Goal: Task Accomplishment & Management: Manage account settings

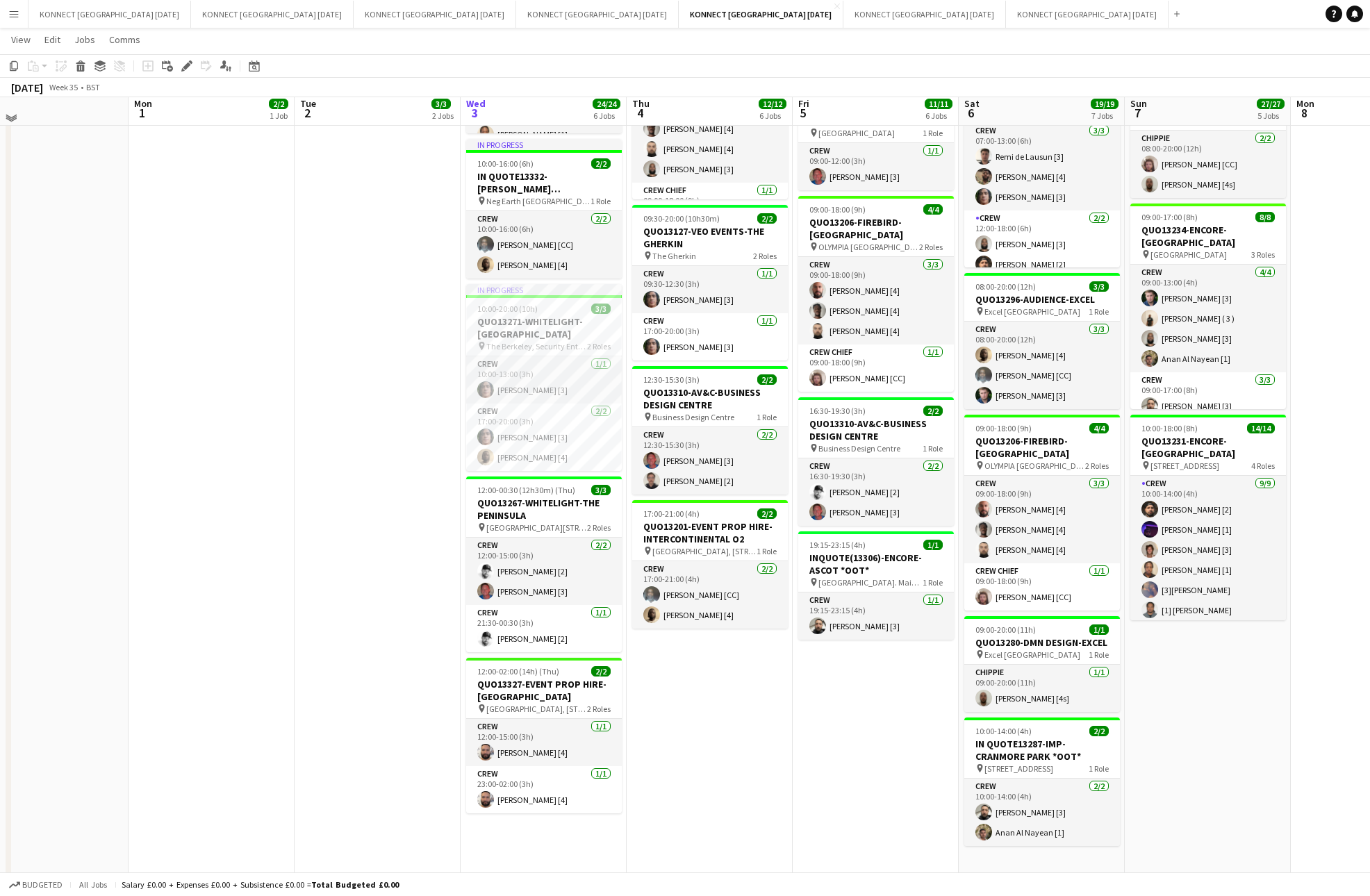
scroll to position [320, 0]
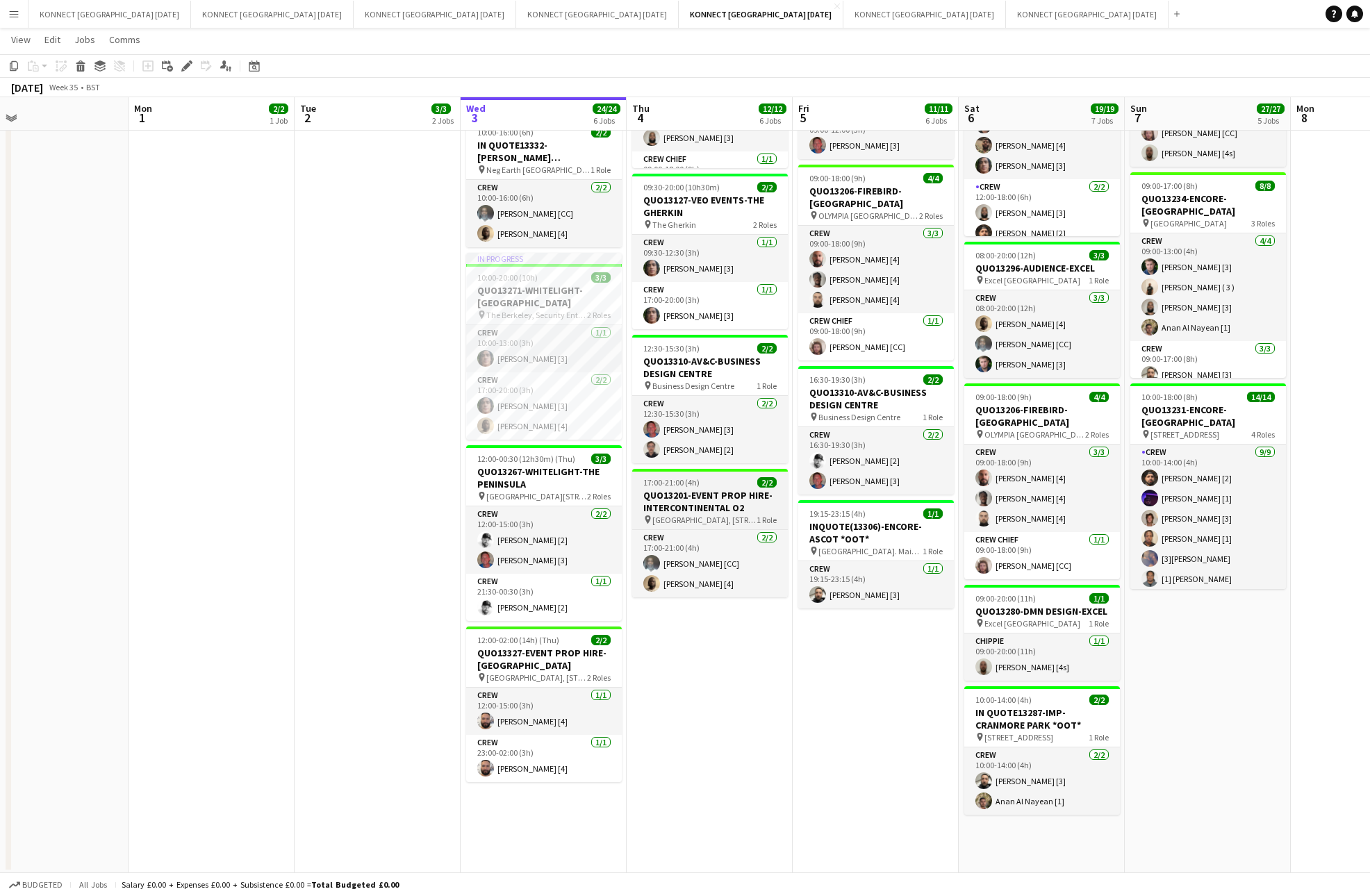
click at [725, 489] on h3 "QUO13201-EVENT PROP HIRE-INTERCONTINENTAL O2" at bounding box center [710, 501] width 155 height 25
click at [183, 69] on icon at bounding box center [183, 69] width 4 height 4
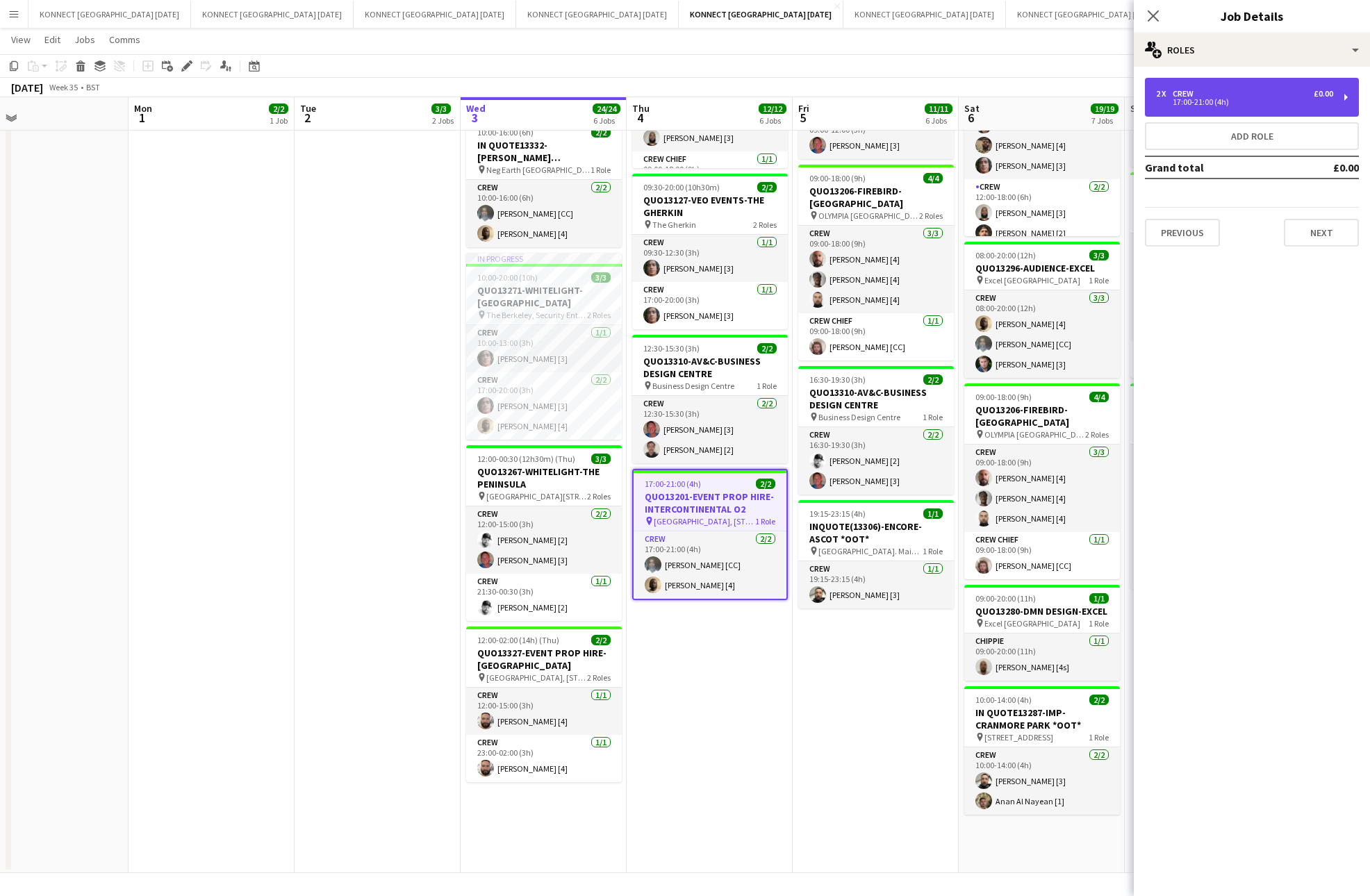
click at [1279, 91] on div "2 x Crew £0.00" at bounding box center [1244, 94] width 177 height 10
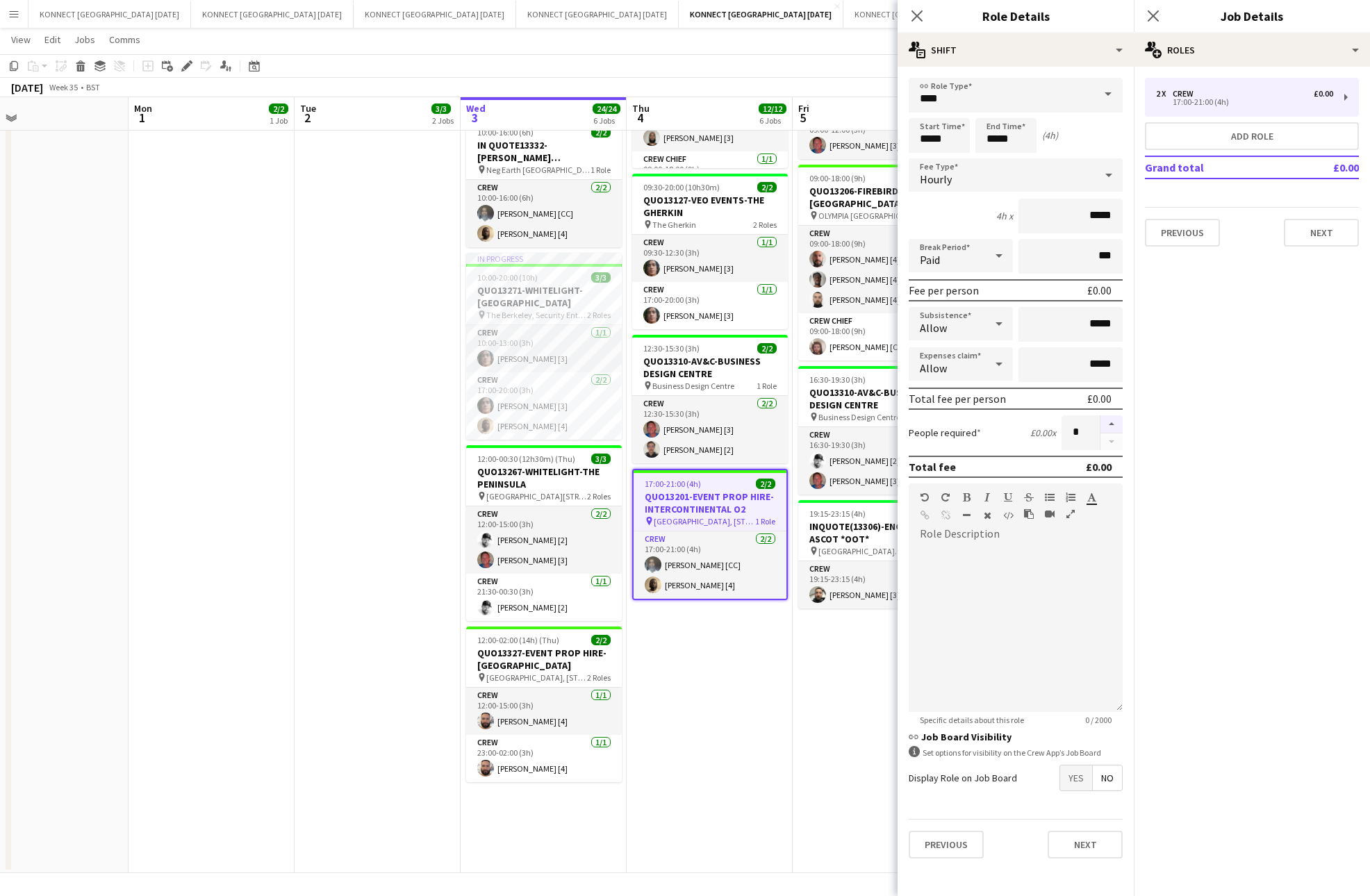
click at [1110, 416] on button "button" at bounding box center [1111, 423] width 22 height 18
type input "*"
click at [736, 663] on app-date-cell "HAN OFF WORKING HOLIDAY CLUB - 1PM 09:00-18:00 (9h) 6/6 QUO13206-FIREBIRD-OLYMP…" at bounding box center [710, 354] width 166 height 1037
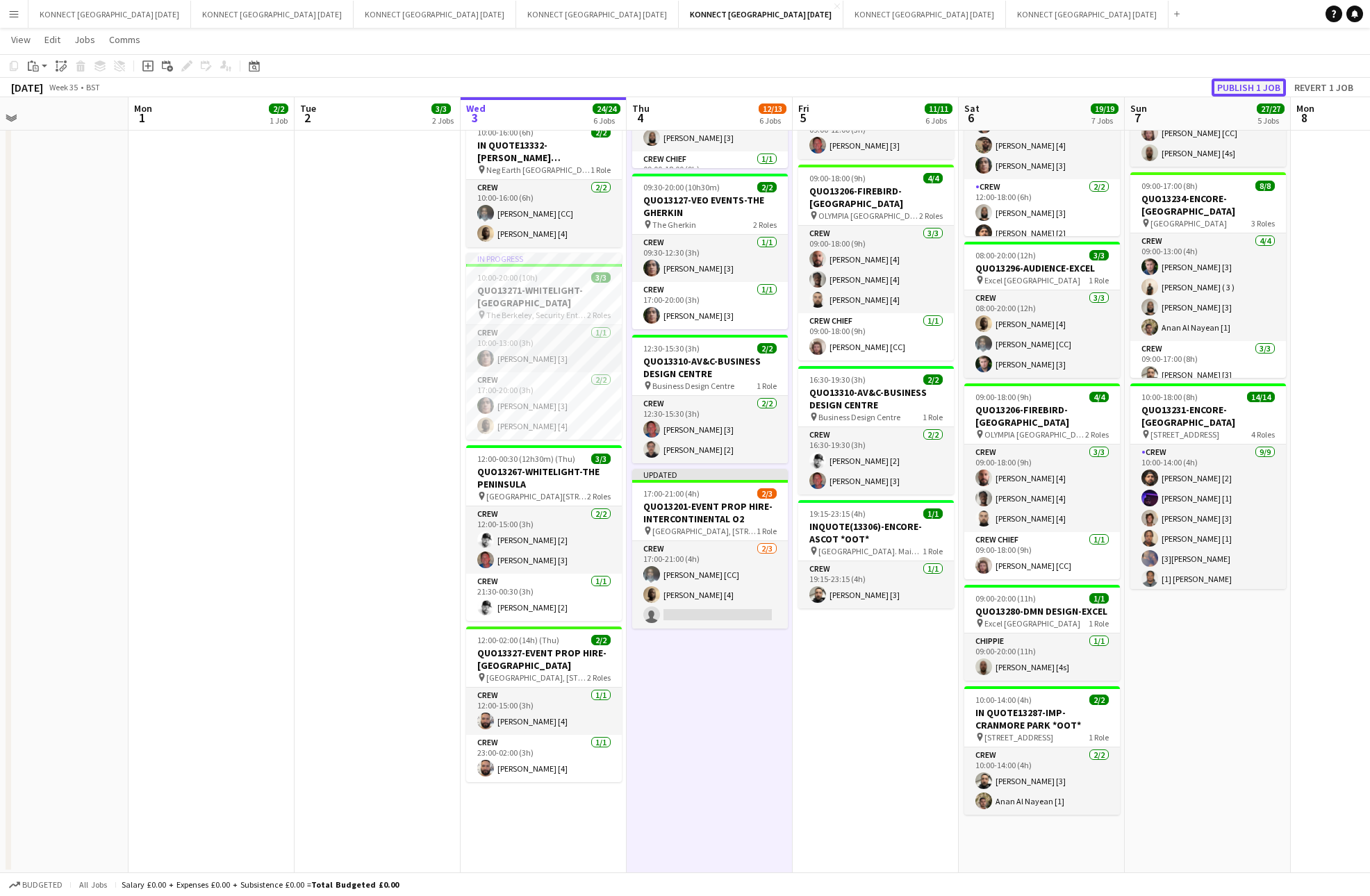
click at [1246, 85] on button "Publish 1 job" at bounding box center [1249, 87] width 74 height 18
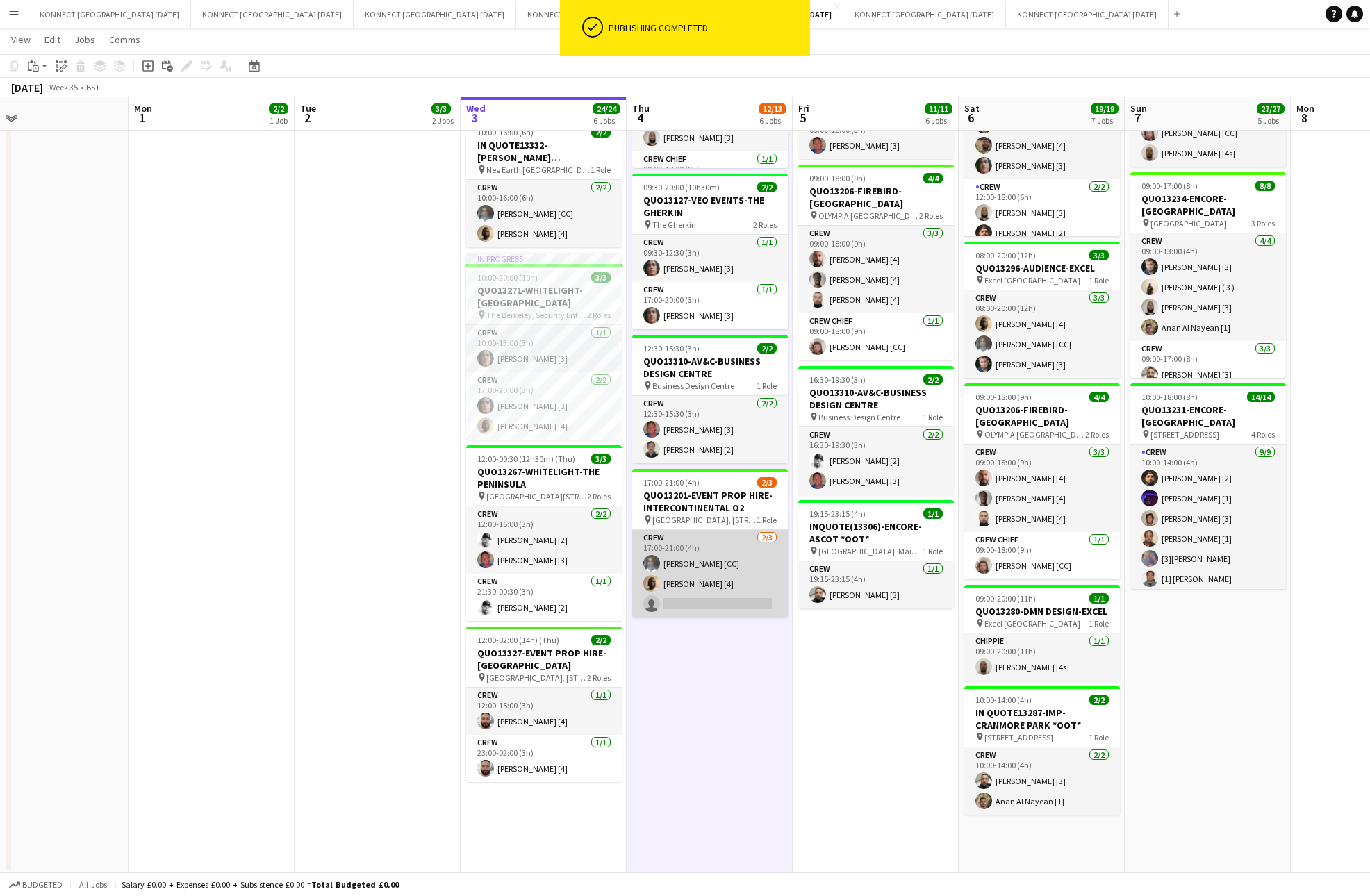
click at [715, 583] on app-card-role "Crew [DATE] 17:00-21:00 (4h) [PERSON_NAME] [CC] [PERSON_NAME] [4] single-neutra…" at bounding box center [710, 573] width 155 height 88
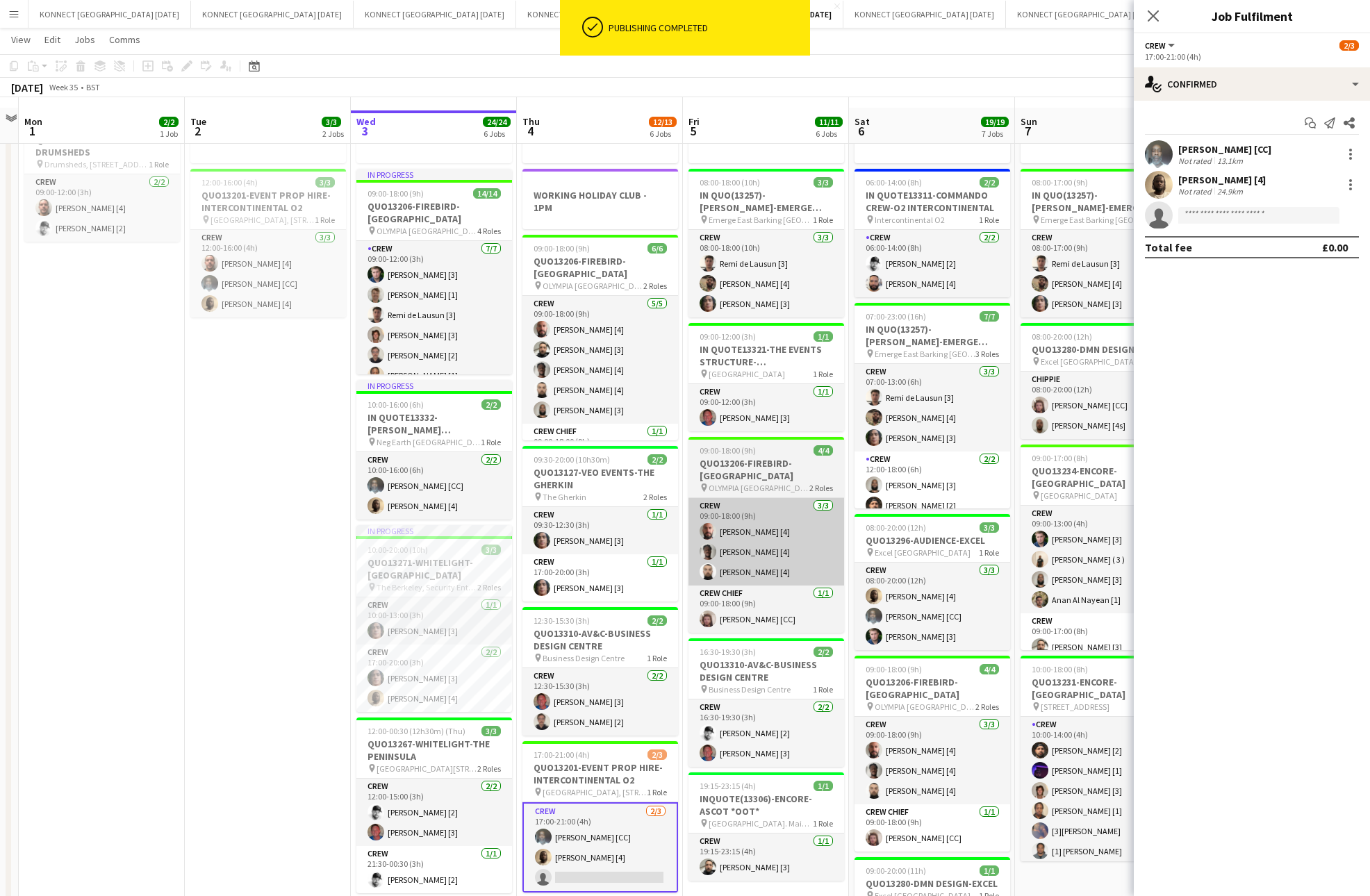
scroll to position [100, 0]
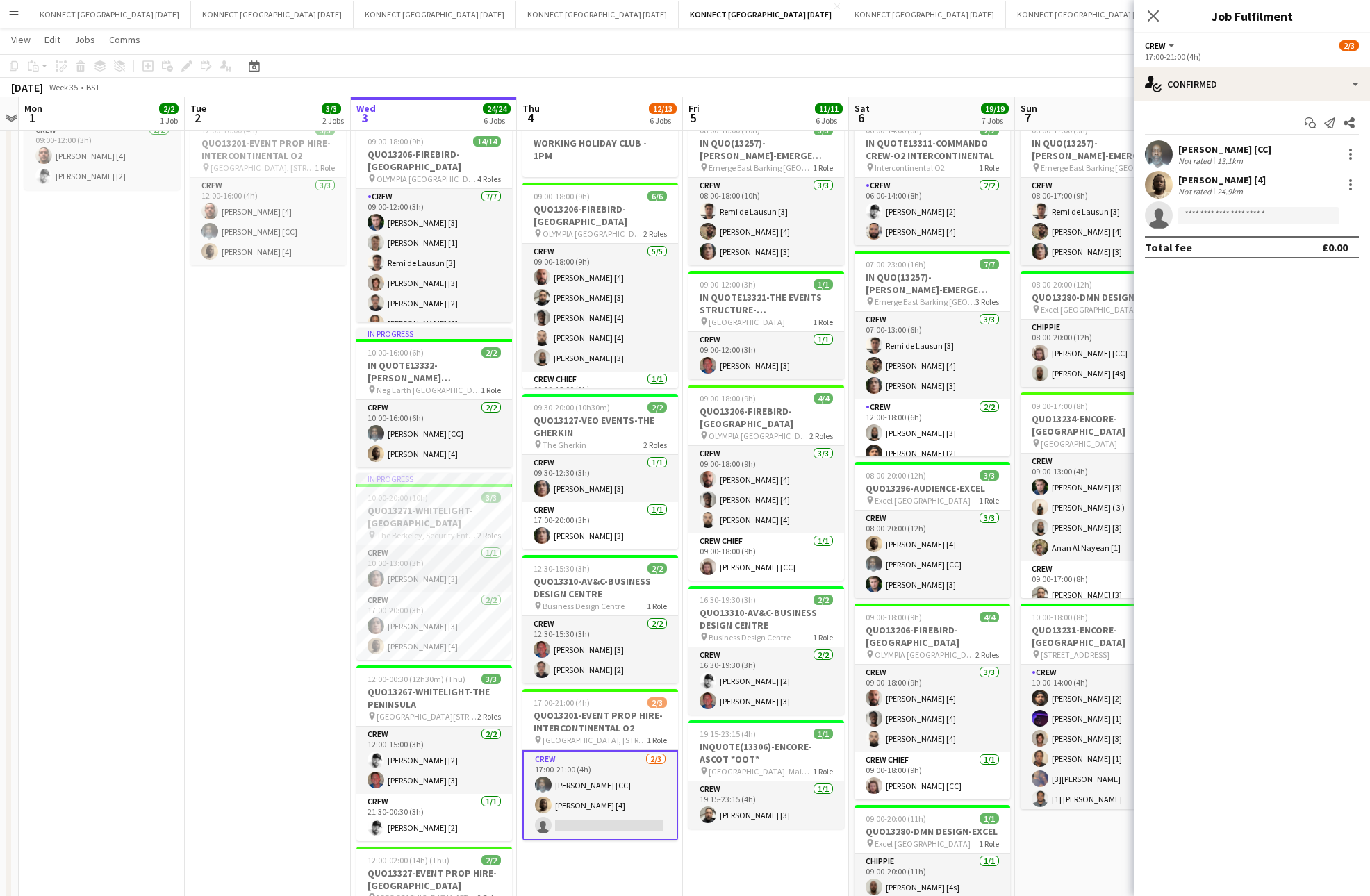
click at [1244, 108] on div "Start chat Send notification Share [PERSON_NAME] [CC] Not rated 13.1km [PERSON_…" at bounding box center [1252, 185] width 236 height 169
click at [1244, 103] on div "Start chat Send notification Share [PERSON_NAME] [CC] Not rated 13.1km [PERSON_…" at bounding box center [1252, 185] width 236 height 169
click at [1249, 88] on div "single-neutral-actions-check-2 Confirmed" at bounding box center [1252, 83] width 236 height 34
click at [1288, 145] on span "Invited" at bounding box center [1277, 143] width 29 height 13
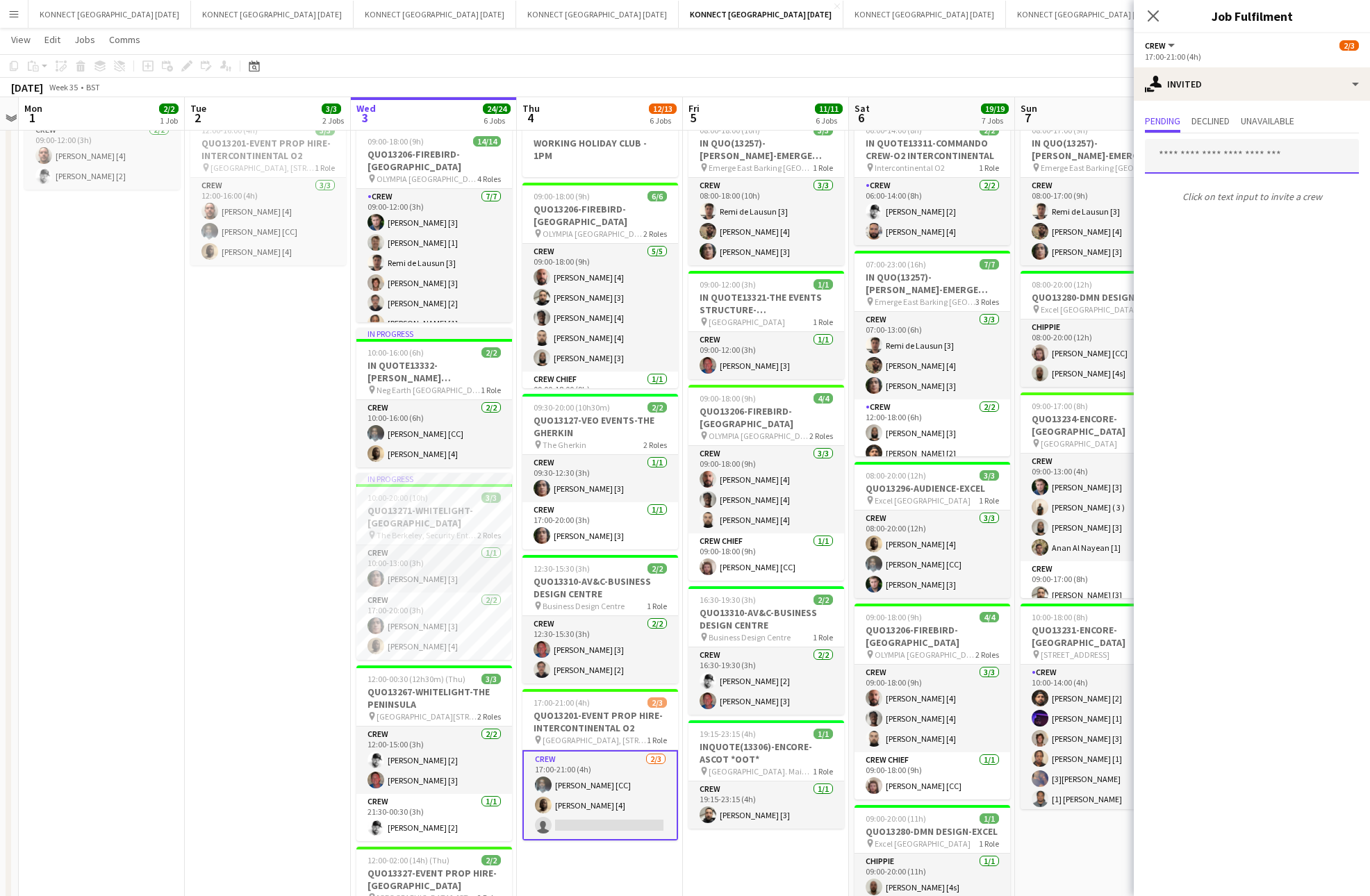
click at [1244, 165] on input "text" at bounding box center [1252, 156] width 214 height 35
click at [1244, 164] on input "*****" at bounding box center [1252, 156] width 214 height 35
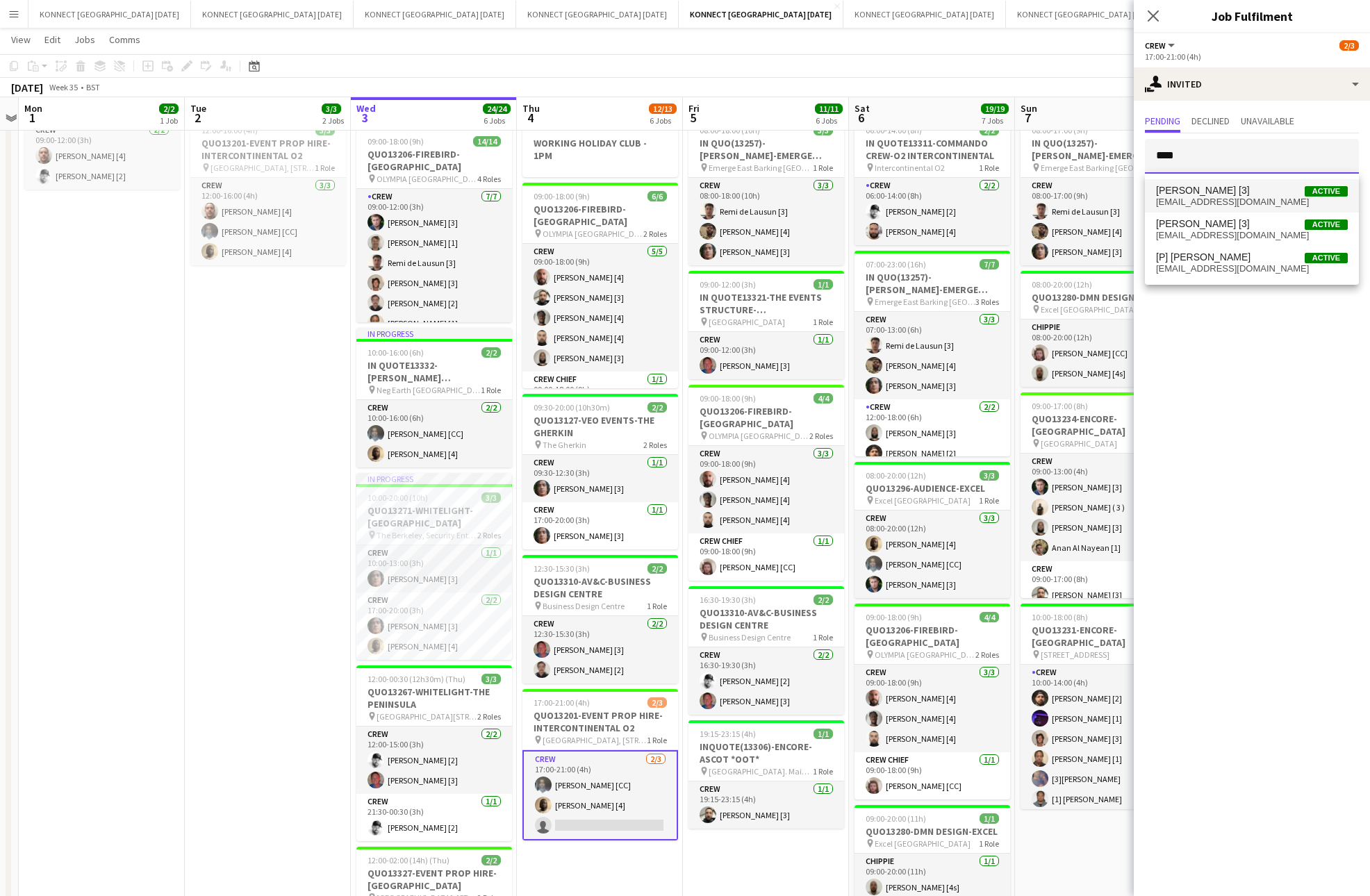
type input "****"
click at [1228, 195] on span "[PERSON_NAME] [3] Active" at bounding box center [1252, 190] width 192 height 12
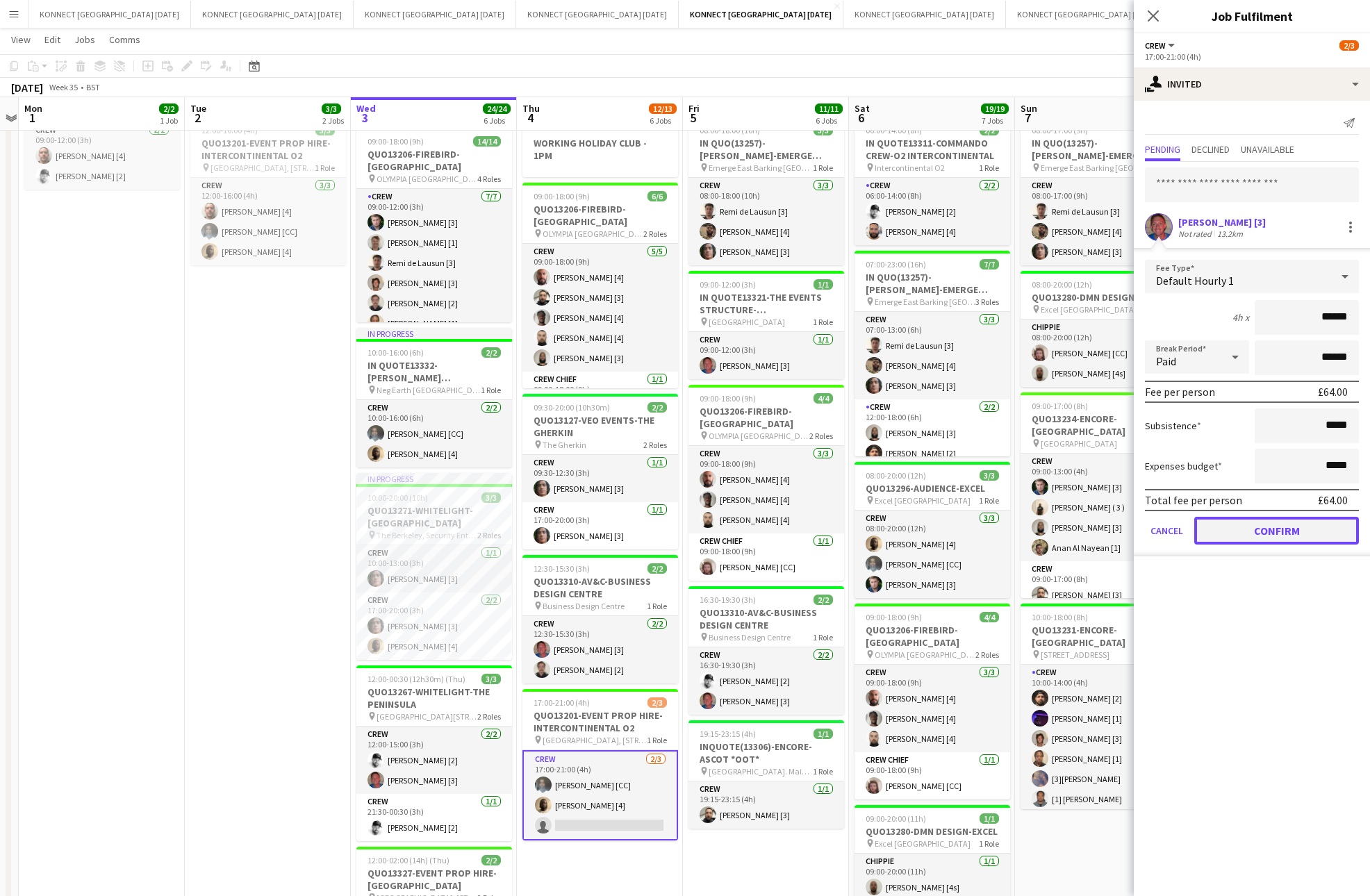
click at [1234, 522] on button "Confirm" at bounding box center [1276, 530] width 165 height 28
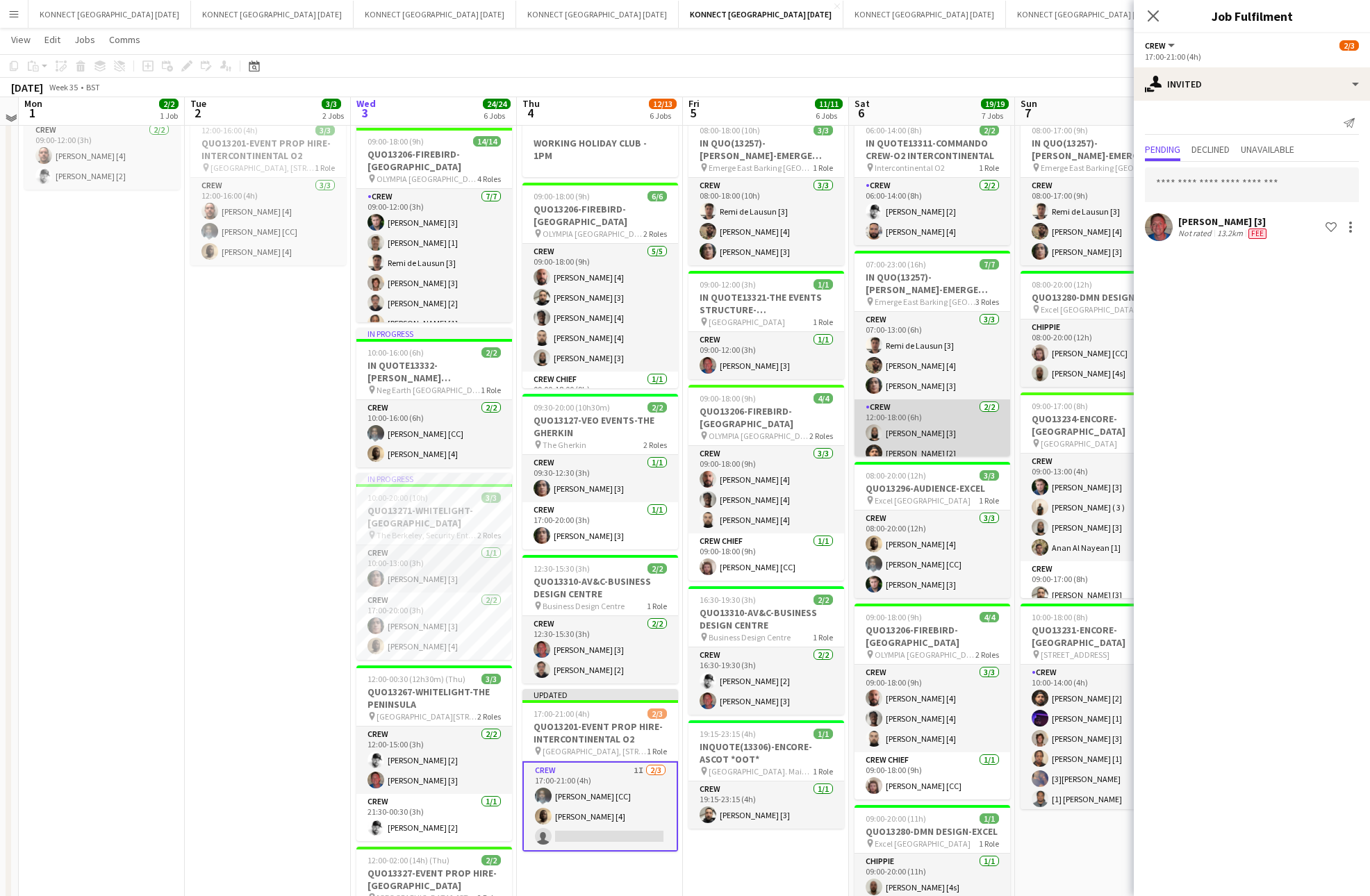
scroll to position [0, 0]
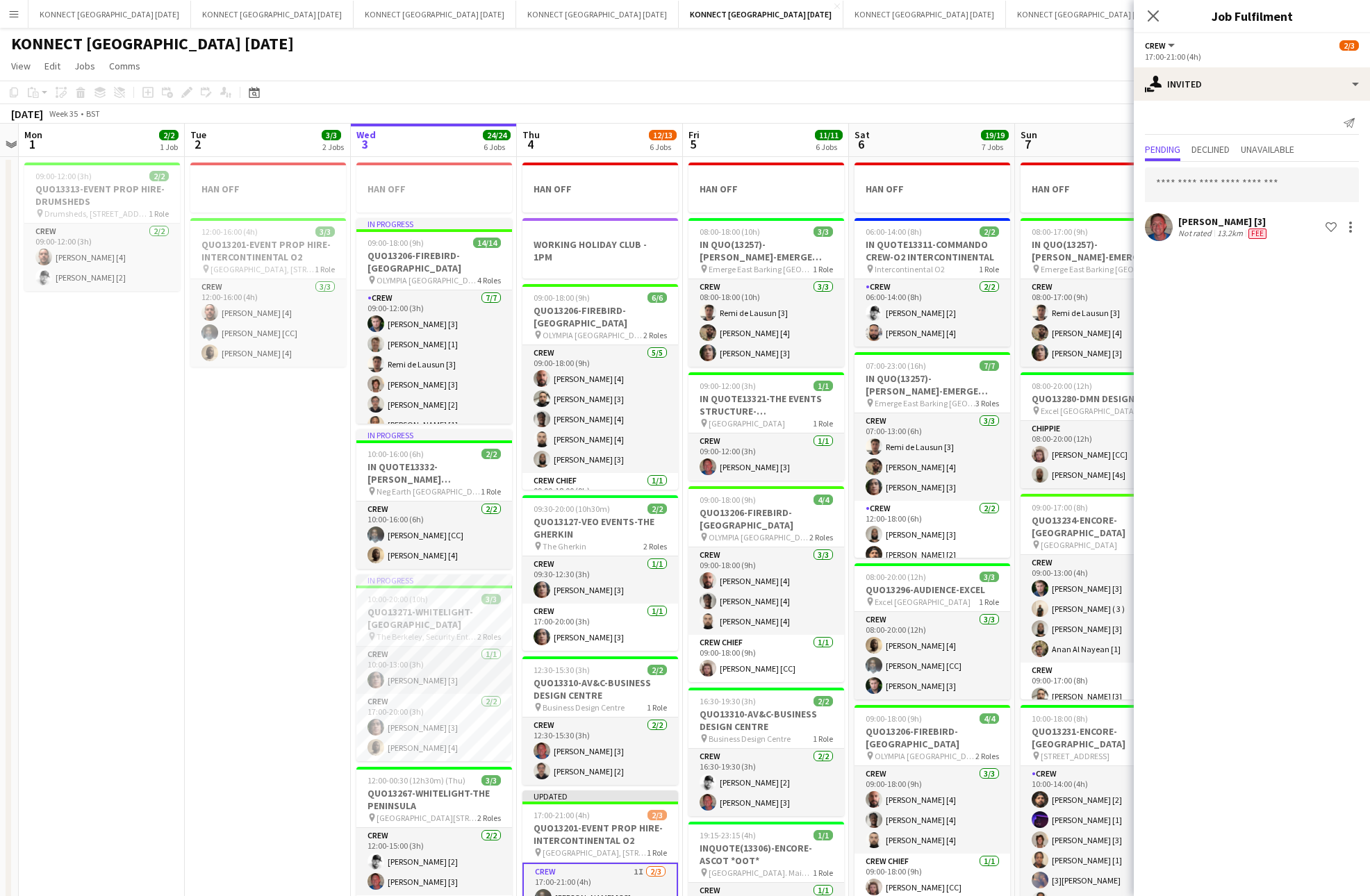
click at [968, 119] on div "[DATE] Week 35 • BST Publish 1 job Revert 1 job" at bounding box center [685, 113] width 1370 height 19
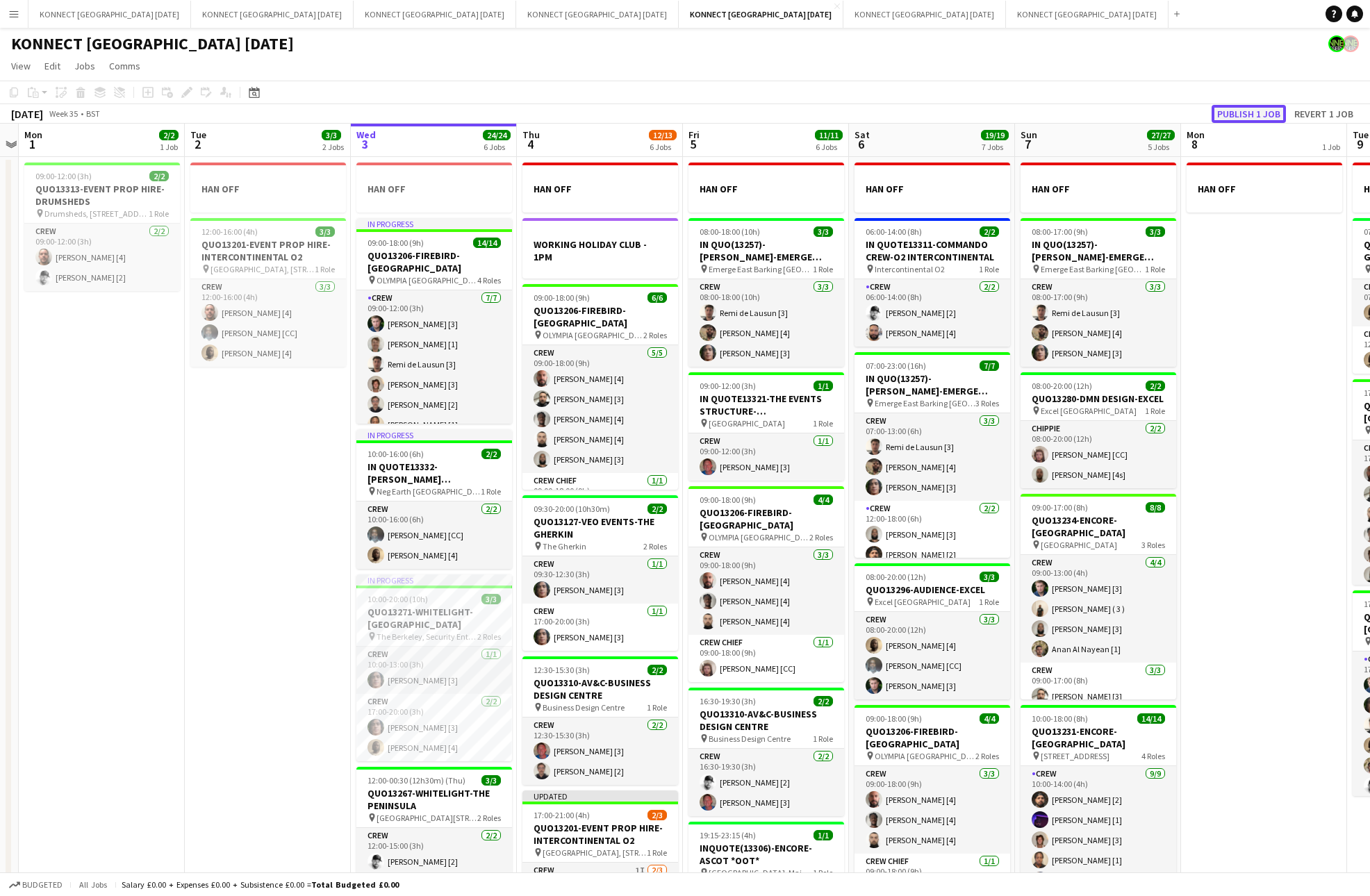
click at [1241, 113] on button "Publish 1 job" at bounding box center [1249, 113] width 74 height 18
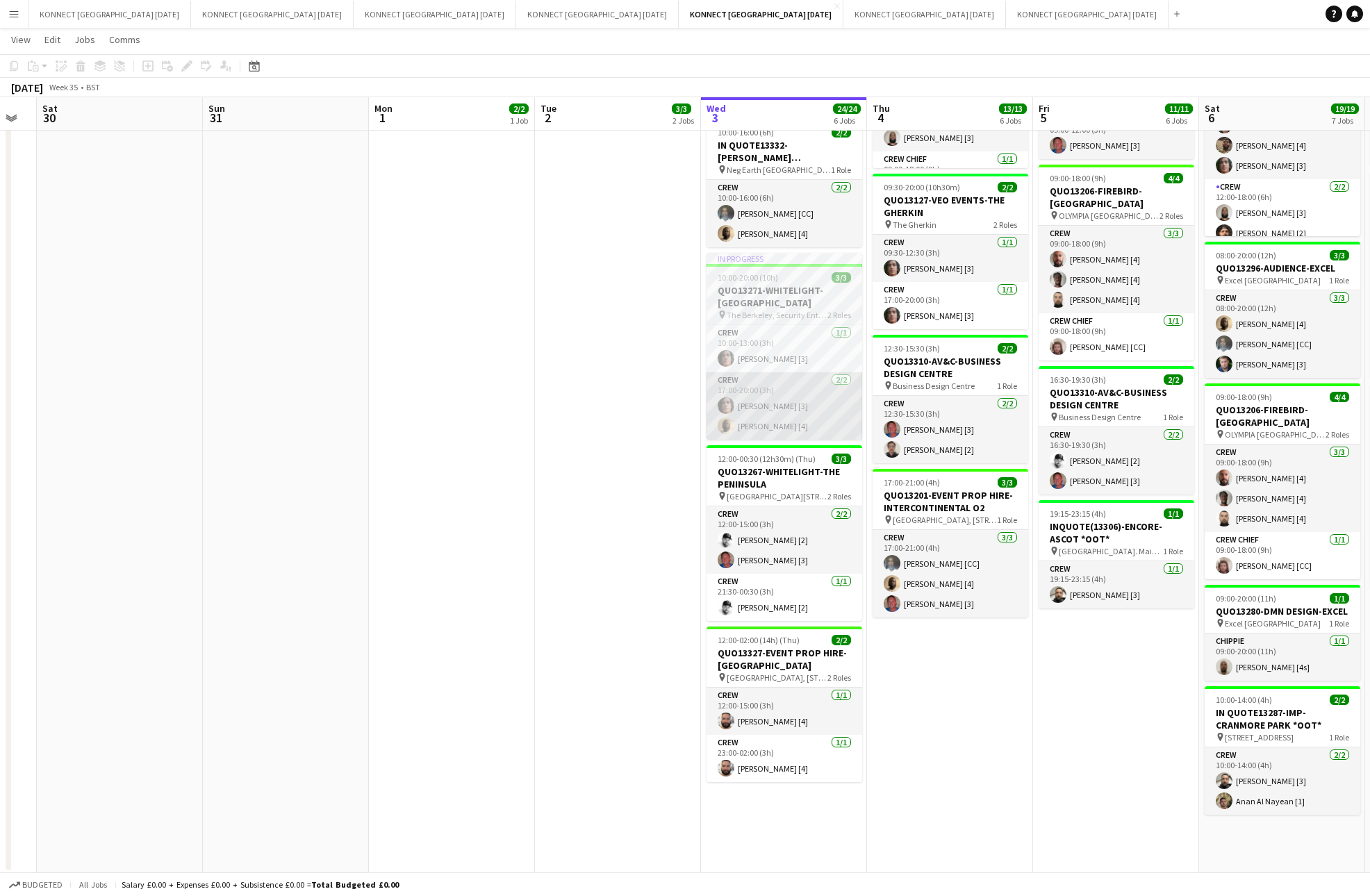
scroll to position [0, 412]
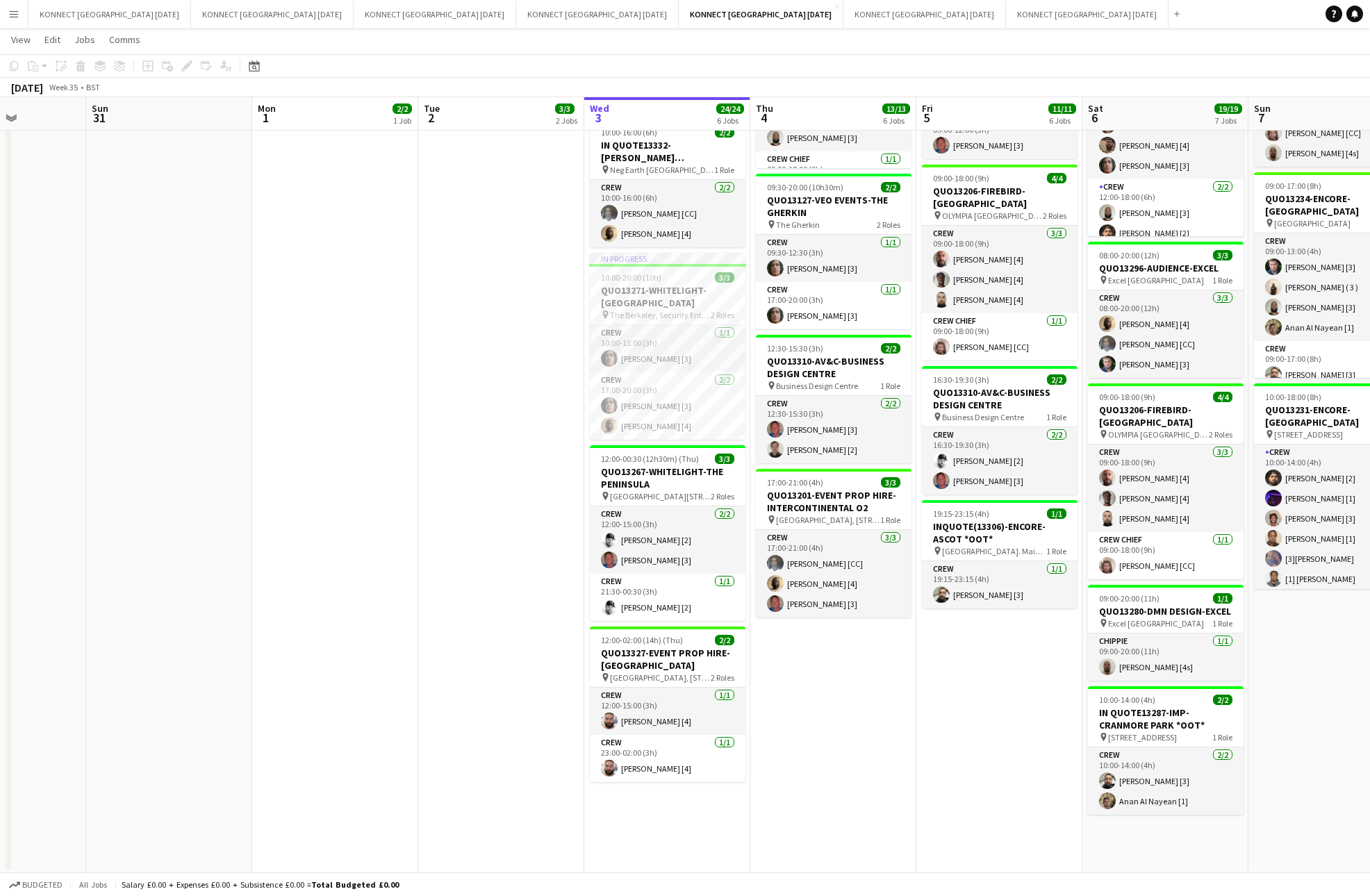
click at [564, 440] on app-date-cell "HAN OFF 12:00-16:00 (4h) 3/3 QUO13201-EVENT PROP HIRE-INTERCONTINENTAL O2 pin […" at bounding box center [501, 354] width 166 height 1037
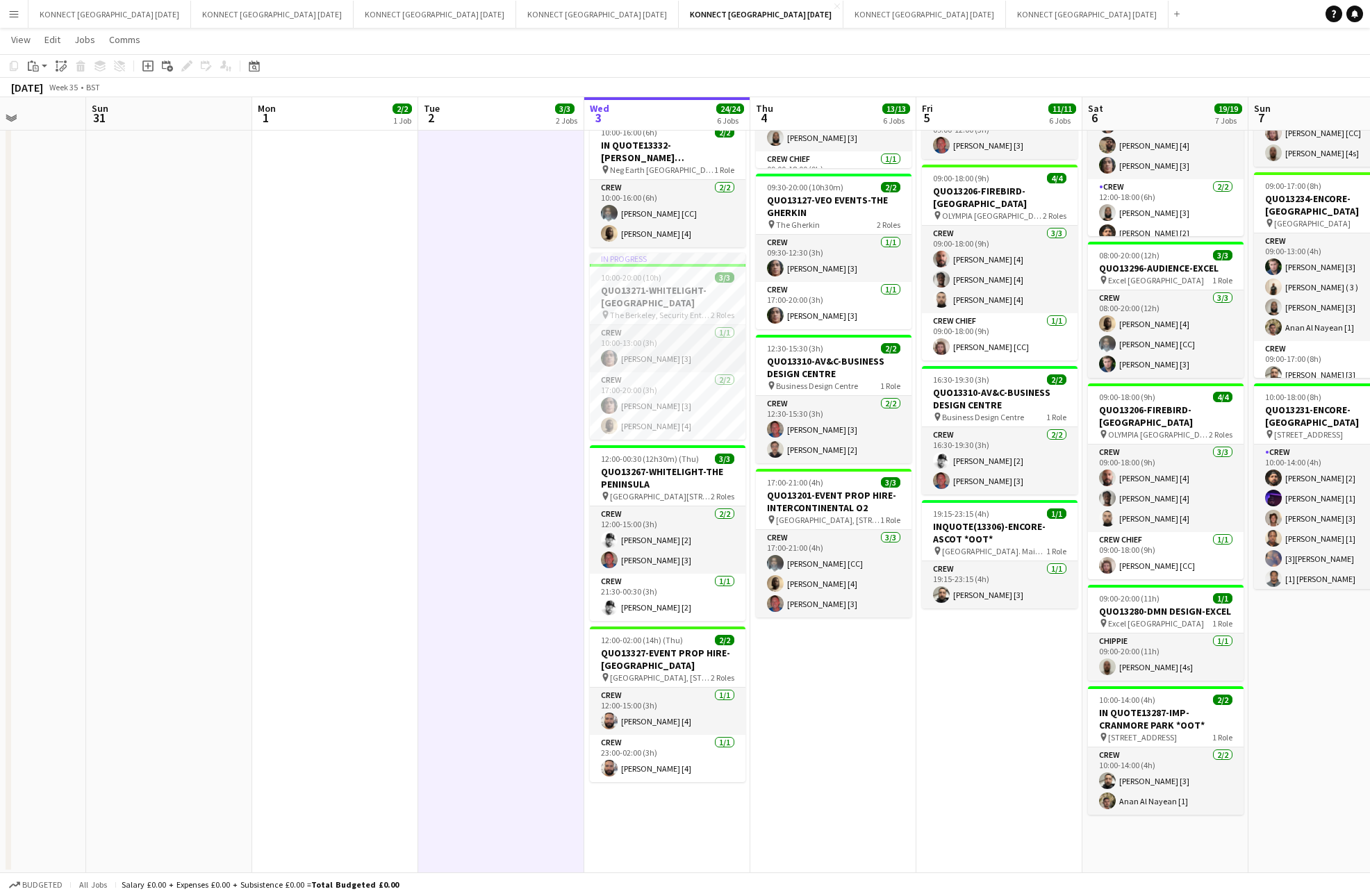
click at [564, 440] on app-date-cell "HAN OFF 12:00-16:00 (4h) 3/3 QUO13201-EVENT PROP HIRE-INTERCONTINENTAL O2 pin […" at bounding box center [501, 354] width 166 height 1037
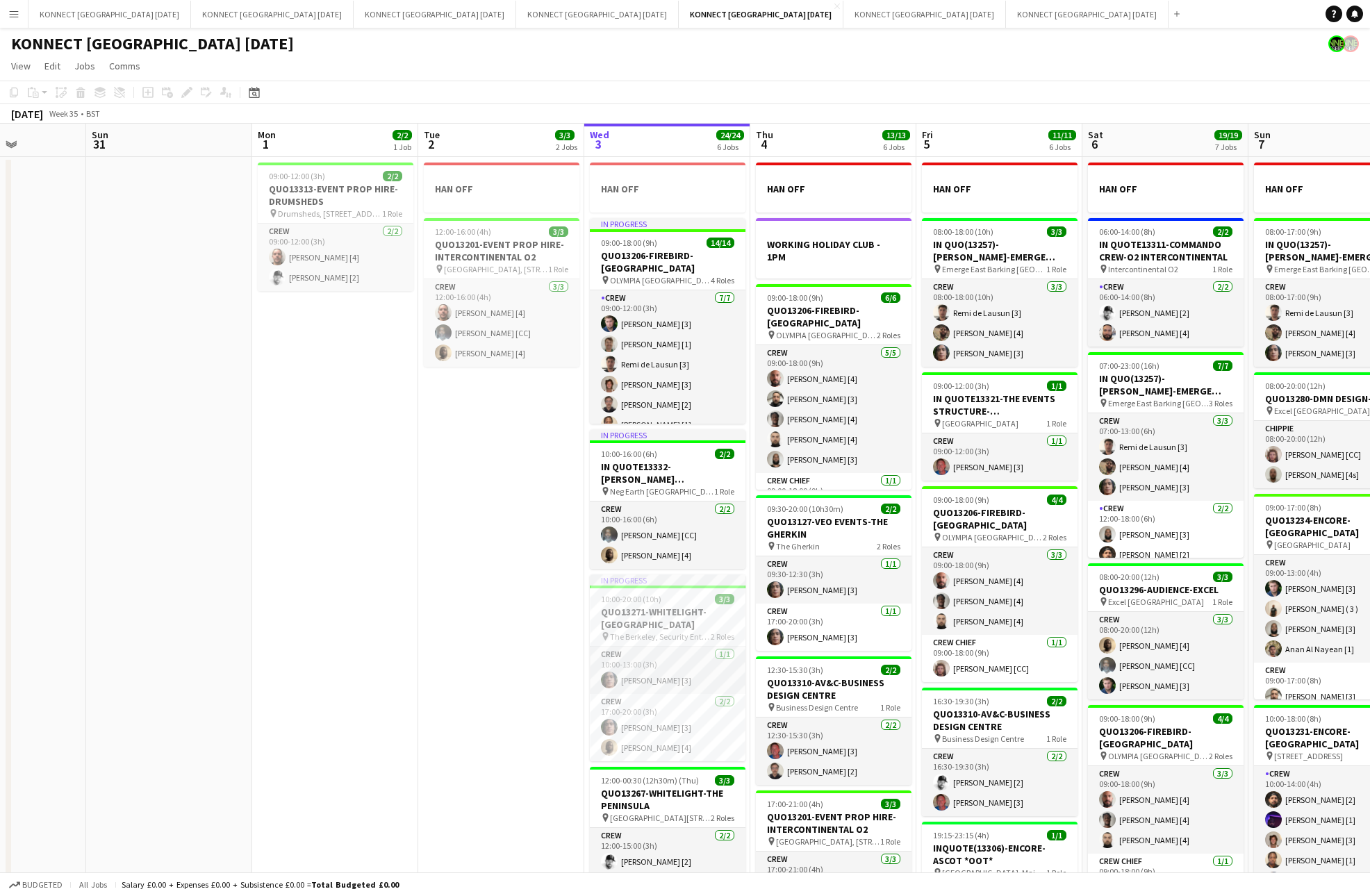
scroll to position [320, 0]
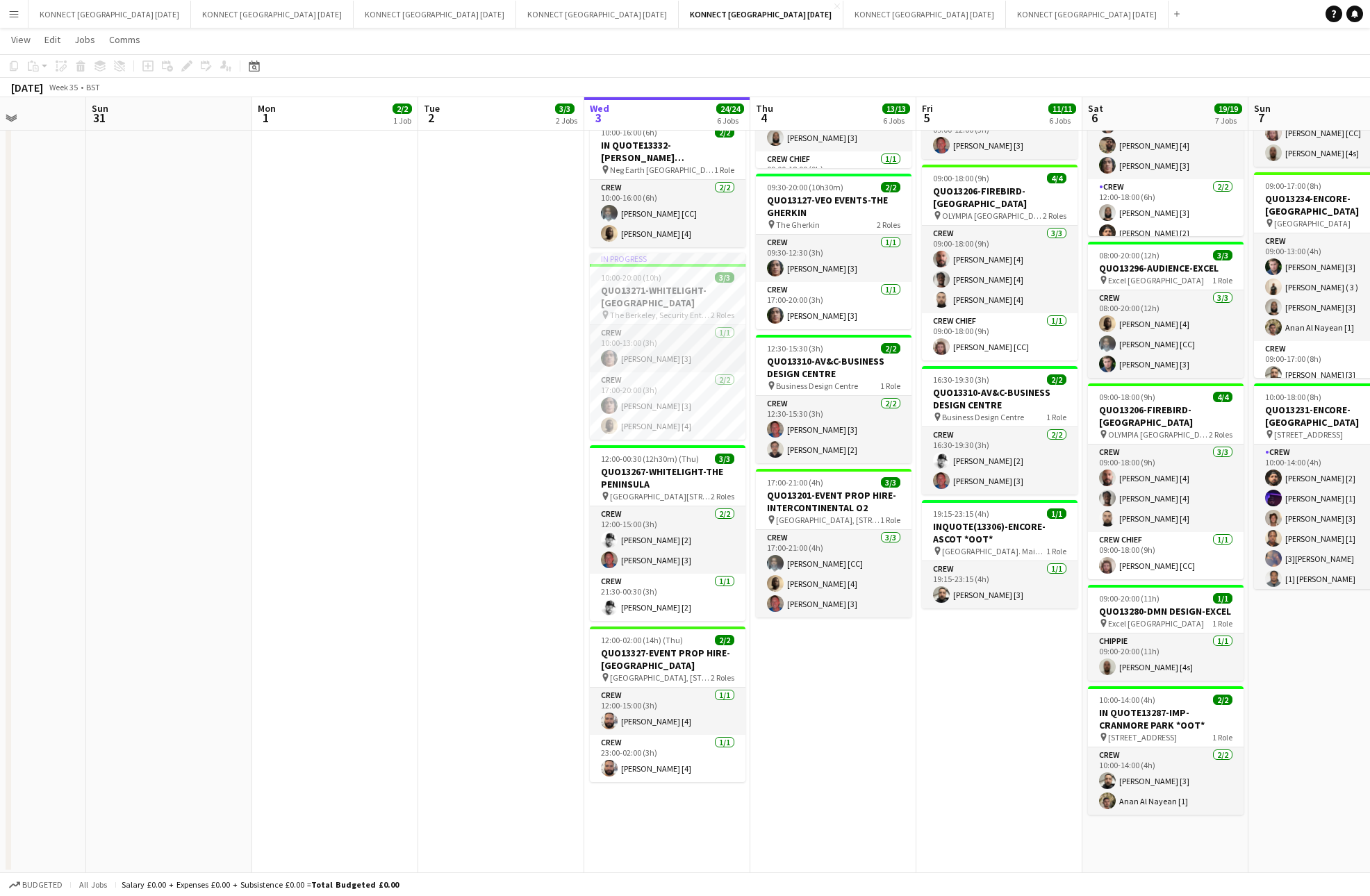
click at [751, 413] on app-date-cell "HAN OFF WORKING HOLIDAY CLUB - 1PM 09:00-18:00 (9h) 6/6 QUO13206-FIREBIRD-OLYMP…" at bounding box center [833, 354] width 166 height 1037
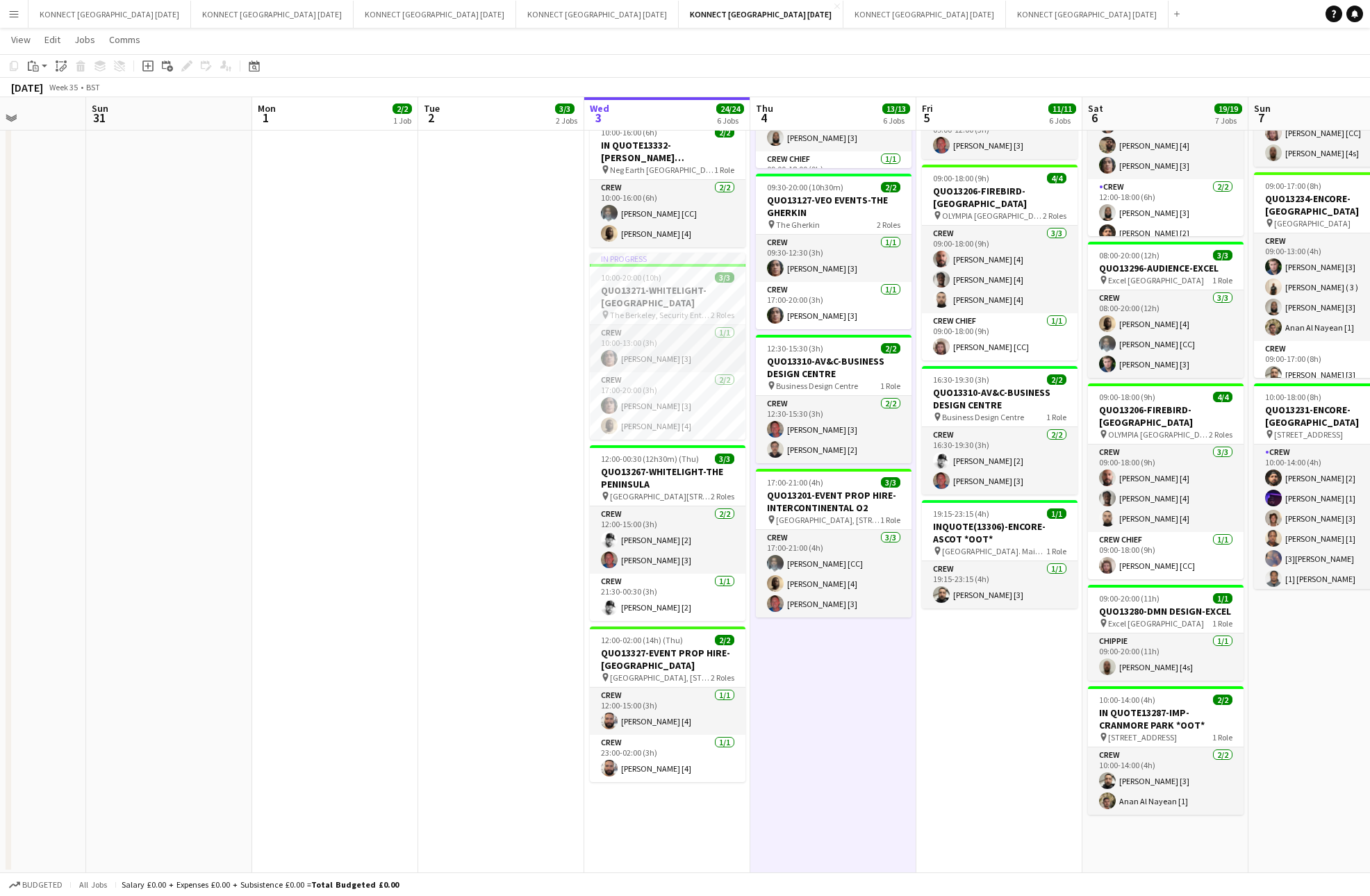
click at [751, 413] on app-date-cell "HAN OFF WORKING HOLIDAY CLUB - 1PM 09:00-18:00 (9h) 6/6 QUO13206-FIREBIRD-OLYMP…" at bounding box center [833, 354] width 166 height 1037
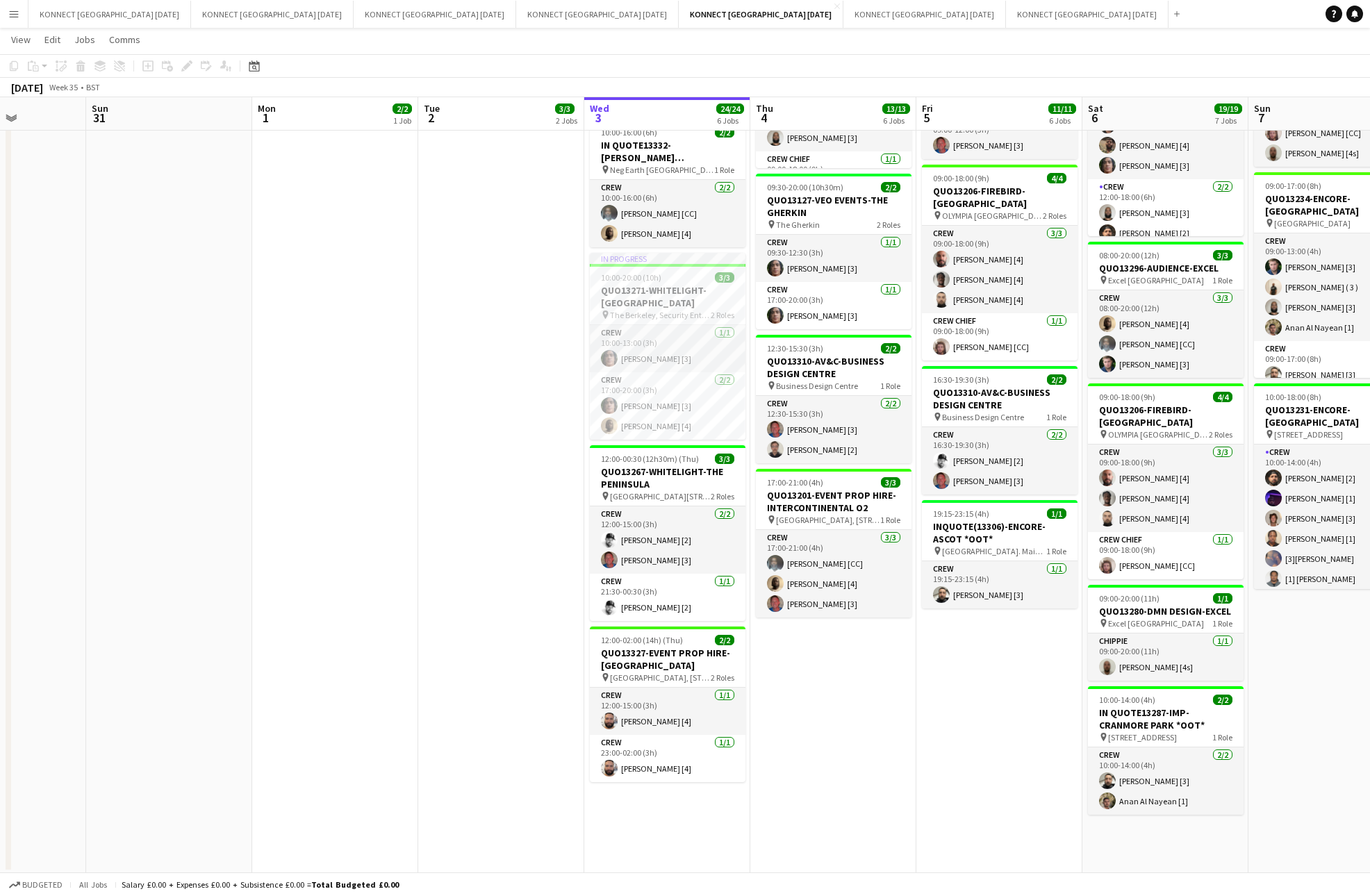
click at [748, 413] on app-date-cell "HAN OFF In progress 09:00-18:00 (9h) 14/14 QUO13206-FIREBIRD-OLYMPIA pin OLYMPI…" at bounding box center [667, 354] width 166 height 1037
click at [750, 351] on app-date-cell "HAN OFF WORKING HOLIDAY CLUB - 1PM 09:00-18:00 (9h) 6/6 QUO13206-FIREBIRD-OLYMP…" at bounding box center [833, 354] width 166 height 1037
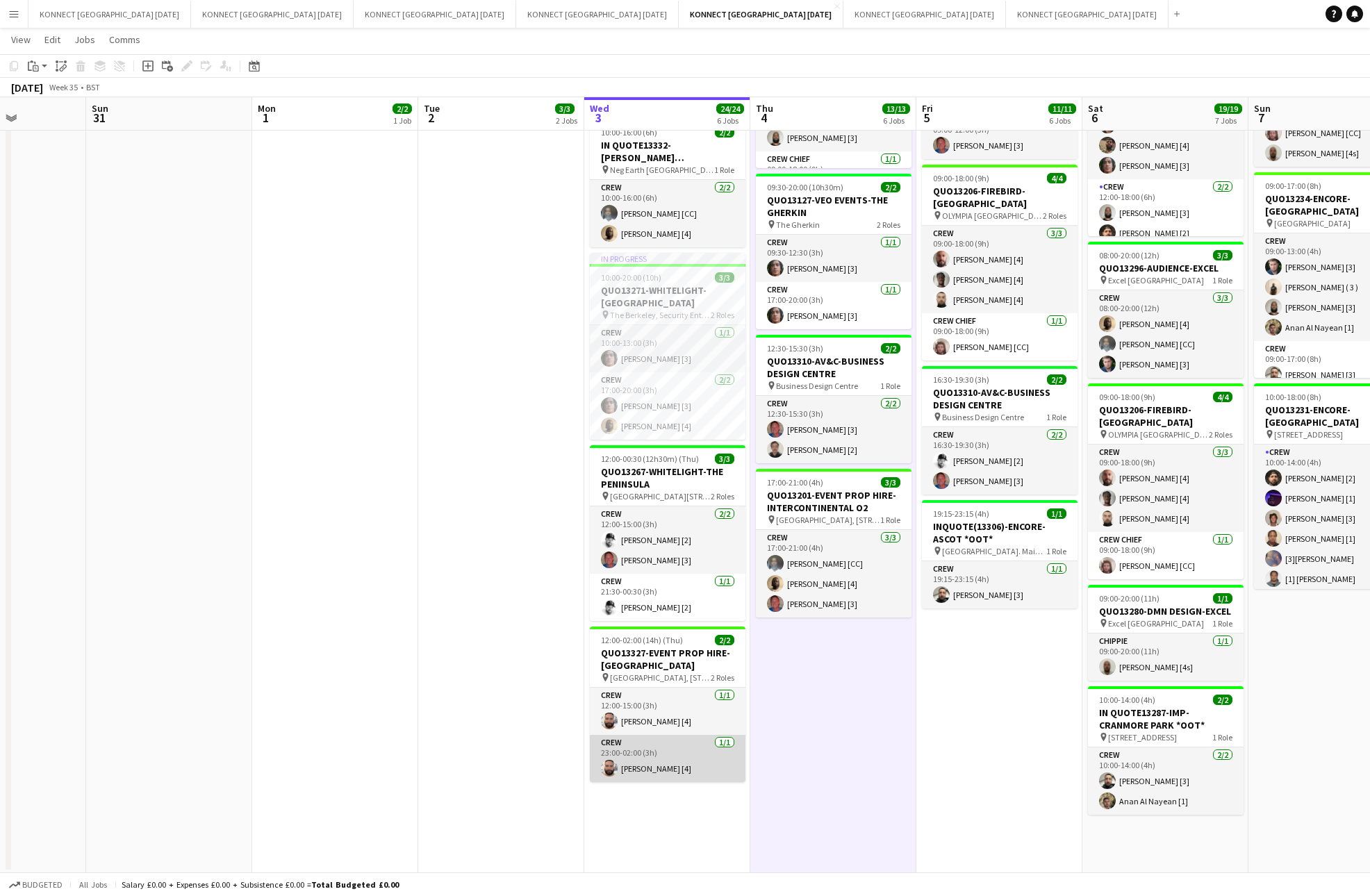
scroll to position [0, 593]
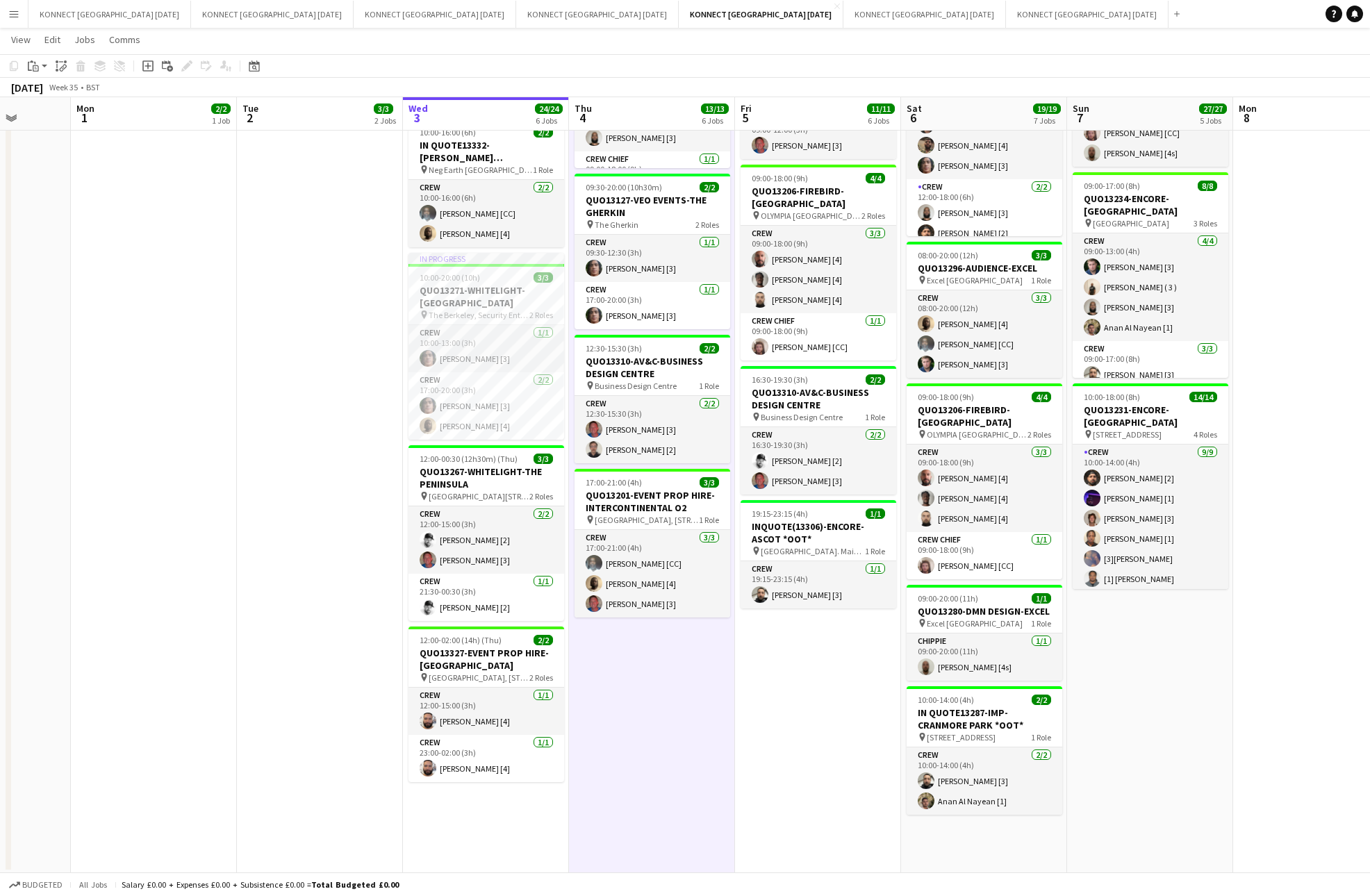
click at [654, 740] on app-date-cell "HAN OFF WORKING HOLIDAY CLUB - 1PM 09:00-18:00 (9h) 6/6 QUO13206-FIREBIRD-OLYMP…" at bounding box center [652, 354] width 166 height 1037
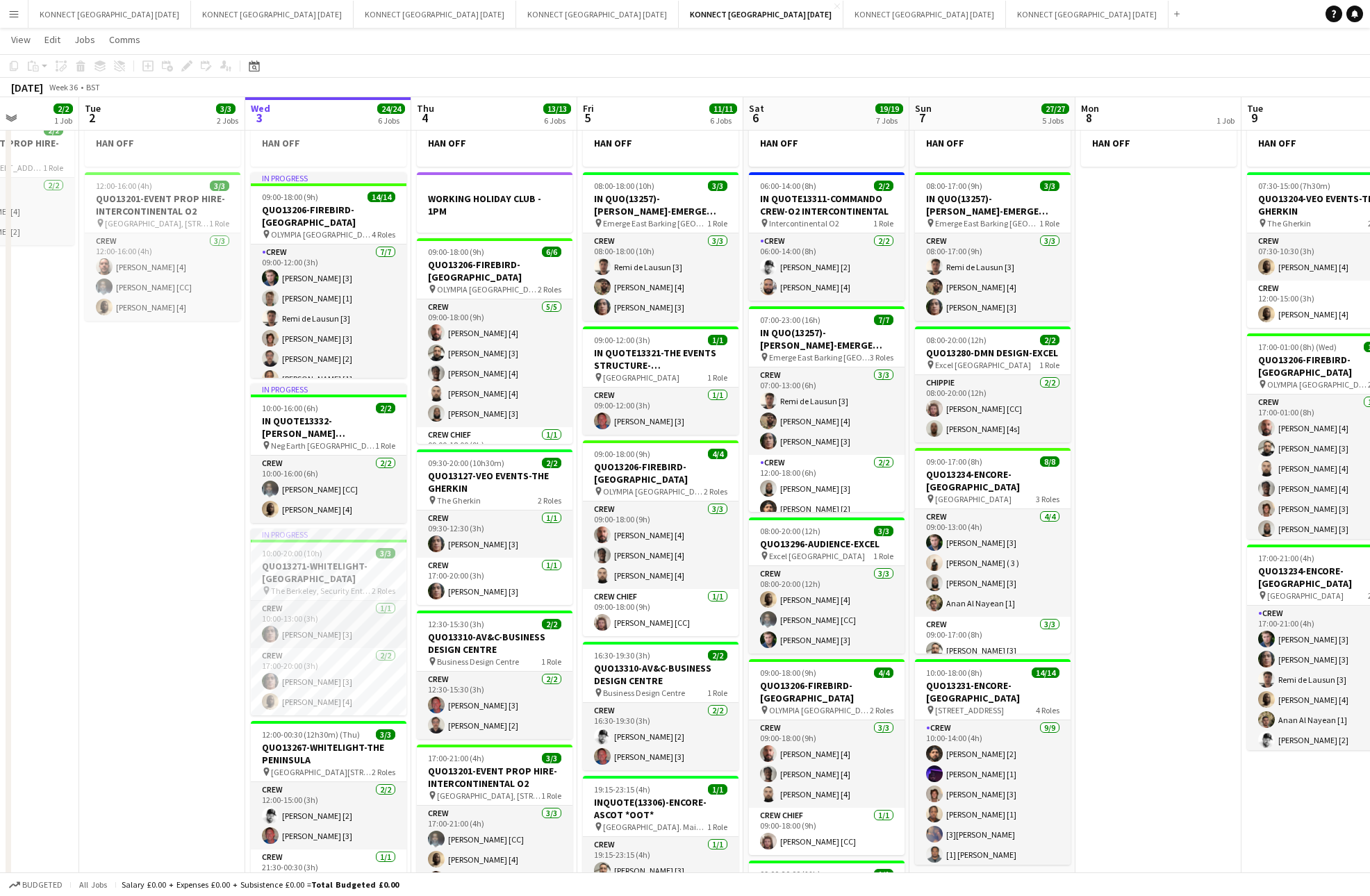
scroll to position [0, 0]
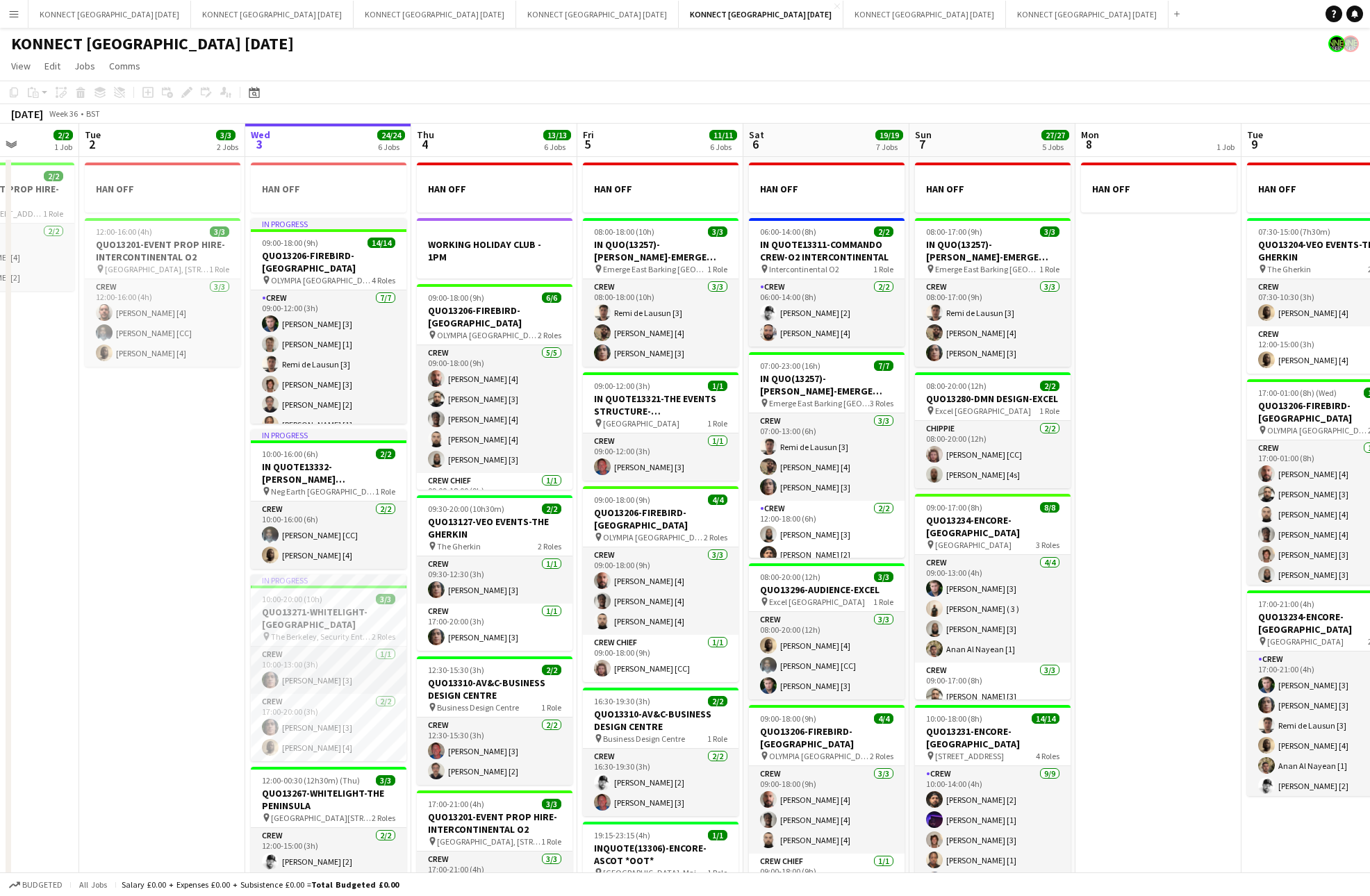
click at [1135, 399] on app-date-cell "HAN OFF" at bounding box center [1158, 675] width 166 height 1037
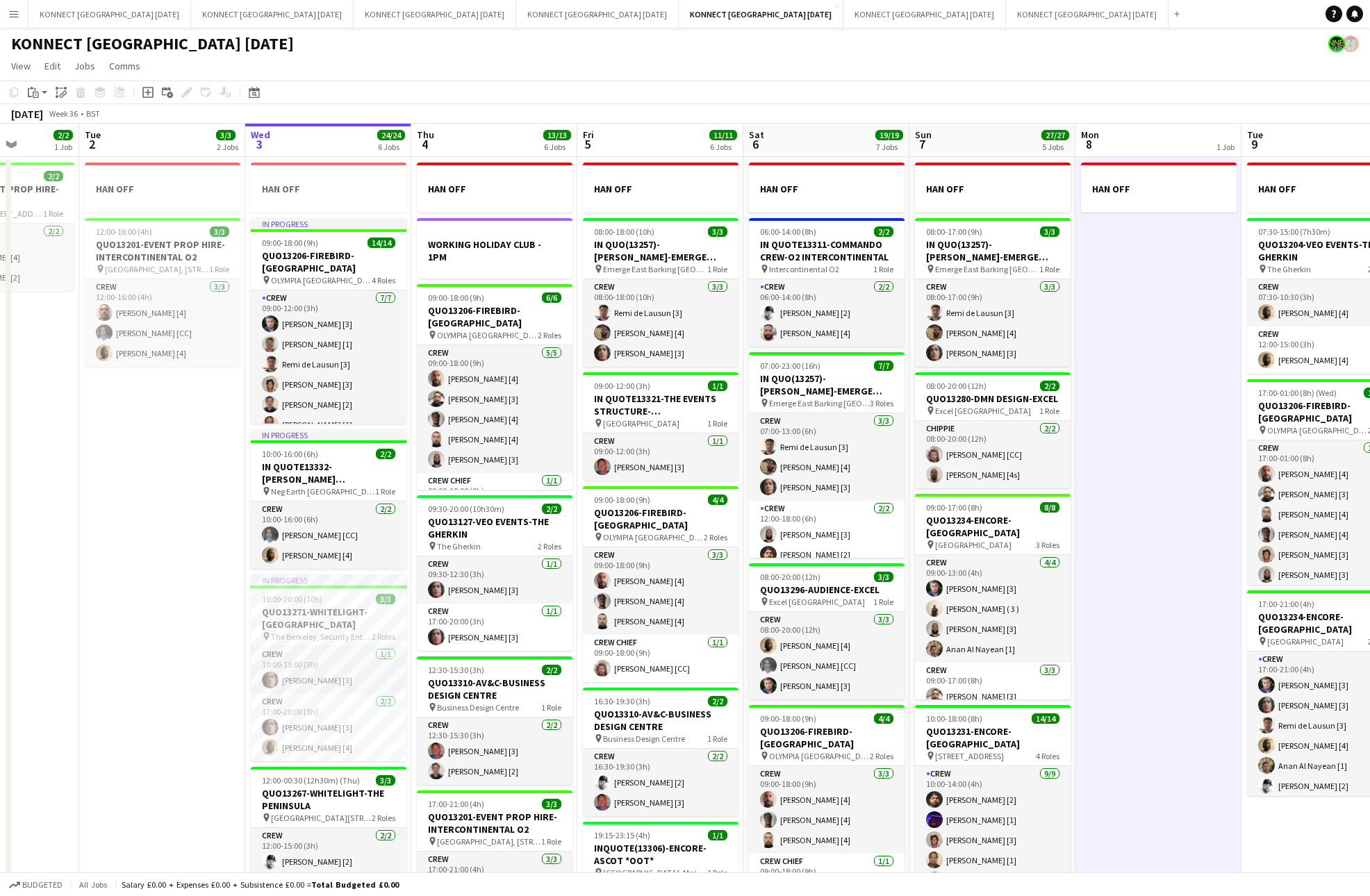
click at [1135, 399] on app-date-cell "HAN OFF" at bounding box center [1158, 675] width 166 height 1037
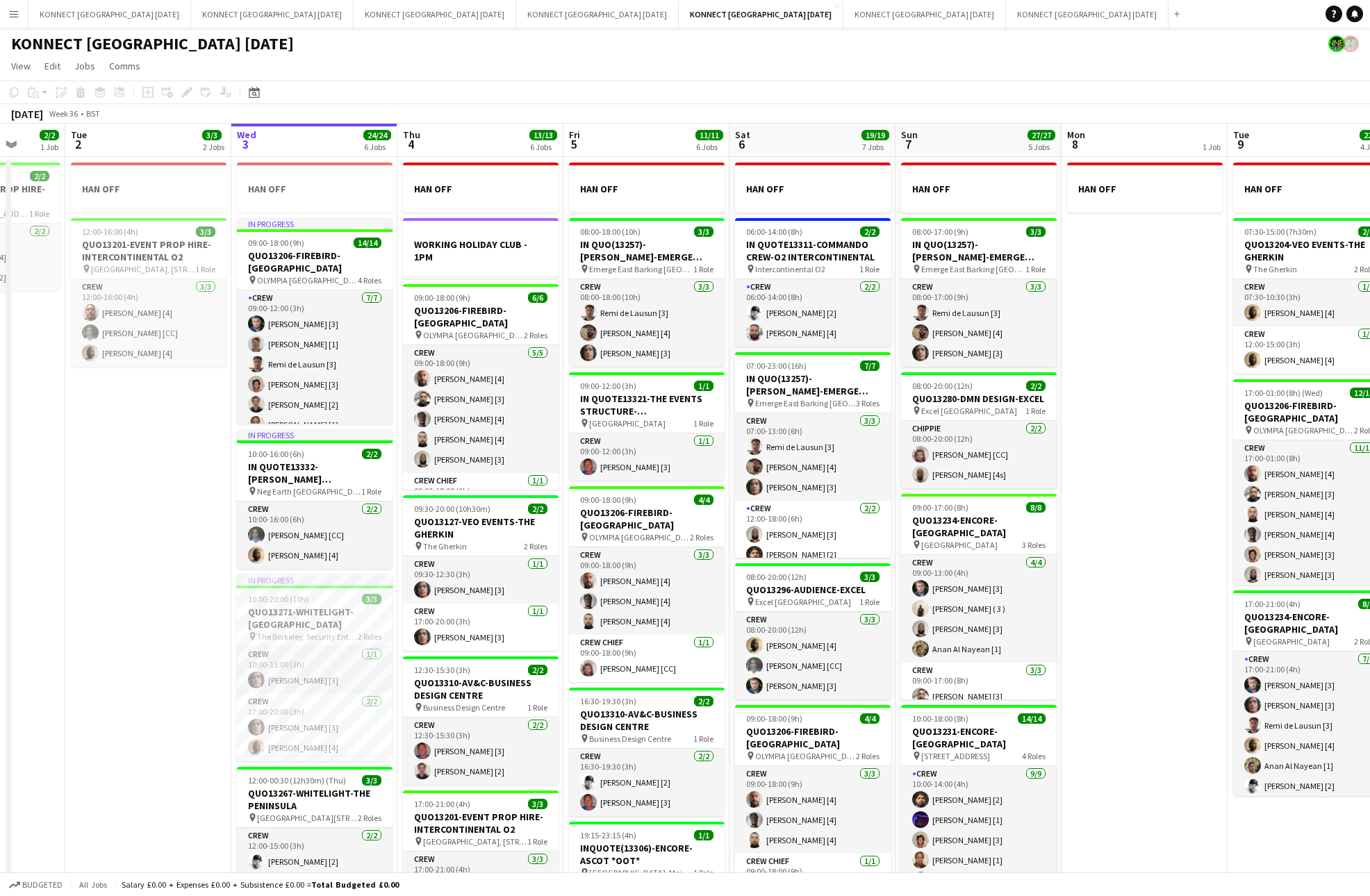
scroll to position [0, 671]
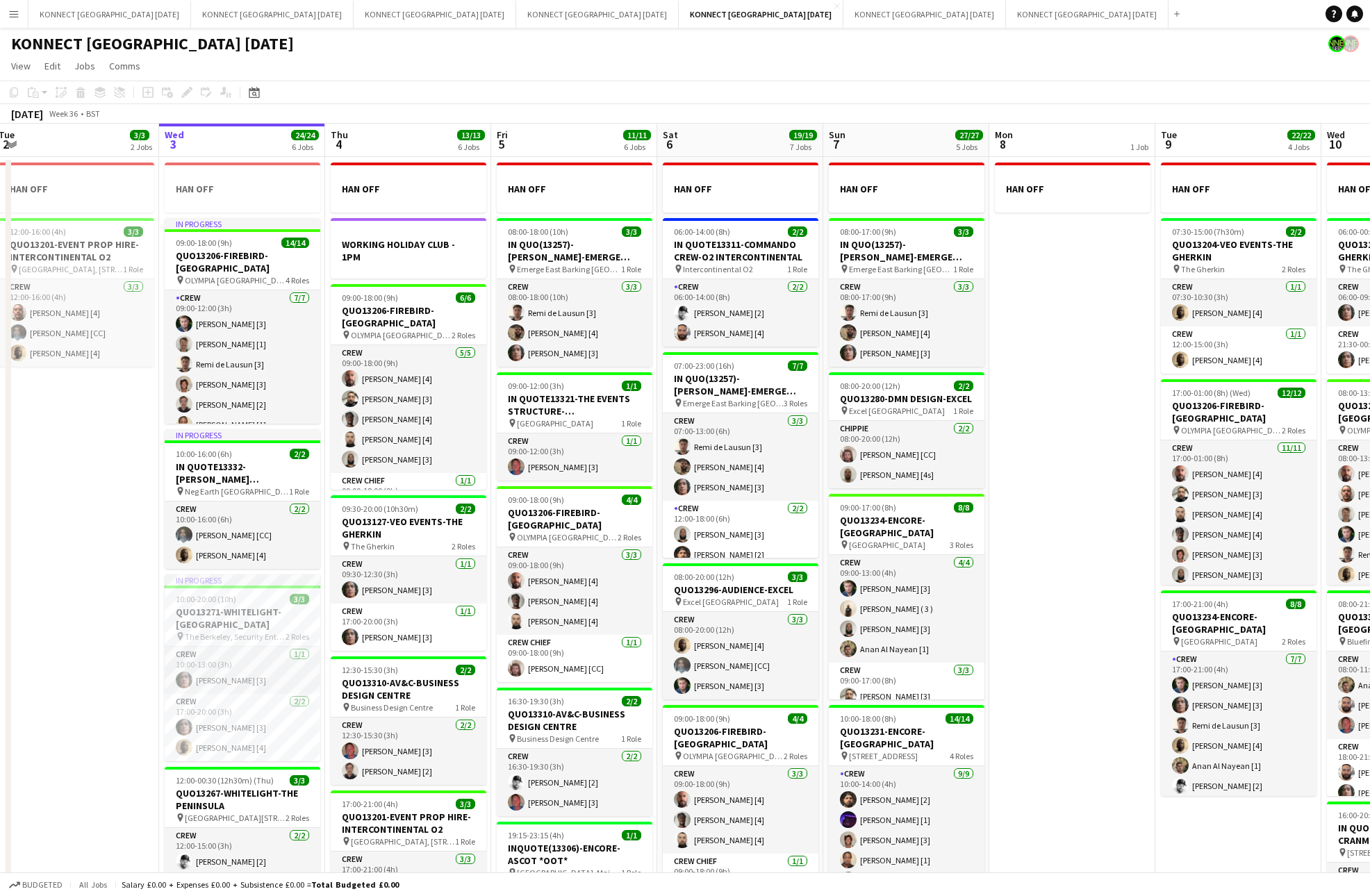
drag, startPoint x: 1135, startPoint y: 399, endPoint x: 1166, endPoint y: 441, distance: 52.2
click at [1166, 441] on app-calendar-viewport "Fri 29 Sat 30 Sun 31 Mon 1 2/2 1 Job Tue 2 3/3 2 Jobs Wed 3 24/24 6 Jobs Thu 4 …" at bounding box center [685, 659] width 1370 height 1071
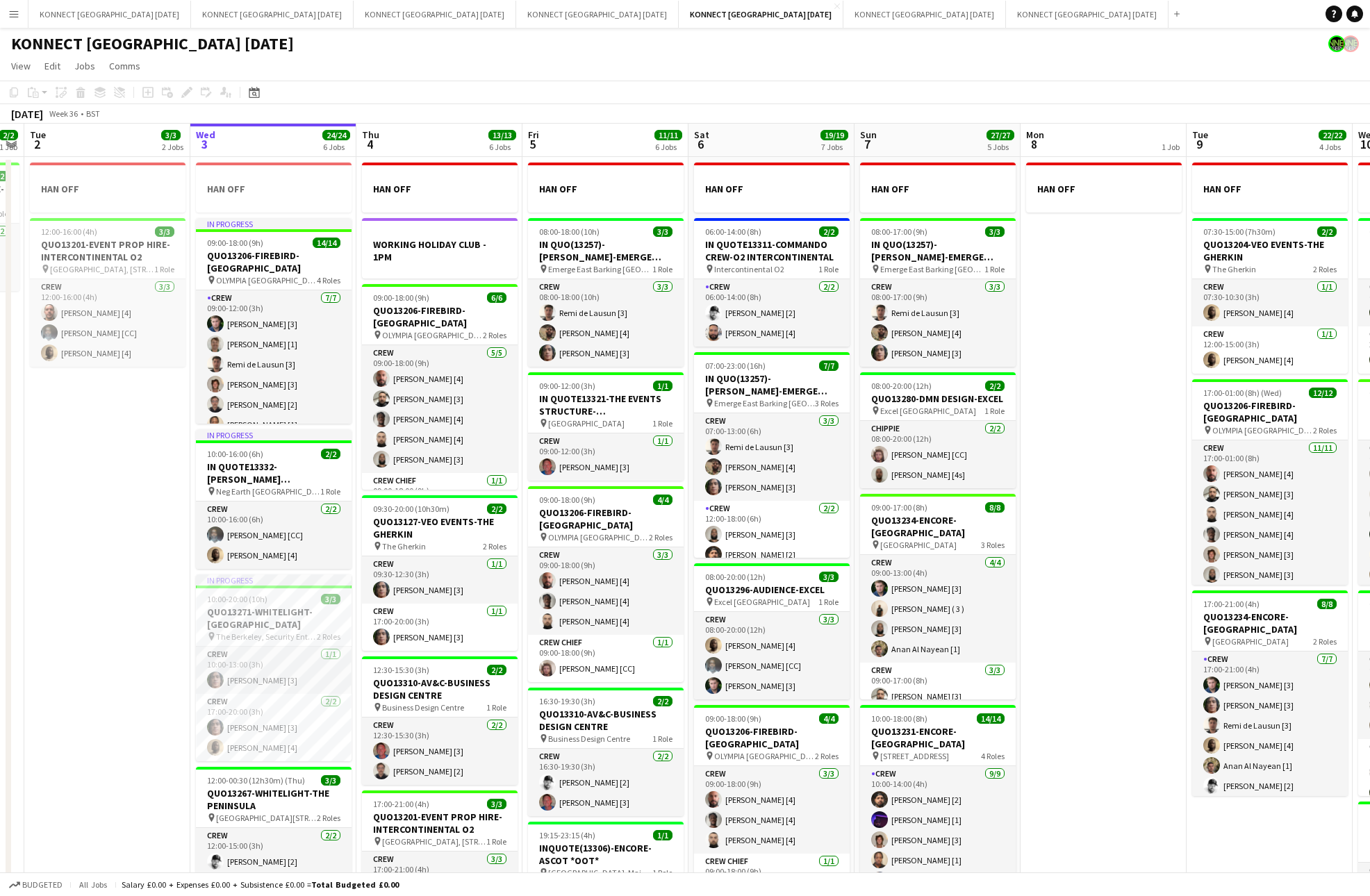
click at [1123, 418] on app-date-cell "HAN OFF" at bounding box center [1103, 675] width 166 height 1037
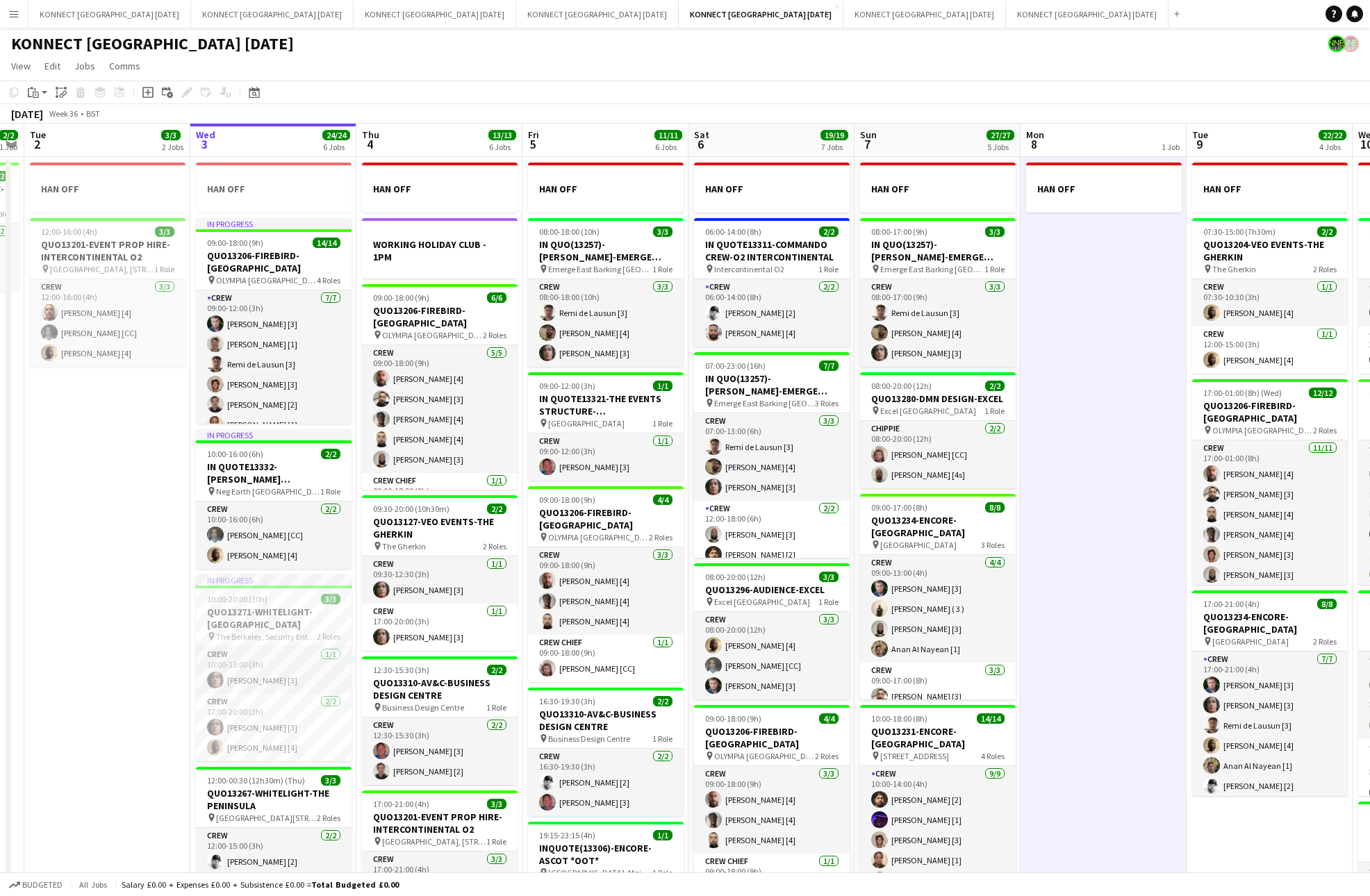
click at [1123, 418] on app-date-cell "HAN OFF" at bounding box center [1103, 675] width 166 height 1037
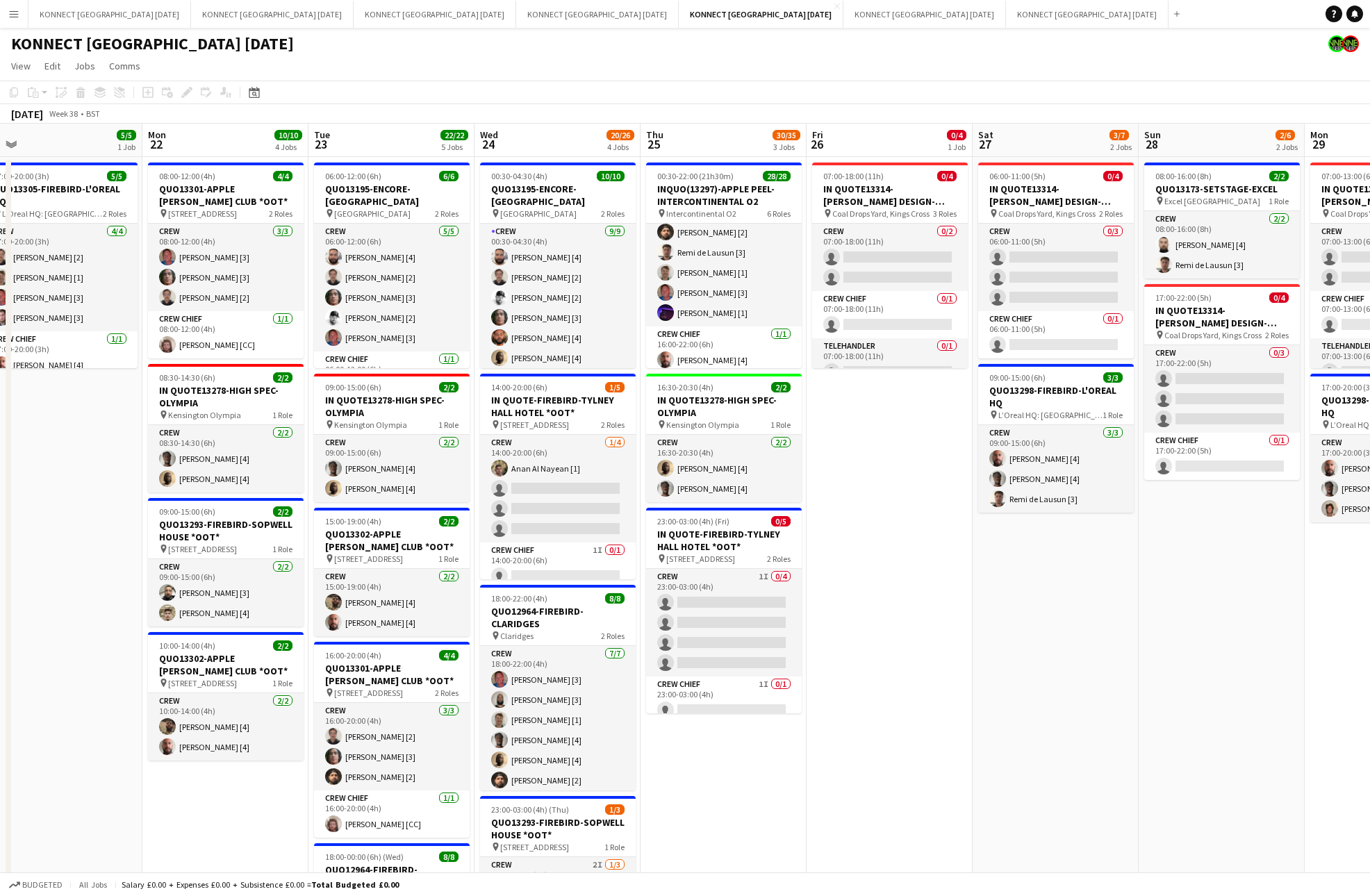
scroll to position [0, 299]
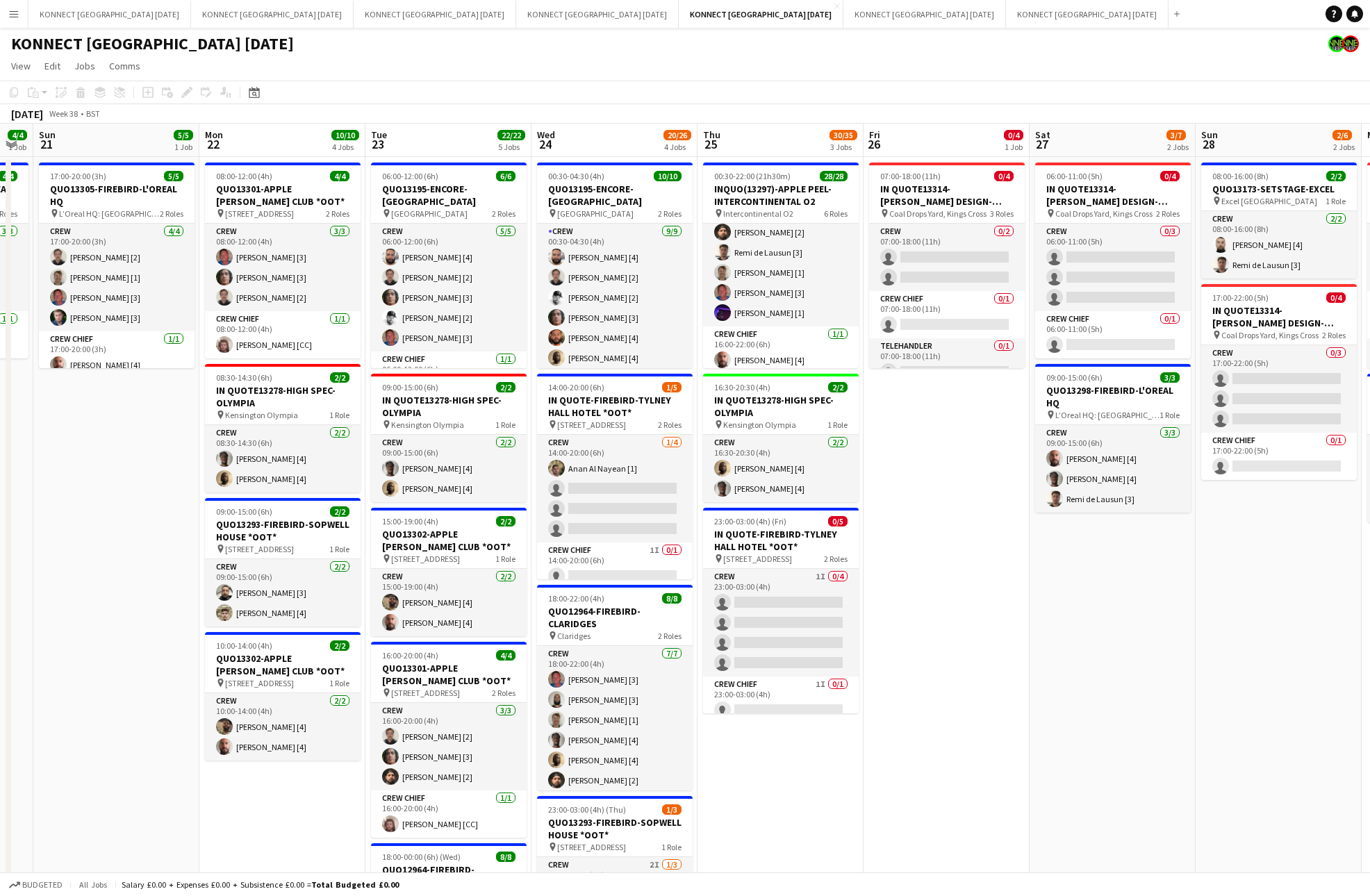
click at [754, 789] on app-date-cell "00:30-22:00 (21h30m) 28/28 INQUO(13297)-APPLE PEEL-INTERCONTINENTAL O2 pin Inte…" at bounding box center [780, 675] width 166 height 1037
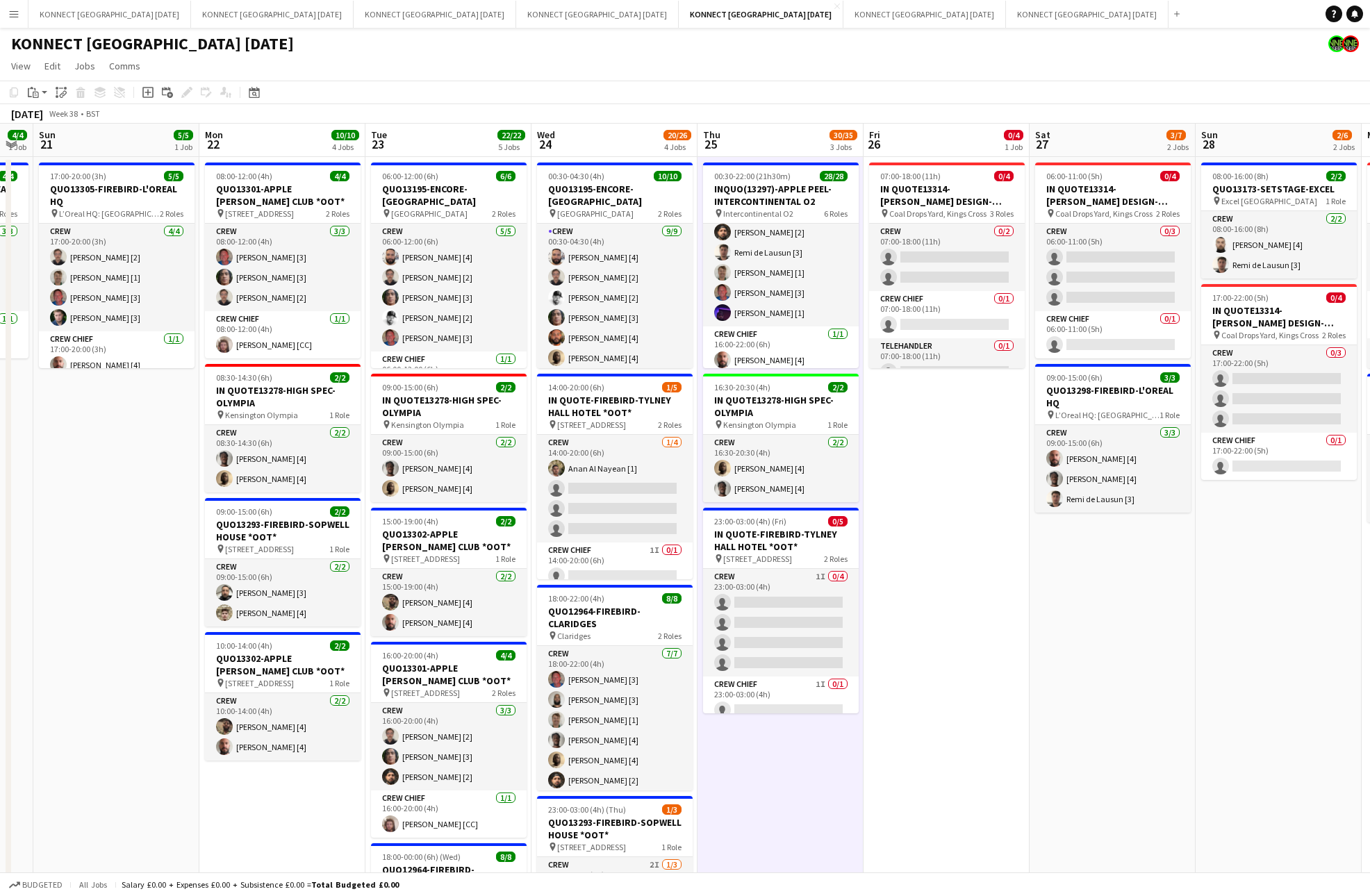
click at [979, 540] on app-date-cell "07:00-18:00 (11h) 0/4 IN QUOTE13314-[PERSON_NAME] DESIGN-KINGS CROSS pin Coal D…" at bounding box center [946, 675] width 166 height 1037
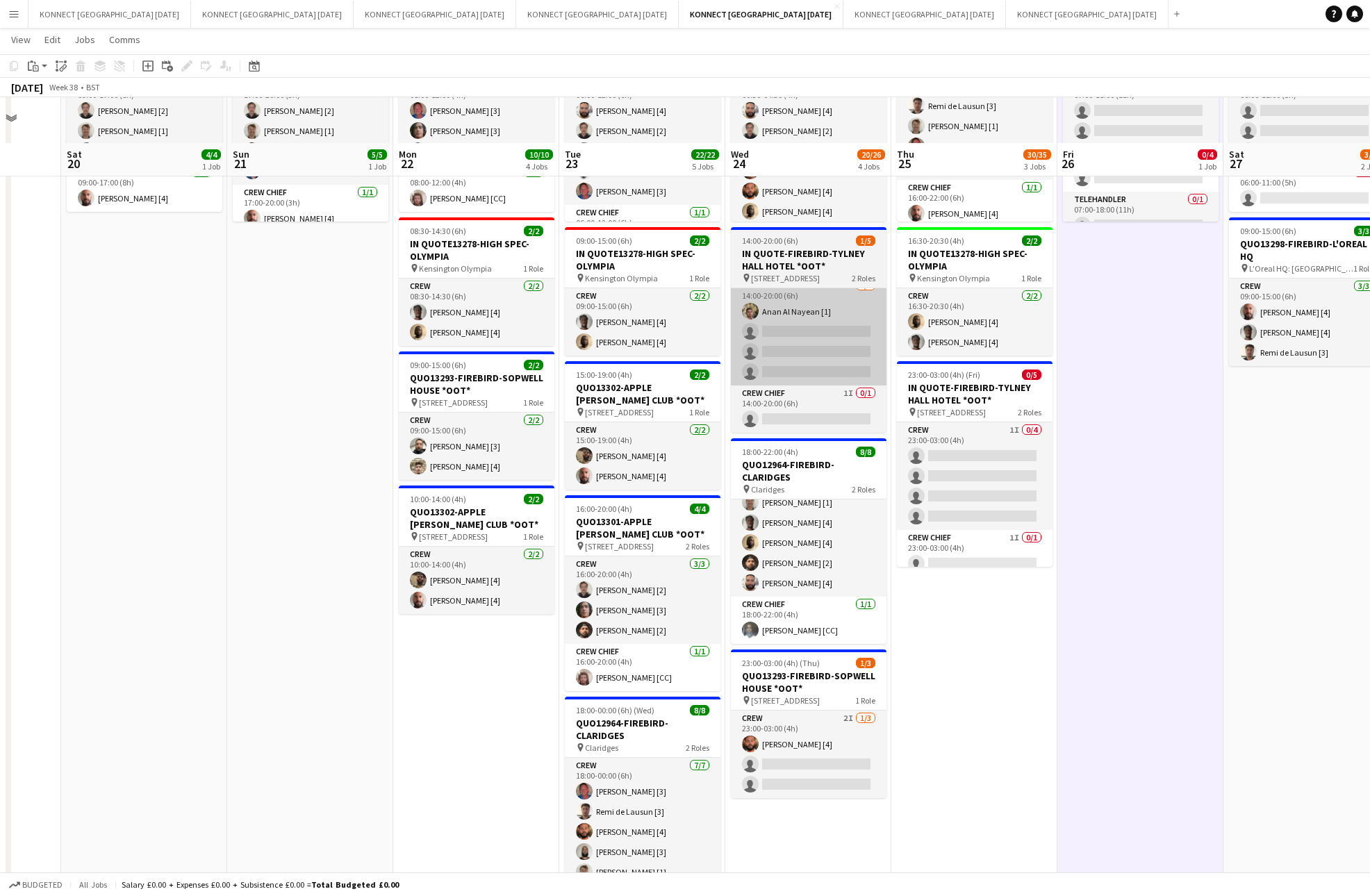
scroll to position [276, 0]
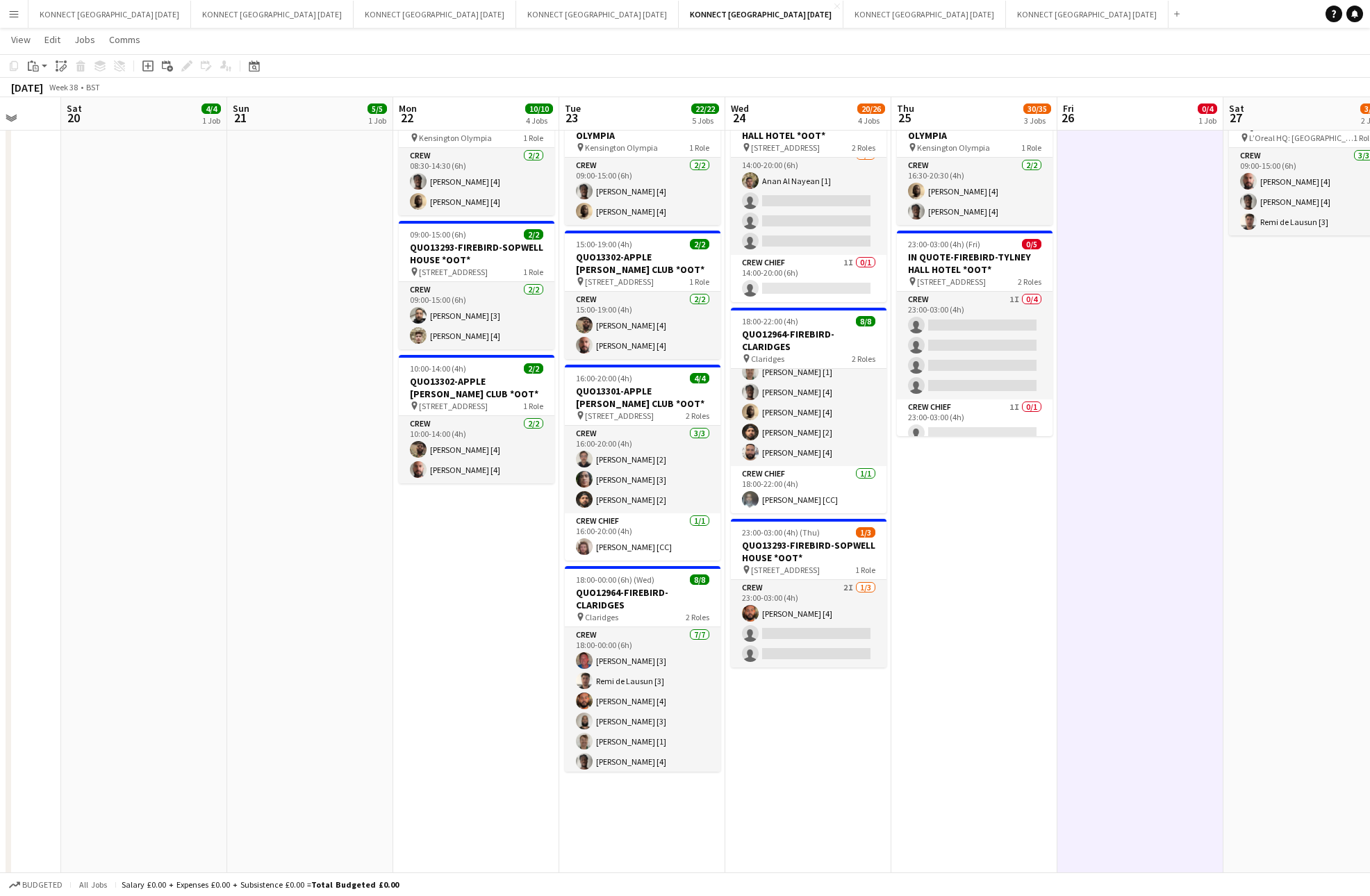
click at [1138, 552] on app-date-cell "07:00-18:00 (11h) 0/4 IN QUOTE13314-[PERSON_NAME] DESIGN-KINGS CROSS pin Coal D…" at bounding box center [1140, 398] width 166 height 1037
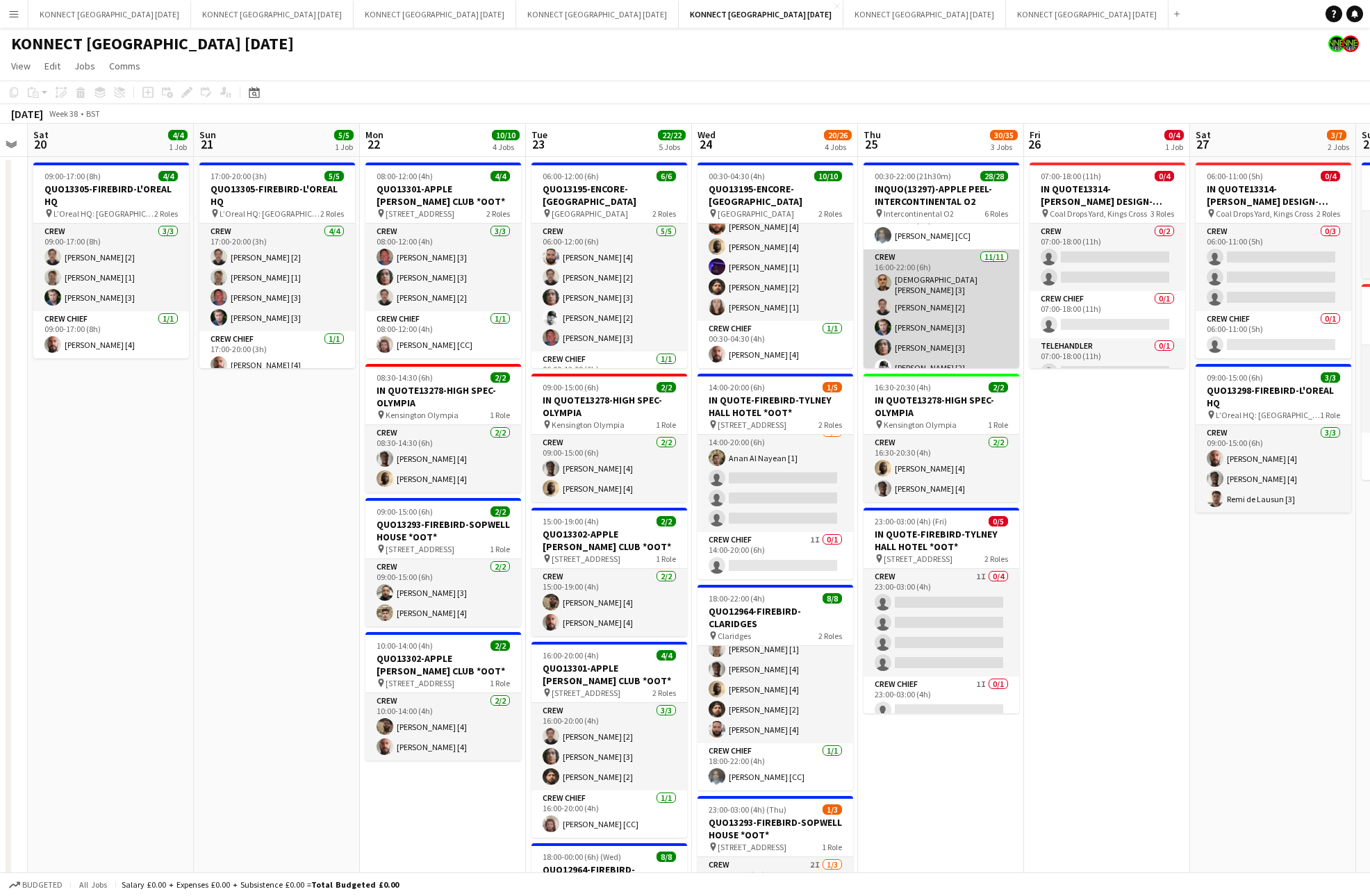
scroll to position [0, 0]
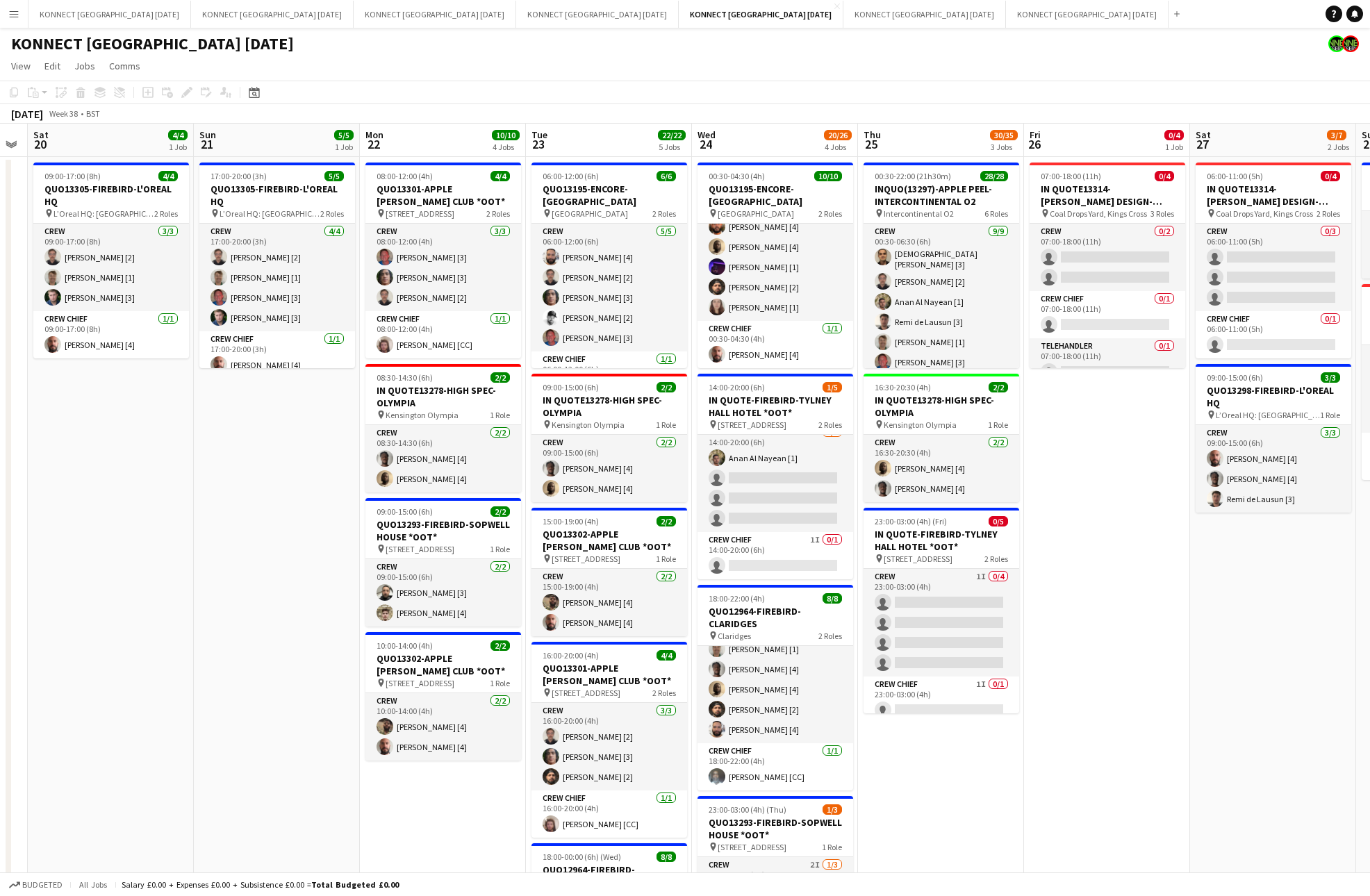
click at [1138, 555] on app-date-cell "07:00-18:00 (11h) 0/4 IN QUOTE13314-[PERSON_NAME] DESIGN-KINGS CROSS pin Coal D…" at bounding box center [1107, 675] width 166 height 1037
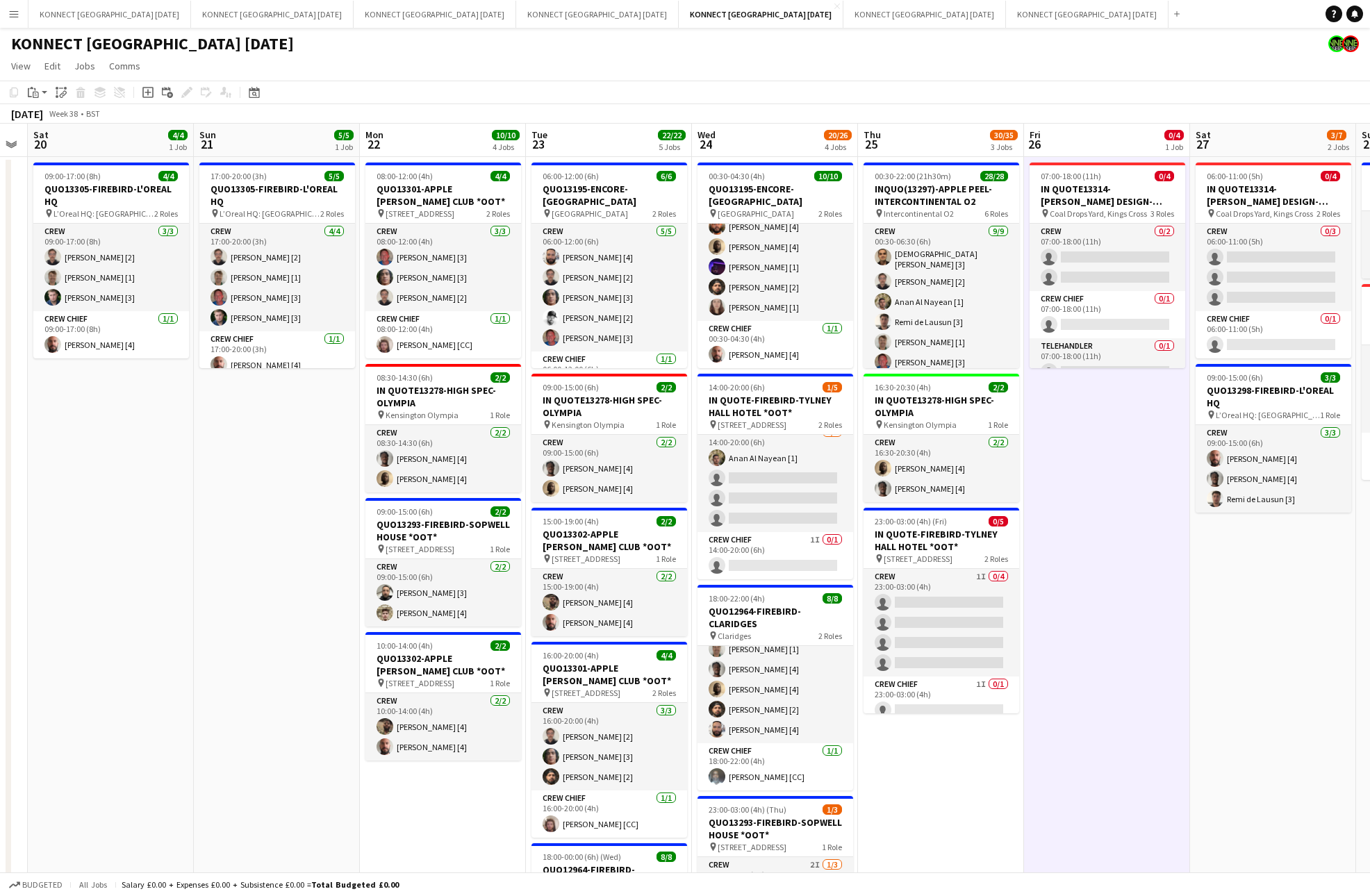
click at [1138, 555] on app-date-cell "07:00-18:00 (11h) 0/4 IN QUOTE13314-[PERSON_NAME] DESIGN-KINGS CROSS pin Coal D…" at bounding box center [1107, 675] width 166 height 1037
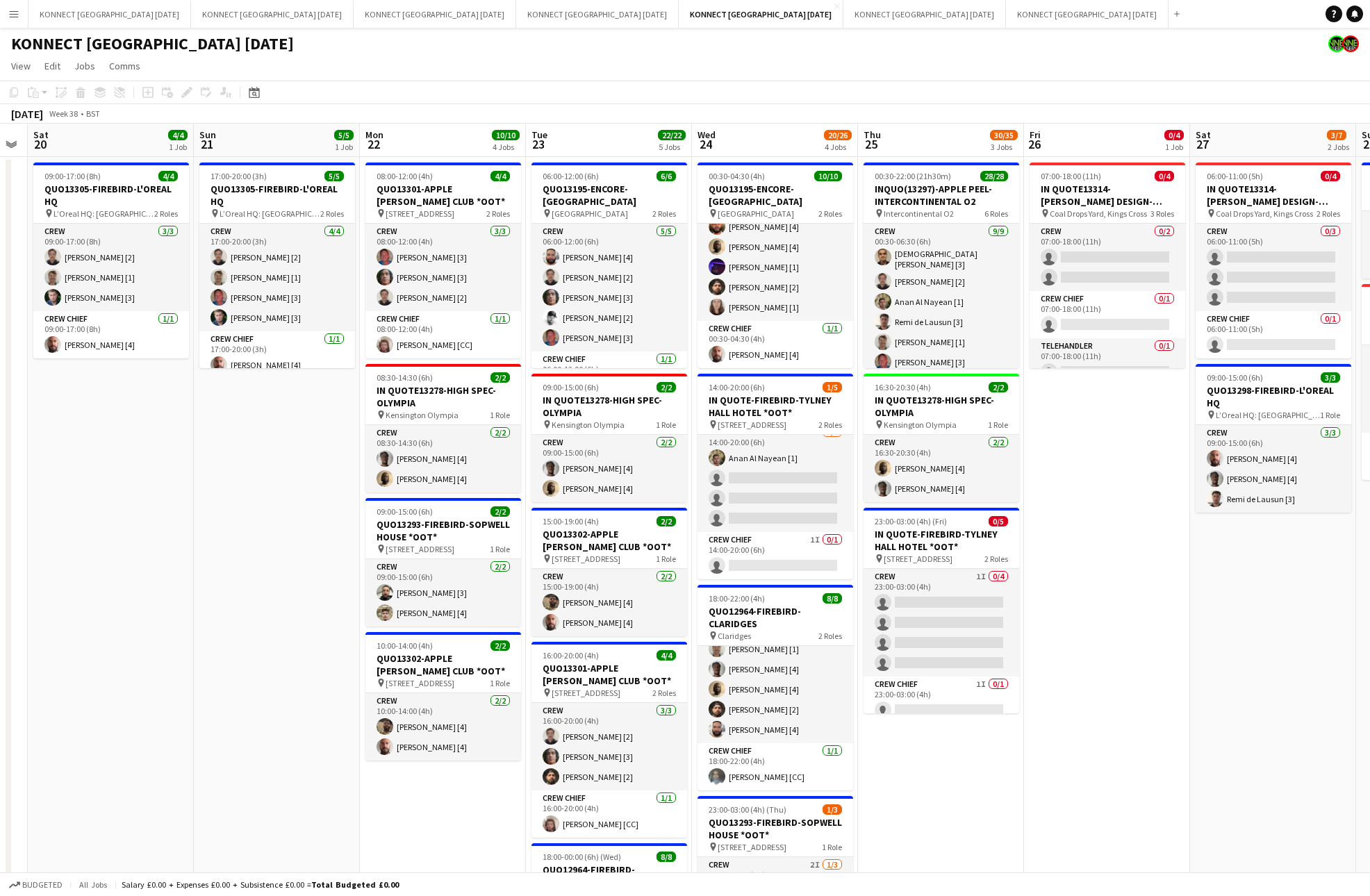
click at [1137, 538] on app-date-cell "07:00-18:00 (11h) 0/4 IN QUOTE13314-[PERSON_NAME] DESIGN-KINGS CROSS pin Coal D…" at bounding box center [1107, 675] width 166 height 1037
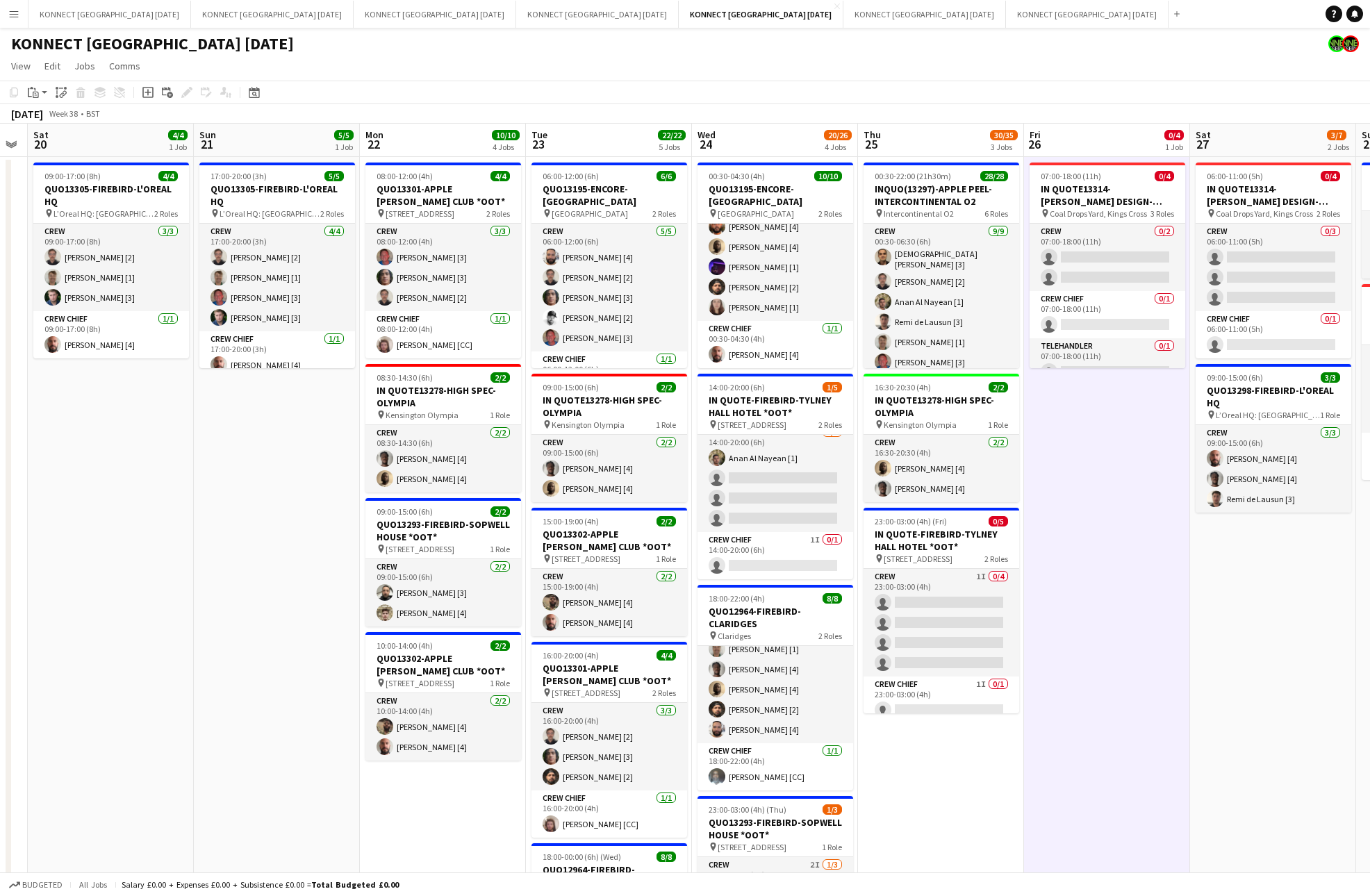
click at [1137, 538] on app-date-cell "07:00-18:00 (11h) 0/4 IN QUOTE13314-[PERSON_NAME] DESIGN-KINGS CROSS pin Coal D…" at bounding box center [1107, 675] width 166 height 1037
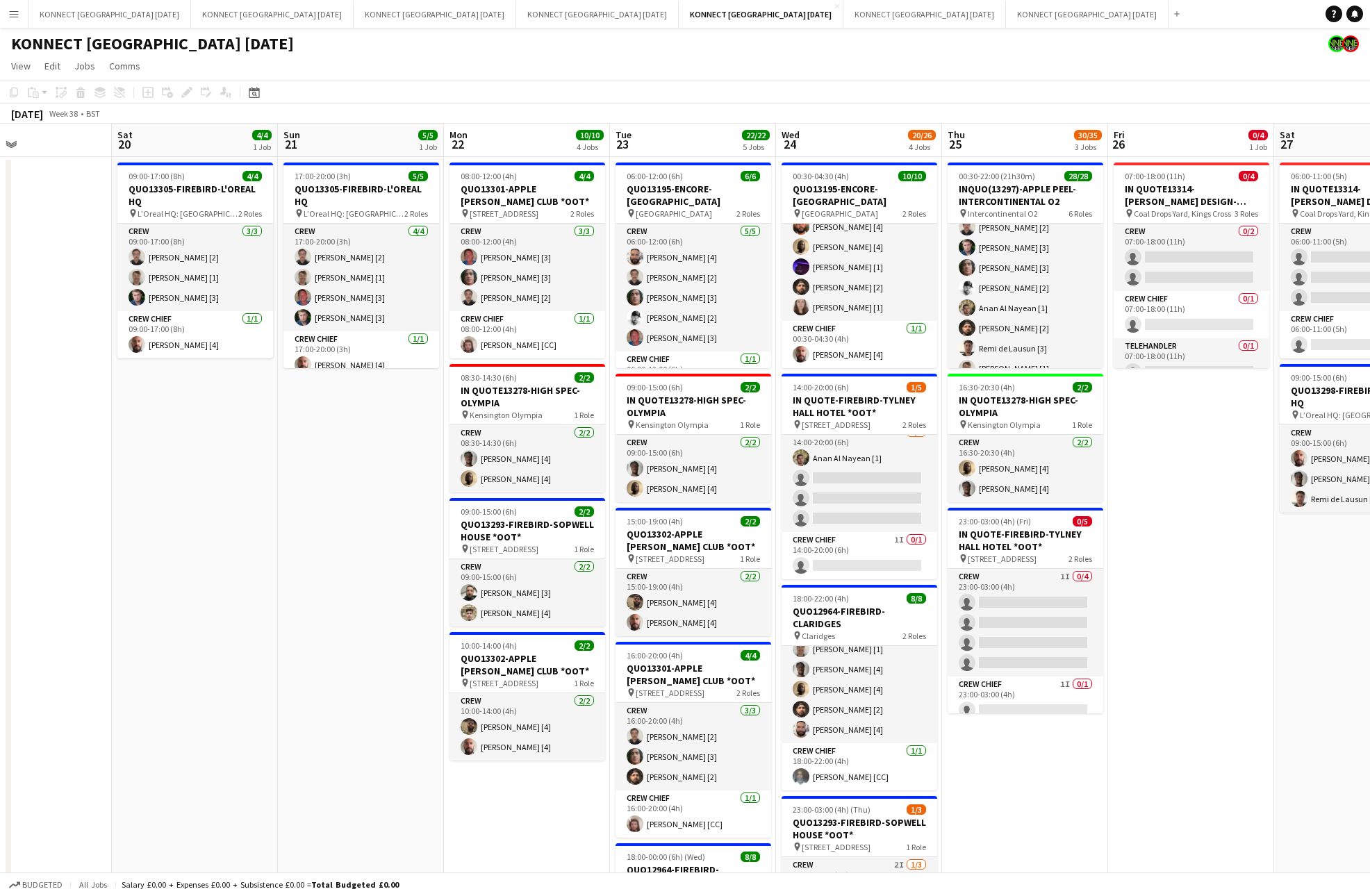
scroll to position [585, 0]
click at [1157, 459] on app-date-cell "07:00-18:00 (11h) 0/4 IN QUOTE13314-[PERSON_NAME] DESIGN-KINGS CROSS pin Coal D…" at bounding box center [1191, 675] width 166 height 1037
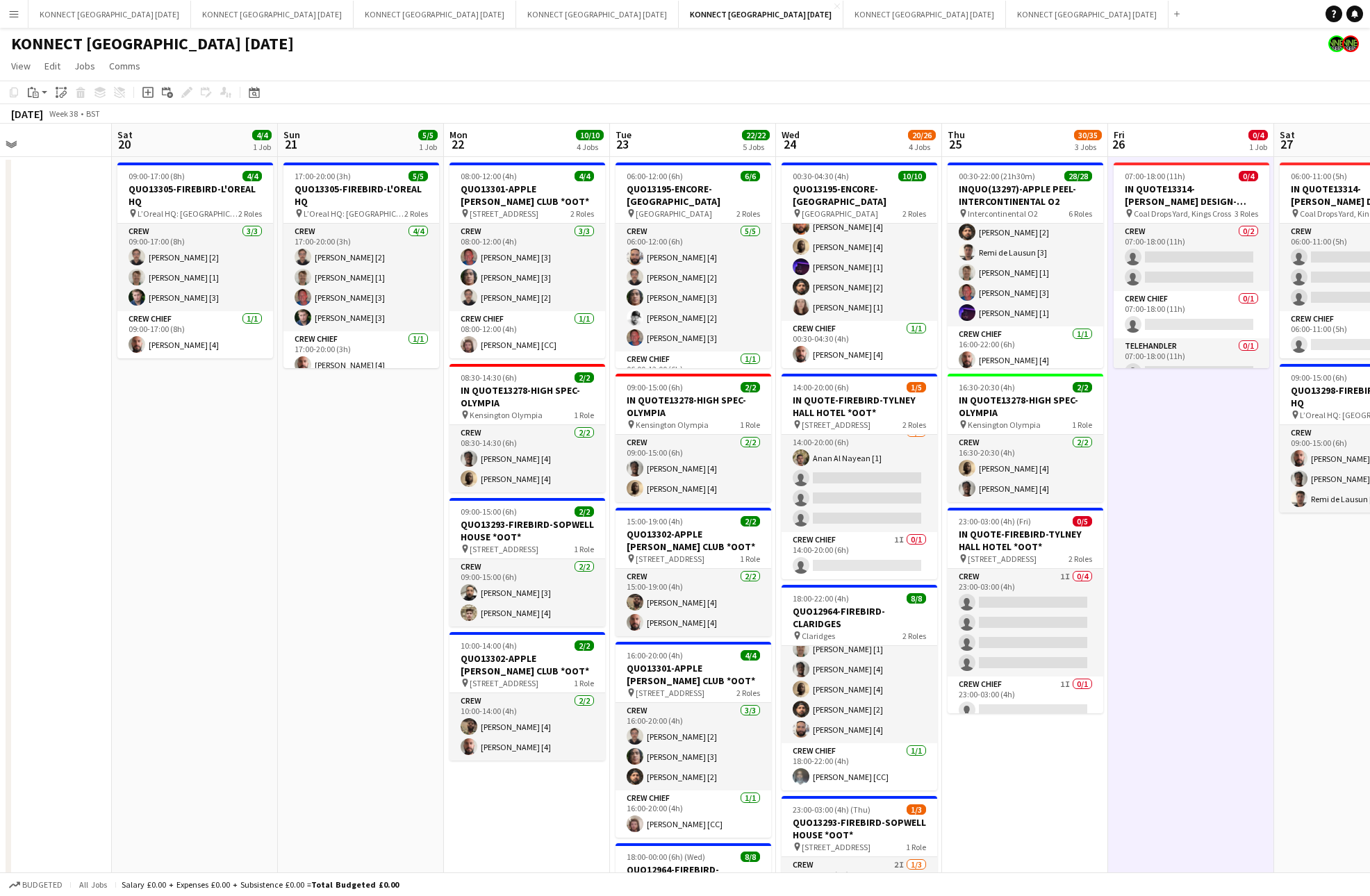
click at [1157, 459] on app-date-cell "07:00-18:00 (11h) 0/4 IN QUOTE13314-[PERSON_NAME] DESIGN-KINGS CROSS pin Coal D…" at bounding box center [1191, 675] width 166 height 1037
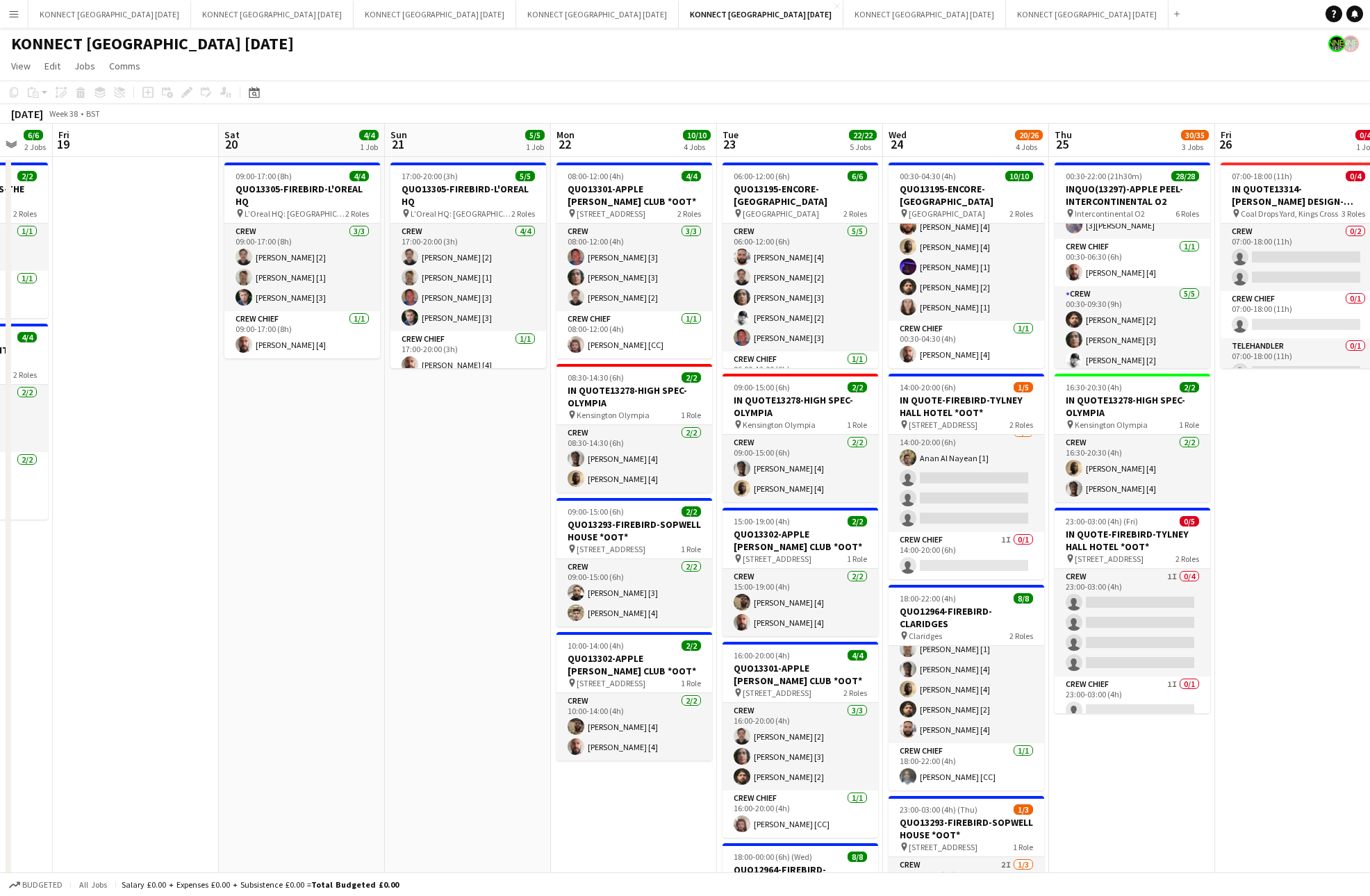
scroll to position [0, 553]
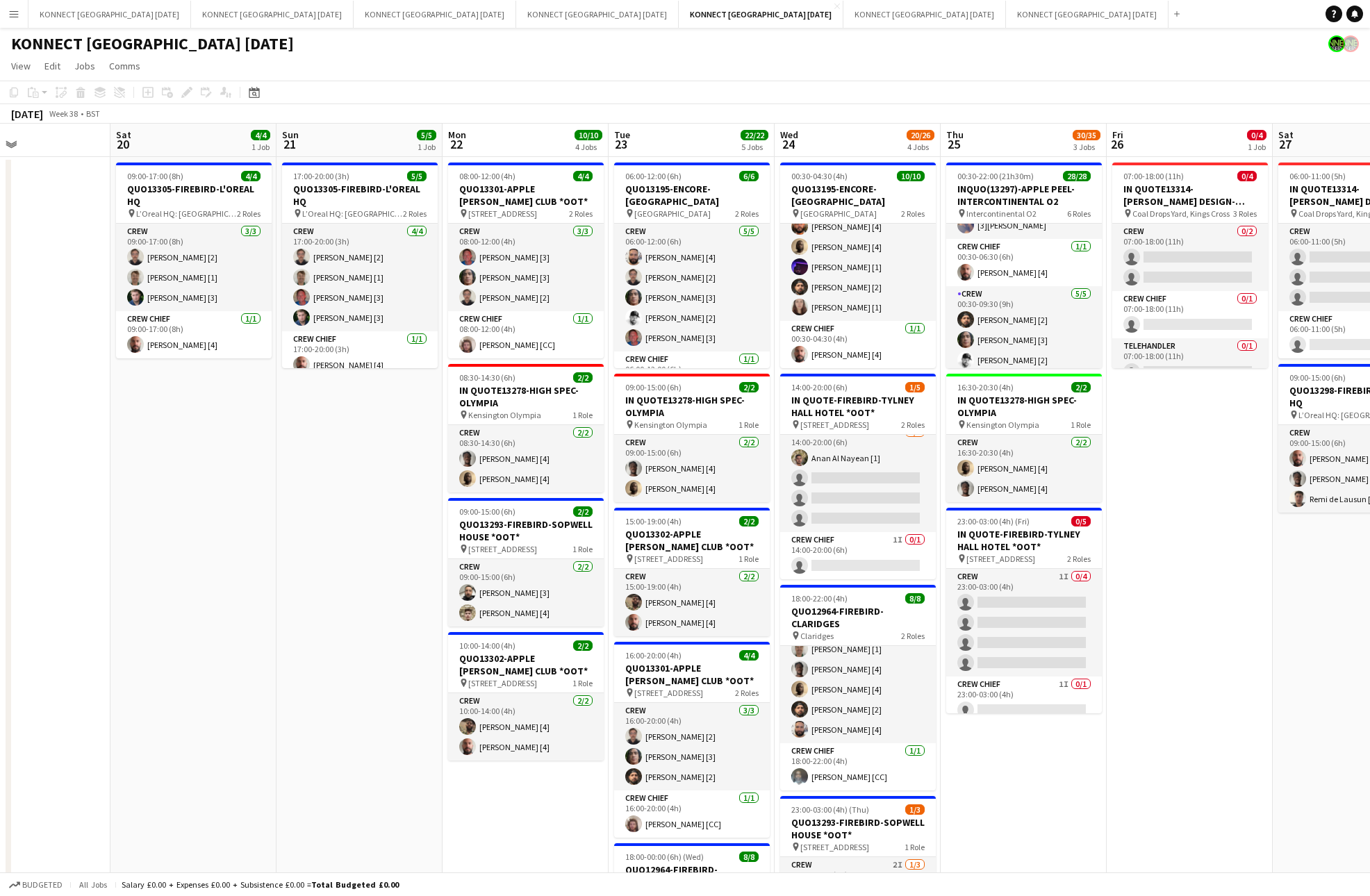
click at [1226, 463] on app-date-cell "07:00-18:00 (11h) 0/4 IN QUOTE13314-[PERSON_NAME] DESIGN-KINGS CROSS pin Coal D…" at bounding box center [1190, 675] width 166 height 1037
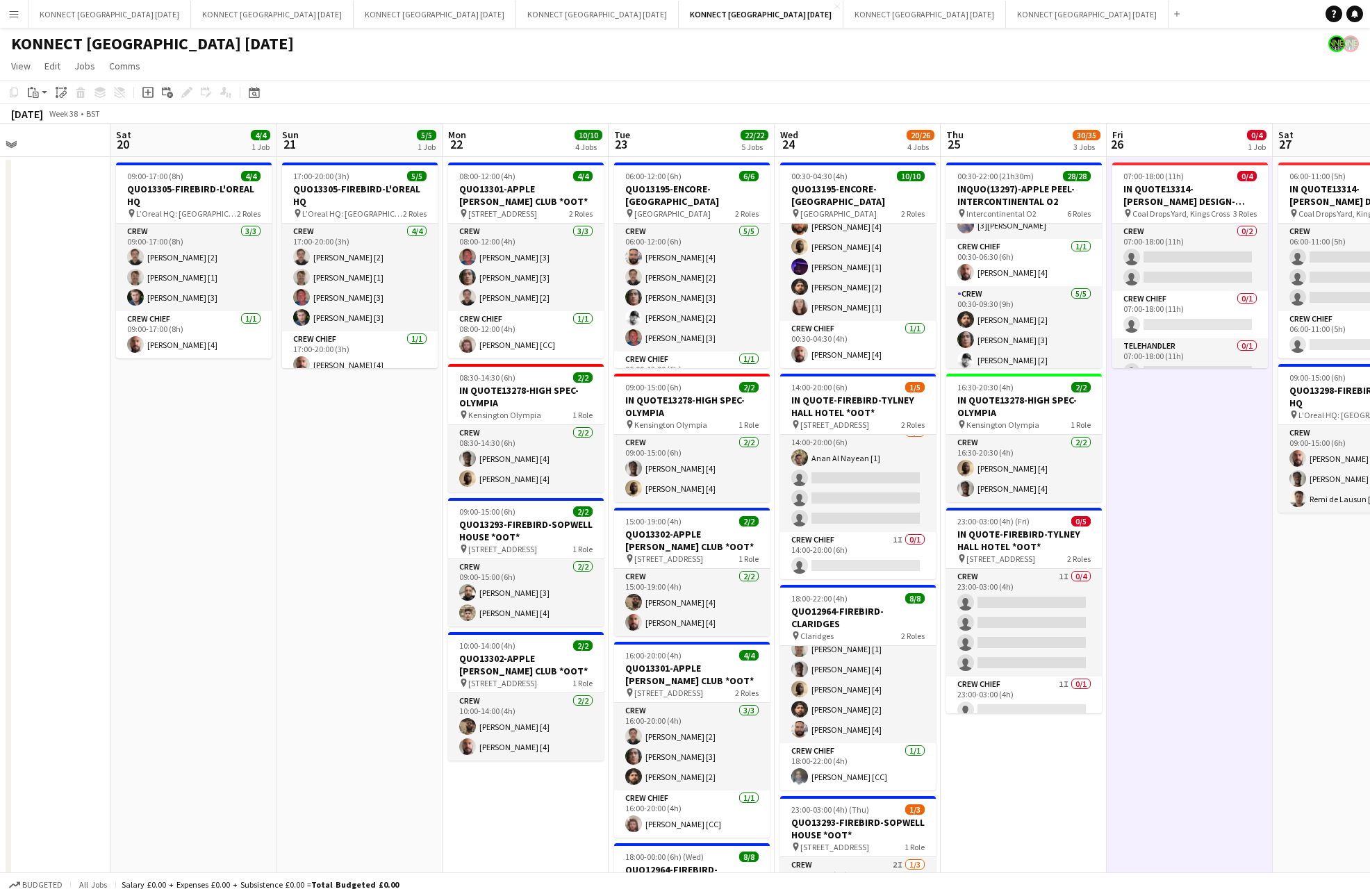
click at [1226, 463] on app-date-cell "07:00-18:00 (11h) 0/4 IN QUOTE13314-[PERSON_NAME] DESIGN-KINGS CROSS pin Coal D…" at bounding box center [1190, 675] width 166 height 1037
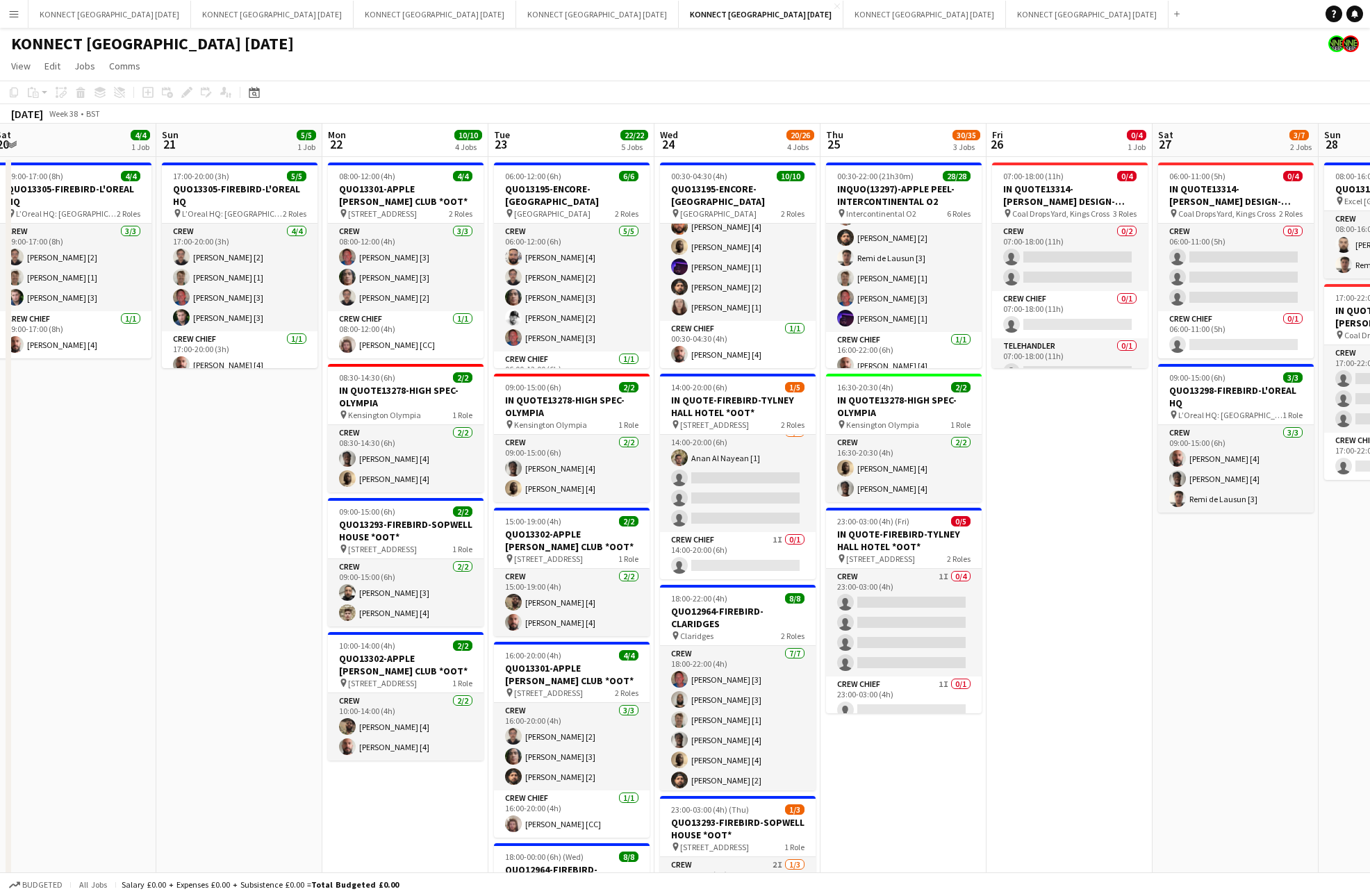
scroll to position [0, 0]
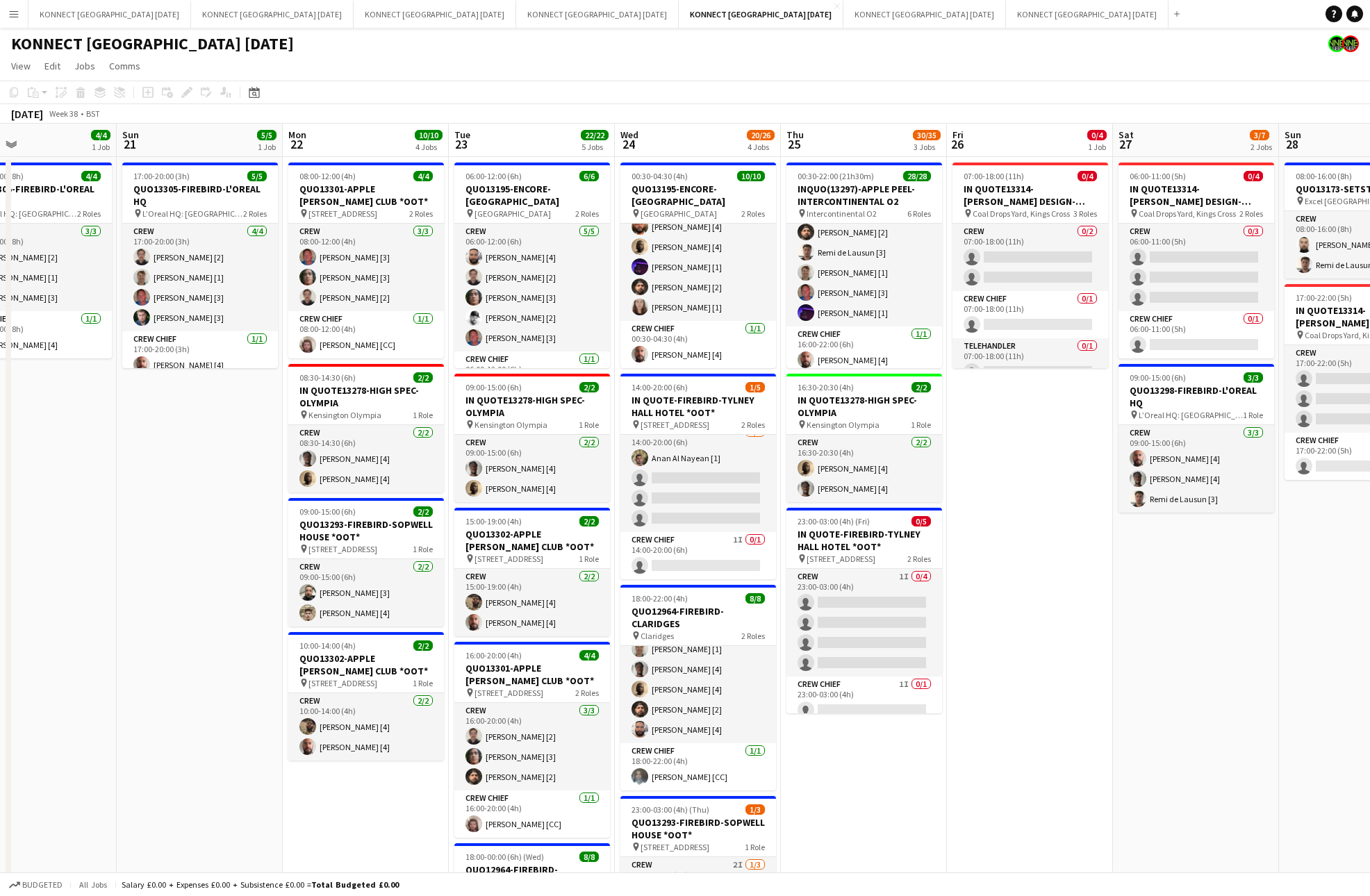
click at [1078, 543] on app-date-cell "07:00-18:00 (11h) 0/4 IN QUOTE13314-[PERSON_NAME] DESIGN-KINGS CROSS pin Coal D…" at bounding box center [1030, 675] width 166 height 1037
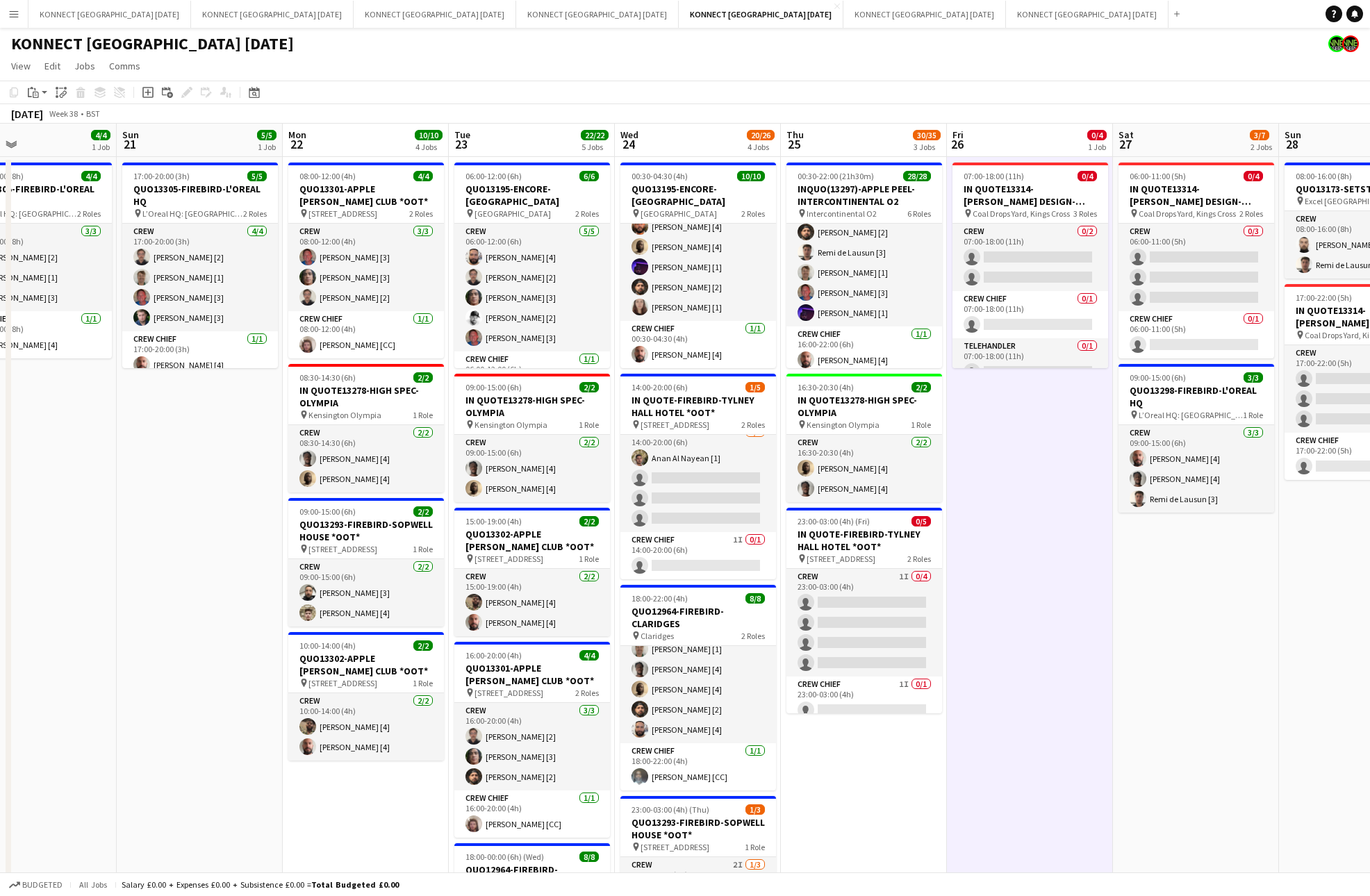
click at [1078, 543] on app-date-cell "07:00-18:00 (11h) 0/4 IN QUOTE13314-[PERSON_NAME] DESIGN-KINGS CROSS pin Coal D…" at bounding box center [1030, 675] width 166 height 1037
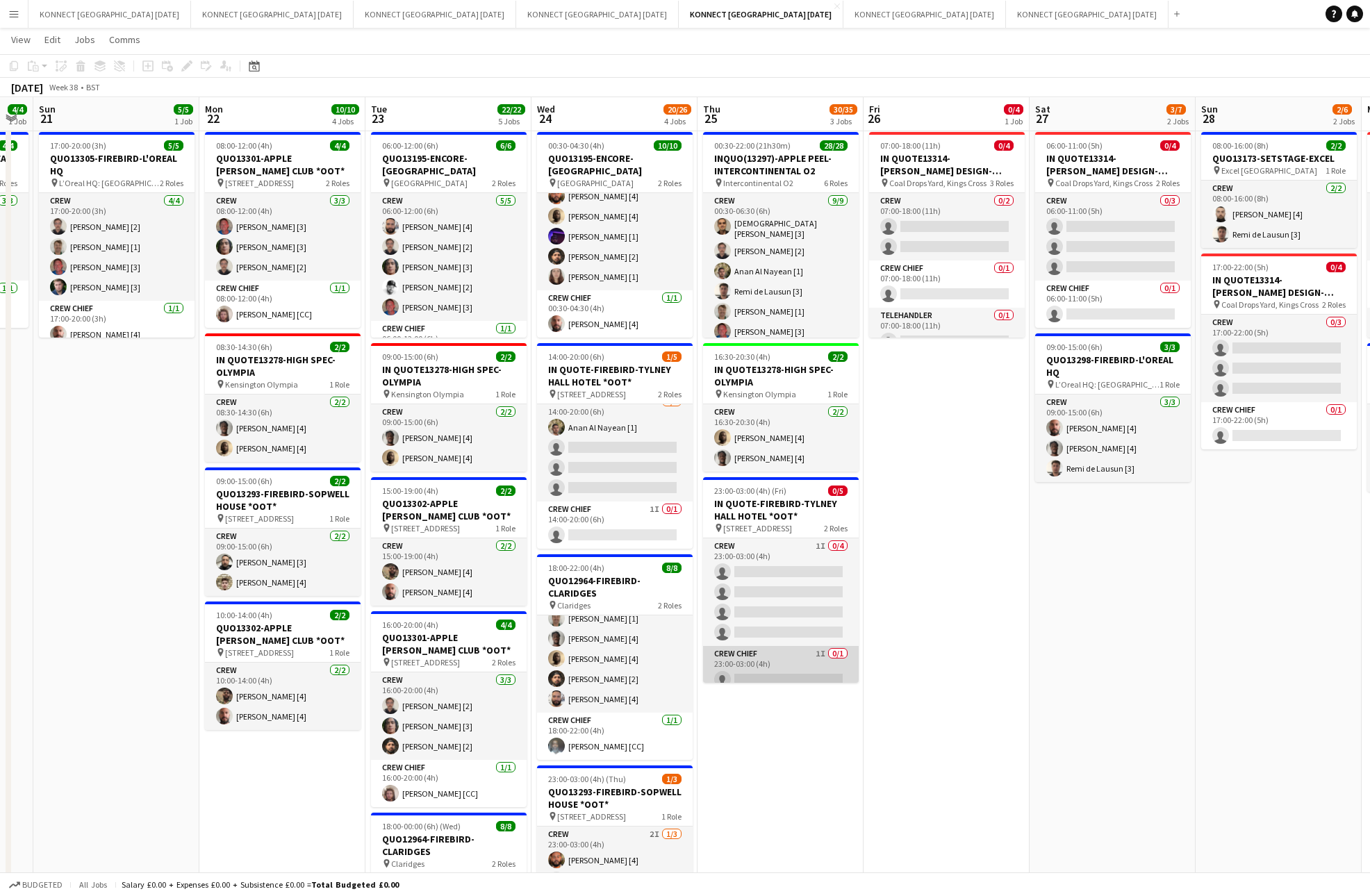
scroll to position [11, 0]
click at [790, 653] on app-card-role "Crew Chief 1I 0/1 23:00-03:00 (4h) single-neutral-actions" at bounding box center [781, 659] width 155 height 47
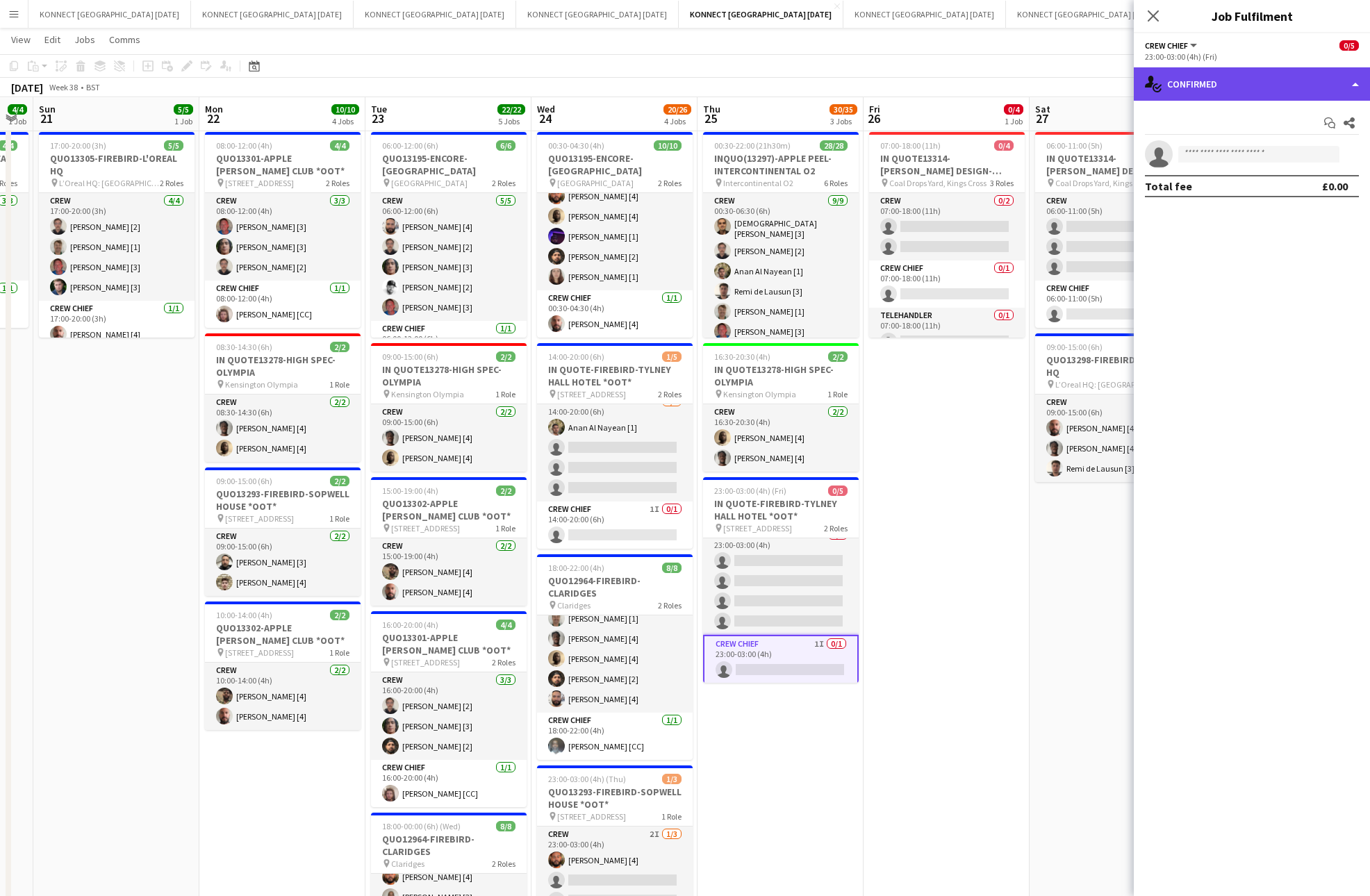
click at [1297, 80] on div "single-neutral-actions-check-2 Confirmed" at bounding box center [1252, 83] width 236 height 34
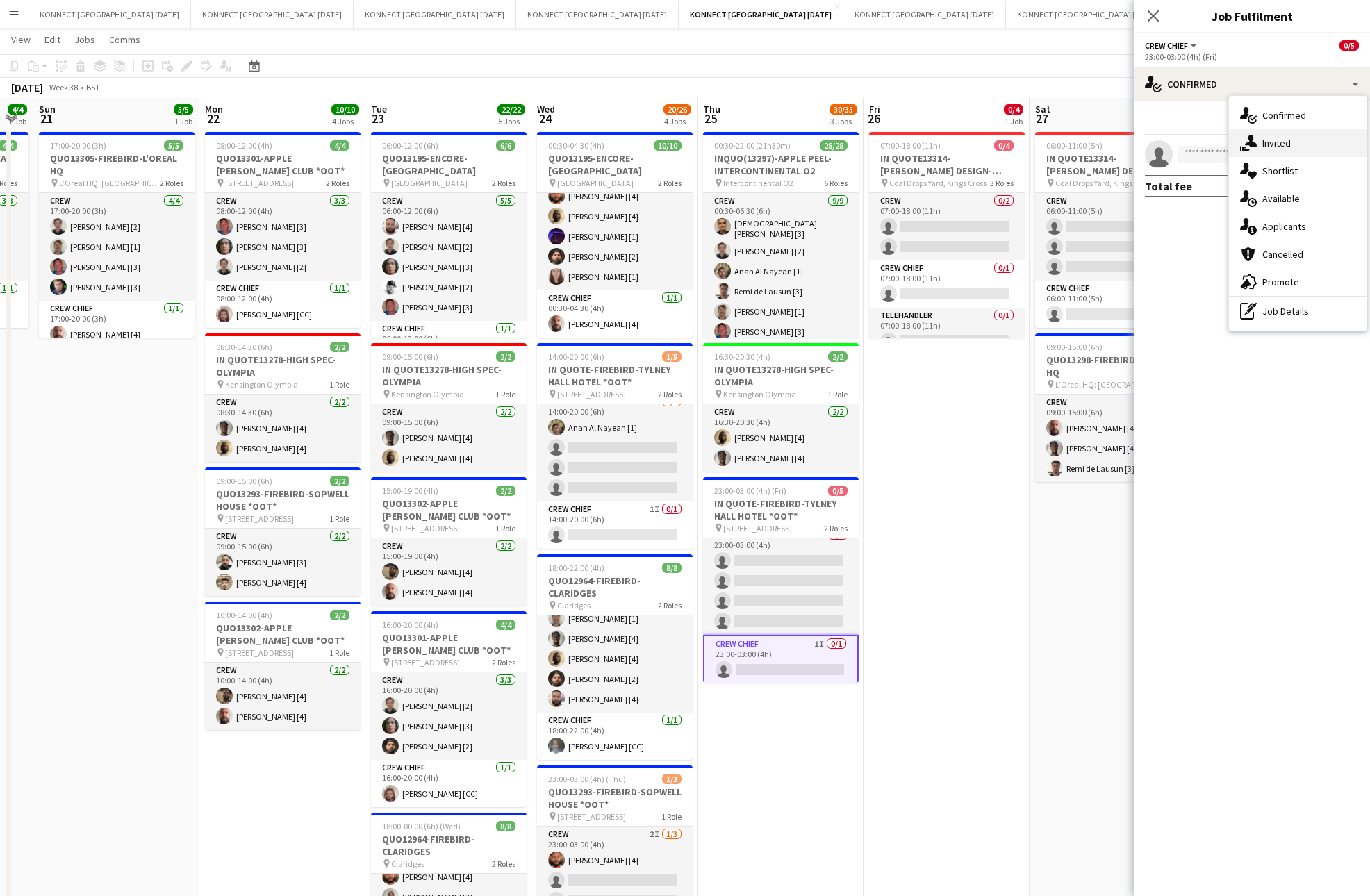
click at [1301, 150] on div "single-neutral-actions-share-1 Invited" at bounding box center [1297, 143] width 138 height 28
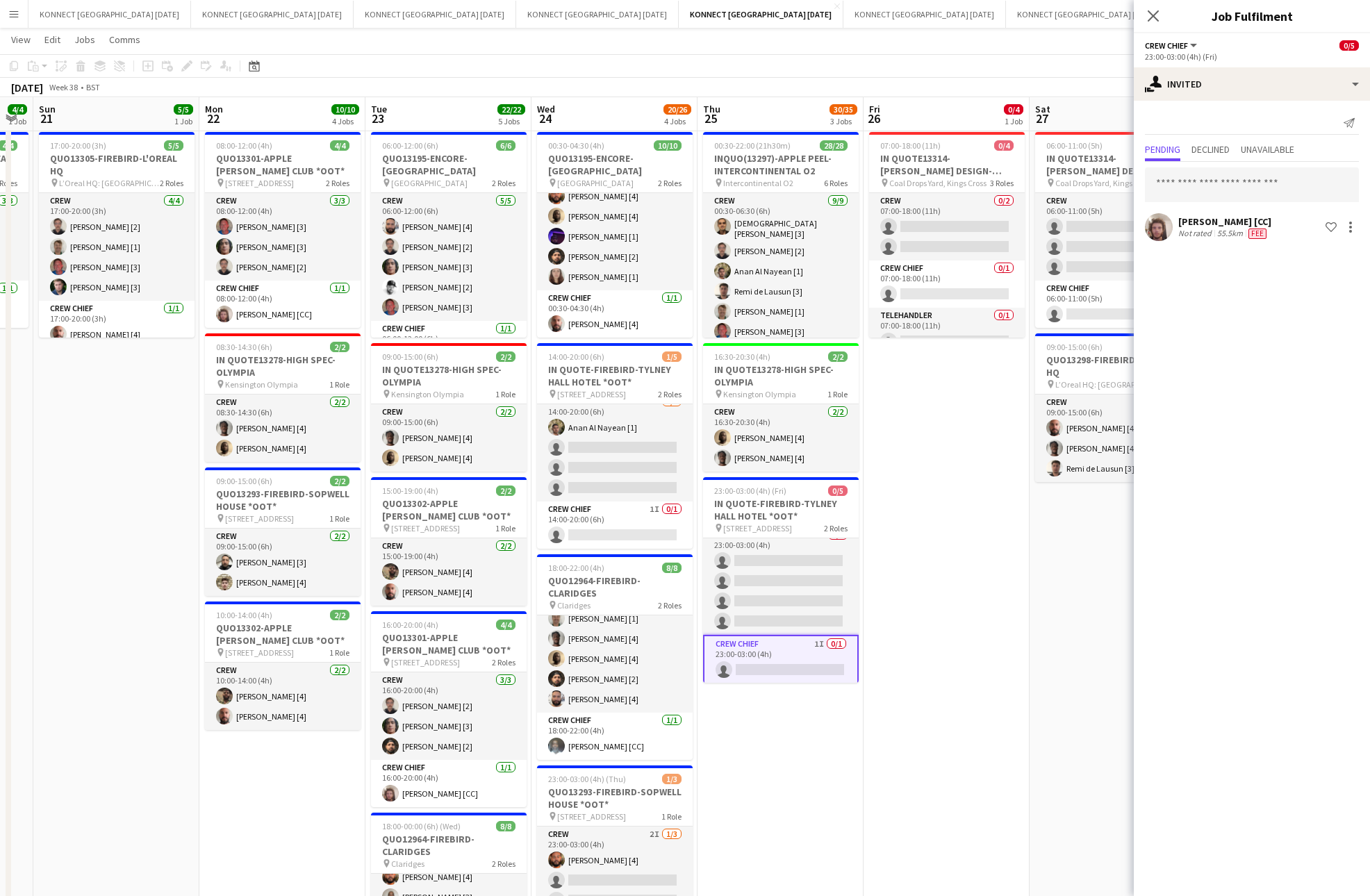
click at [949, 494] on app-date-cell "07:00-18:00 (11h) 0/4 IN QUOTE13314-[PERSON_NAME] DESIGN-KINGS CROSS pin Coal D…" at bounding box center [946, 644] width 166 height 1037
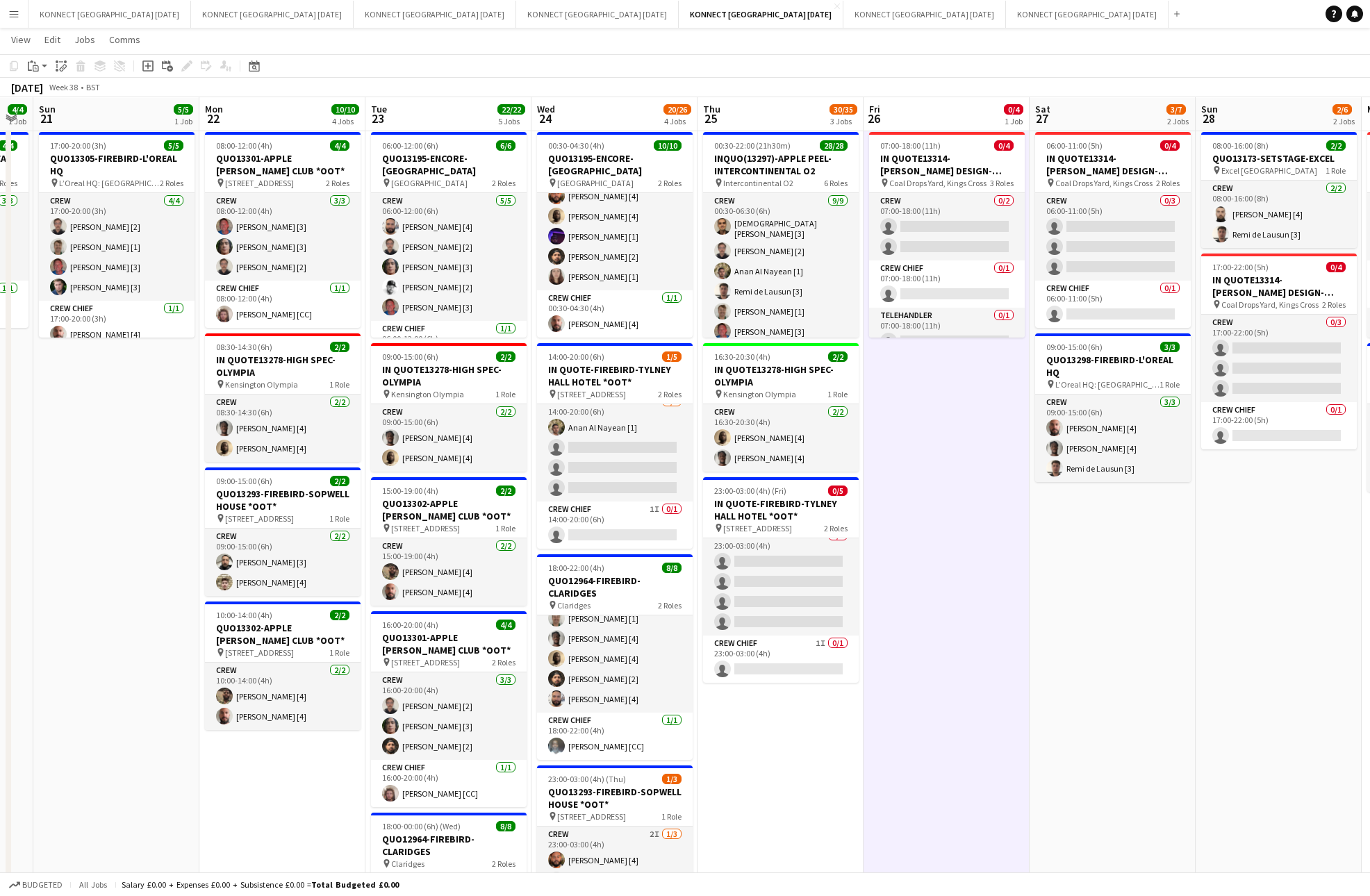
click at [949, 494] on app-date-cell "07:00-18:00 (11h) 0/4 IN QUOTE13314-[PERSON_NAME] DESIGN-KINGS CROSS pin Coal D…" at bounding box center [946, 644] width 166 height 1037
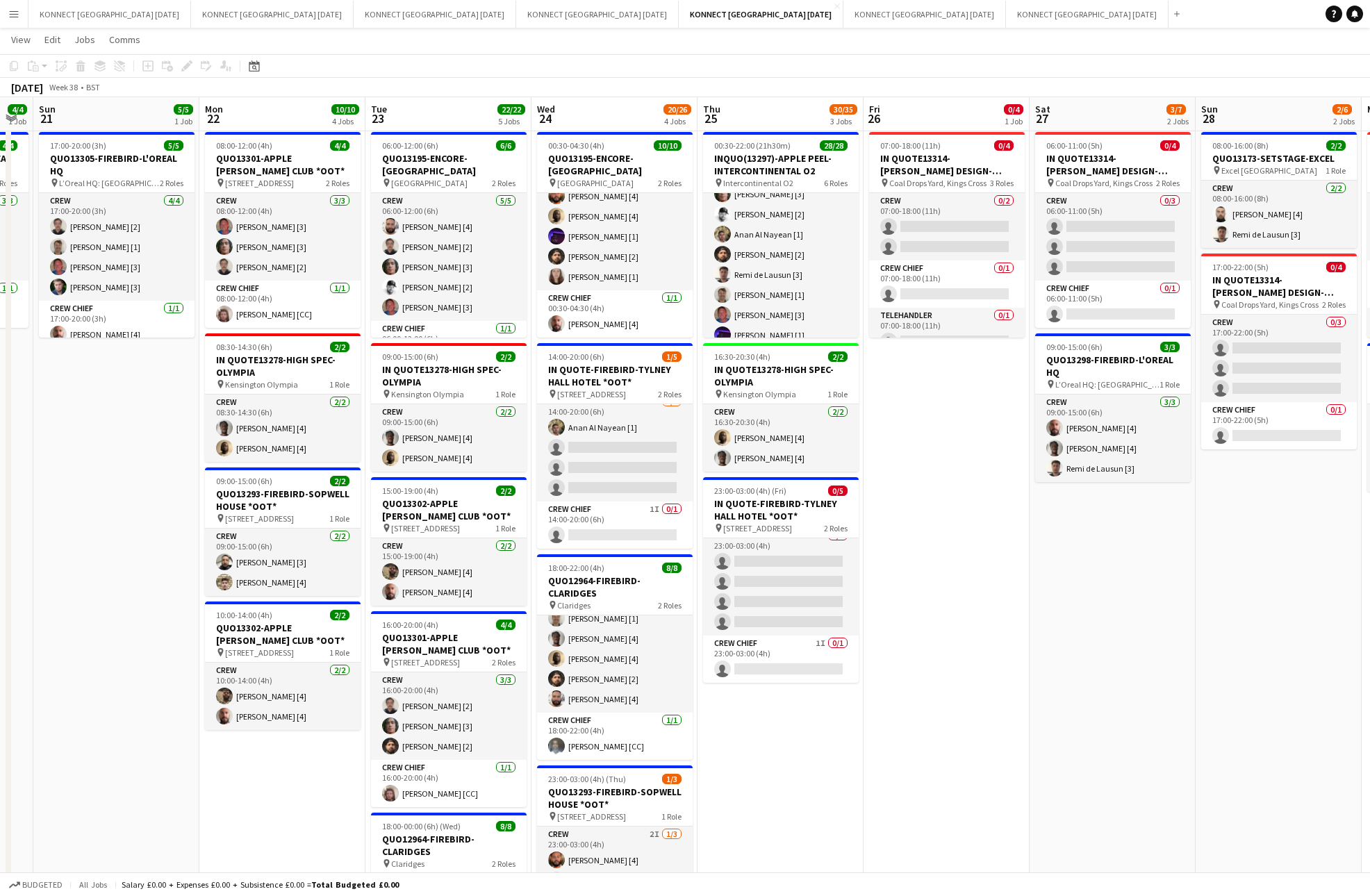
scroll to position [584, 0]
click at [775, 661] on app-card-role "Crew Chief 1I 0/1 23:00-03:00 (4h) single-neutral-actions" at bounding box center [781, 659] width 155 height 47
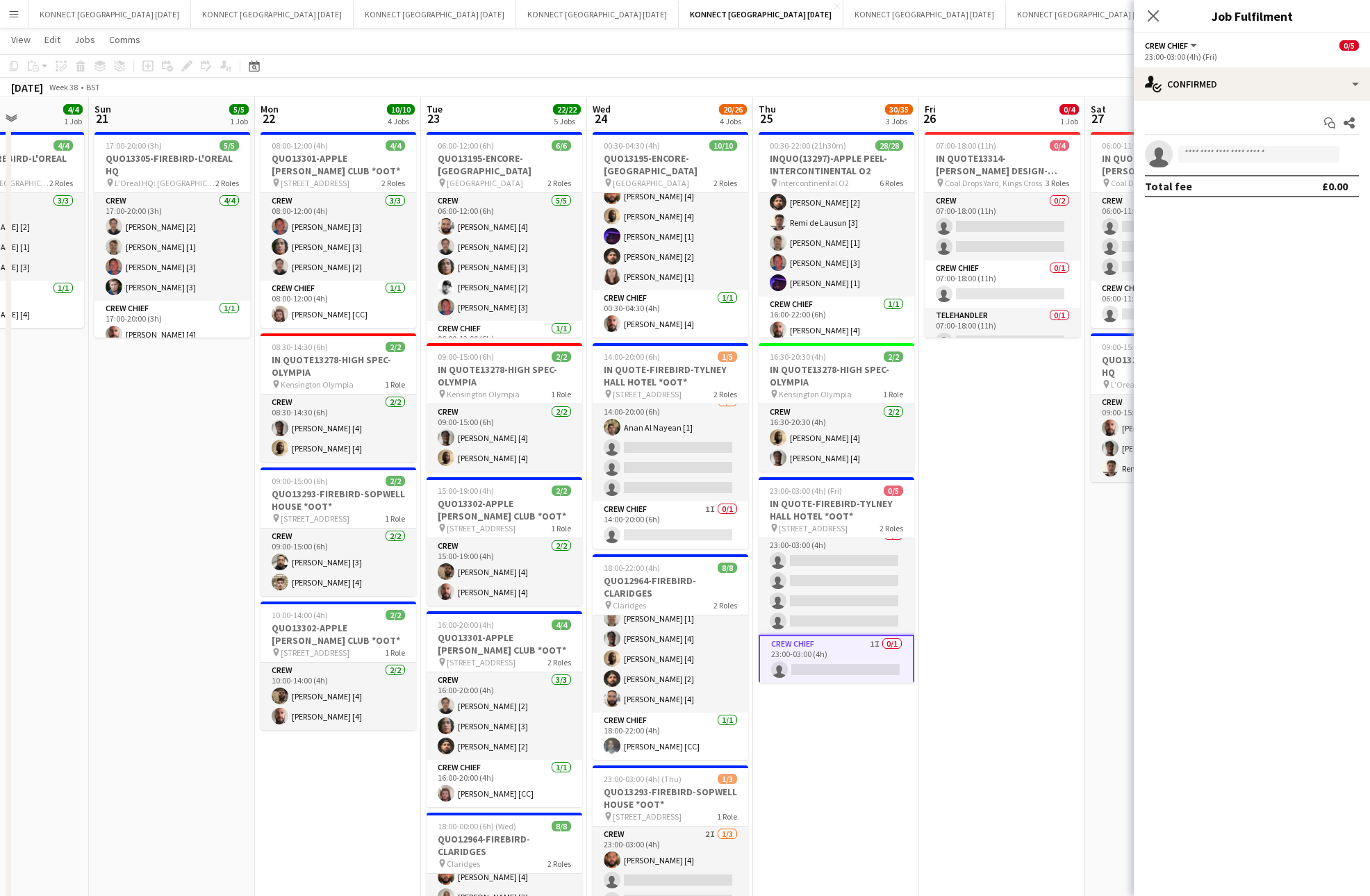
click at [1027, 489] on app-date-cell "07:00-18:00 (11h) 0/4 IN QUOTE13314-[PERSON_NAME] DESIGN-KINGS CROSS pin Coal D…" at bounding box center [1002, 644] width 166 height 1037
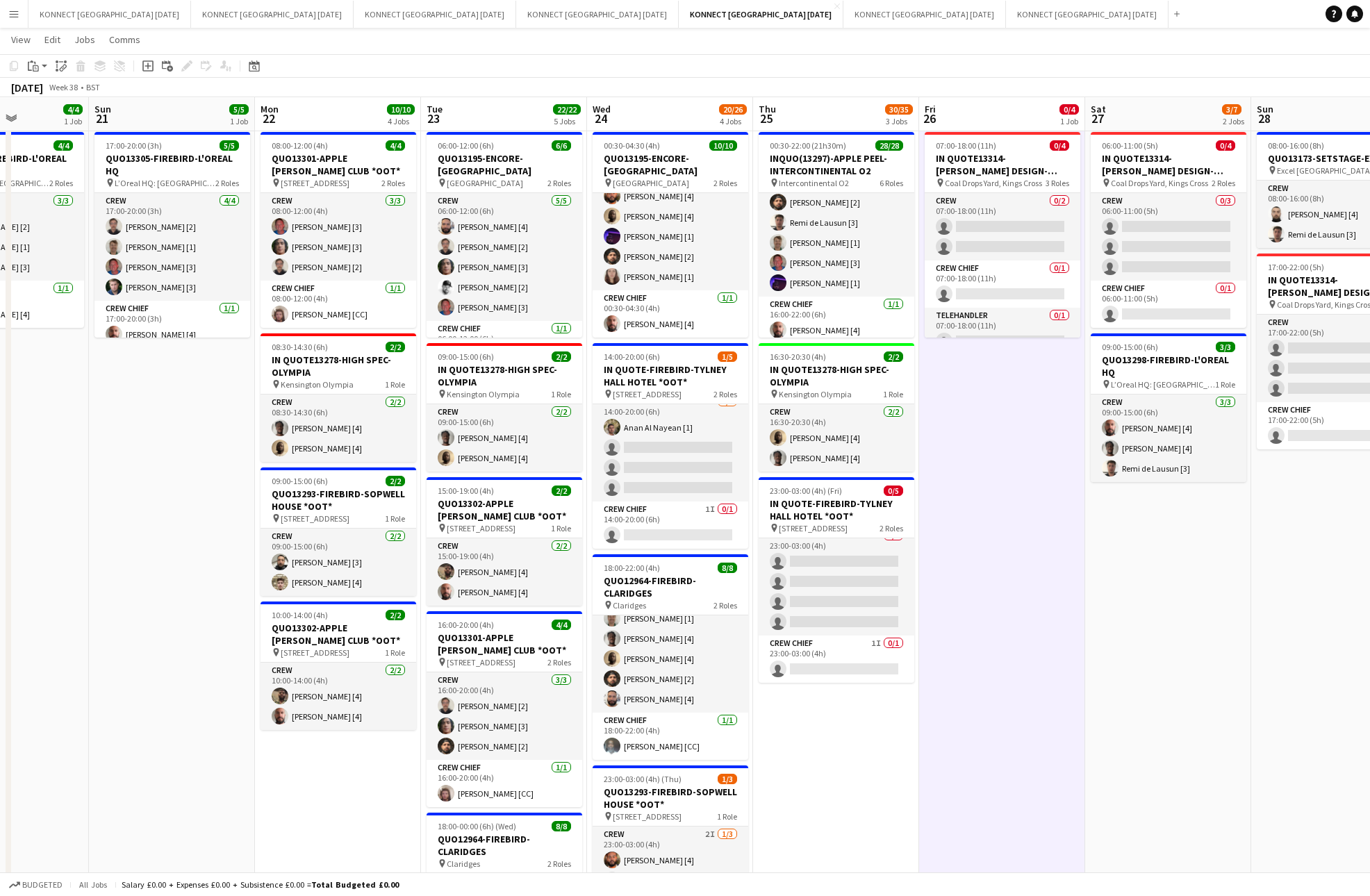
click at [998, 470] on app-date-cell "07:00-18:00 (11h) 0/4 IN QUOTE13314-[PERSON_NAME] DESIGN-KINGS CROSS pin Coal D…" at bounding box center [1002, 644] width 166 height 1037
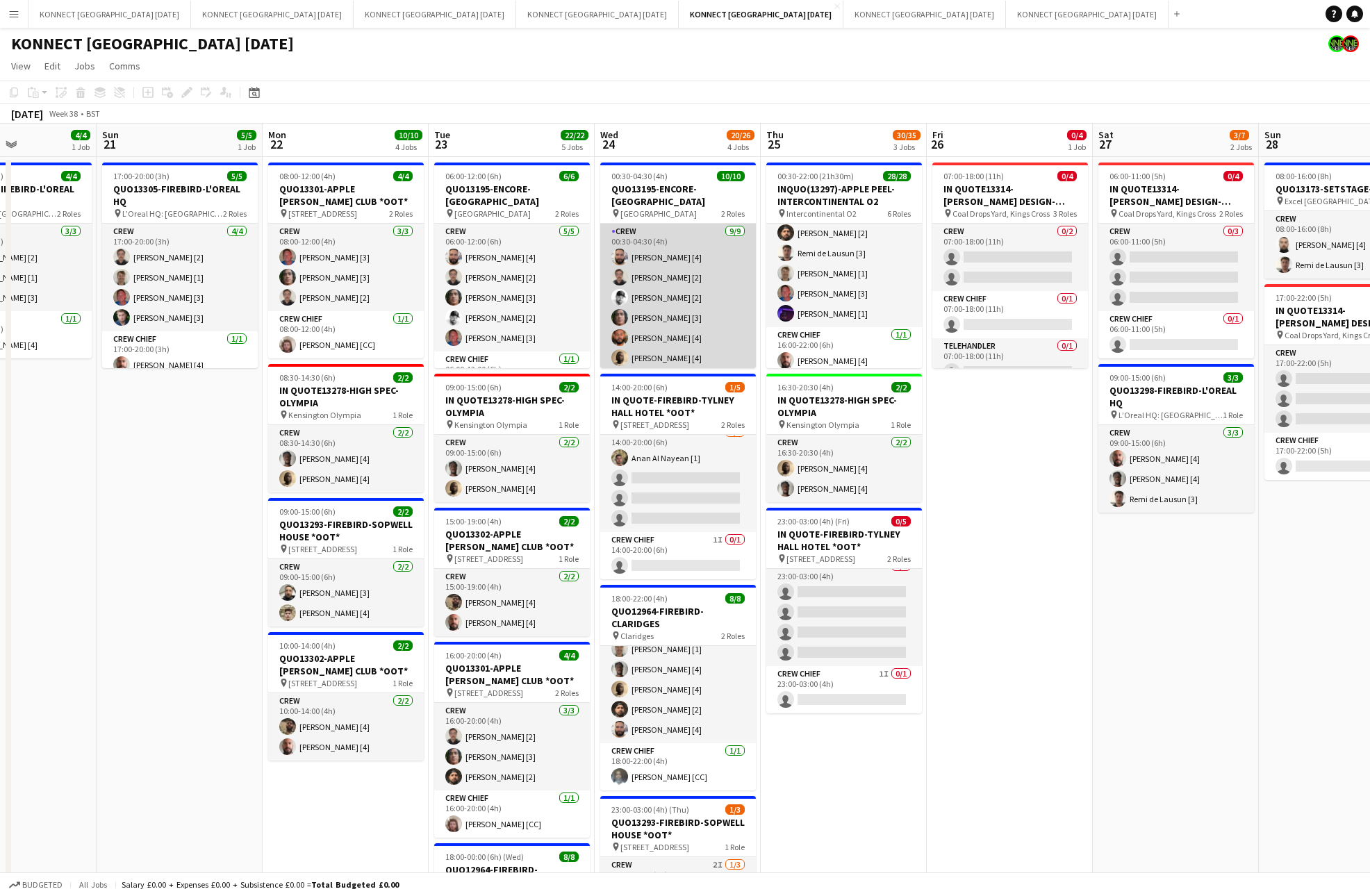
scroll to position [112, 0]
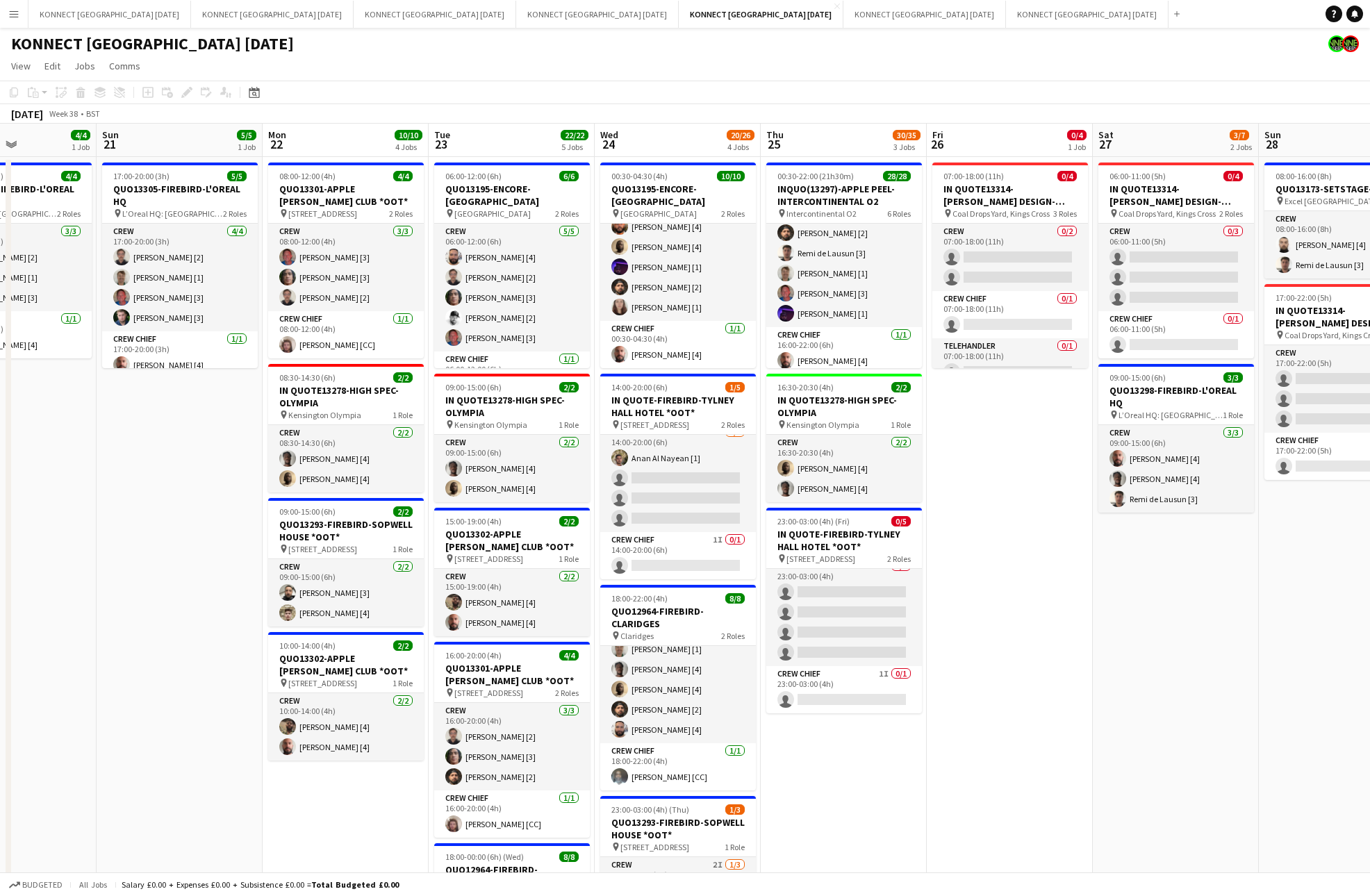
click at [762, 403] on app-date-cell "00:30-22:00 (21h30m) 28/28 INQUO(13297)-APPLE PEEL-INTERCONTINENTAL O2 pin Inte…" at bounding box center [844, 675] width 166 height 1037
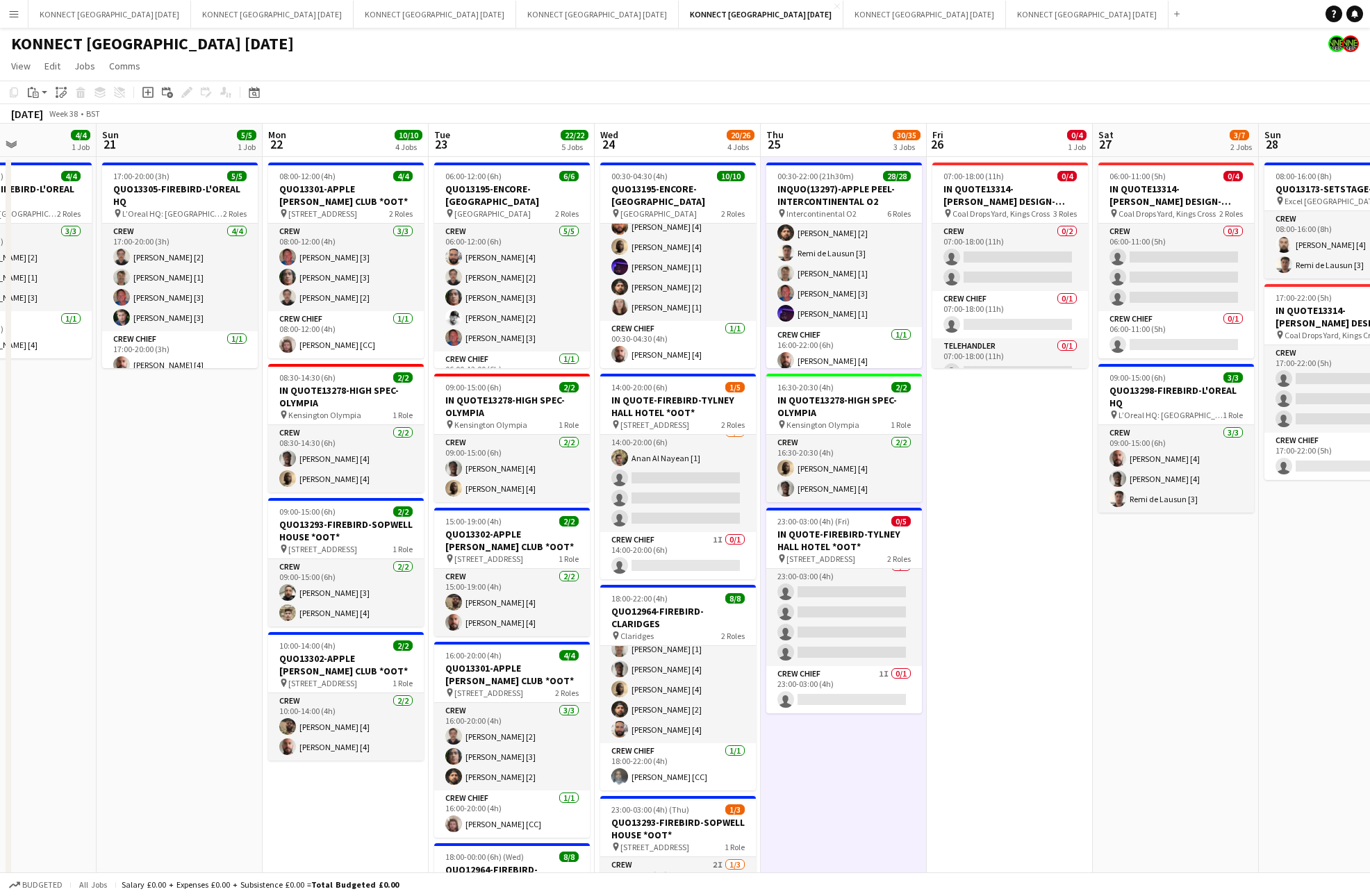
click at [762, 403] on app-date-cell "00:30-22:00 (21h30m) 28/28 INQUO(13297)-APPLE PEEL-INTERCONTINENTAL O2 pin Inte…" at bounding box center [844, 675] width 166 height 1037
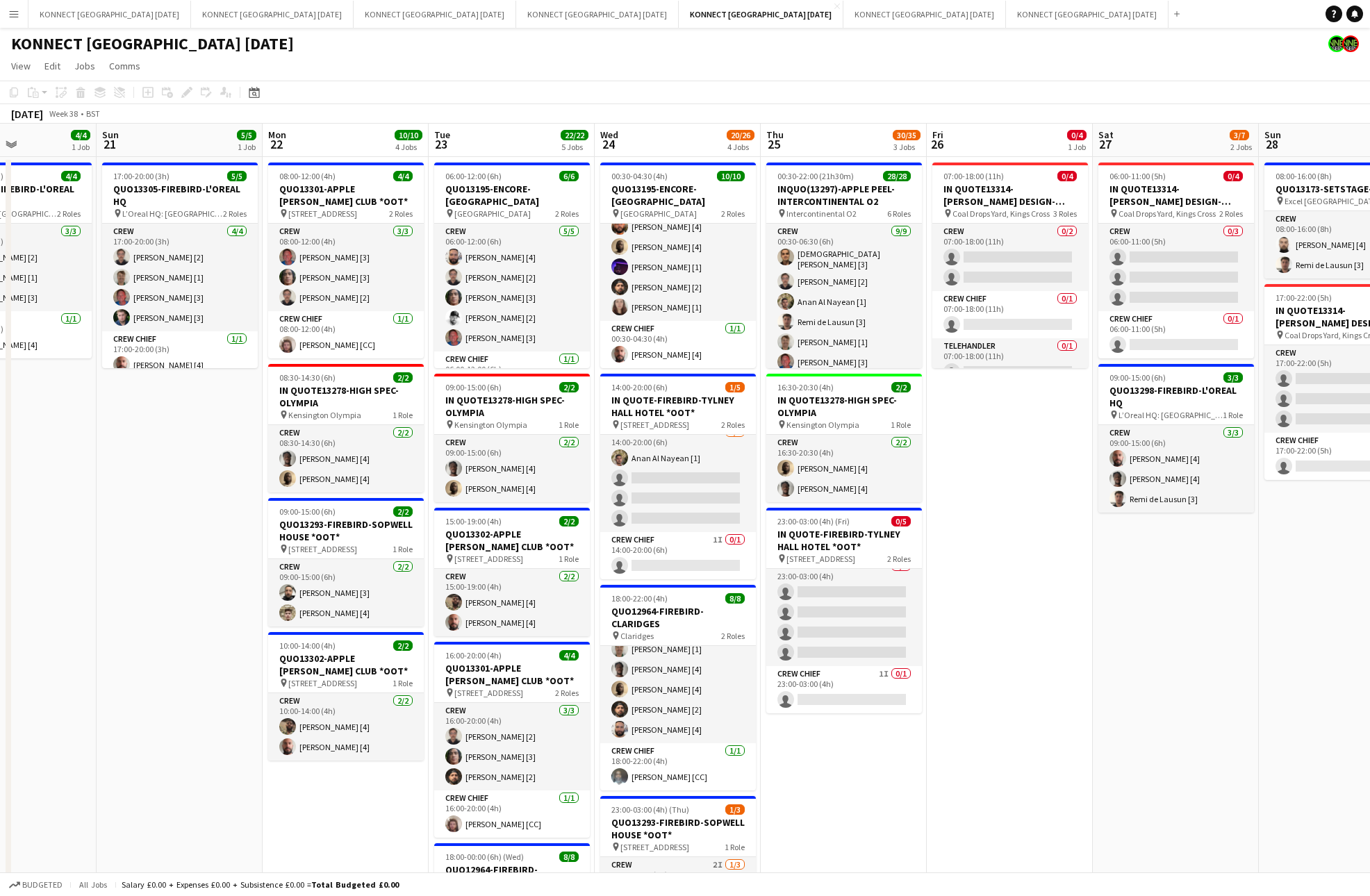
scroll to position [585, 0]
click at [971, 448] on app-date-cell "07:00-18:00 (11h) 0/4 IN QUOTE13314-[PERSON_NAME] DESIGN-KINGS CROSS pin Coal D…" at bounding box center [1009, 675] width 166 height 1037
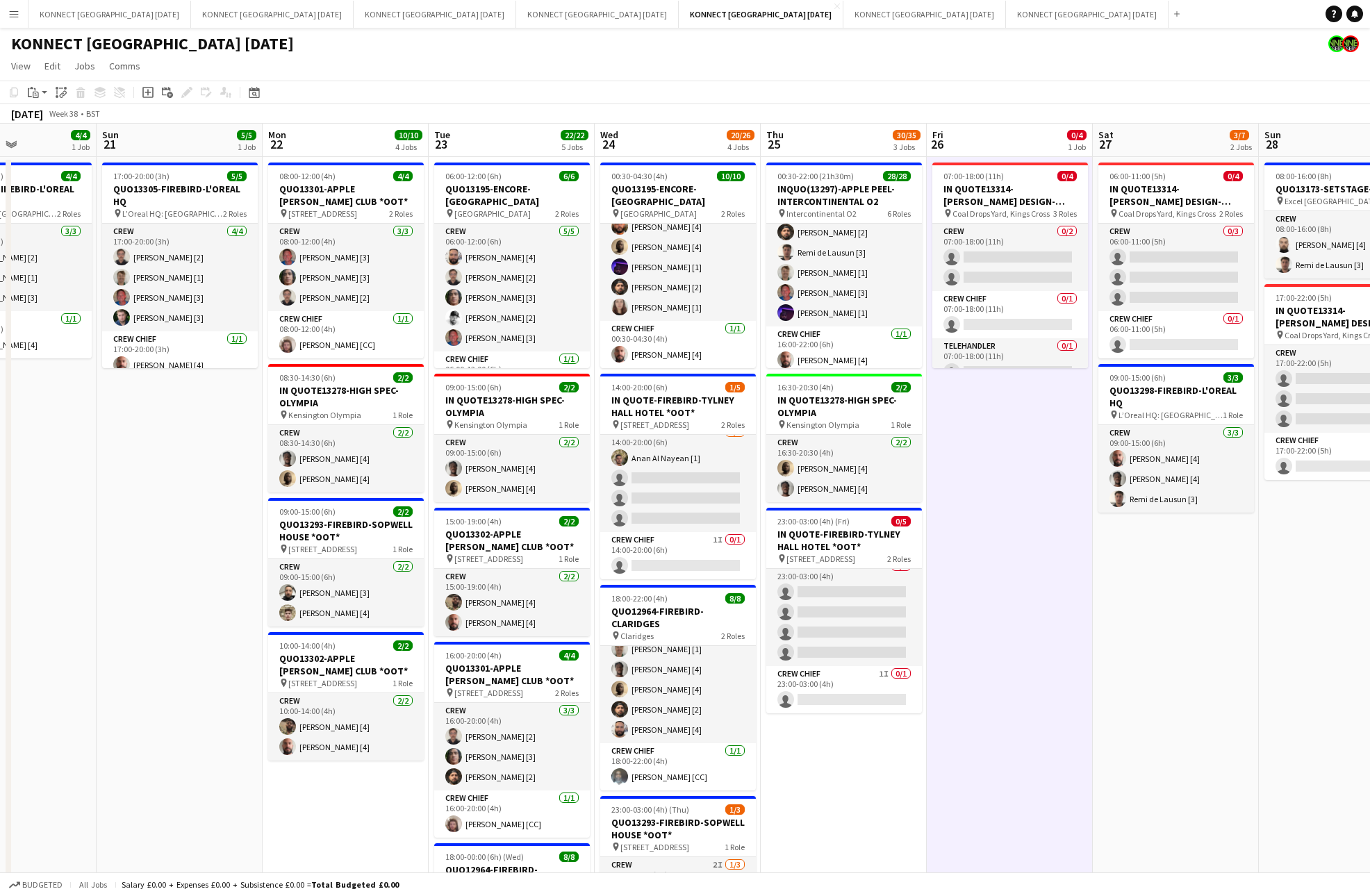
click at [971, 448] on app-date-cell "07:00-18:00 (11h) 0/4 IN QUOTE13314-[PERSON_NAME] DESIGN-KINGS CROSS pin Coal D…" at bounding box center [1009, 675] width 166 height 1037
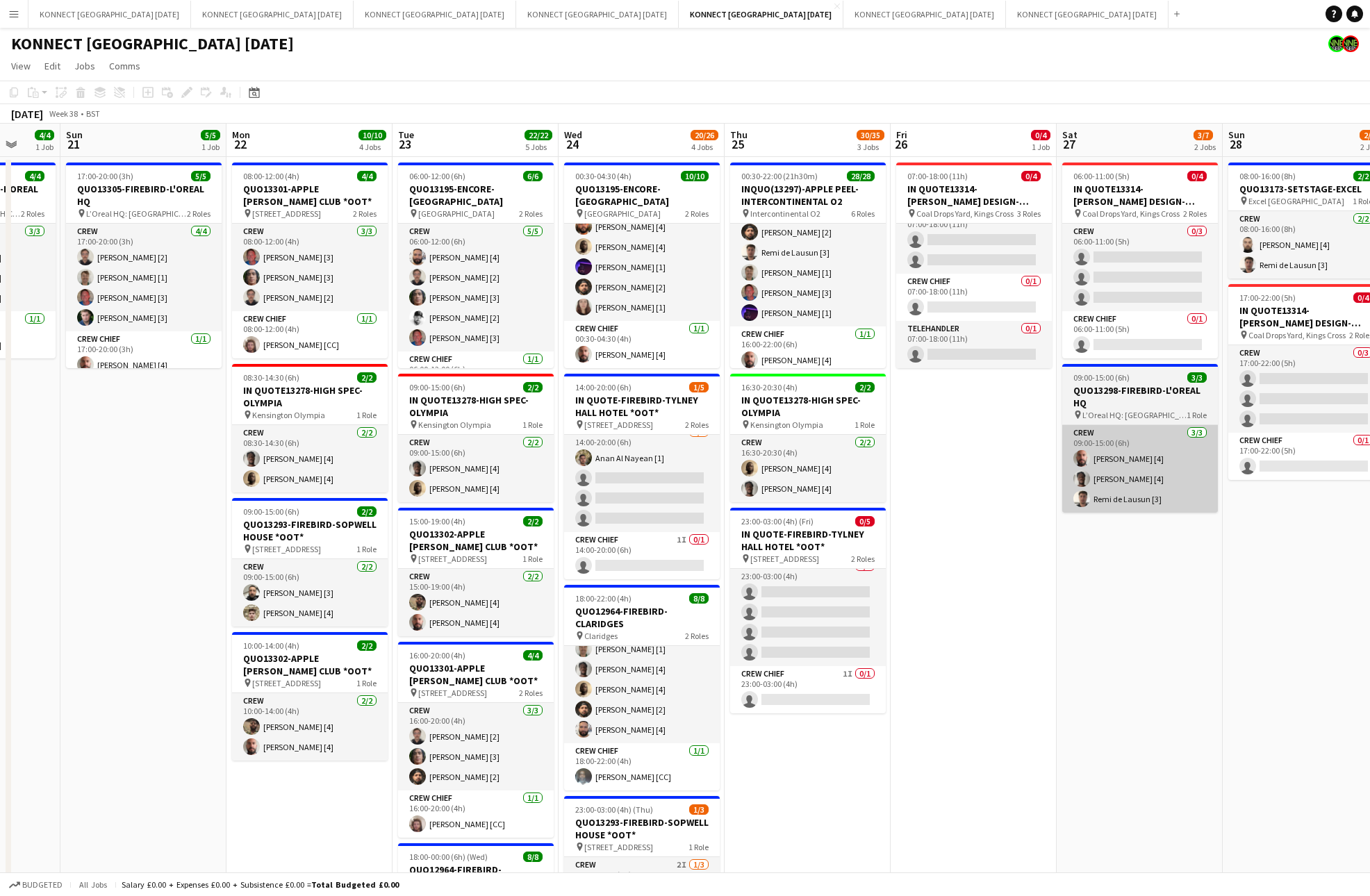
scroll to position [0, 437]
click at [1050, 487] on app-date-cell "07:00-18:00 (11h) 0/4 IN QUOTE13314-[PERSON_NAME] DESIGN-KINGS CROSS pin Coal D…" at bounding box center [974, 675] width 166 height 1037
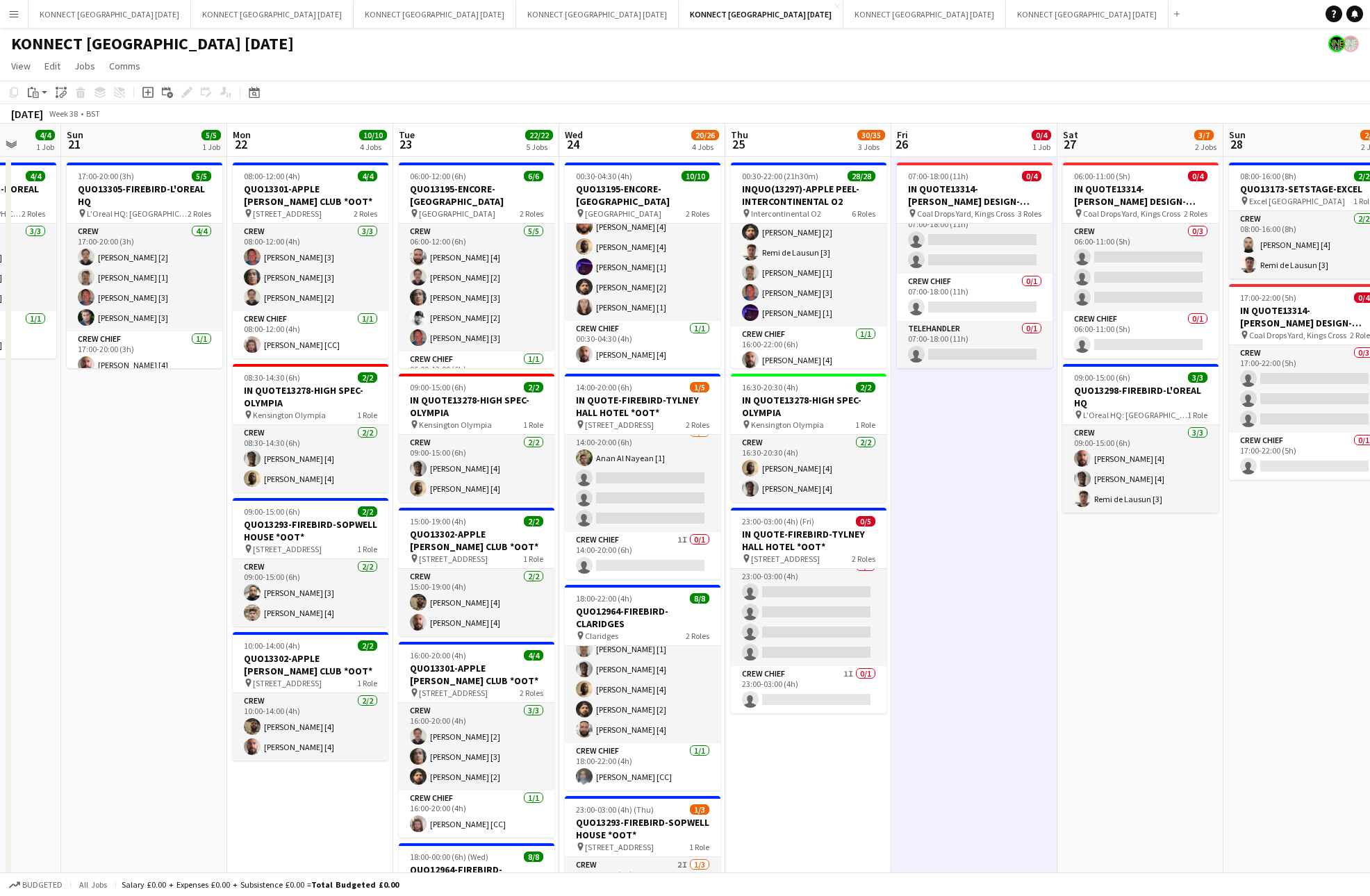
click at [1013, 534] on app-date-cell "07:00-18:00 (11h) 0/4 IN QUOTE13314-[PERSON_NAME] DESIGN-KINGS CROSS pin Coal D…" at bounding box center [974, 675] width 166 height 1037
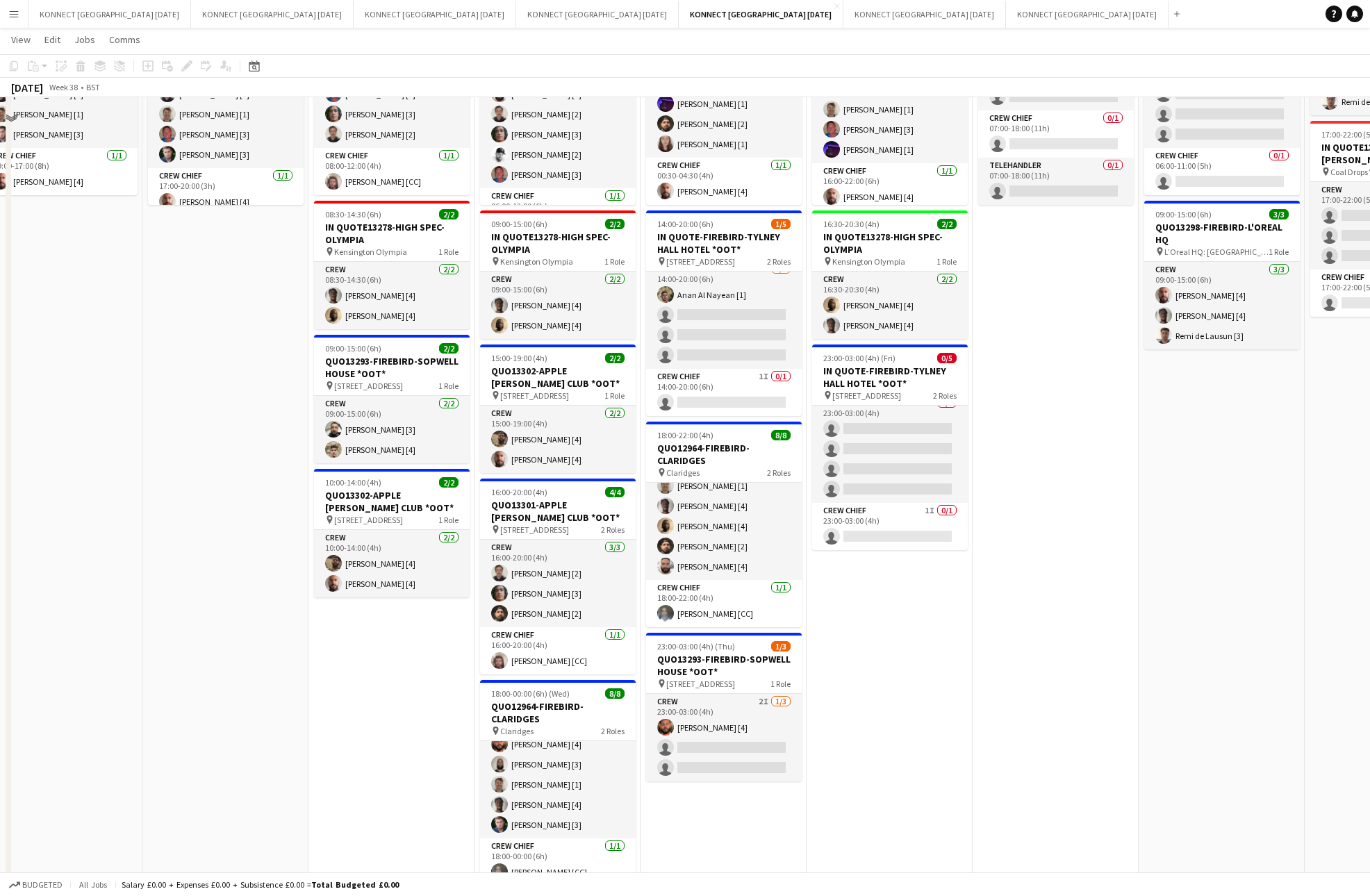
scroll to position [0, 0]
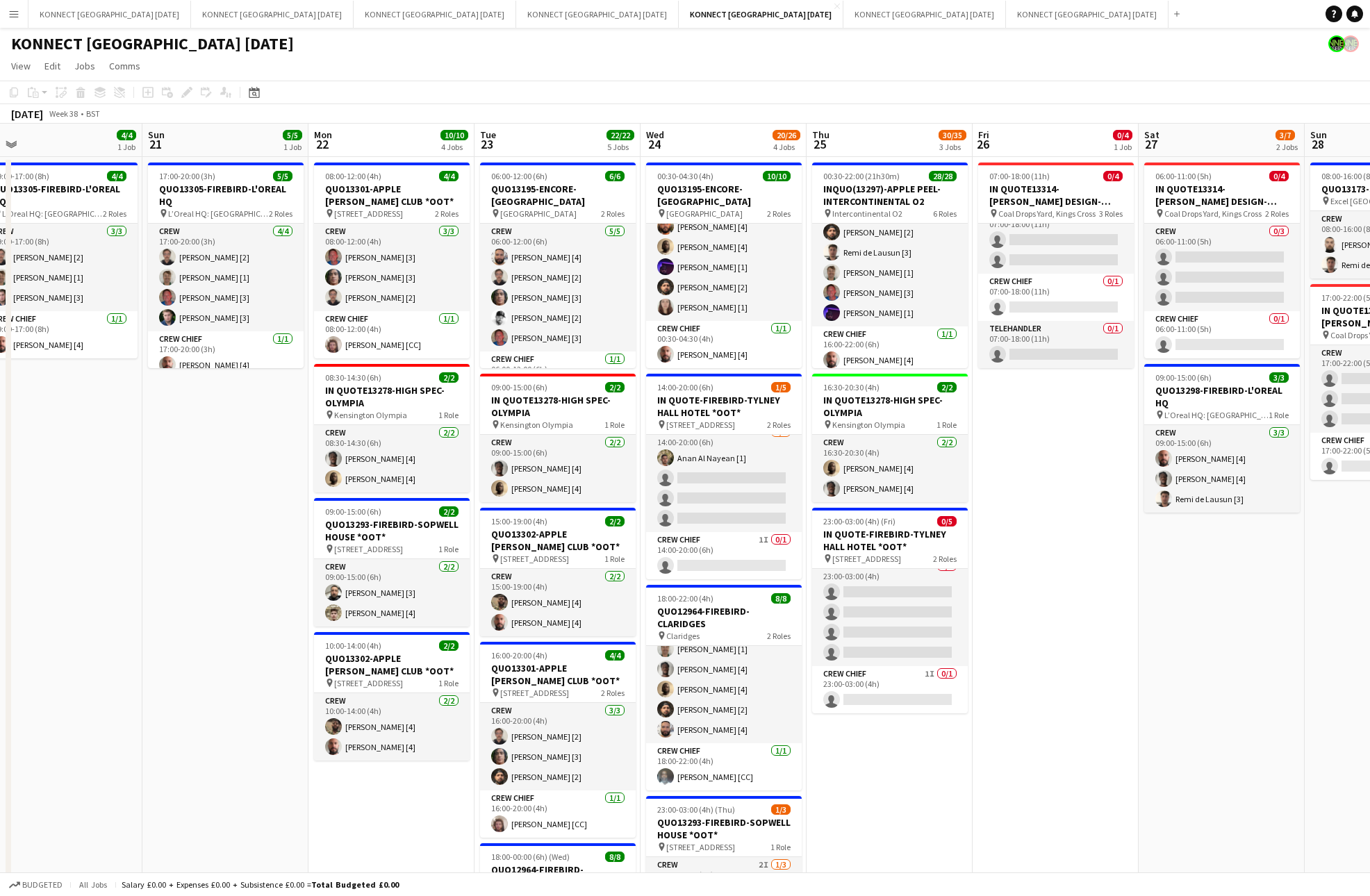
click at [1050, 473] on app-date-cell "07:00-18:00 (11h) 0/4 IN QUOTE13314-[PERSON_NAME] DESIGN-KINGS CROSS pin Coal D…" at bounding box center [1055, 675] width 166 height 1037
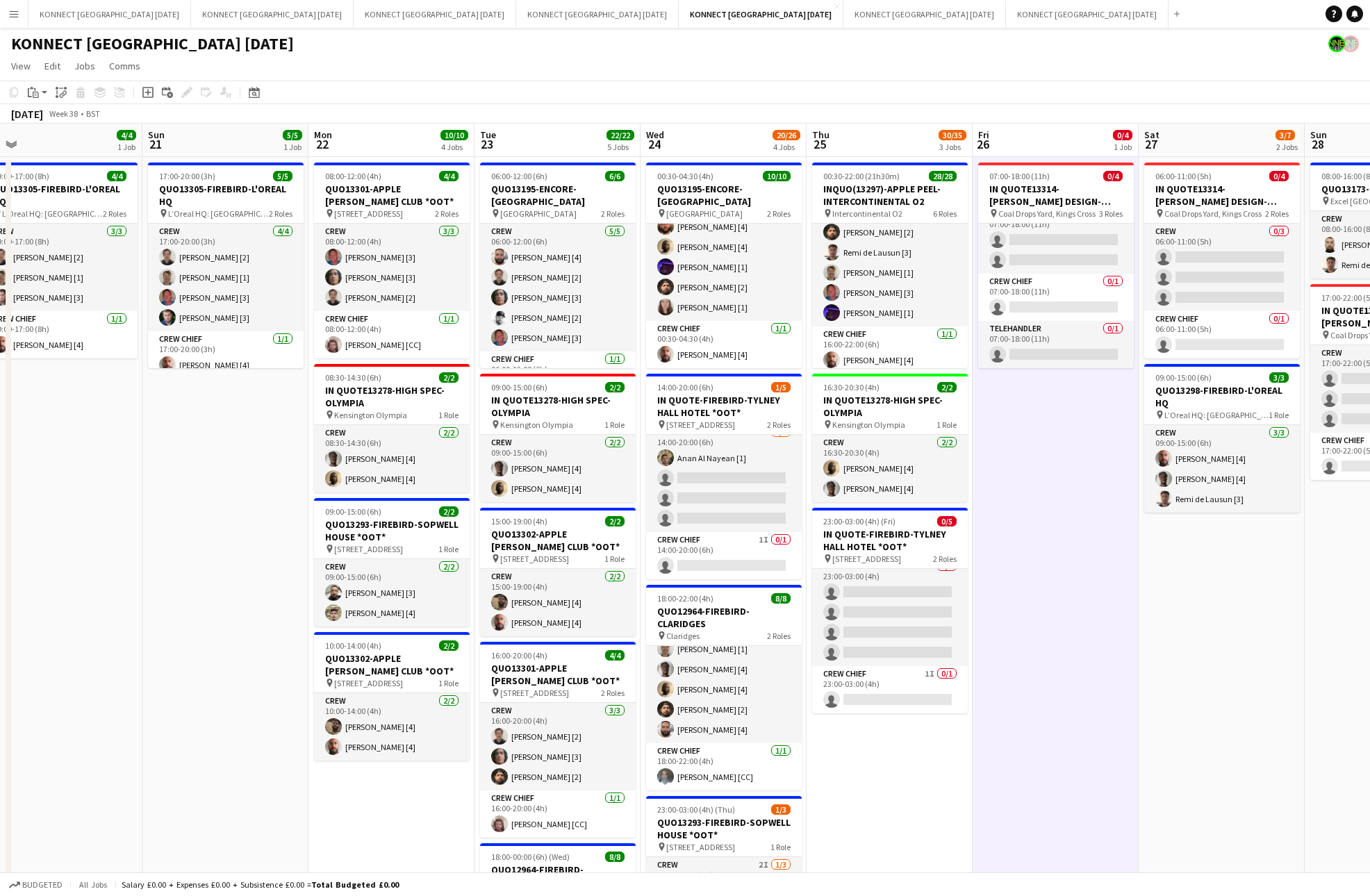
click at [1050, 473] on app-date-cell "07:00-18:00 (11h) 0/4 IN QUOTE13314-[PERSON_NAME] DESIGN-KINGS CROSS pin Coal D…" at bounding box center [1055, 675] width 166 height 1037
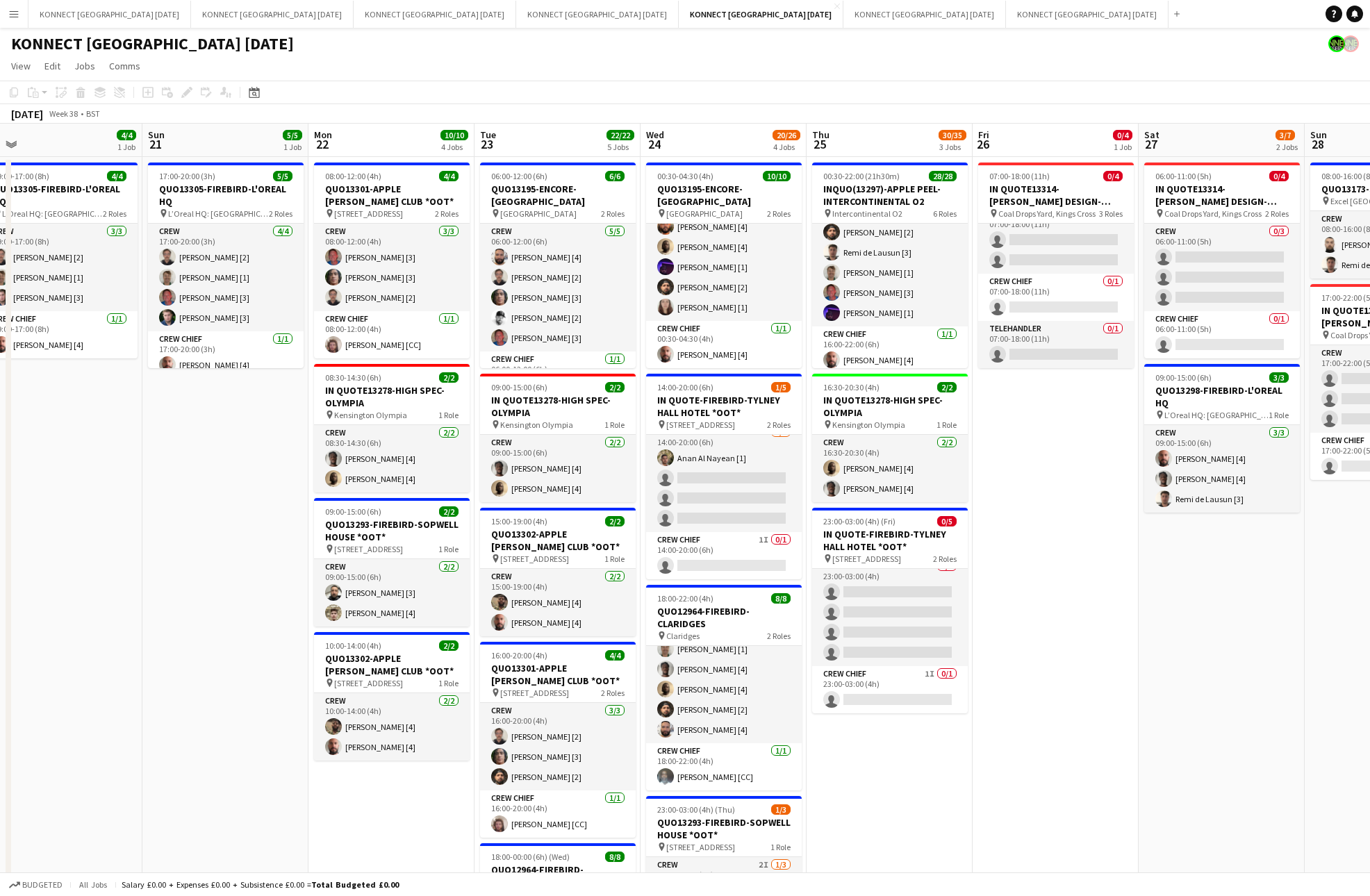
click at [1028, 649] on app-date-cell "07:00-18:00 (11h) 0/4 IN QUOTE13314-[PERSON_NAME] DESIGN-KINGS CROSS pin Coal D…" at bounding box center [1055, 675] width 166 height 1037
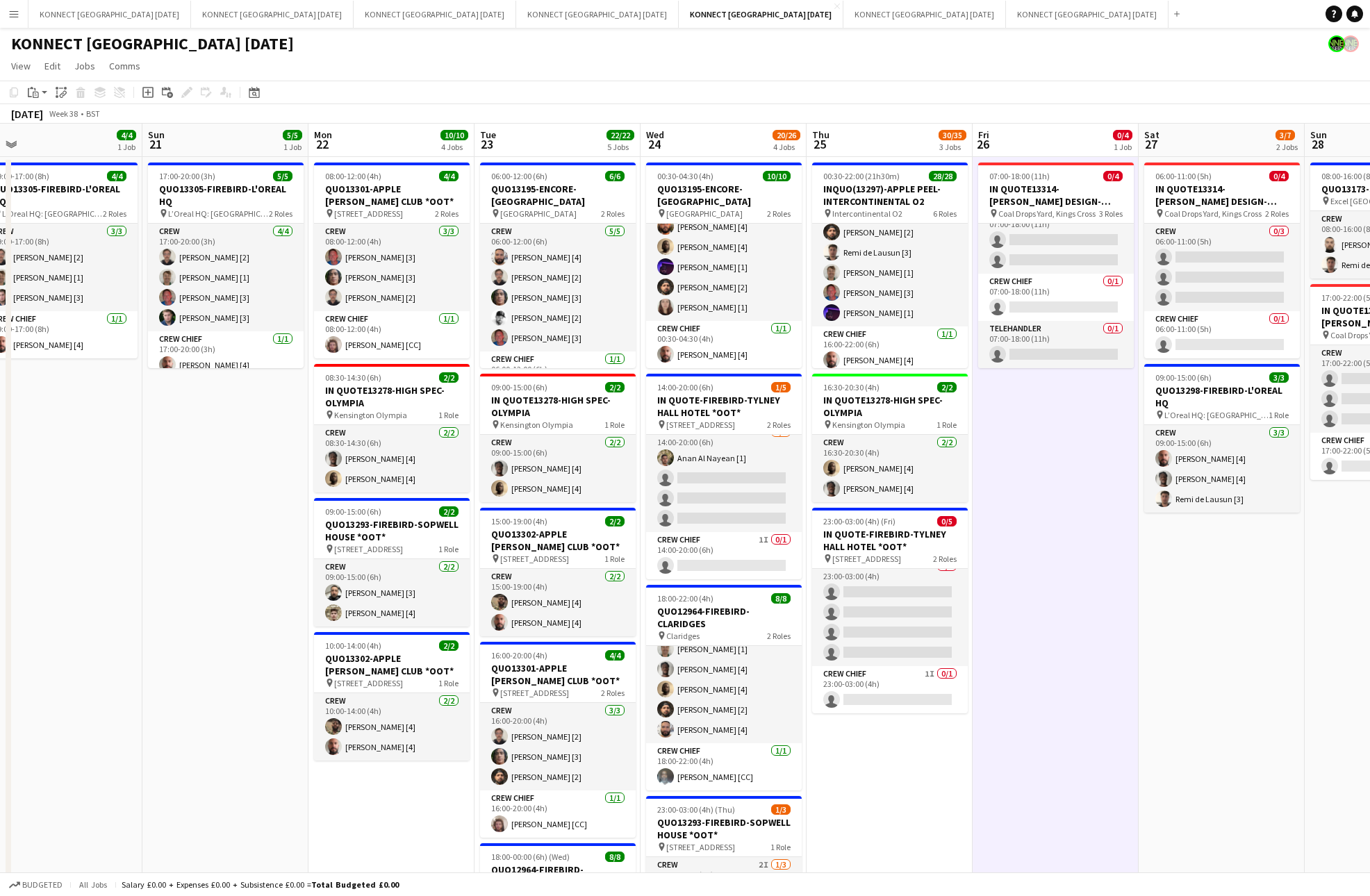
click at [1061, 656] on app-date-cell "07:00-18:00 (11h) 0/4 IN QUOTE13314-[PERSON_NAME] DESIGN-KINGS CROSS pin Coal D…" at bounding box center [1055, 675] width 166 height 1037
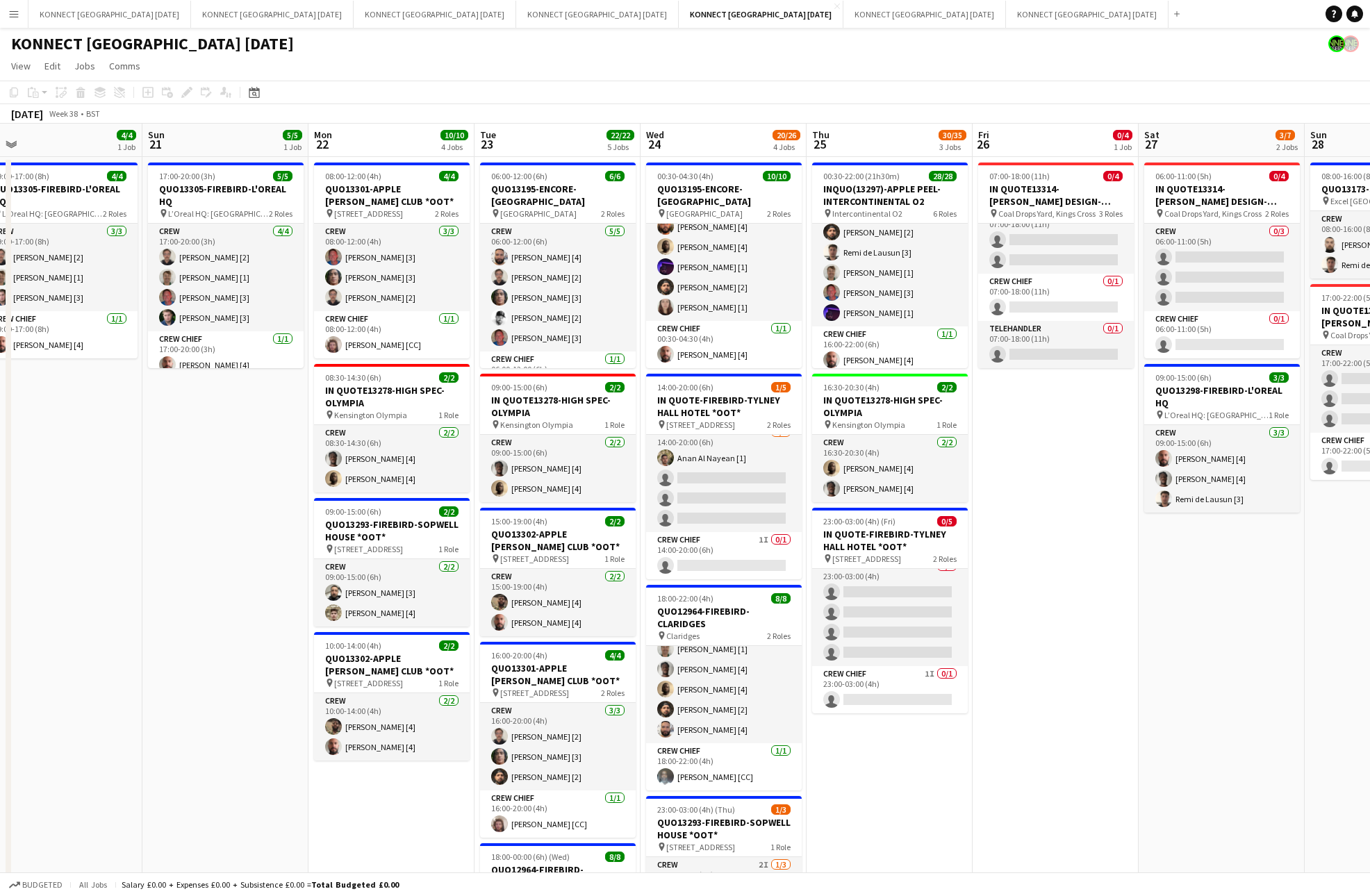
click at [1067, 624] on app-date-cell "07:00-18:00 (11h) 0/4 IN QUOTE13314-[PERSON_NAME] DESIGN-KINGS CROSS pin Coal D…" at bounding box center [1055, 675] width 166 height 1037
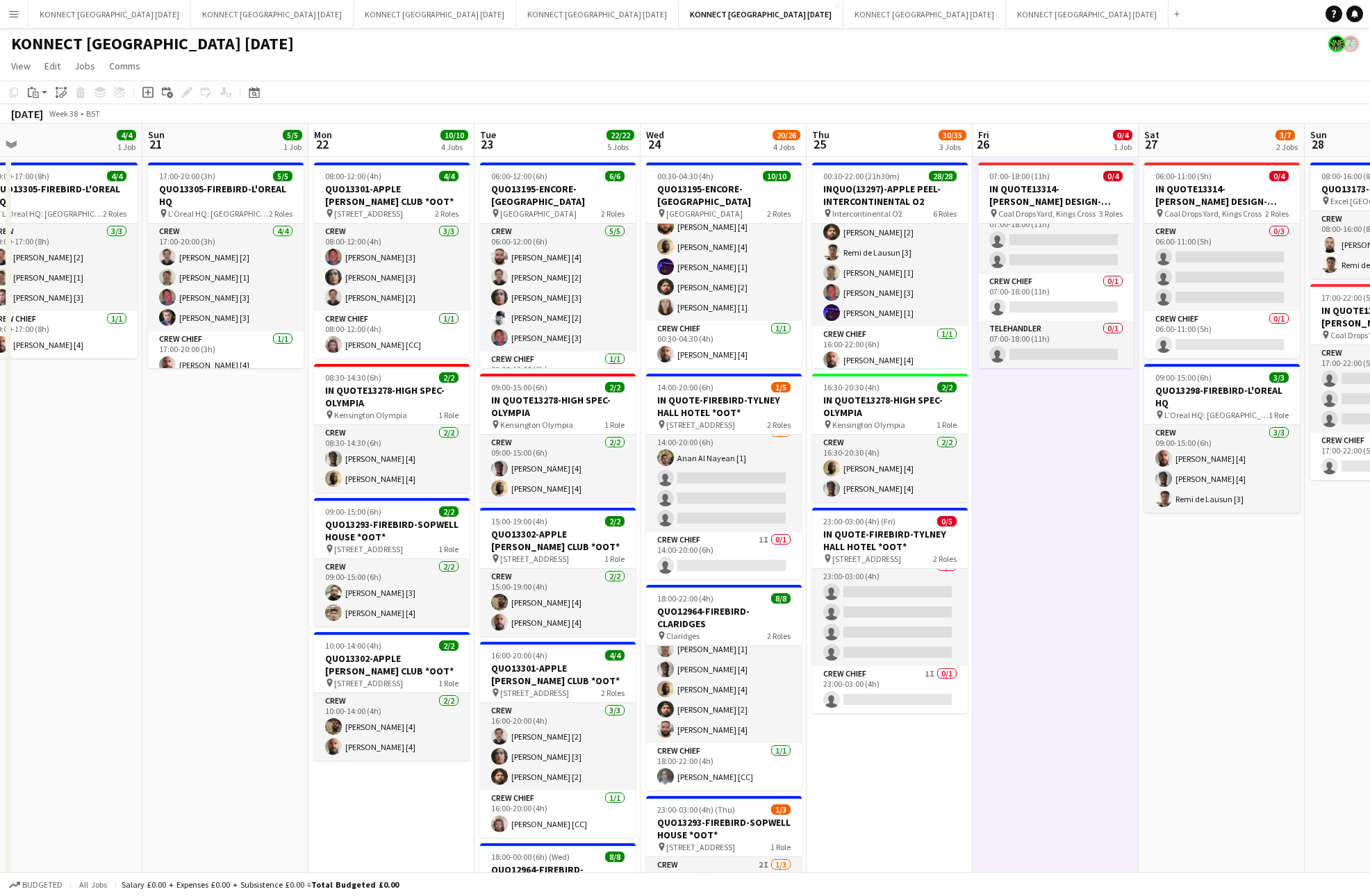
click at [1067, 624] on app-date-cell "07:00-18:00 (11h) 0/4 IN QUOTE13314-[PERSON_NAME] DESIGN-KINGS CROSS pin Coal D…" at bounding box center [1055, 675] width 166 height 1037
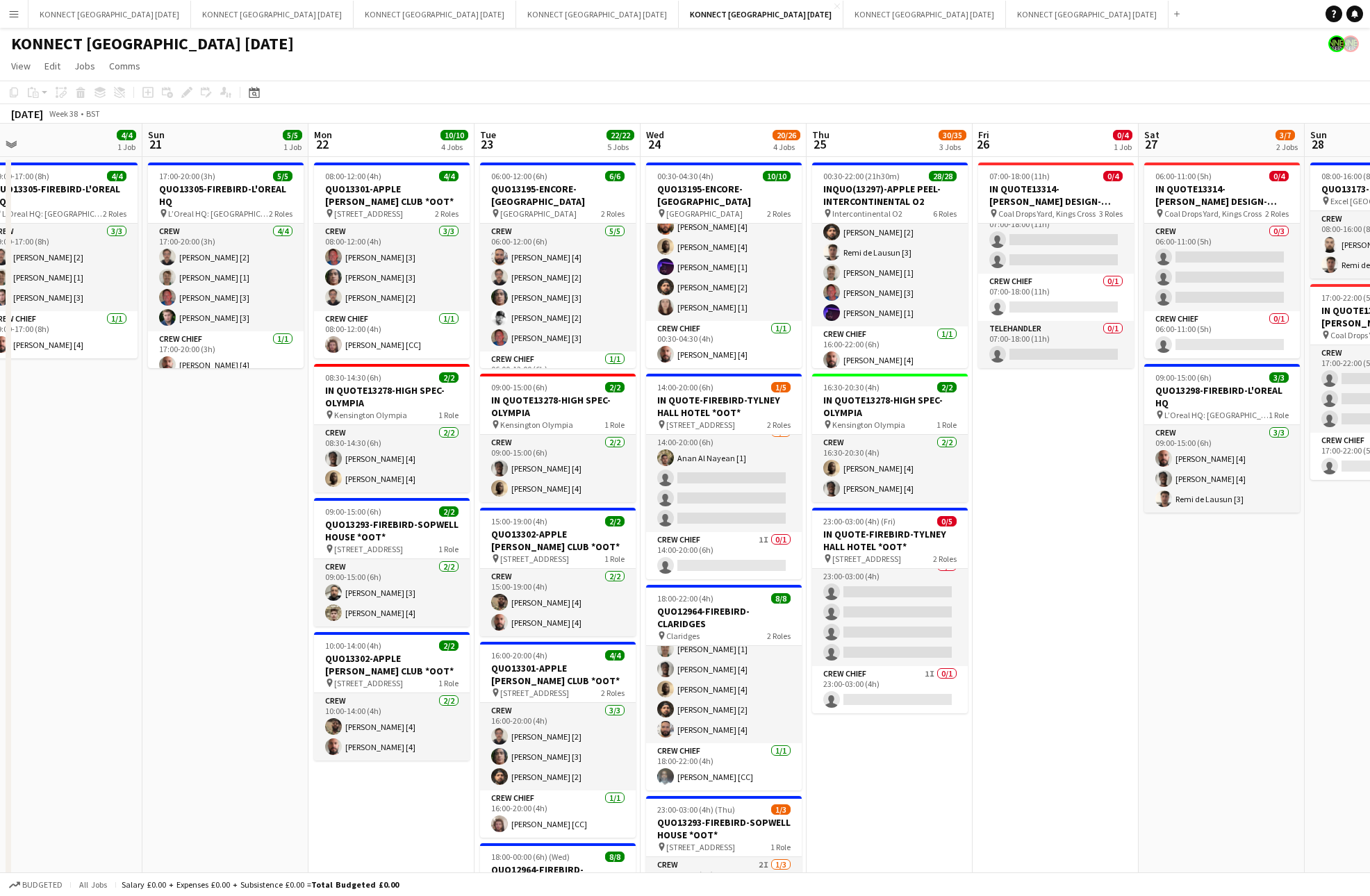
click at [1067, 624] on app-date-cell "07:00-18:00 (11h) 0/4 IN QUOTE13314-[PERSON_NAME] DESIGN-KINGS CROSS pin Coal D…" at bounding box center [1055, 675] width 166 height 1037
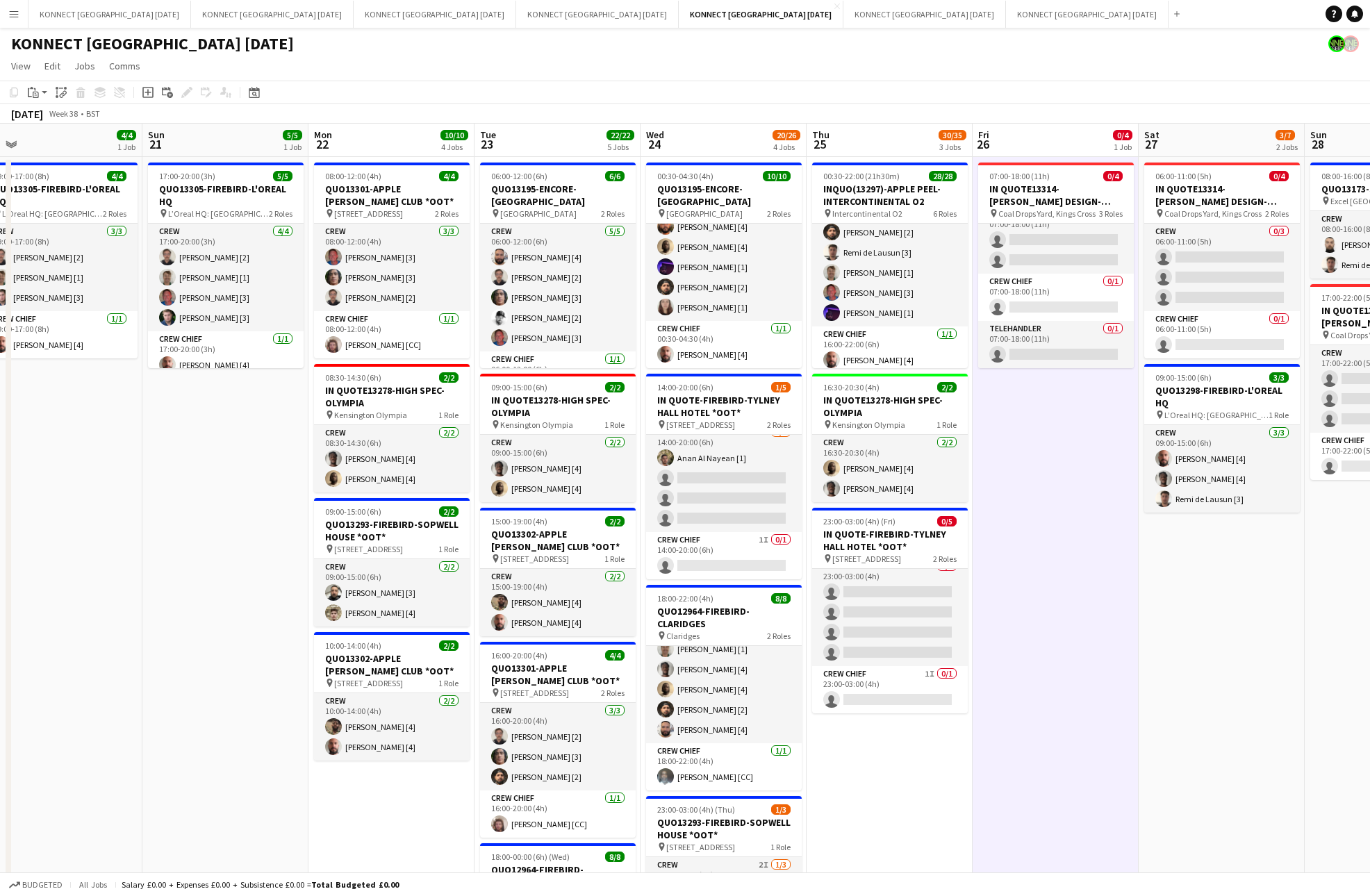
click at [1067, 624] on app-date-cell "07:00-18:00 (11h) 0/4 IN QUOTE13314-[PERSON_NAME] DESIGN-KINGS CROSS pin Coal D…" at bounding box center [1055, 675] width 166 height 1037
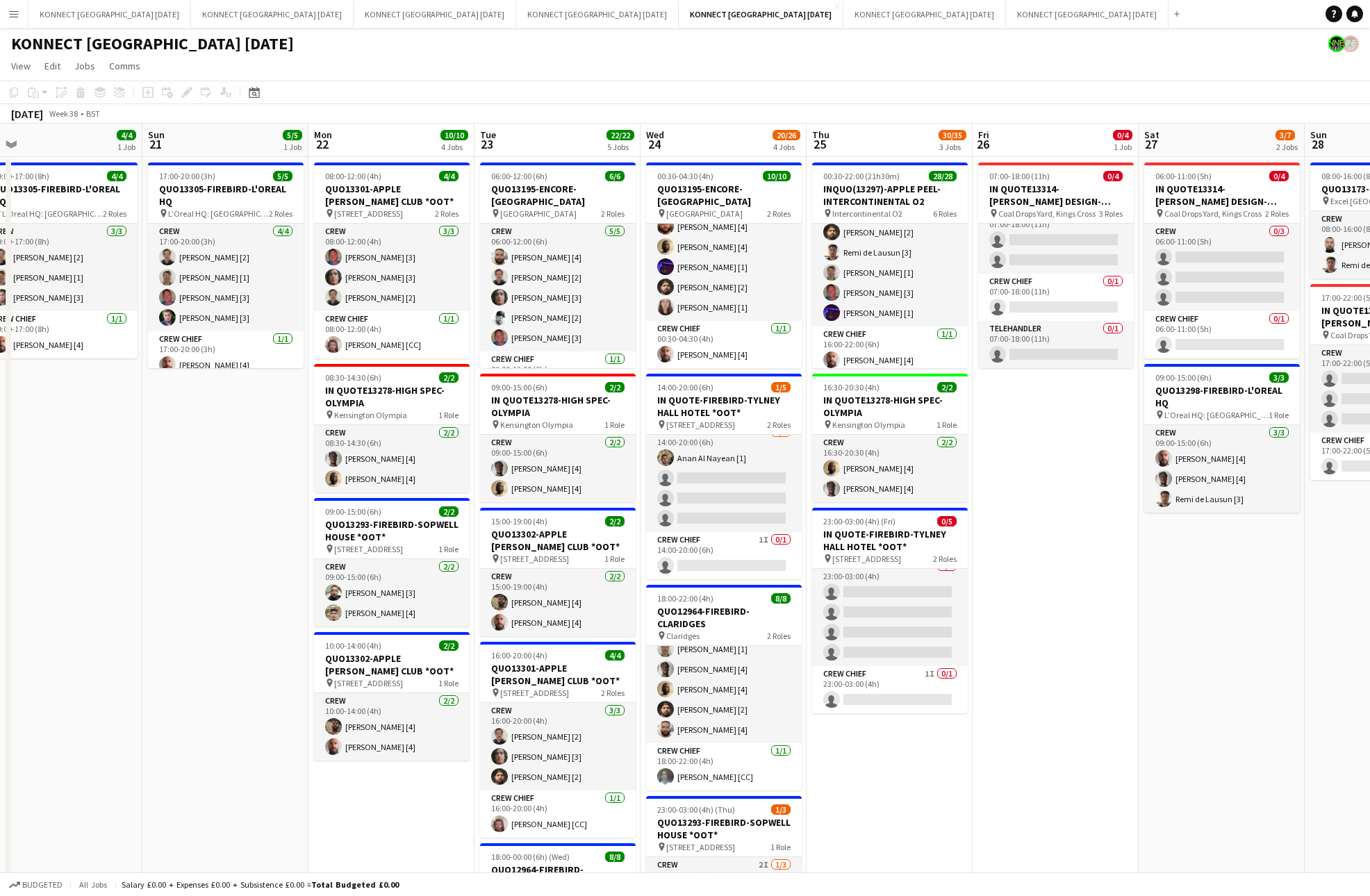
click at [1130, 490] on app-date-cell "07:00-18:00 (11h) 0/4 IN QUOTE13314-[PERSON_NAME] DESIGN-KINGS CROSS pin Coal D…" at bounding box center [1055, 675] width 166 height 1037
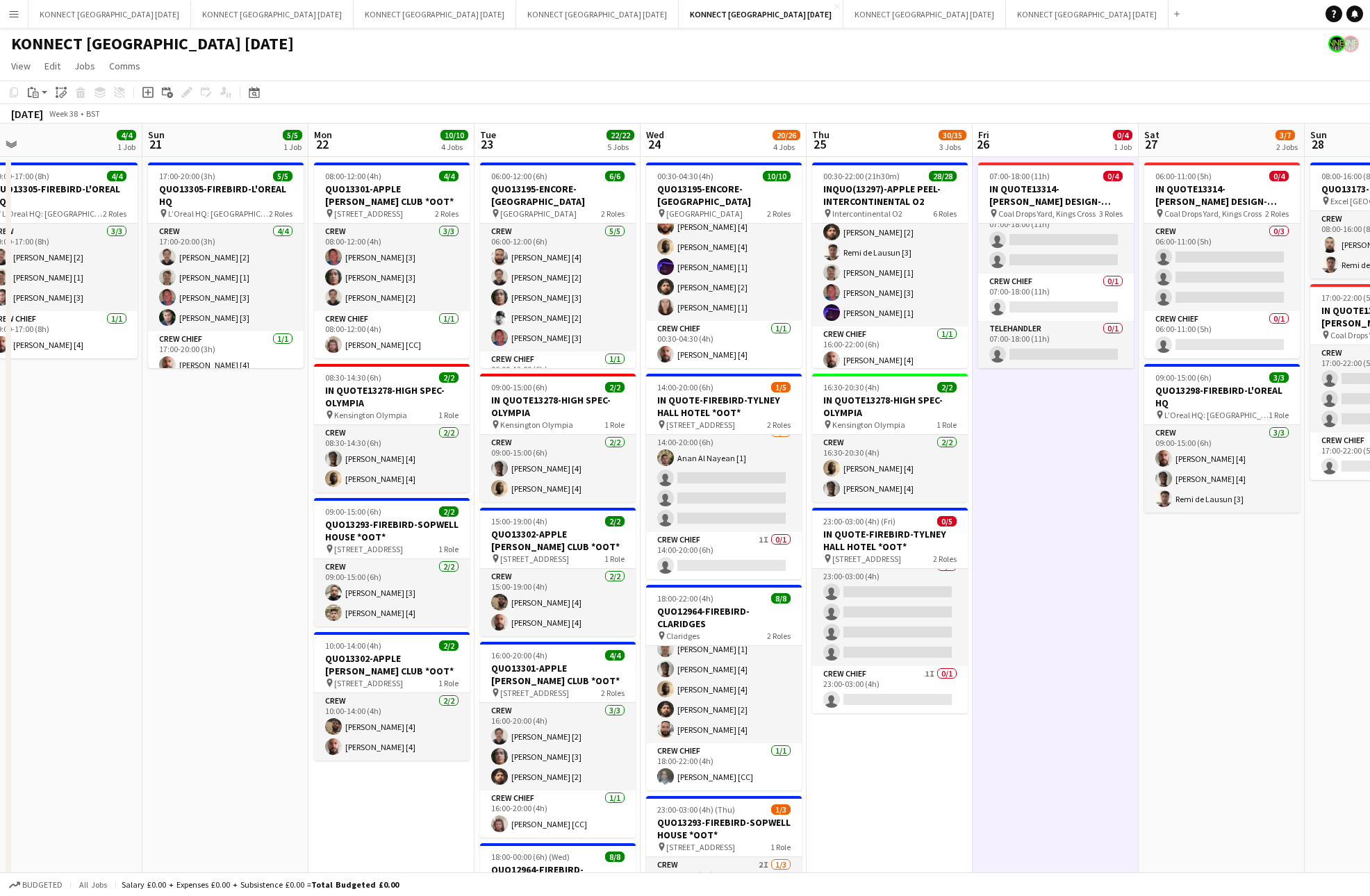
click at [1105, 494] on app-date-cell "07:00-18:00 (11h) 0/4 IN QUOTE13314-[PERSON_NAME] DESIGN-KINGS CROSS pin Coal D…" at bounding box center [1055, 675] width 166 height 1037
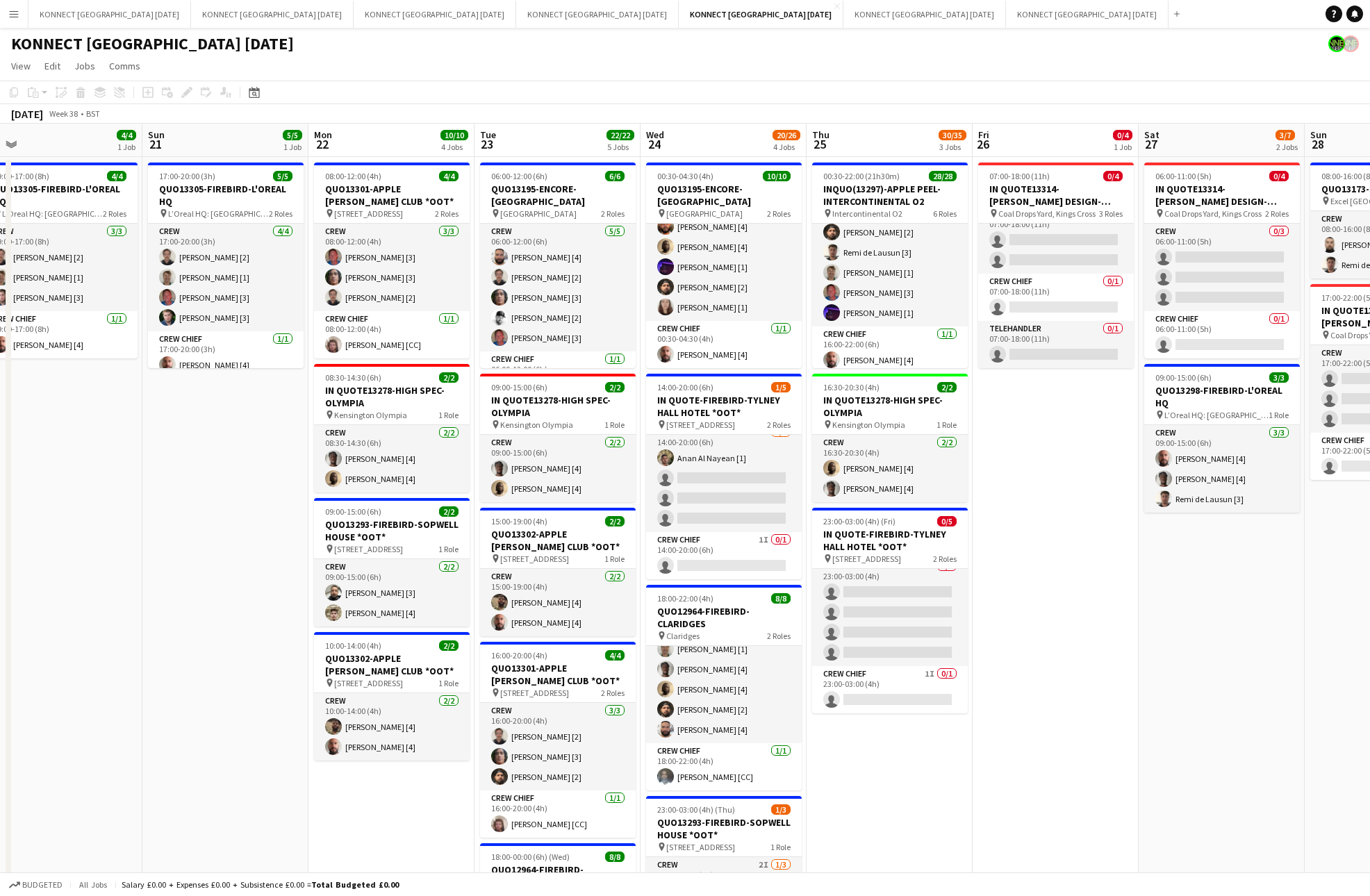
click at [1105, 494] on app-date-cell "07:00-18:00 (11h) 0/4 IN QUOTE13314-[PERSON_NAME] DESIGN-KINGS CROSS pin Coal D…" at bounding box center [1055, 675] width 166 height 1037
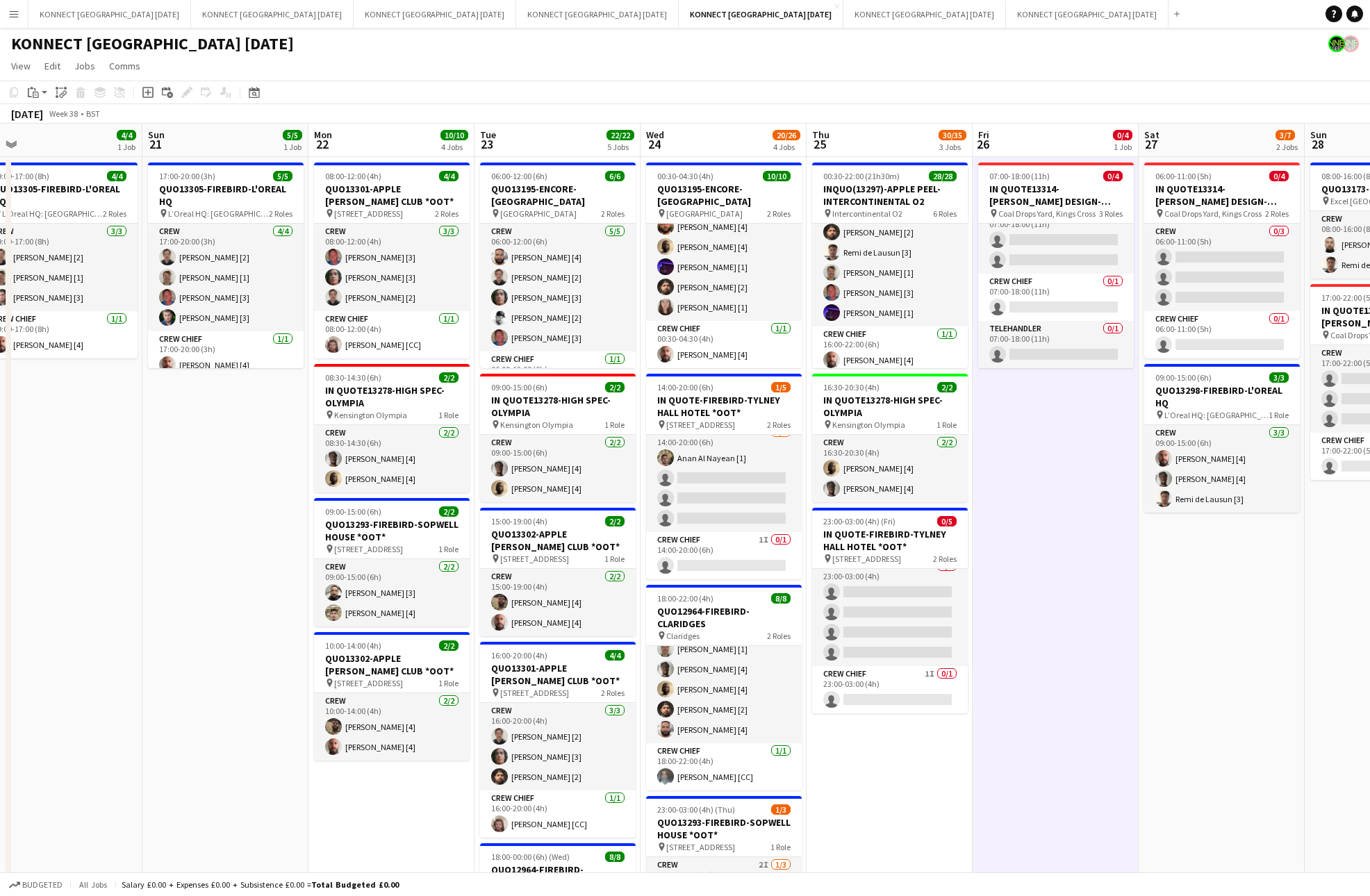
click at [1079, 494] on app-date-cell "07:00-18:00 (11h) 0/4 IN QUOTE13314-[PERSON_NAME] DESIGN-KINGS CROSS pin Coal D…" at bounding box center [1055, 675] width 166 height 1037
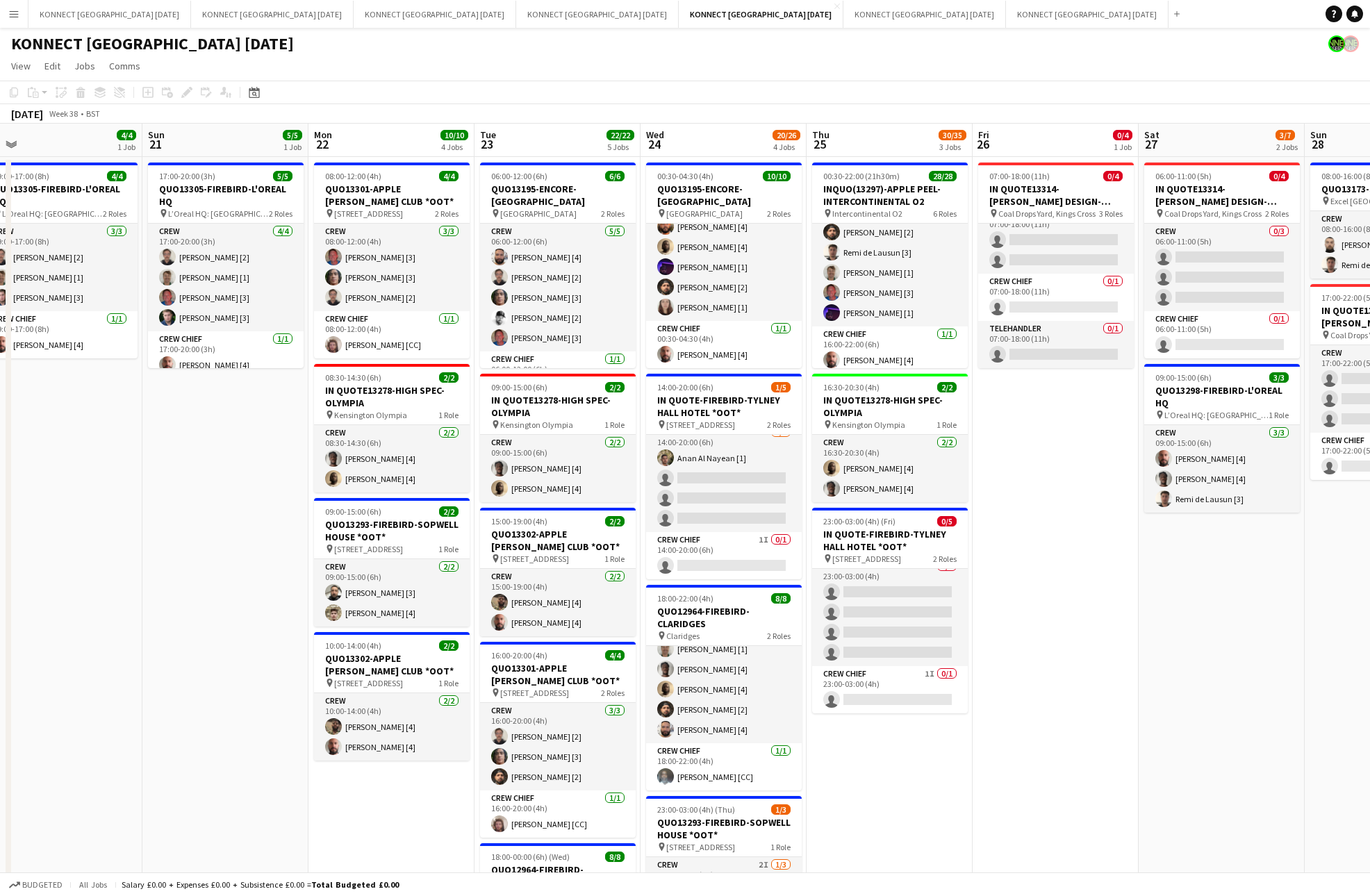
click at [1079, 494] on app-date-cell "07:00-18:00 (11h) 0/4 IN QUOTE13314-[PERSON_NAME] DESIGN-KINGS CROSS pin Coal D…" at bounding box center [1055, 675] width 166 height 1037
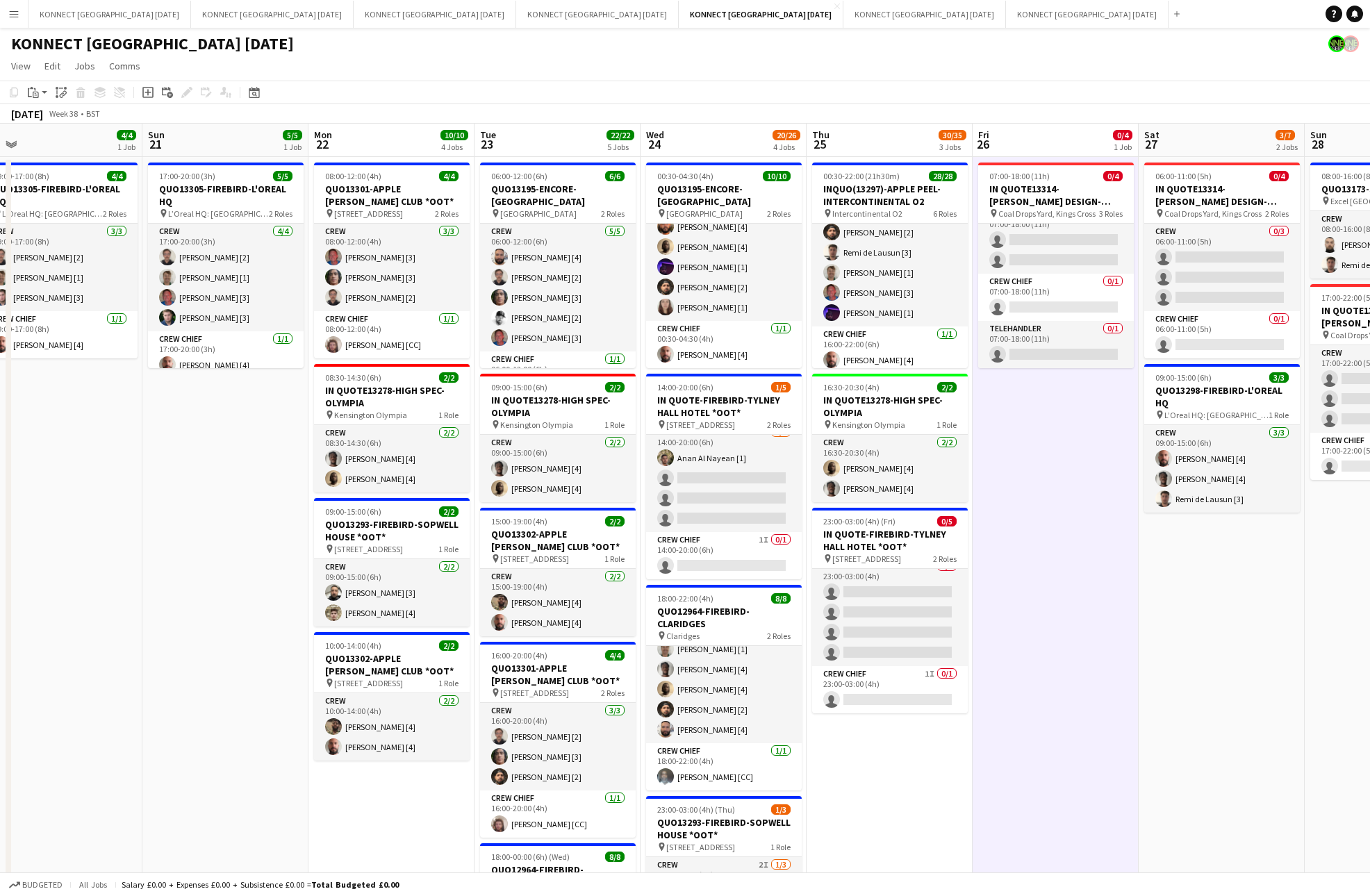
click at [1079, 494] on app-date-cell "07:00-18:00 (11h) 0/4 IN QUOTE13314-[PERSON_NAME] DESIGN-KINGS CROSS pin Coal D…" at bounding box center [1055, 675] width 166 height 1037
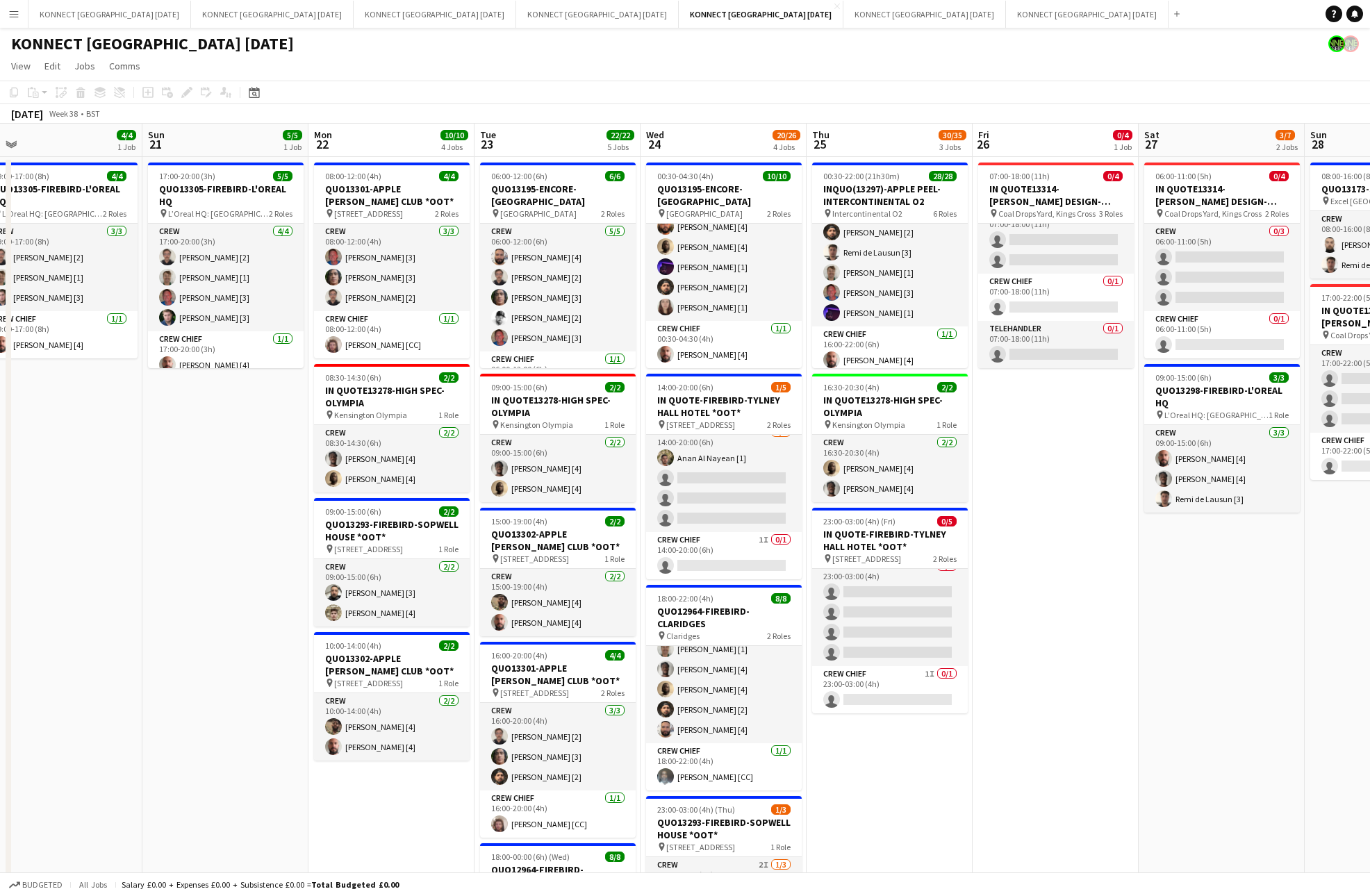
click at [1079, 494] on app-date-cell "07:00-18:00 (11h) 0/4 IN QUOTE13314-[PERSON_NAME] DESIGN-KINGS CROSS pin Coal D…" at bounding box center [1055, 675] width 166 height 1037
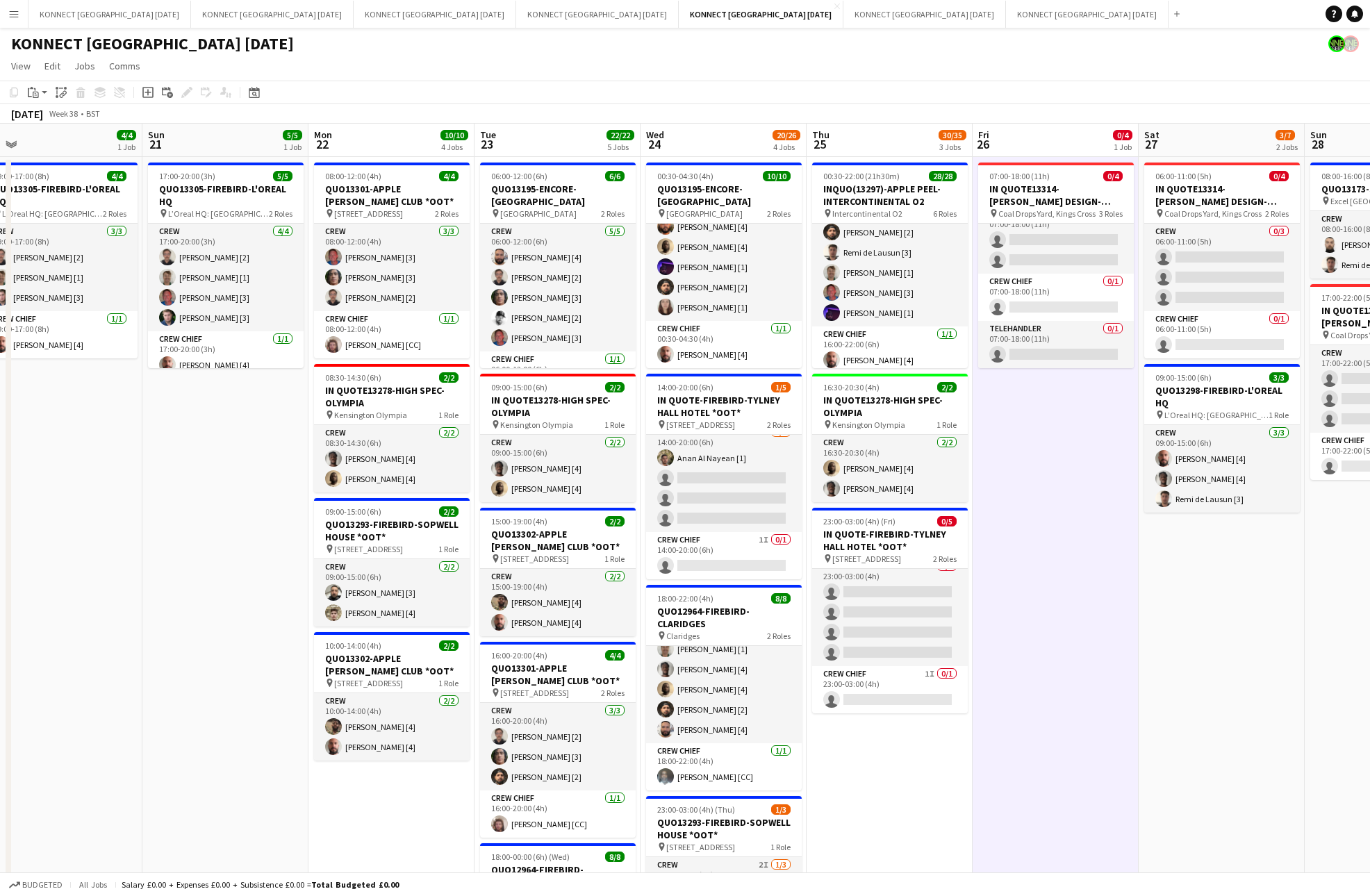
click at [1079, 494] on app-date-cell "07:00-18:00 (11h) 0/4 IN QUOTE13314-[PERSON_NAME] DESIGN-KINGS CROSS pin Coal D…" at bounding box center [1055, 675] width 166 height 1037
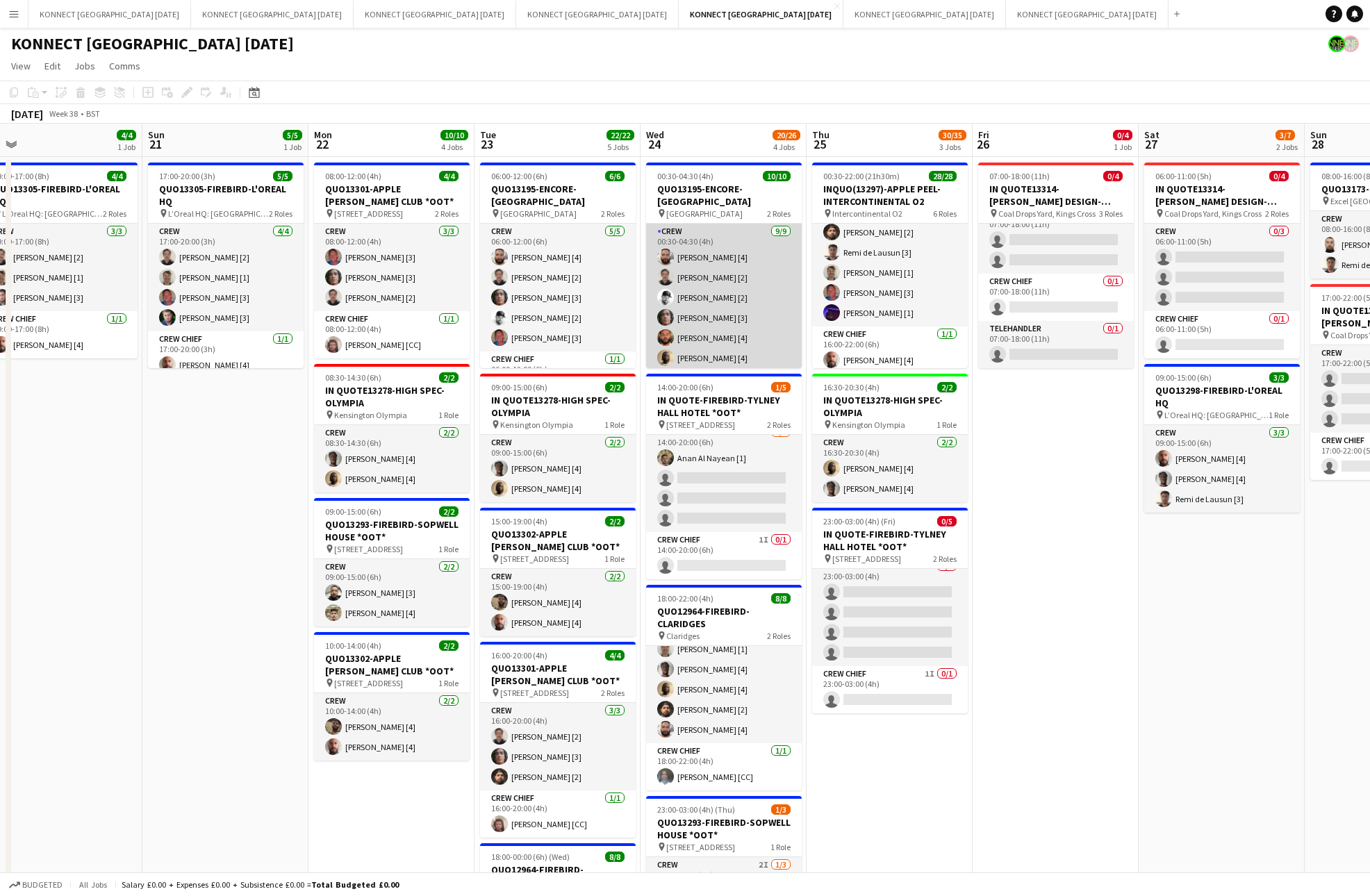
scroll to position [112, 0]
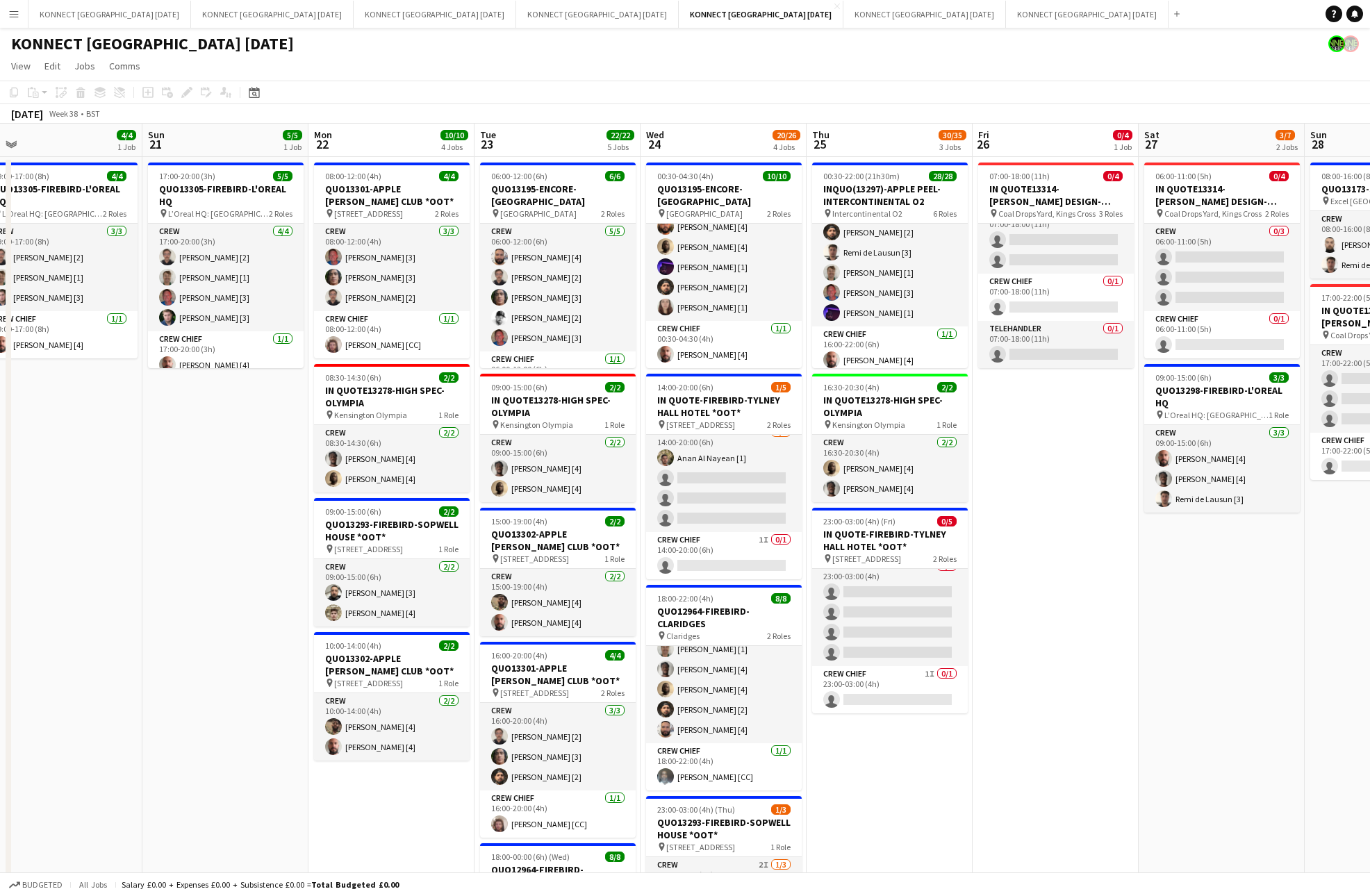
click at [1020, 448] on app-date-cell "07:00-18:00 (11h) 0/4 IN QUOTE13314-[PERSON_NAME] DESIGN-KINGS CROSS pin Coal D…" at bounding box center [1055, 675] width 166 height 1037
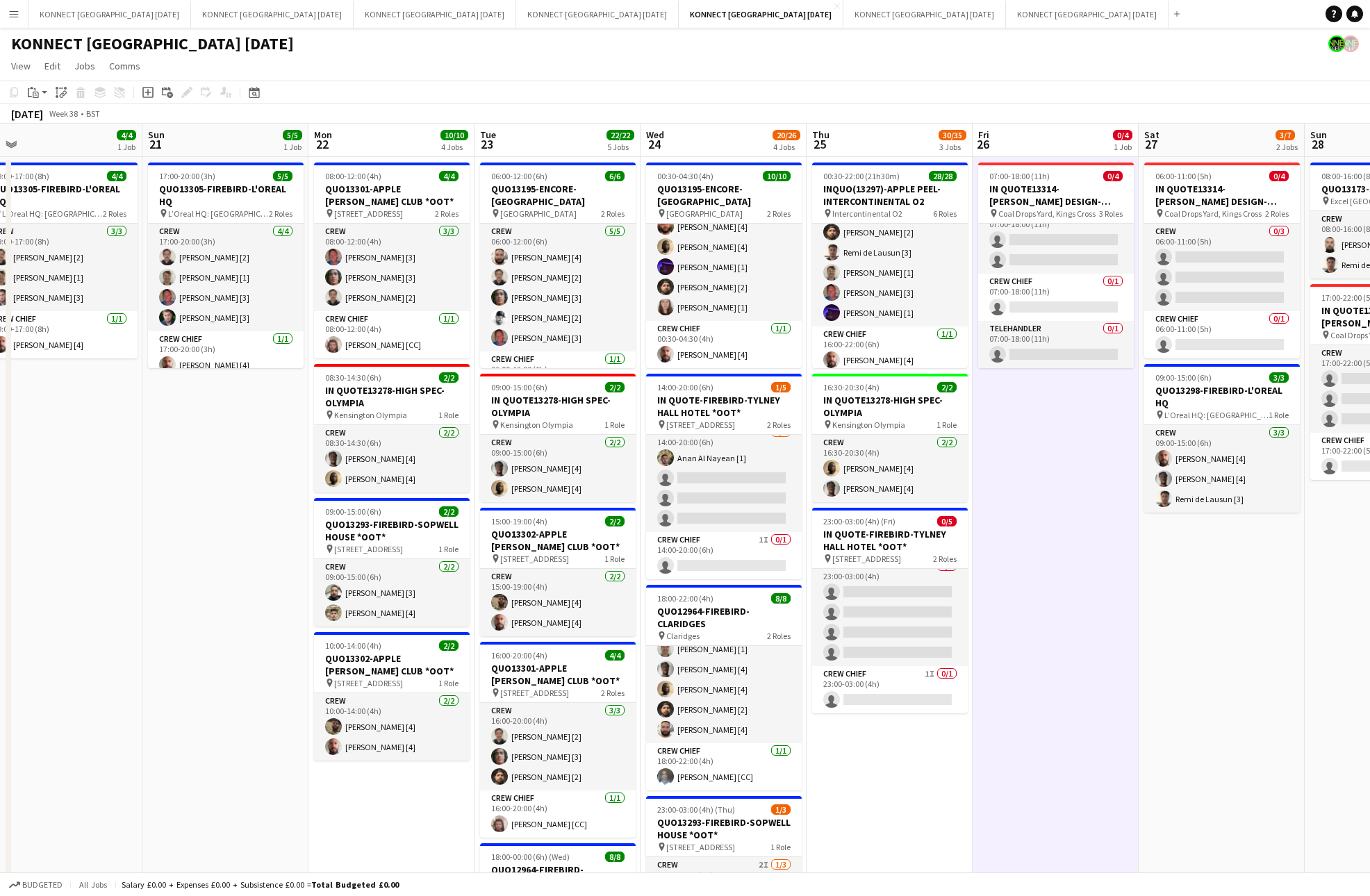
click at [1020, 448] on app-date-cell "07:00-18:00 (11h) 0/4 IN QUOTE13314-[PERSON_NAME] DESIGN-KINGS CROSS pin Coal D…" at bounding box center [1055, 675] width 166 height 1037
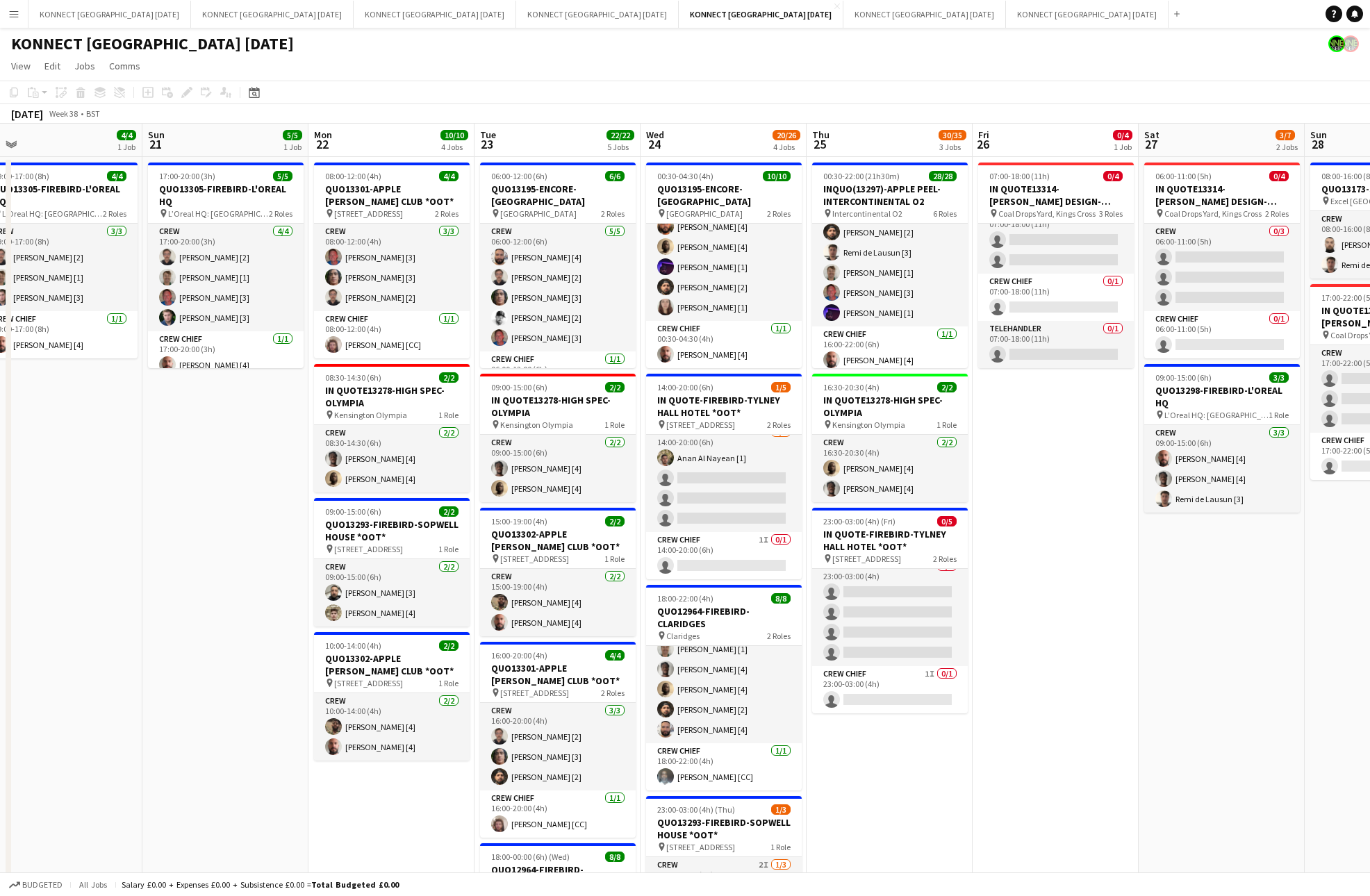
click at [1021, 542] on app-date-cell "07:00-18:00 (11h) 0/4 IN QUOTE13314-[PERSON_NAME] DESIGN-KINGS CROSS pin Coal D…" at bounding box center [1055, 675] width 166 height 1037
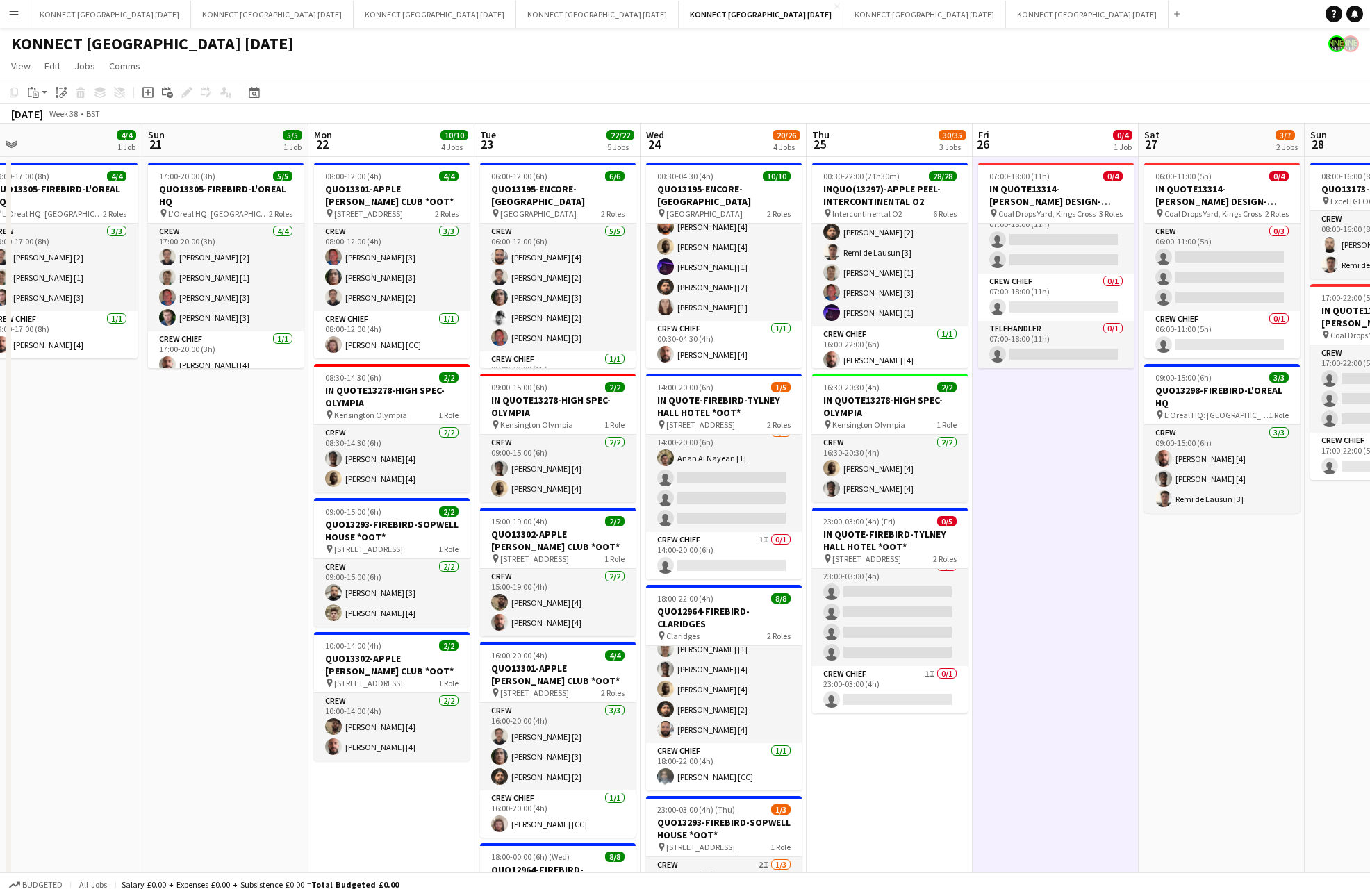
click at [1021, 542] on app-date-cell "07:00-18:00 (11h) 0/4 IN QUOTE13314-[PERSON_NAME] DESIGN-KINGS CROSS pin Coal D…" at bounding box center [1055, 675] width 166 height 1037
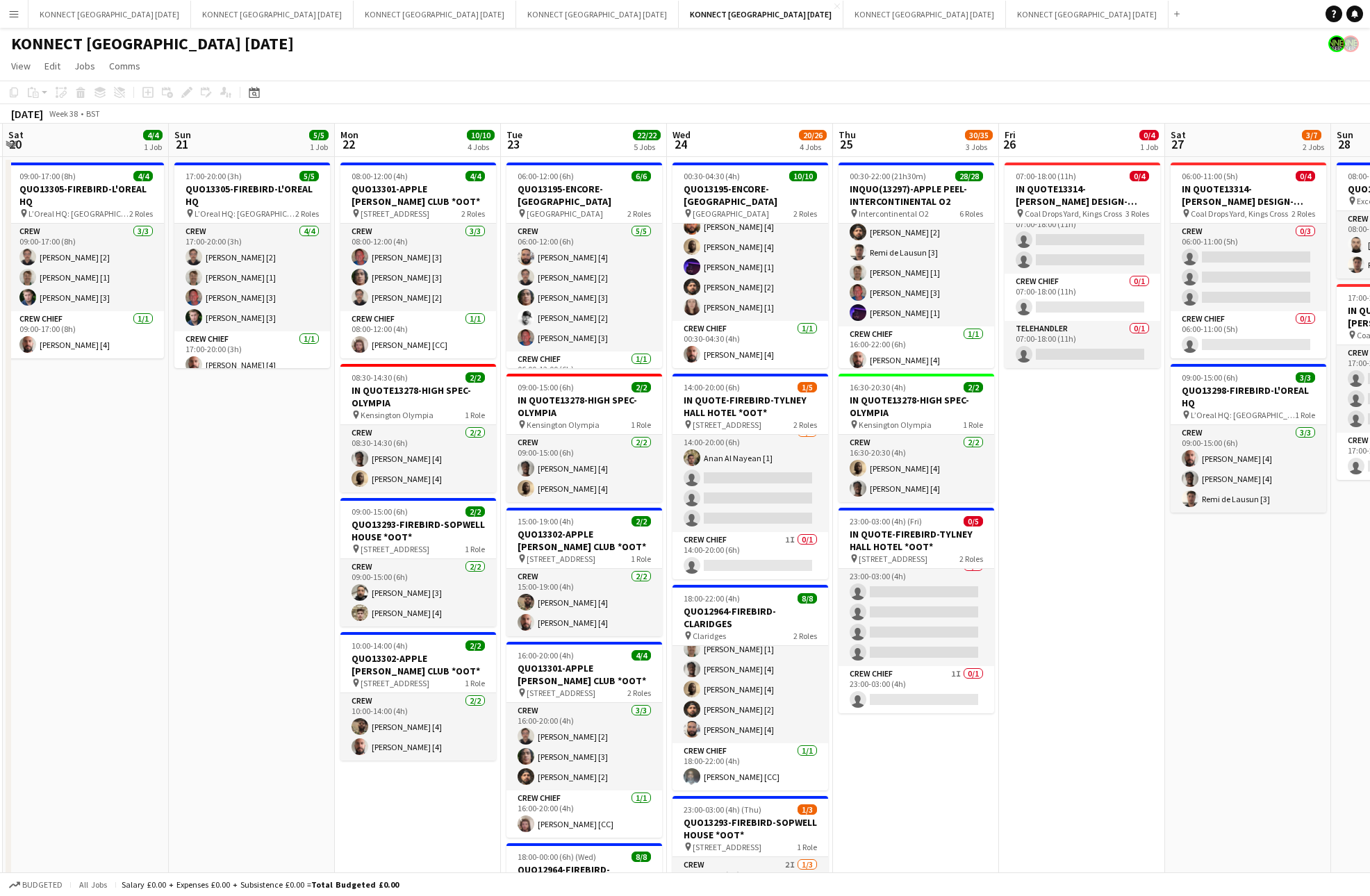
scroll to position [0, 497]
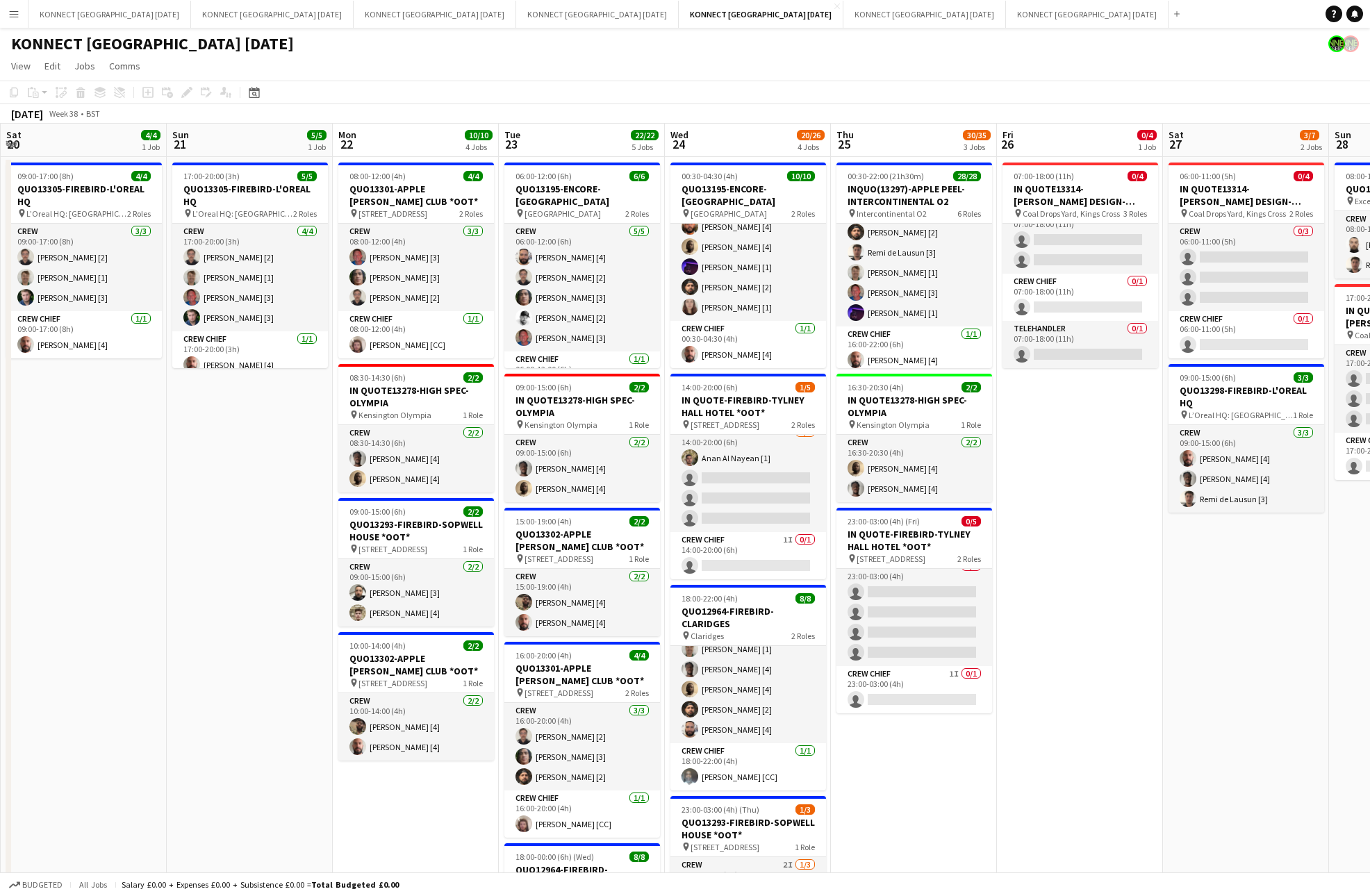
click at [1089, 574] on app-date-cell "07:00-18:00 (11h) 0/4 IN QUOTE13314-[PERSON_NAME] DESIGN-KINGS CROSS pin Coal D…" at bounding box center [1080, 675] width 166 height 1037
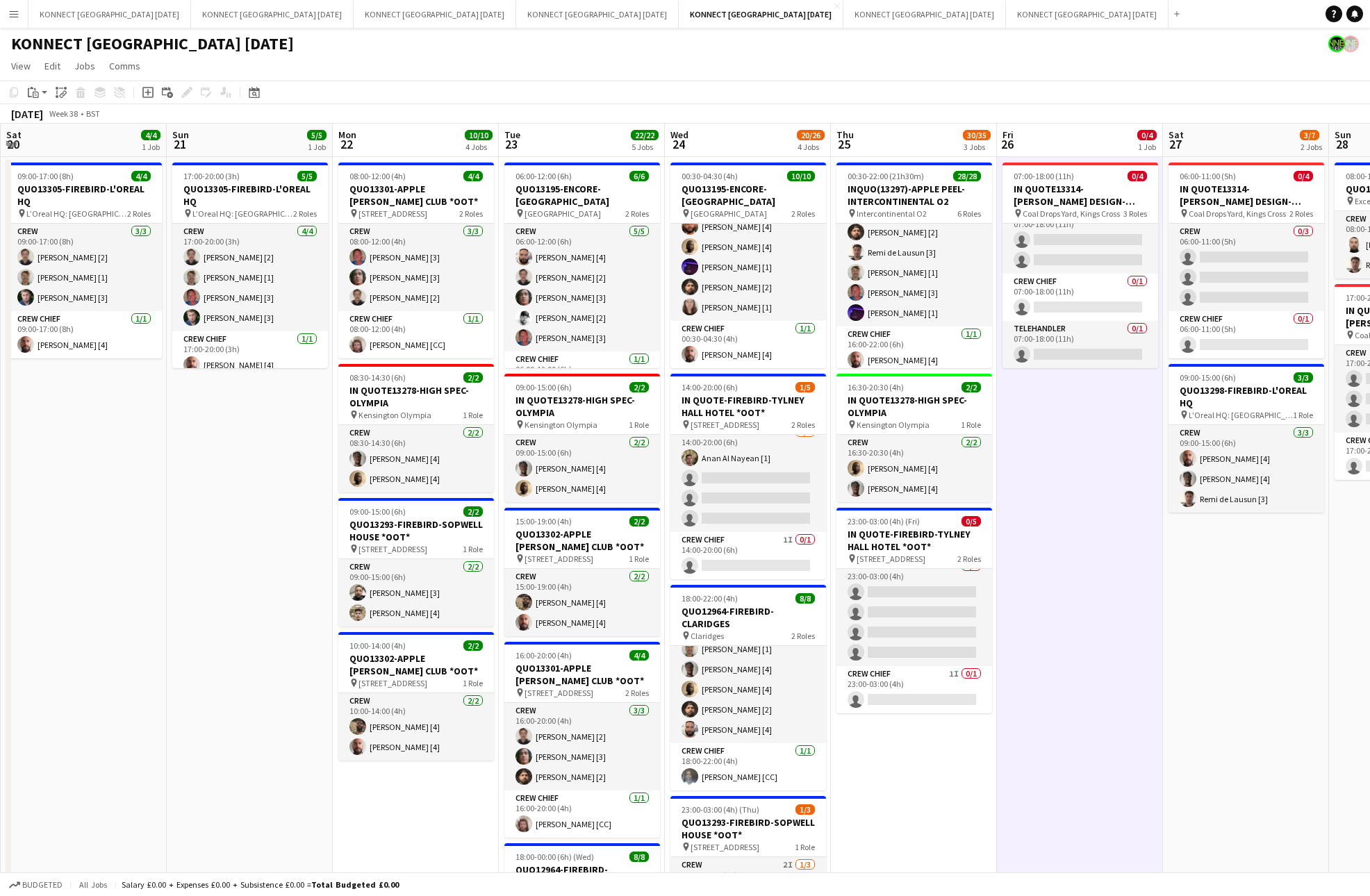
click at [1089, 574] on app-date-cell "07:00-18:00 (11h) 0/4 IN QUOTE13314-[PERSON_NAME] DESIGN-KINGS CROSS pin Coal D…" at bounding box center [1080, 675] width 166 height 1037
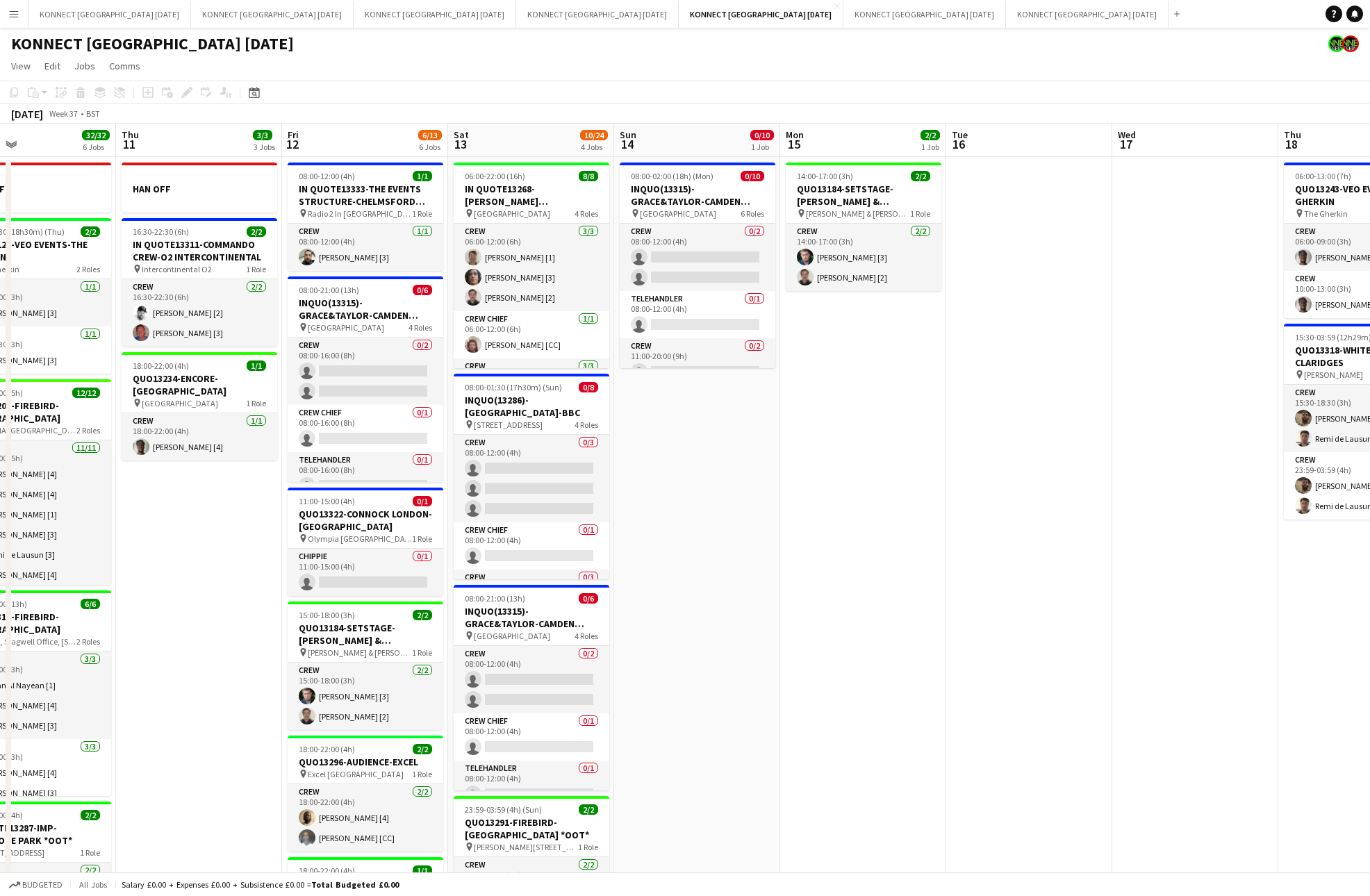
scroll to position [0, 322]
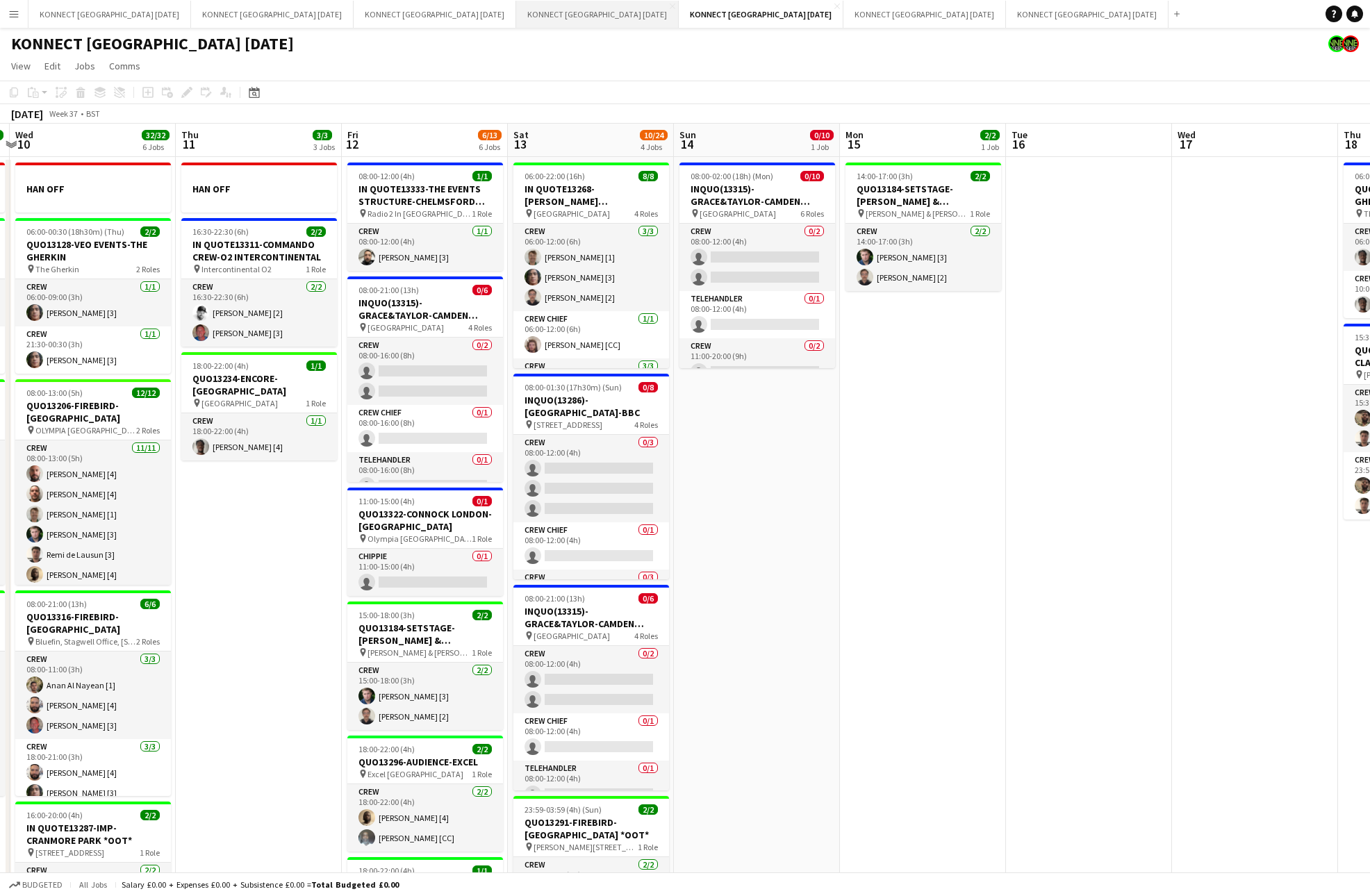
click at [516, 17] on button "KONNECT [GEOGRAPHIC_DATA] [DATE] Close" at bounding box center [598, 14] width 163 height 27
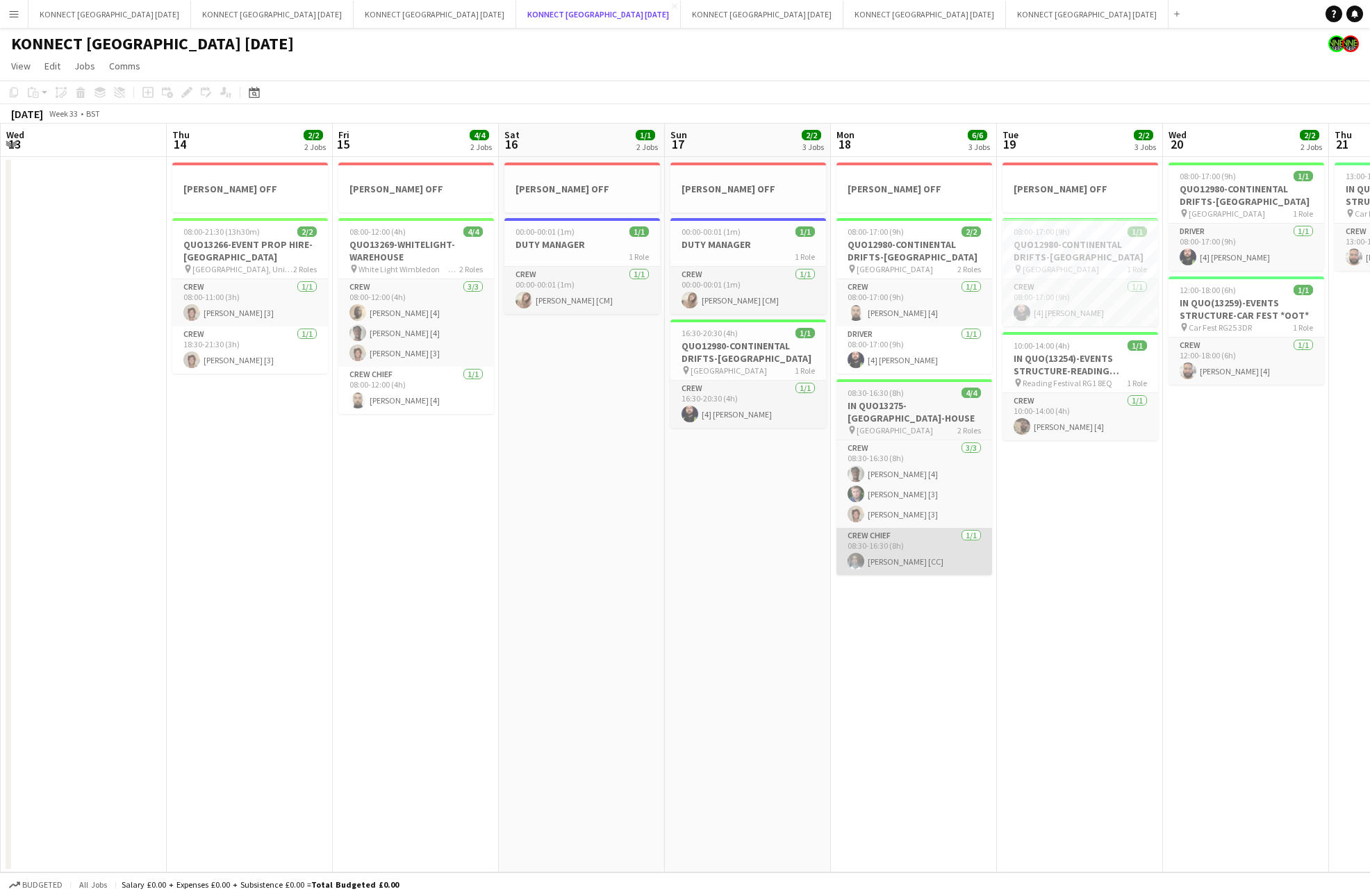
scroll to position [0, 401]
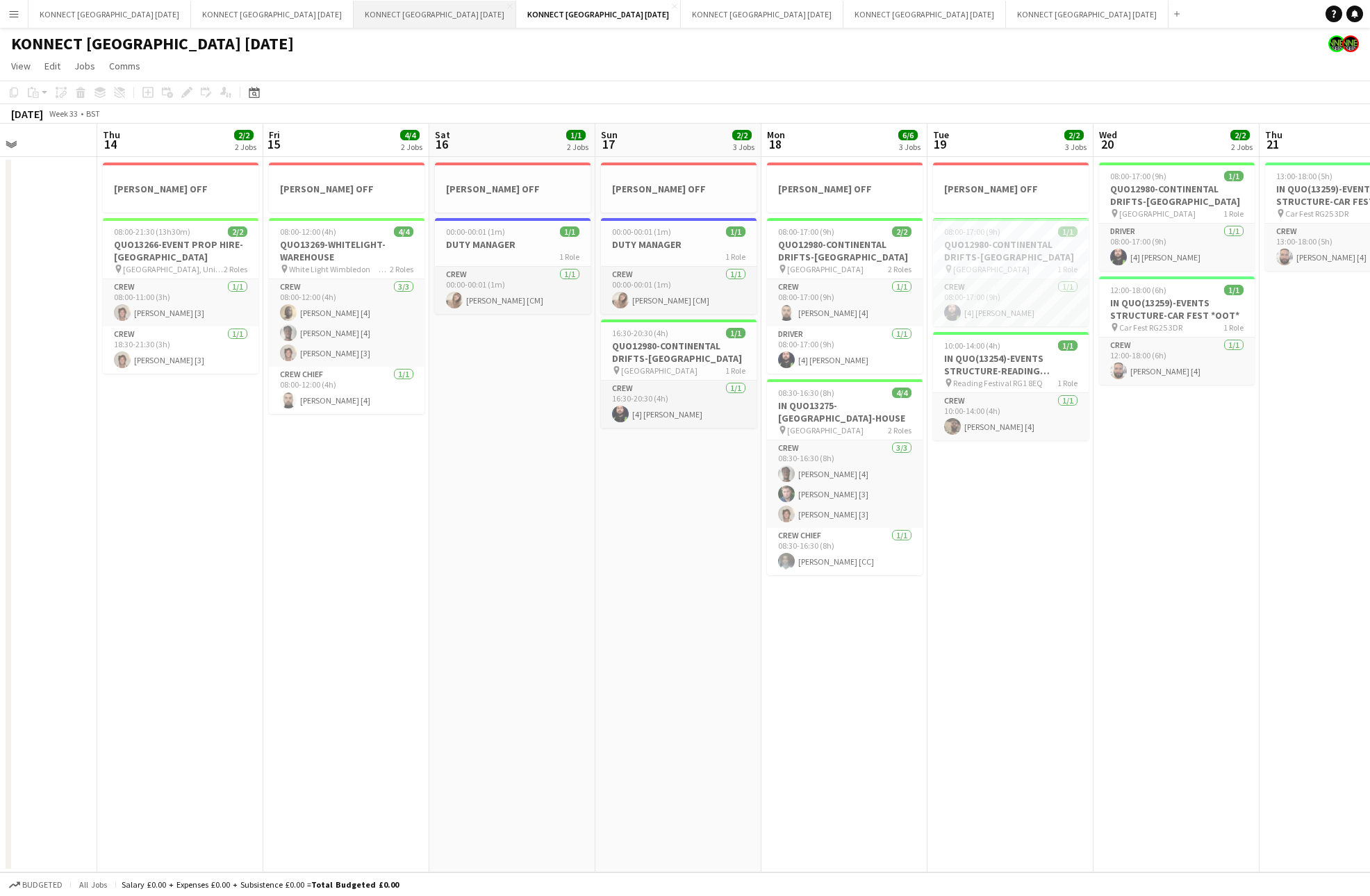
click at [354, 20] on button "KONNECT [GEOGRAPHIC_DATA] [DATE] Close" at bounding box center [435, 14] width 163 height 27
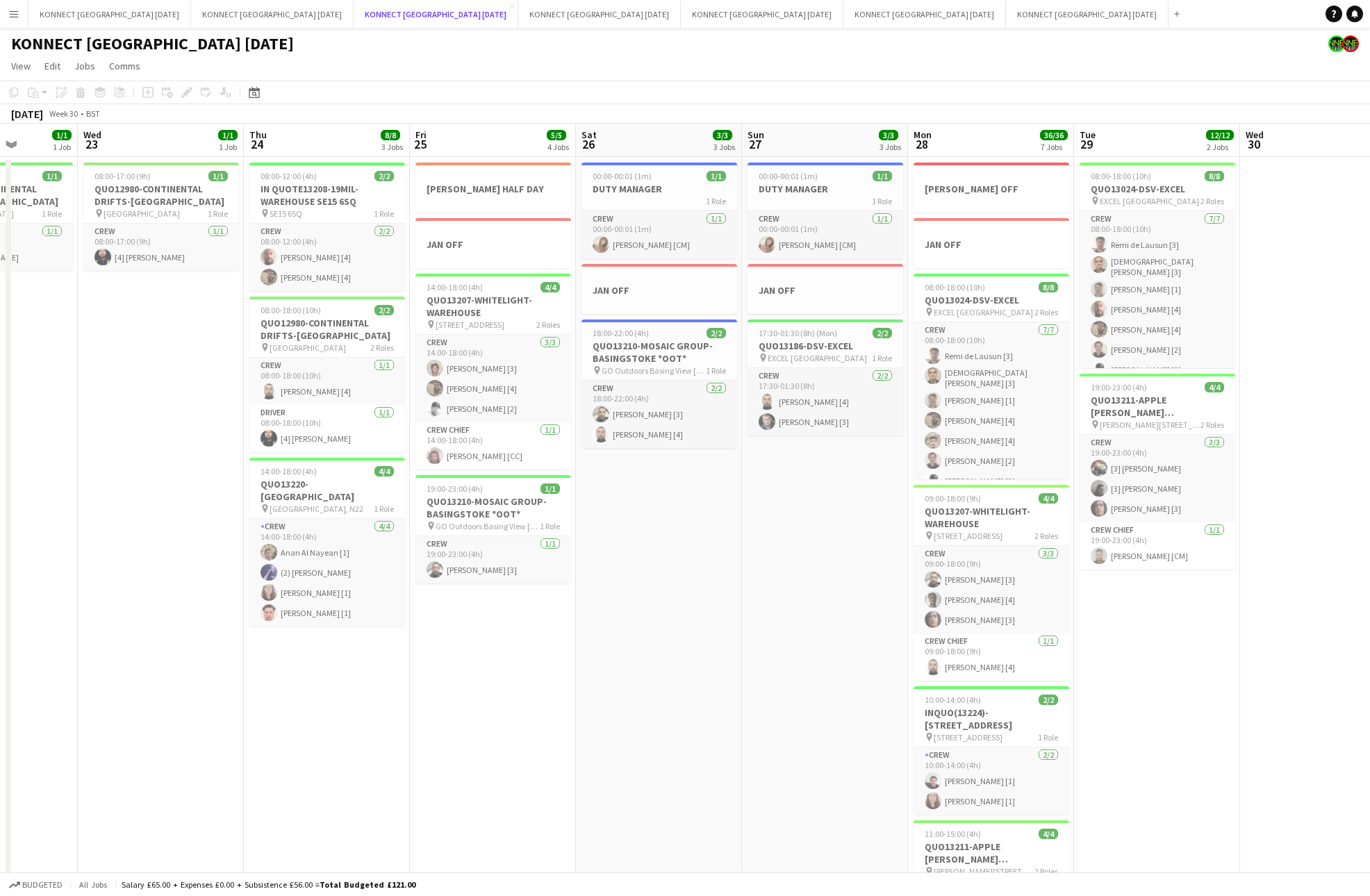
scroll to position [0, 578]
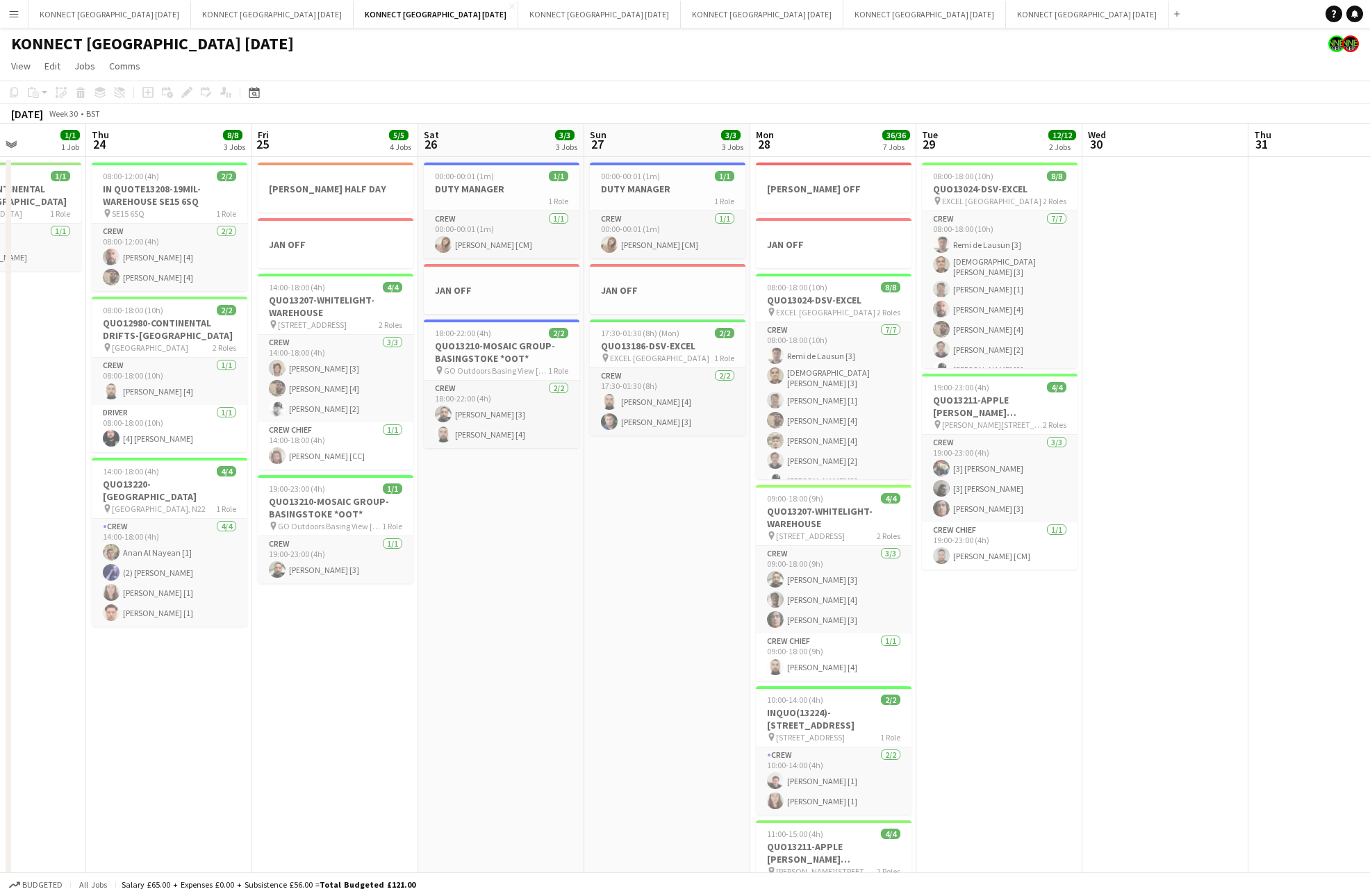
click at [1170, 461] on app-date-cell at bounding box center [1165, 829] width 166 height 1345
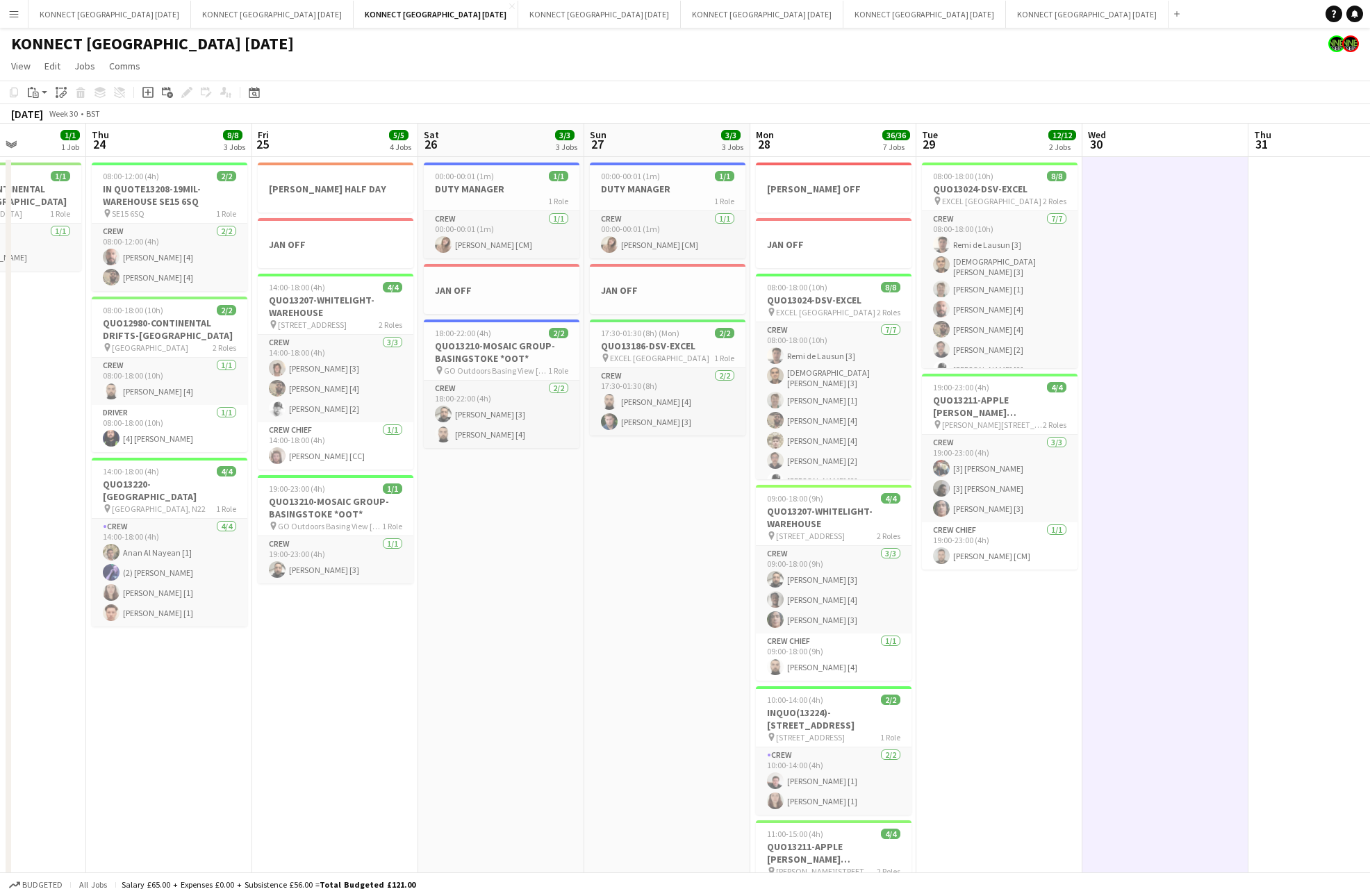
scroll to position [0, 618]
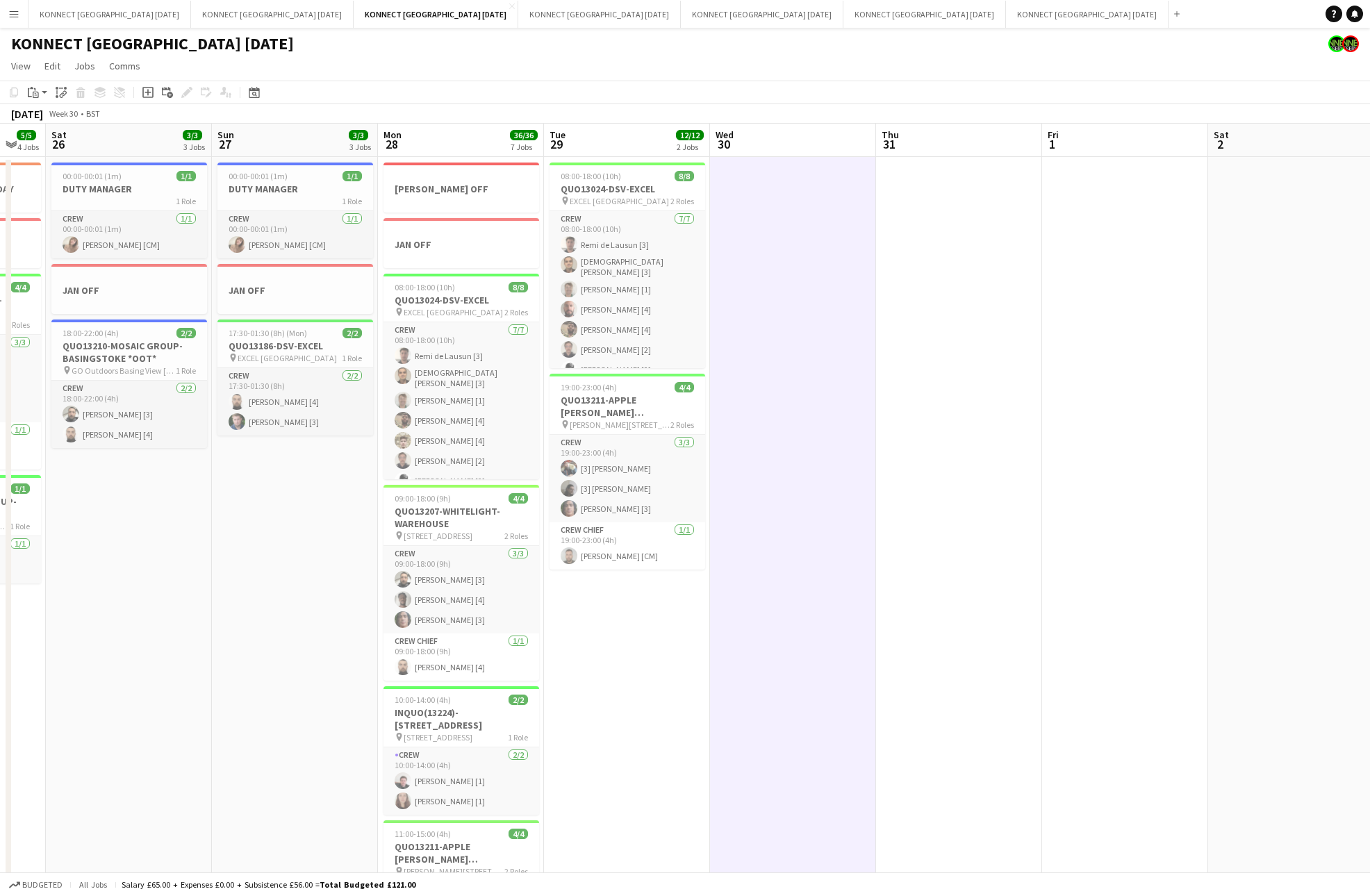
click at [1170, 461] on app-date-cell at bounding box center [1125, 829] width 166 height 1345
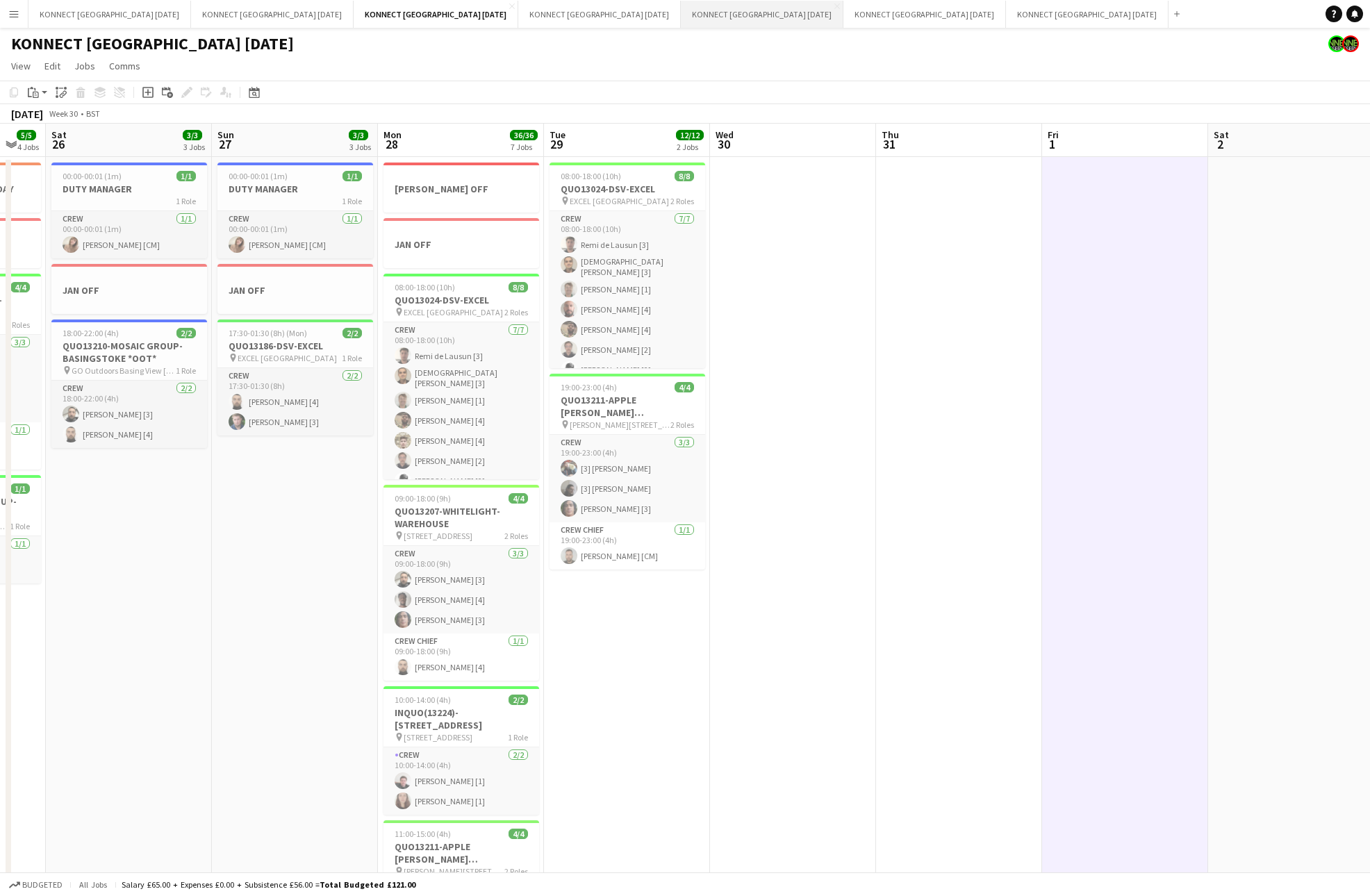
click at [681, 20] on button "KONNECT [GEOGRAPHIC_DATA] [DATE] Close" at bounding box center [762, 14] width 163 height 27
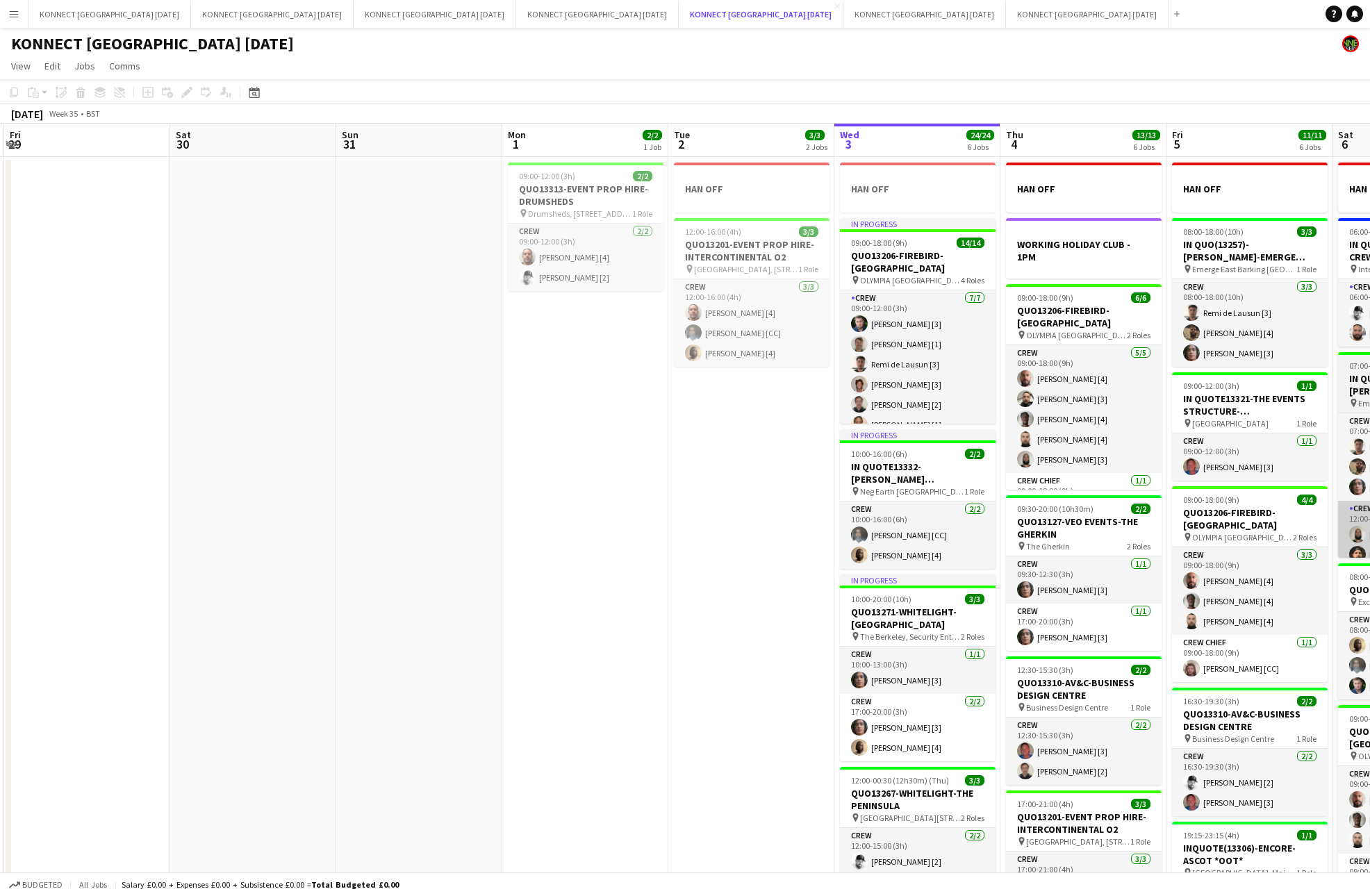
scroll to position [0, 284]
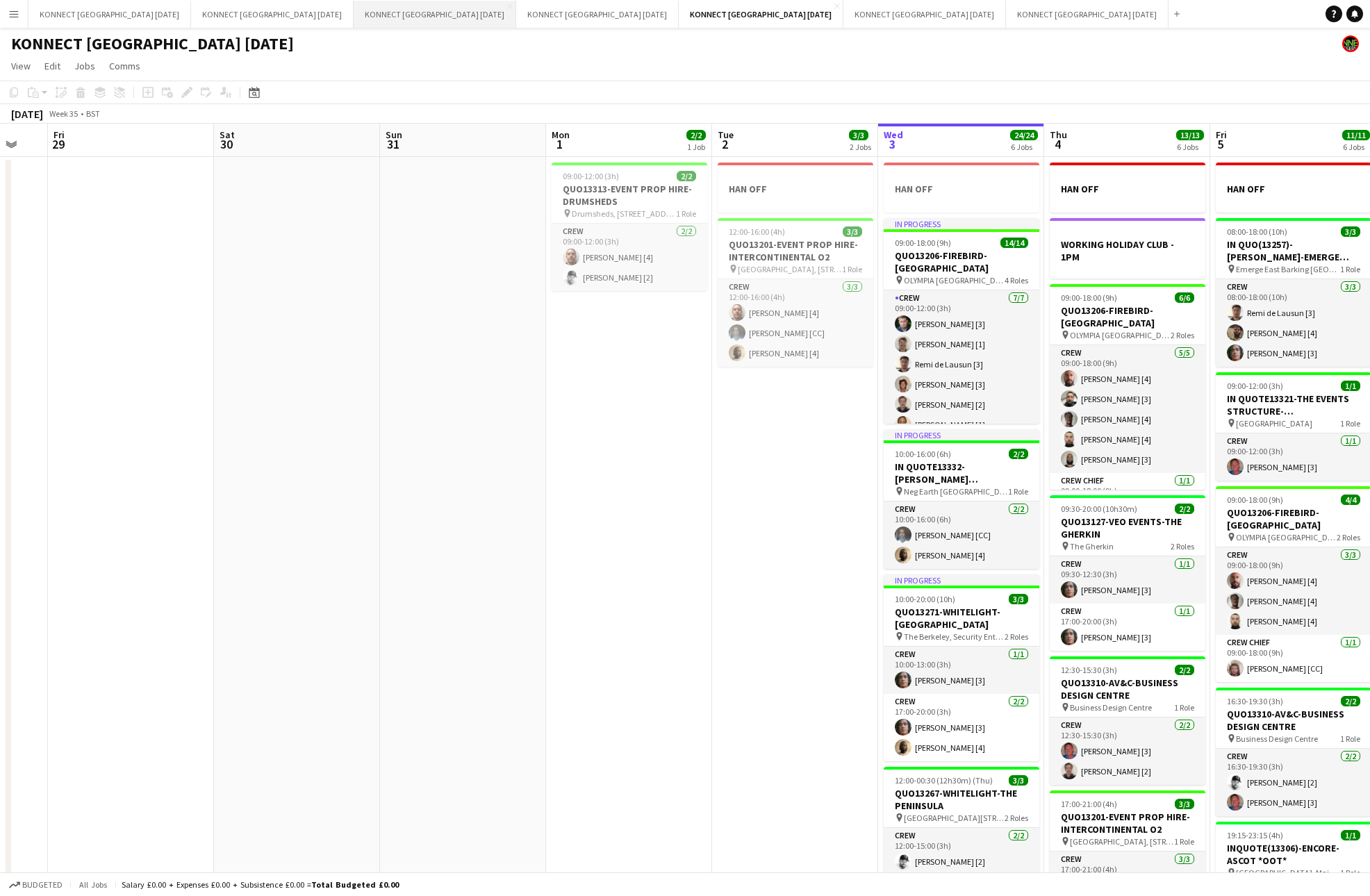
click at [387, 19] on button "KONNECT [GEOGRAPHIC_DATA] [DATE] Close" at bounding box center [435, 14] width 163 height 27
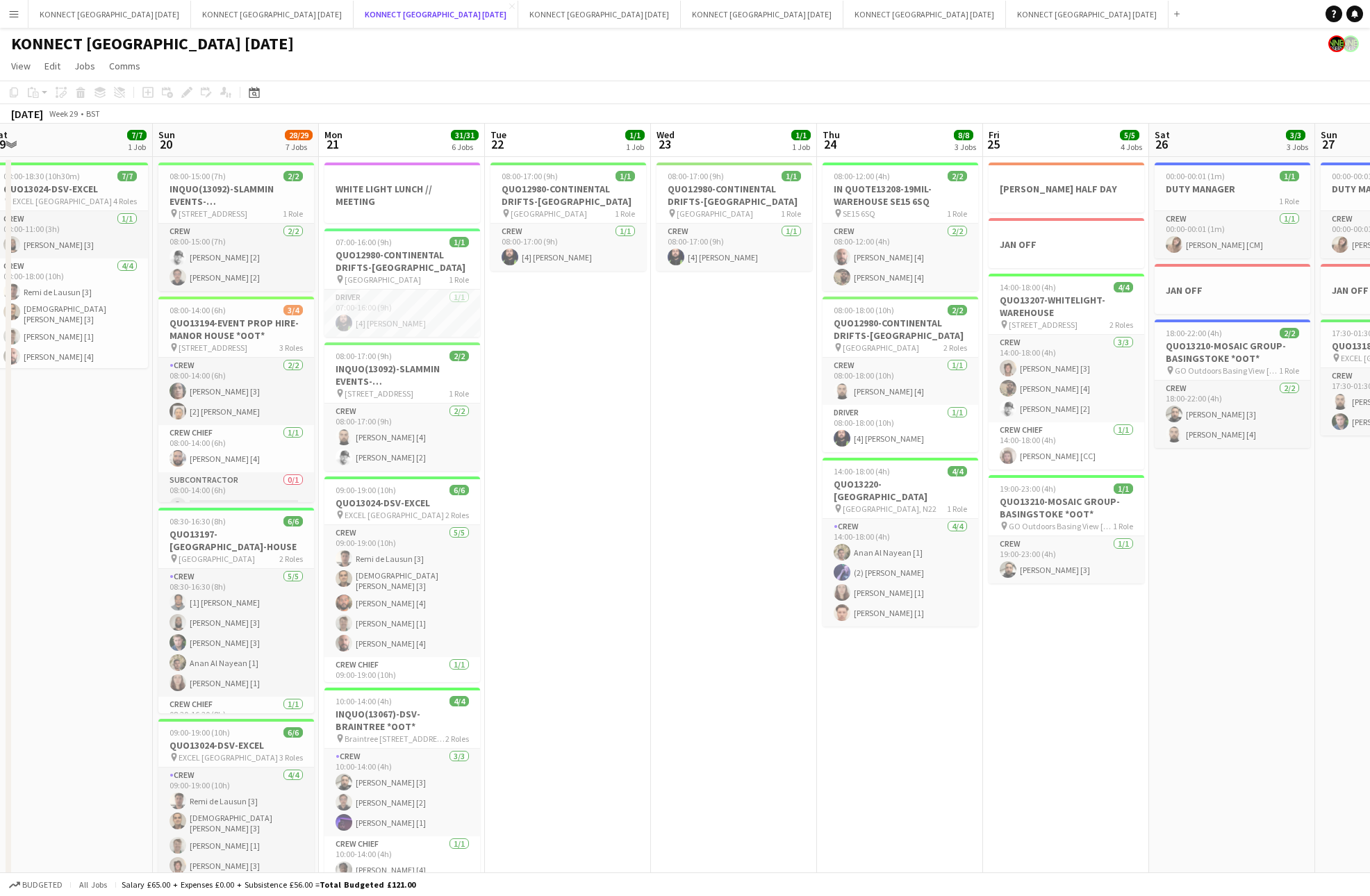
scroll to position [0, 402]
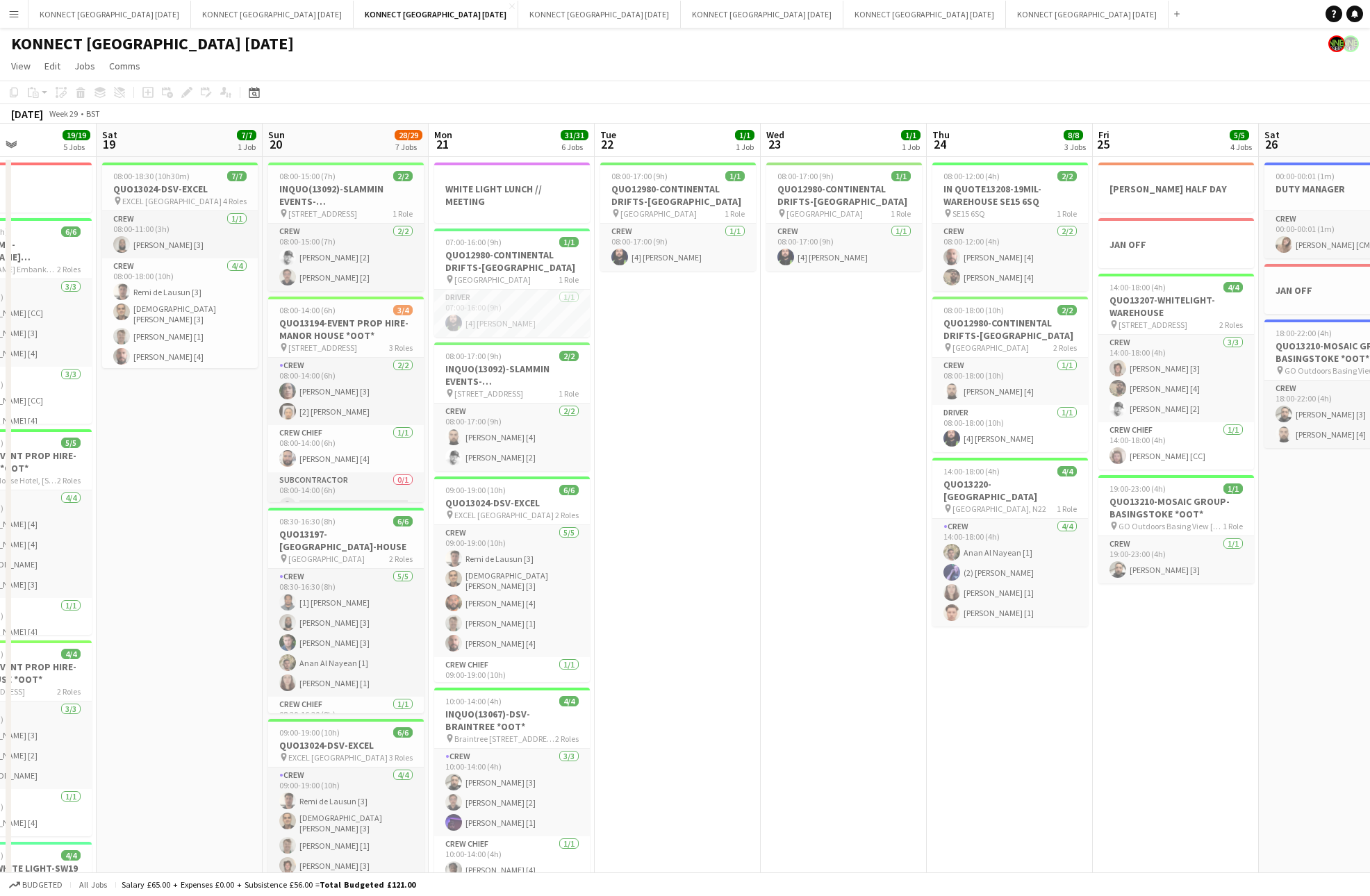
click at [809, 110] on div "[DATE] Week 29 • BST" at bounding box center [685, 113] width 1370 height 19
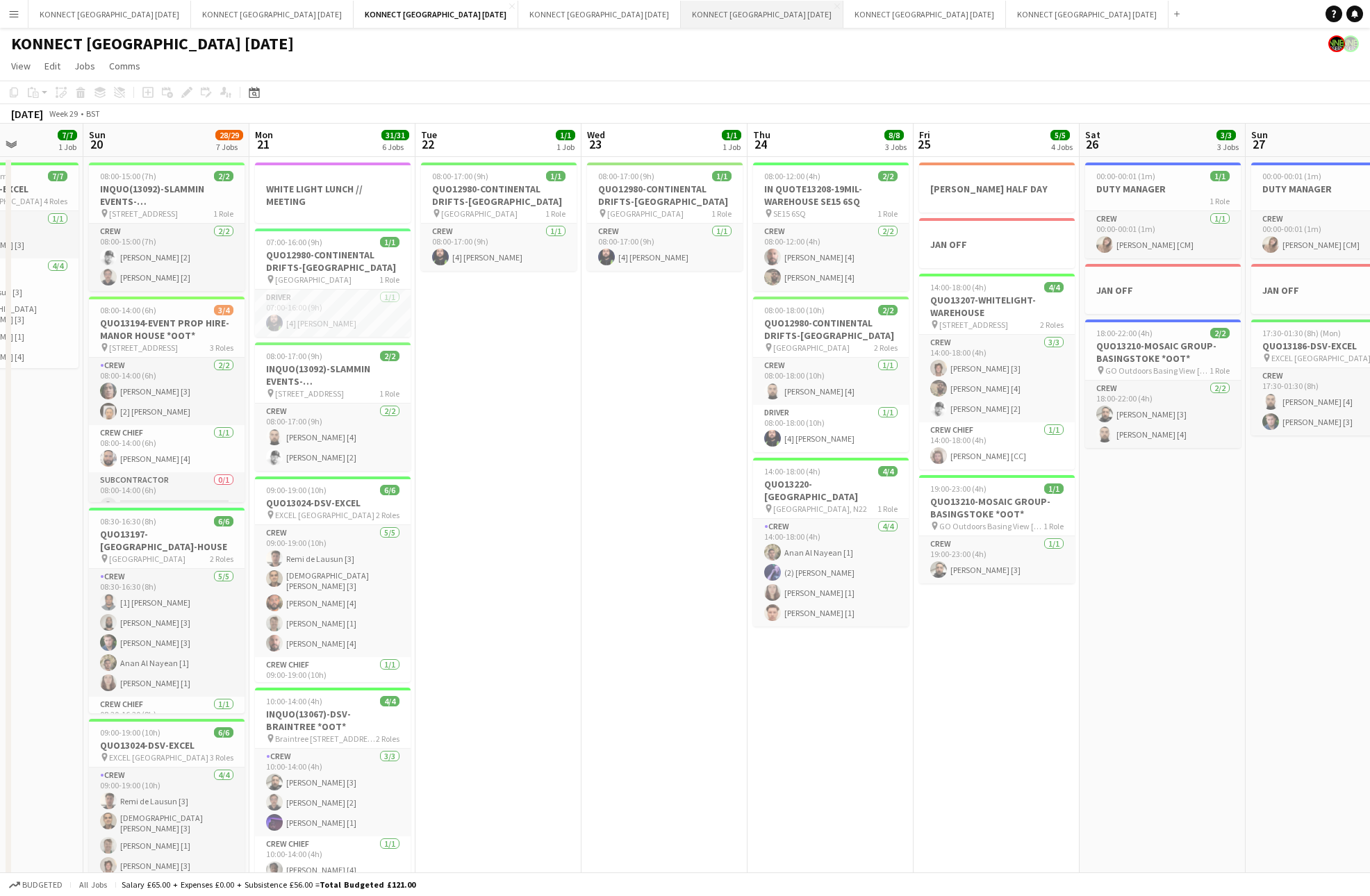
click at [681, 11] on button "KONNECT [GEOGRAPHIC_DATA] [DATE] Close" at bounding box center [762, 14] width 163 height 27
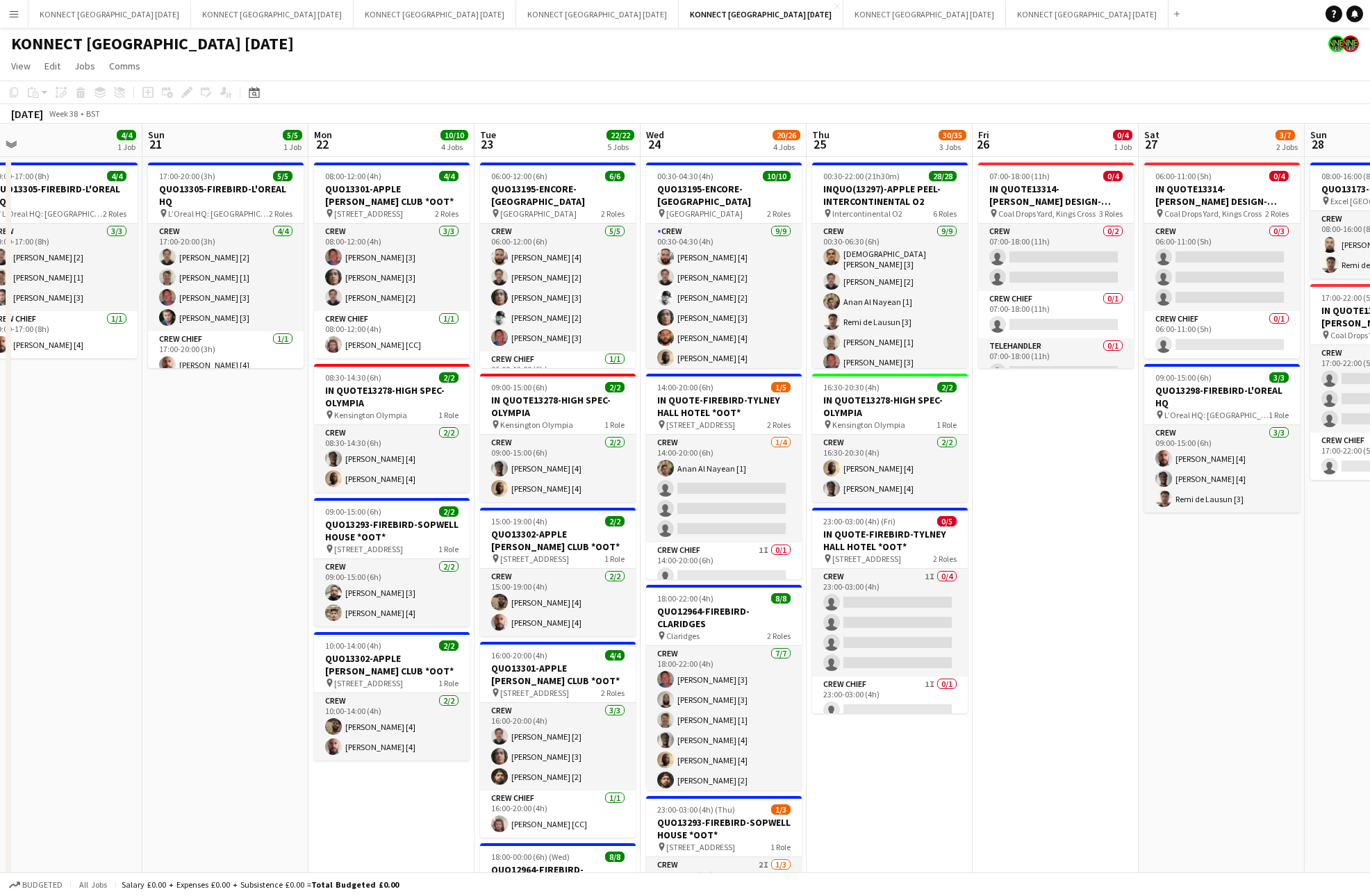
click at [1136, 564] on app-date-cell "07:00-18:00 (11h) 0/4 IN QUOTE13314-[PERSON_NAME] DESIGN-KINGS CROSS pin Coal D…" at bounding box center [1055, 675] width 166 height 1037
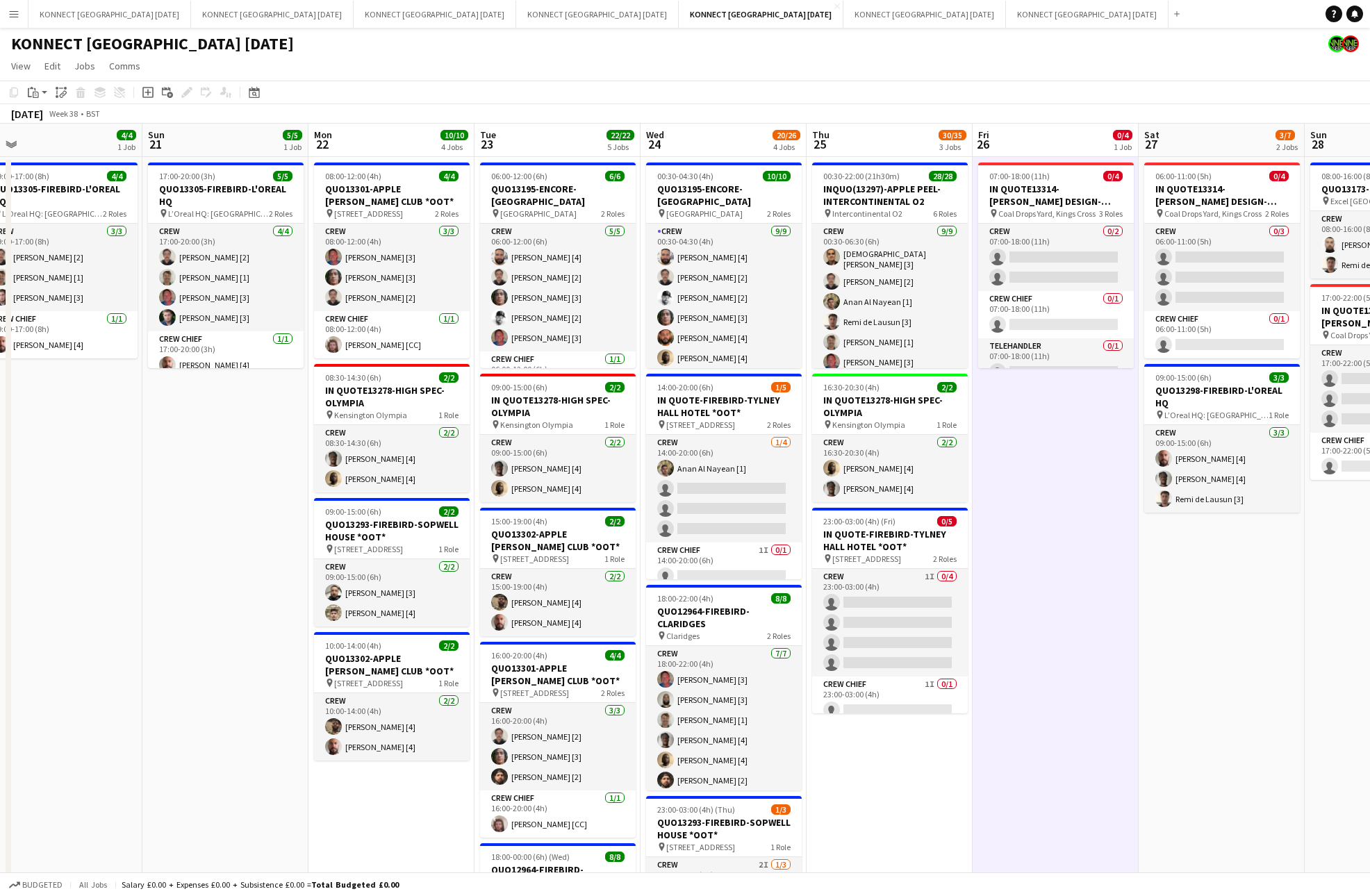
click at [1115, 555] on app-date-cell "07:00-18:00 (11h) 0/4 IN QUOTE13314-[PERSON_NAME] DESIGN-KINGS CROSS pin Coal D…" at bounding box center [1055, 675] width 166 height 1037
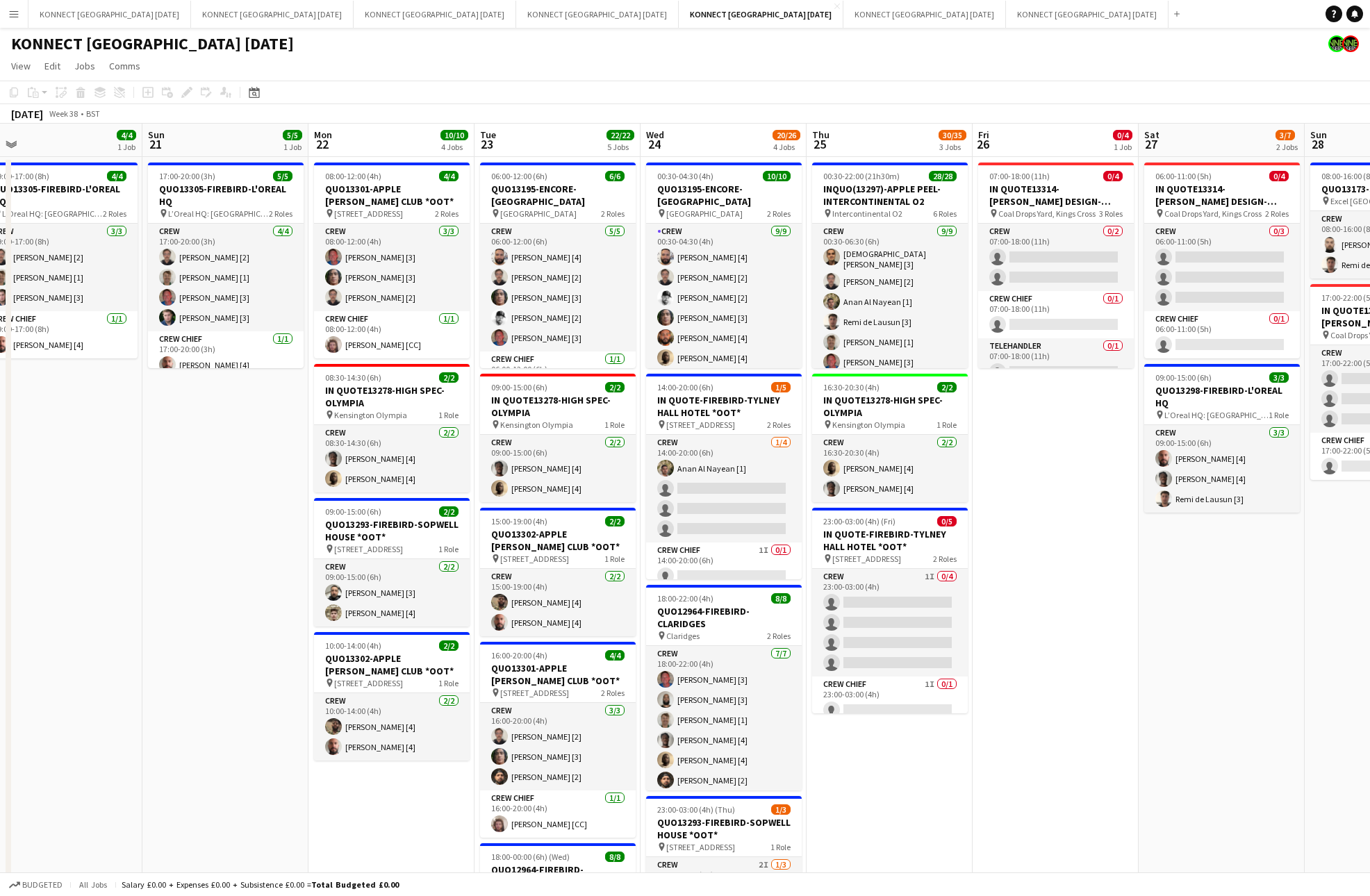
click at [1125, 702] on app-date-cell "07:00-18:00 (11h) 0/4 IN QUOTE13314-[PERSON_NAME] DESIGN-KINGS CROSS pin Coal D…" at bounding box center [1055, 675] width 166 height 1037
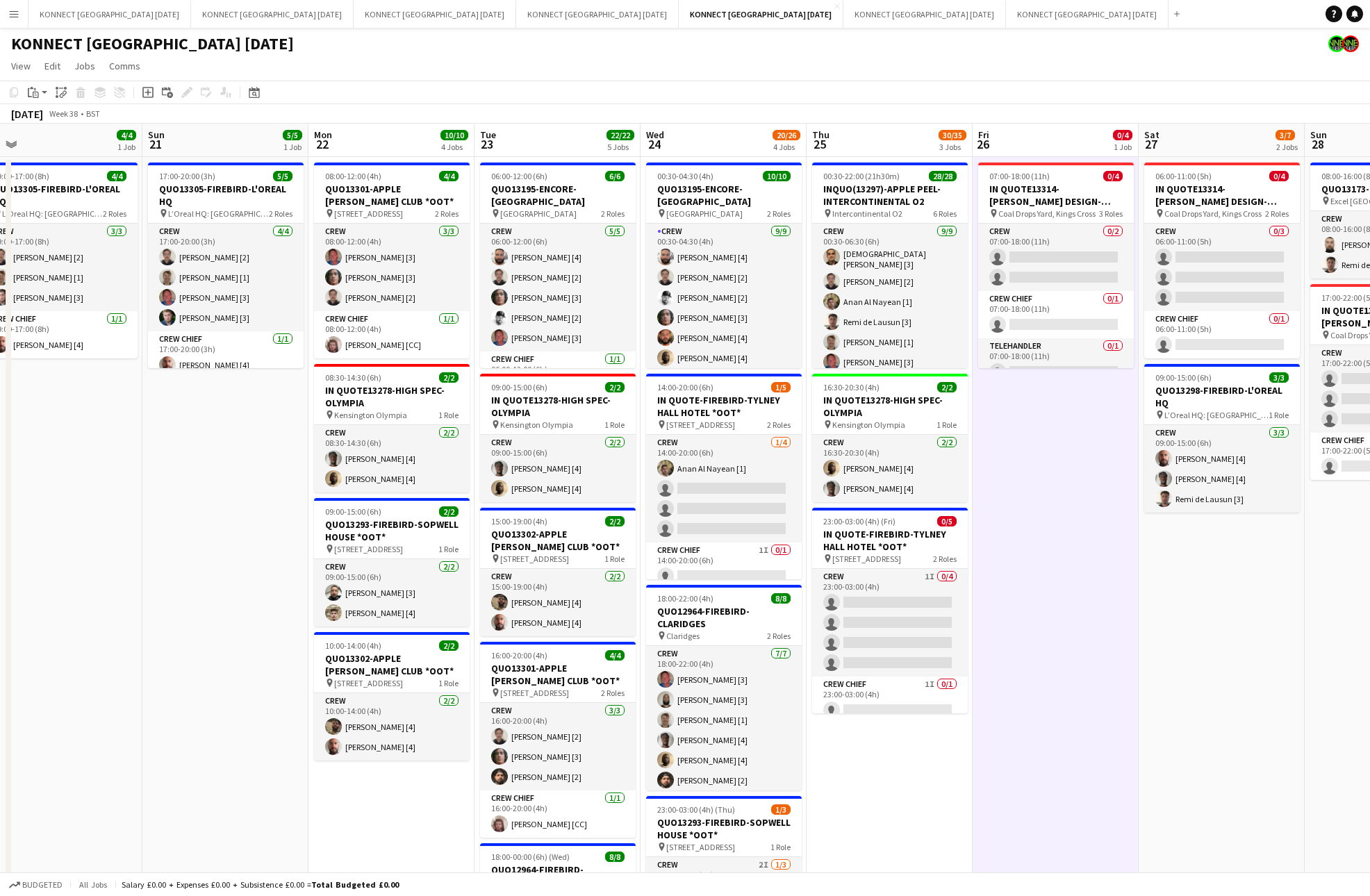
click at [1125, 702] on app-date-cell "07:00-18:00 (11h) 0/4 IN QUOTE13314-[PERSON_NAME] DESIGN-KINGS CROSS pin Coal D…" at bounding box center [1055, 675] width 166 height 1037
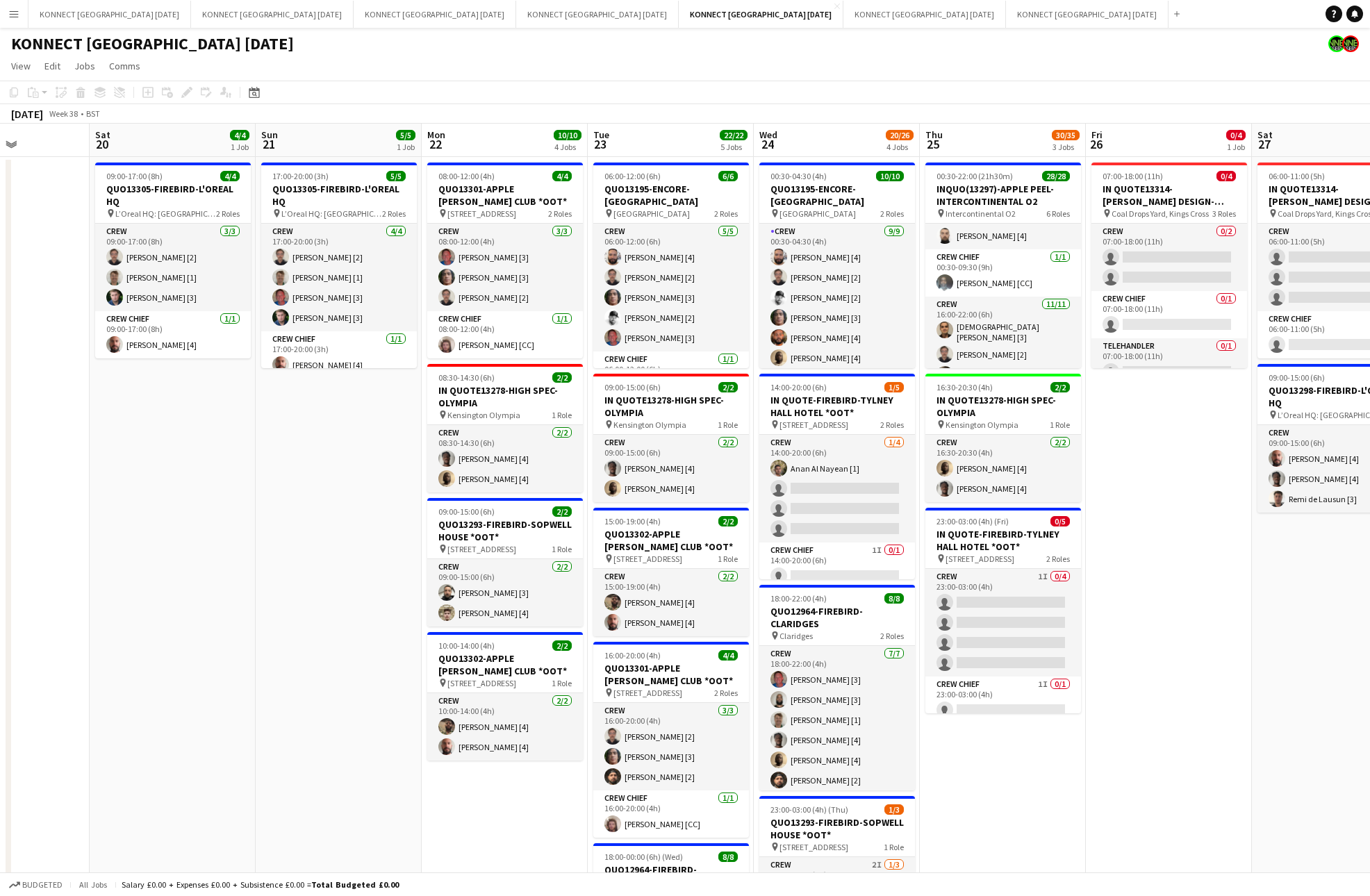
scroll to position [500, 0]
click at [1001, 711] on app-card-role "Crew Chief 1I 0/1 23:00-03:00 (4h) single-neutral-actions" at bounding box center [1003, 700] width 155 height 47
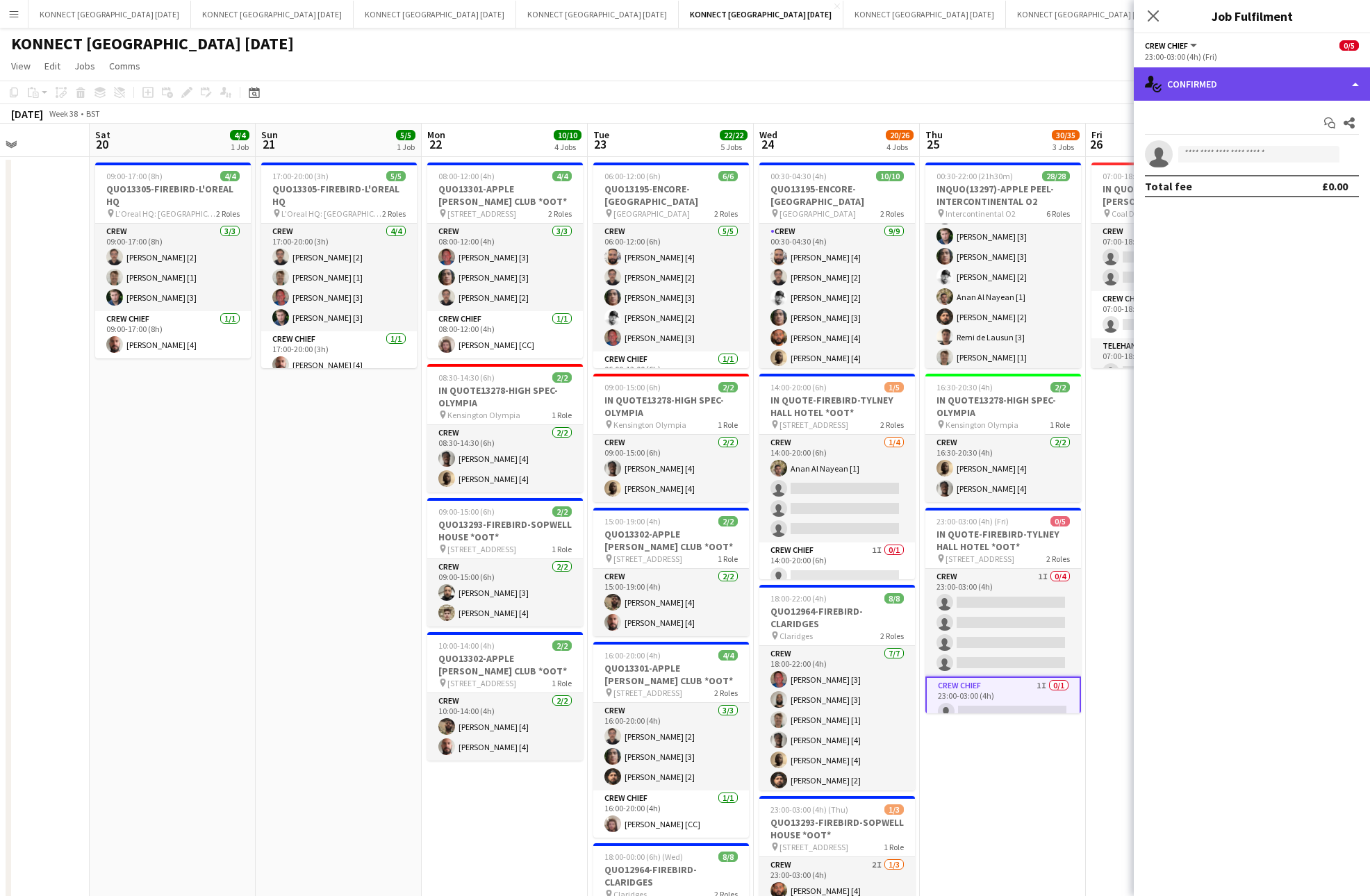
click at [1217, 76] on div "single-neutral-actions-check-2 Confirmed" at bounding box center [1252, 83] width 236 height 34
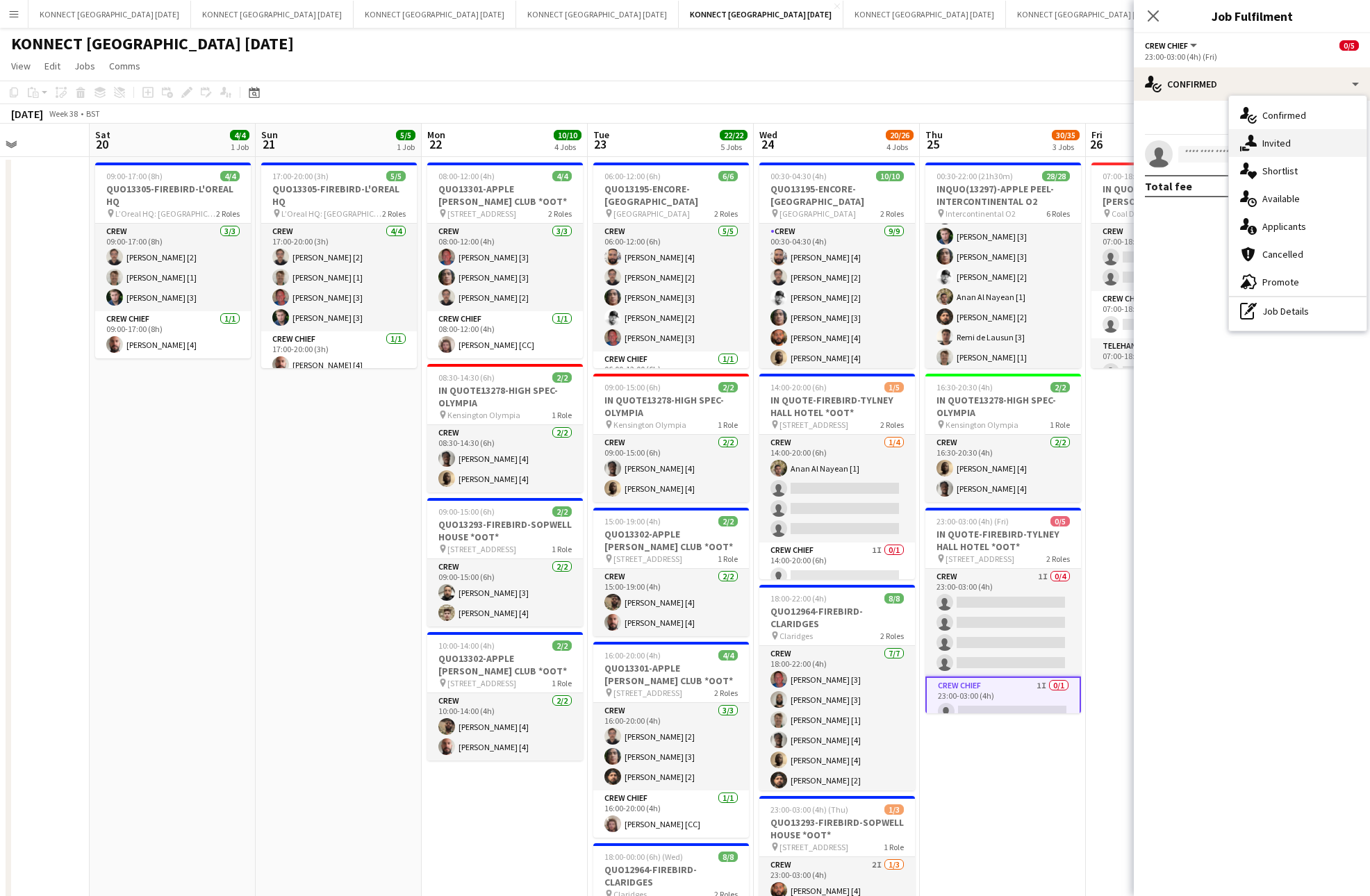
click at [1295, 136] on div "single-neutral-actions-share-1 Invited" at bounding box center [1297, 143] width 138 height 28
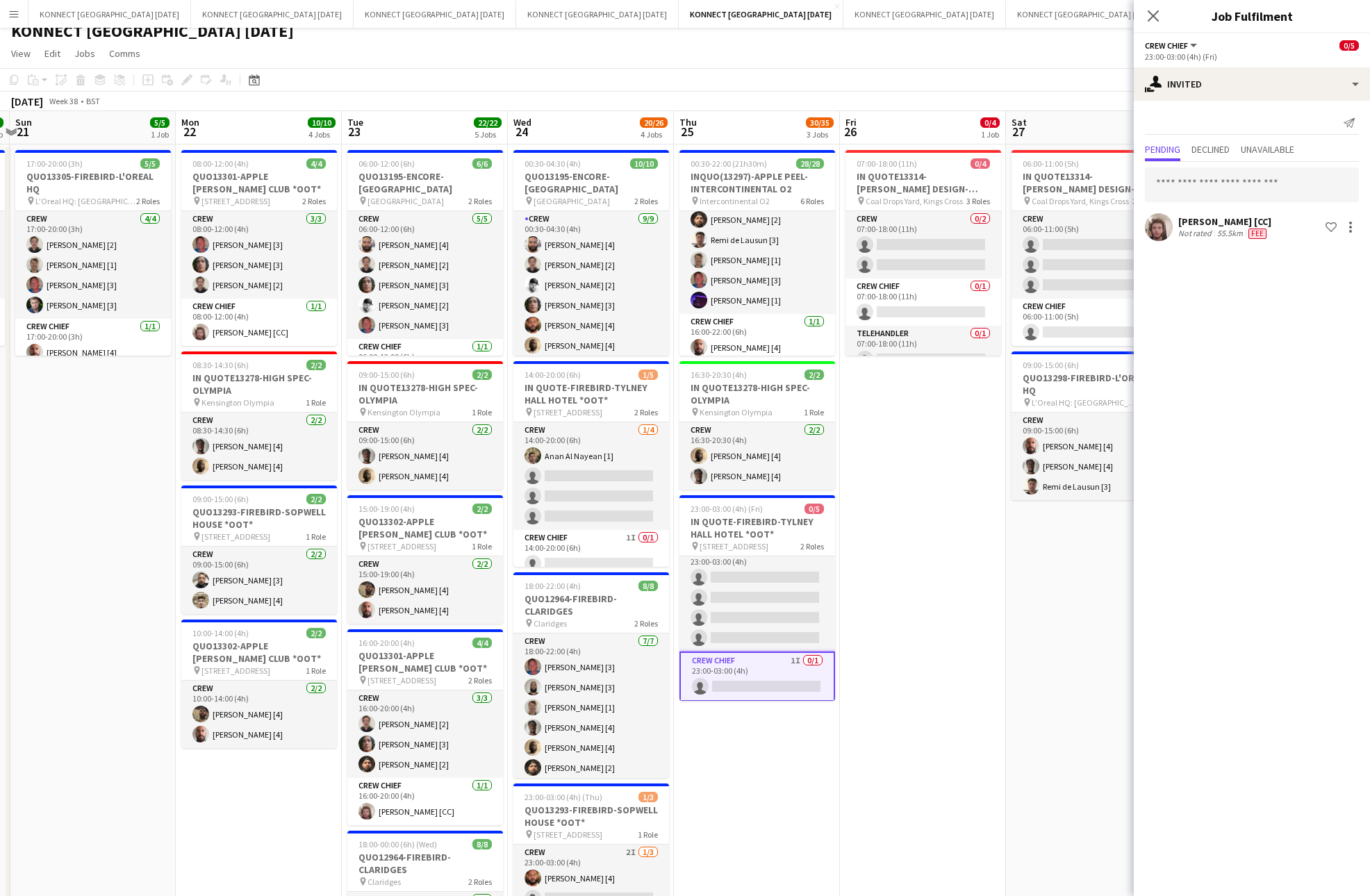
scroll to position [0, 287]
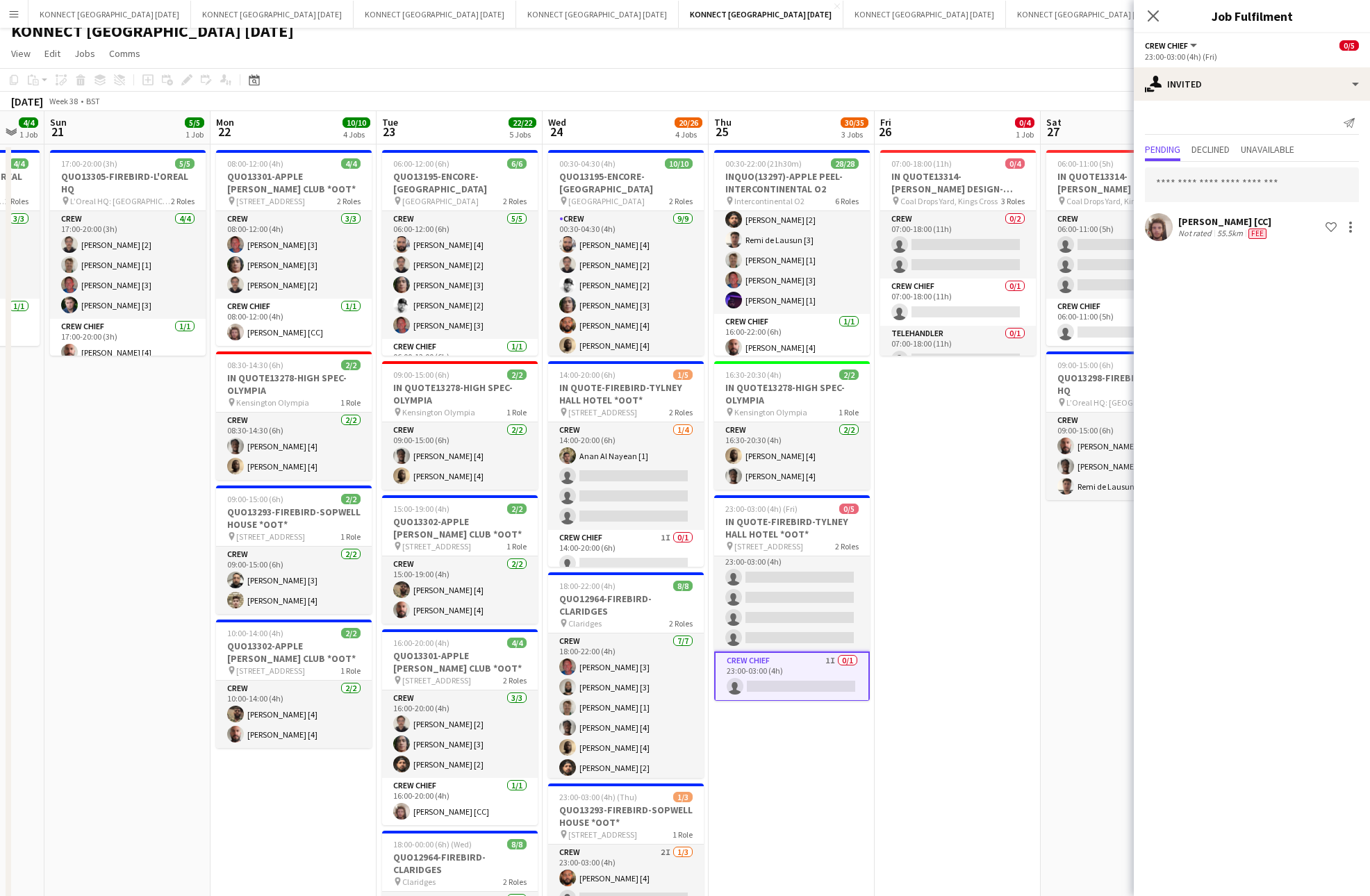
click at [925, 582] on app-date-cell "07:00-18:00 (11h) 0/4 IN QUOTE13314-[PERSON_NAME] DESIGN-KINGS CROSS pin Coal D…" at bounding box center [957, 663] width 166 height 1037
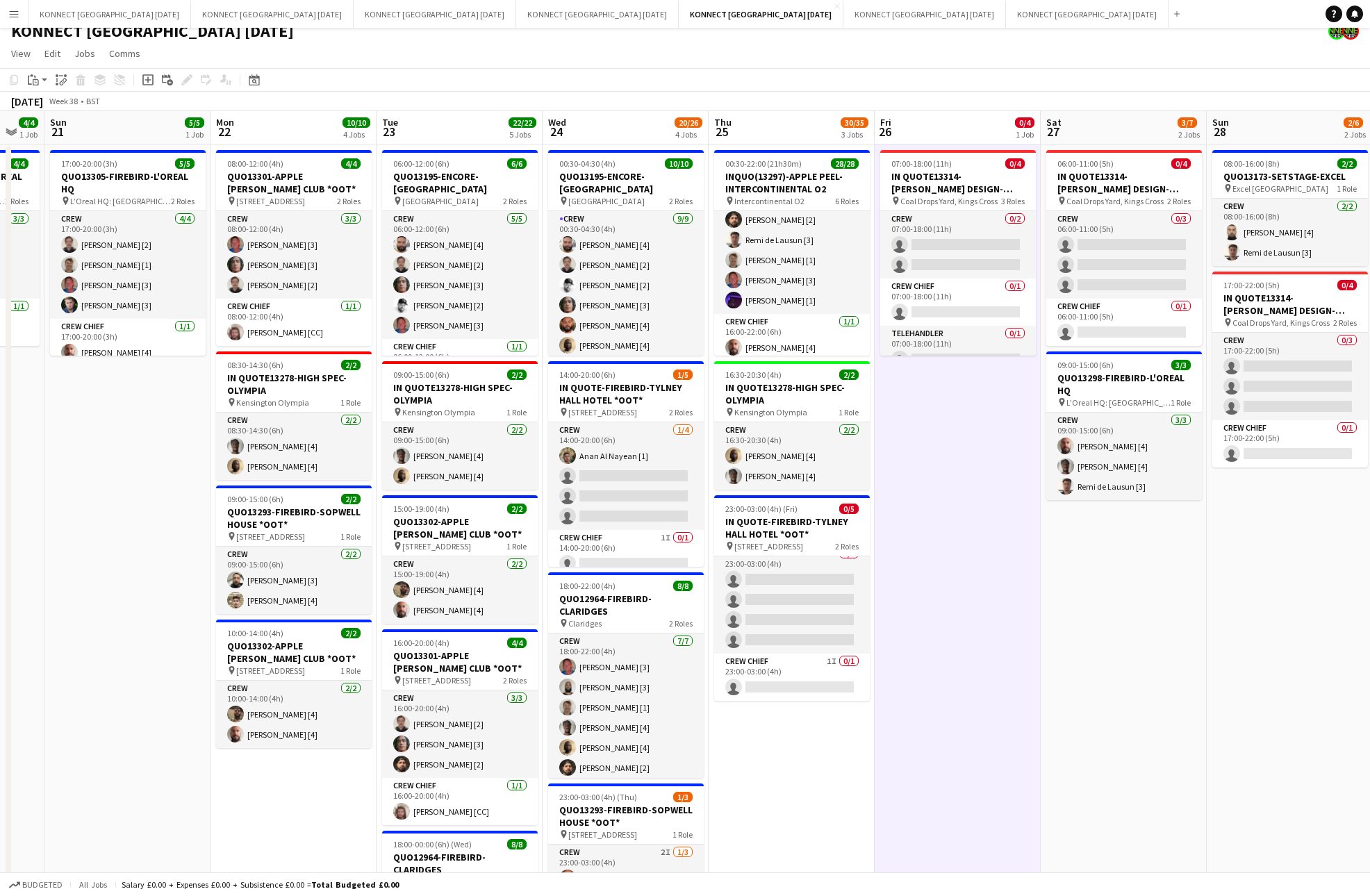
scroll to position [11, 0]
click at [925, 582] on app-date-cell "07:00-18:00 (11h) 0/4 IN QUOTE13314-[PERSON_NAME] DESIGN-KINGS CROSS pin Coal D…" at bounding box center [957, 663] width 166 height 1037
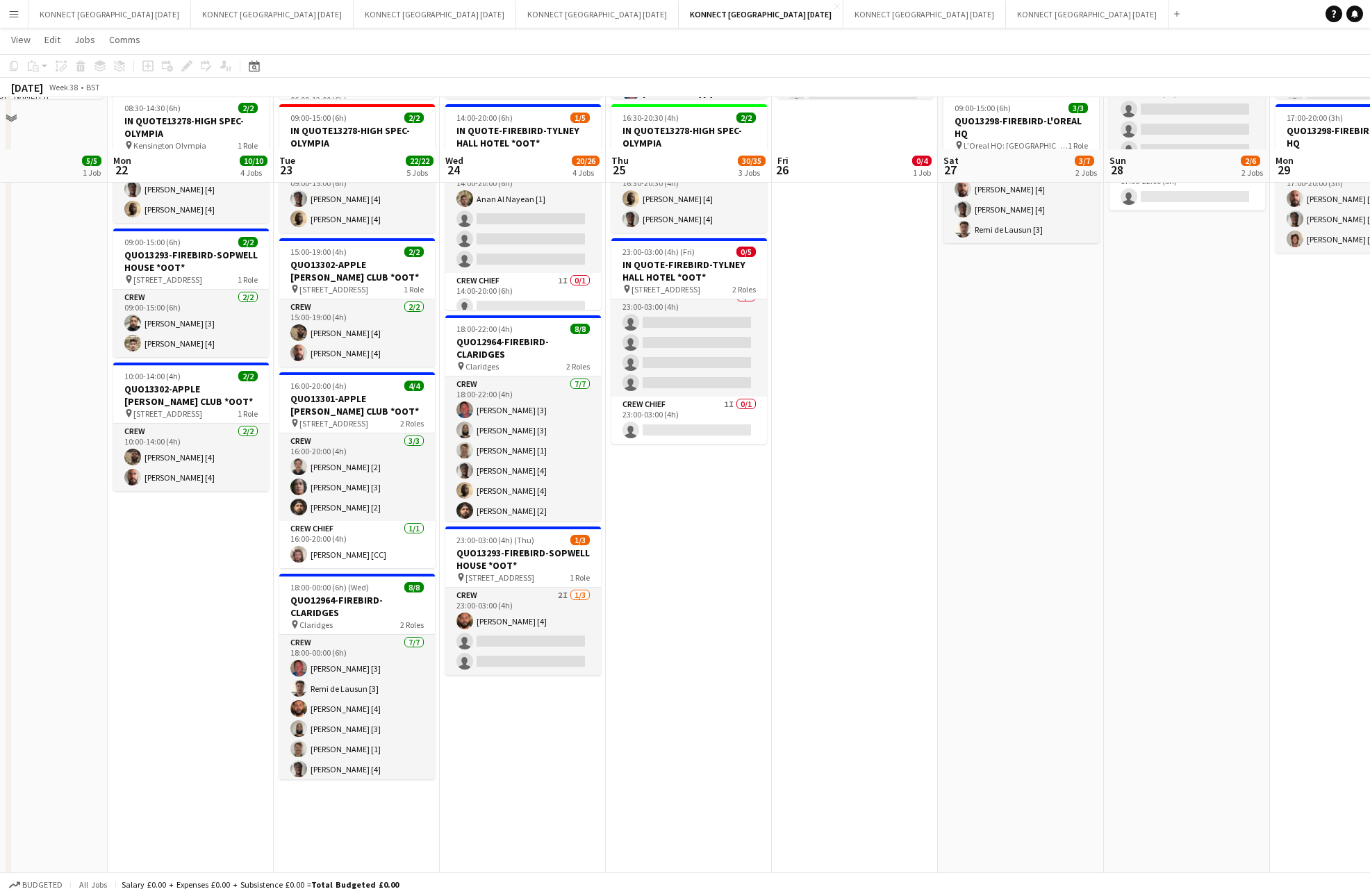
scroll to position [320, 0]
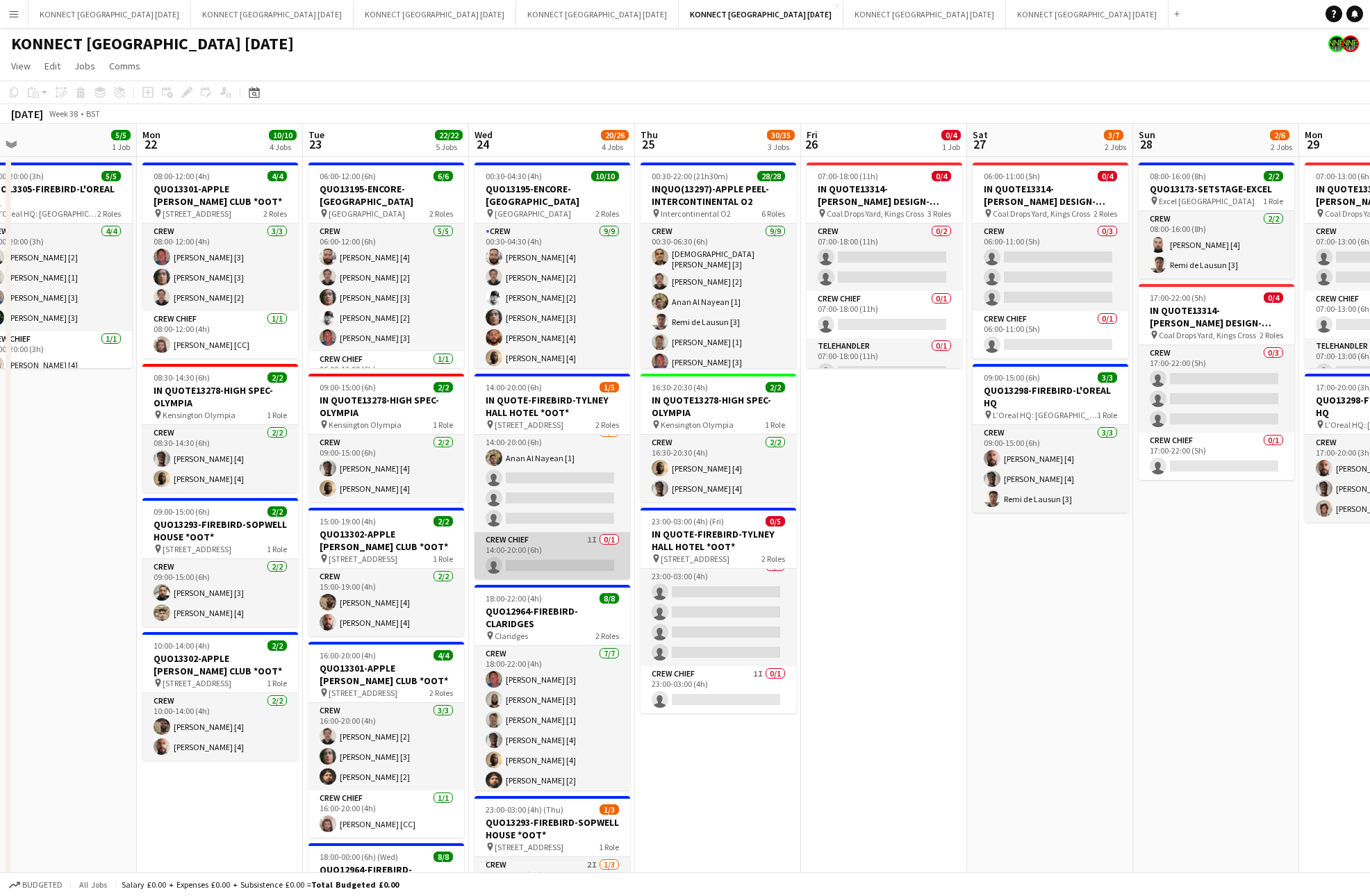
click at [536, 562] on app-card-role "Crew Chief 1I 0/1 14:00-20:00 (6h) single-neutral-actions" at bounding box center [552, 555] width 155 height 47
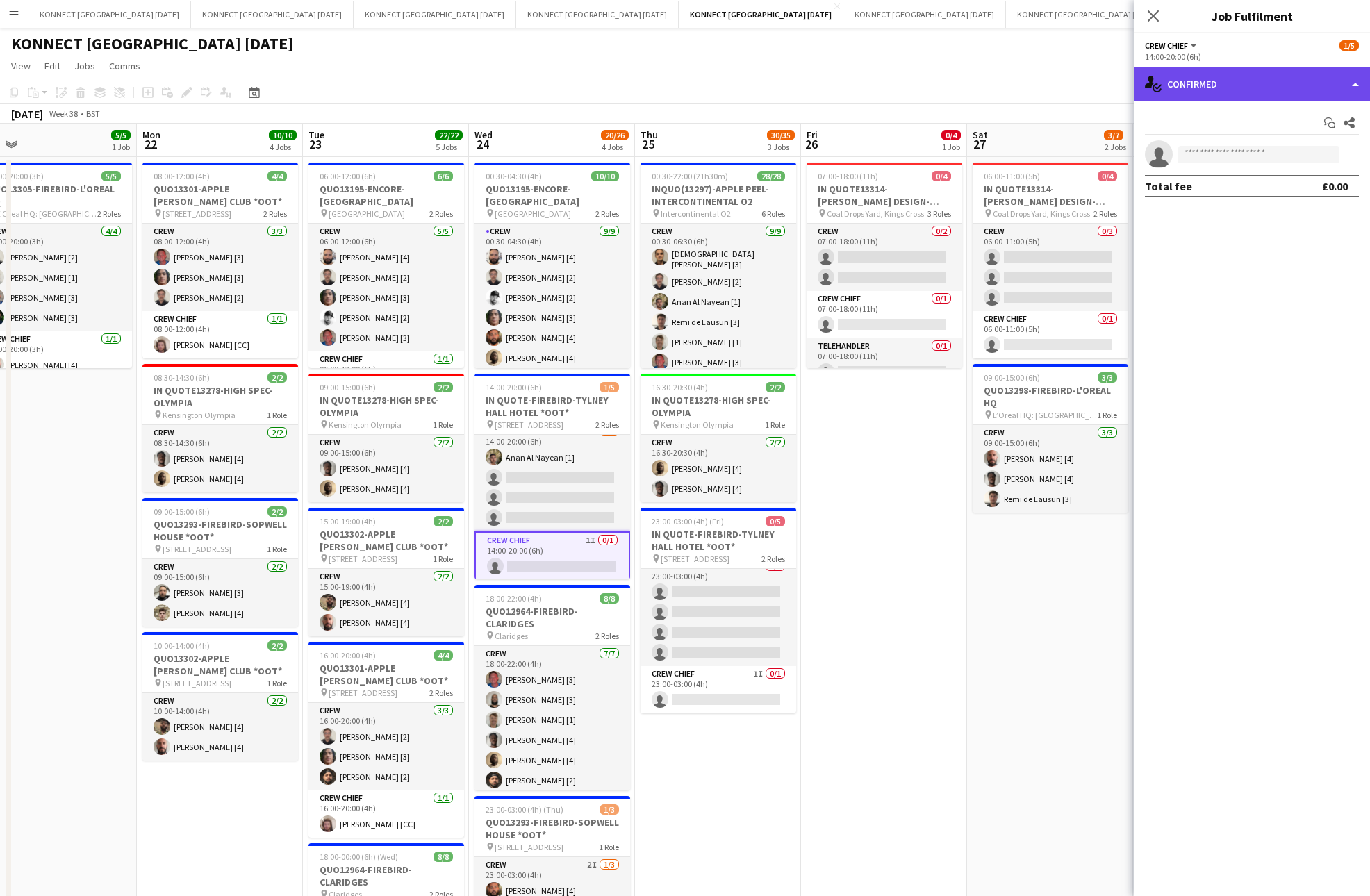
click at [1212, 88] on div "single-neutral-actions-check-2 Confirmed" at bounding box center [1252, 83] width 236 height 34
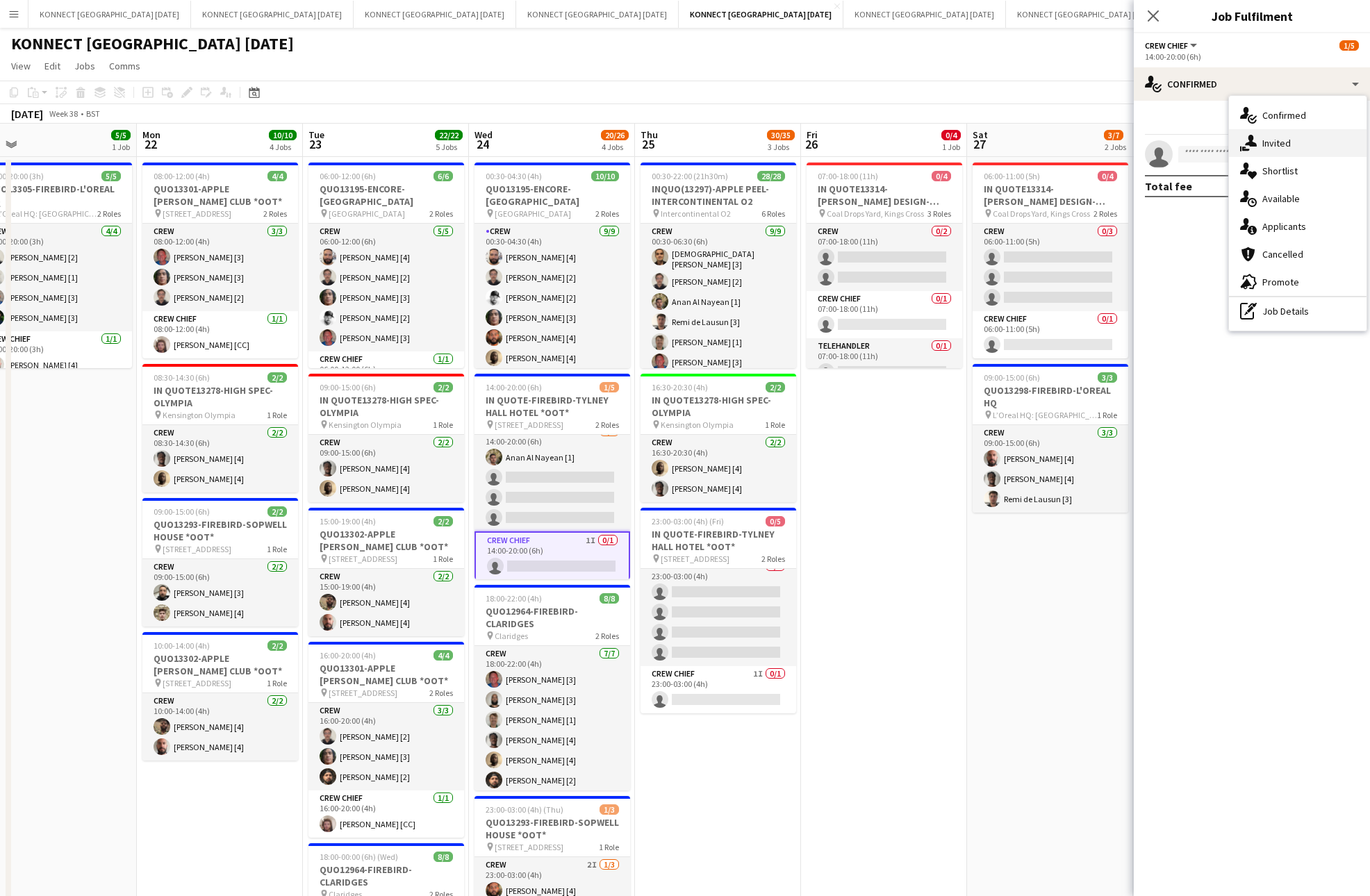
click at [1284, 138] on span "Invited" at bounding box center [1277, 143] width 29 height 13
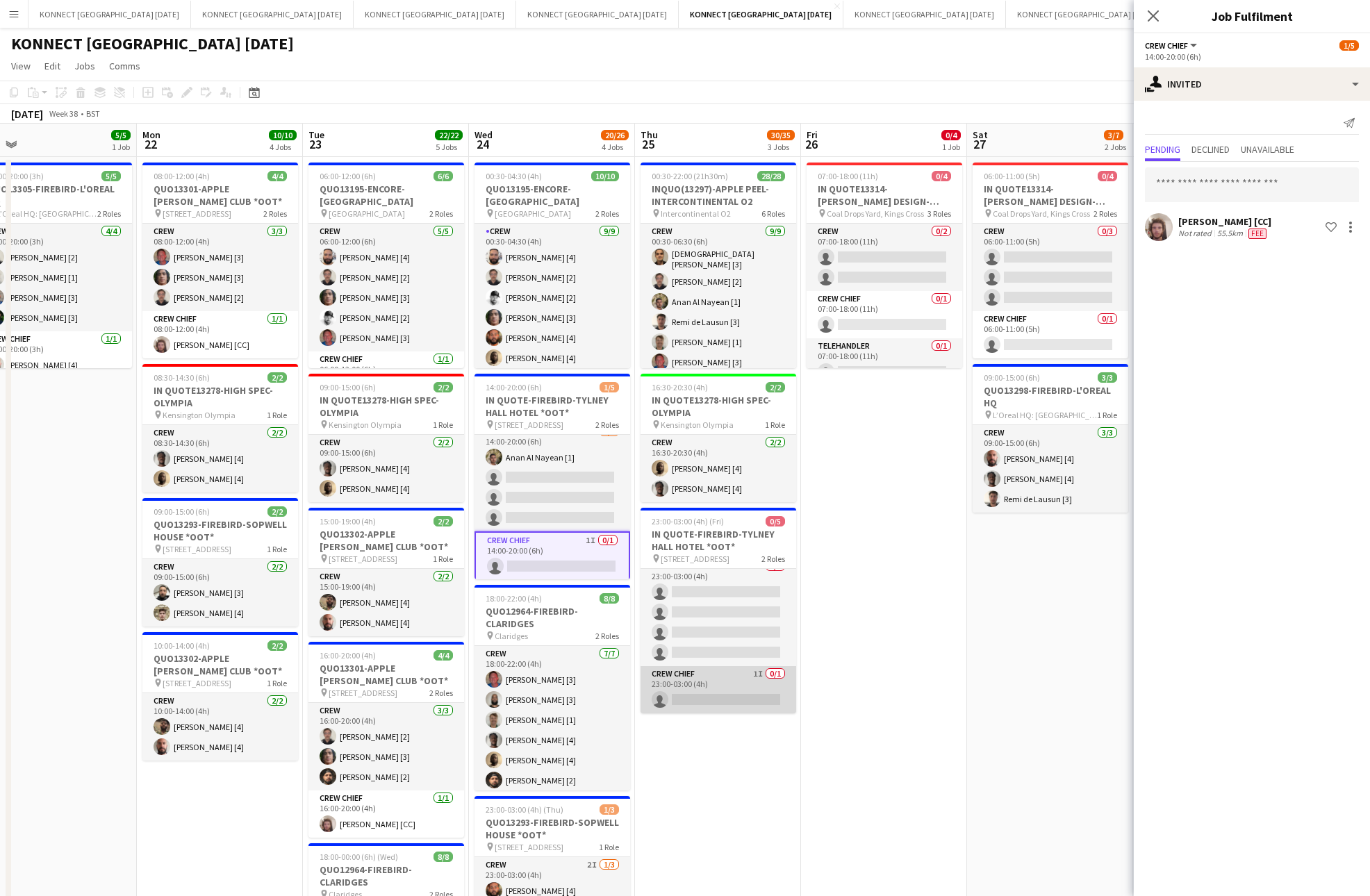
click at [714, 691] on app-card-role "Crew Chief 1I 0/1 23:00-03:00 (4h) single-neutral-actions" at bounding box center [718, 689] width 155 height 47
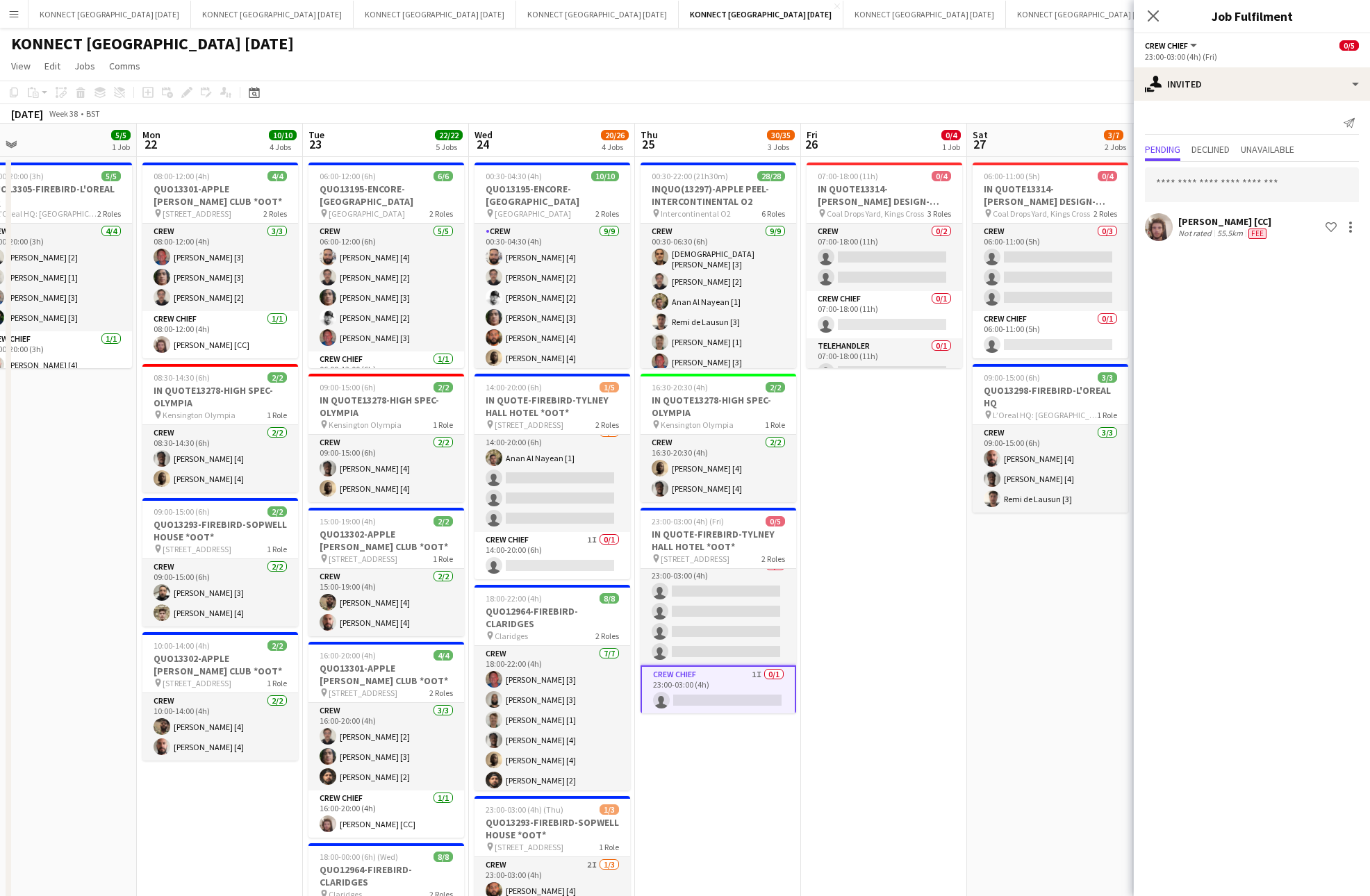
click at [889, 566] on app-date-cell "07:00-18:00 (11h) 0/4 IN QUOTE13314-[PERSON_NAME] DESIGN-KINGS CROSS pin Coal D…" at bounding box center [884, 675] width 166 height 1037
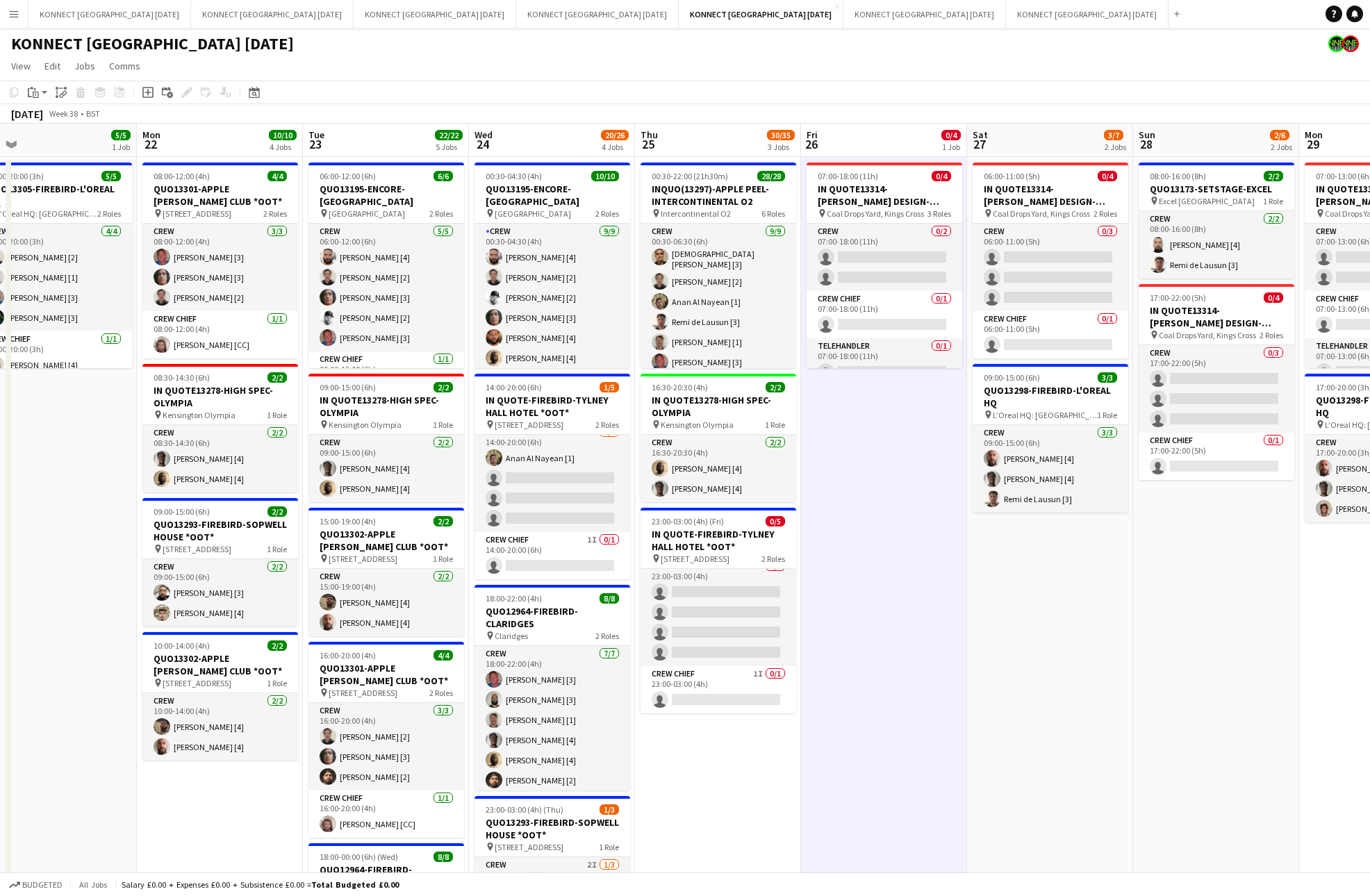
click at [889, 566] on app-date-cell "07:00-18:00 (11h) 0/4 IN QUOTE13314-[PERSON_NAME] DESIGN-KINGS CROSS pin Coal D…" at bounding box center [884, 675] width 166 height 1037
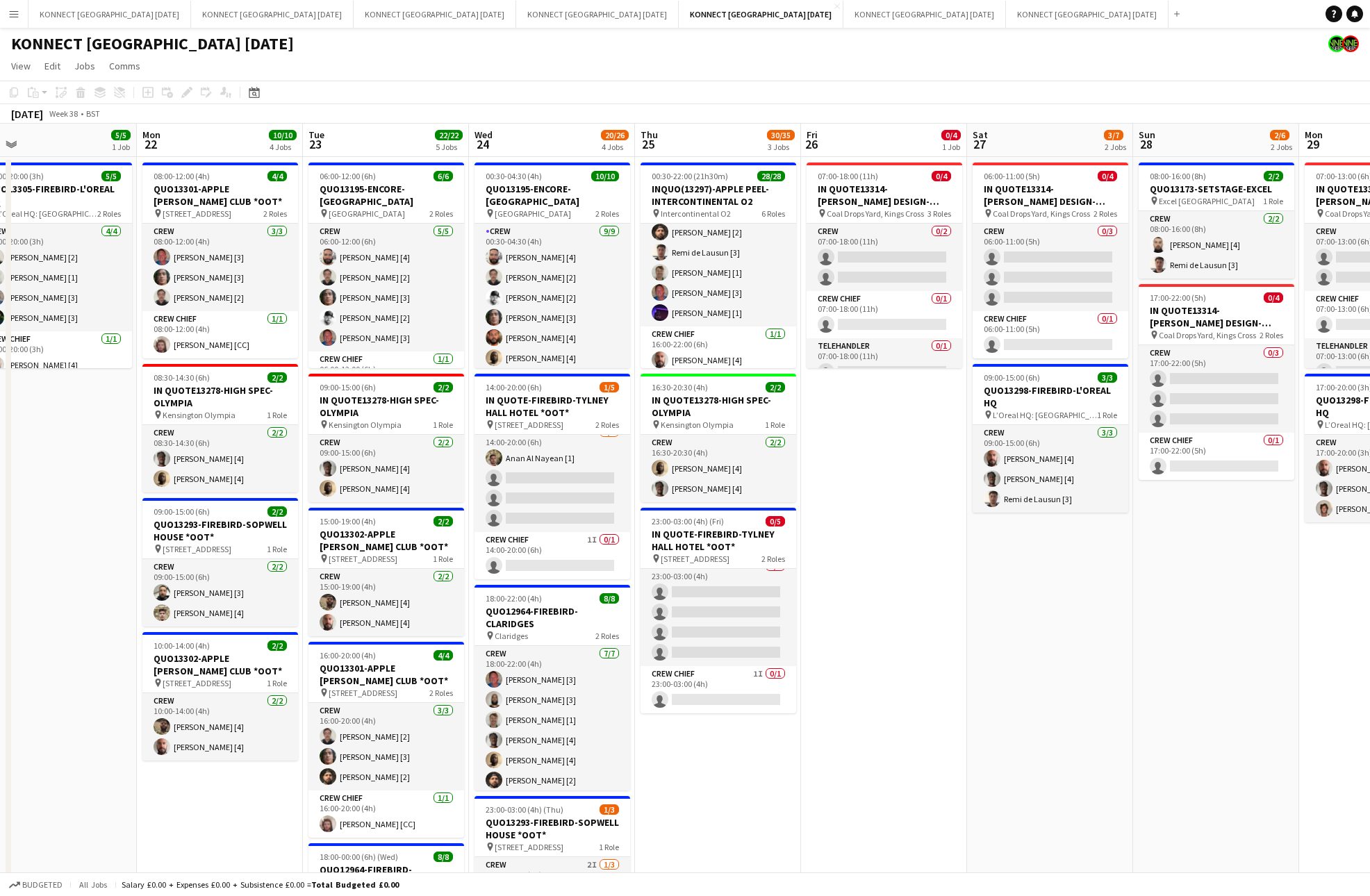
scroll to position [0, 0]
click at [918, 603] on app-date-cell "07:00-18:00 (11h) 0/4 IN QUOTE13314-[PERSON_NAME] DESIGN-KINGS CROSS pin Coal D…" at bounding box center [884, 675] width 166 height 1037
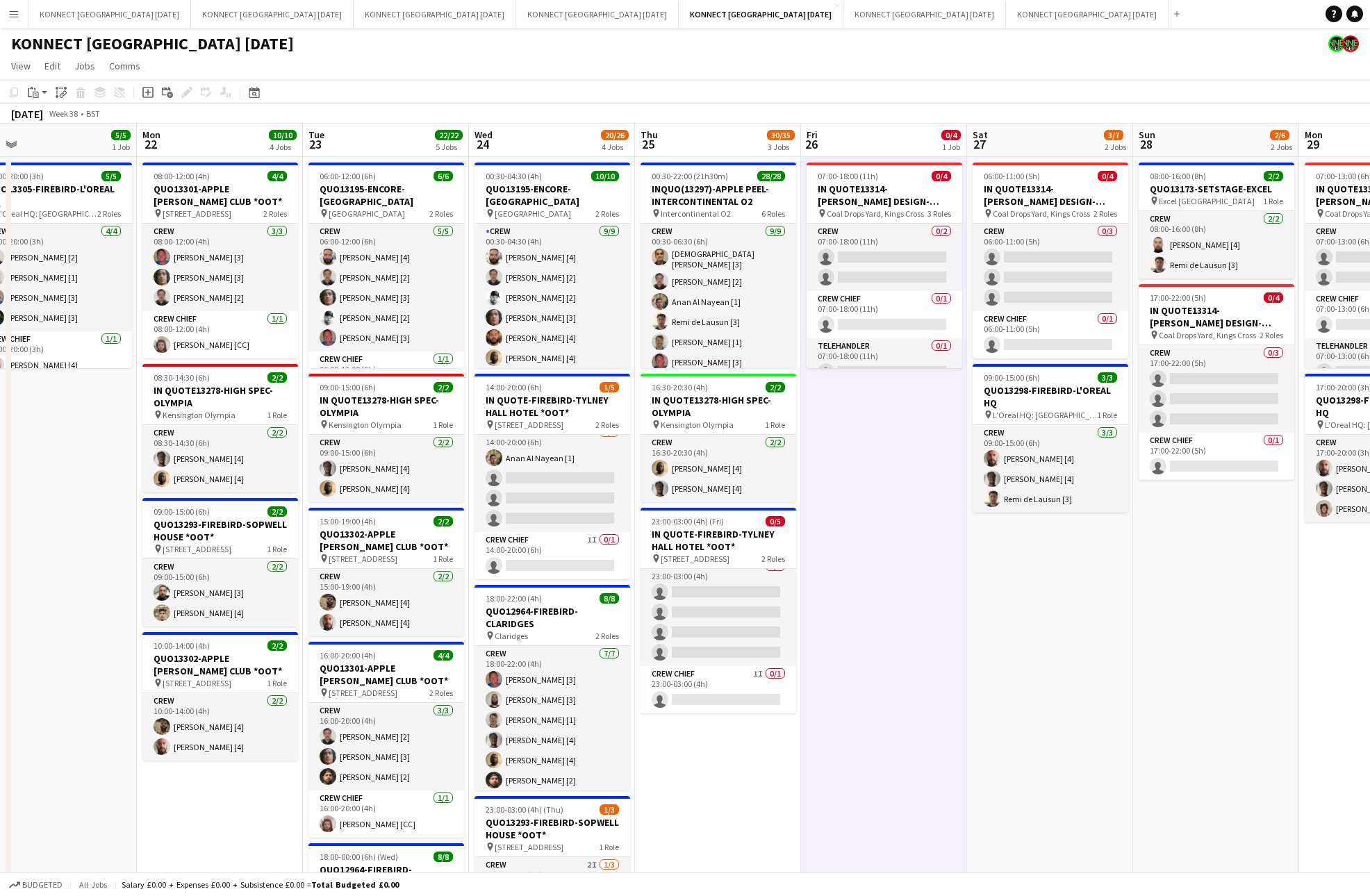
click at [918, 603] on app-date-cell "07:00-18:00 (11h) 0/4 IN QUOTE13314-[PERSON_NAME] DESIGN-KINGS CROSS pin Coal D…" at bounding box center [884, 675] width 166 height 1037
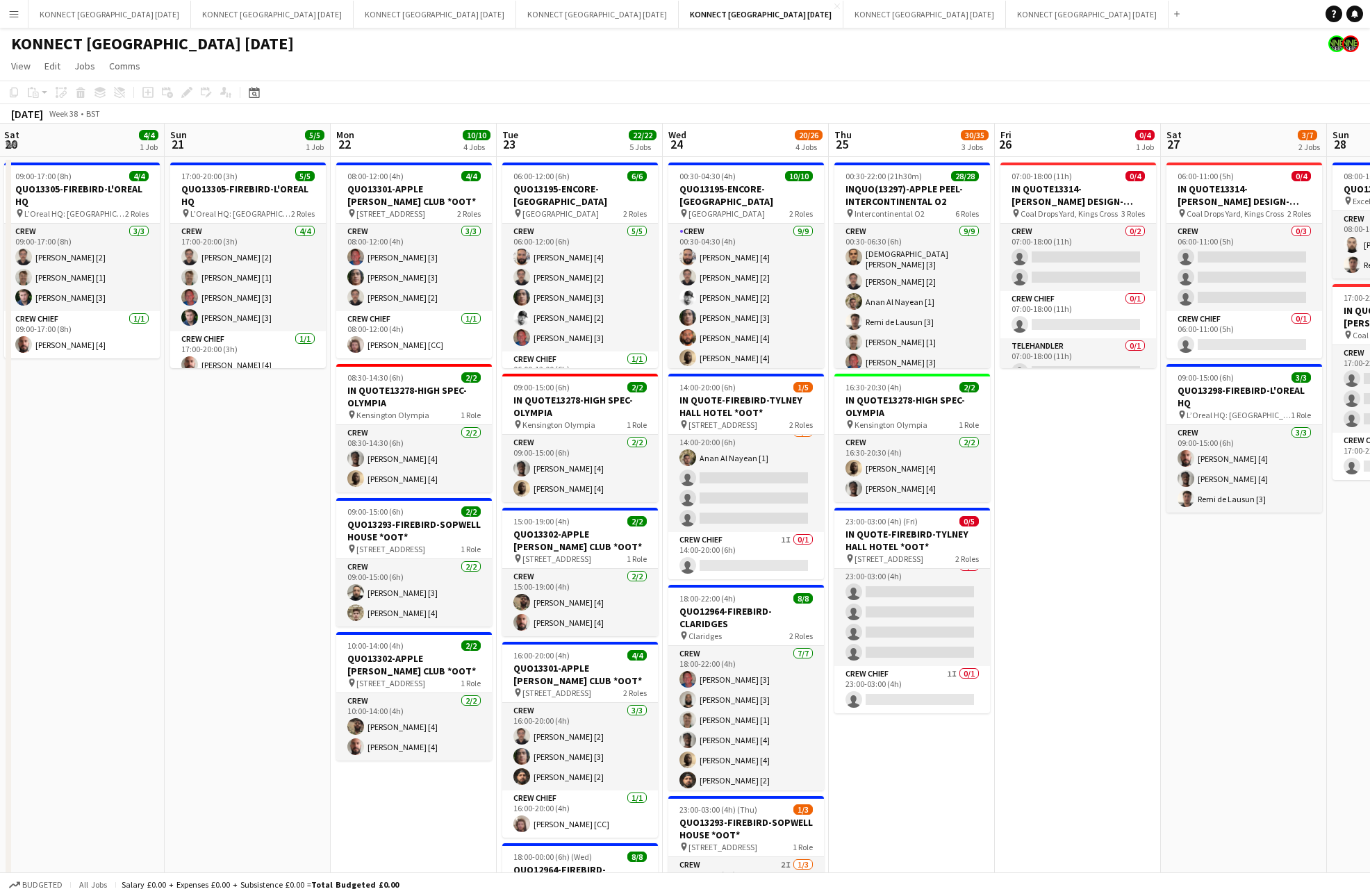
scroll to position [585, 0]
click at [1090, 506] on app-date-cell "07:00-18:00 (11h) 0/4 IN QUOTE13314-[PERSON_NAME] DESIGN-KINGS CROSS pin Coal D…" at bounding box center [1078, 675] width 166 height 1037
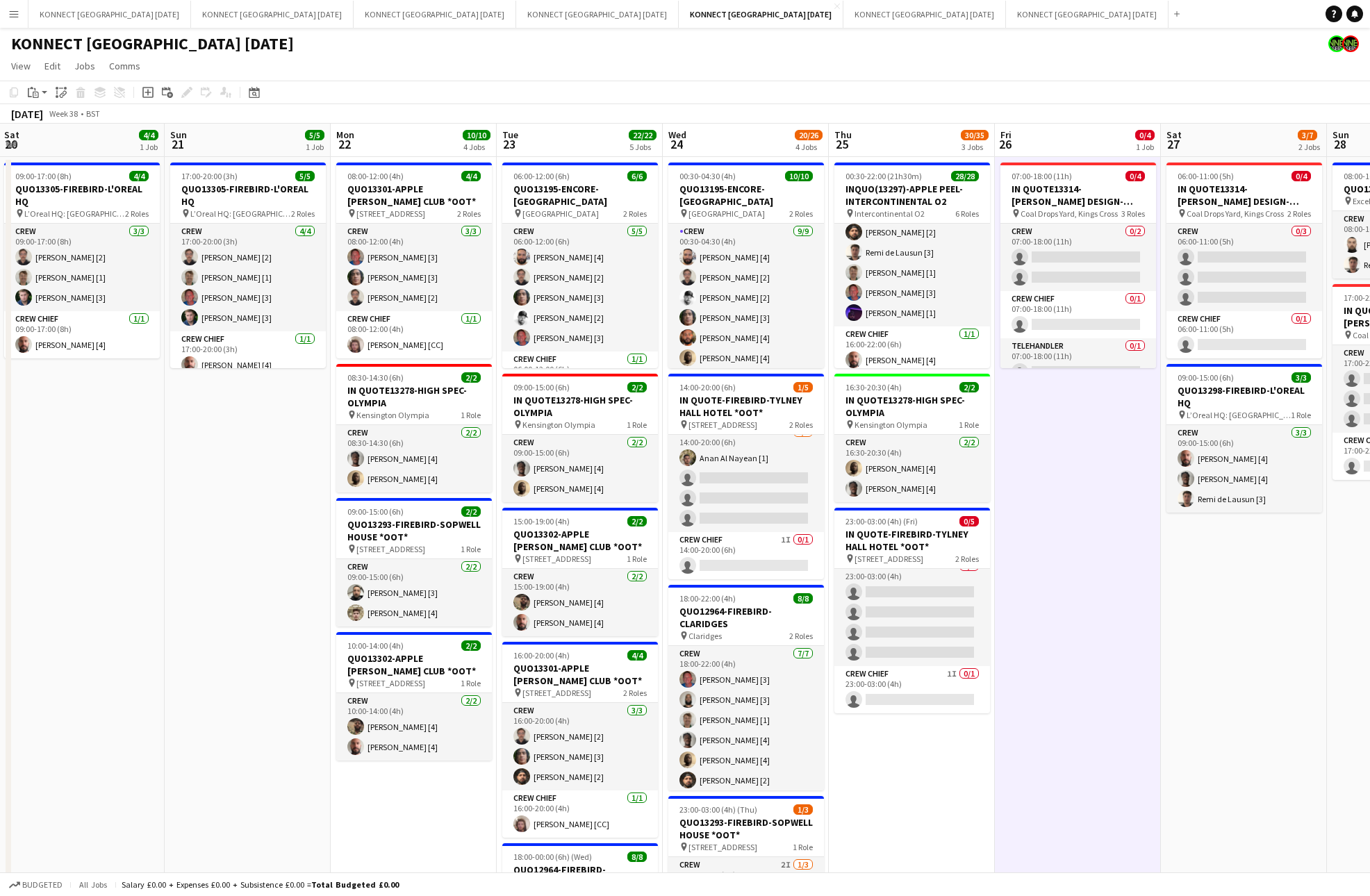
click at [1090, 506] on app-date-cell "07:00-18:00 (11h) 0/4 IN QUOTE13314-[PERSON_NAME] DESIGN-KINGS CROSS pin Coal D…" at bounding box center [1078, 675] width 166 height 1037
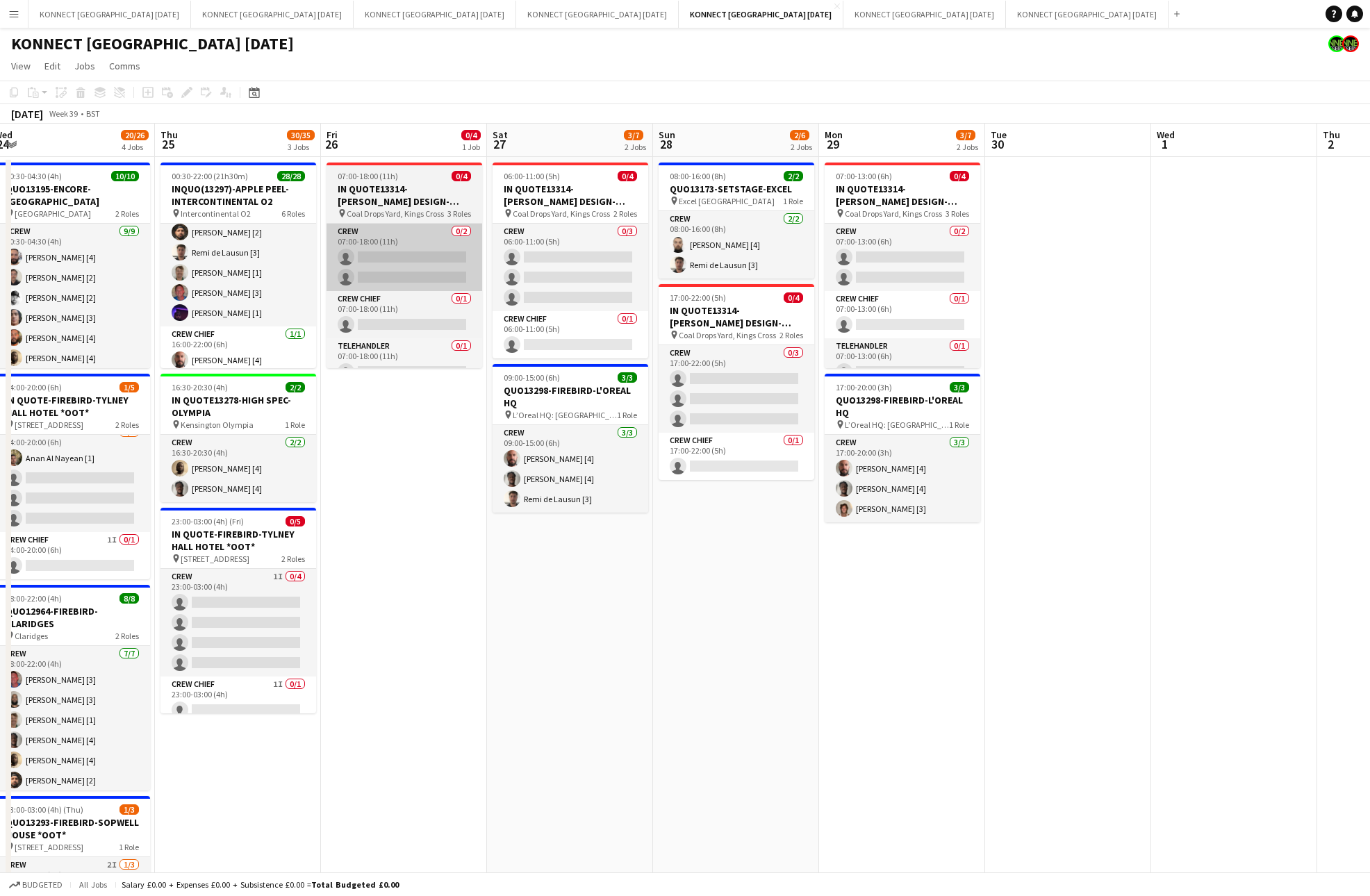
scroll to position [0, 346]
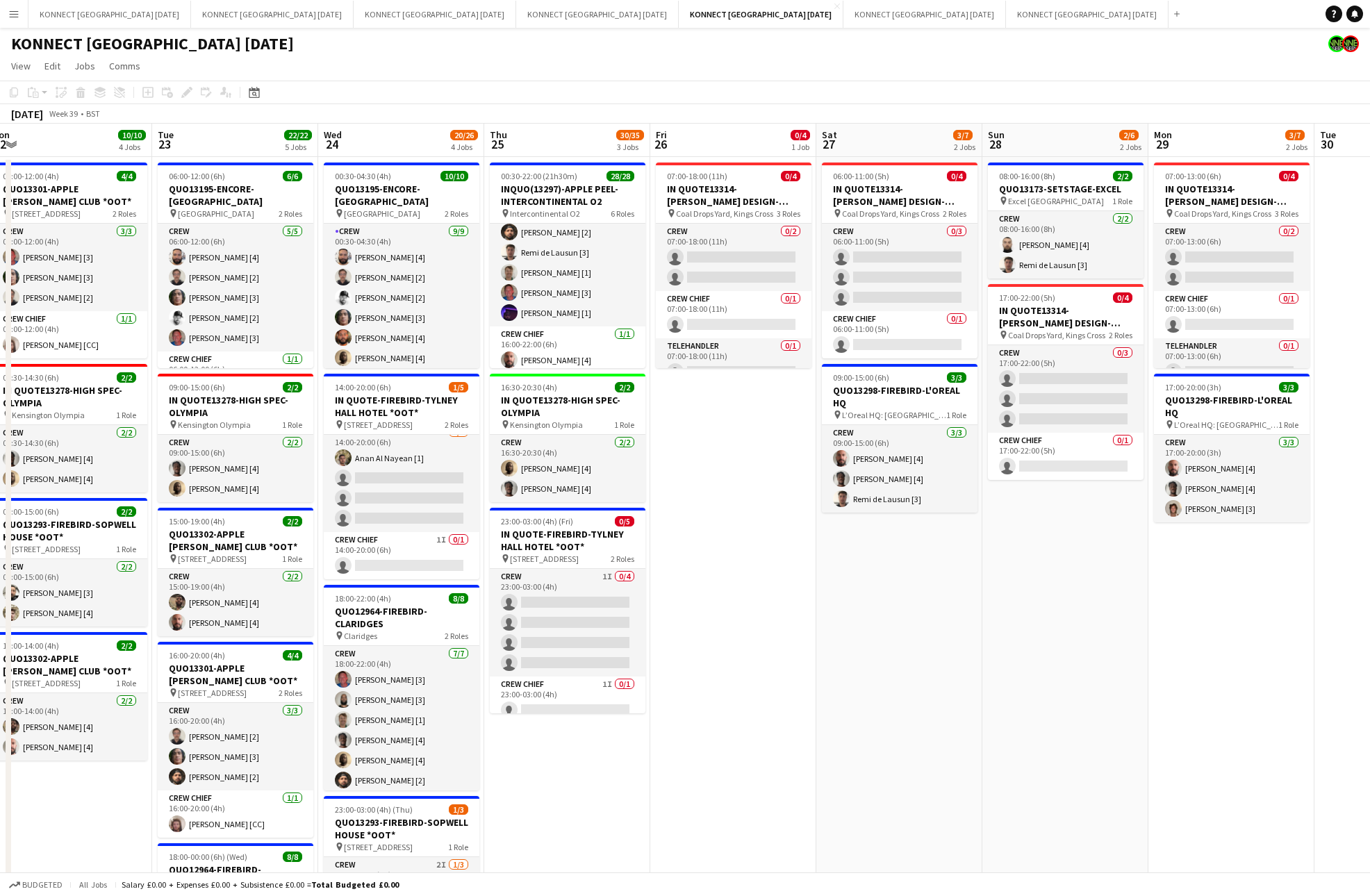
click at [1054, 513] on app-date-cell "08:00-16:00 (8h) 2/2 QUO13173-SETSTAGE-EXCEL pin Excel London 1 Role Crew [DATE…" at bounding box center [1065, 675] width 166 height 1037
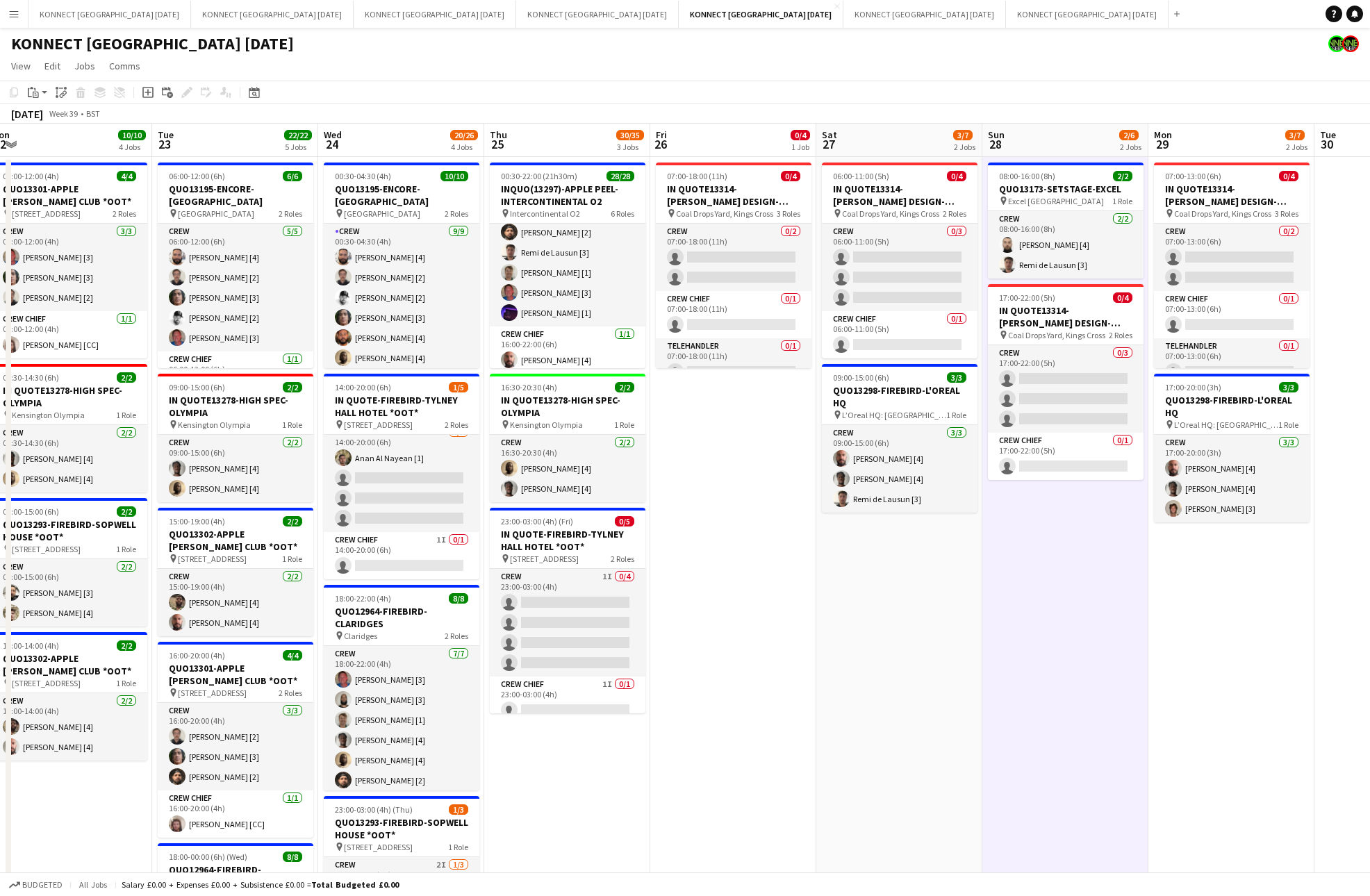
click at [1054, 513] on app-date-cell "08:00-16:00 (8h) 2/2 QUO13173-SETSTAGE-EXCEL pin Excel London 1 Role Crew [DATE…" at bounding box center [1065, 675] width 166 height 1037
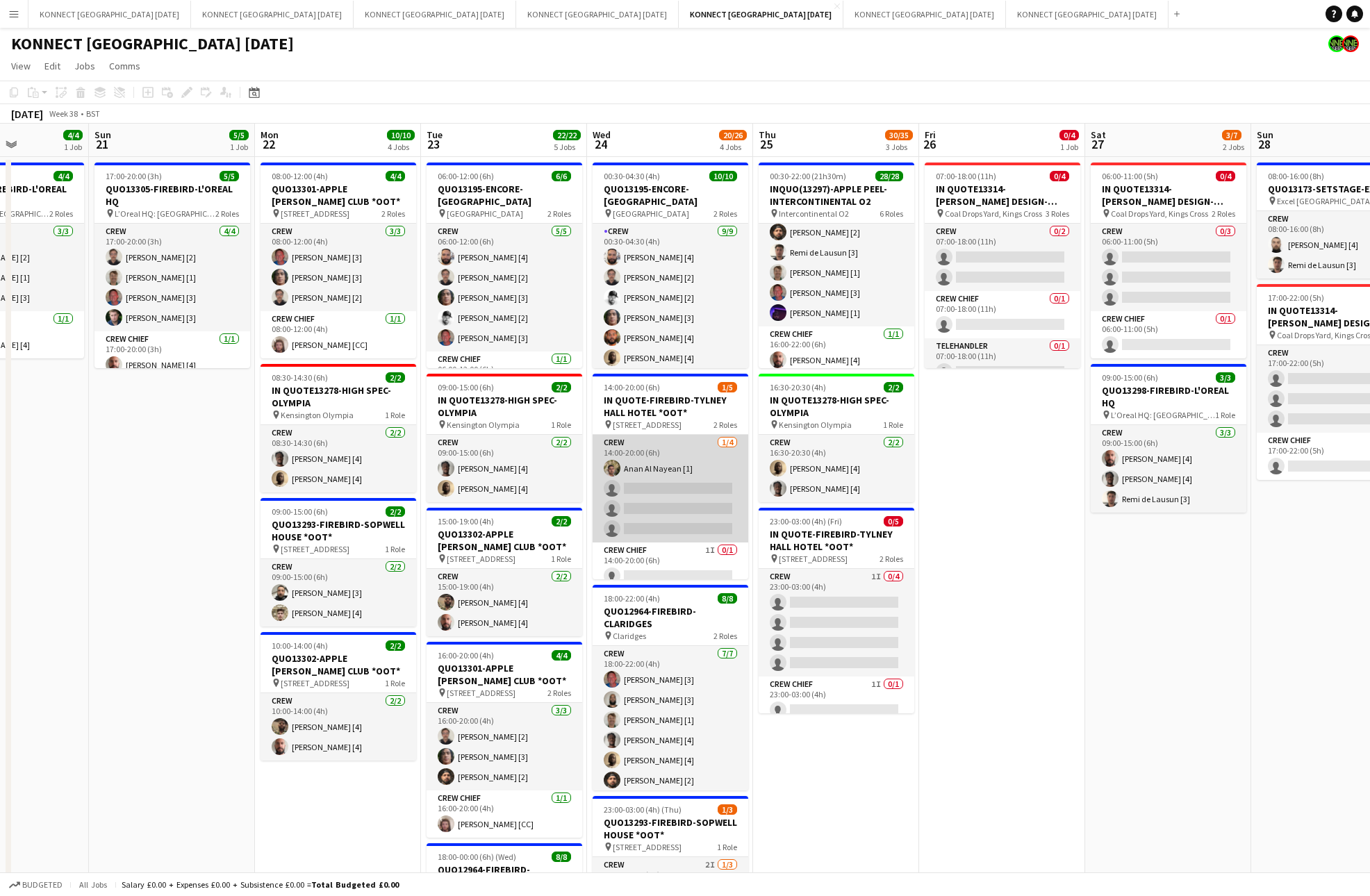
scroll to position [11, 0]
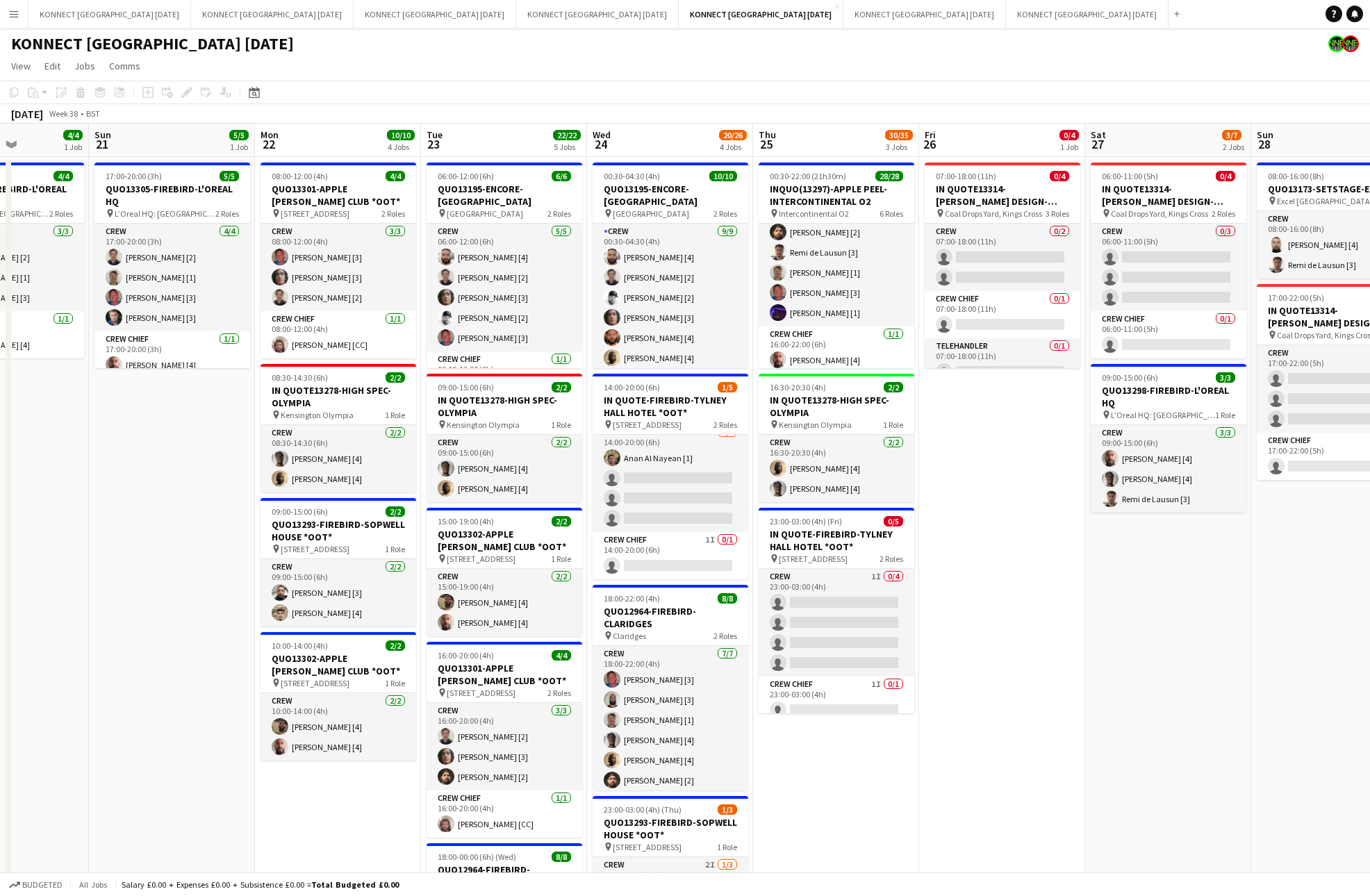
click at [1013, 537] on app-date-cell "07:00-18:00 (11h) 0/4 IN QUOTE13314-[PERSON_NAME] DESIGN-KINGS CROSS pin Coal D…" at bounding box center [1002, 675] width 166 height 1037
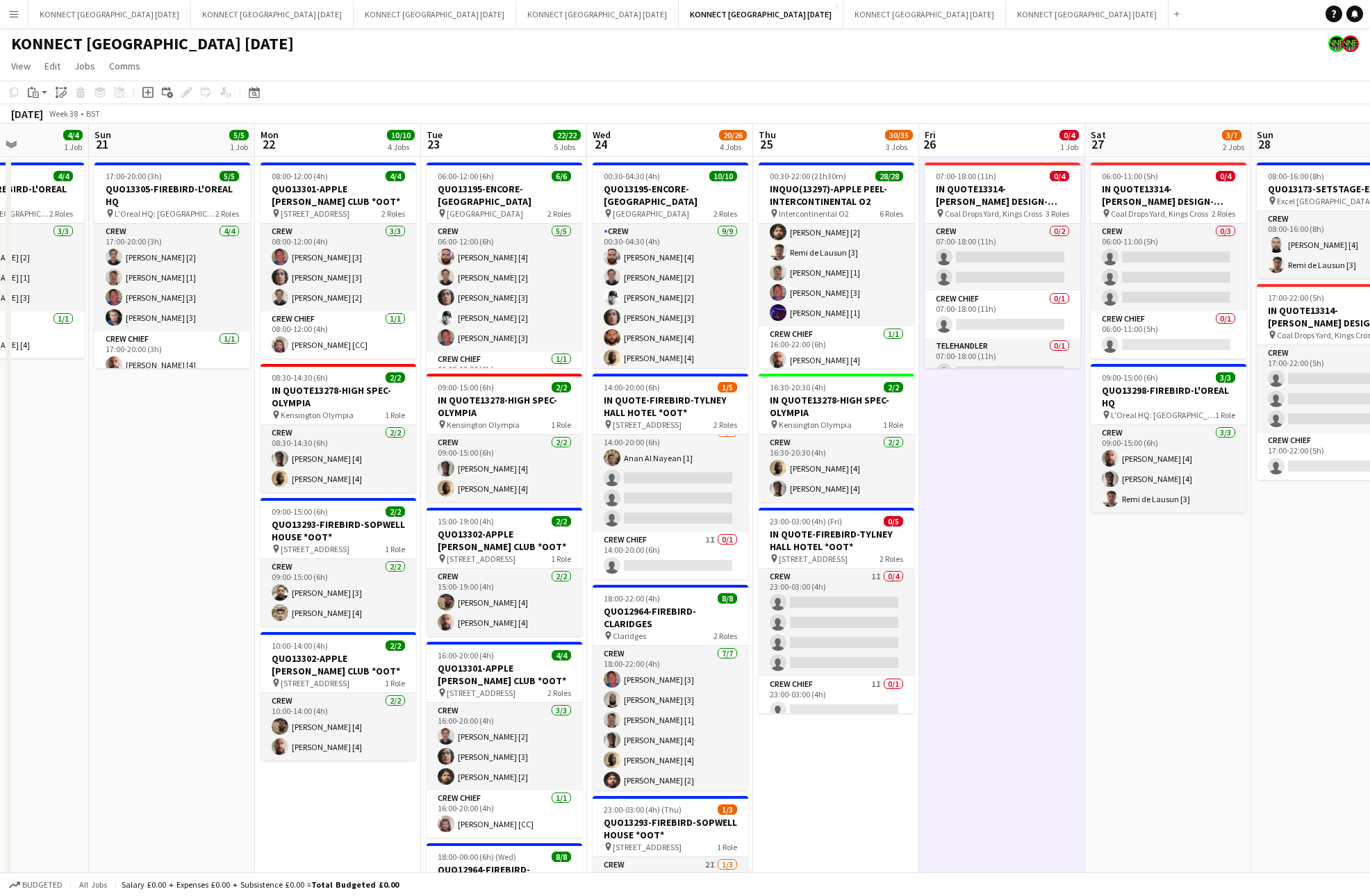
click at [1013, 537] on app-date-cell "07:00-18:00 (11h) 0/4 IN QUOTE13314-[PERSON_NAME] DESIGN-KINGS CROSS pin Coal D…" at bounding box center [1002, 675] width 166 height 1037
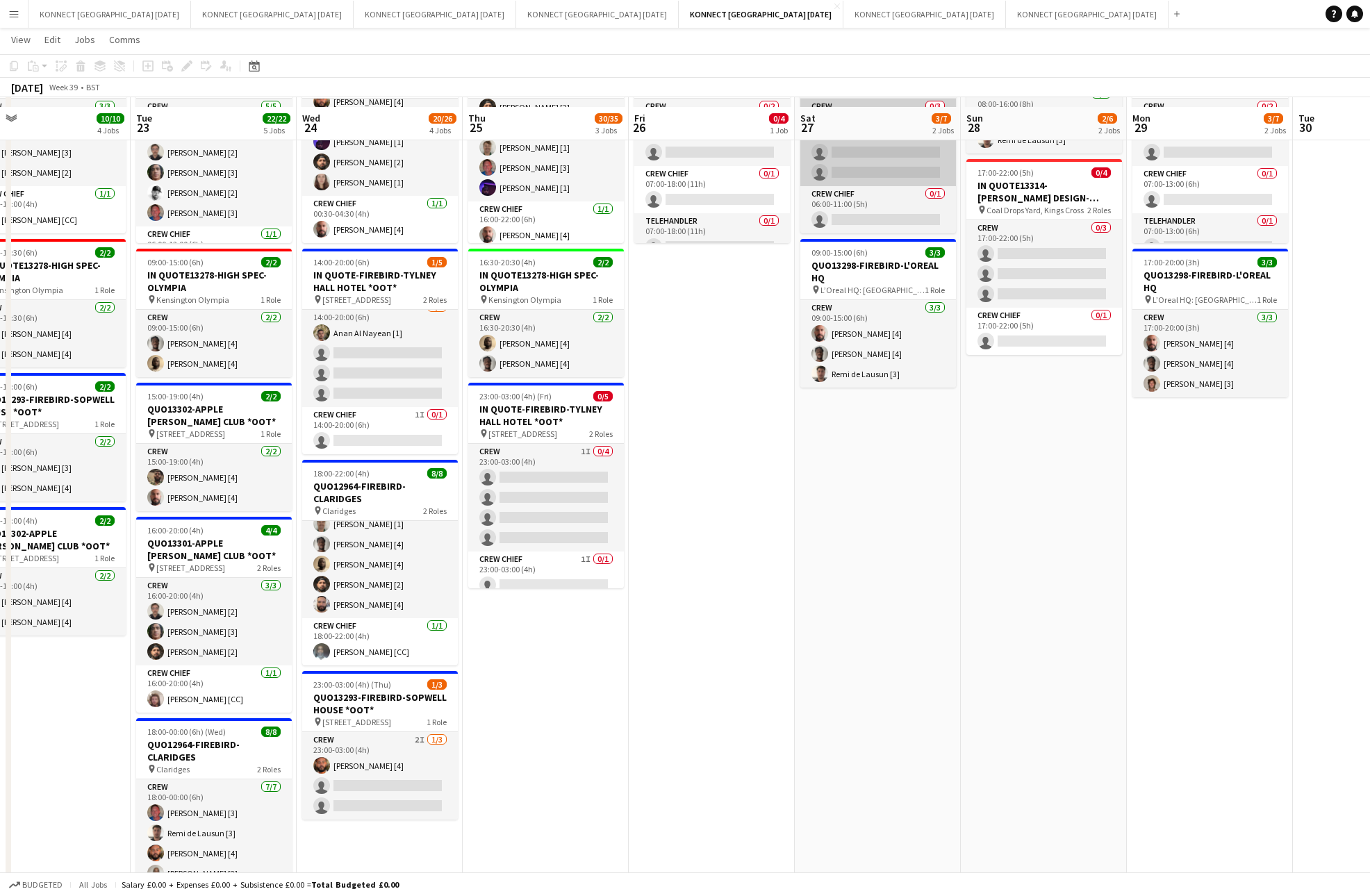
scroll to position [139, 0]
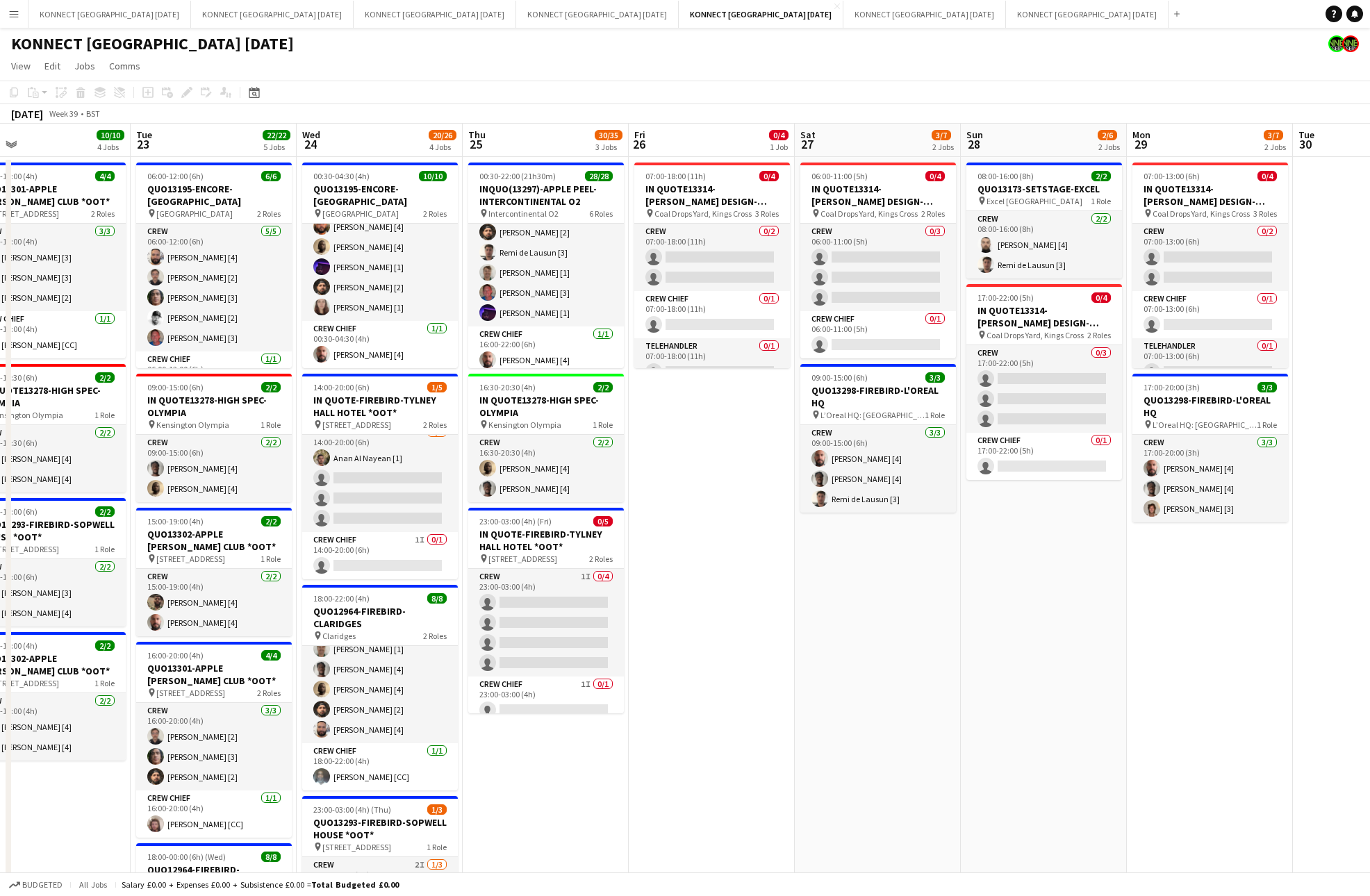
click at [1045, 627] on app-date-cell "08:00-16:00 (8h) 2/2 QUO13173-SETSTAGE-EXCEL pin Excel London 1 Role Crew [DATE…" at bounding box center [1043, 675] width 166 height 1037
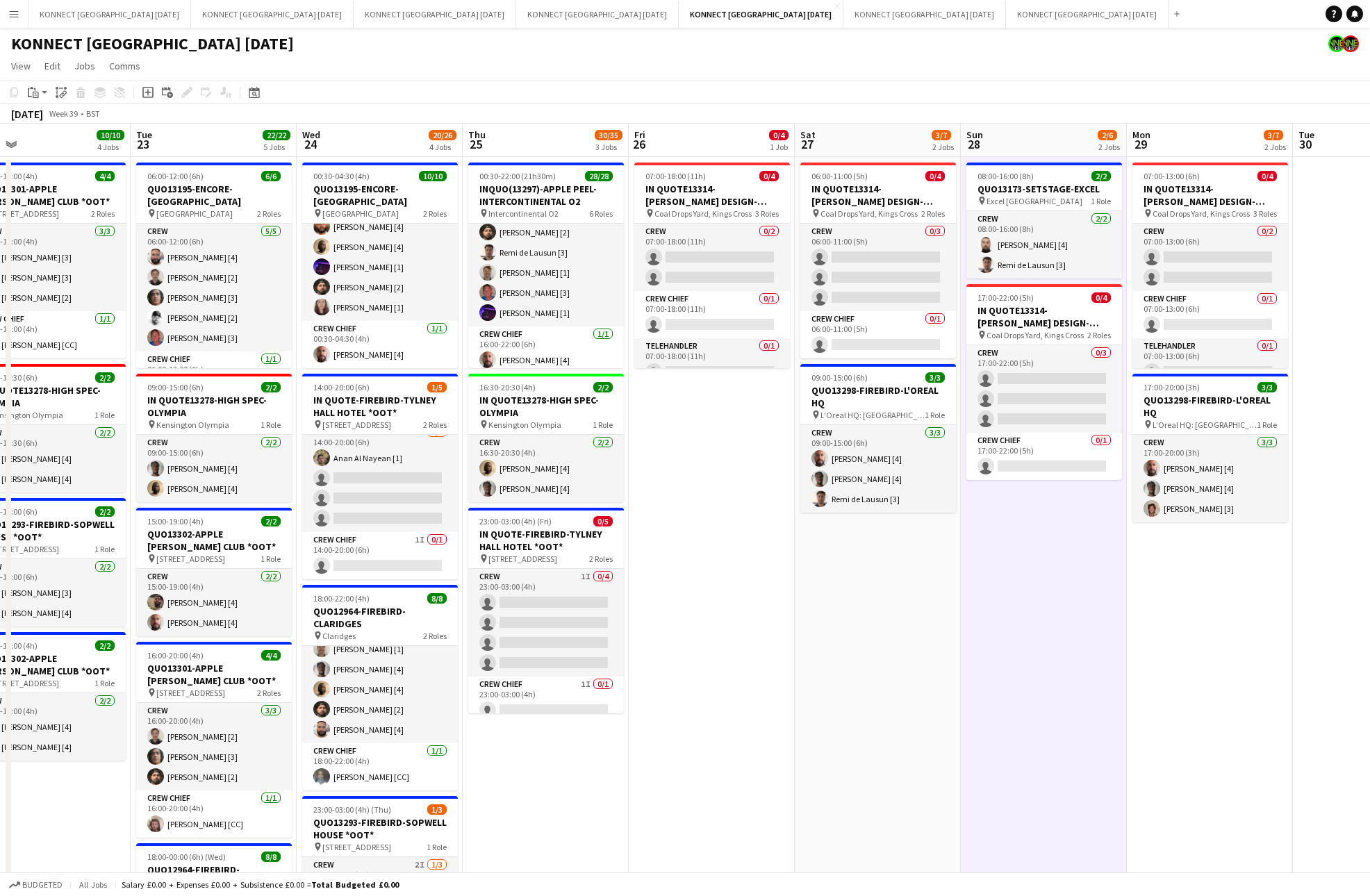
click at [1045, 627] on app-date-cell "08:00-16:00 (8h) 2/2 QUO13173-SETSTAGE-EXCEL pin Excel London 1 Role Crew [DATE…" at bounding box center [1043, 675] width 166 height 1037
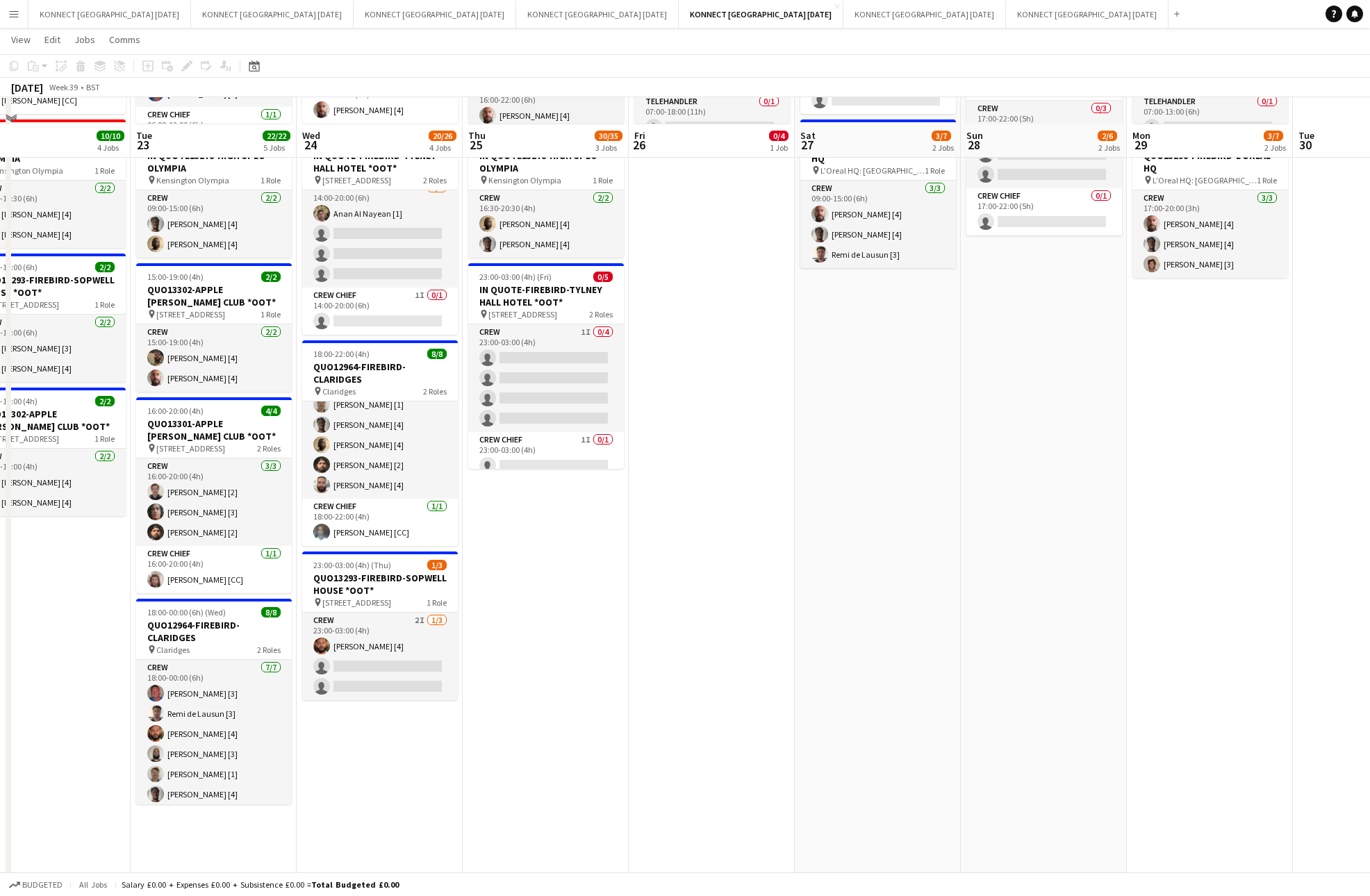
scroll to position [0, 0]
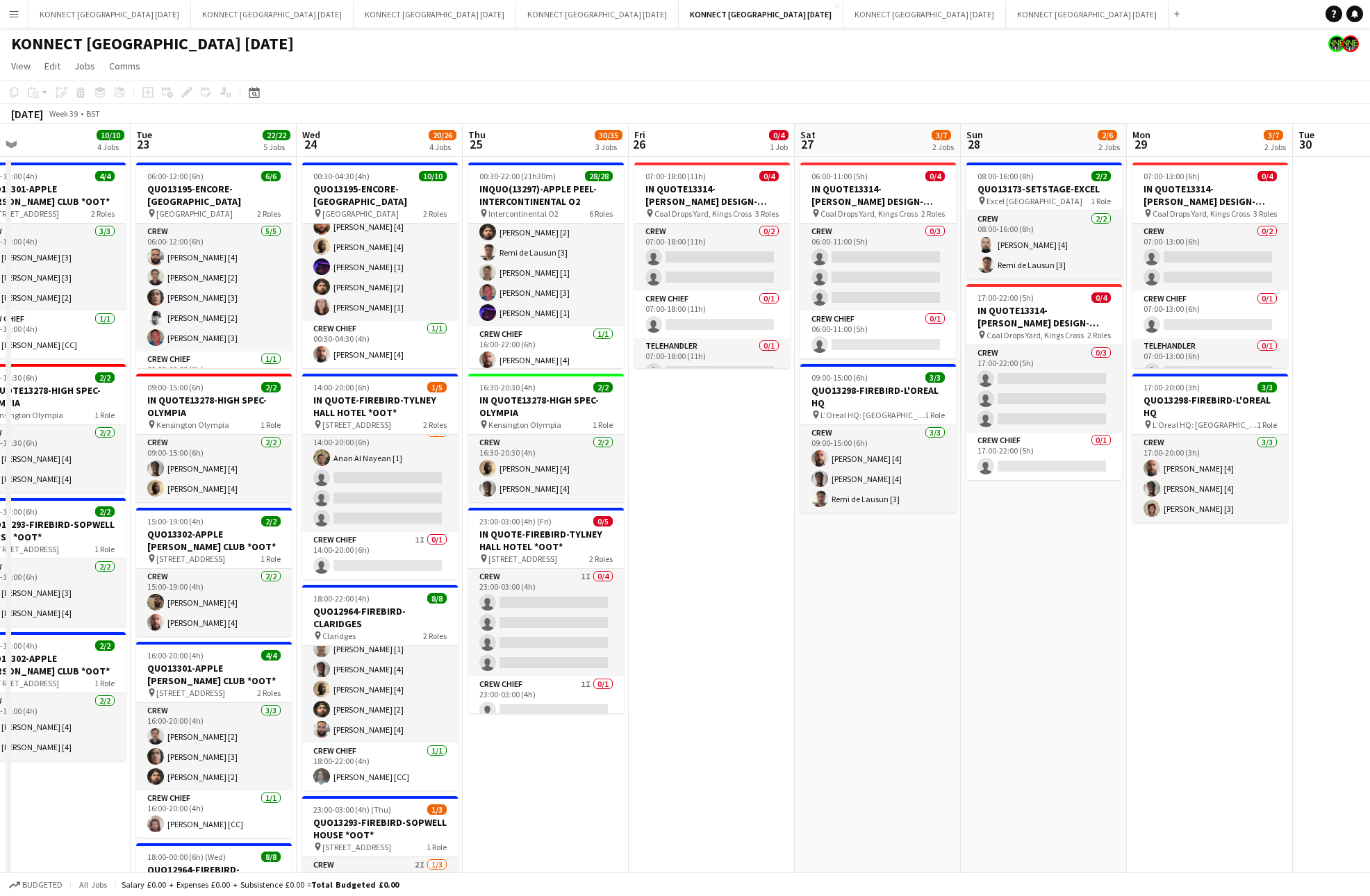
click at [715, 389] on app-date-cell "07:00-18:00 (11h) 0/4 IN QUOTE13314-[PERSON_NAME] DESIGN-KINGS CROSS pin Coal D…" at bounding box center [712, 675] width 166 height 1037
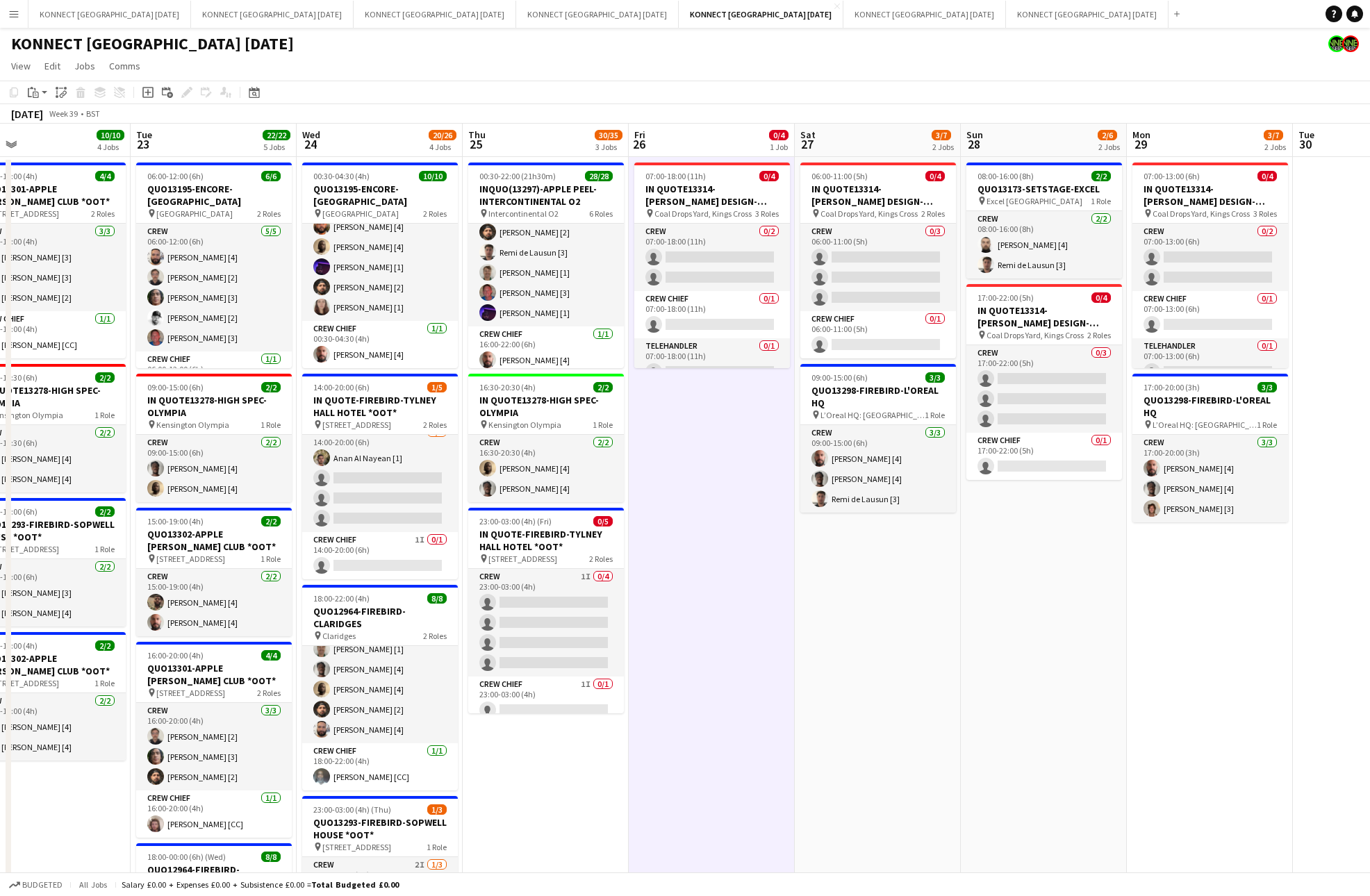
click at [1098, 588] on app-date-cell "08:00-16:00 (8h) 2/2 QUO13173-SETSTAGE-EXCEL pin Excel London 1 Role Crew [DATE…" at bounding box center [1043, 675] width 166 height 1037
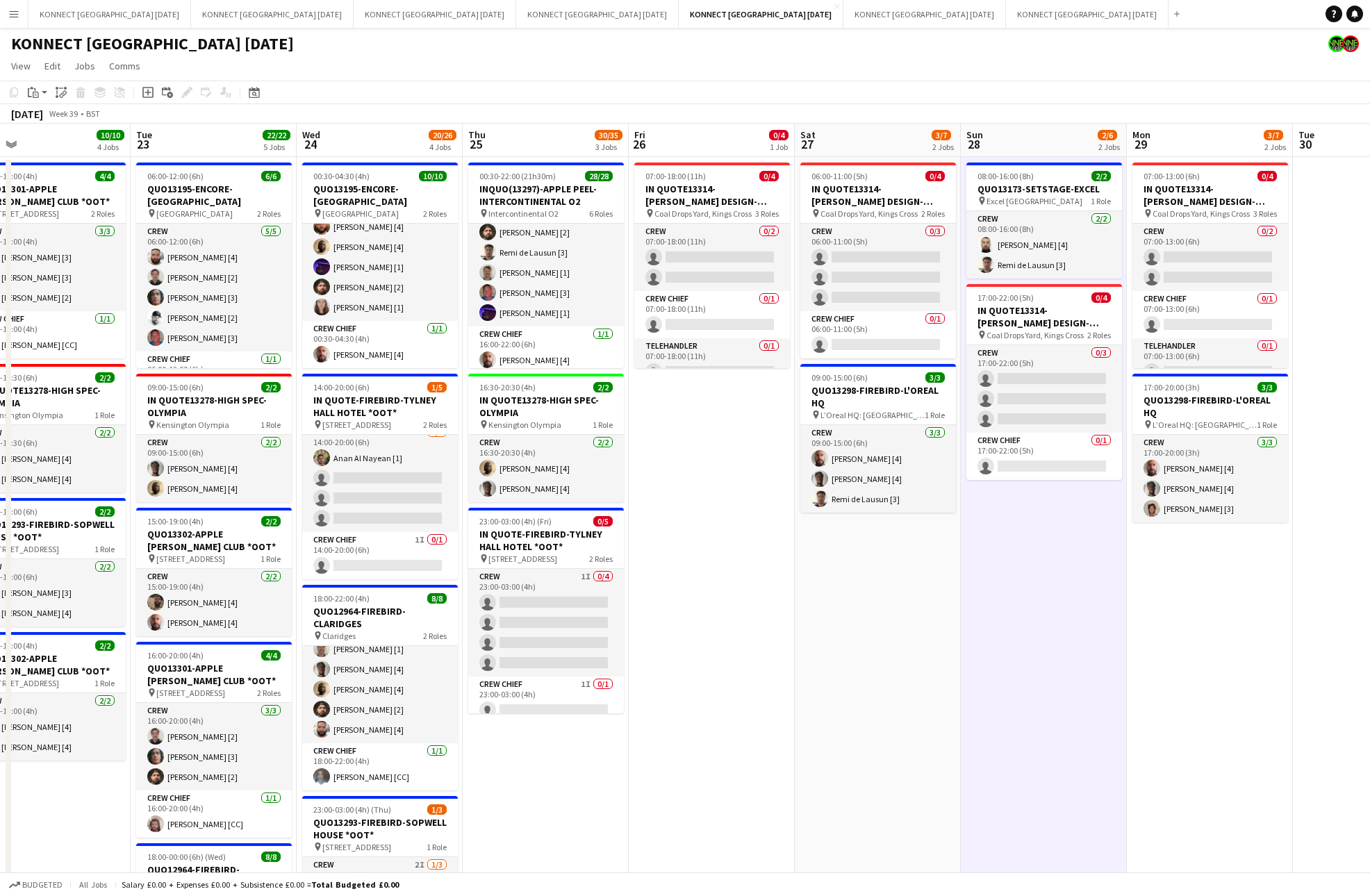
click at [1098, 588] on app-date-cell "08:00-16:00 (8h) 2/2 QUO13173-SETSTAGE-EXCEL pin Excel London 1 Role Crew [DATE…" at bounding box center [1043, 675] width 166 height 1037
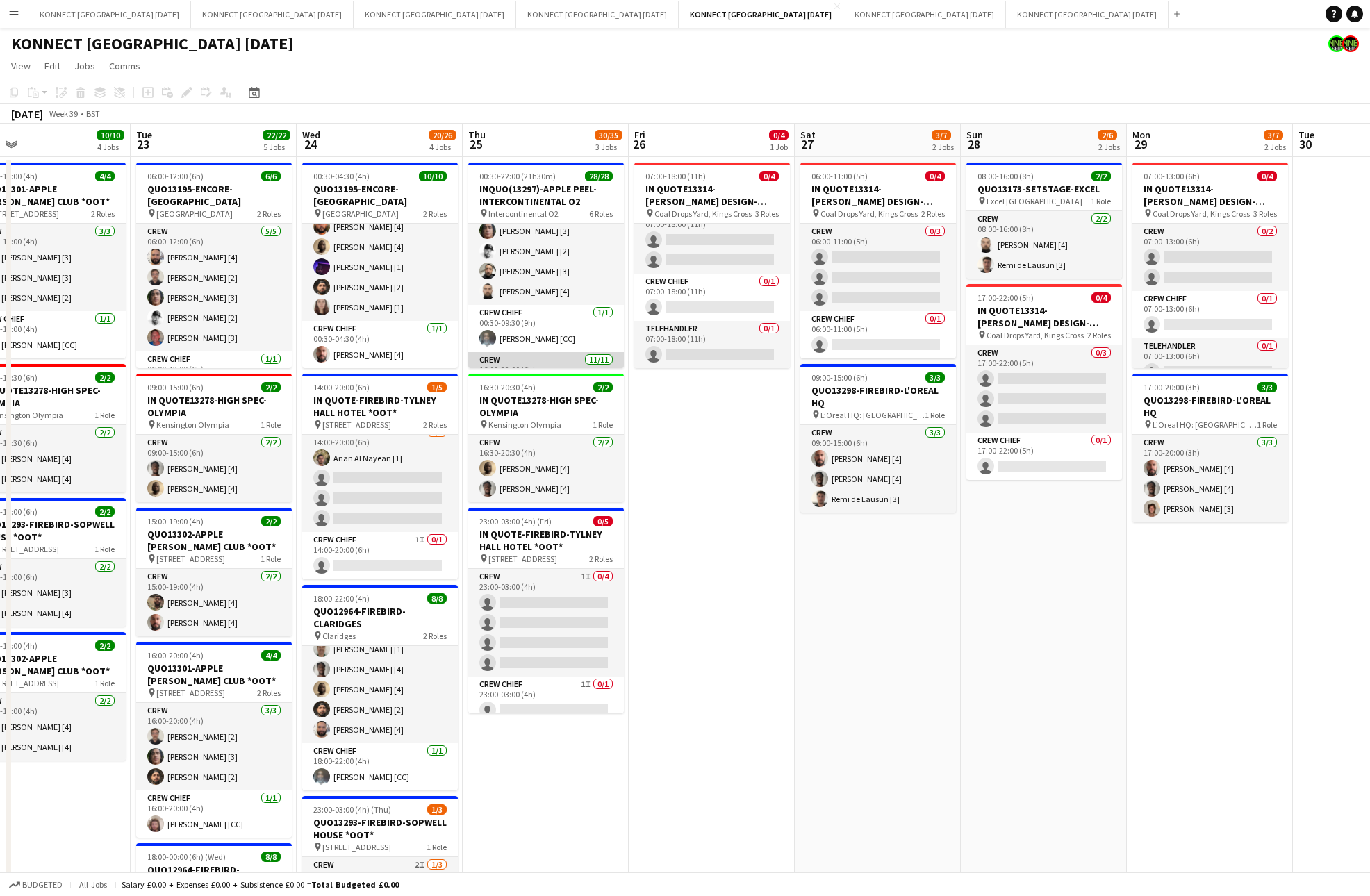
scroll to position [103, 0]
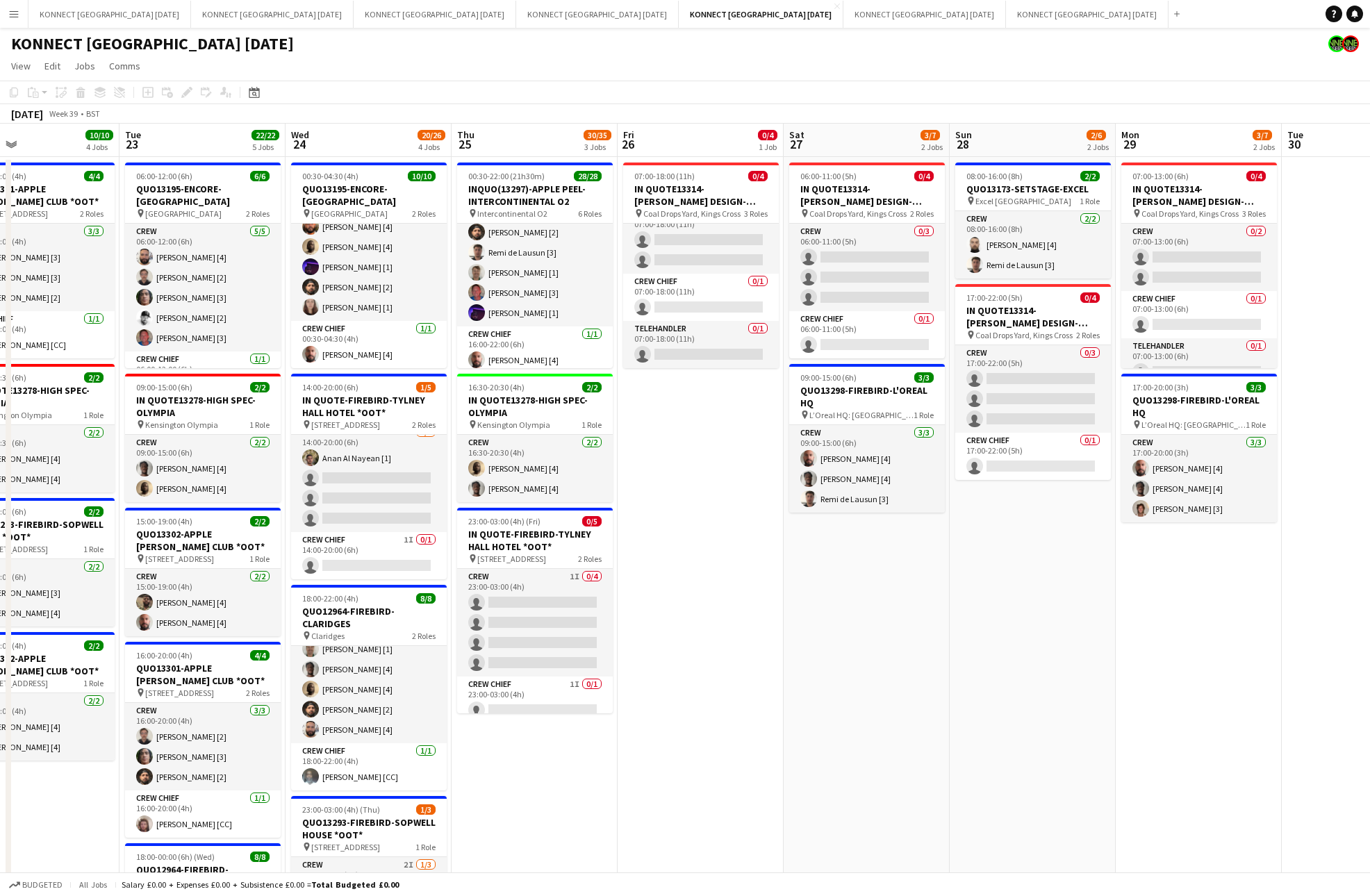
click at [718, 508] on app-date-cell "07:00-18:00 (11h) 0/4 IN QUOTE13314-[PERSON_NAME] DESIGN-KINGS CROSS pin Coal D…" at bounding box center [700, 675] width 166 height 1037
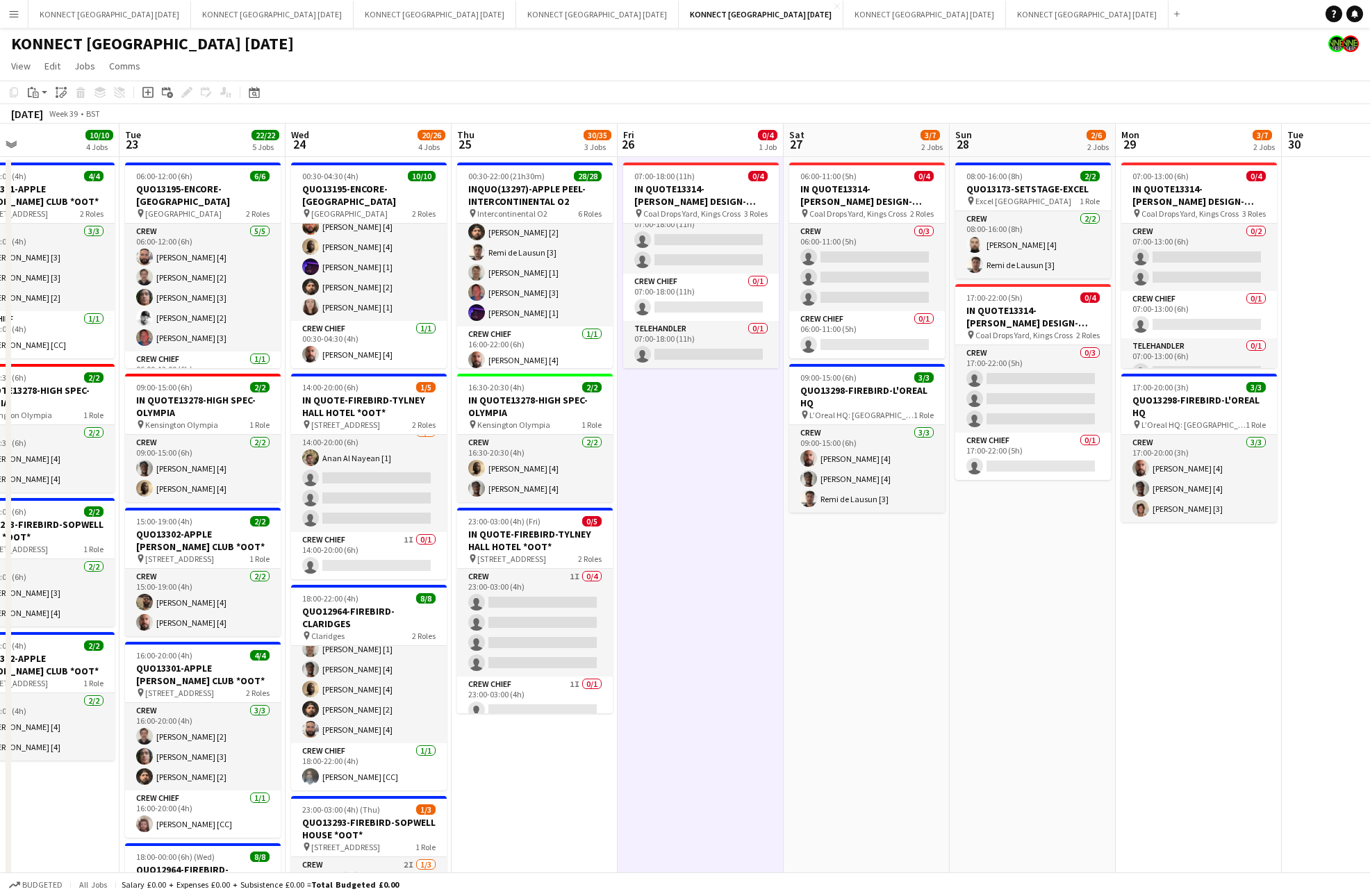
click at [855, 607] on app-date-cell "06:00-11:00 (5h) 0/4 IN QUOTE13314-[PERSON_NAME] DESIGN-KINGS CROSS pin Coal Dr…" at bounding box center [867, 675] width 166 height 1037
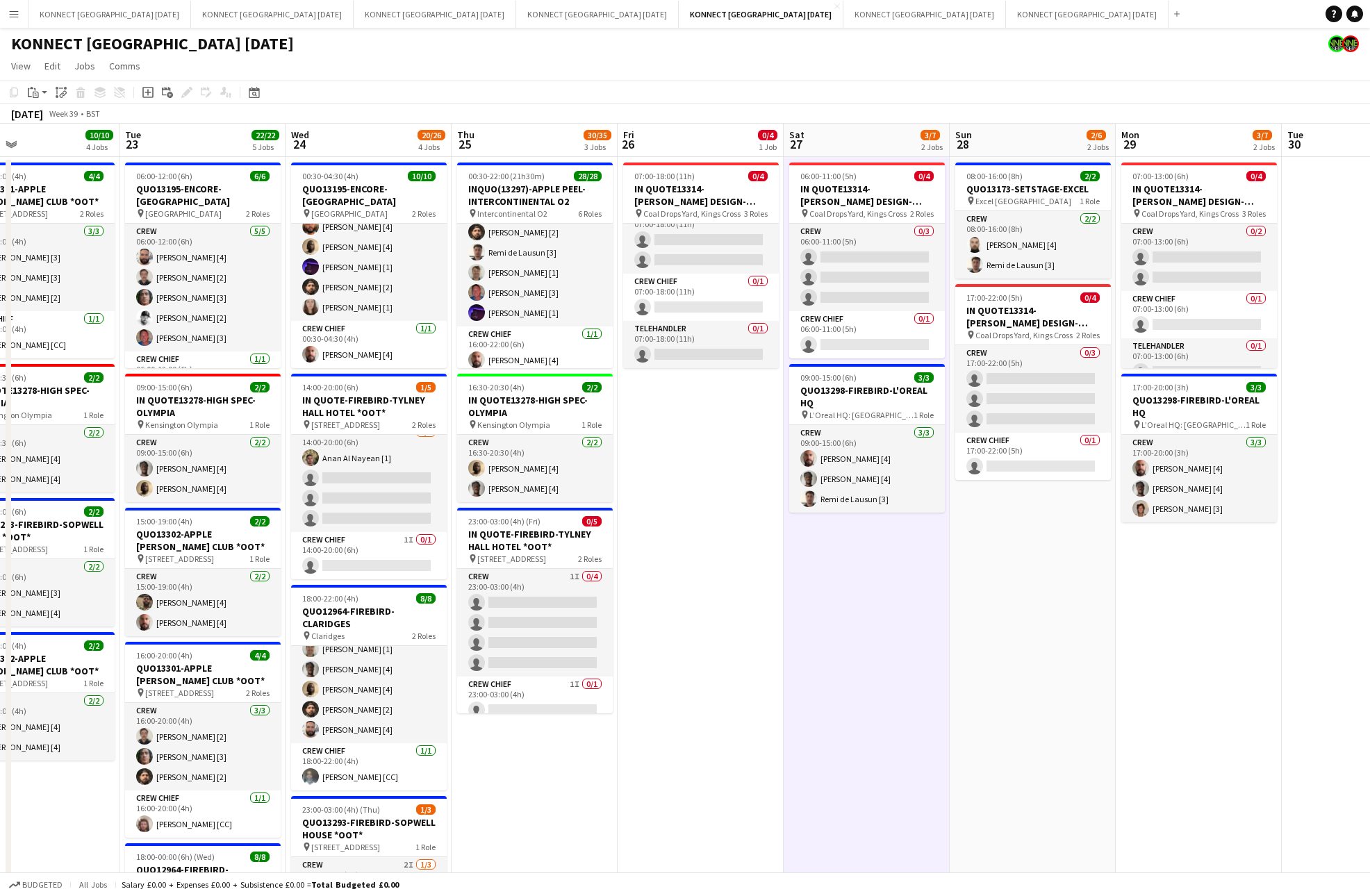
click at [855, 607] on app-date-cell "06:00-11:00 (5h) 0/4 IN QUOTE13314-[PERSON_NAME] DESIGN-KINGS CROSS pin Coal Dr…" at bounding box center [867, 675] width 166 height 1037
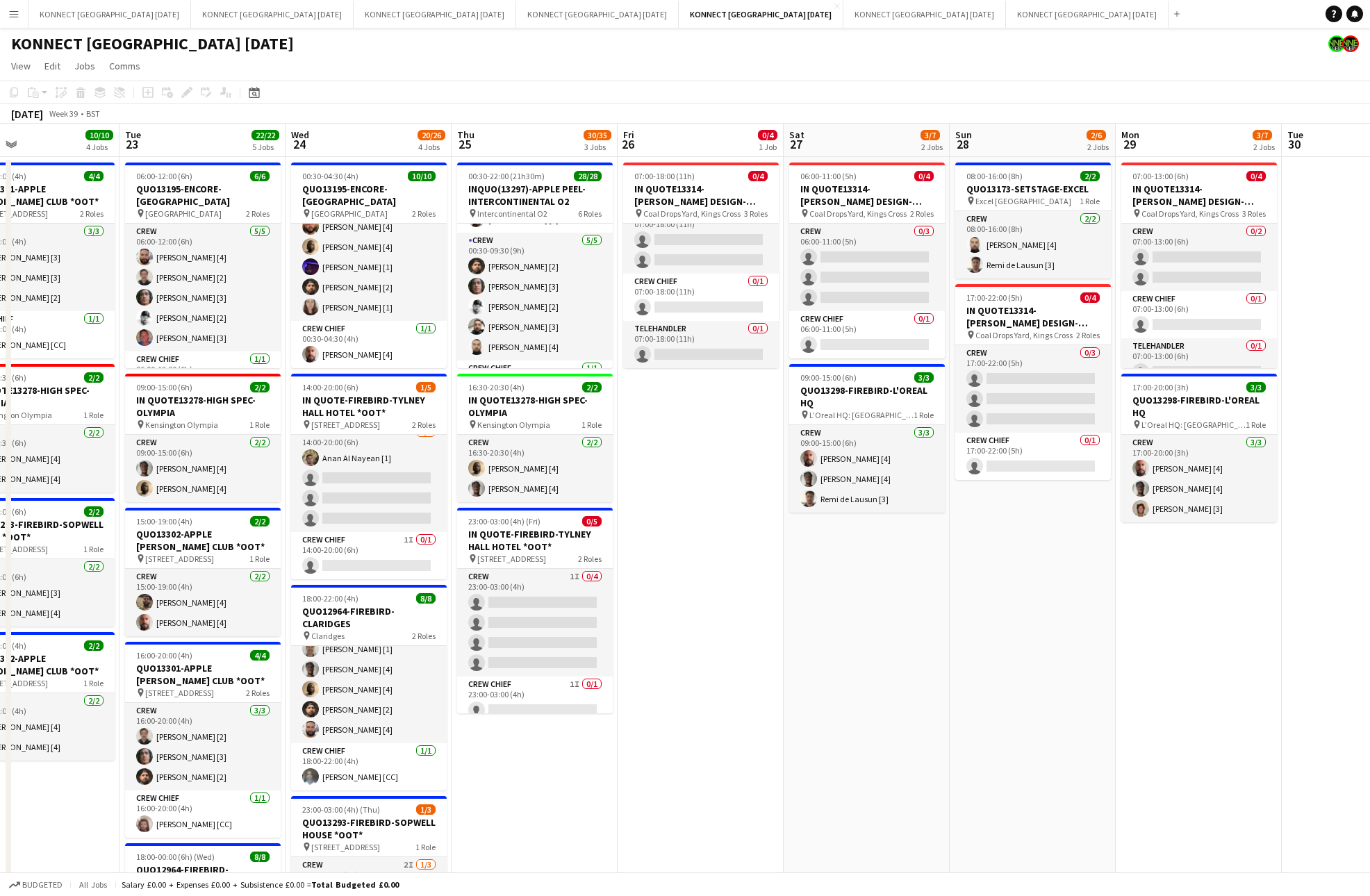
scroll to position [585, 0]
click at [716, 590] on app-date-cell "07:00-18:00 (11h) 0/4 IN QUOTE13314-[PERSON_NAME] DESIGN-KINGS CROSS pin Coal D…" at bounding box center [700, 675] width 166 height 1037
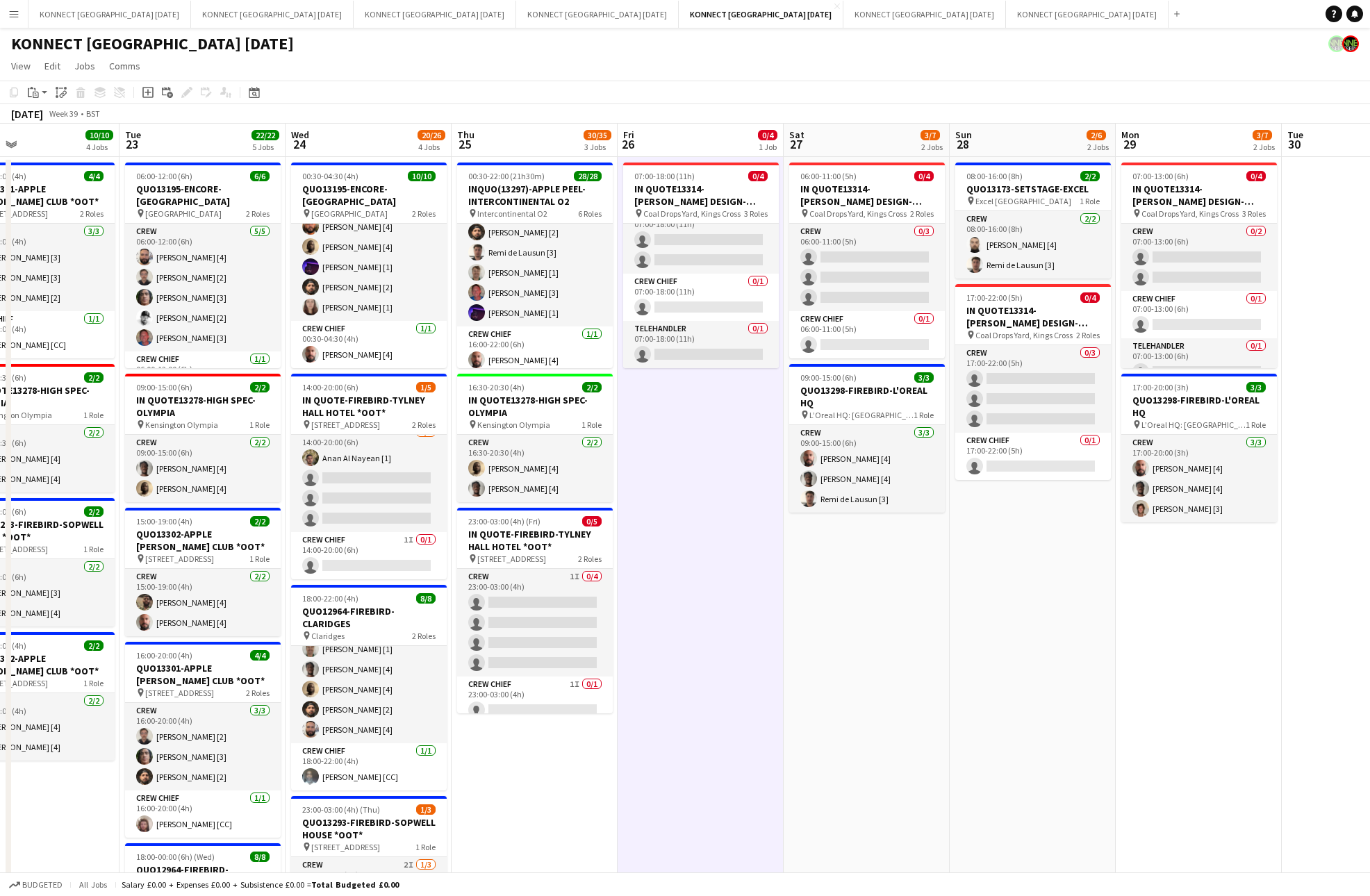
click at [716, 590] on app-date-cell "07:00-18:00 (11h) 0/4 IN QUOTE13314-[PERSON_NAME] DESIGN-KINGS CROSS pin Coal D…" at bounding box center [700, 675] width 166 height 1037
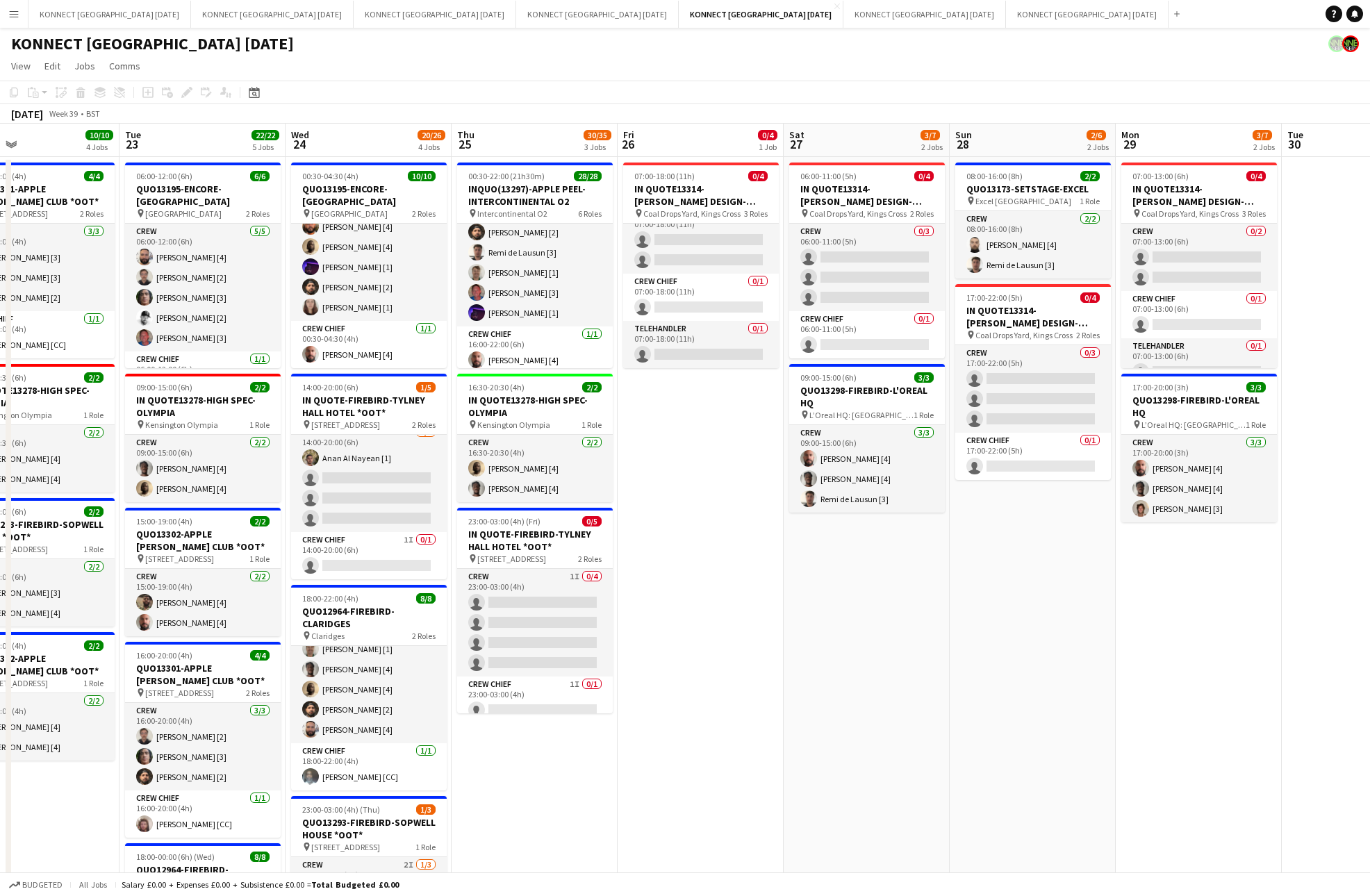
click at [737, 436] on app-date-cell "07:00-18:00 (11h) 0/4 IN QUOTE13314-[PERSON_NAME] DESIGN-KINGS CROSS pin Coal D…" at bounding box center [700, 675] width 166 height 1037
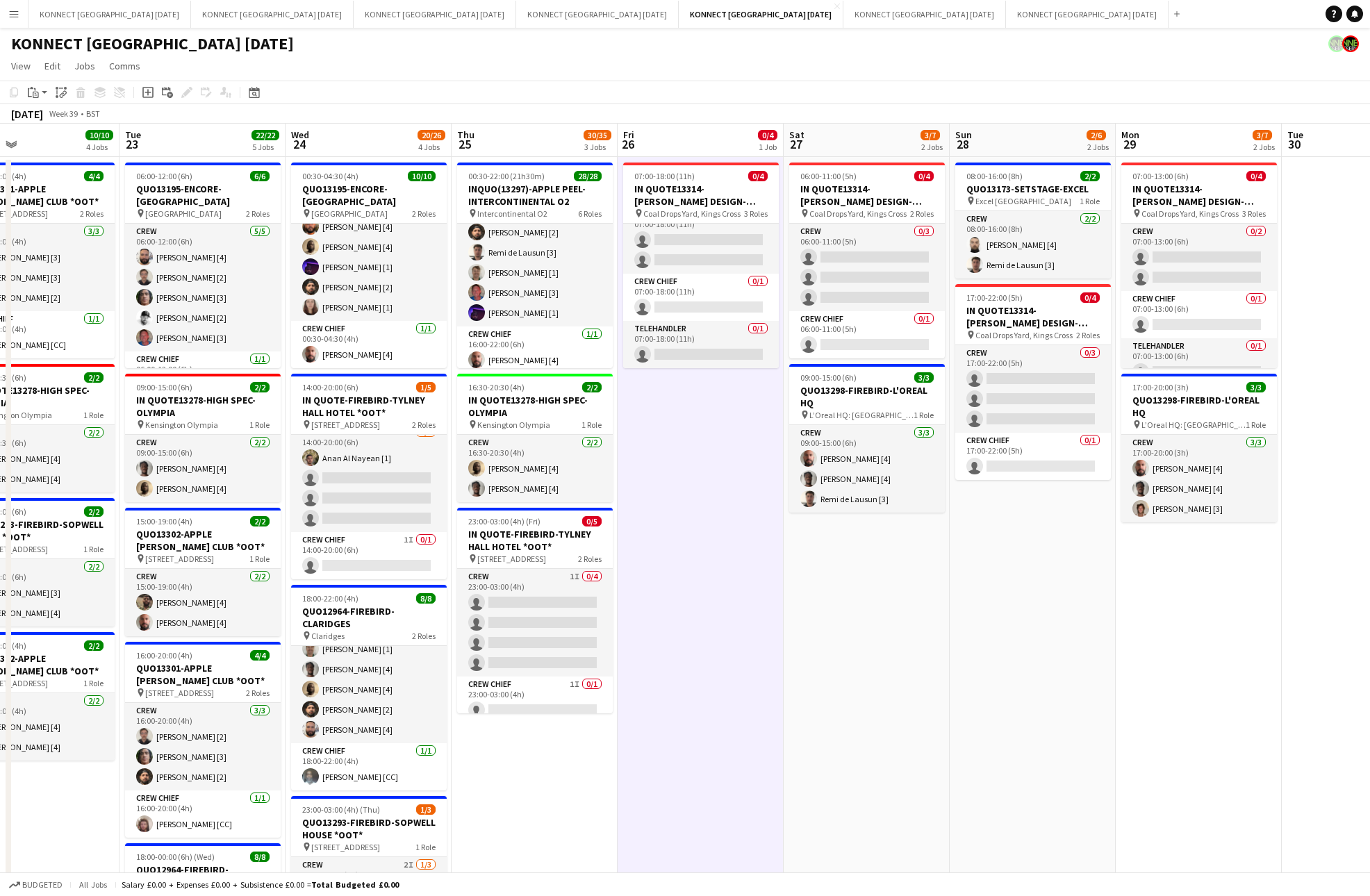
click at [737, 436] on app-date-cell "07:00-18:00 (11h) 0/4 IN QUOTE13314-[PERSON_NAME] DESIGN-KINGS CROSS pin Coal D…" at bounding box center [700, 675] width 166 height 1037
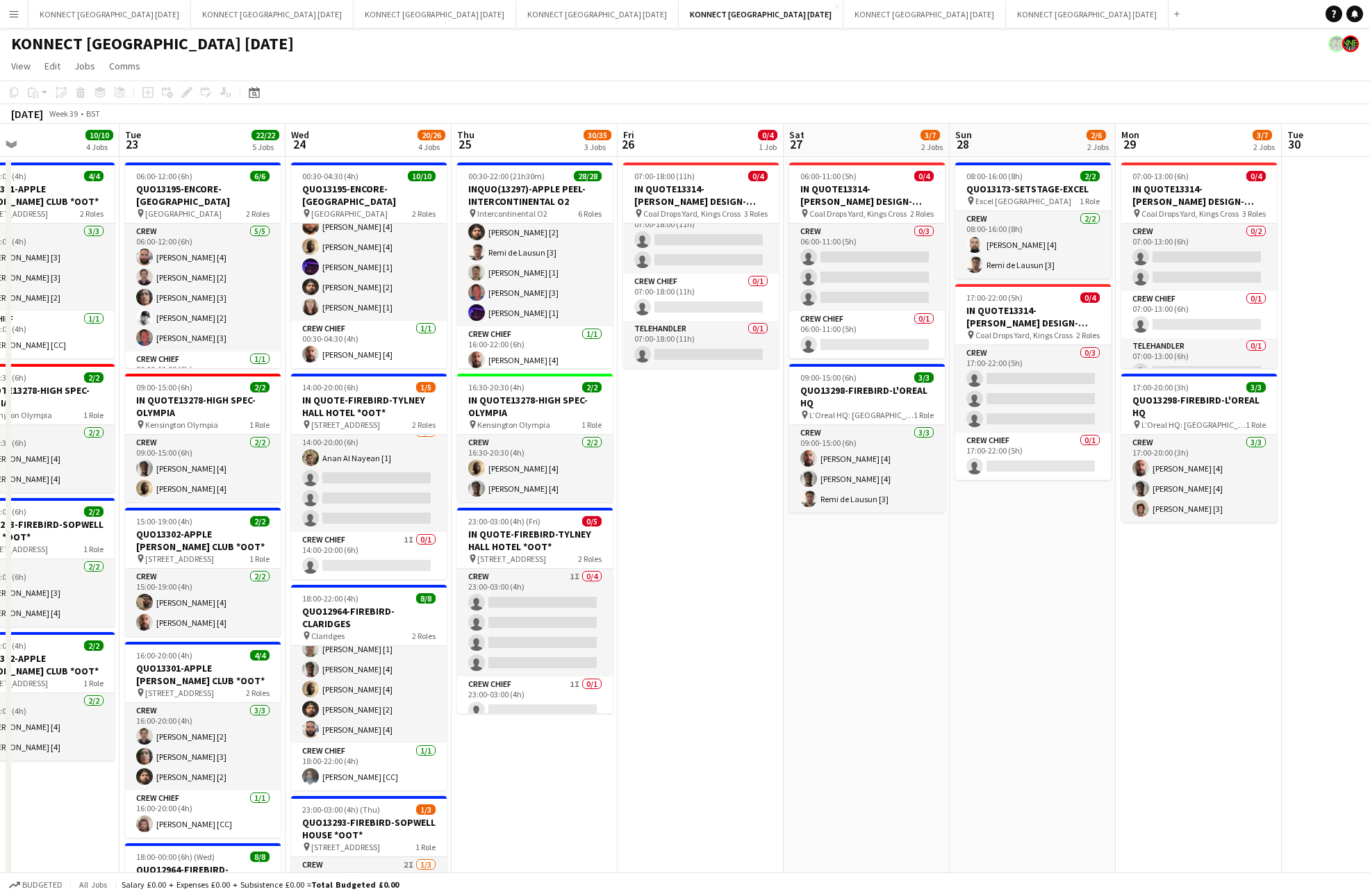
click at [865, 601] on app-date-cell "06:00-11:00 (5h) 0/4 IN QUOTE13314-[PERSON_NAME] DESIGN-KINGS CROSS pin Coal Dr…" at bounding box center [867, 675] width 166 height 1037
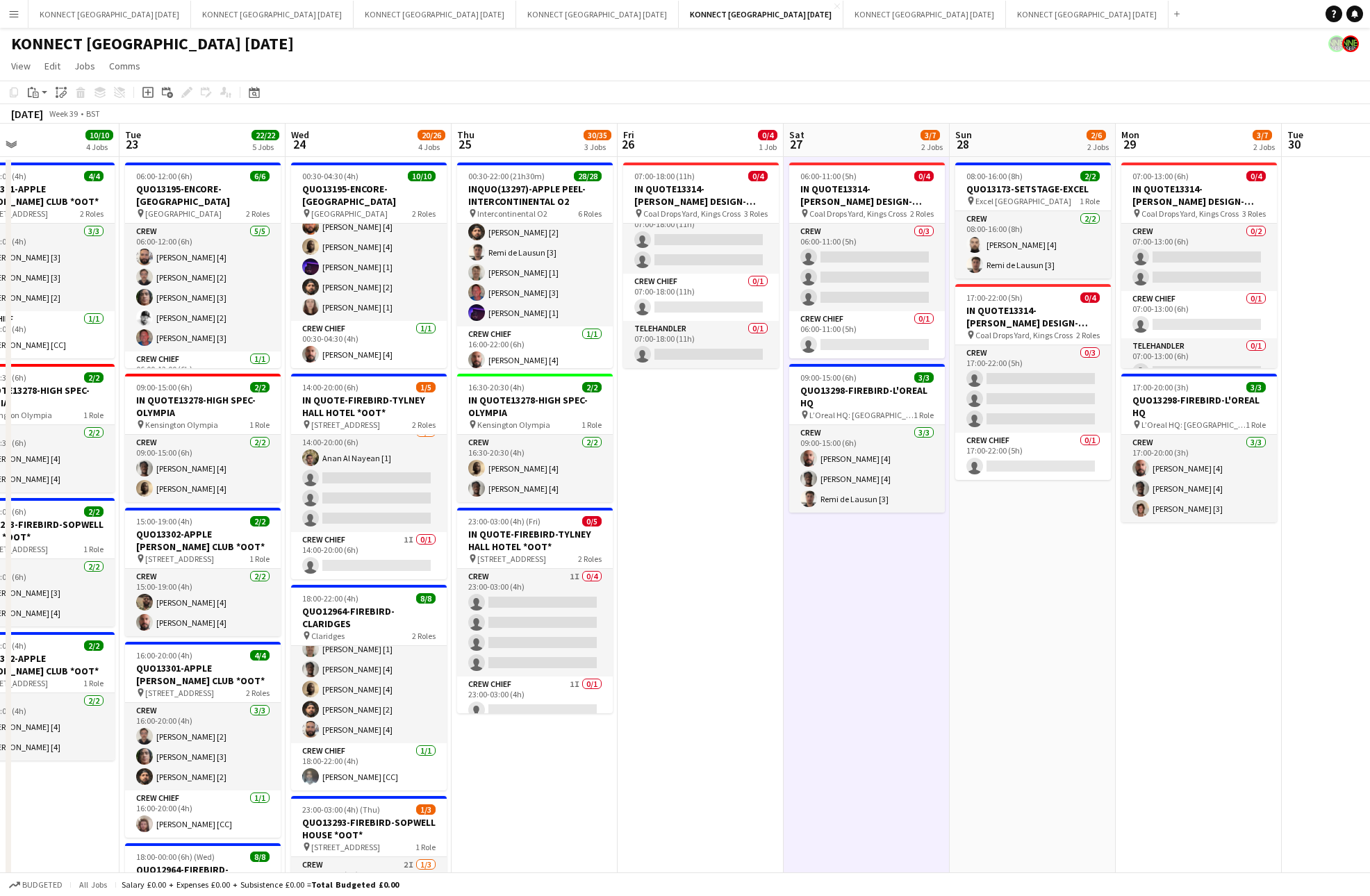
click at [1045, 569] on app-date-cell "08:00-16:00 (8h) 2/2 QUO13173-SETSTAGE-EXCEL pin Excel London 1 Role Crew [DATE…" at bounding box center [1033, 675] width 166 height 1037
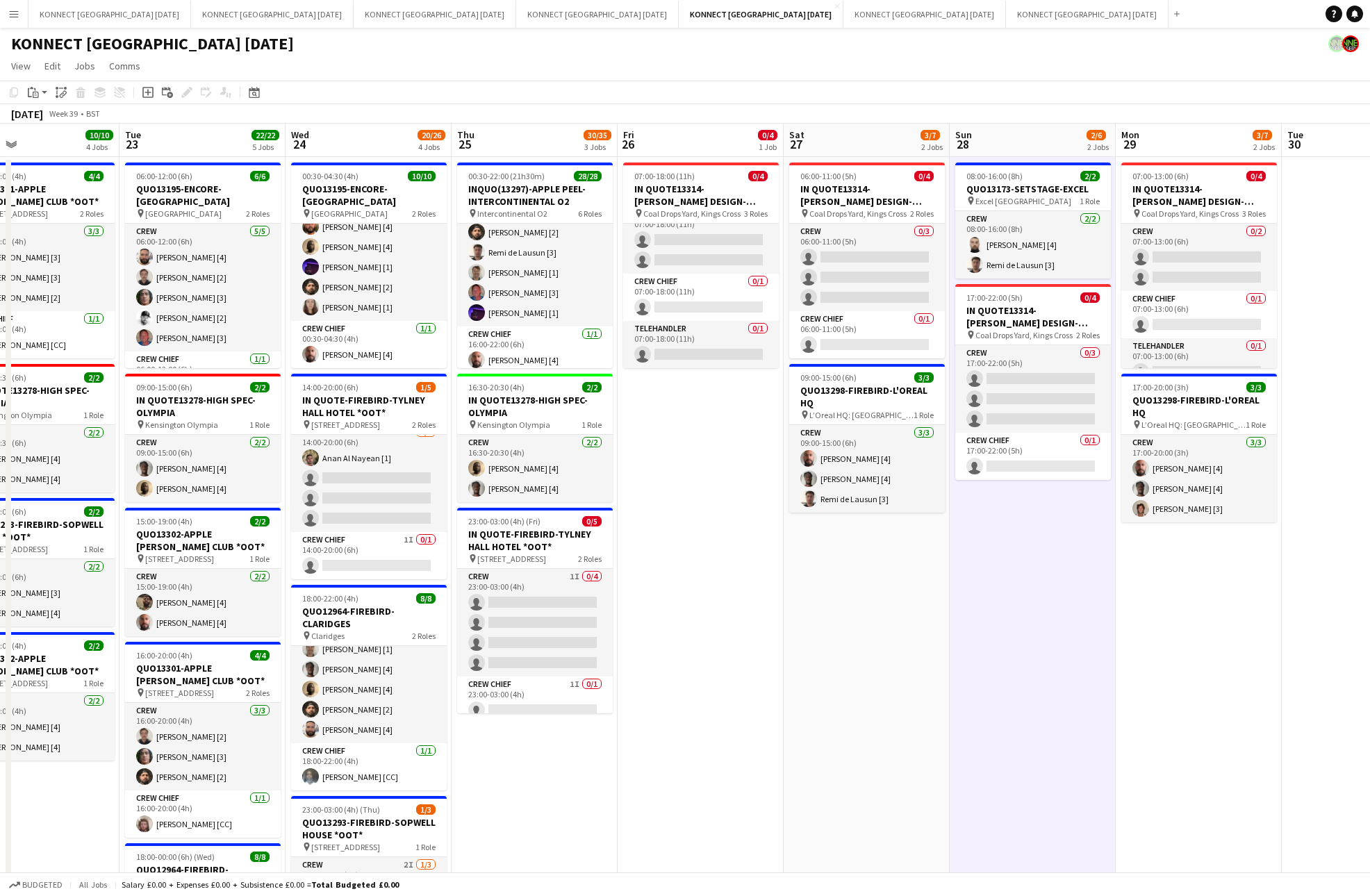
click at [1045, 569] on app-date-cell "08:00-16:00 (8h) 2/2 QUO13173-SETSTAGE-EXCEL pin Excel London 1 Role Crew [DATE…" at bounding box center [1033, 675] width 166 height 1037
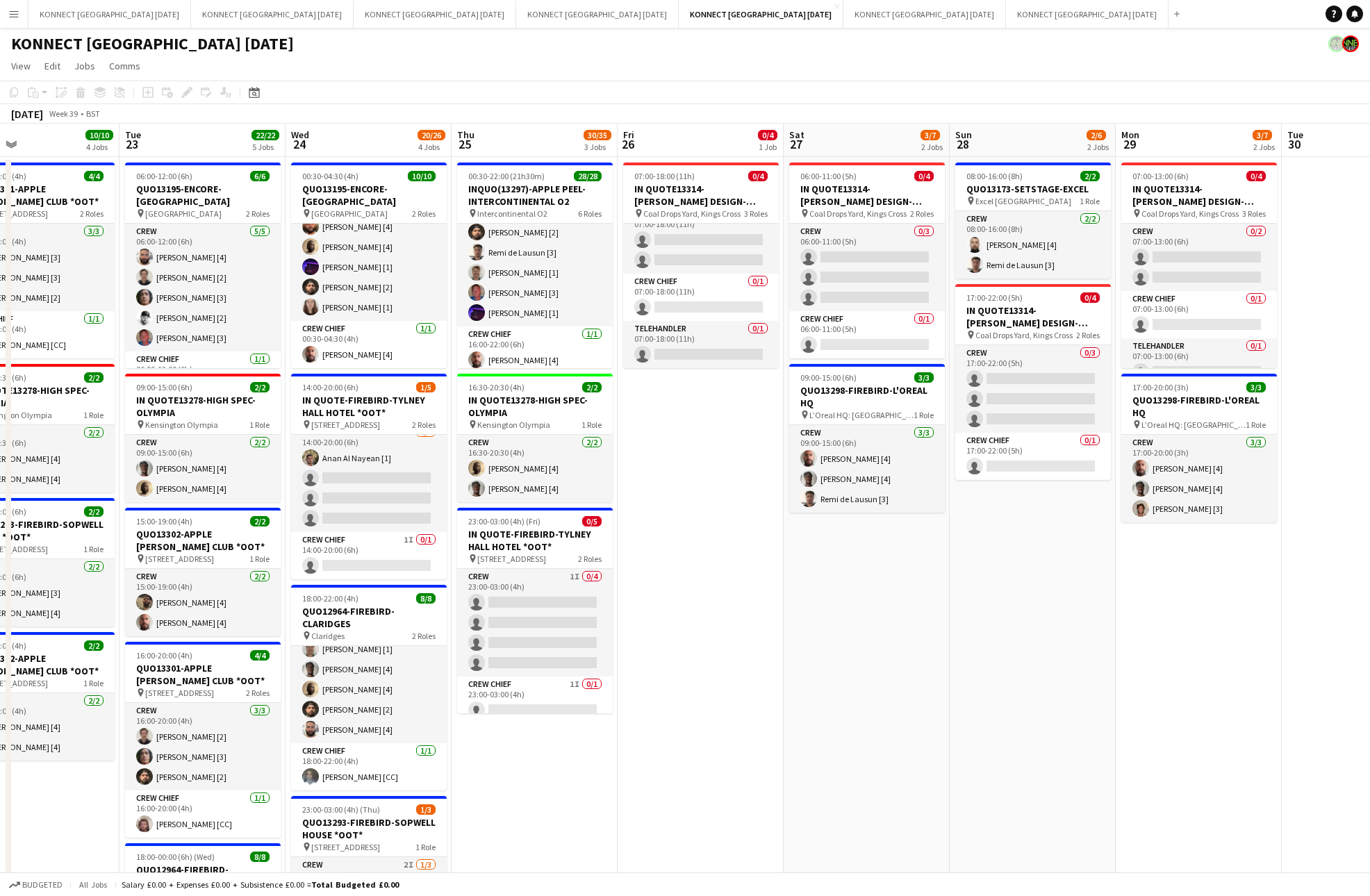
click at [1177, 598] on app-date-cell "07:00-13:00 (6h) 0/4 IN QUOTE13314-[PERSON_NAME] DESIGN-KINGS CROSS pin Coal Dr…" at bounding box center [1198, 675] width 166 height 1037
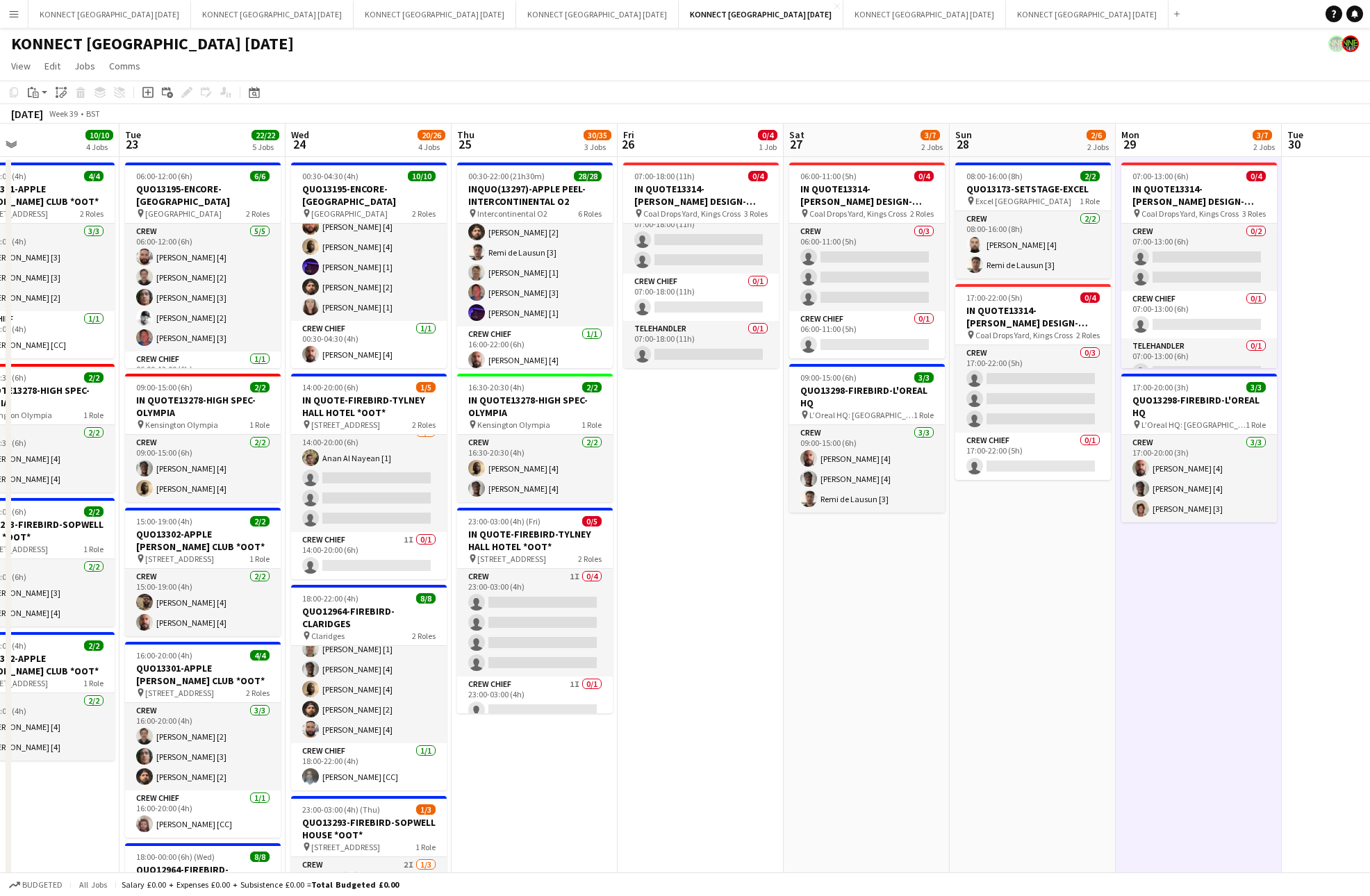
click at [1177, 598] on app-date-cell "07:00-13:00 (6h) 0/4 IN QUOTE13314-[PERSON_NAME] DESIGN-KINGS CROSS pin Coal Dr…" at bounding box center [1198, 675] width 166 height 1037
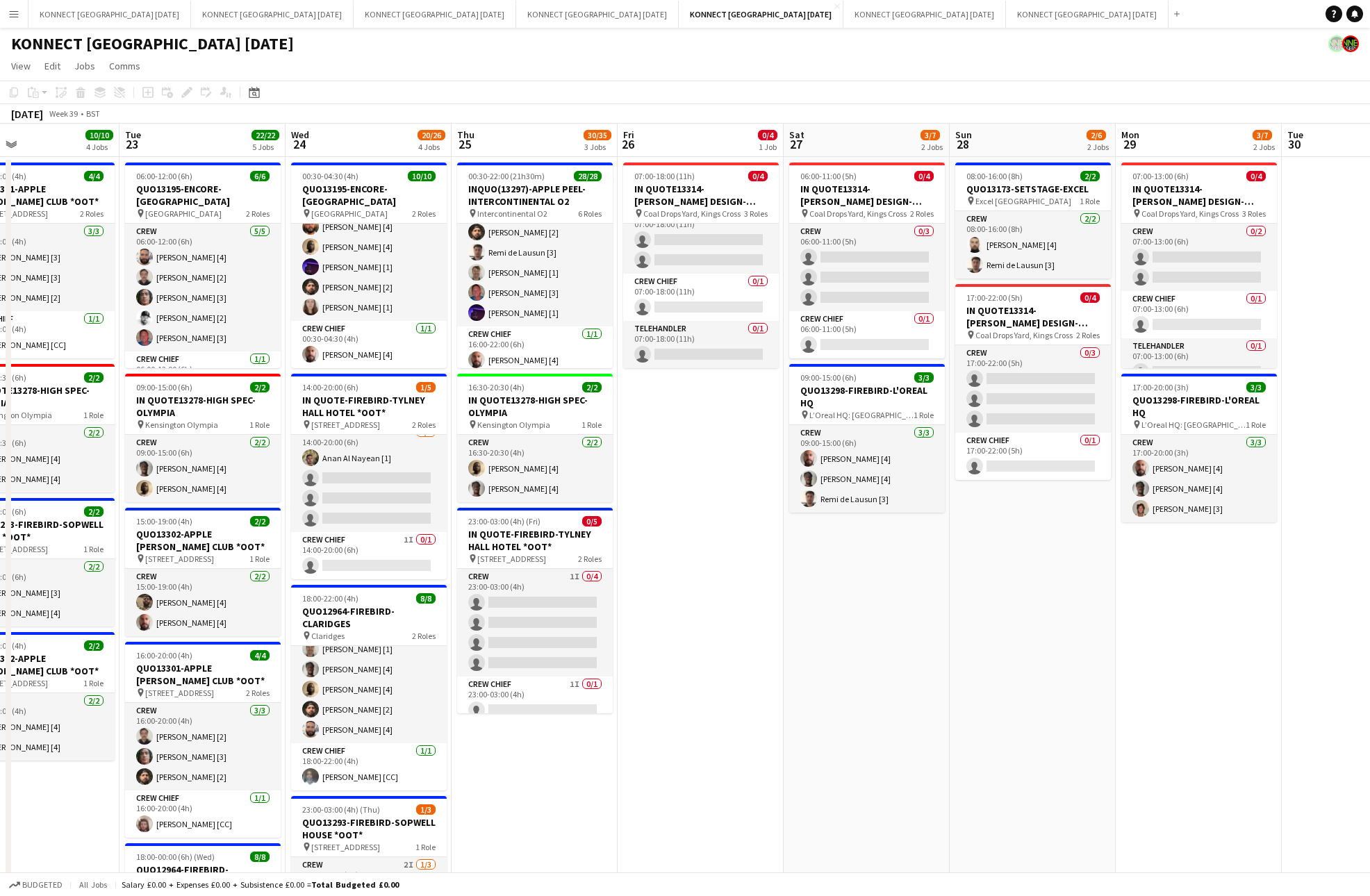
click at [1063, 585] on app-date-cell "08:00-16:00 (8h) 2/2 QUO13173-SETSTAGE-EXCEL pin Excel London 1 Role Crew [DATE…" at bounding box center [1033, 675] width 166 height 1037
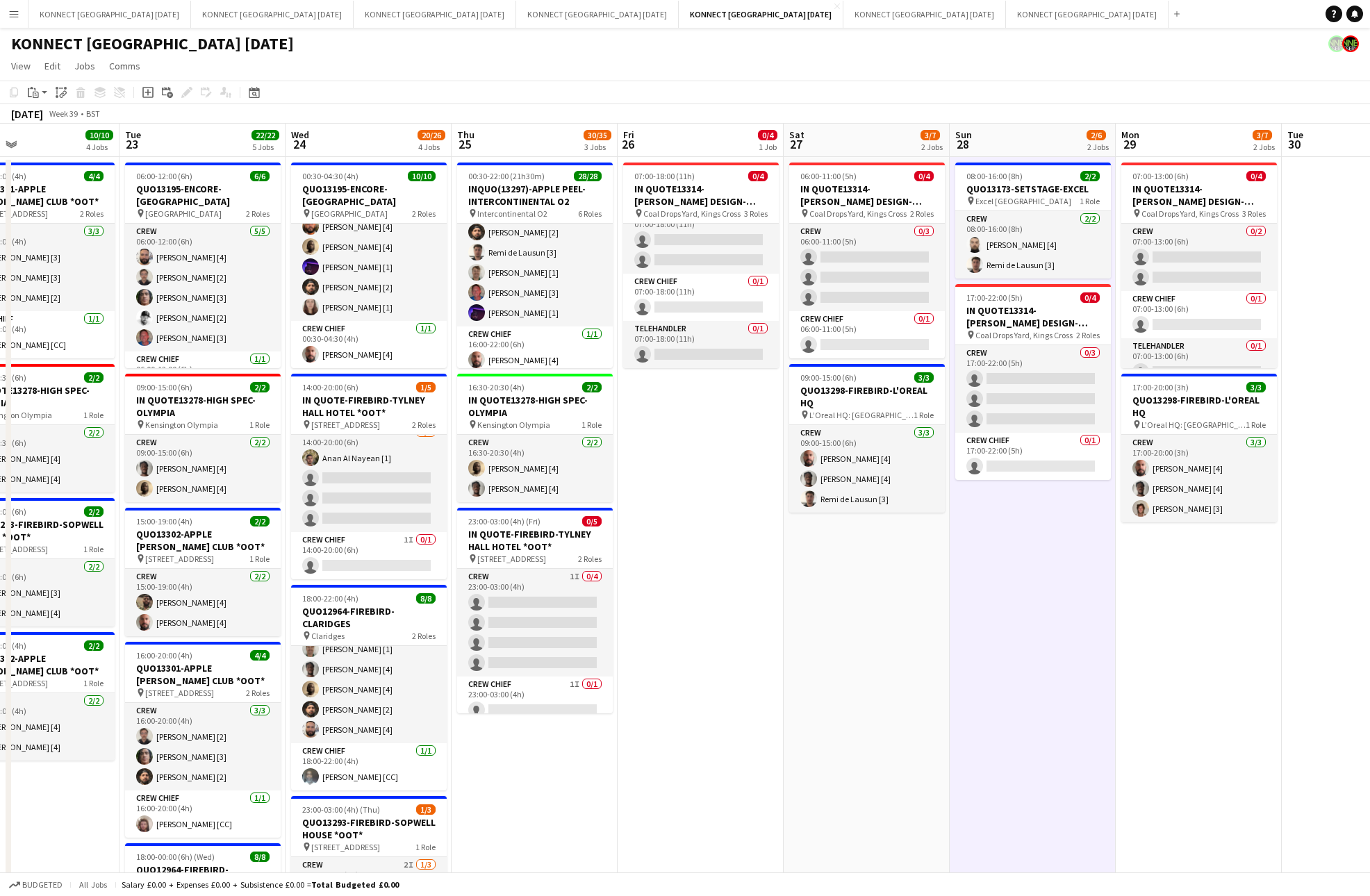
click at [884, 579] on app-date-cell "06:00-11:00 (5h) 0/4 IN QUOTE13314-[PERSON_NAME] DESIGN-KINGS CROSS pin Coal Dr…" at bounding box center [867, 675] width 166 height 1037
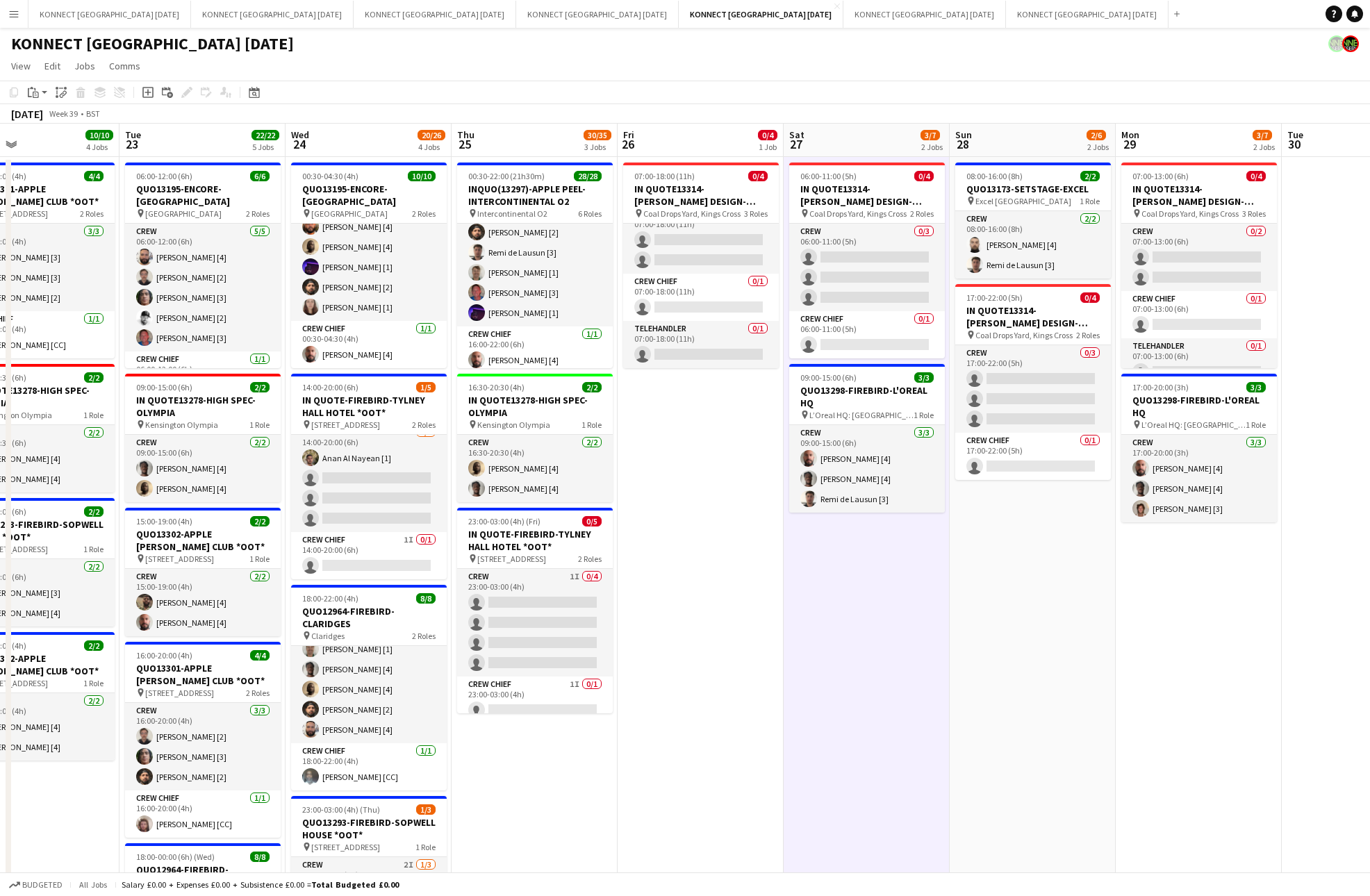
click at [768, 582] on app-date-cell "07:00-18:00 (11h) 0/4 IN QUOTE13314-[PERSON_NAME] DESIGN-KINGS CROSS pin Coal D…" at bounding box center [700, 675] width 166 height 1037
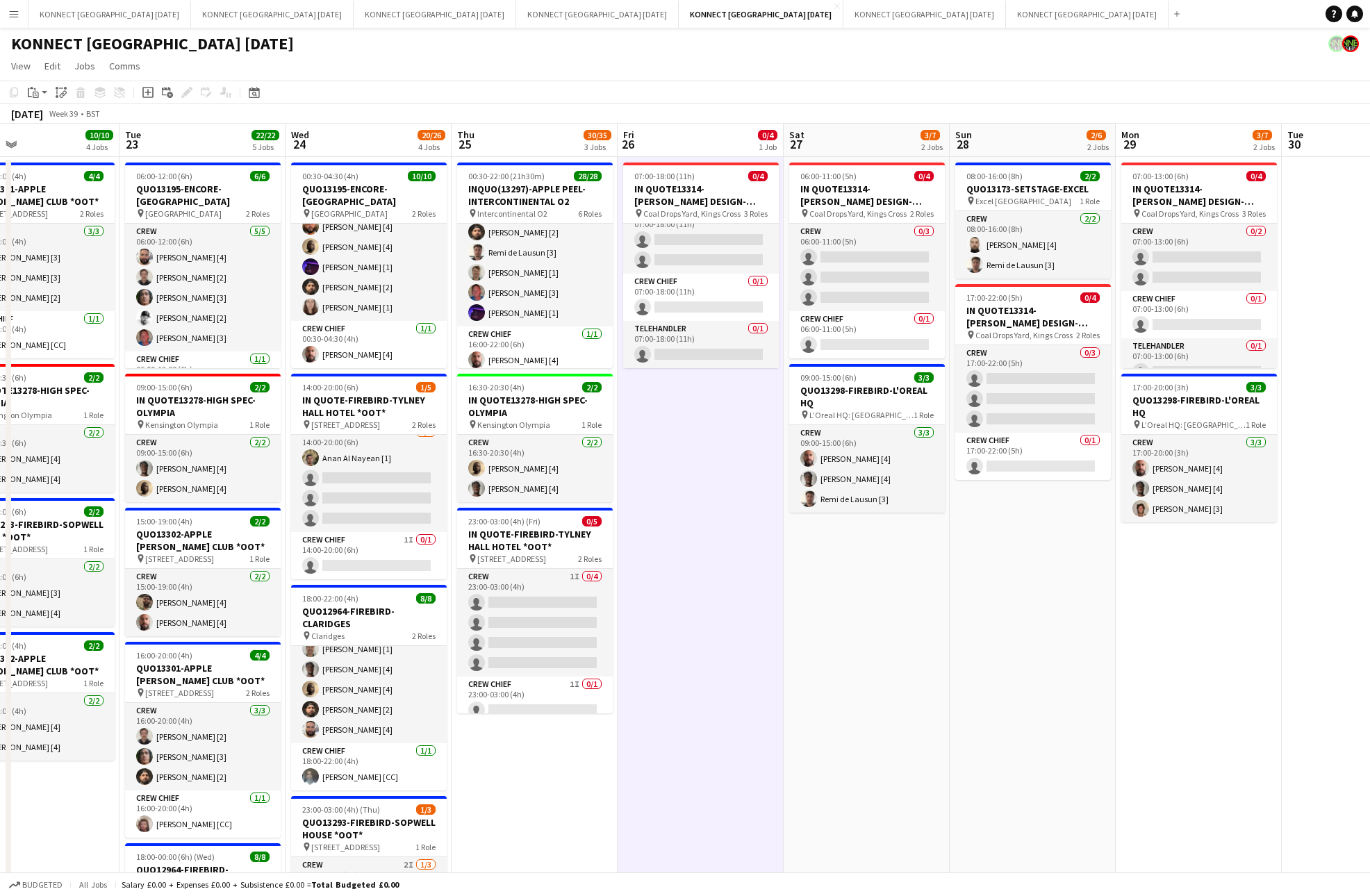
click at [833, 587] on app-date-cell "06:00-11:00 (5h) 0/4 IN QUOTE13314-[PERSON_NAME] DESIGN-KINGS CROSS pin Coal Dr…" at bounding box center [867, 675] width 166 height 1037
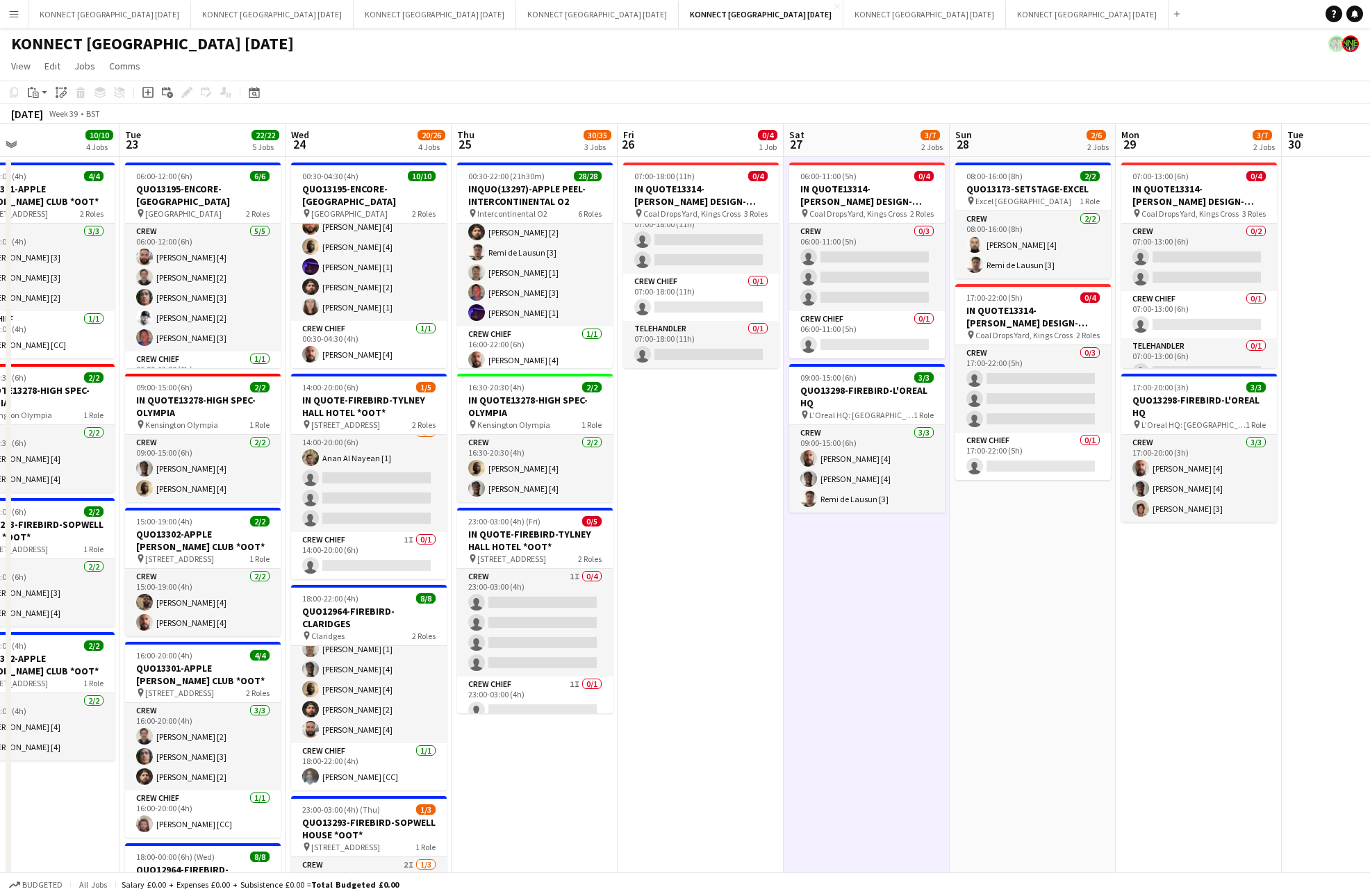
click at [976, 614] on app-date-cell "08:00-16:00 (8h) 2/2 QUO13173-SETSTAGE-EXCEL pin Excel London 1 Role Crew [DATE…" at bounding box center [1033, 675] width 166 height 1037
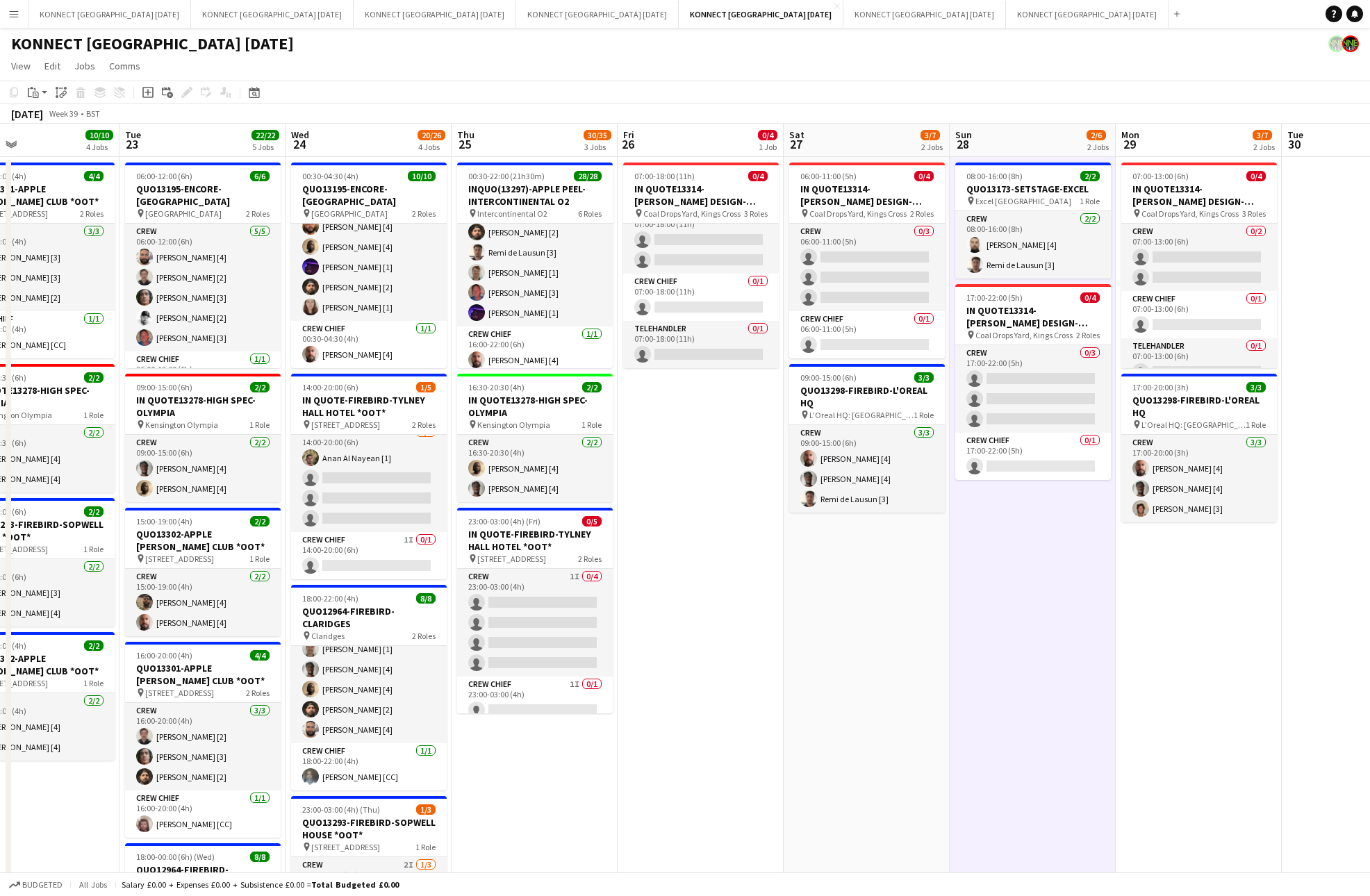
click at [1182, 624] on app-date-cell "07:00-13:00 (6h) 0/4 IN QUOTE13314-[PERSON_NAME] DESIGN-KINGS CROSS pin Coal Dr…" at bounding box center [1198, 675] width 166 height 1037
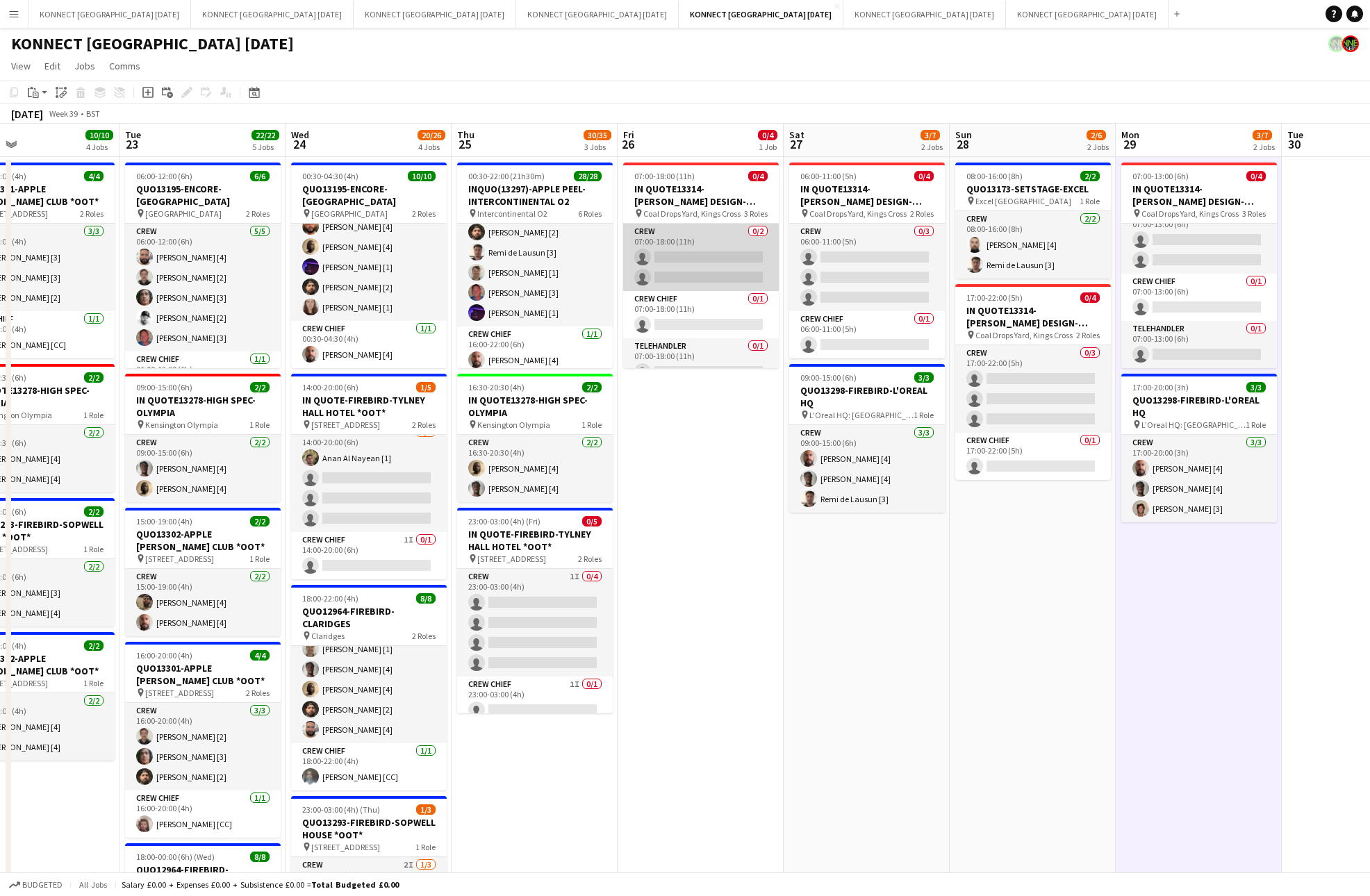
scroll to position [18, 0]
click at [1158, 592] on app-date-cell "07:00-13:00 (6h) 0/4 IN QUOTE13314-[PERSON_NAME] DESIGN-KINGS CROSS pin Coal Dr…" at bounding box center [1198, 675] width 166 height 1037
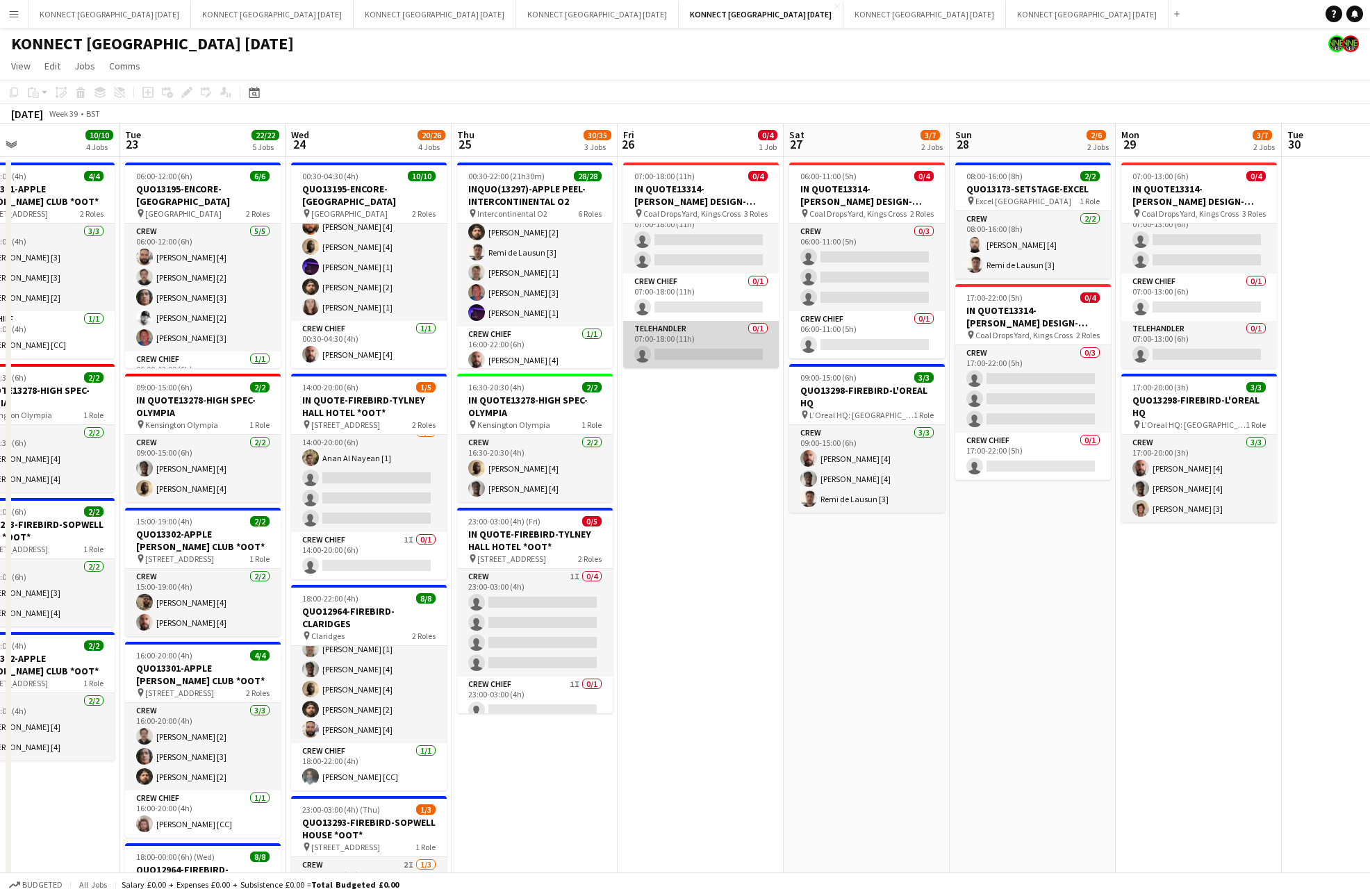
click at [728, 360] on app-card-role "Telehandler 0/1 07:00-18:00 (11h) single-neutral-actions" at bounding box center [701, 344] width 155 height 47
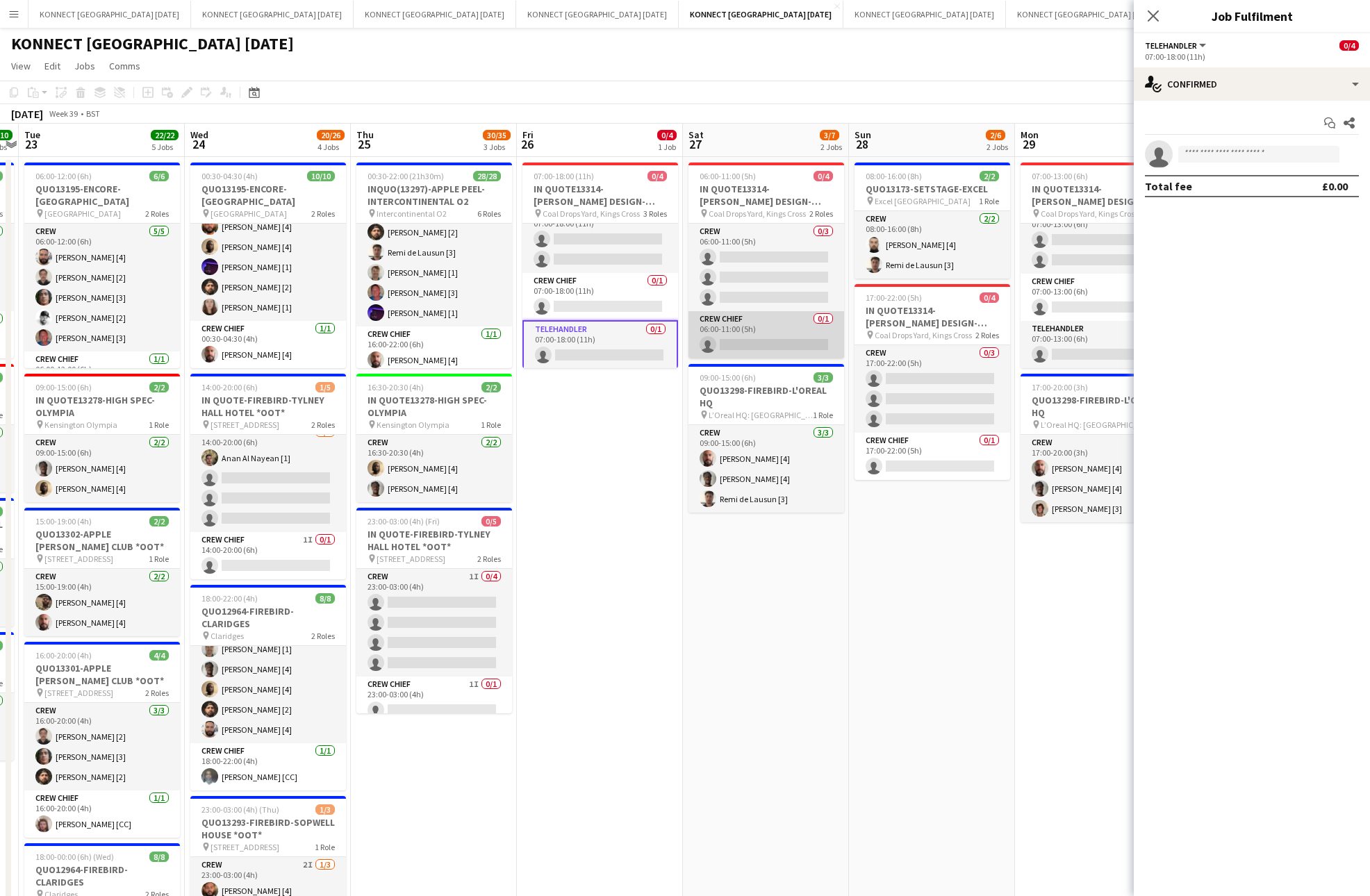
scroll to position [0, 499]
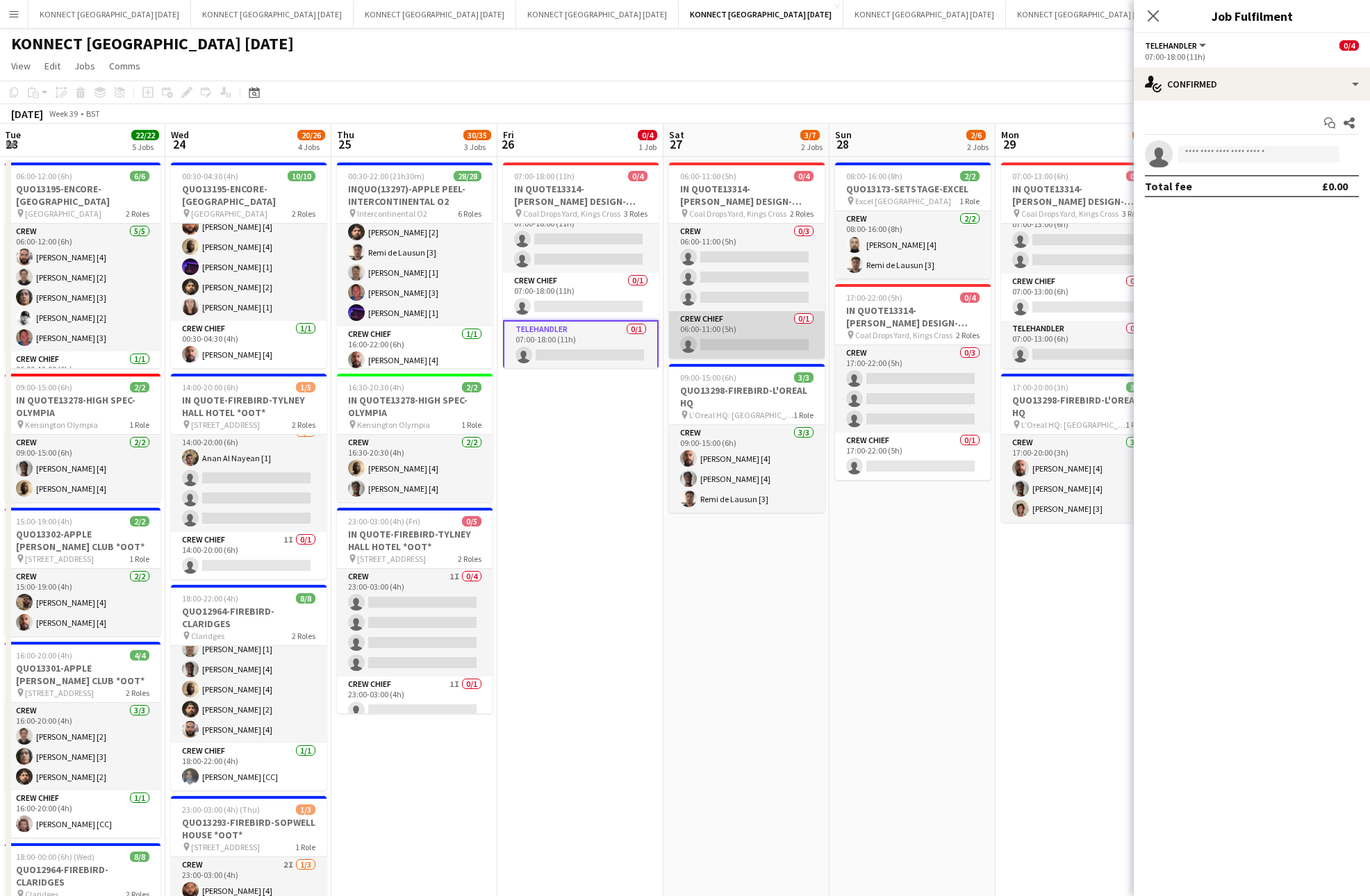
click at [738, 329] on app-card-role "Crew Chief 0/1 06:00-11:00 (5h) single-neutral-actions" at bounding box center [747, 334] width 155 height 47
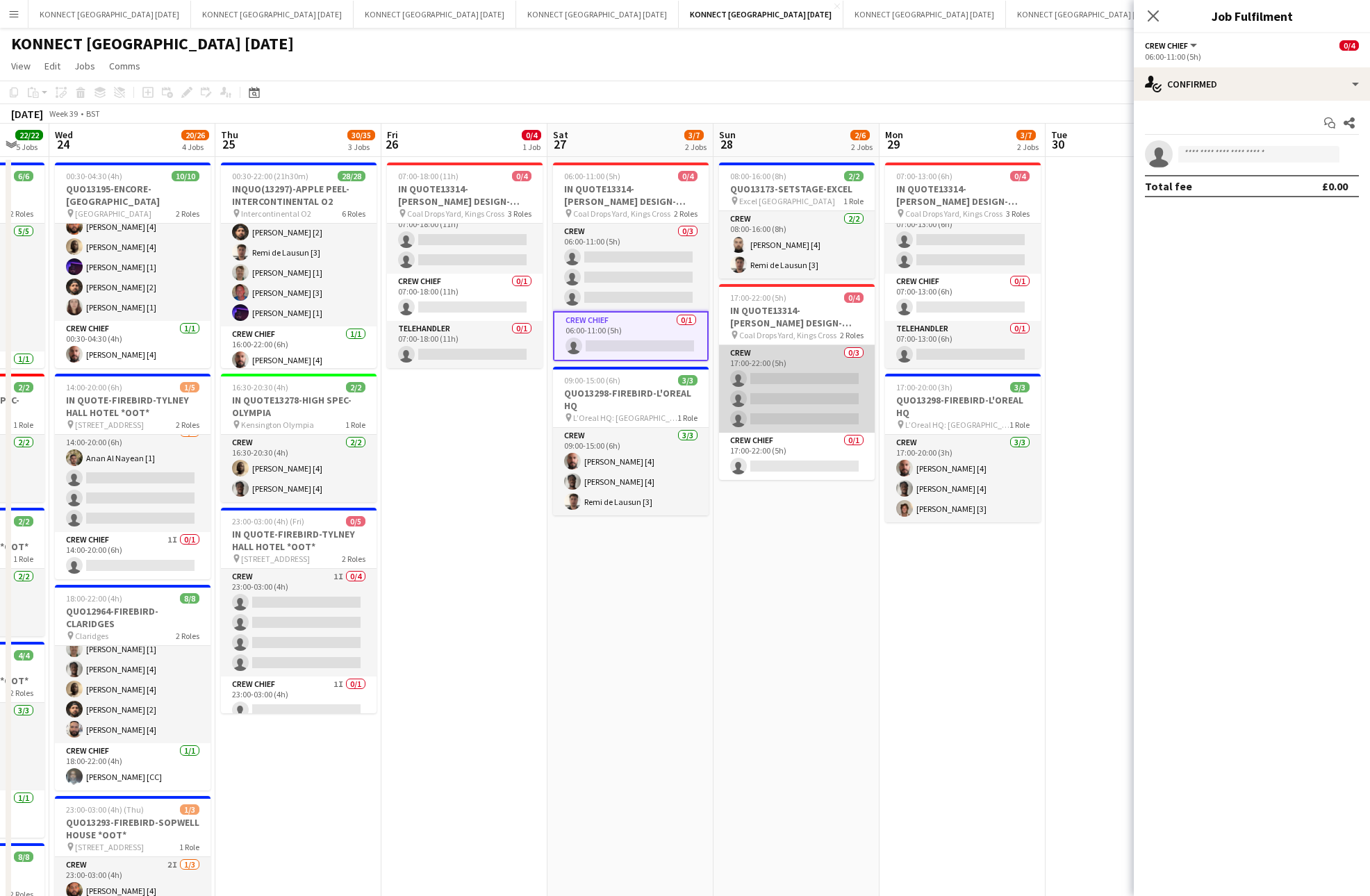
scroll to position [0, 671]
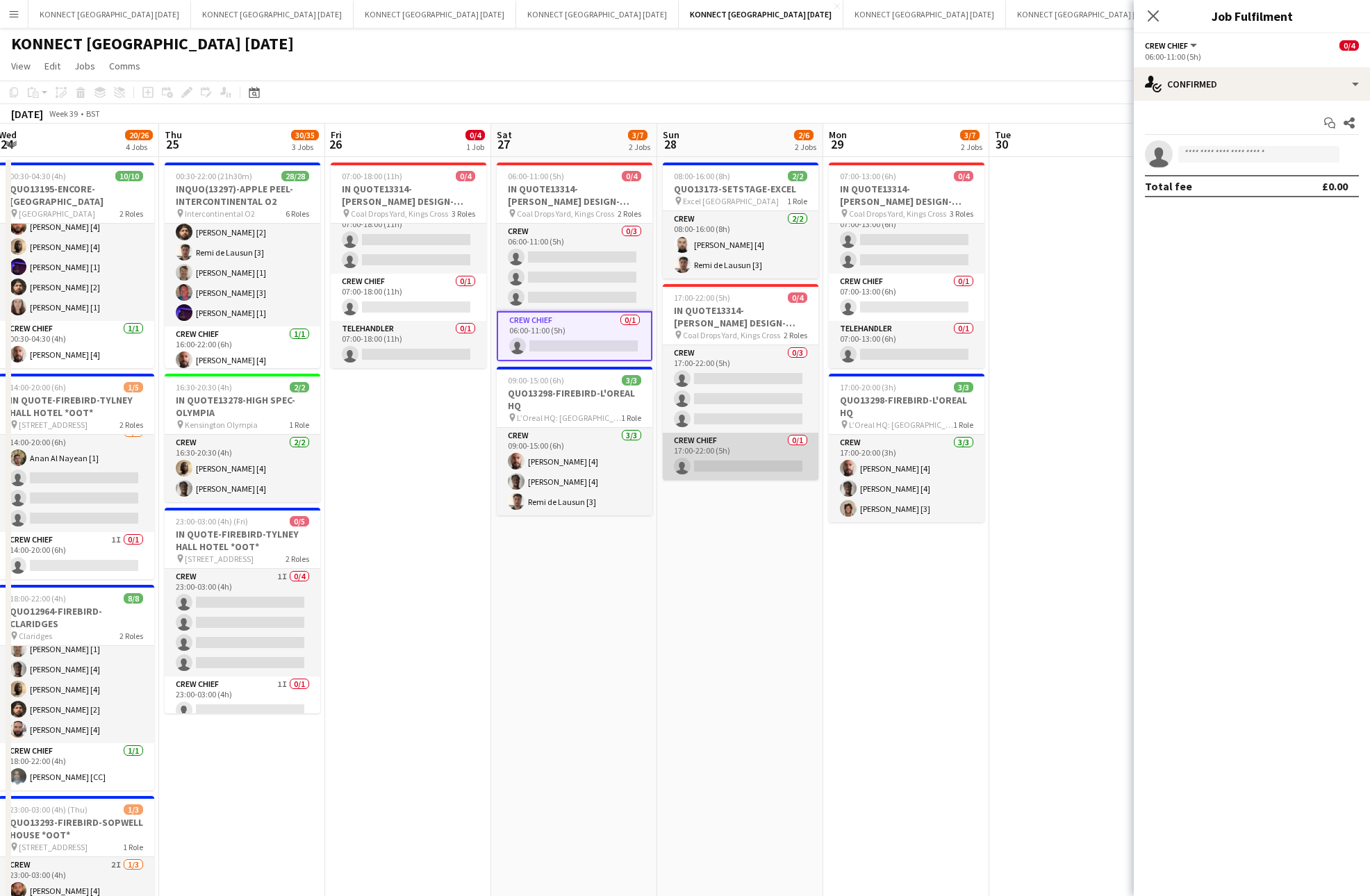
click at [759, 448] on app-card-role "Crew Chief 0/1 17:00-22:00 (5h) single-neutral-actions" at bounding box center [740, 456] width 155 height 47
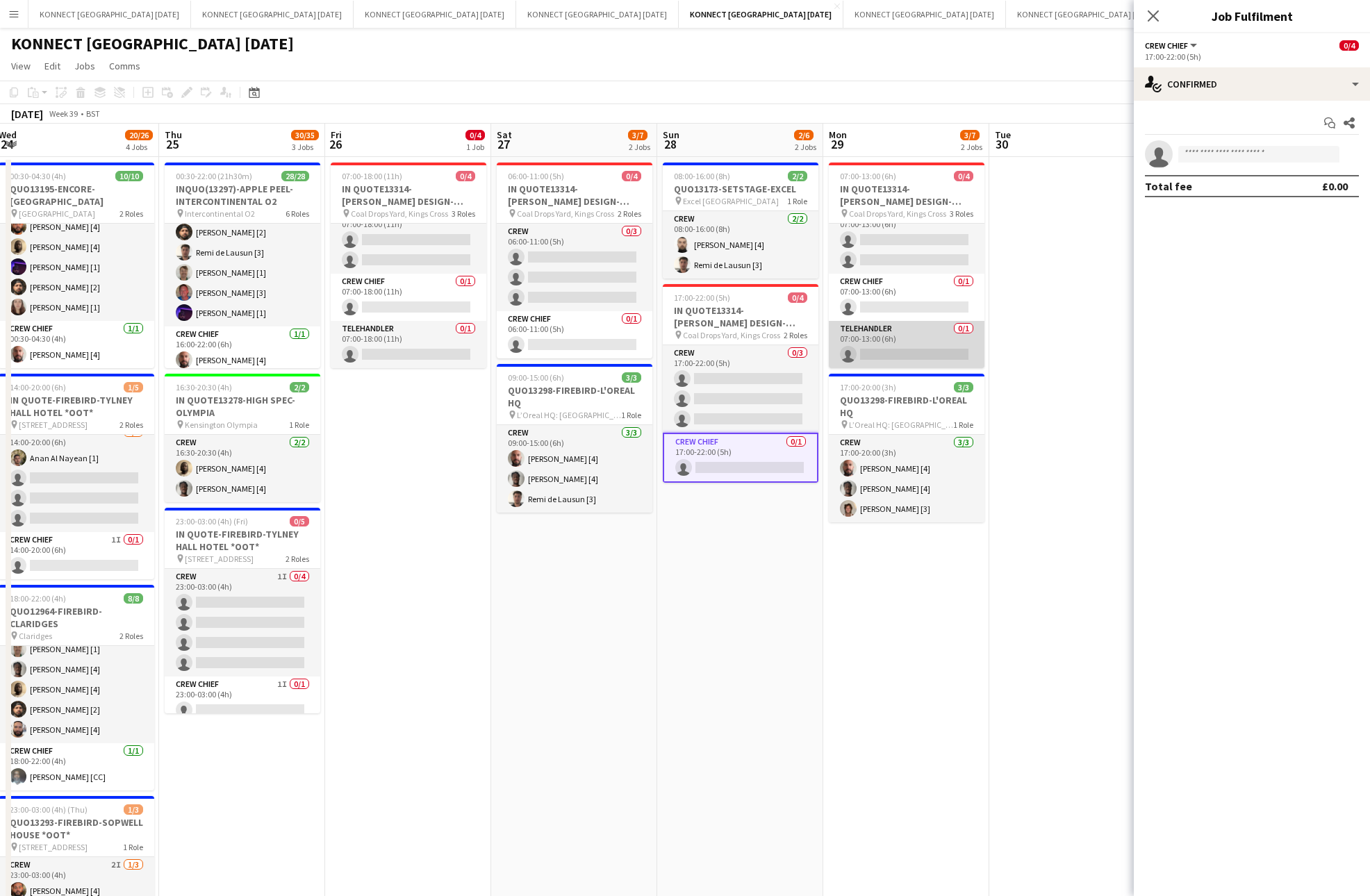
click at [926, 344] on app-card-role "Telehandler 0/1 07:00-13:00 (6h) single-neutral-actions" at bounding box center [906, 344] width 155 height 47
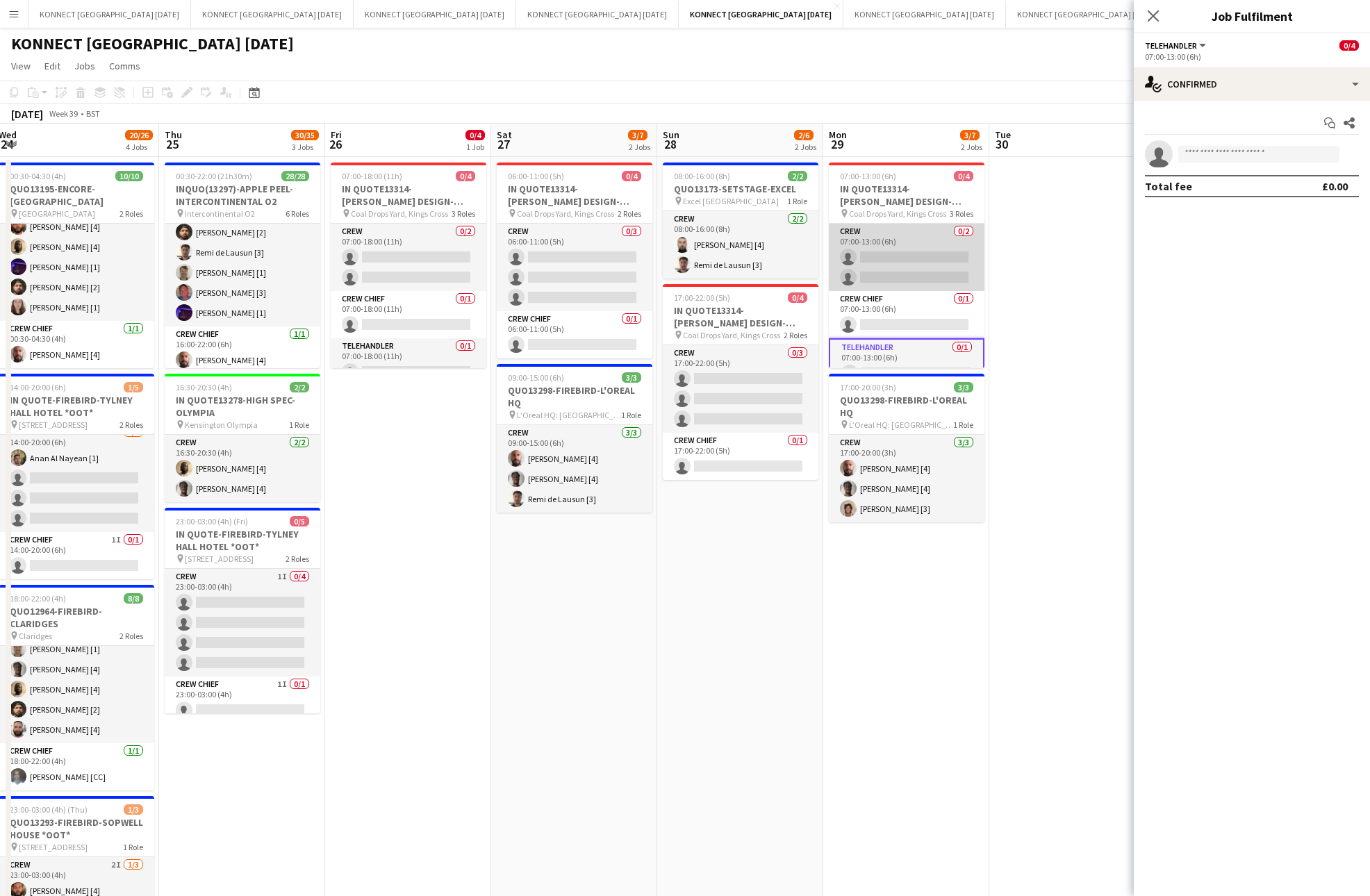
scroll to position [20, 0]
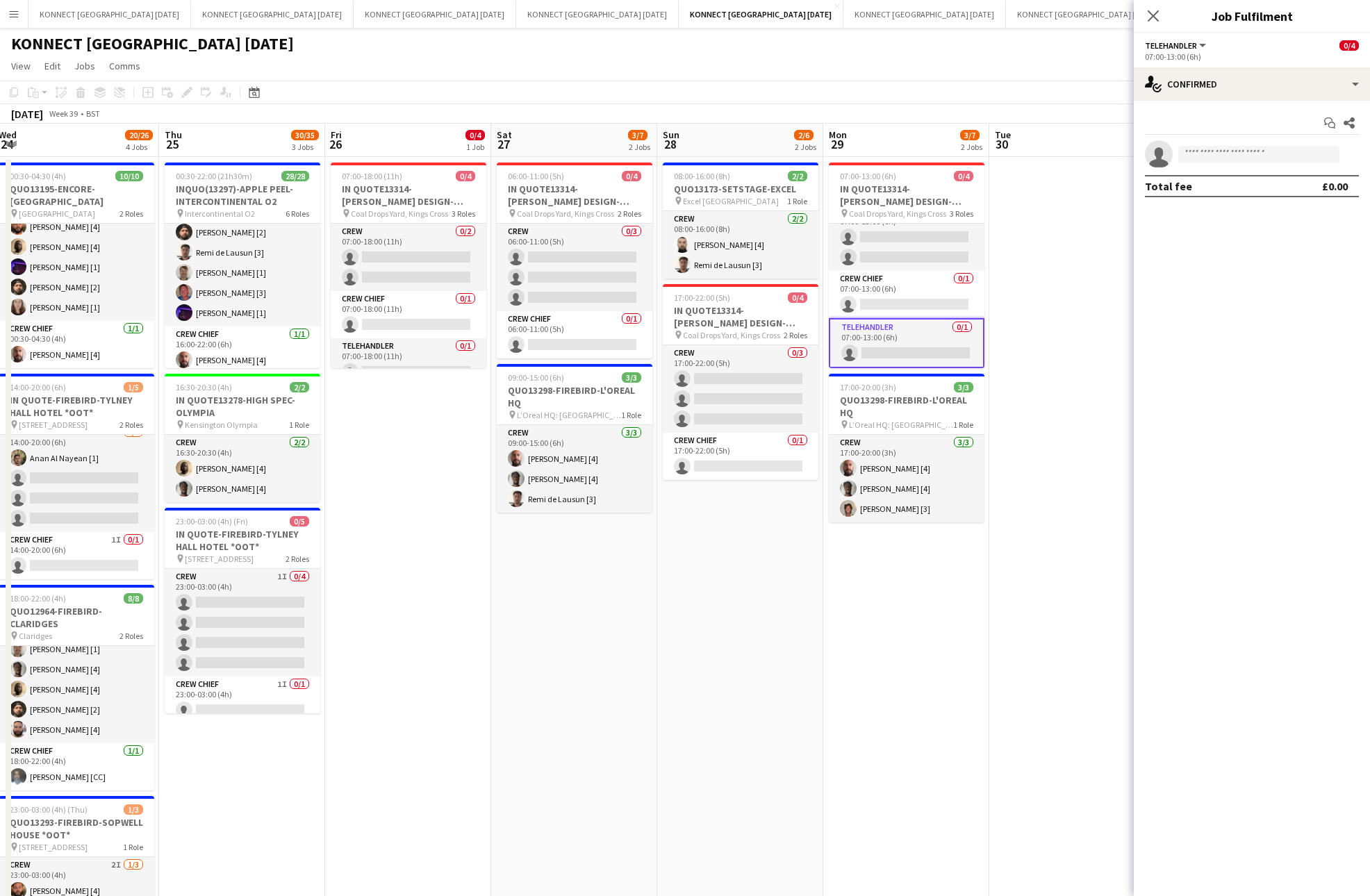
click at [1089, 224] on app-date-cell at bounding box center [1072, 675] width 166 height 1037
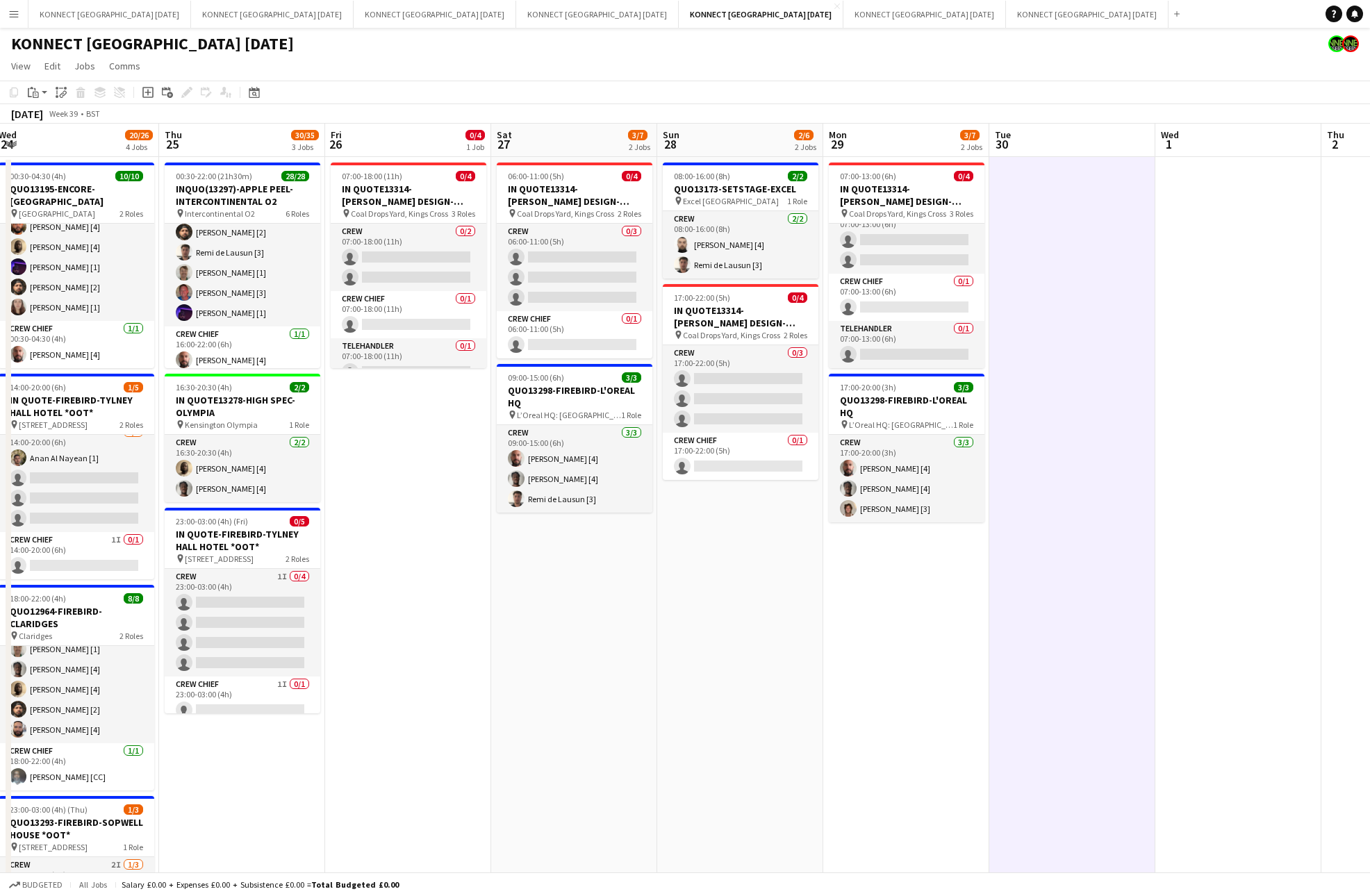
scroll to position [18, 0]
click at [1089, 224] on app-date-cell at bounding box center [1072, 675] width 166 height 1037
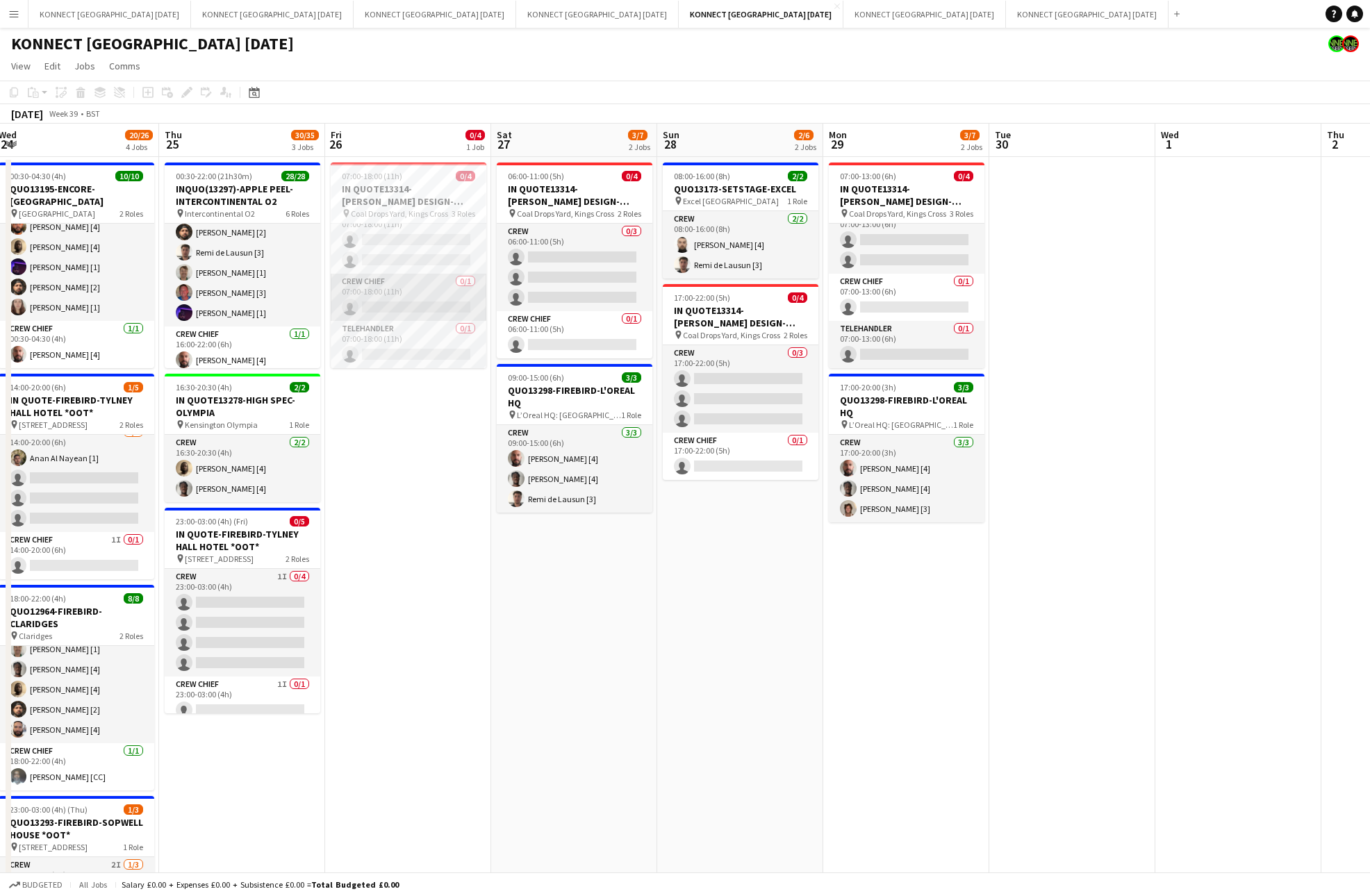
scroll to position [0, 0]
click at [635, 598] on app-date-cell "06:00-11:00 (5h) 0/4 IN QUOTE13314-[PERSON_NAME] DESIGN-KINGS CROSS pin Coal Dr…" at bounding box center [574, 675] width 166 height 1037
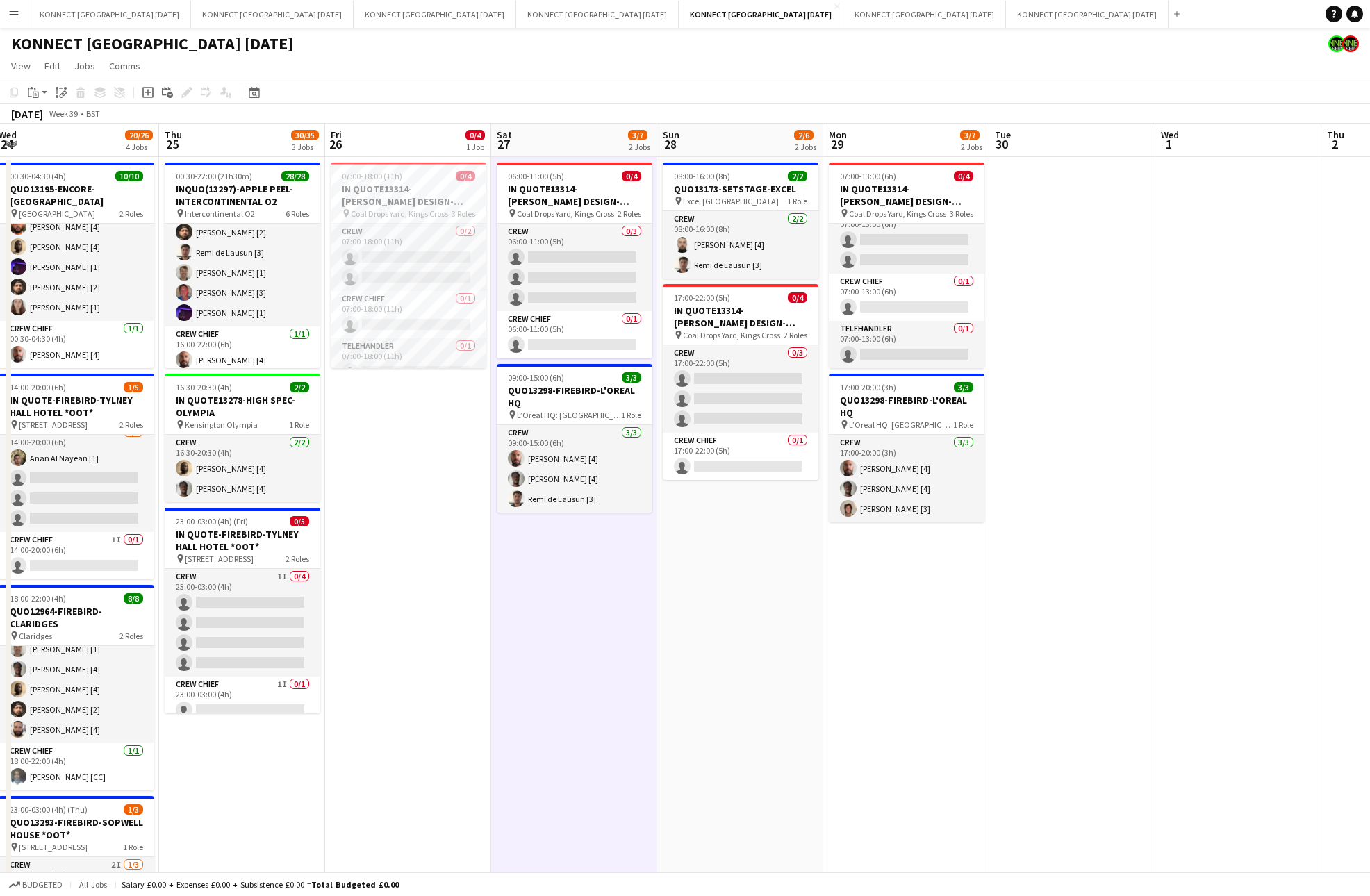
click at [635, 598] on app-date-cell "06:00-11:00 (5h) 0/4 IN QUOTE13314-[PERSON_NAME] DESIGN-KINGS CROSS pin Coal Dr…" at bounding box center [574, 675] width 166 height 1037
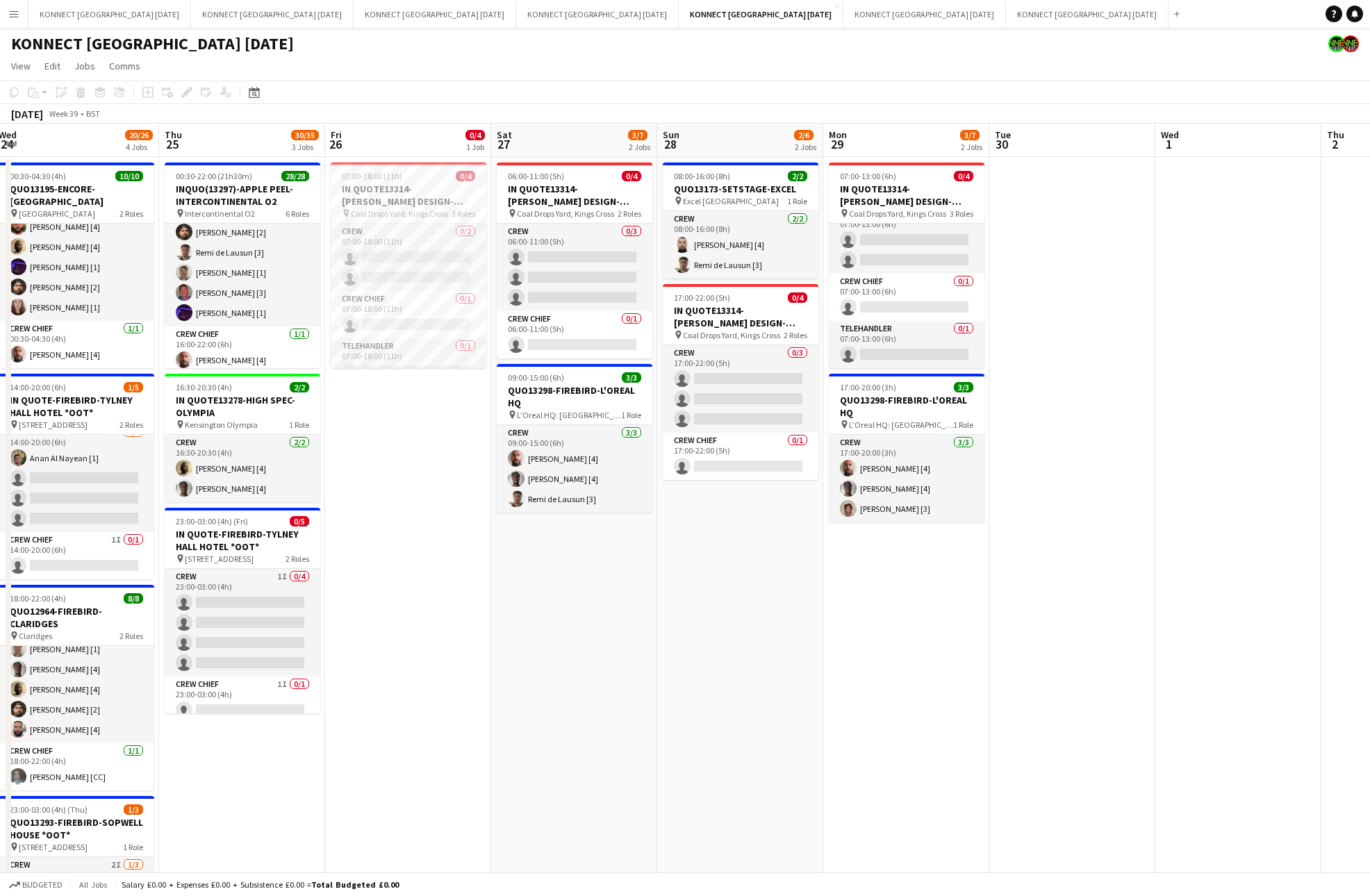
click at [454, 486] on app-date-cell "07:00-18:00 (11h) 0/4 IN QUOTE13314-[PERSON_NAME] DESIGN-KINGS CROSS pin Coal D…" at bounding box center [408, 675] width 166 height 1037
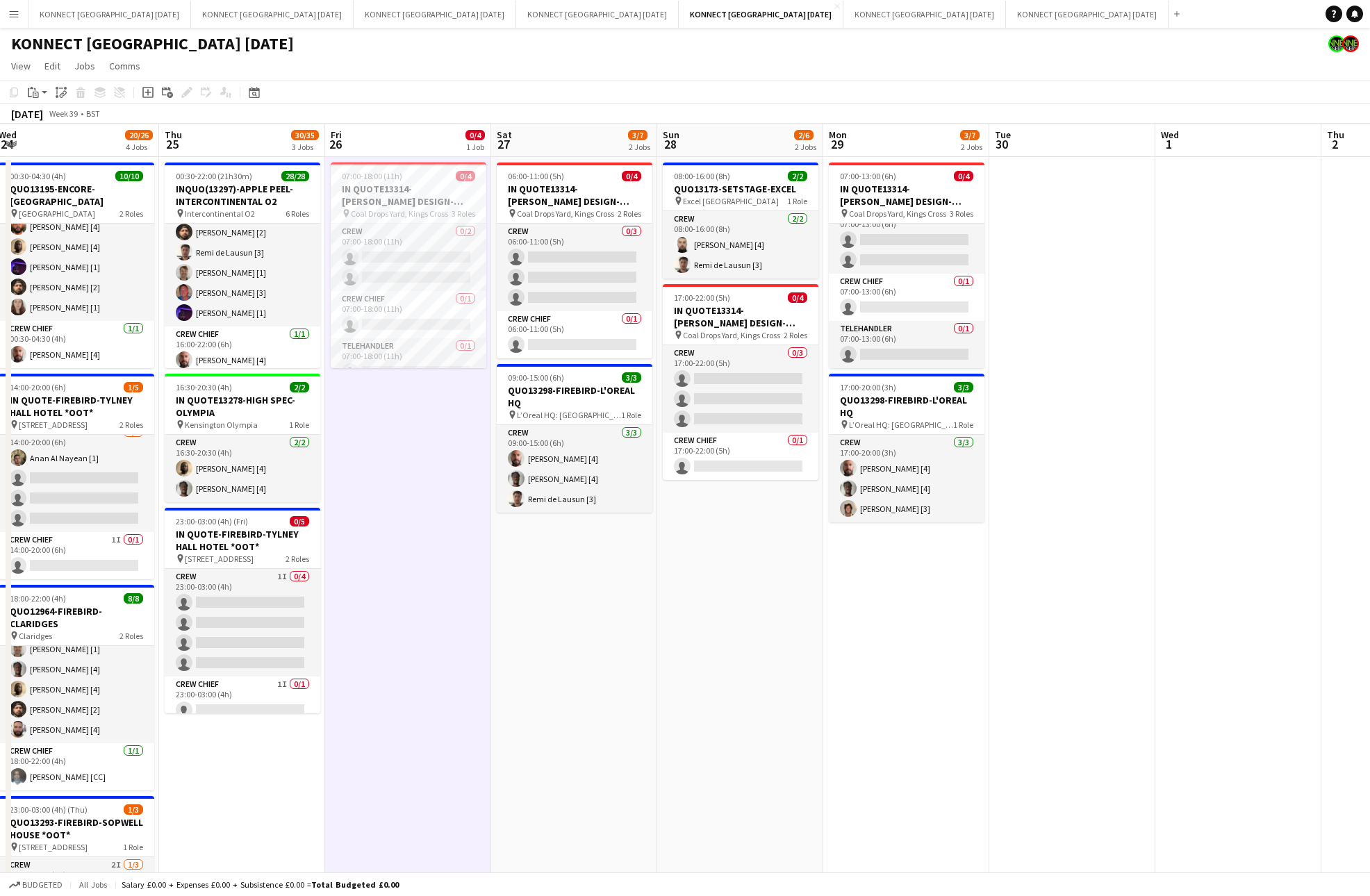
click at [454, 486] on app-date-cell "07:00-18:00 (11h) 0/4 IN QUOTE13314-[PERSON_NAME] DESIGN-KINGS CROSS pin Coal D…" at bounding box center [408, 675] width 166 height 1037
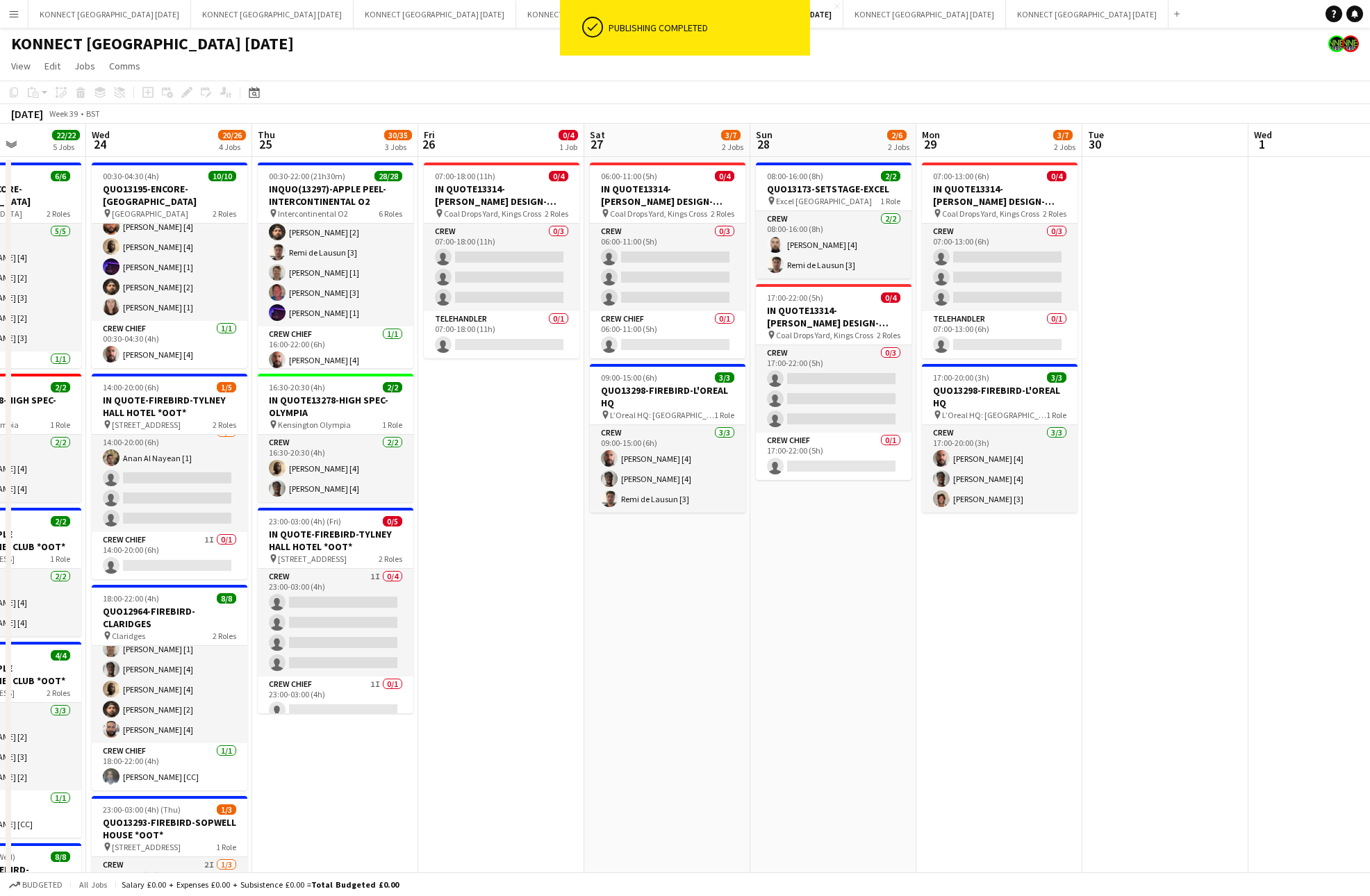
click at [633, 630] on app-date-cell "06:00-11:00 (5h) 0/4 IN QUOTE13314-[PERSON_NAME] DESIGN-KINGS CROSS pin Coal Dr…" at bounding box center [667, 675] width 166 height 1037
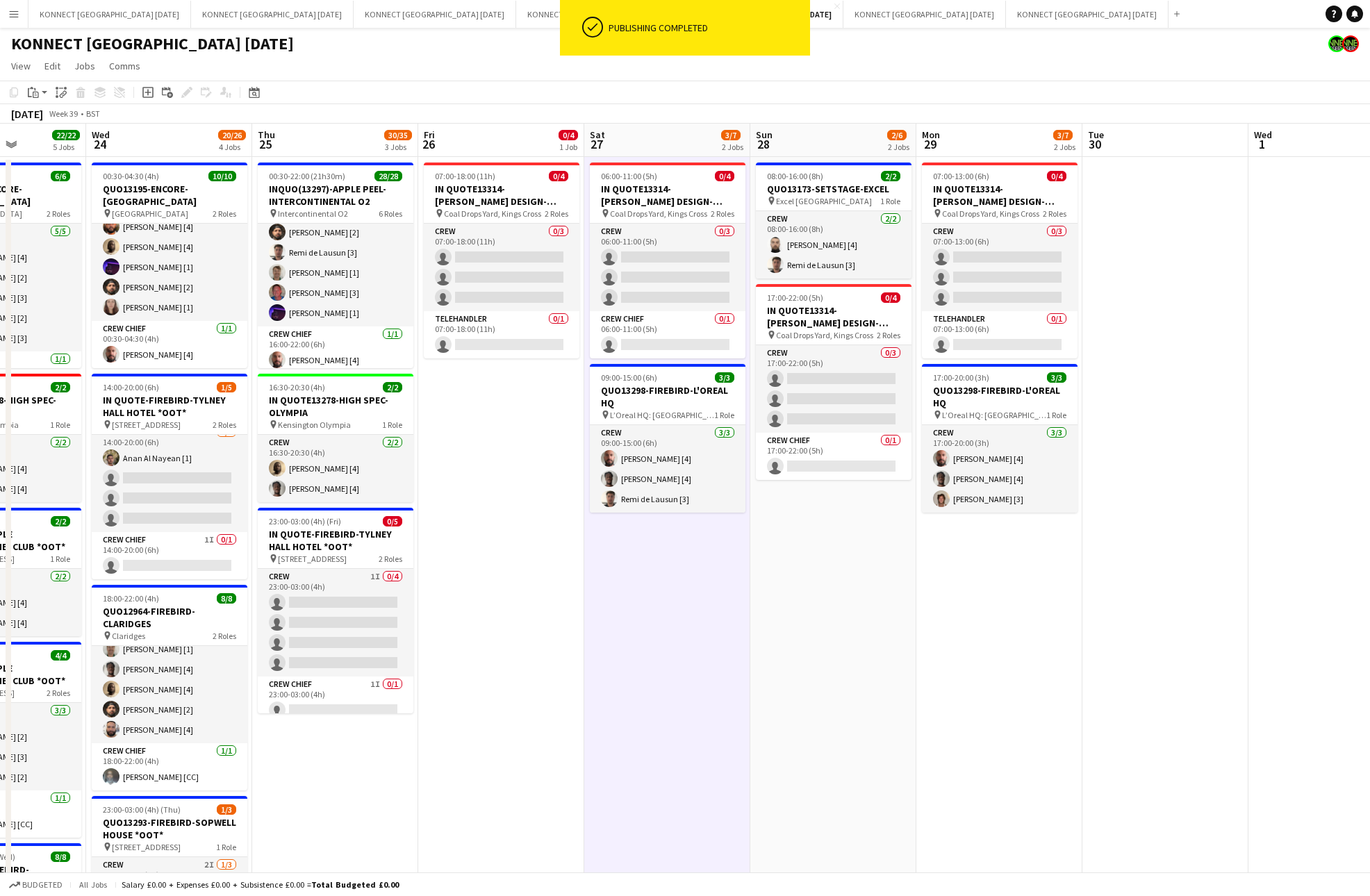
click at [633, 630] on app-date-cell "06:00-11:00 (5h) 0/4 IN QUOTE13314-[PERSON_NAME] DESIGN-KINGS CROSS pin Coal Dr…" at bounding box center [667, 675] width 166 height 1037
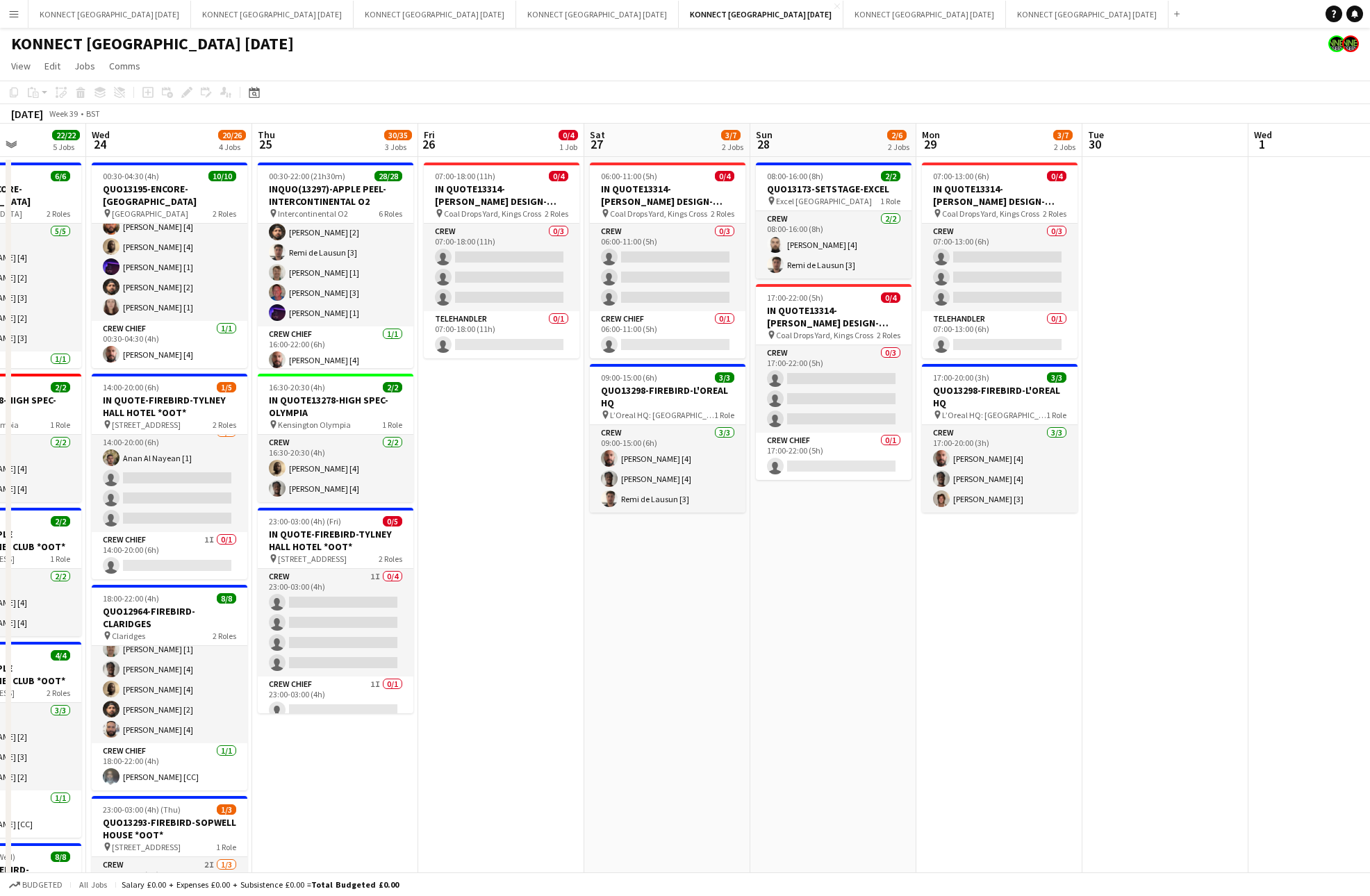
click at [568, 592] on app-date-cell "07:00-18:00 (11h) 0/4 IN QUOTE13314-[PERSON_NAME] DESIGN-KINGS CROSS pin Coal D…" at bounding box center [501, 675] width 166 height 1037
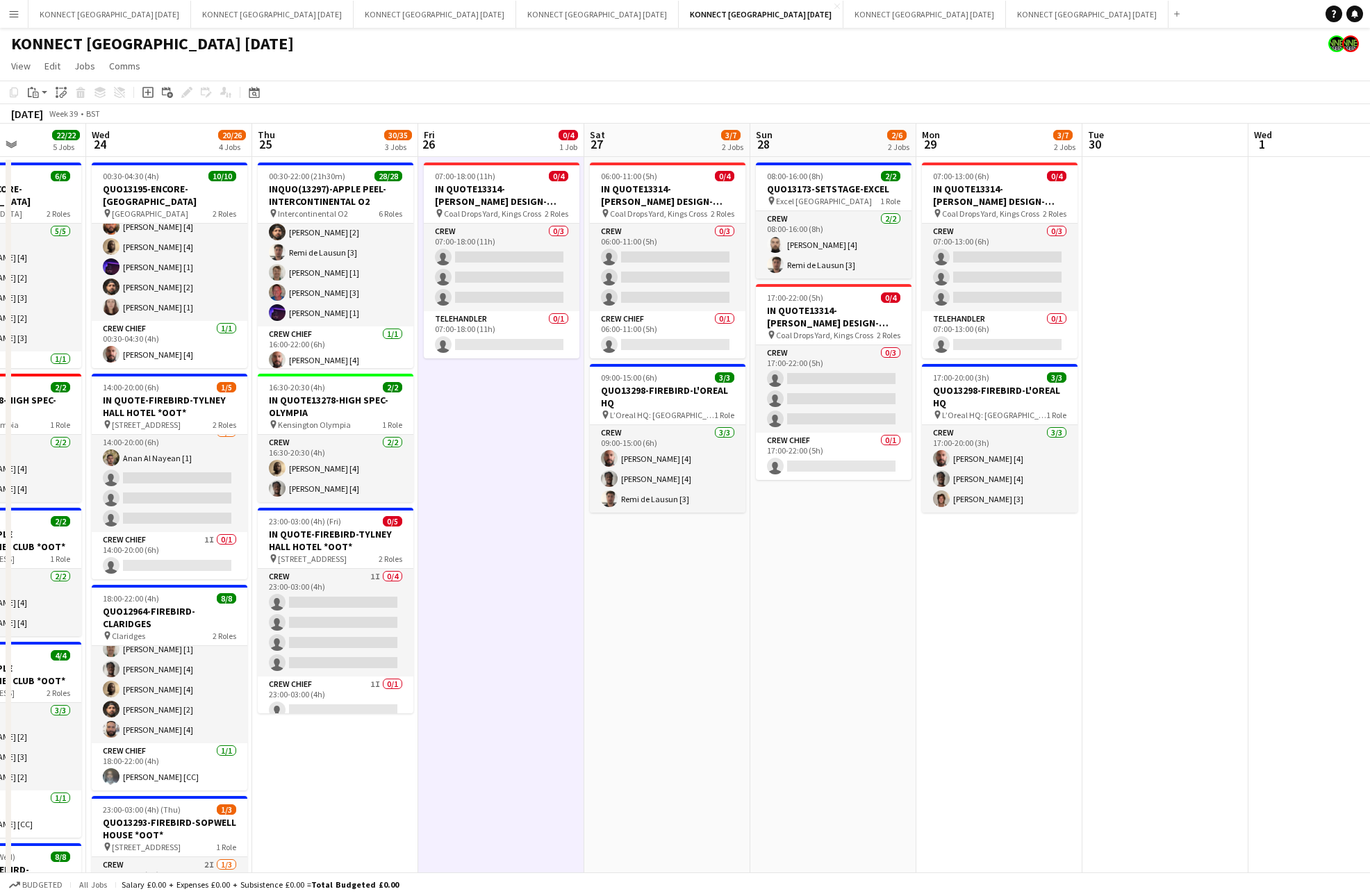
click at [568, 592] on app-date-cell "07:00-18:00 (11h) 0/4 IN QUOTE13314-[PERSON_NAME] DESIGN-KINGS CROSS pin Coal D…" at bounding box center [501, 675] width 166 height 1037
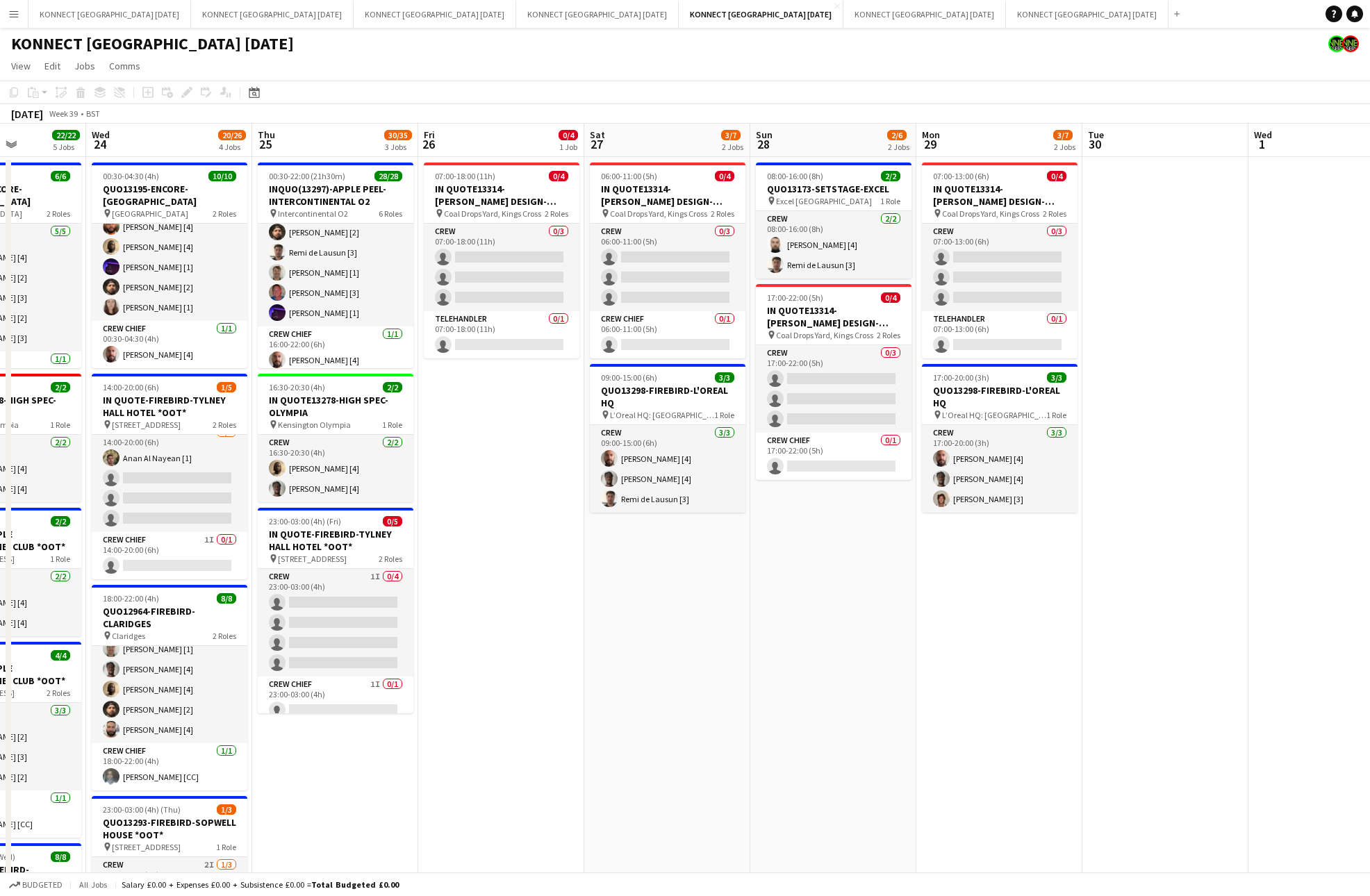
click at [651, 607] on app-date-cell "06:00-11:00 (5h) 0/4 IN QUOTE13314-[PERSON_NAME] DESIGN-KINGS CROSS pin Coal Dr…" at bounding box center [667, 675] width 166 height 1037
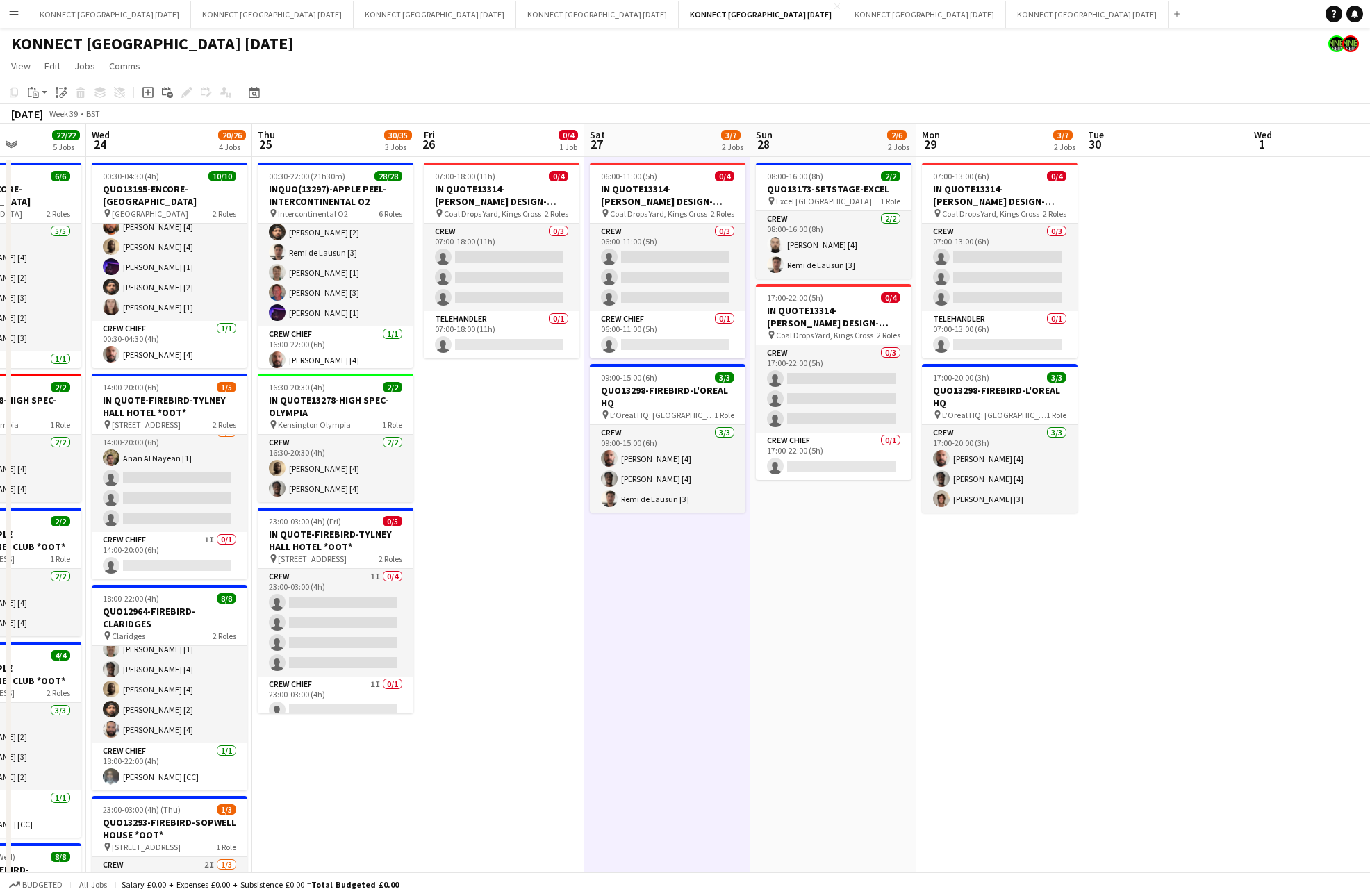
click at [528, 567] on app-date-cell "07:00-18:00 (11h) 0/4 IN QUOTE13314-[PERSON_NAME] DESIGN-KINGS CROSS pin Coal D…" at bounding box center [501, 675] width 166 height 1037
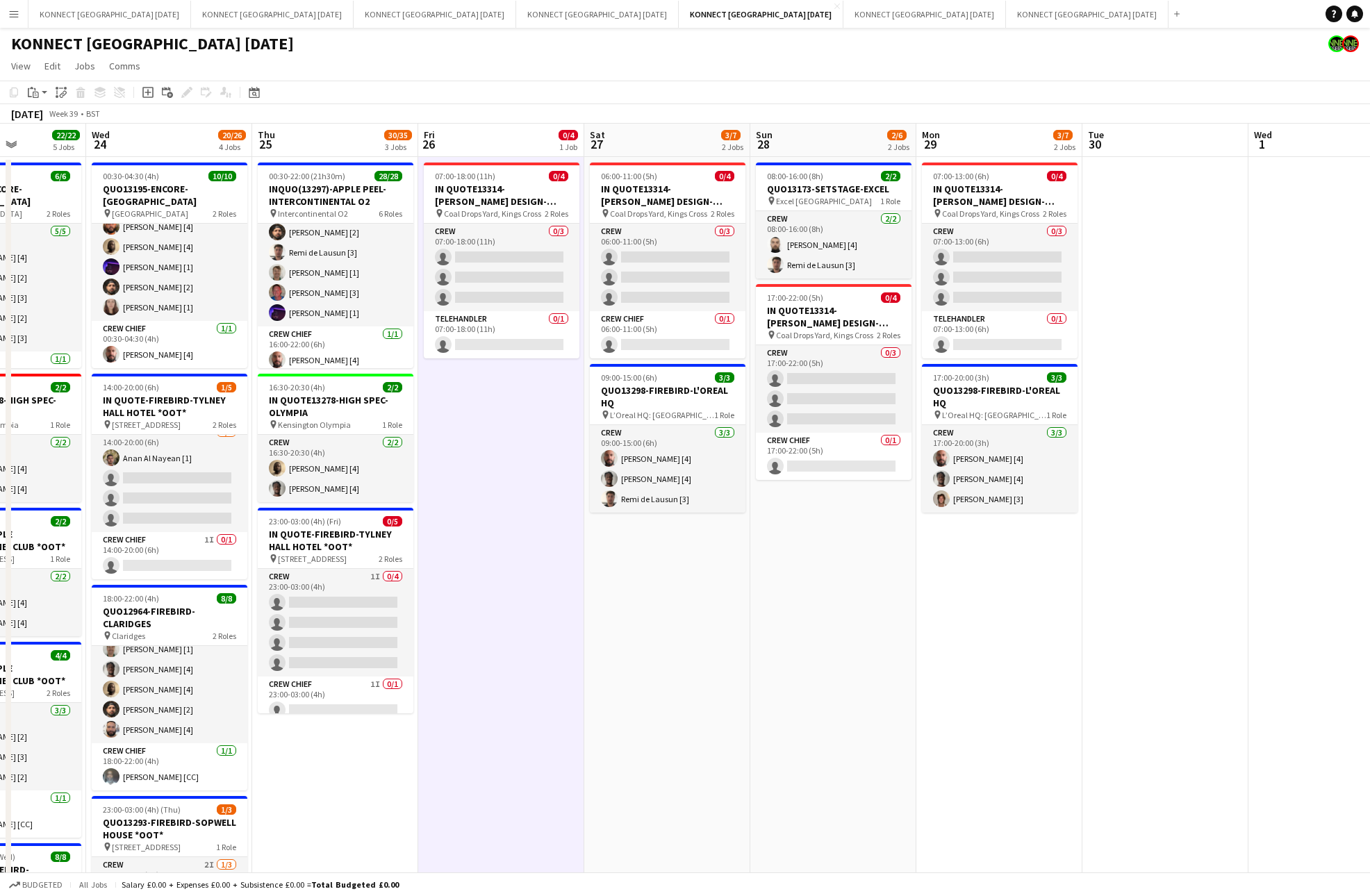
click at [686, 599] on app-date-cell "06:00-11:00 (5h) 0/4 IN QUOTE13314-[PERSON_NAME] DESIGN-KINGS CROSS pin Coal Dr…" at bounding box center [667, 675] width 166 height 1037
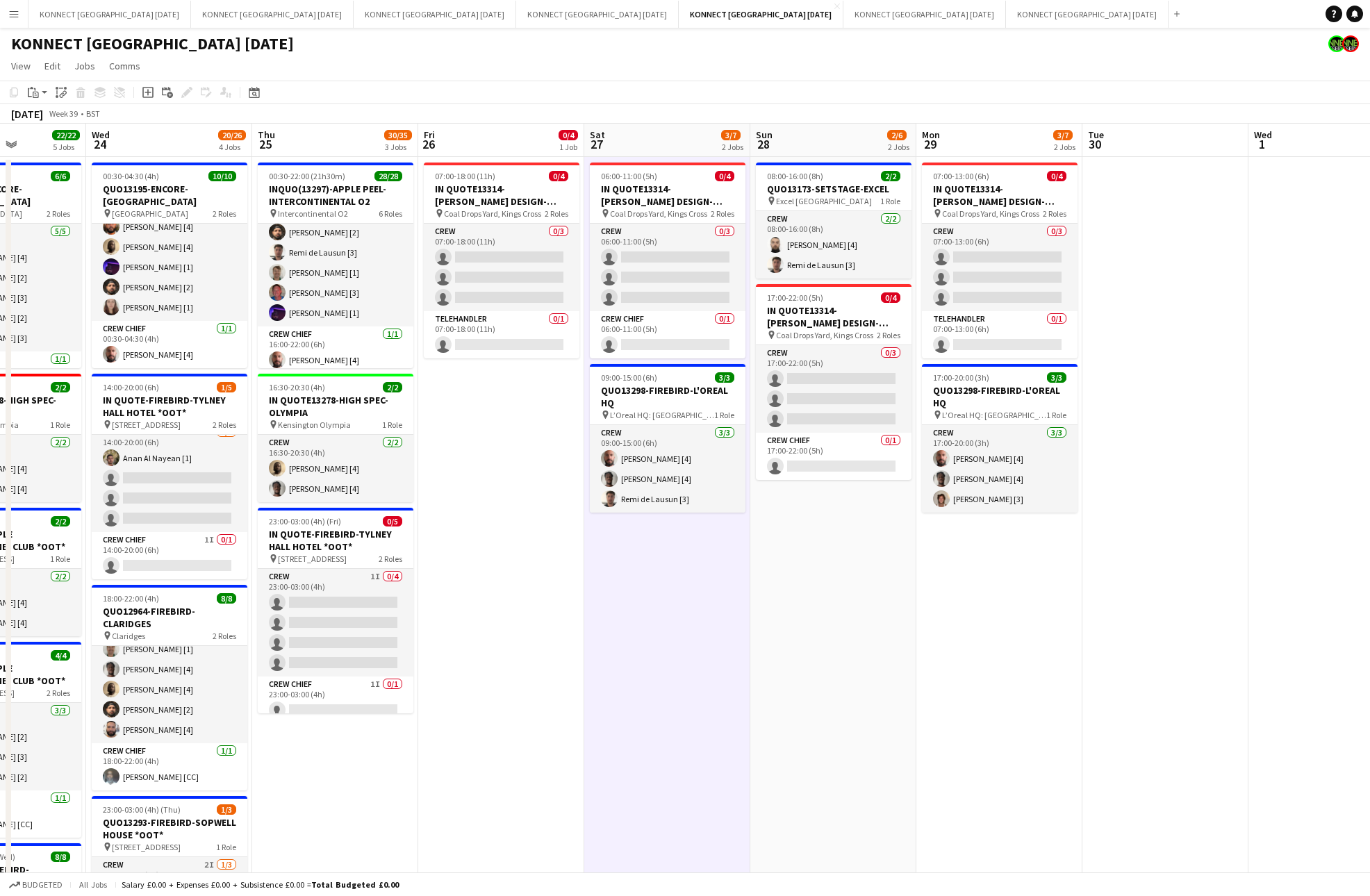
click at [686, 599] on app-date-cell "06:00-11:00 (5h) 0/4 IN QUOTE13314-[PERSON_NAME] DESIGN-KINGS CROSS pin Coal Dr…" at bounding box center [667, 675] width 166 height 1037
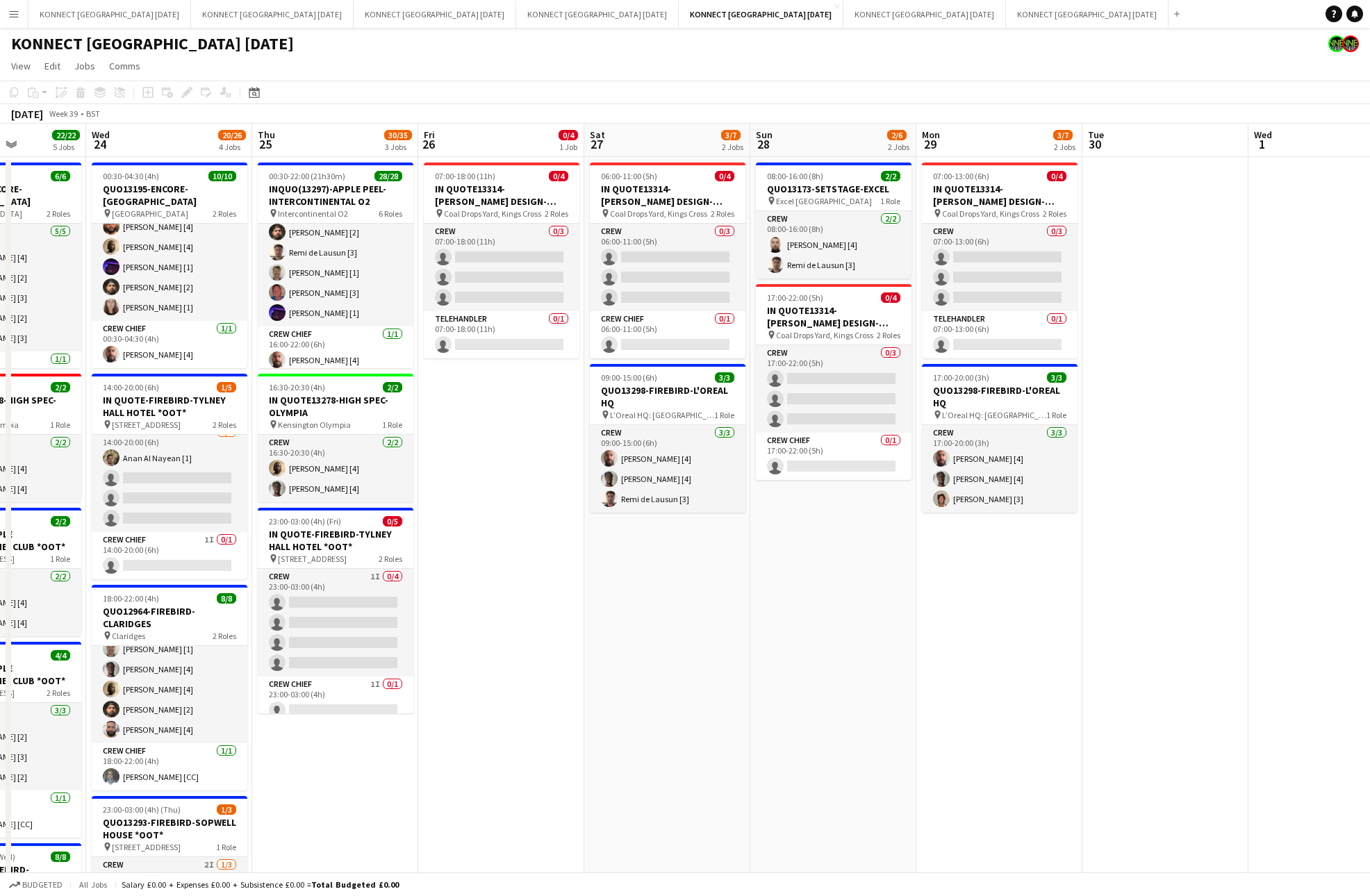
click at [660, 604] on app-date-cell "06:00-11:00 (5h) 0/4 IN QUOTE13314-[PERSON_NAME] DESIGN-KINGS CROSS pin Coal Dr…" at bounding box center [667, 675] width 166 height 1037
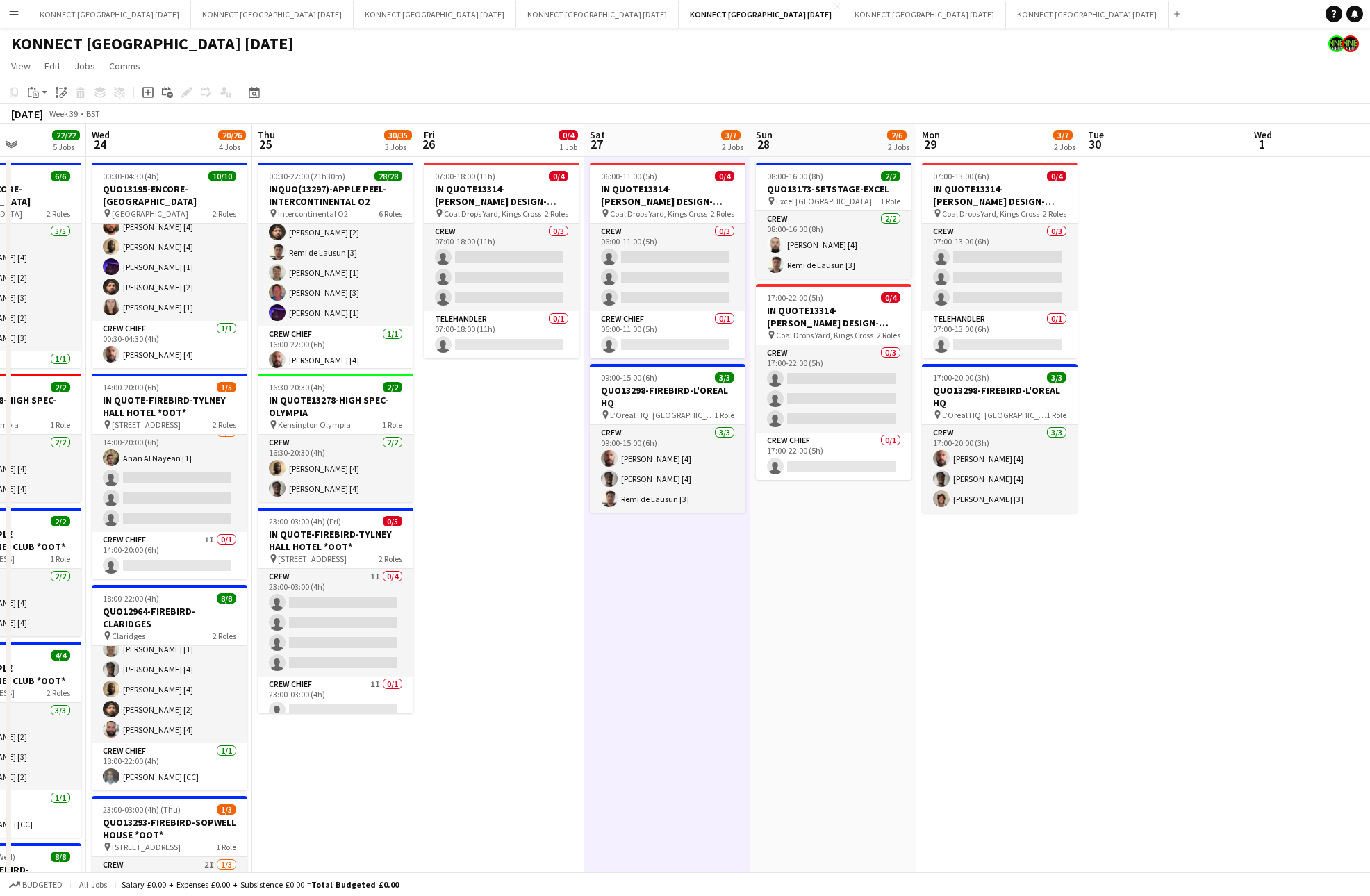
click at [660, 604] on app-date-cell "06:00-11:00 (5h) 0/4 IN QUOTE13314-[PERSON_NAME] DESIGN-KINGS CROSS pin Coal Dr…" at bounding box center [667, 675] width 166 height 1037
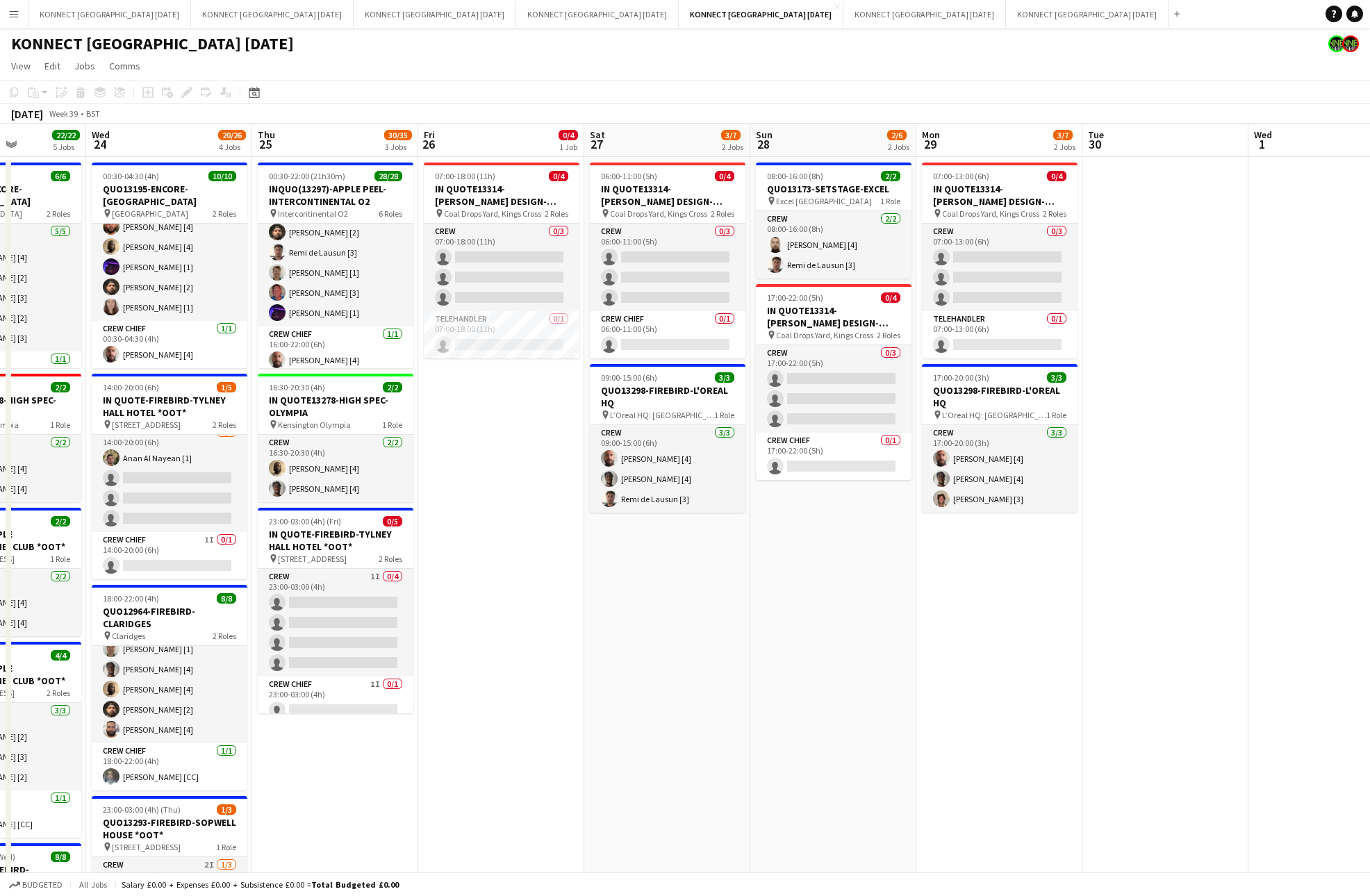
scroll to position [0, 396]
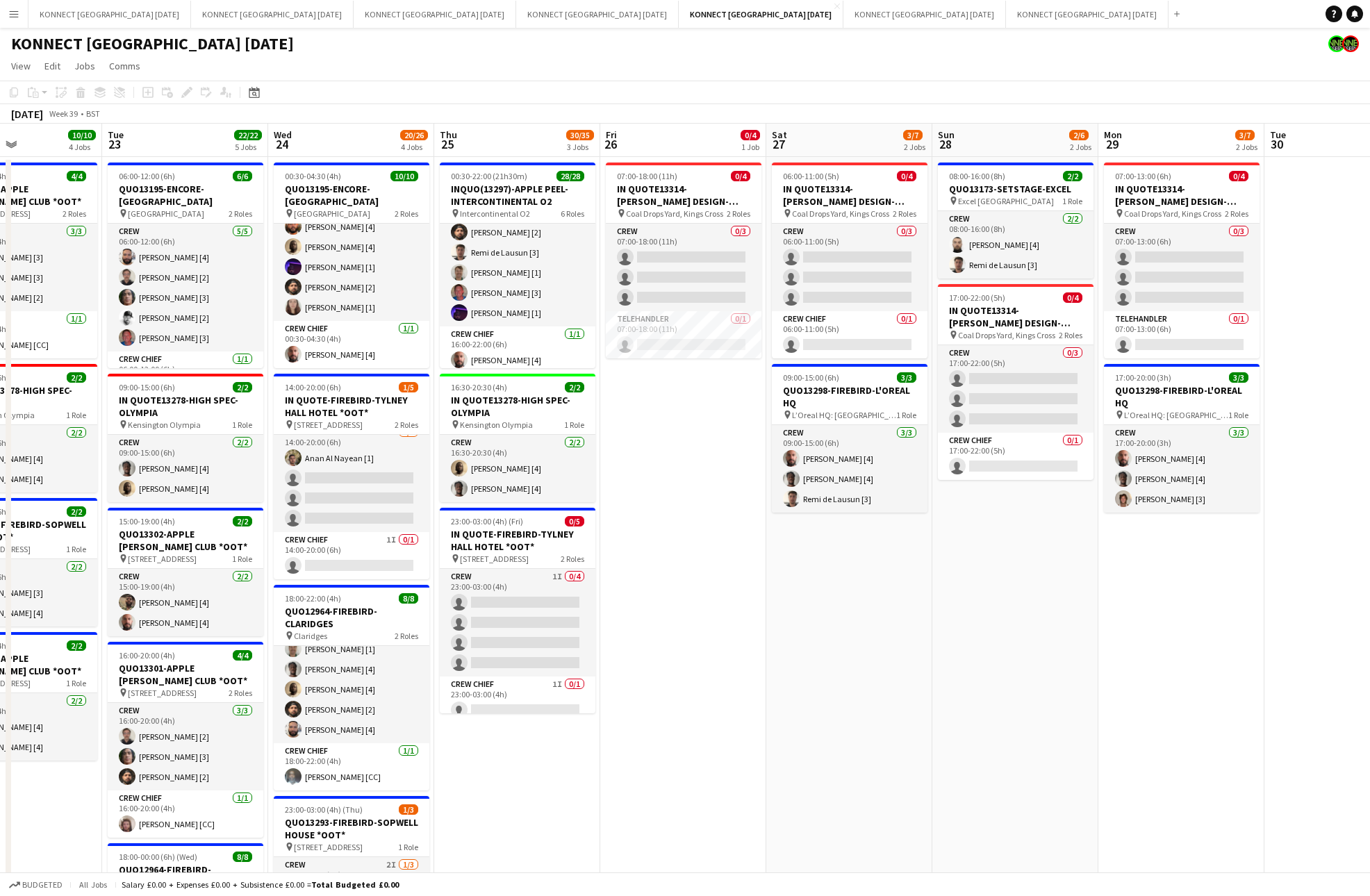
click at [715, 406] on app-date-cell "07:00-18:00 (11h) 0/4 IN QUOTE13314-[PERSON_NAME] DESIGN-KINGS CROSS pin Coal D…" at bounding box center [683, 675] width 166 height 1037
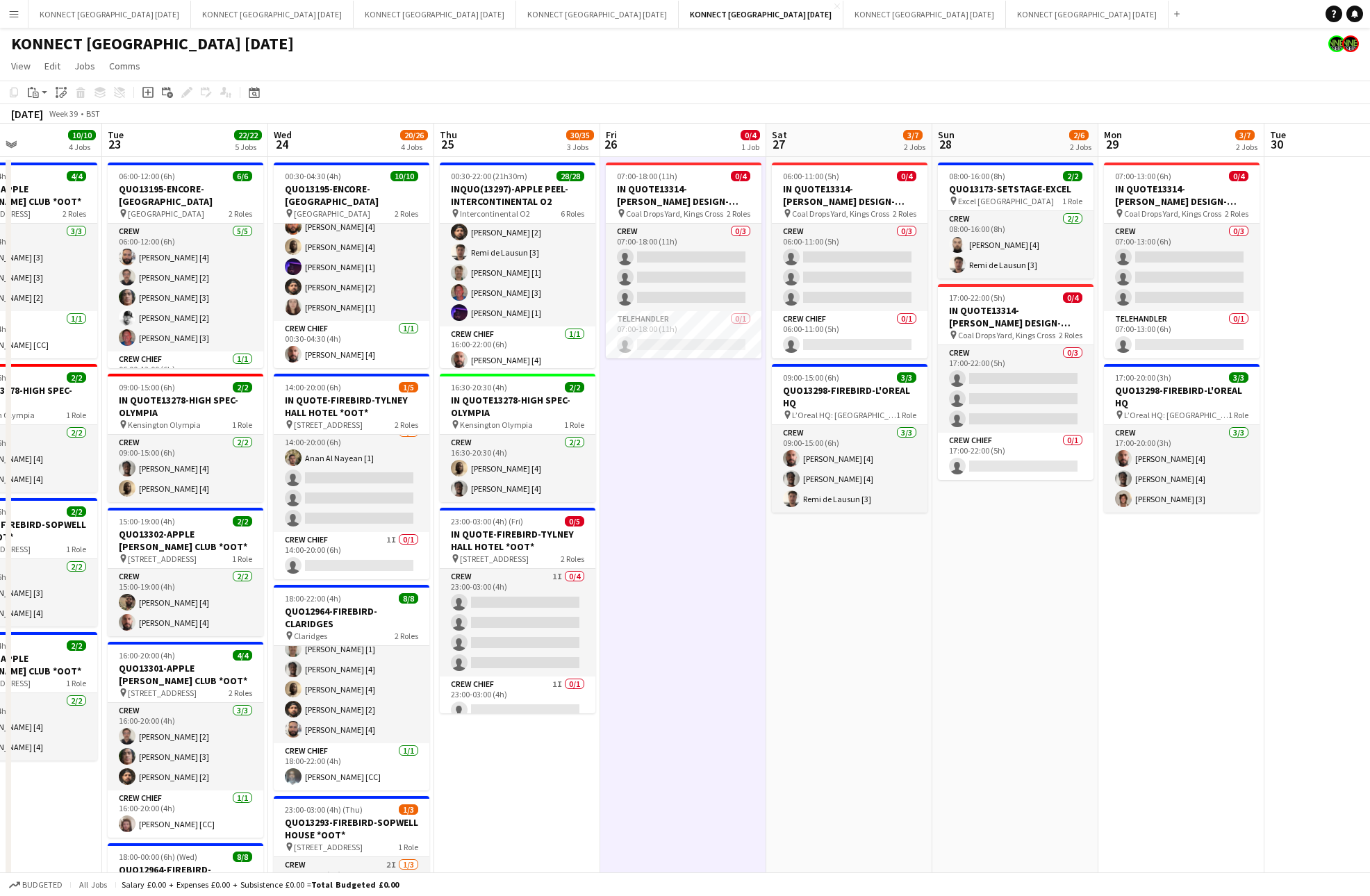
click at [711, 482] on app-date-cell "07:00-18:00 (11h) 0/4 IN QUOTE13314-[PERSON_NAME] DESIGN-KINGS CROSS pin Coal D…" at bounding box center [683, 675] width 166 height 1037
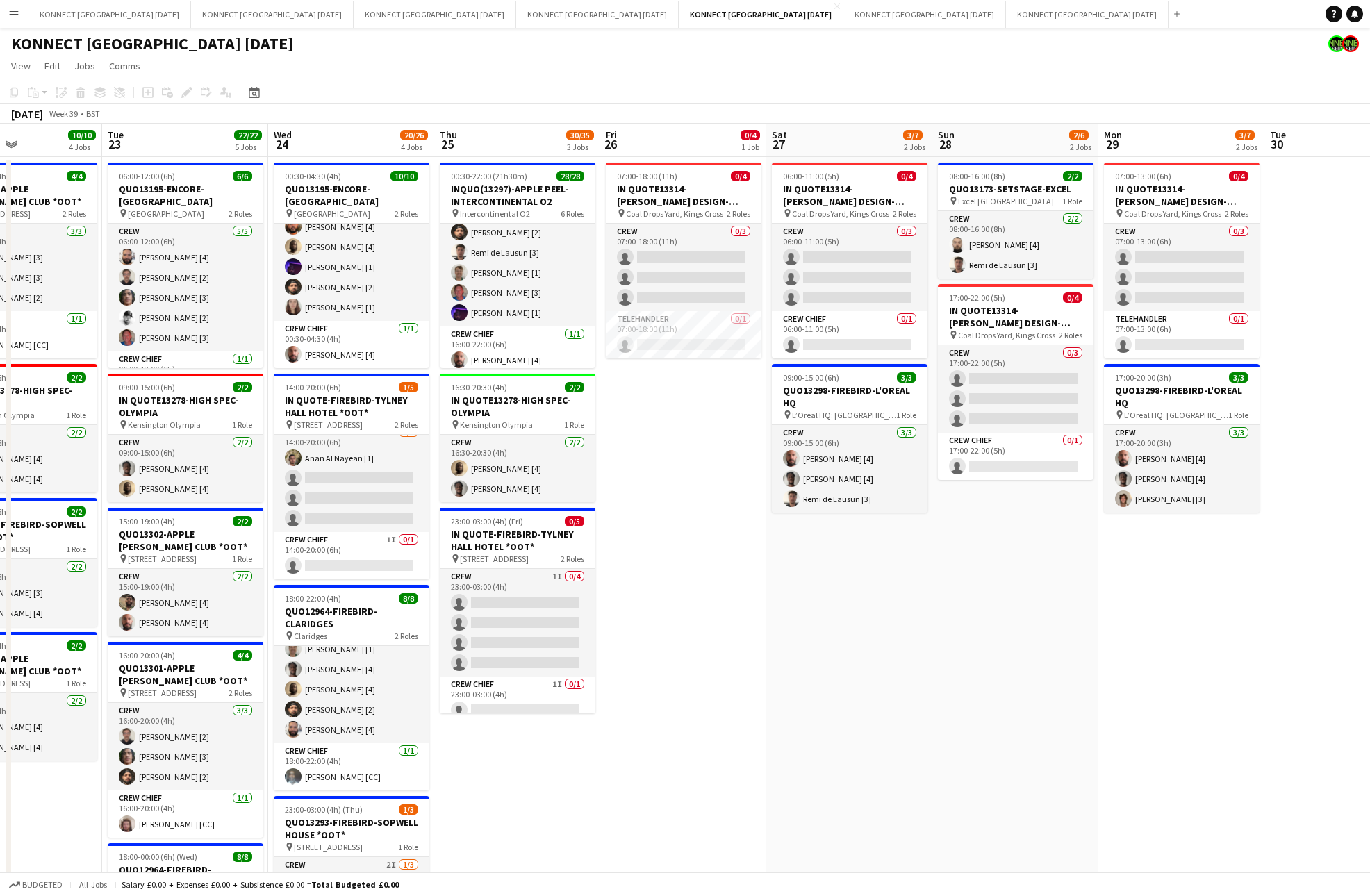
click at [1031, 654] on app-date-cell "08:00-16:00 (8h) 2/2 QUO13173-SETSTAGE-EXCEL pin Excel London 1 Role Crew [DATE…" at bounding box center [1015, 675] width 166 height 1037
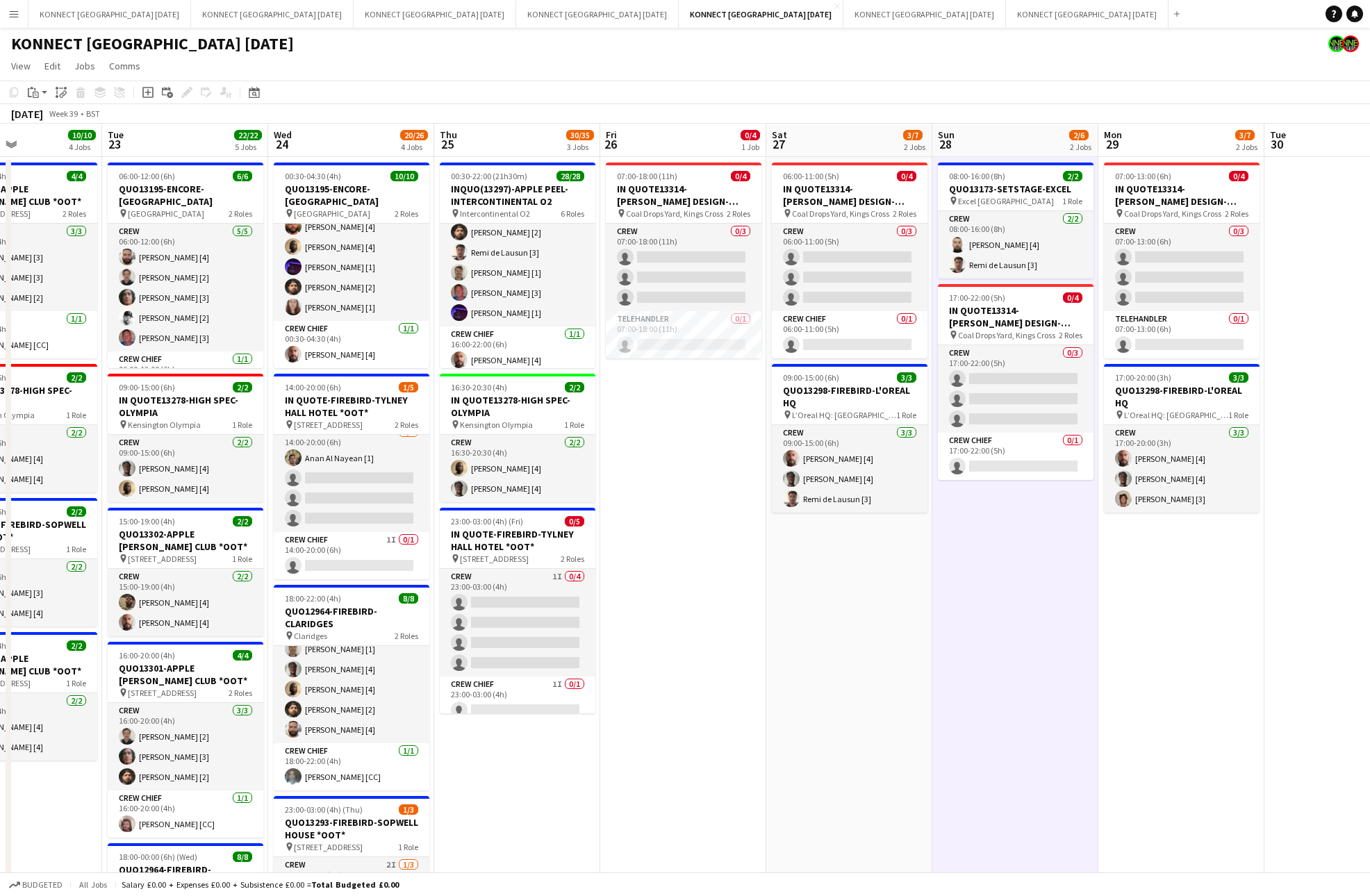
click at [1031, 654] on app-date-cell "08:00-16:00 (8h) 2/2 QUO13173-SETSTAGE-EXCEL pin Excel London 1 Role Crew [DATE…" at bounding box center [1015, 675] width 166 height 1037
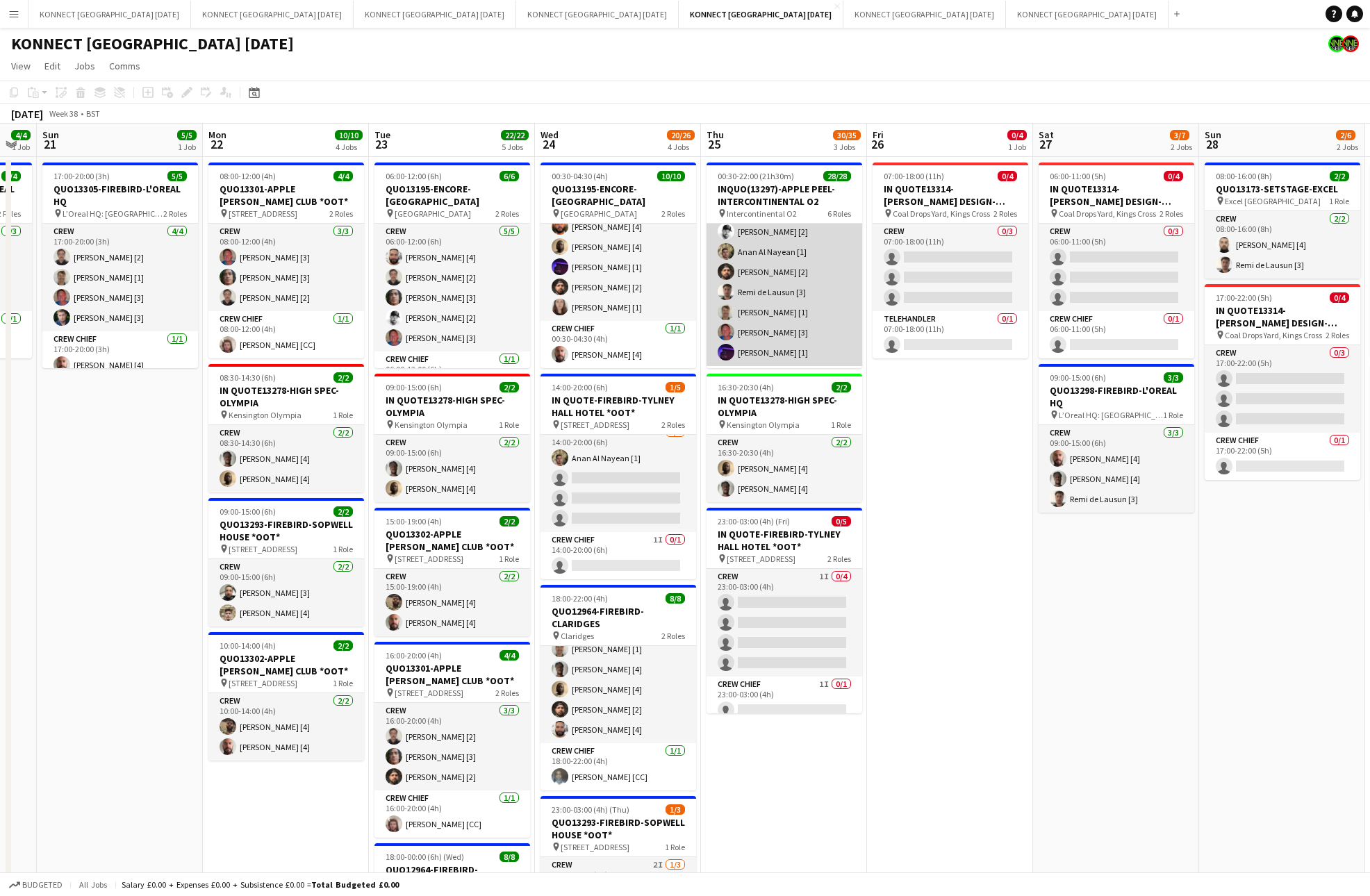
scroll to position [585, 0]
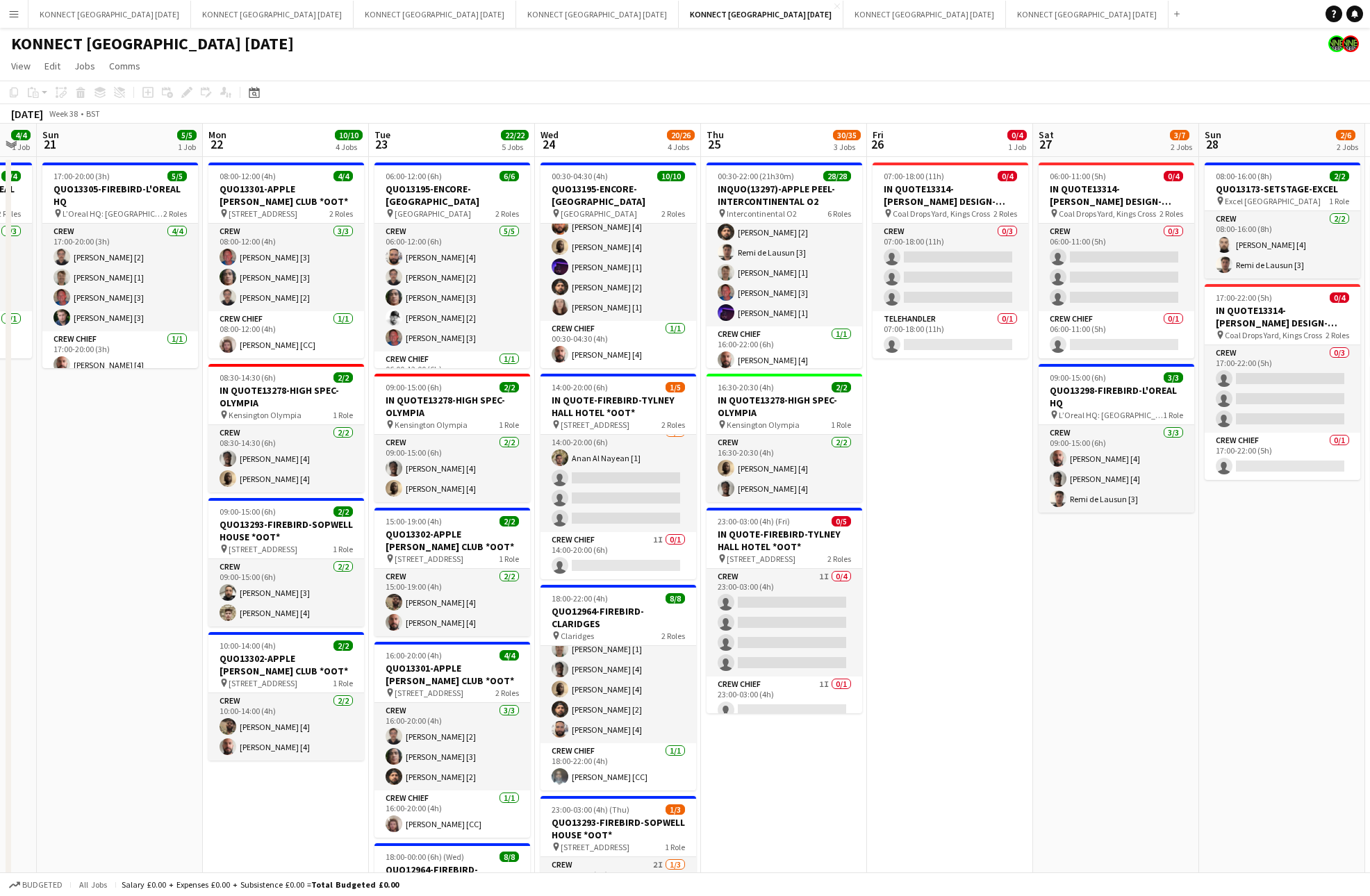
click at [974, 508] on app-date-cell "07:00-18:00 (11h) 0/4 IN QUOTE13314-[PERSON_NAME] DESIGN-KINGS CROSS pin Coal D…" at bounding box center [950, 675] width 166 height 1037
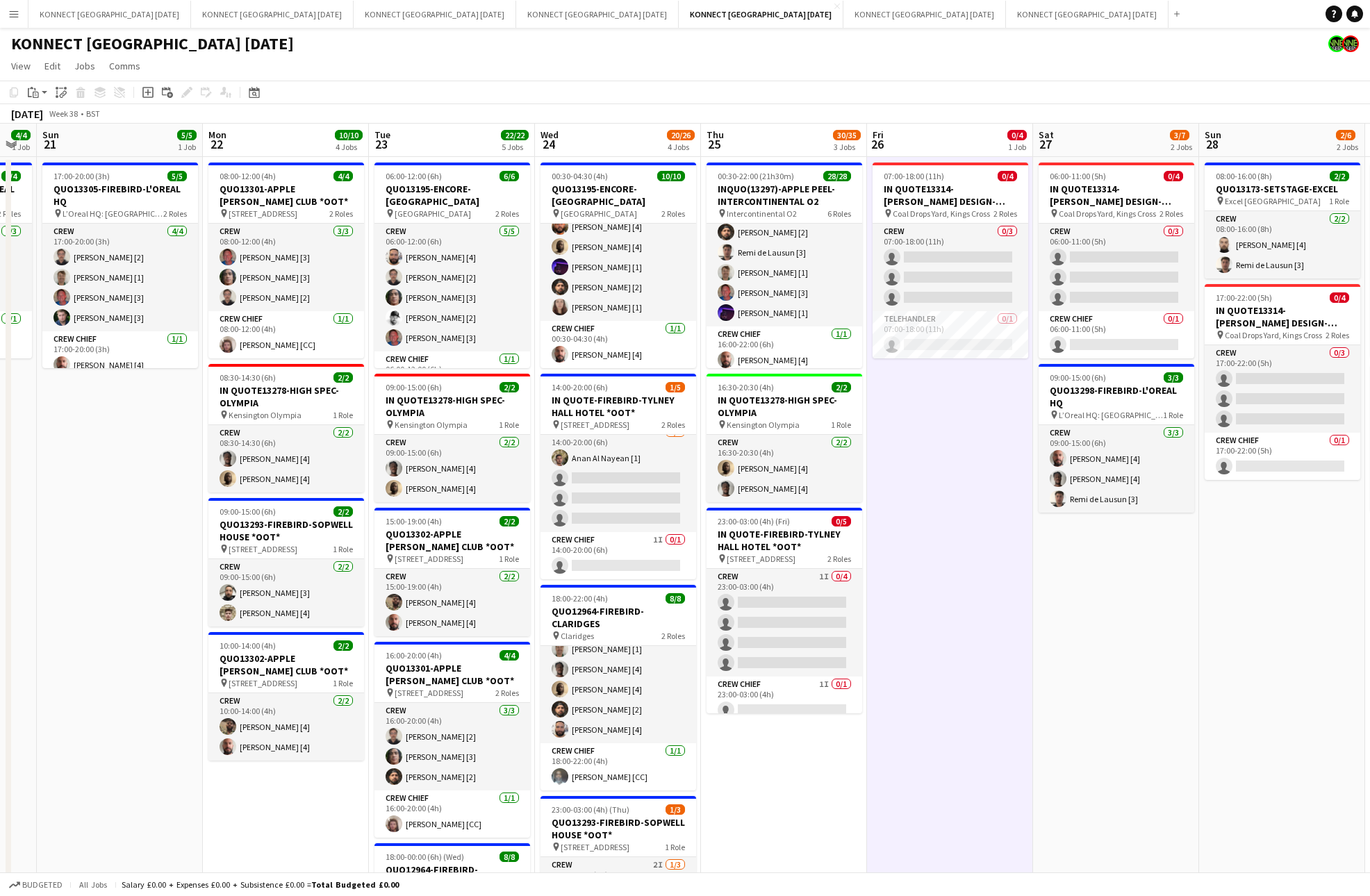
click at [974, 508] on app-date-cell "07:00-18:00 (11h) 0/4 IN QUOTE13314-[PERSON_NAME] DESIGN-KINGS CROSS pin Coal D…" at bounding box center [950, 675] width 166 height 1037
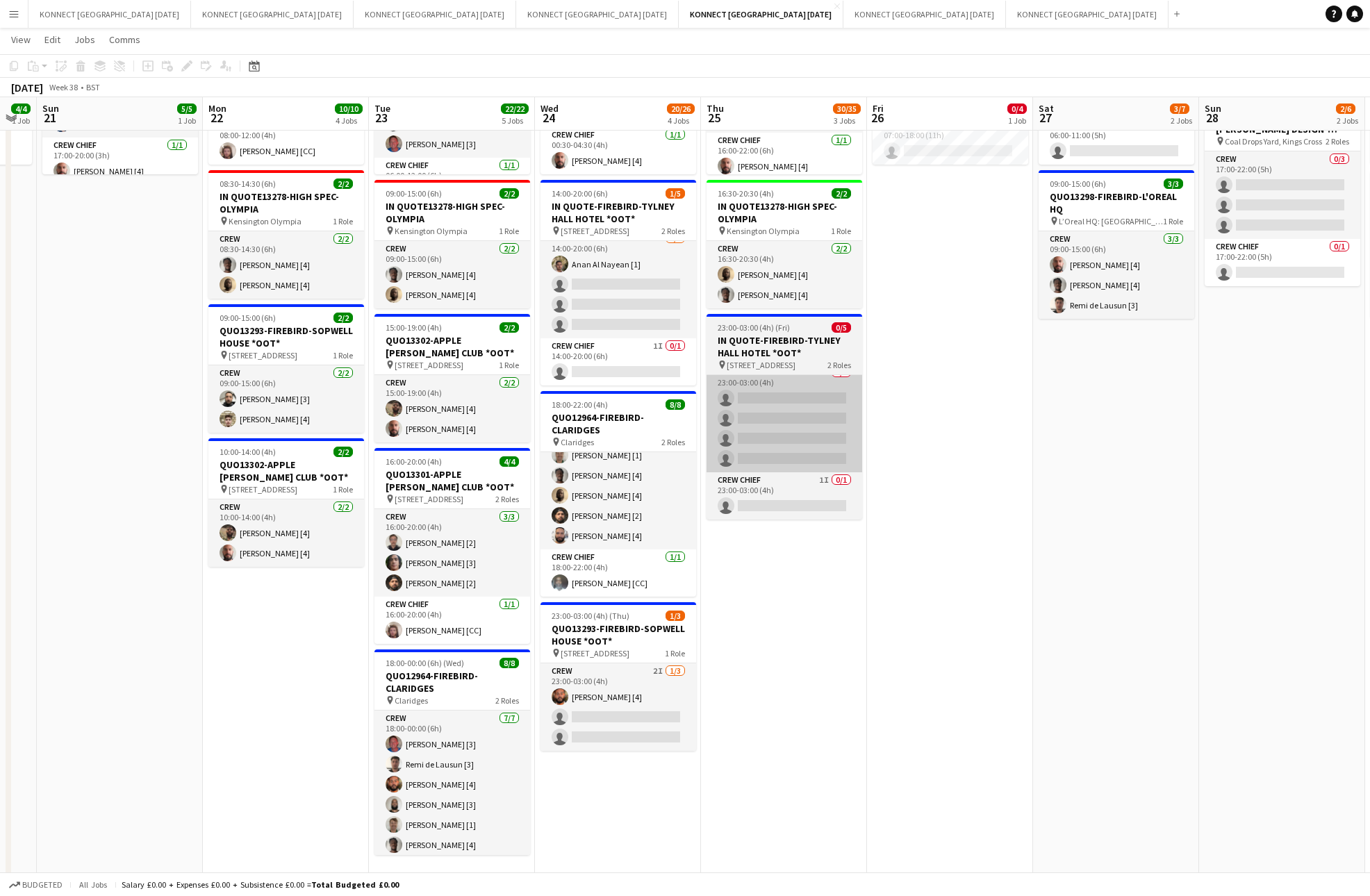
scroll to position [0, 0]
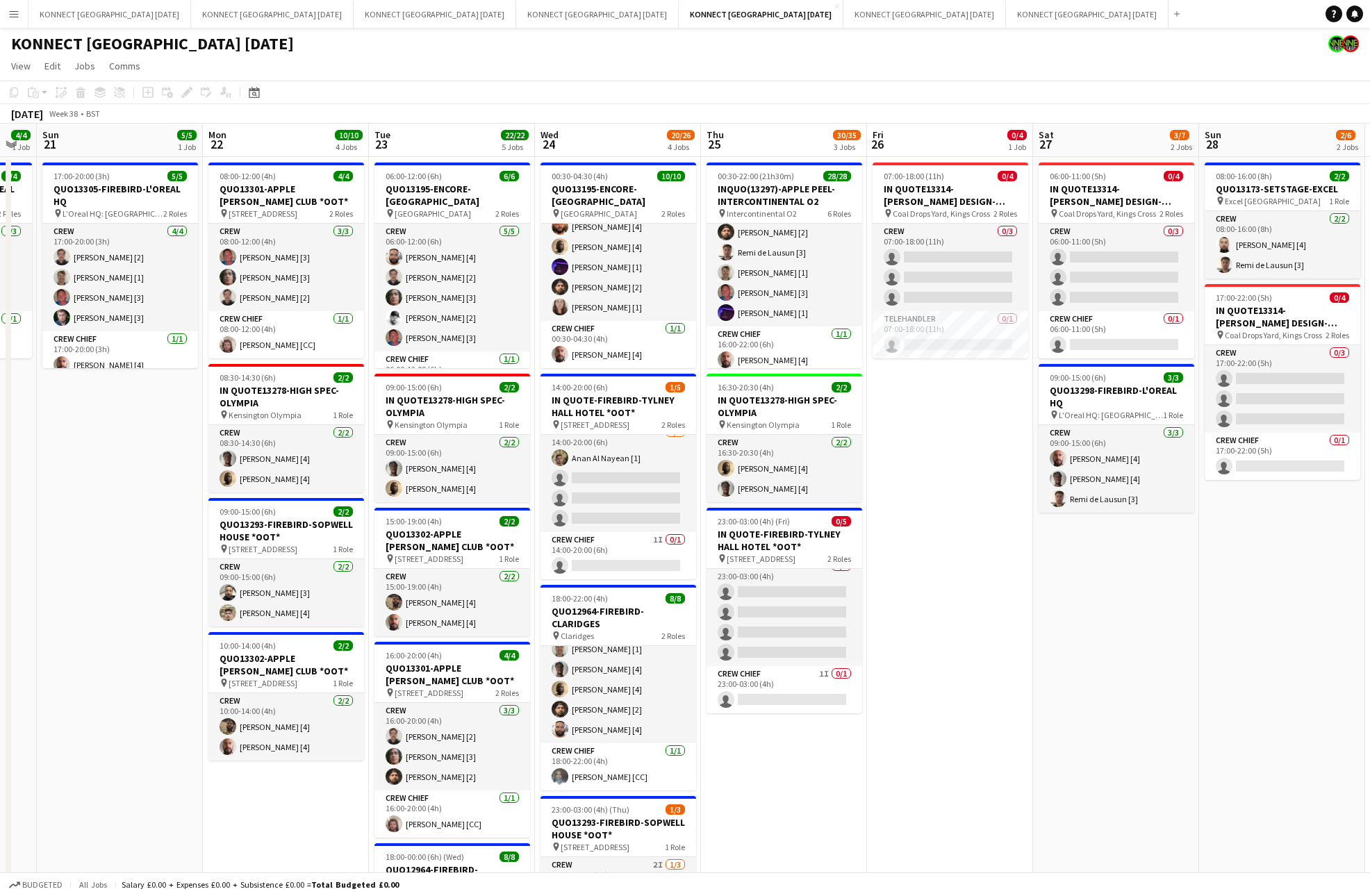
click at [914, 655] on app-date-cell "07:00-18:00 (11h) 0/4 IN QUOTE13314-[PERSON_NAME] DESIGN-KINGS CROSS pin Coal D…" at bounding box center [950, 675] width 166 height 1037
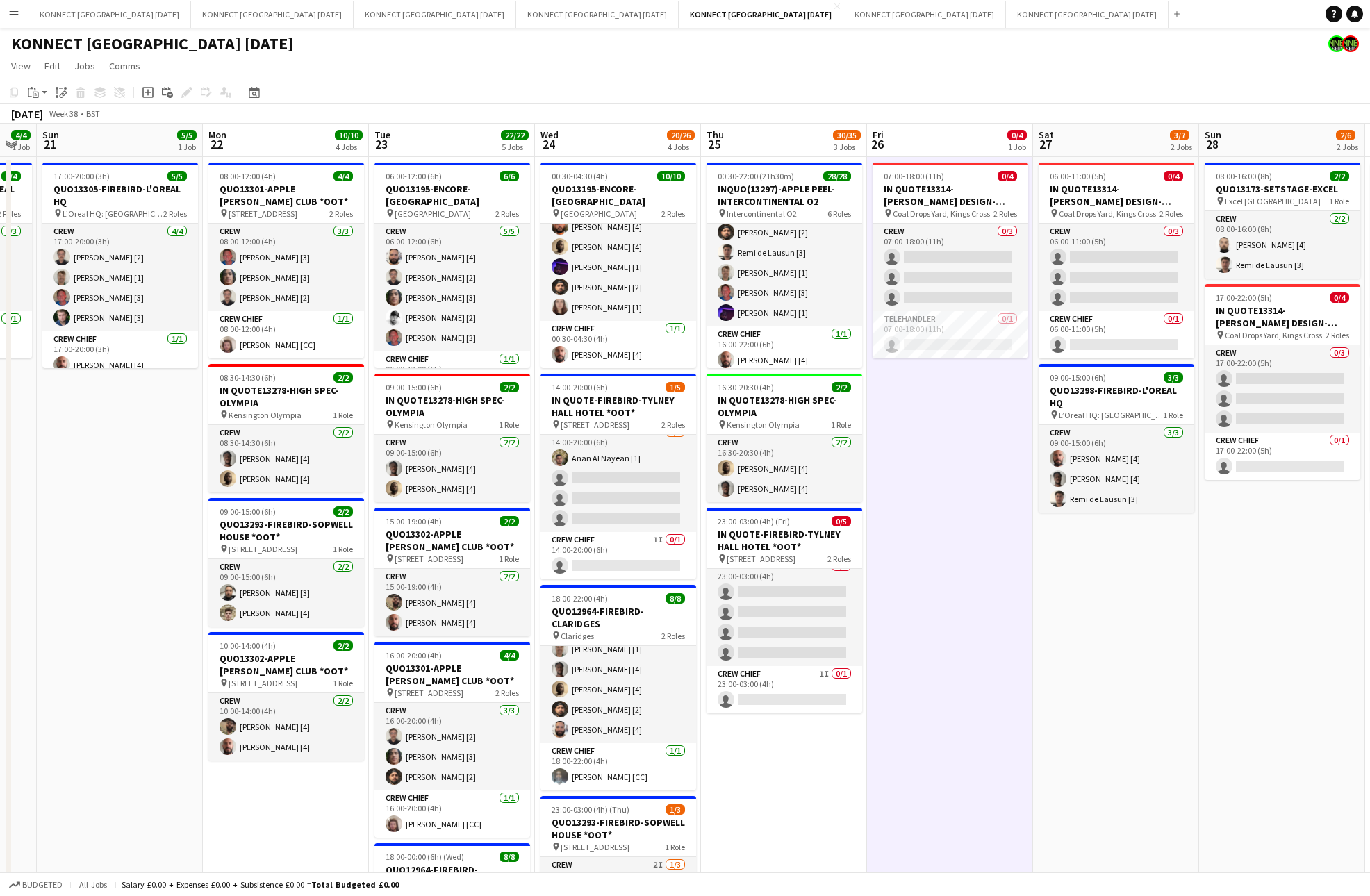
click at [951, 501] on app-date-cell "07:00-18:00 (11h) 0/4 IN QUOTE13314-[PERSON_NAME] DESIGN-KINGS CROSS pin Coal D…" at bounding box center [950, 675] width 166 height 1037
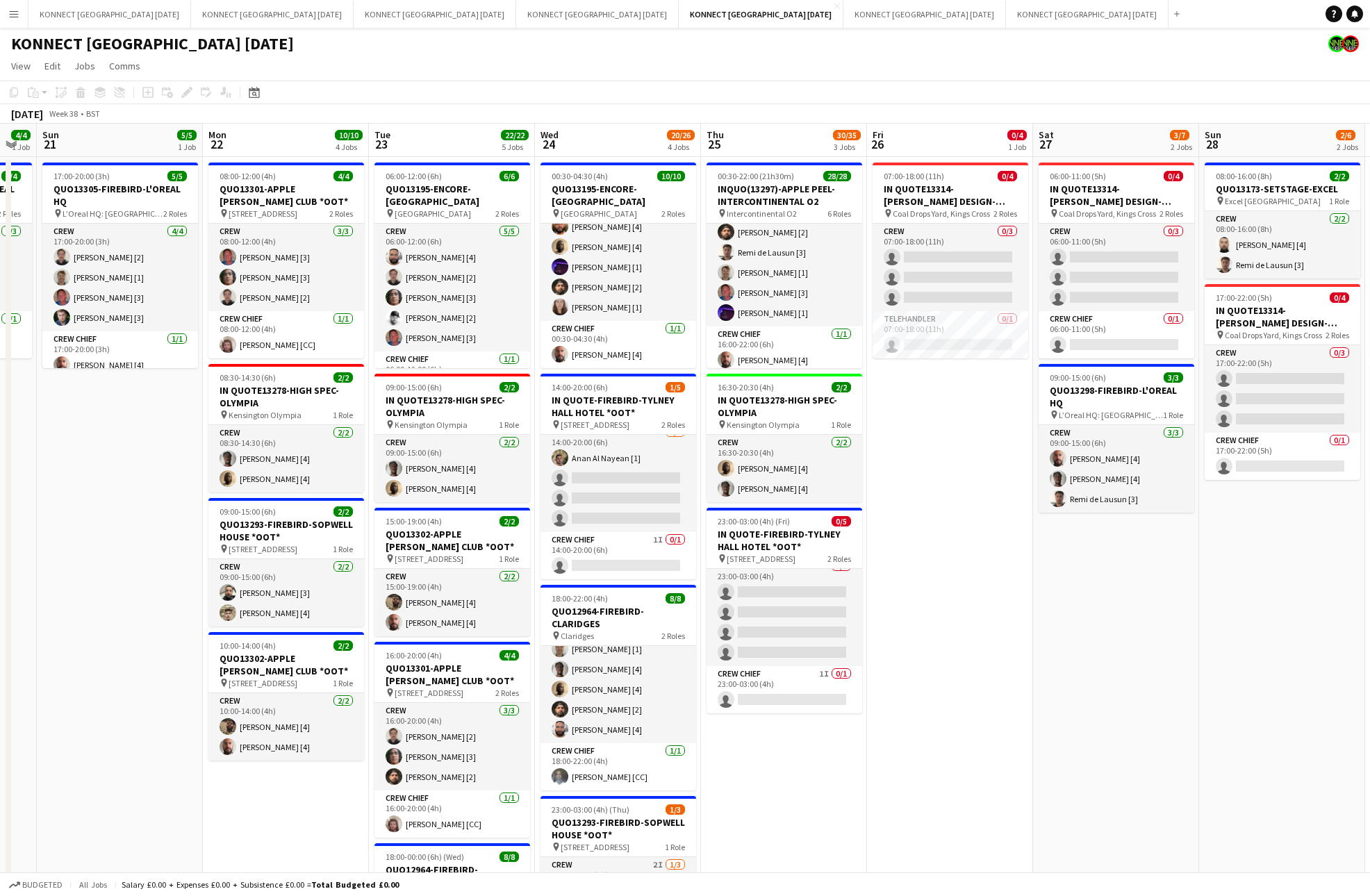
click at [1069, 601] on app-date-cell "06:00-11:00 (5h) 0/4 IN QUOTE13314-[PERSON_NAME] DESIGN-KINGS CROSS pin Coal Dr…" at bounding box center [1115, 675] width 166 height 1037
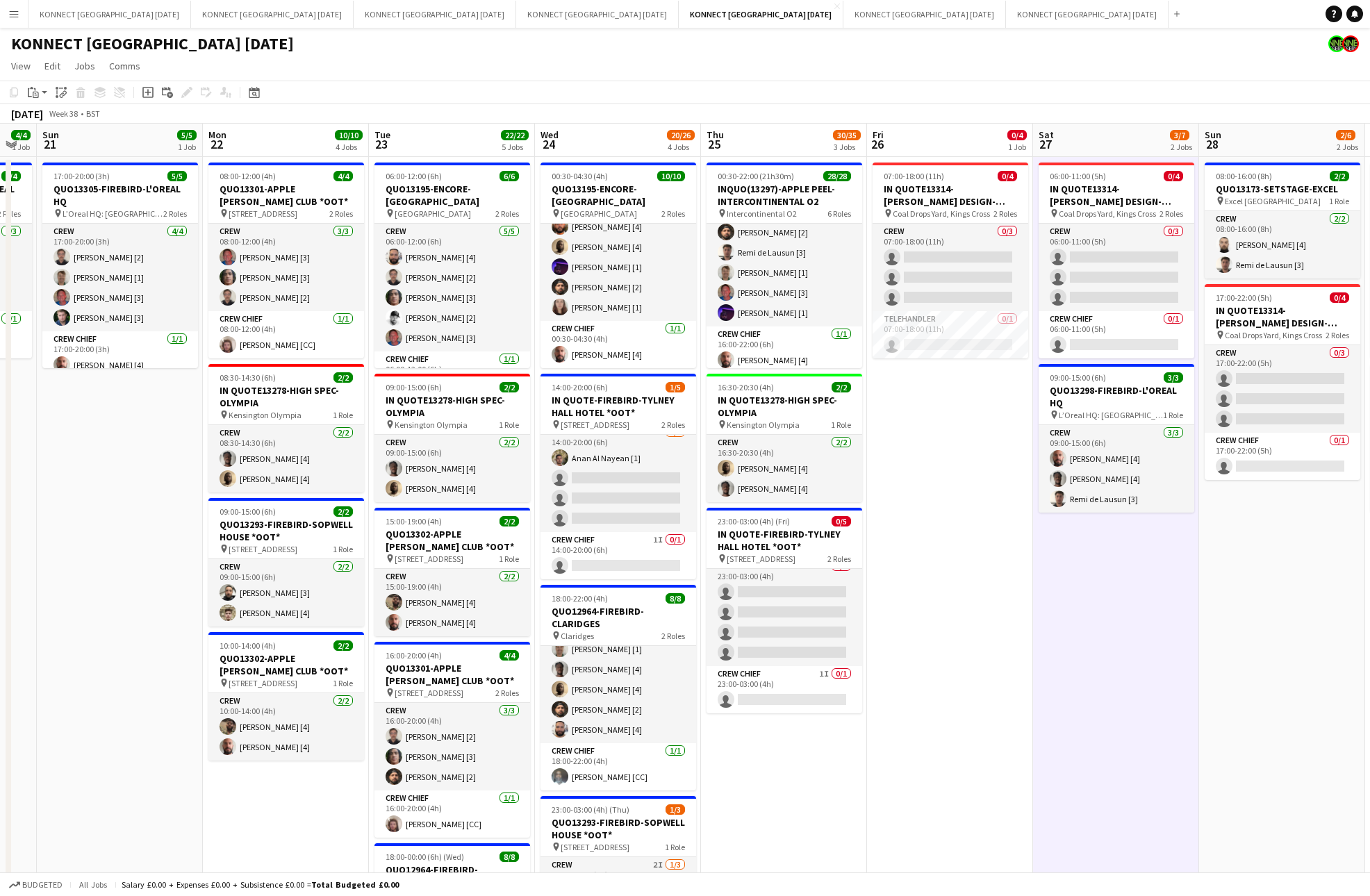
click at [1069, 601] on app-date-cell "06:00-11:00 (5h) 0/4 IN QUOTE13314-[PERSON_NAME] DESIGN-KINGS CROSS pin Coal Dr…" at bounding box center [1115, 675] width 166 height 1037
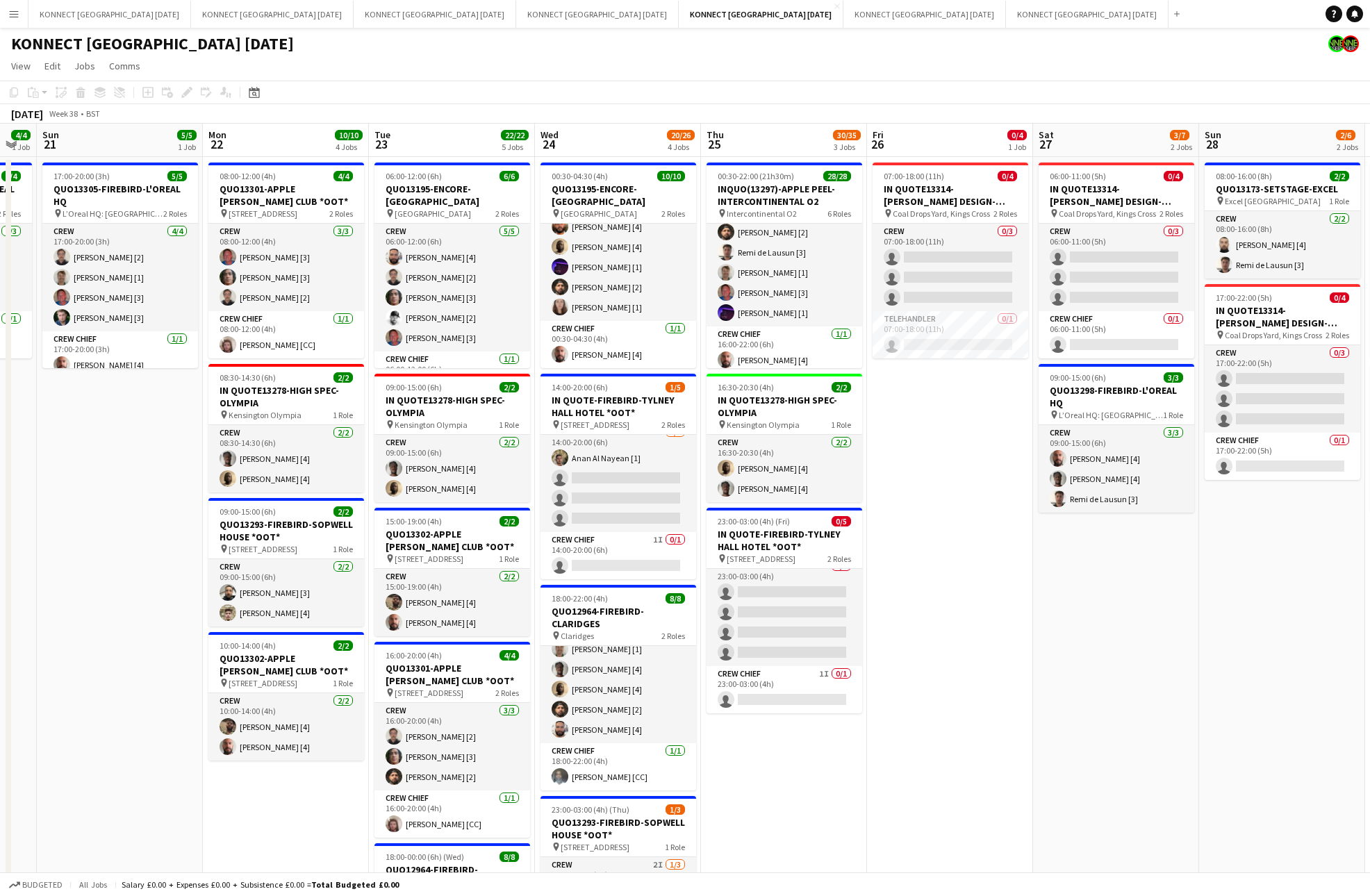
click at [1069, 601] on app-date-cell "06:00-11:00 (5h) 0/4 IN QUOTE13314-[PERSON_NAME] DESIGN-KINGS CROSS pin Coal Dr…" at bounding box center [1115, 675] width 166 height 1037
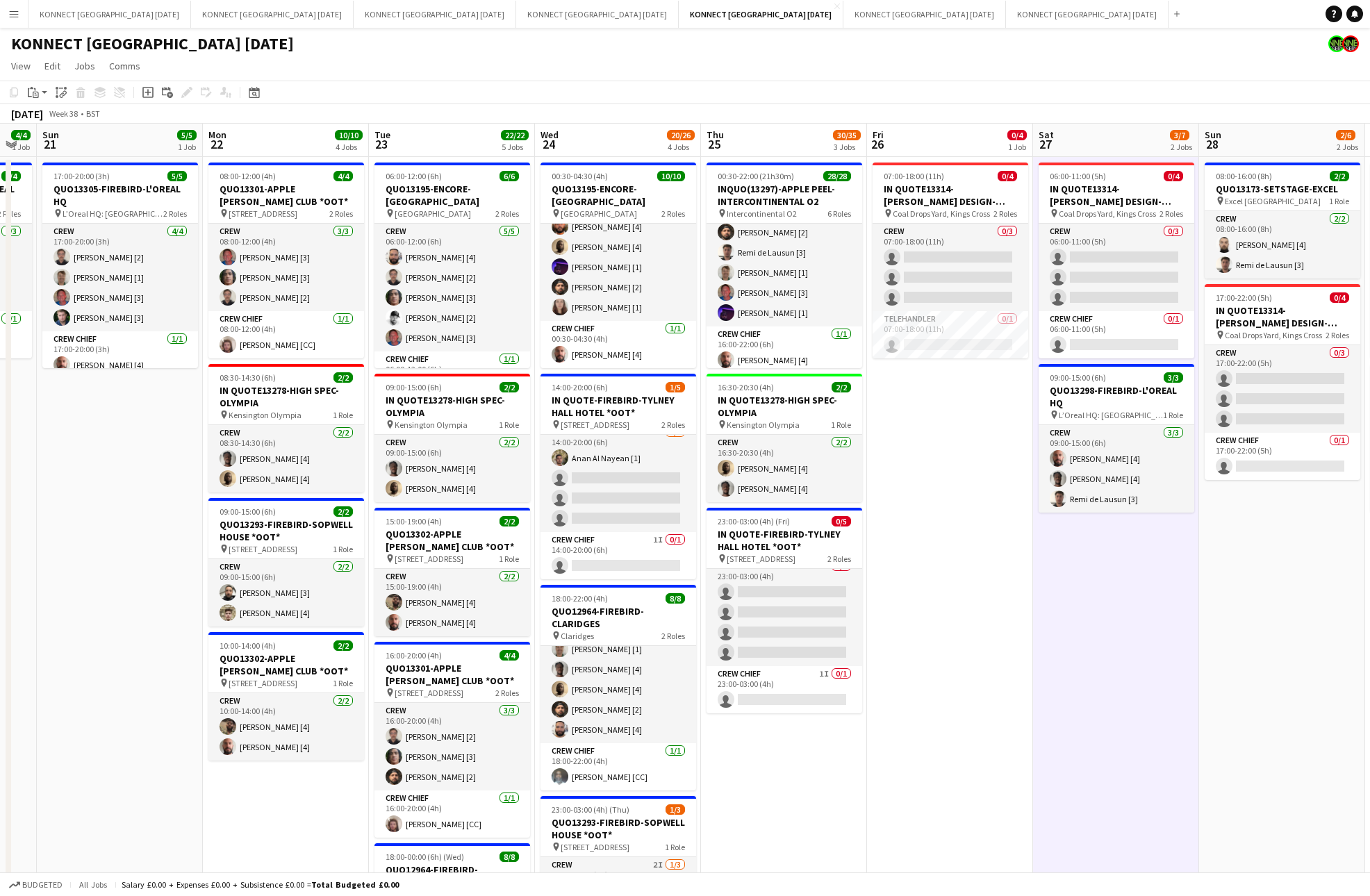
scroll to position [0, 511]
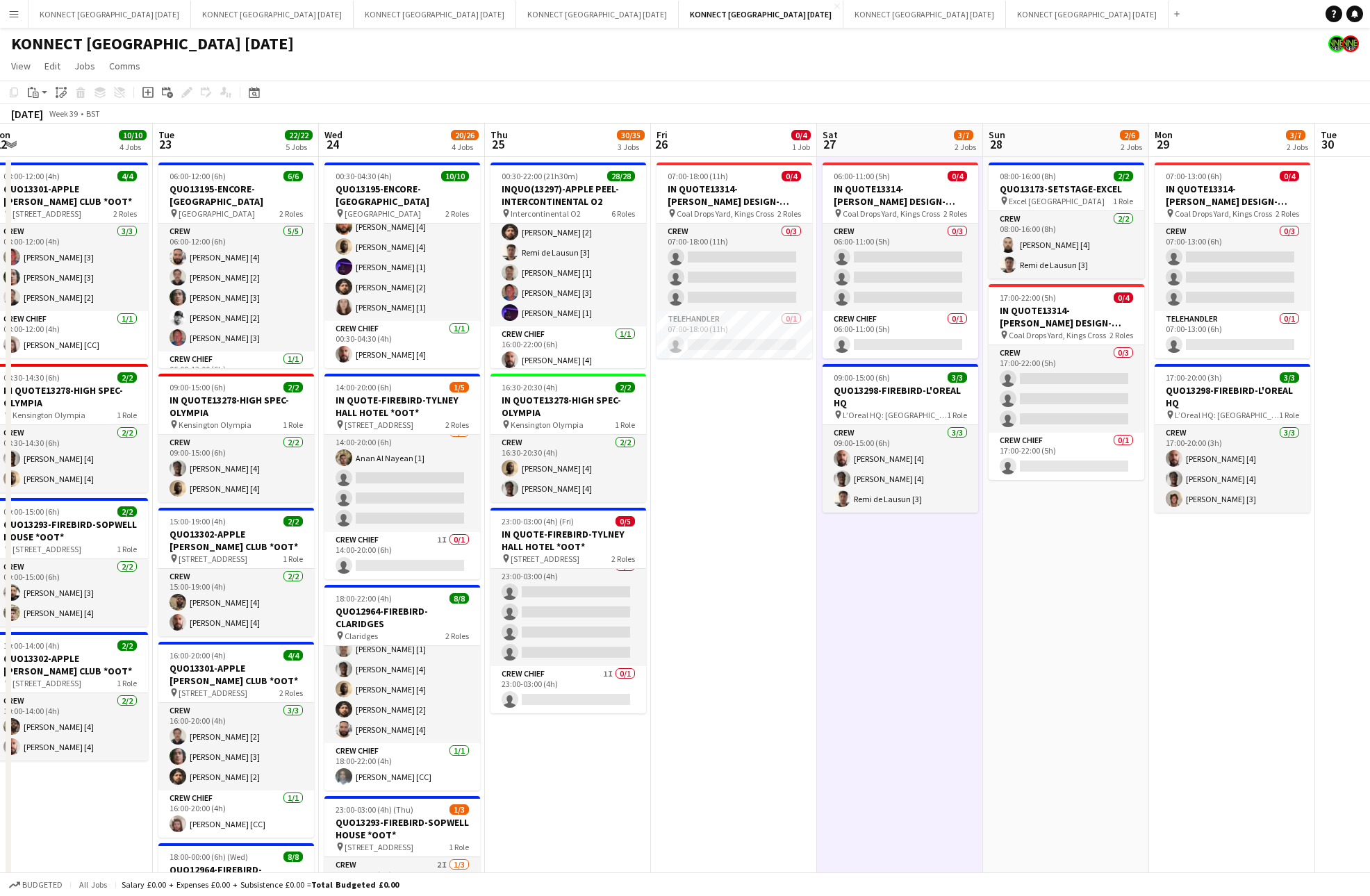
click at [1069, 601] on app-date-cell "08:00-16:00 (8h) 2/2 QUO13173-SETSTAGE-EXCEL pin Excel London 1 Role Crew [DATE…" at bounding box center [1065, 675] width 166 height 1037
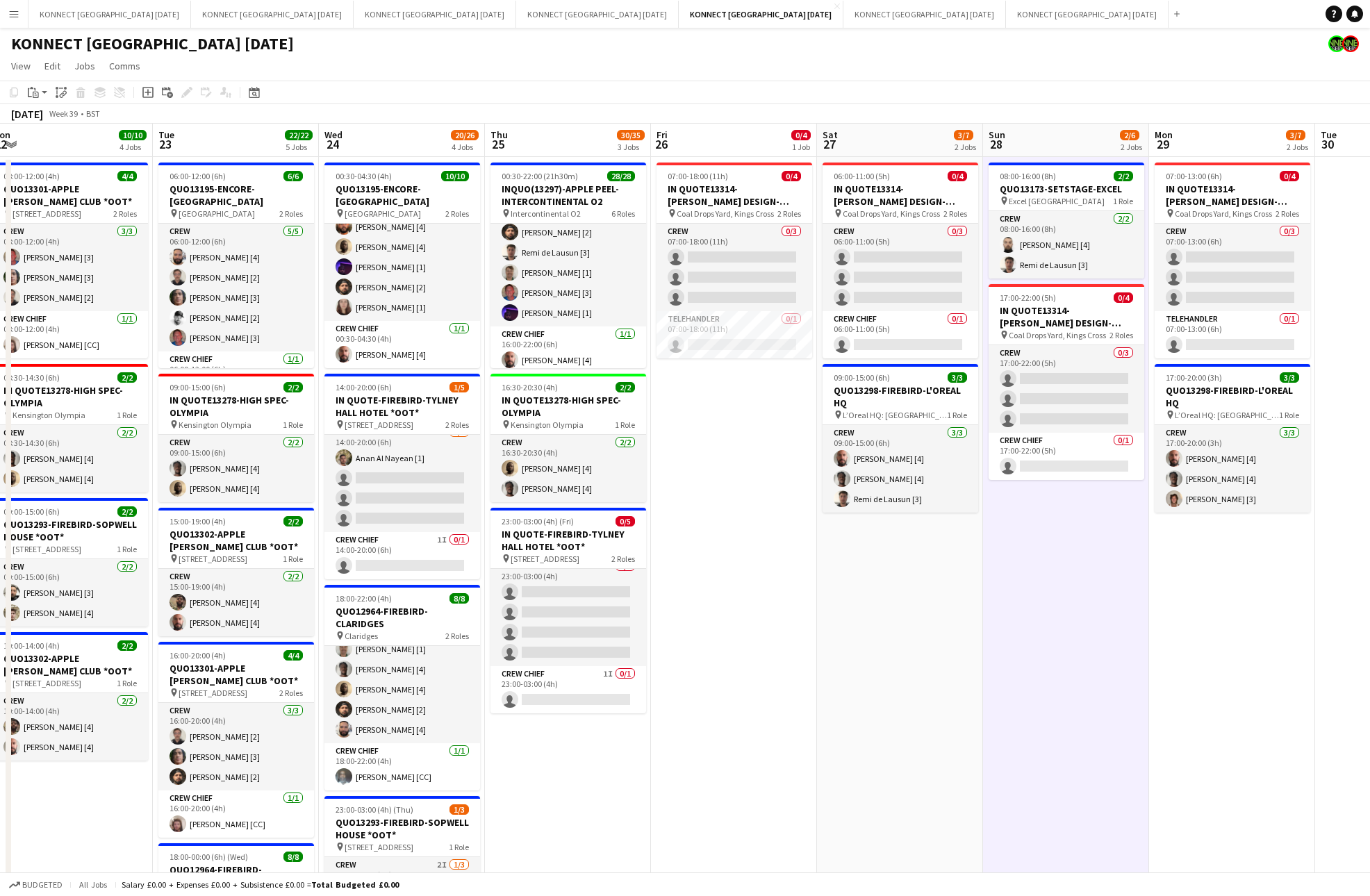
click at [1069, 601] on app-date-cell "08:00-16:00 (8h) 2/2 QUO13173-SETSTAGE-EXCEL pin Excel London 1 Role Crew [DATE…" at bounding box center [1065, 675] width 166 height 1037
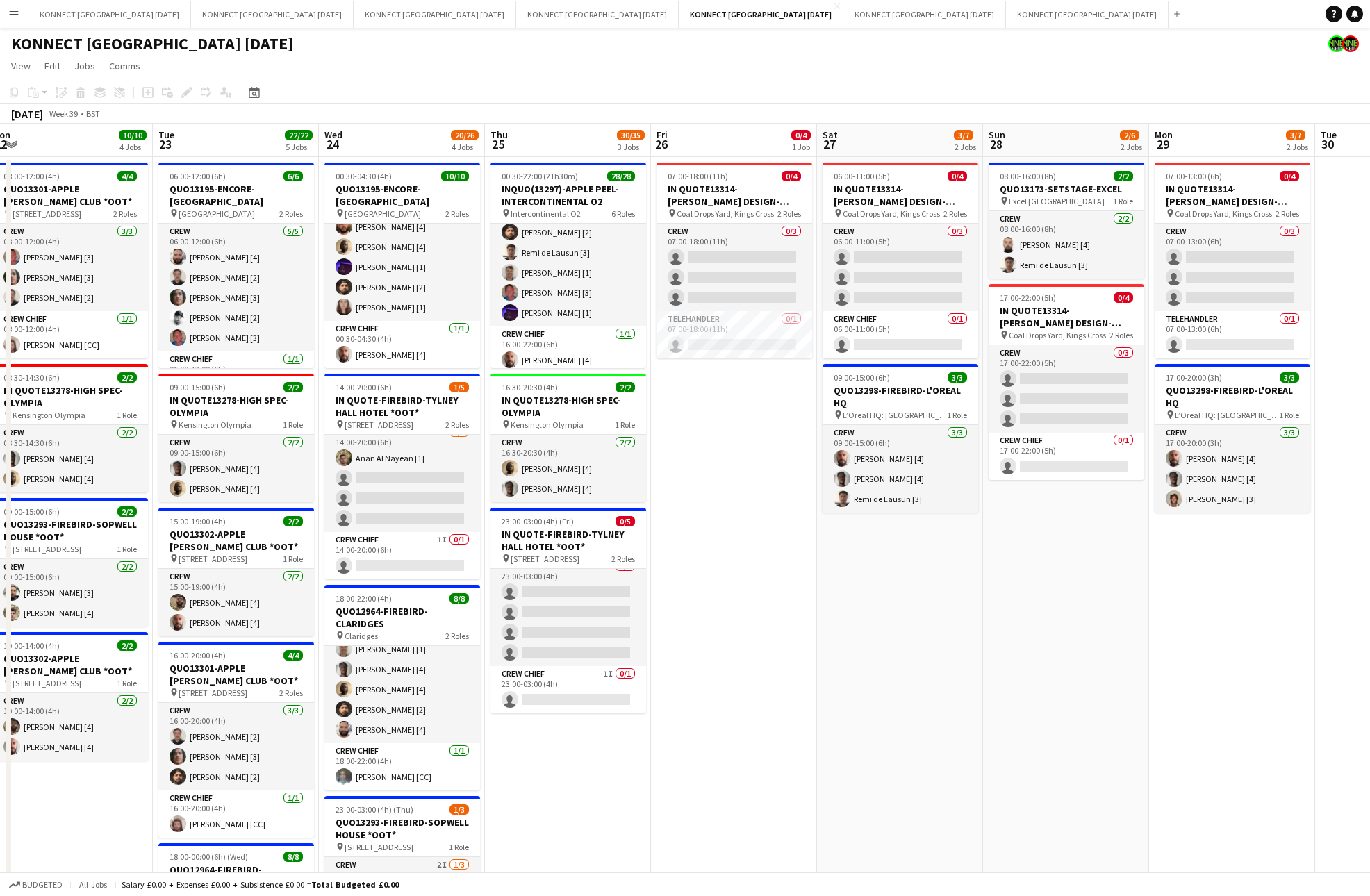
click at [1069, 601] on app-date-cell "08:00-16:00 (8h) 2/2 QUO13173-SETSTAGE-EXCEL pin Excel London 1 Role Crew [DATE…" at bounding box center [1065, 675] width 166 height 1037
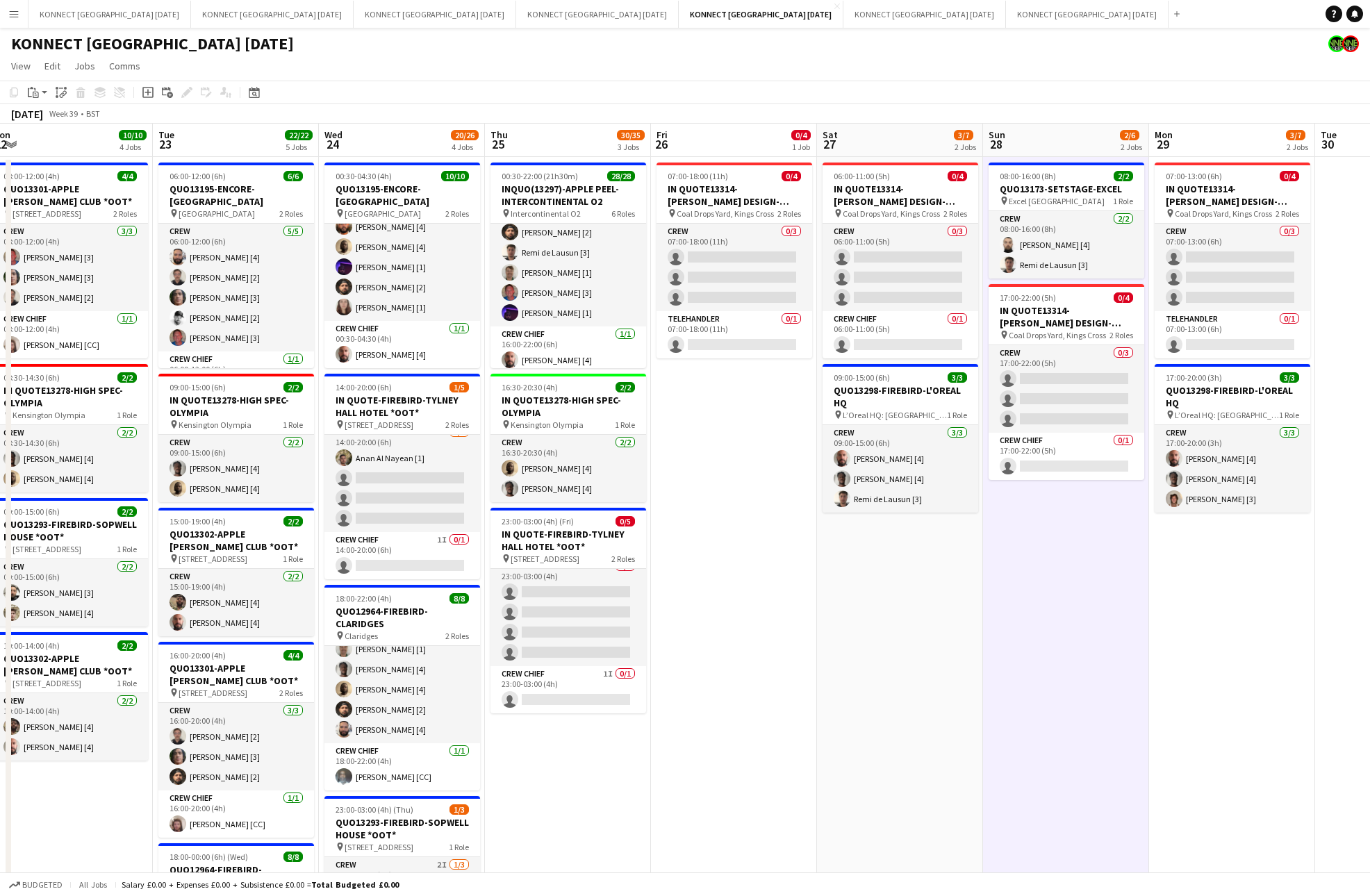
click at [1063, 599] on app-date-cell "08:00-16:00 (8h) 2/2 QUO13173-SETSTAGE-EXCEL pin Excel London 1 Role Crew [DATE…" at bounding box center [1065, 675] width 166 height 1037
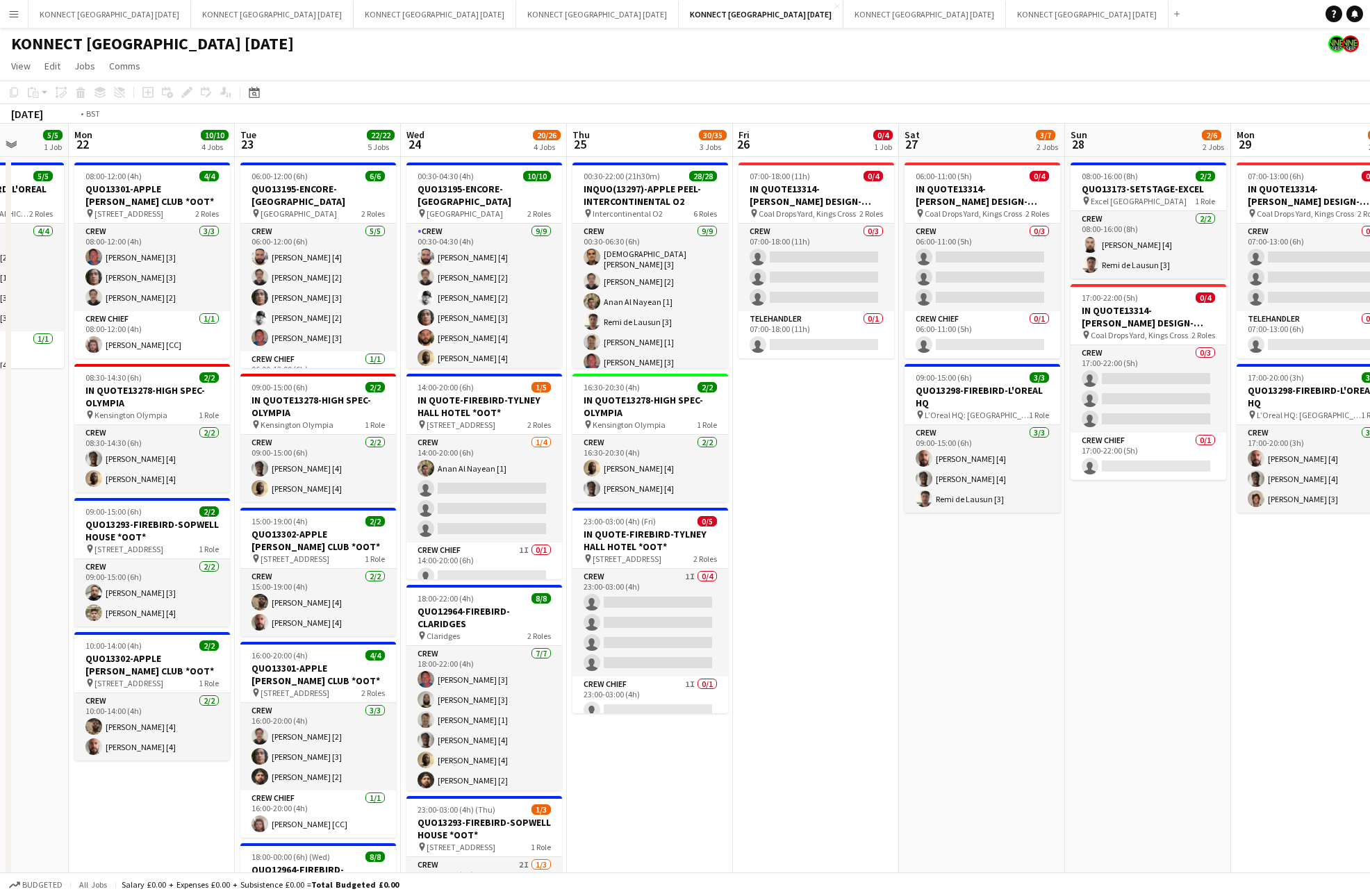
scroll to position [0, 381]
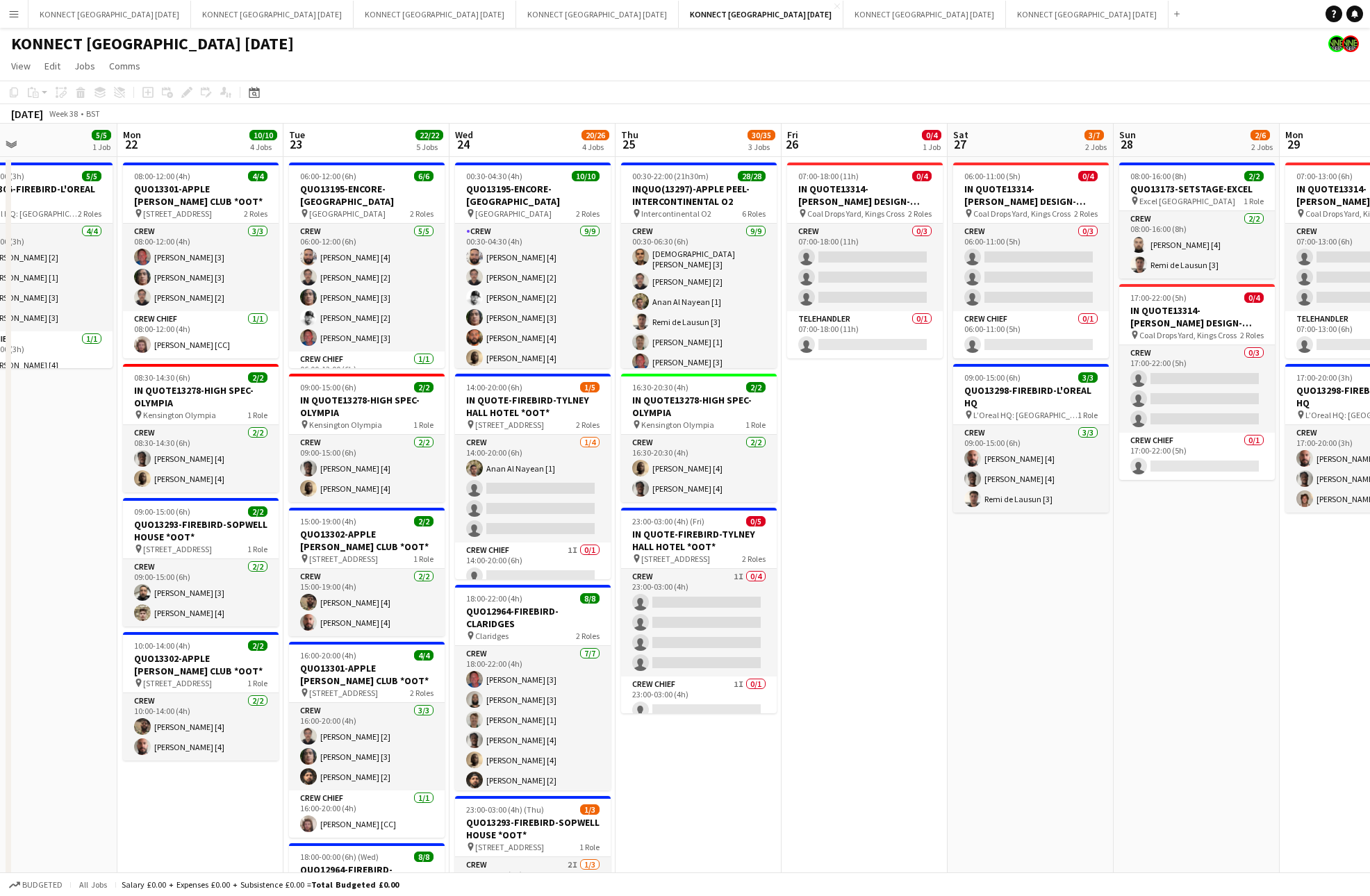
click at [996, 534] on app-date-cell "06:00-11:00 (5h) 0/4 IN QUOTE13314-[PERSON_NAME] DESIGN-KINGS CROSS pin Coal Dr…" at bounding box center [1031, 675] width 166 height 1037
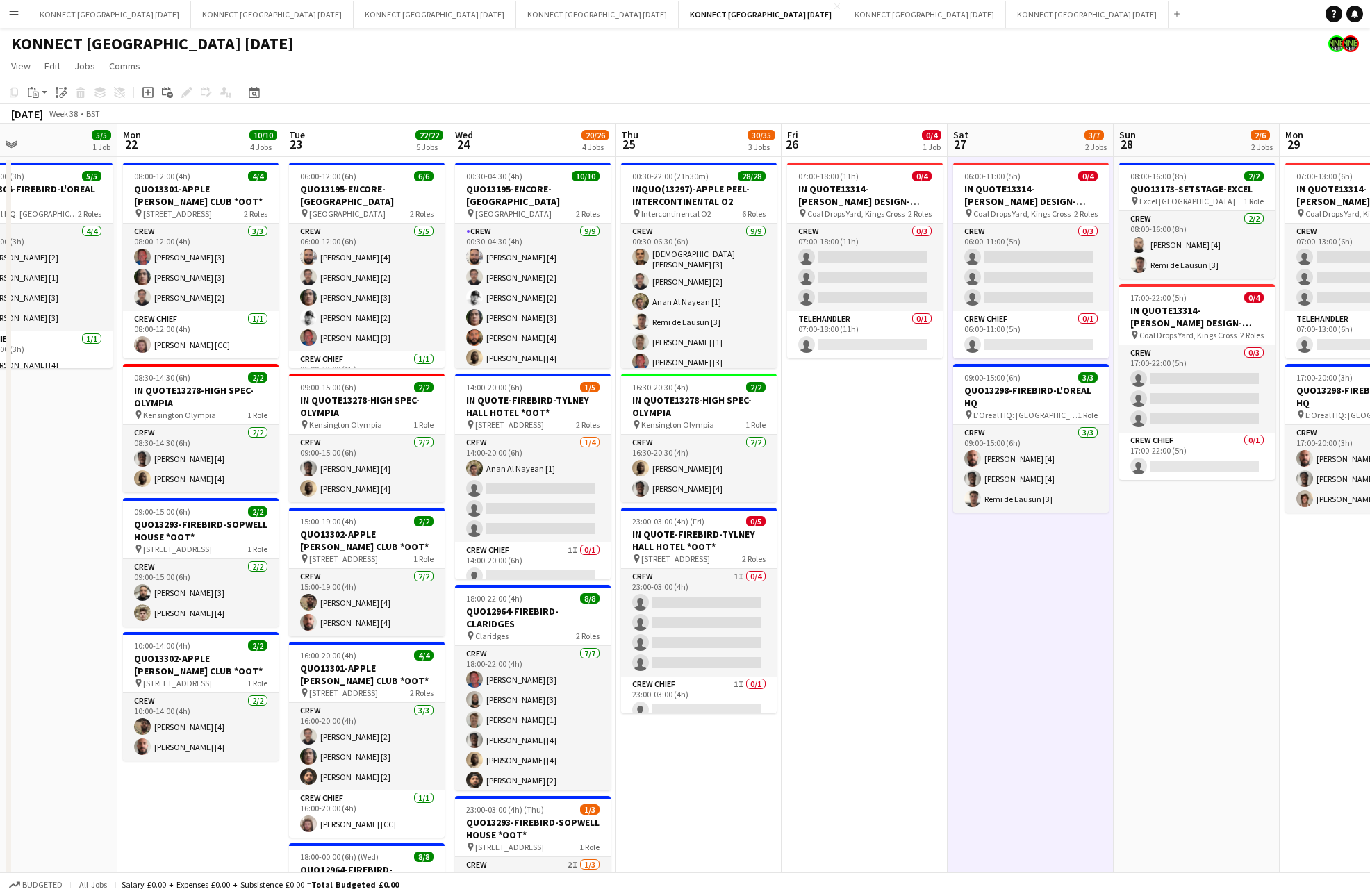
click at [1039, 599] on app-date-cell "06:00-11:00 (5h) 0/4 IN QUOTE13314-[PERSON_NAME] DESIGN-KINGS CROSS pin Coal Dr…" at bounding box center [1031, 675] width 166 height 1037
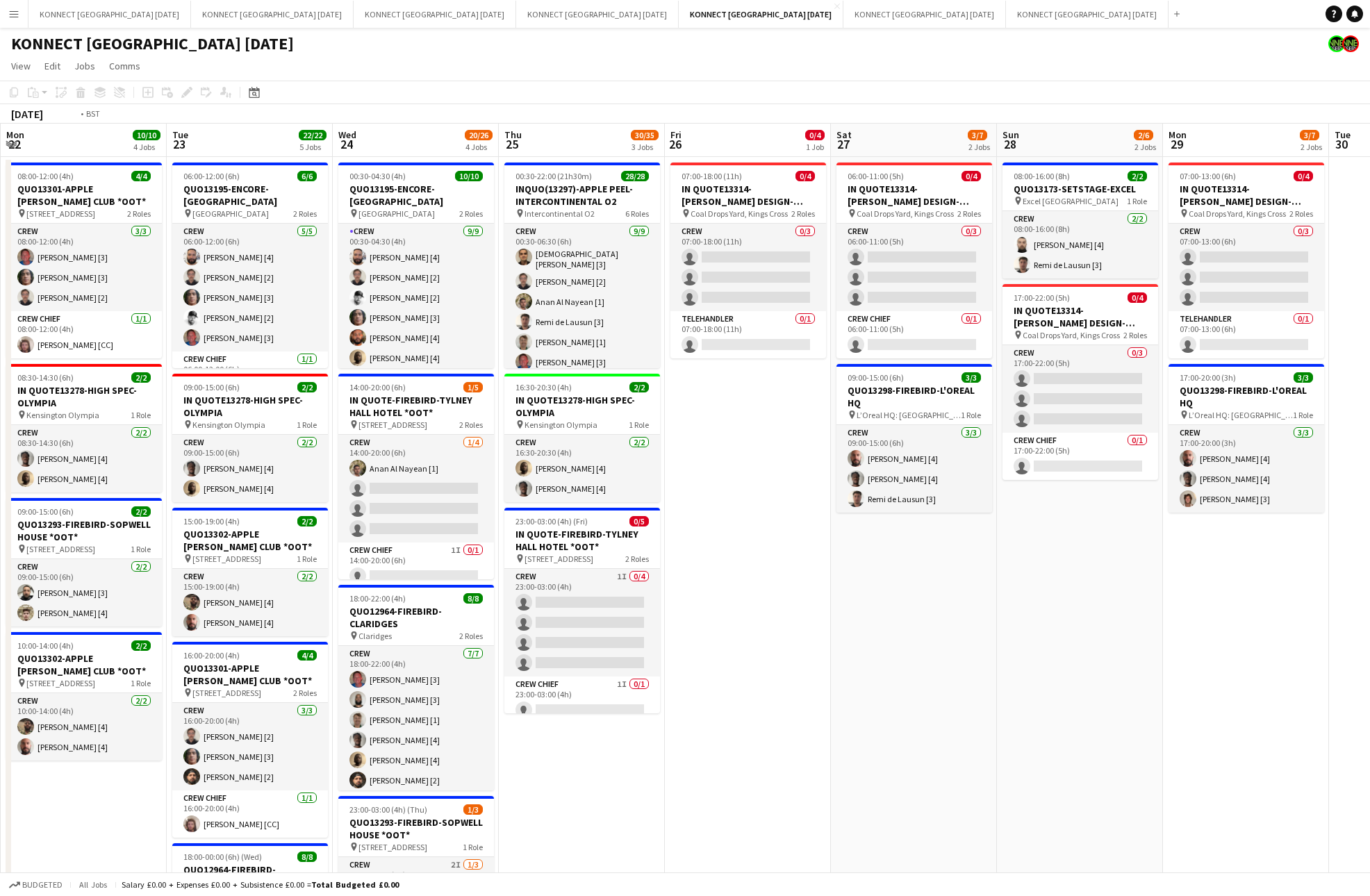
scroll to position [0, 328]
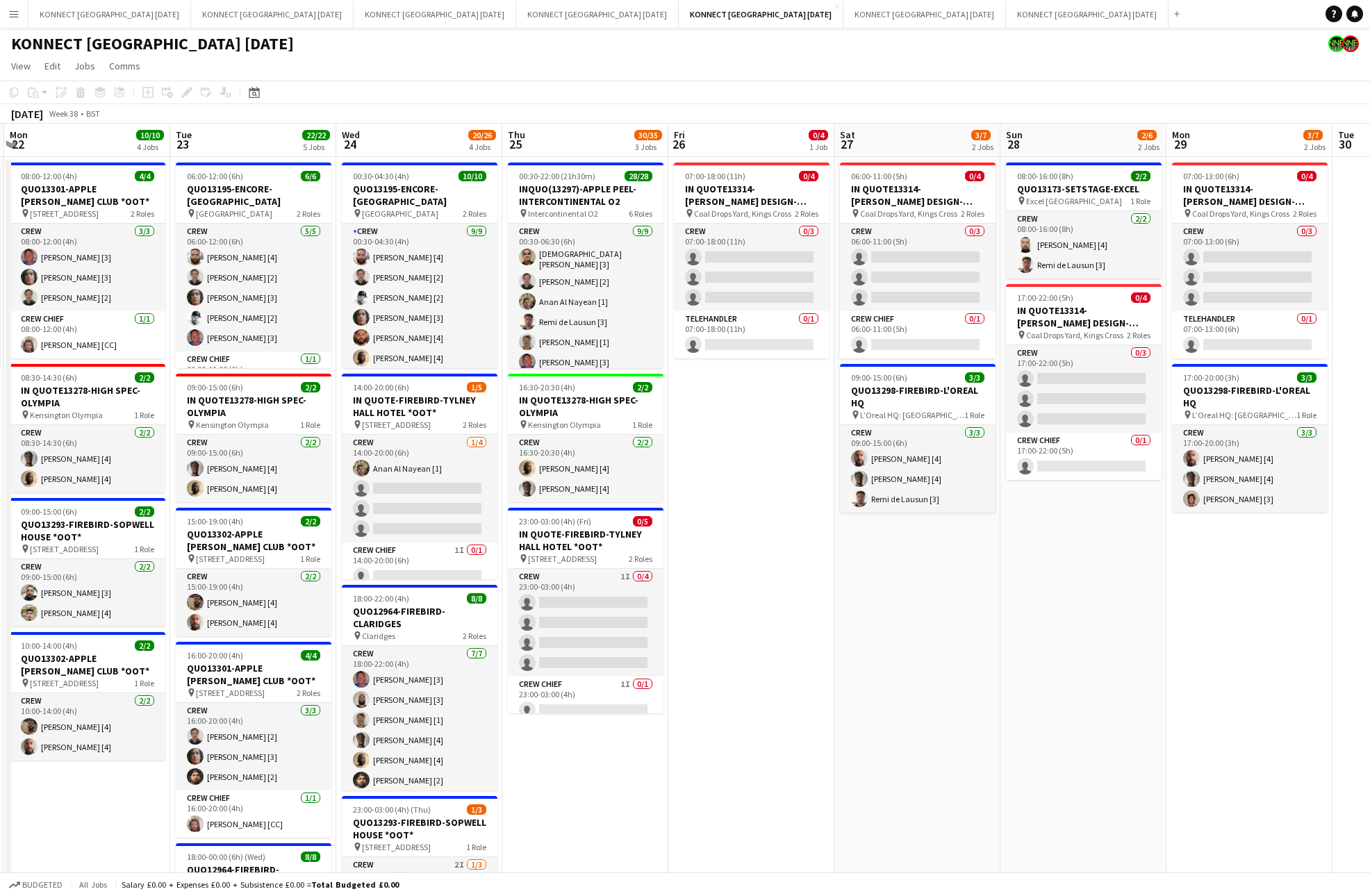
click at [1039, 599] on app-date-cell "08:00-16:00 (8h) 2/2 QUO13173-SETSTAGE-EXCEL pin Excel London 1 Role Crew [DATE…" at bounding box center [1083, 675] width 166 height 1037
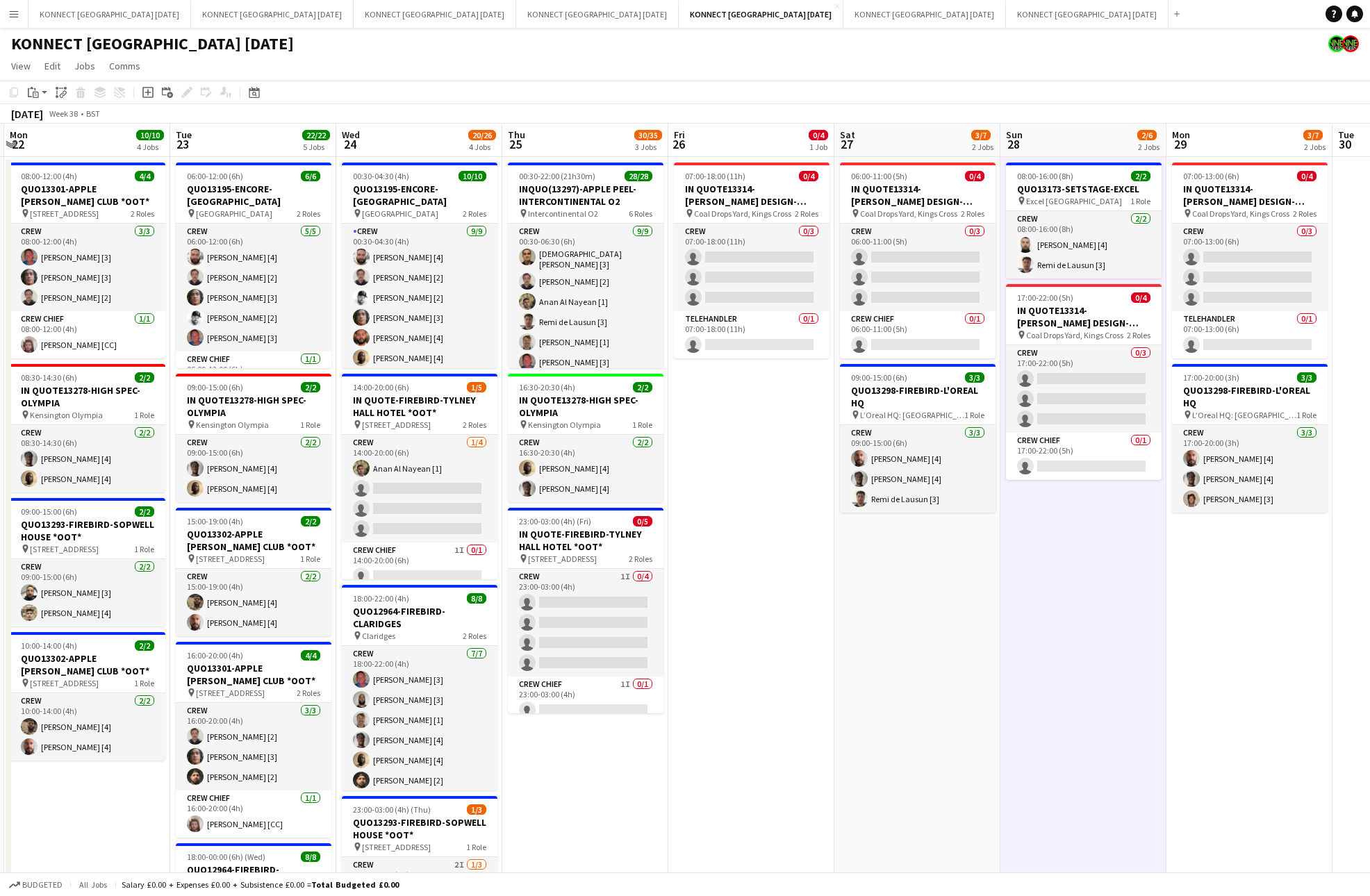
click at [1039, 599] on app-date-cell "08:00-16:00 (8h) 2/2 QUO13173-SETSTAGE-EXCEL pin Excel London 1 Role Crew [DATE…" at bounding box center [1083, 675] width 166 height 1037
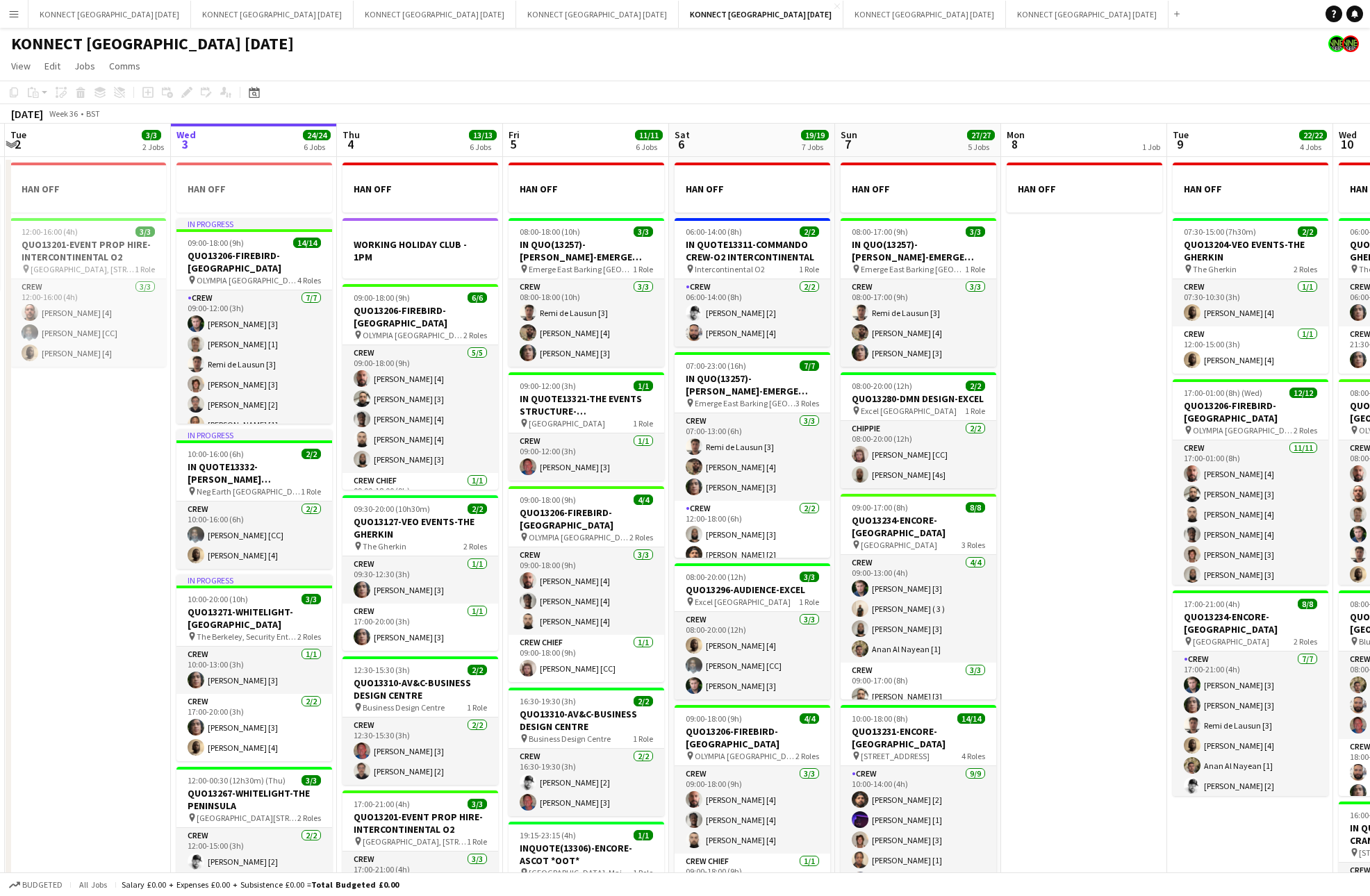
scroll to position [0, 495]
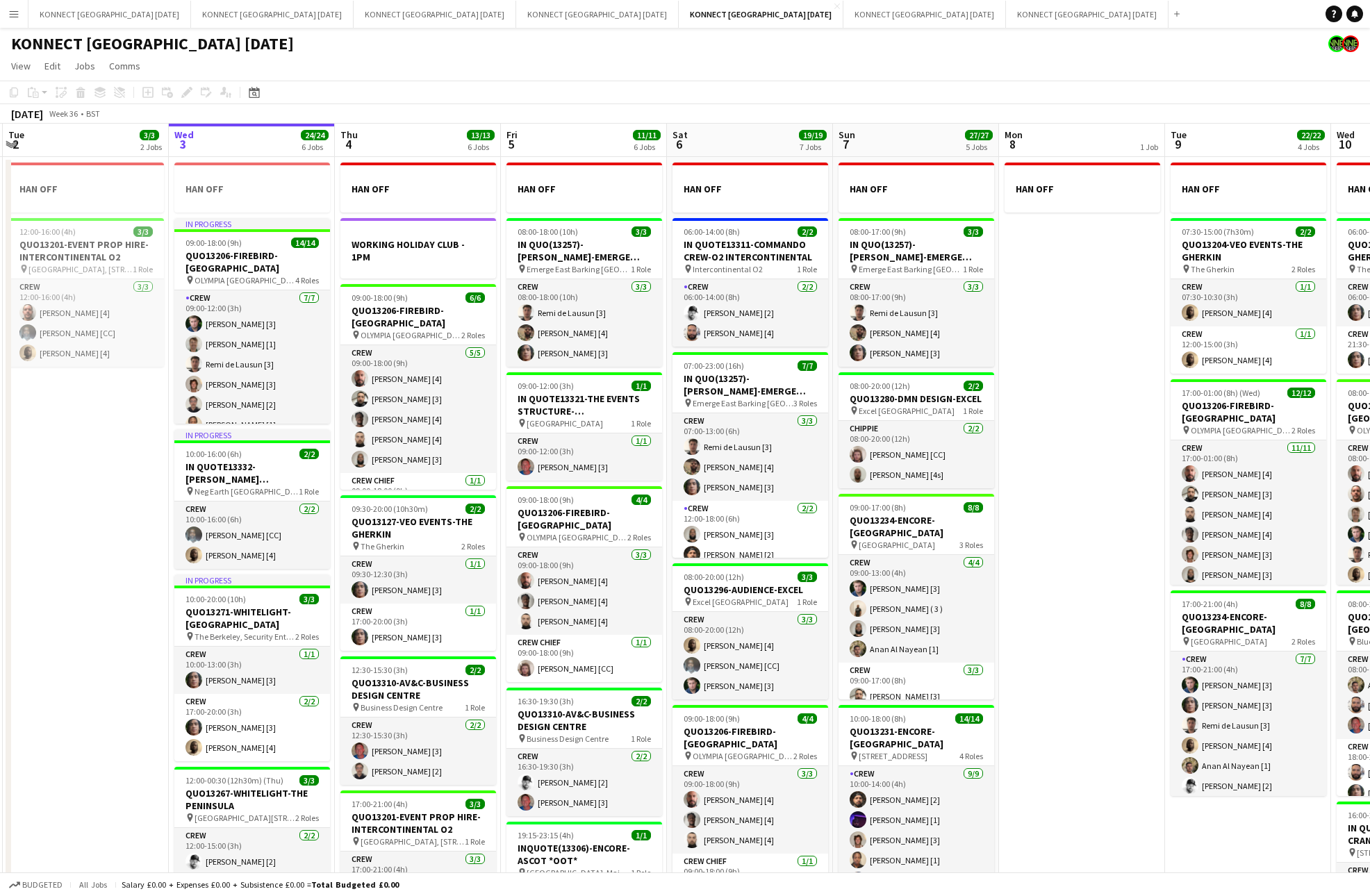
click at [1046, 450] on app-date-cell "HAN OFF" at bounding box center [1082, 675] width 166 height 1037
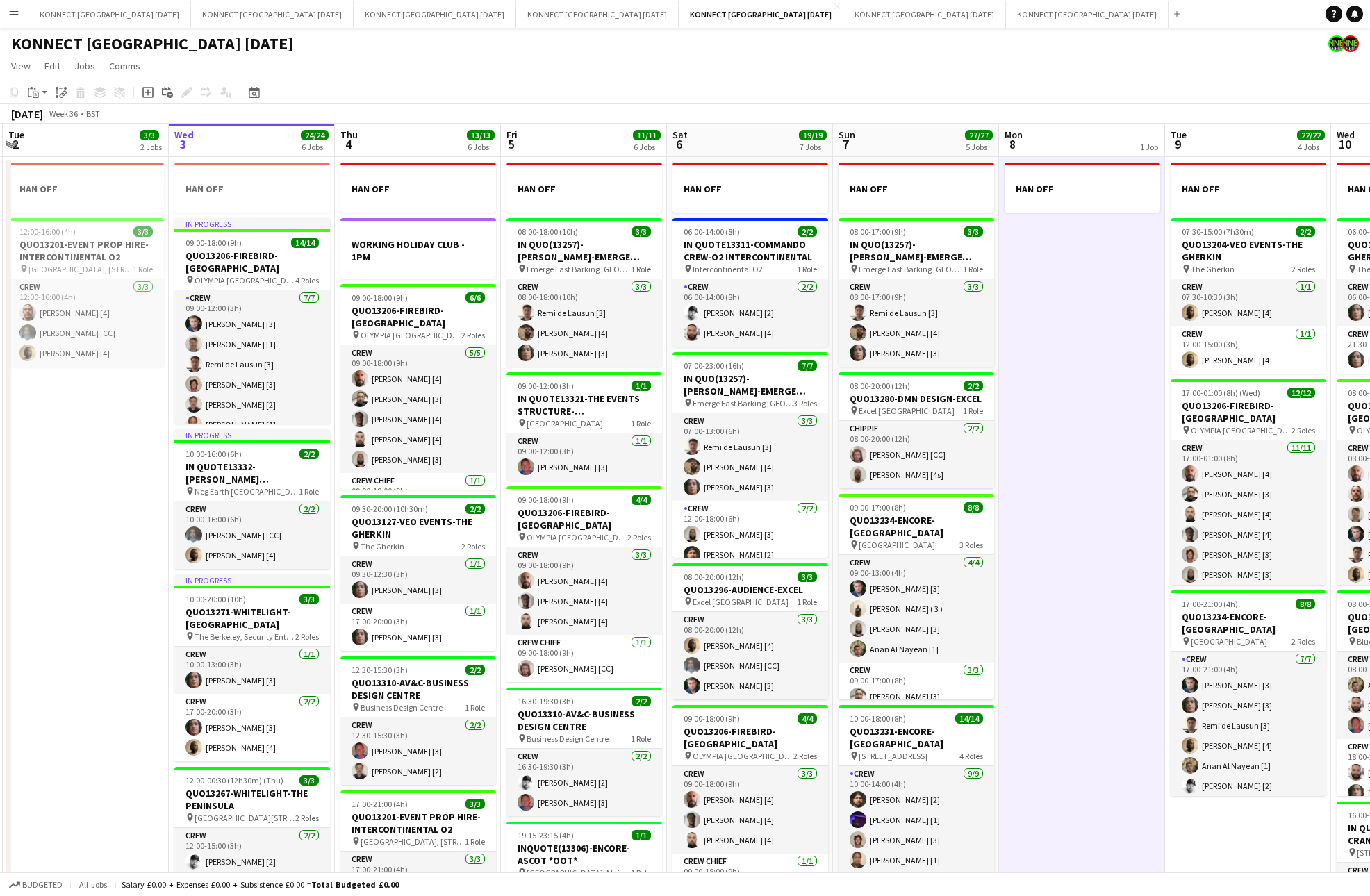
click at [1046, 450] on app-date-cell "HAN OFF" at bounding box center [1082, 675] width 166 height 1037
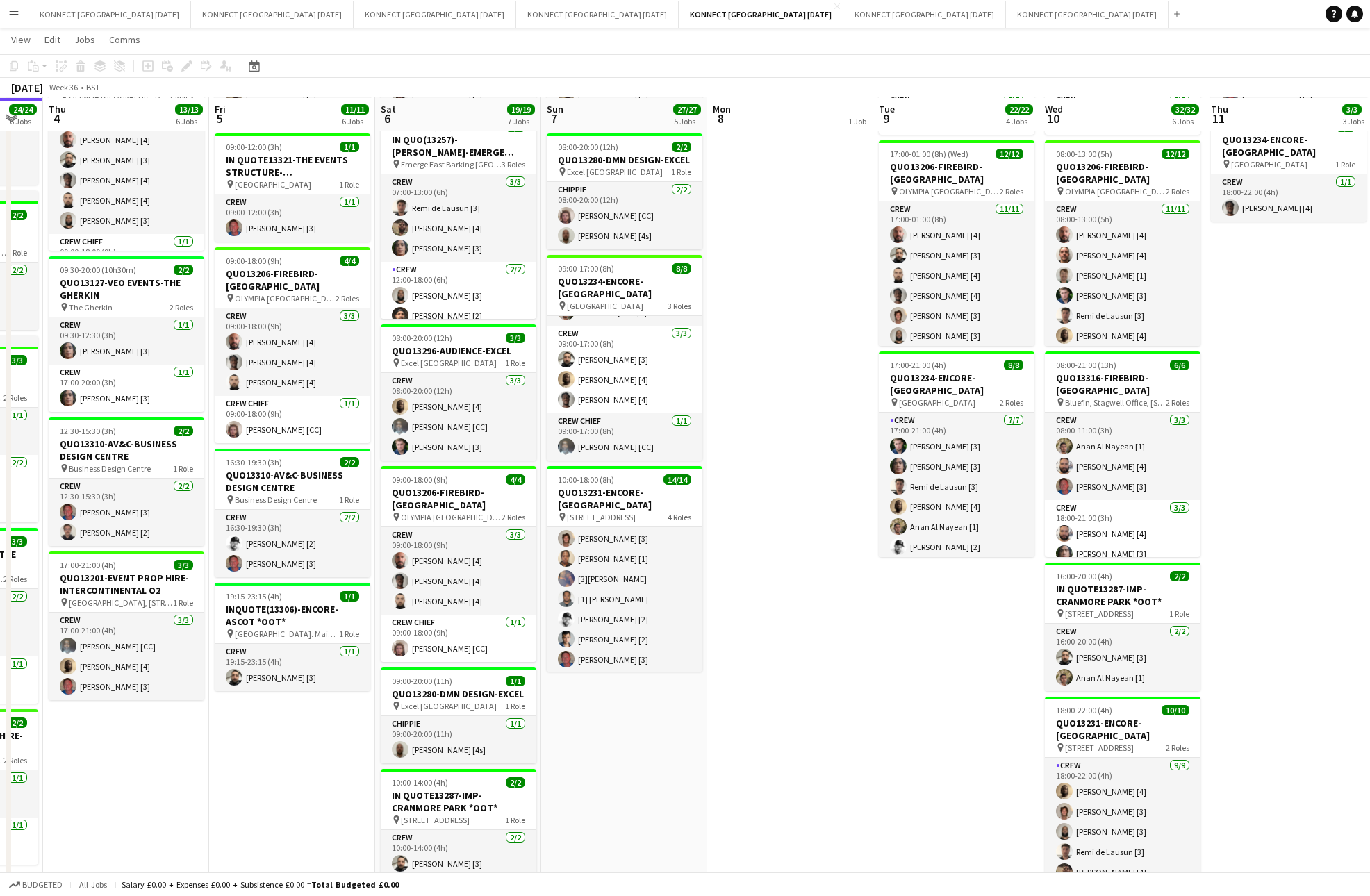
scroll to position [64, 0]
click at [817, 634] on app-date-cell "HAN OFF" at bounding box center [790, 436] width 166 height 1037
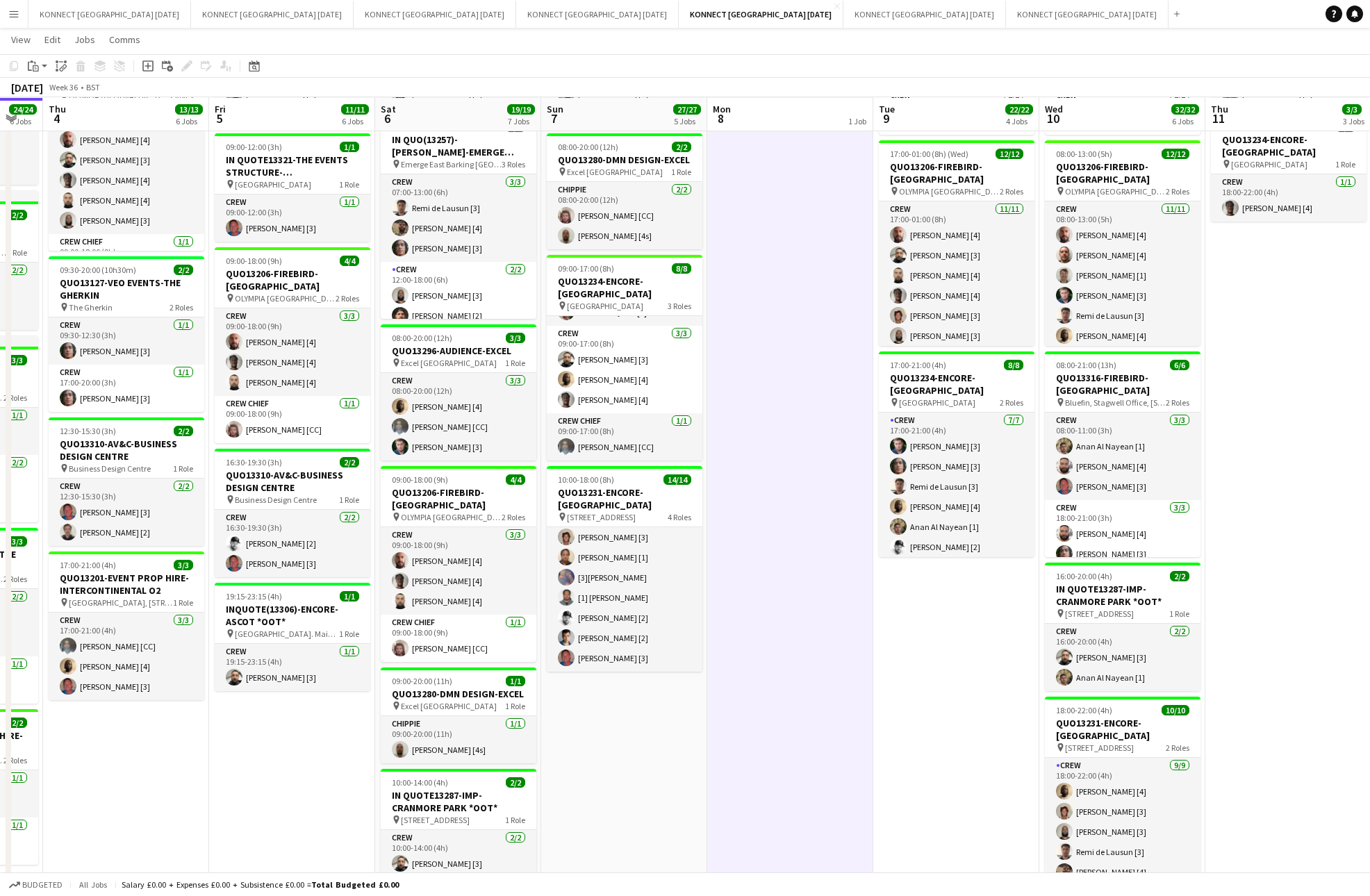
click at [817, 634] on app-date-cell "HAN OFF" at bounding box center [790, 436] width 166 height 1037
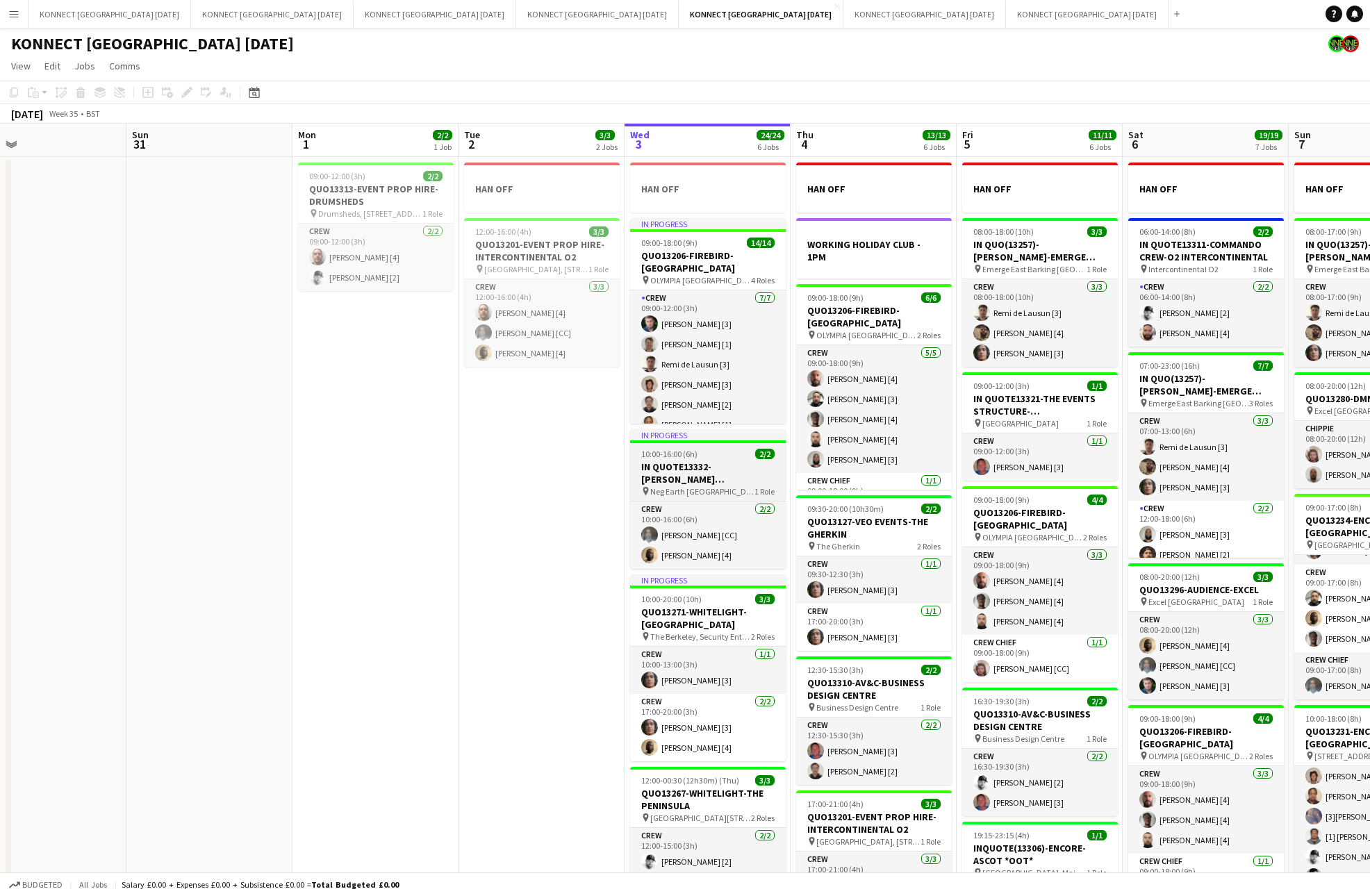
scroll to position [0, 545]
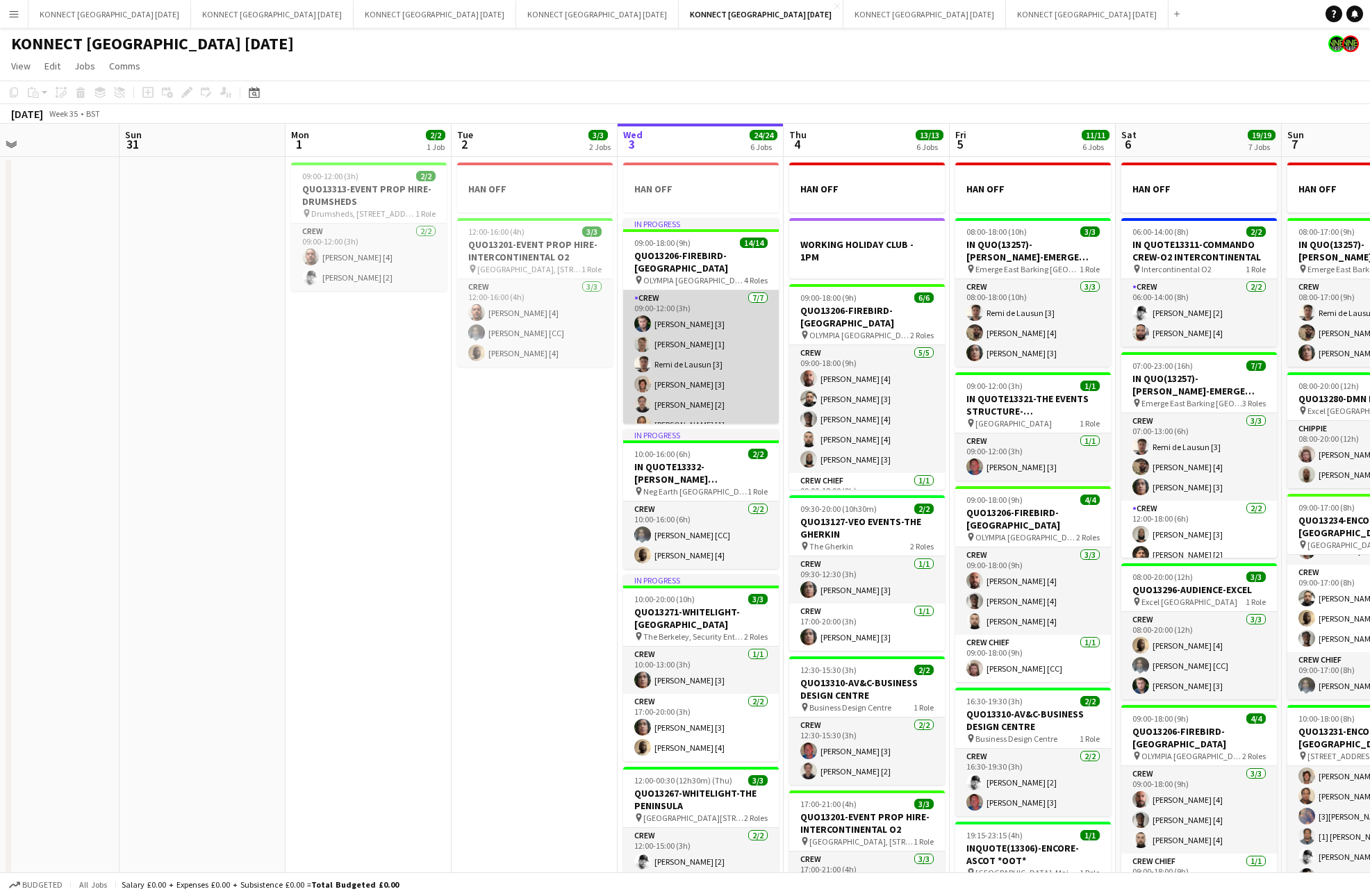
click at [733, 356] on app-card-role "Crew [DATE] 09:00-12:00 (3h) [PERSON_NAME] [3] [PERSON_NAME] [1] [PERSON_NAME] …" at bounding box center [701, 374] width 155 height 168
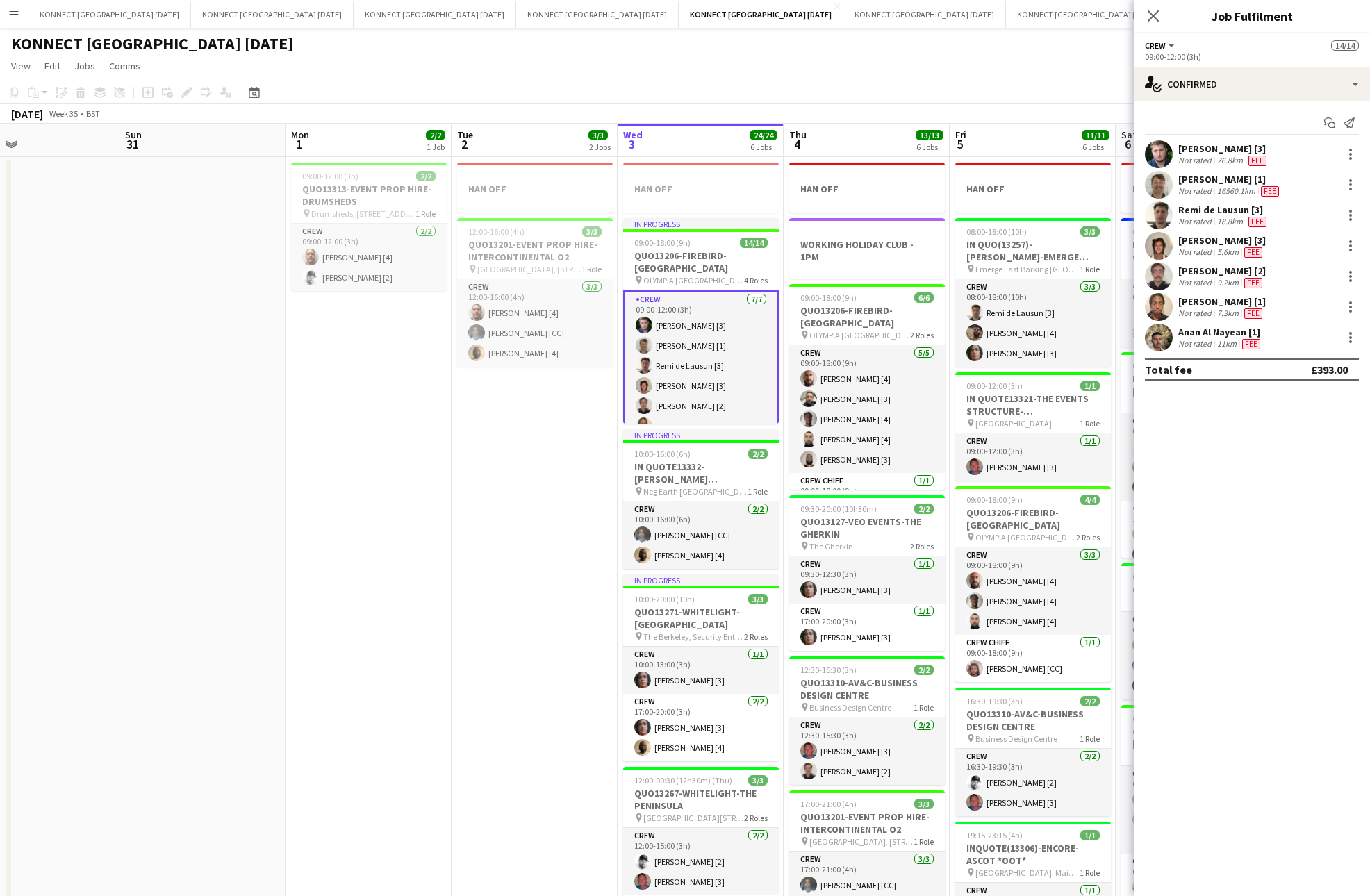
click at [1215, 220] on div "18.8km" at bounding box center [1230, 222] width 31 height 11
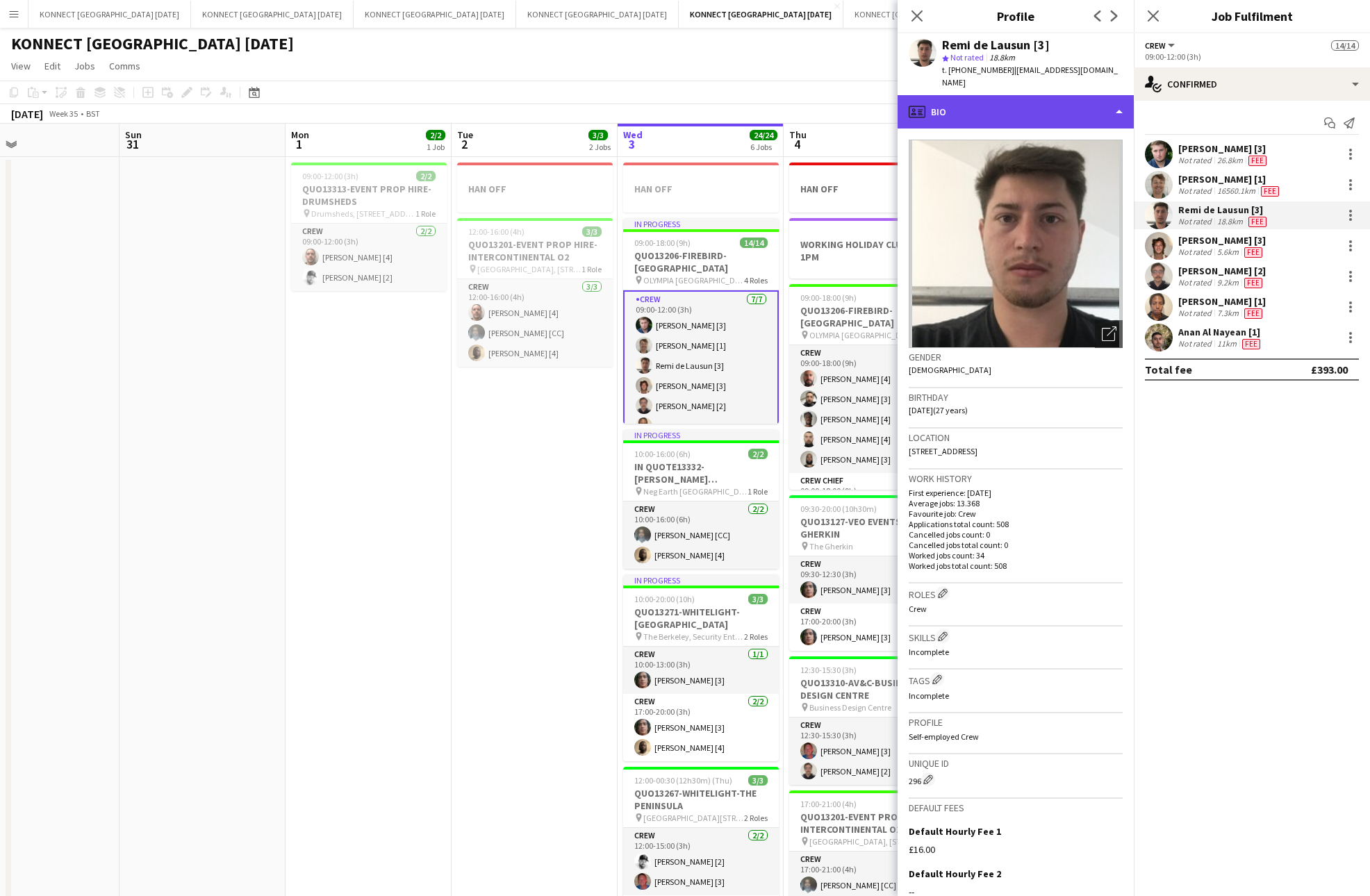
click at [1046, 98] on div "profile Bio" at bounding box center [1015, 111] width 236 height 34
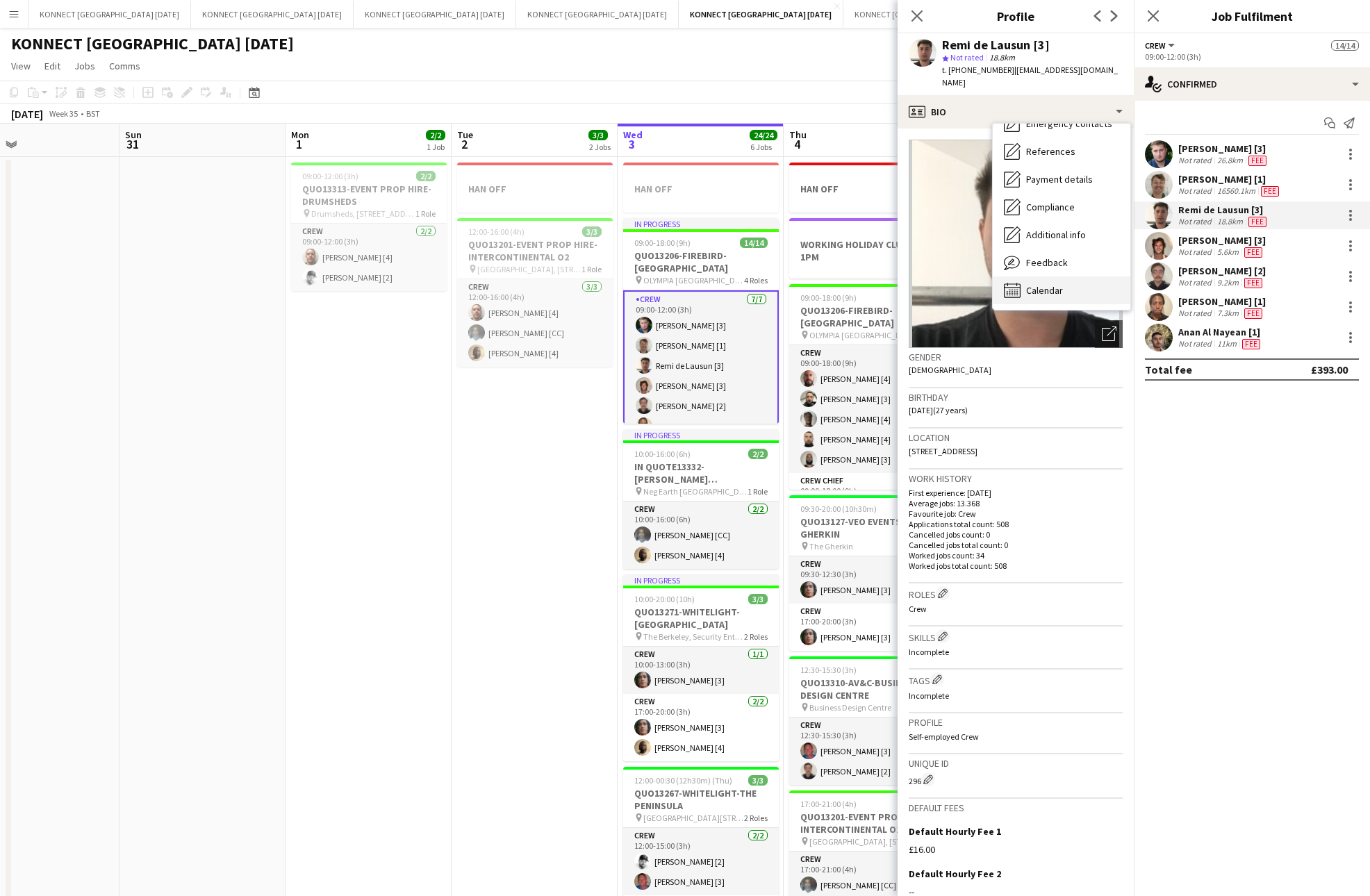
click at [1053, 284] on span "Calendar" at bounding box center [1045, 290] width 37 height 13
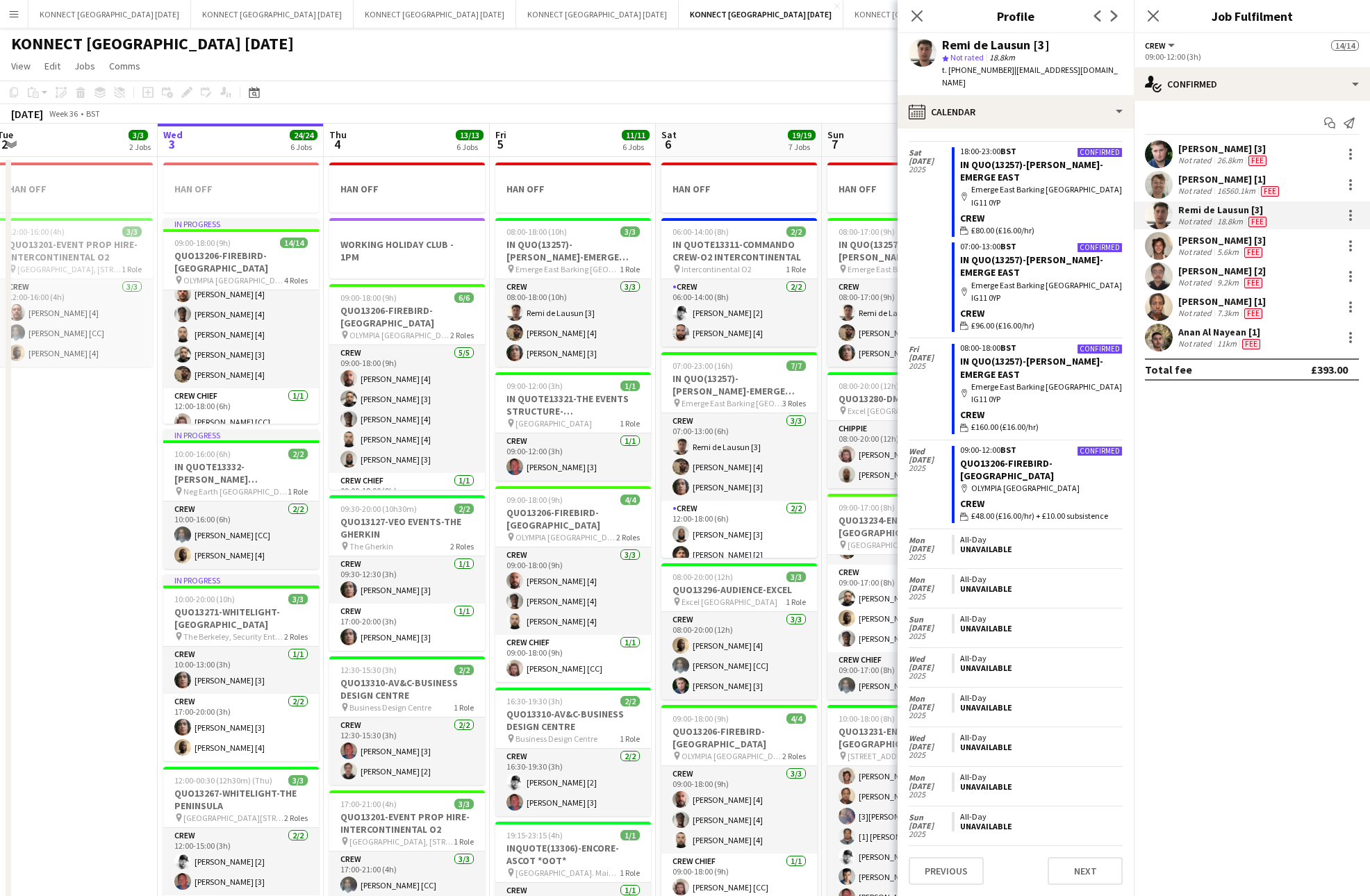
scroll to position [0, 0]
click at [411, 125] on app-board-header-date "Thu 4 13/13 6 Jobs" at bounding box center [407, 140] width 166 height 34
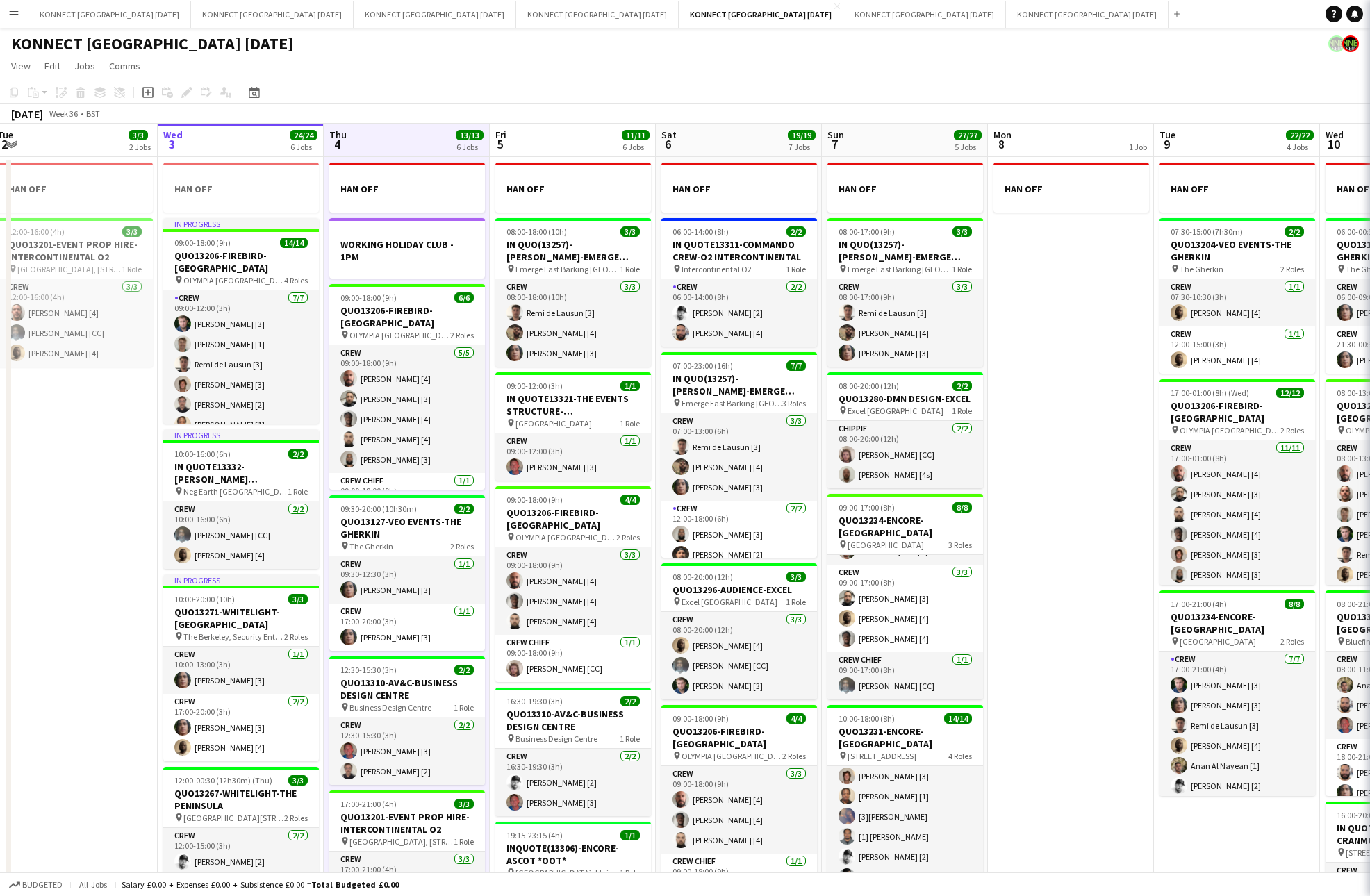
click at [444, 91] on app-toolbar "Copy Paste Paste Command V Paste with crew Command Shift V Paste linked Job [GE…" at bounding box center [685, 92] width 1370 height 24
click at [1093, 333] on app-date-cell "HAN OFF" at bounding box center [1070, 675] width 166 height 1037
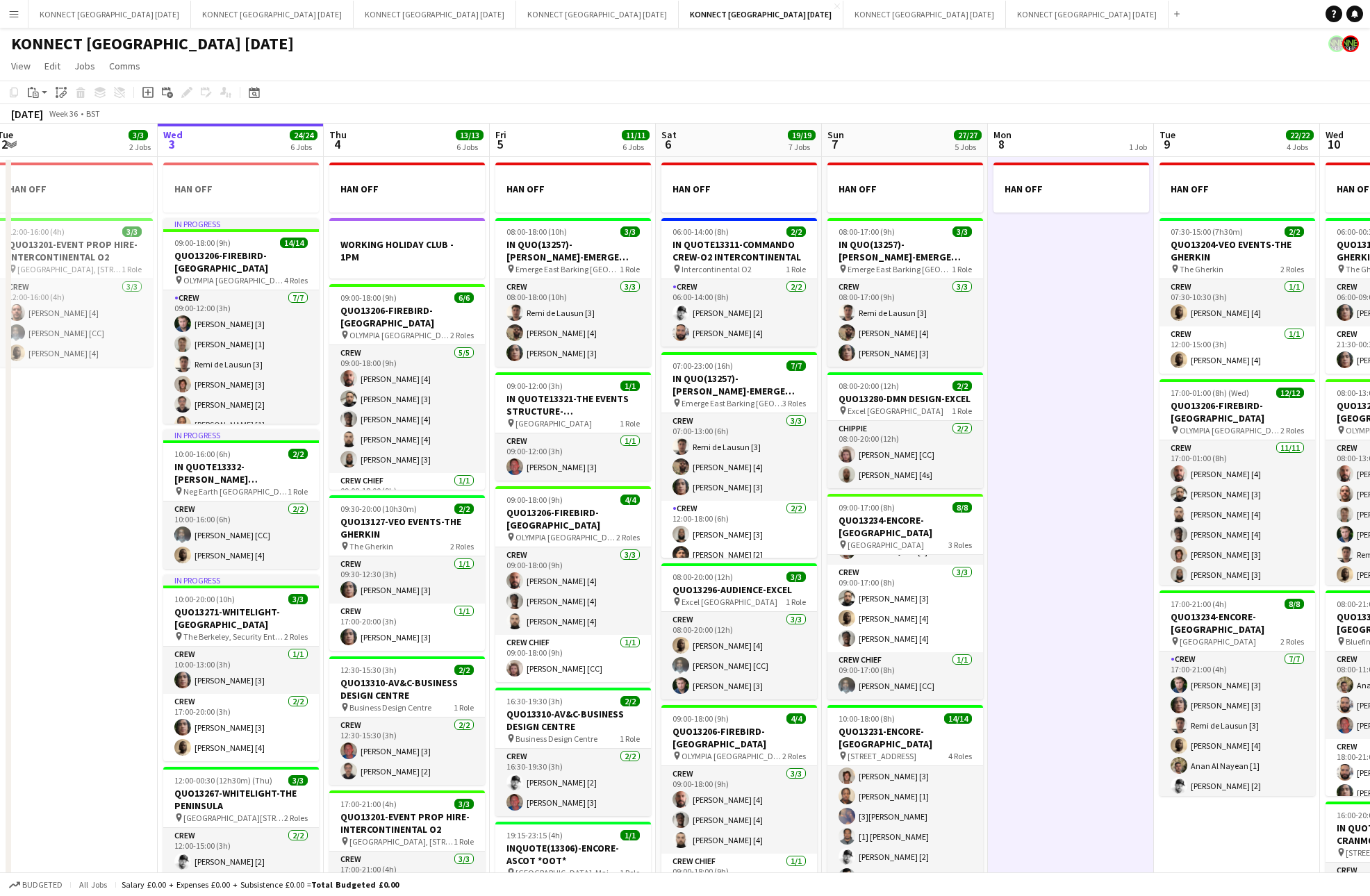
click at [1093, 333] on app-date-cell "HAN OFF" at bounding box center [1070, 675] width 166 height 1037
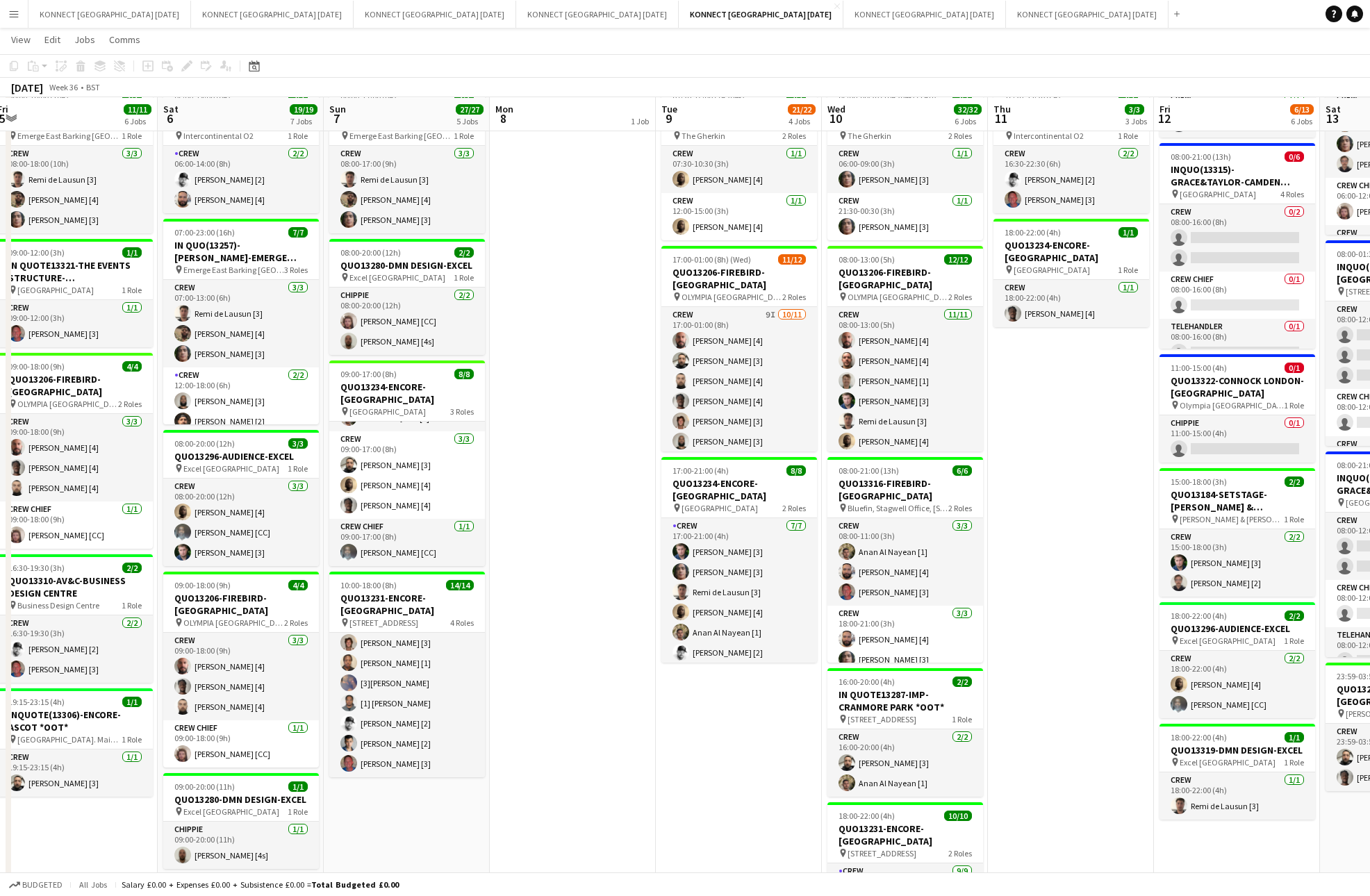
scroll to position [0, 548]
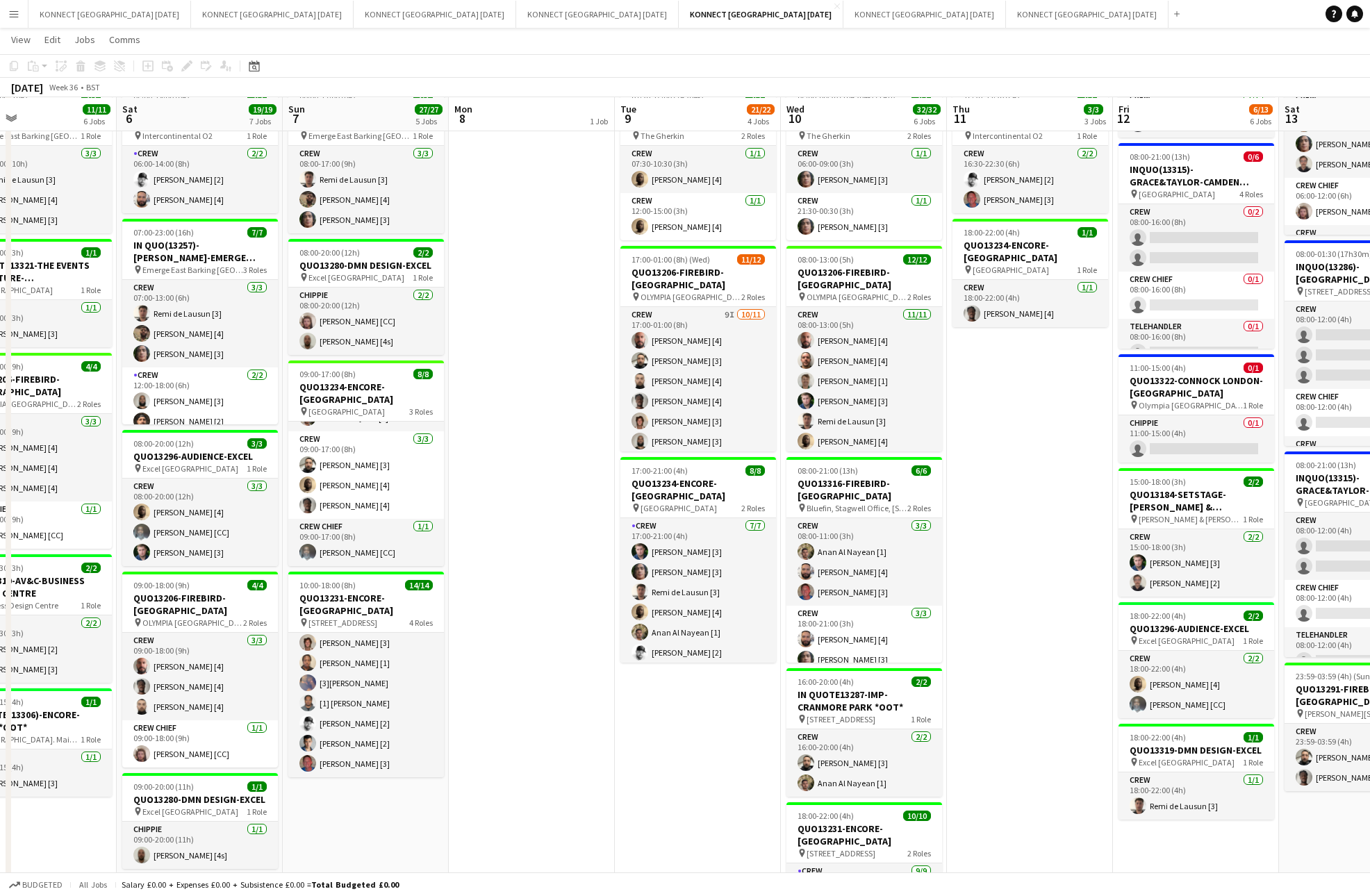
click at [722, 762] on app-date-cell "HAN OFF 07:30-15:00 (7h30m) 2/2 QUO13204-VEO EVENTS-THE GHERKIN pin The Gherkin…" at bounding box center [697, 542] width 166 height 1037
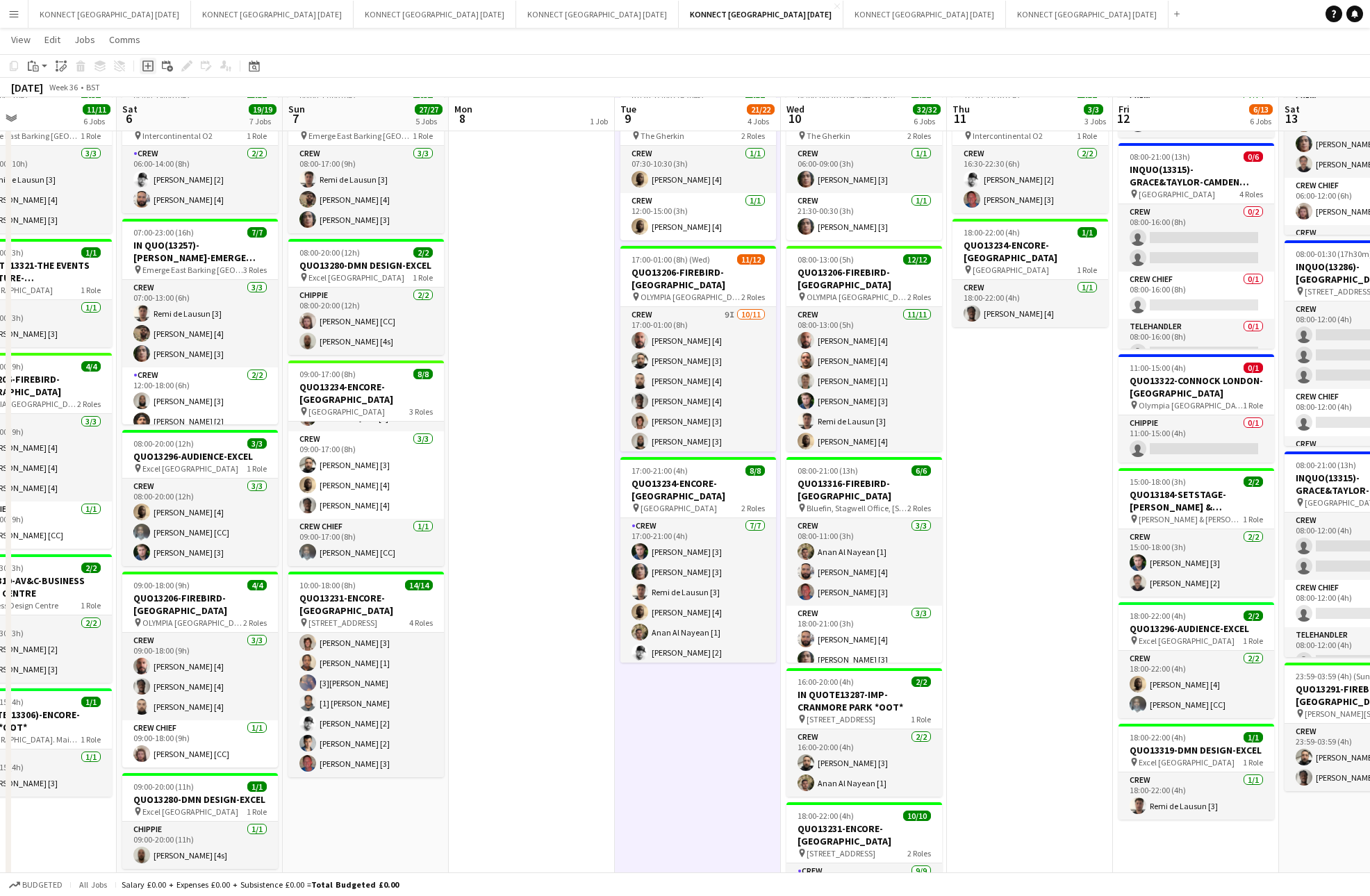
click at [149, 68] on icon "Add job" at bounding box center [148, 66] width 11 height 11
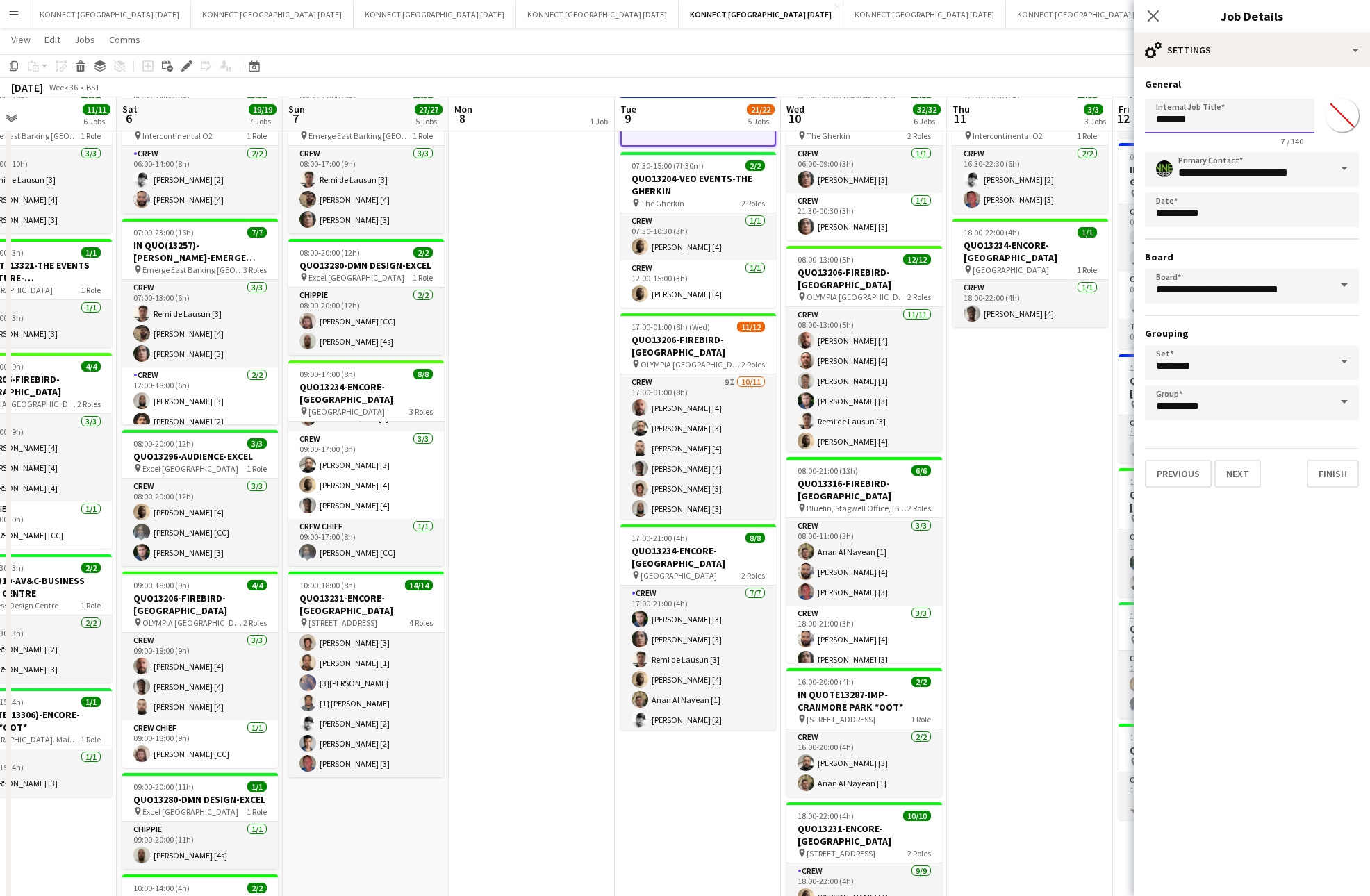
click at [1211, 131] on input "*******" at bounding box center [1230, 115] width 170 height 35
click at [1203, 118] on input "*******" at bounding box center [1230, 115] width 170 height 35
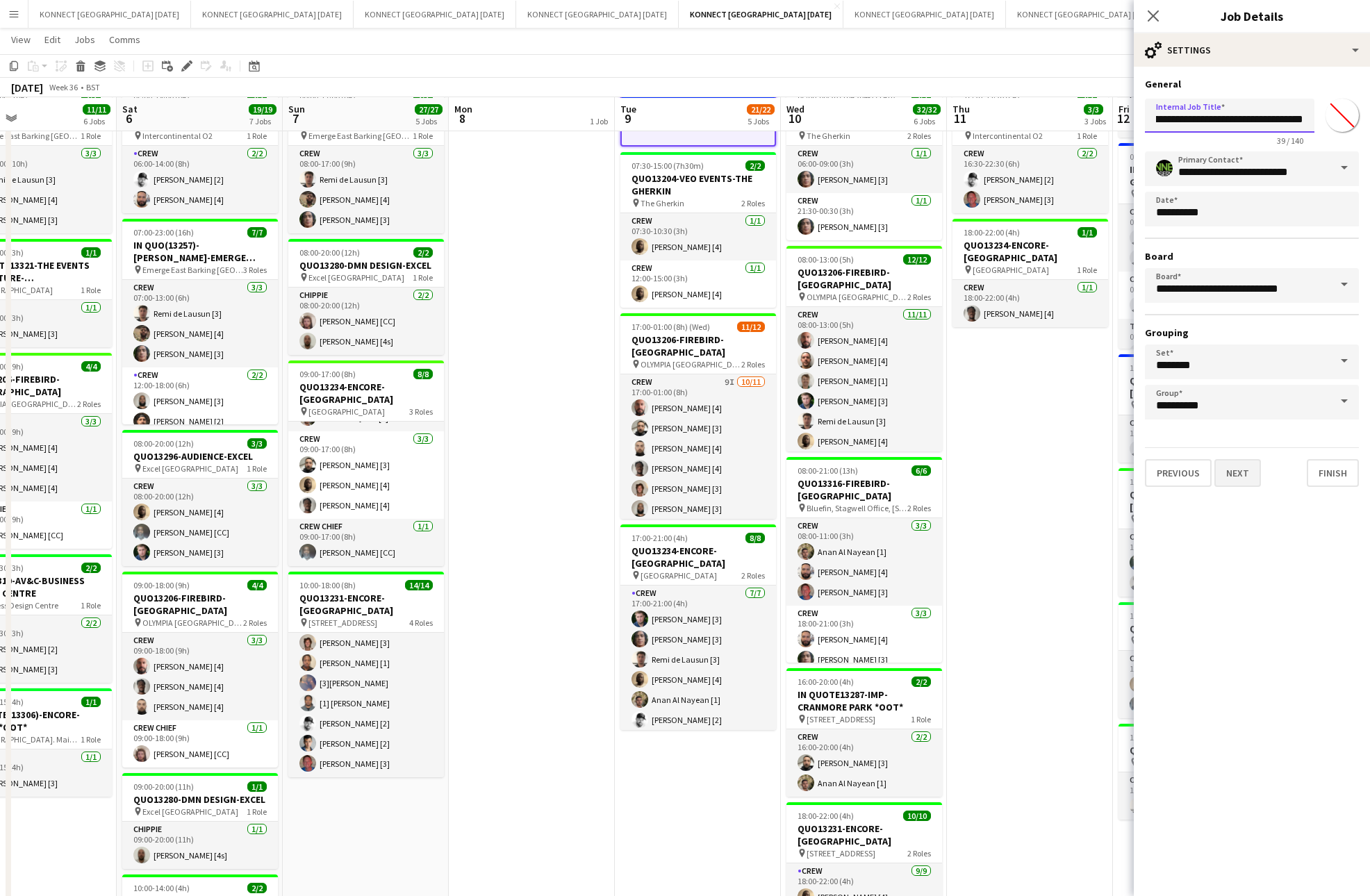
type input "**********"
click at [1252, 463] on button "Next" at bounding box center [1237, 473] width 46 height 28
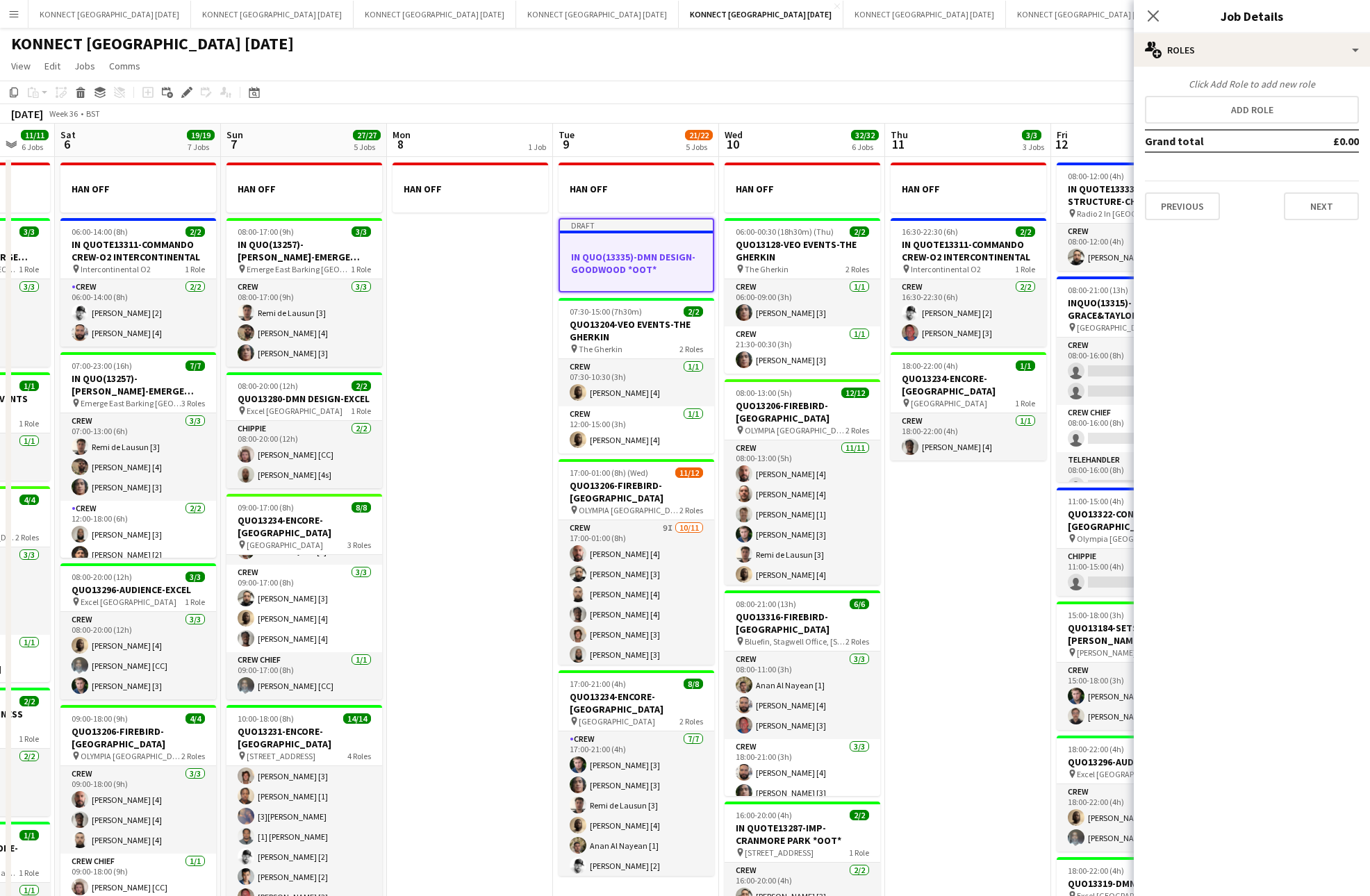
scroll to position [0, 352]
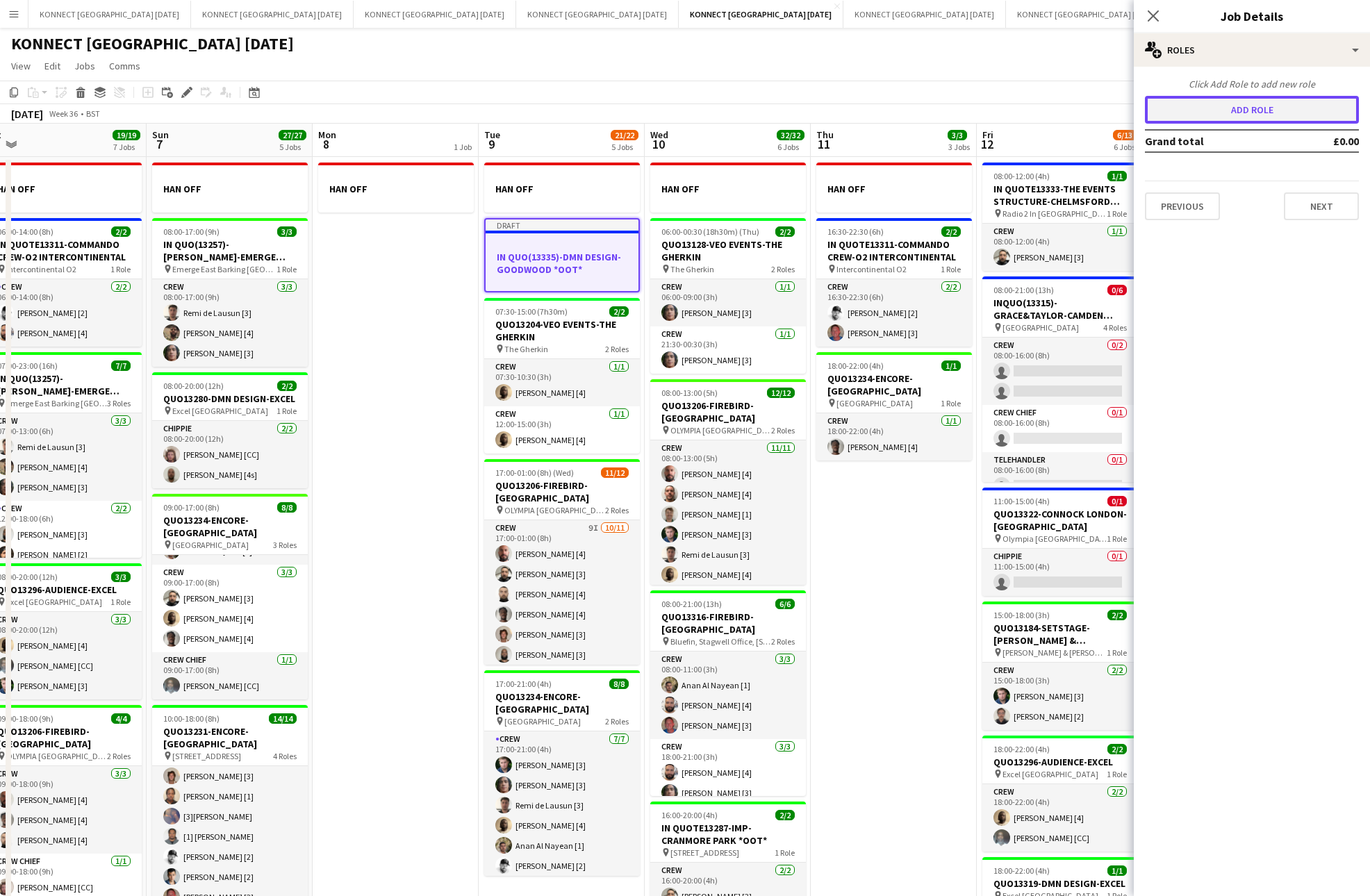
click at [1232, 108] on button "Add role" at bounding box center [1252, 109] width 214 height 28
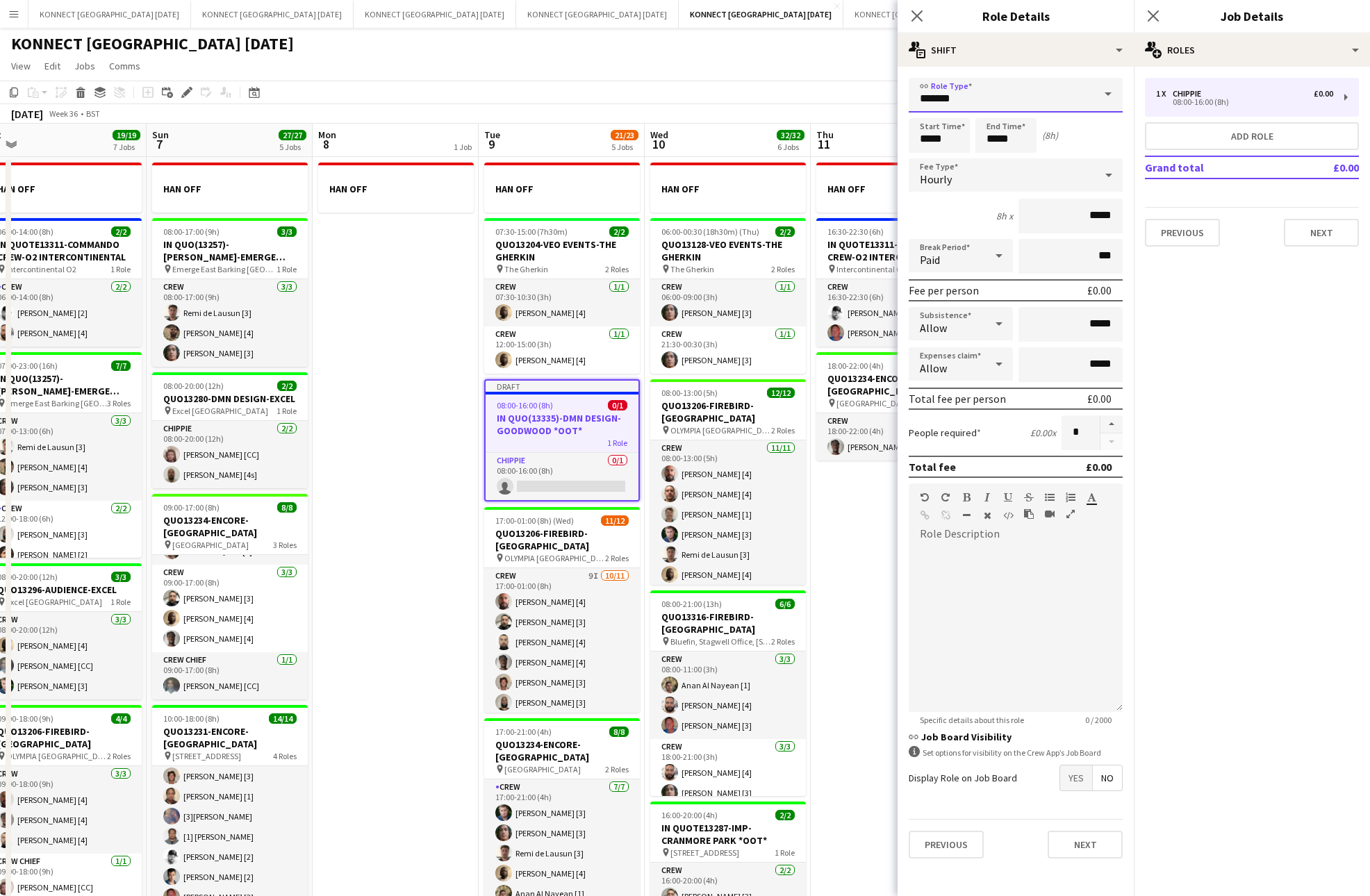
click at [966, 100] on input "*******" at bounding box center [1016, 95] width 214 height 35
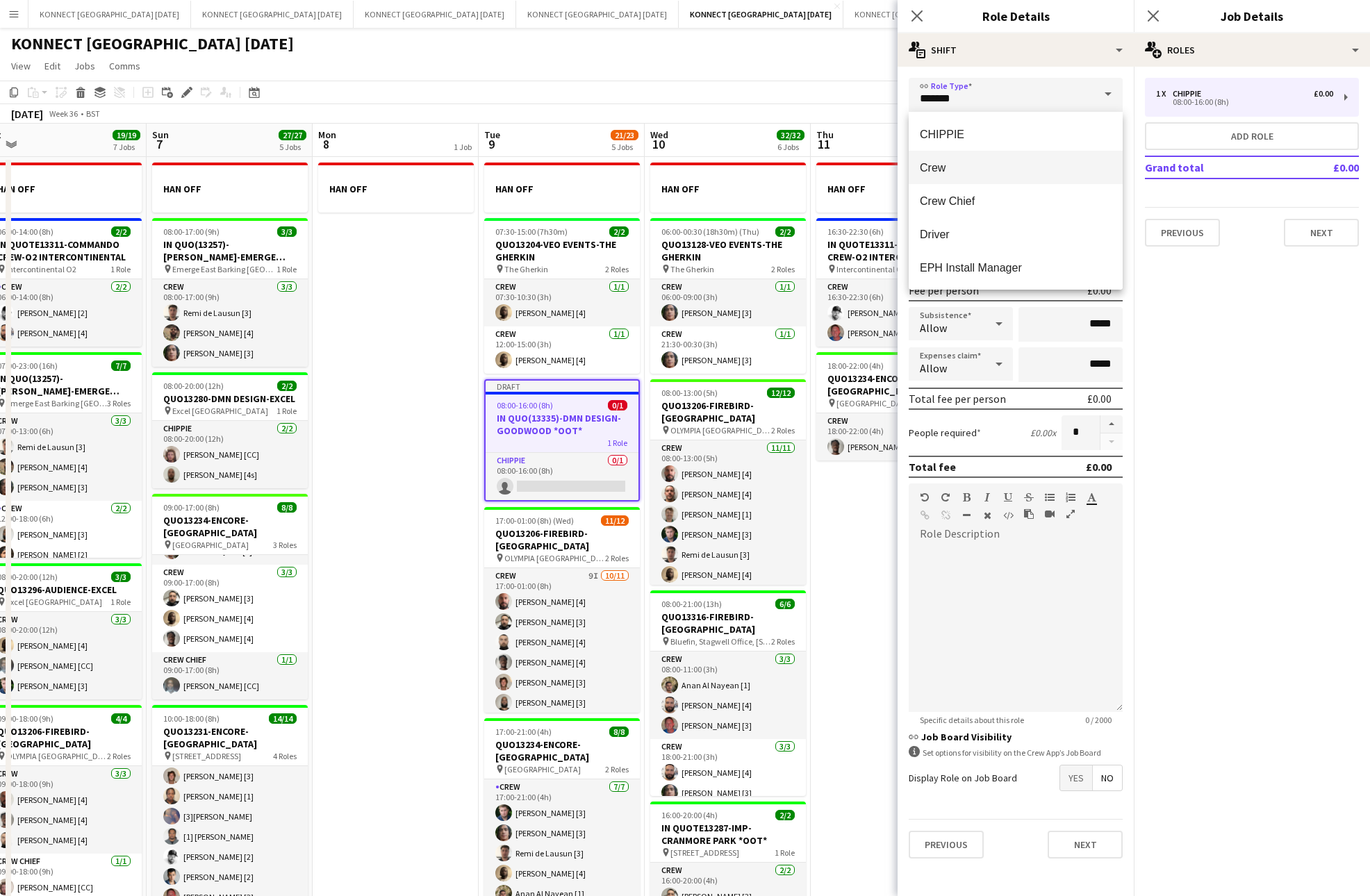
click at [951, 155] on mat-option "Crew" at bounding box center [1016, 167] width 214 height 34
type input "****"
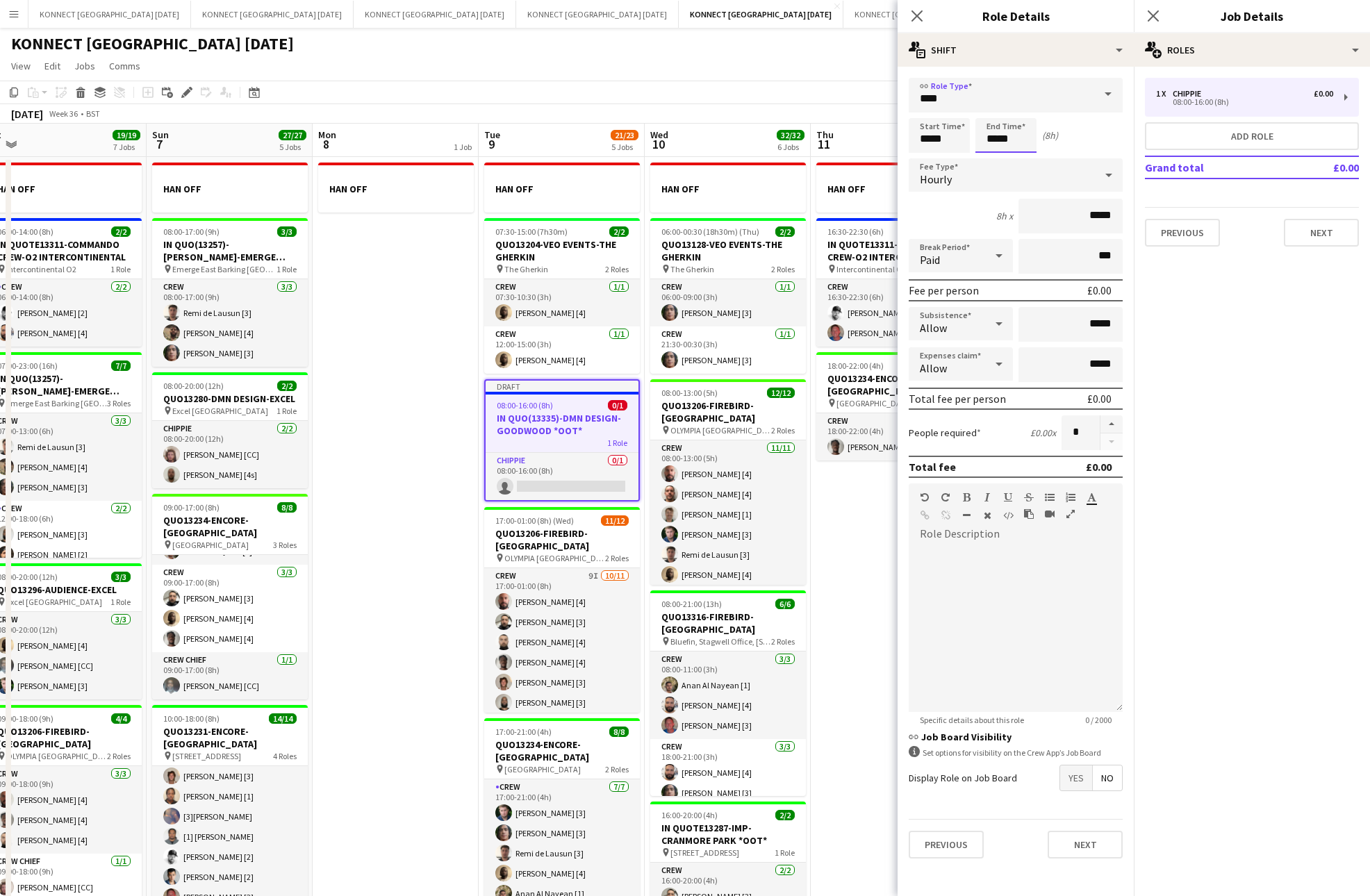
click at [997, 140] on input "*****" at bounding box center [1006, 135] width 61 height 35
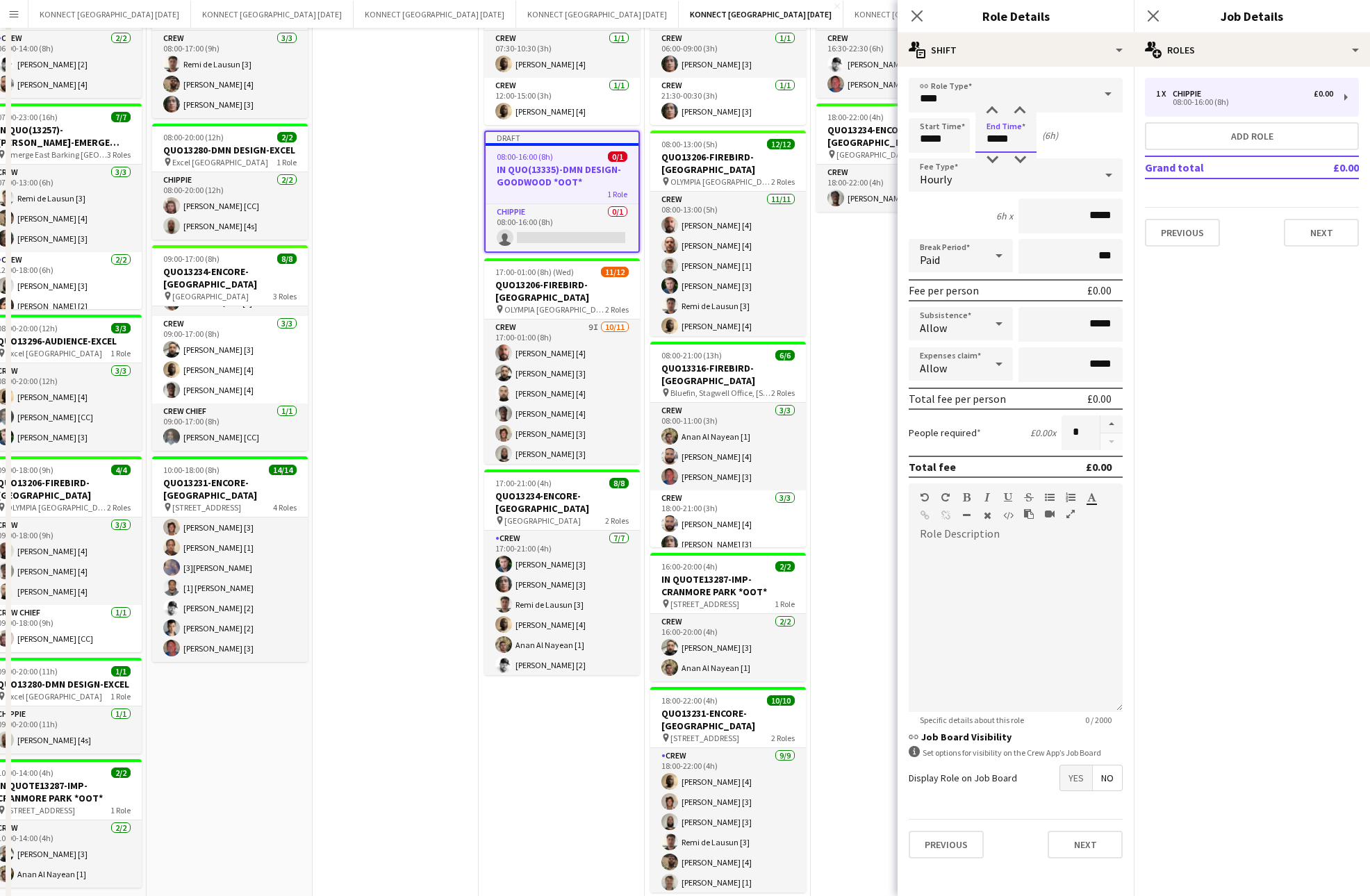
scroll to position [320, 0]
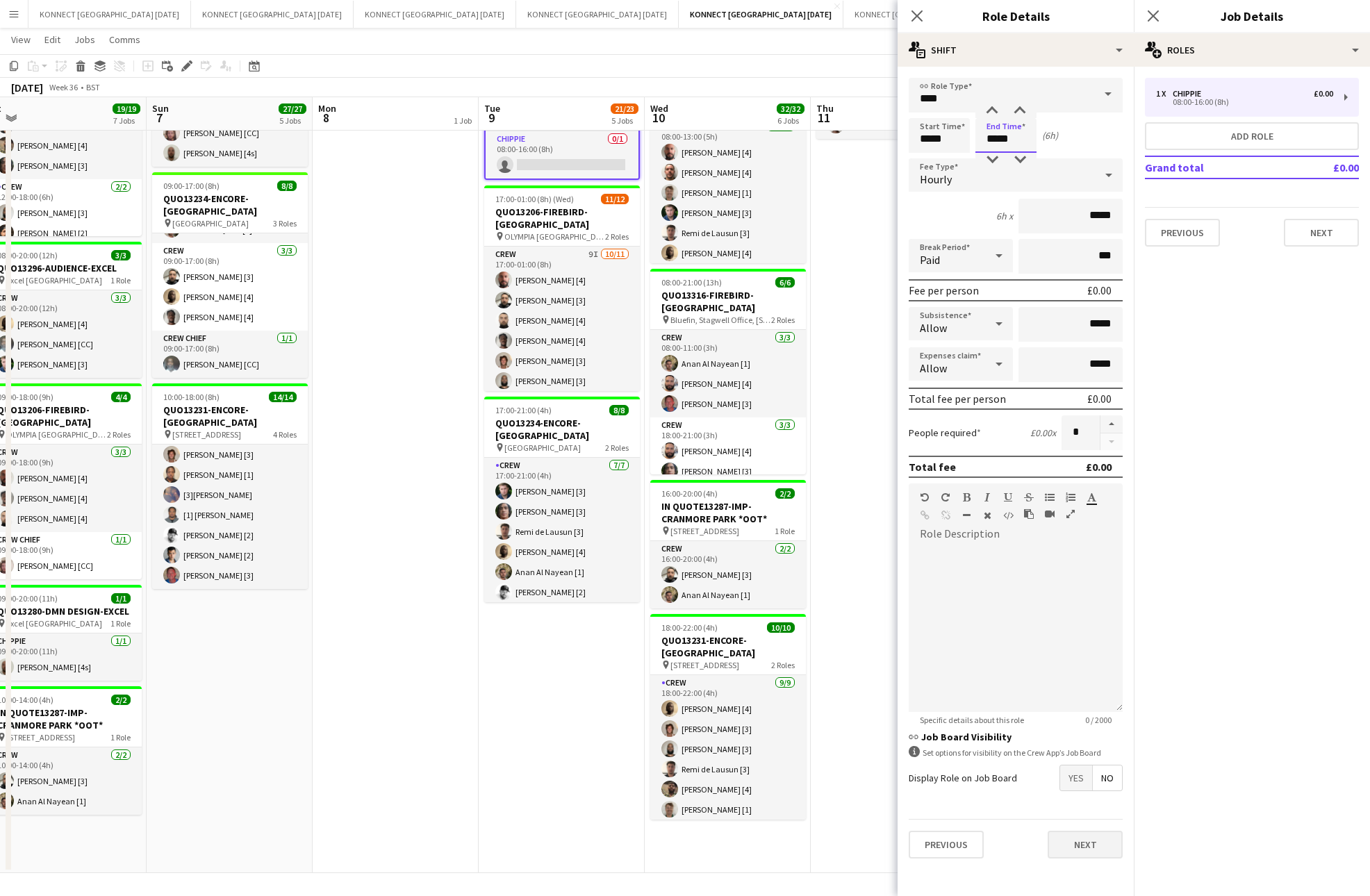
type input "*****"
click at [1088, 832] on button "Next" at bounding box center [1085, 844] width 75 height 28
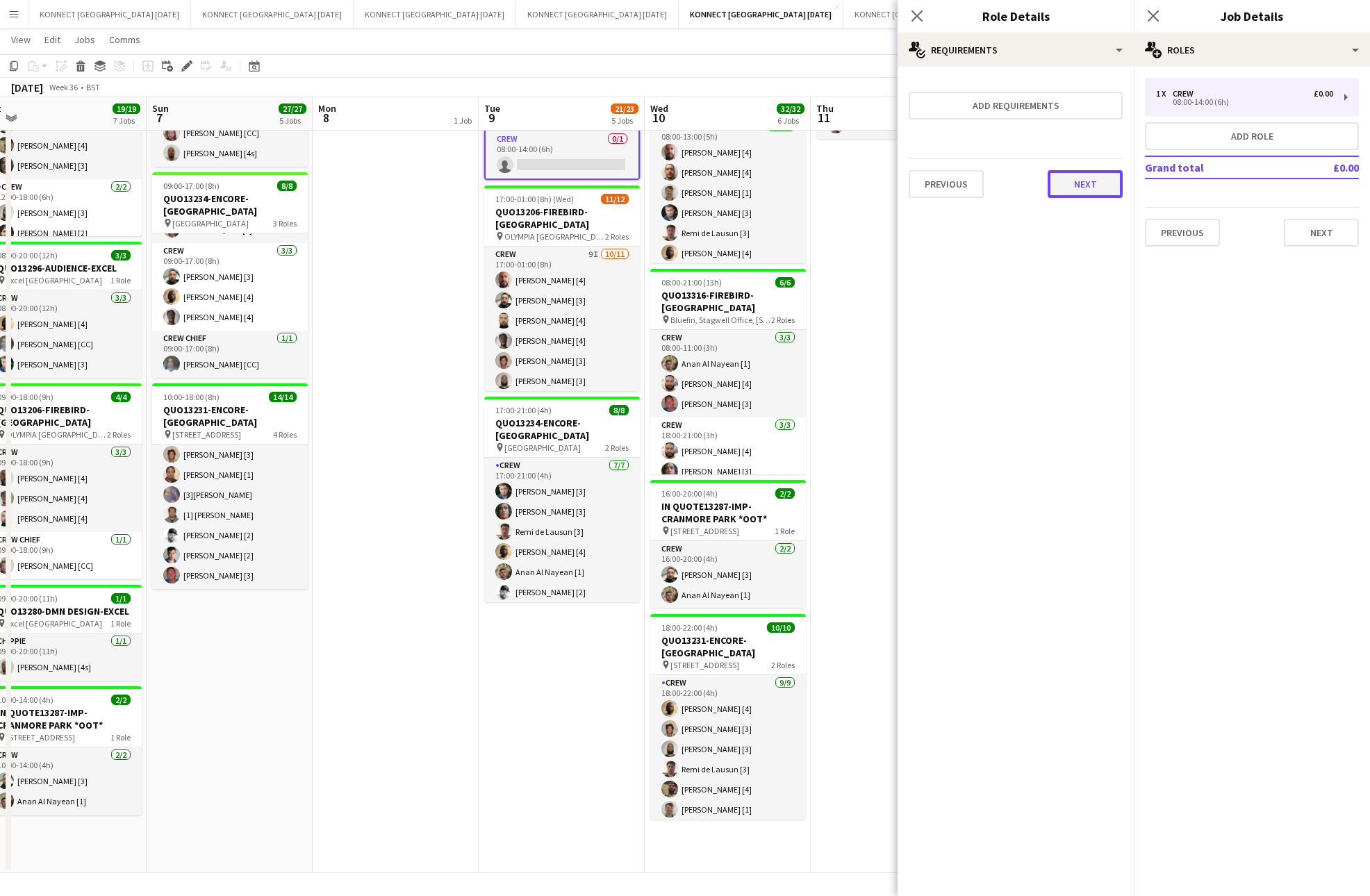
click at [1097, 176] on button "Next" at bounding box center [1085, 184] width 75 height 28
click at [1097, 176] on button "Finish" at bounding box center [1096, 186] width 52 height 28
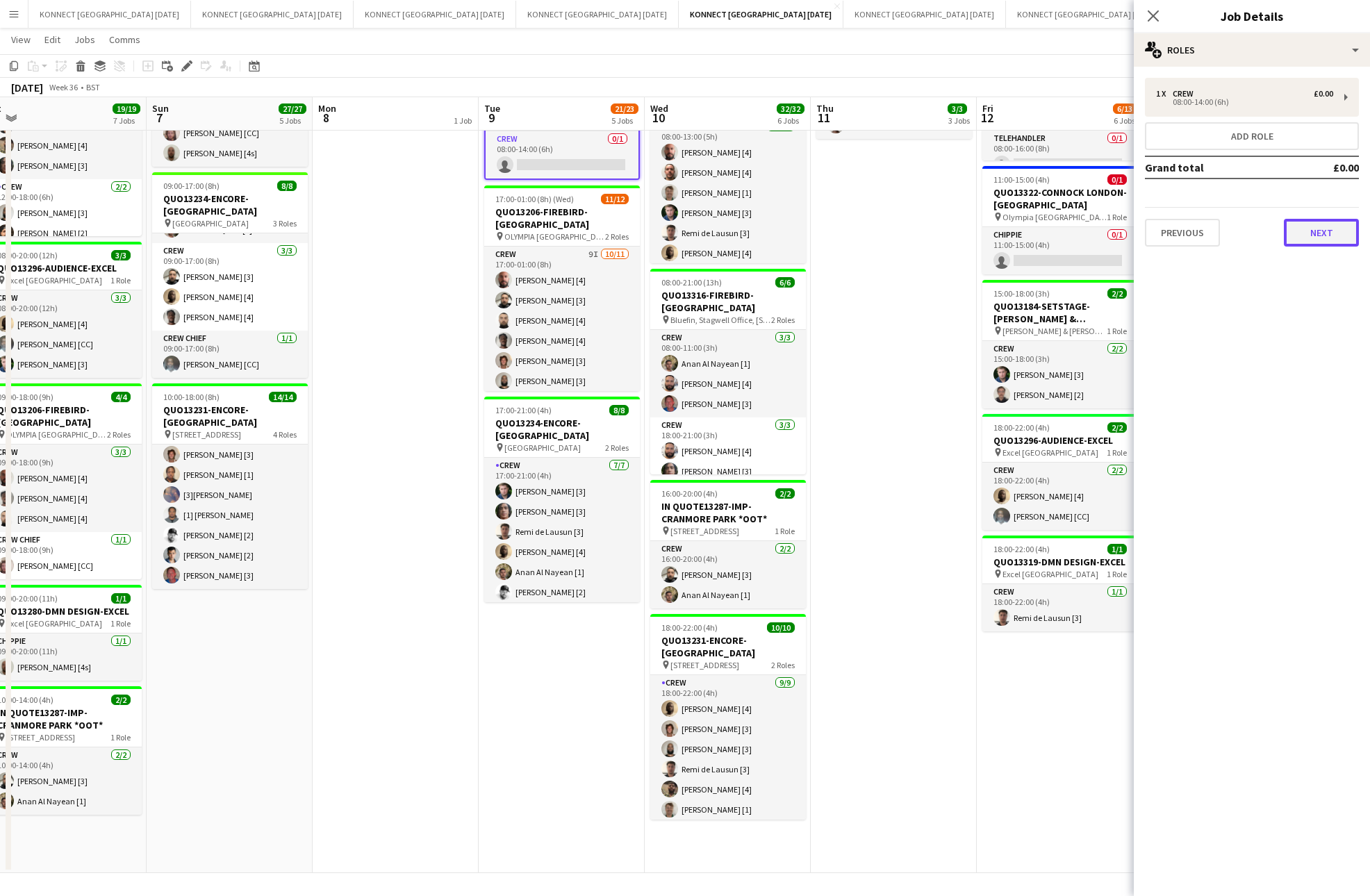
click at [1324, 229] on button "Next" at bounding box center [1321, 232] width 75 height 28
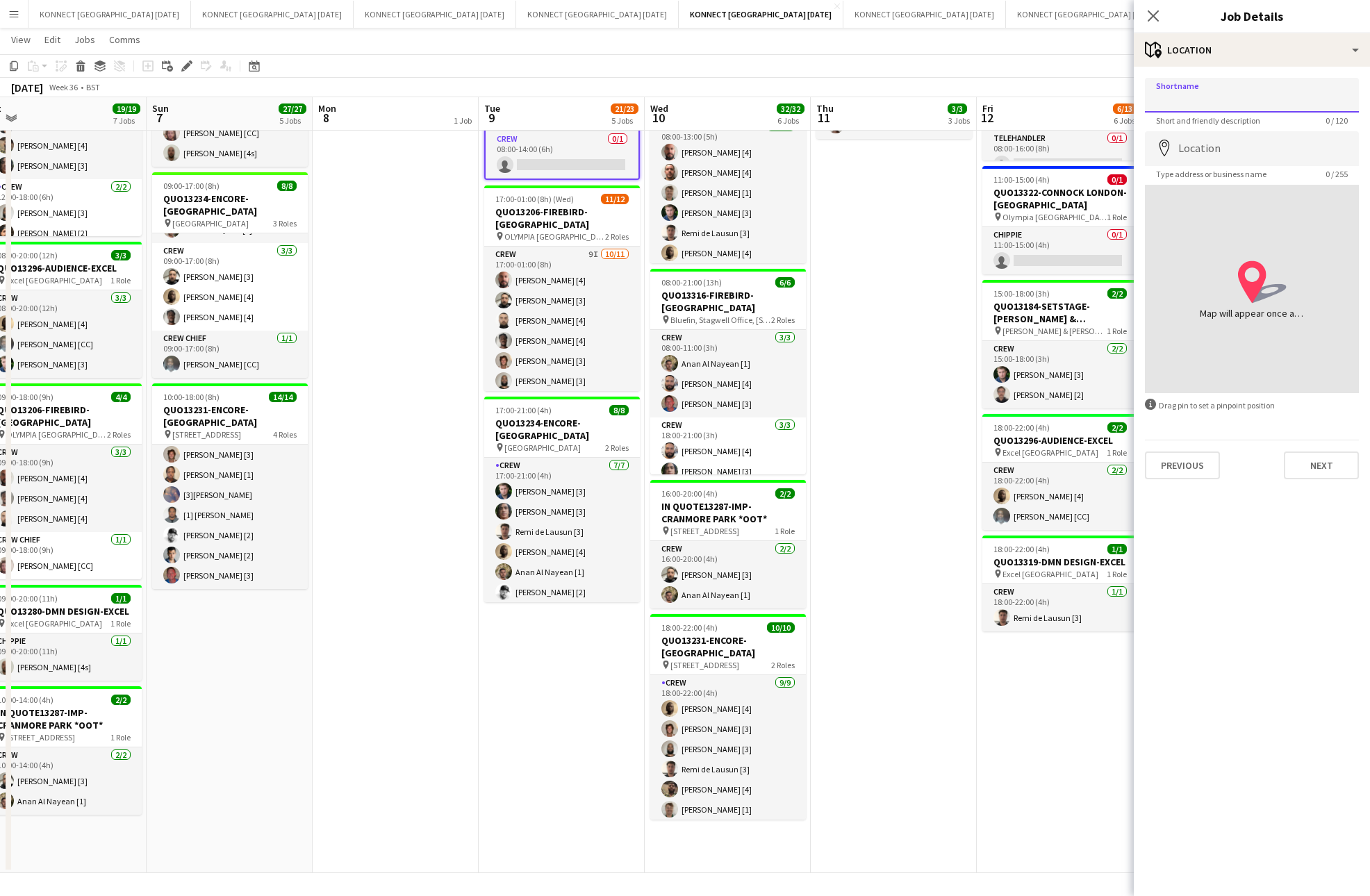
click at [1254, 91] on input "Shortname" at bounding box center [1252, 95] width 214 height 35
type input "**********"
click at [1265, 103] on input "**********" at bounding box center [1252, 95] width 214 height 35
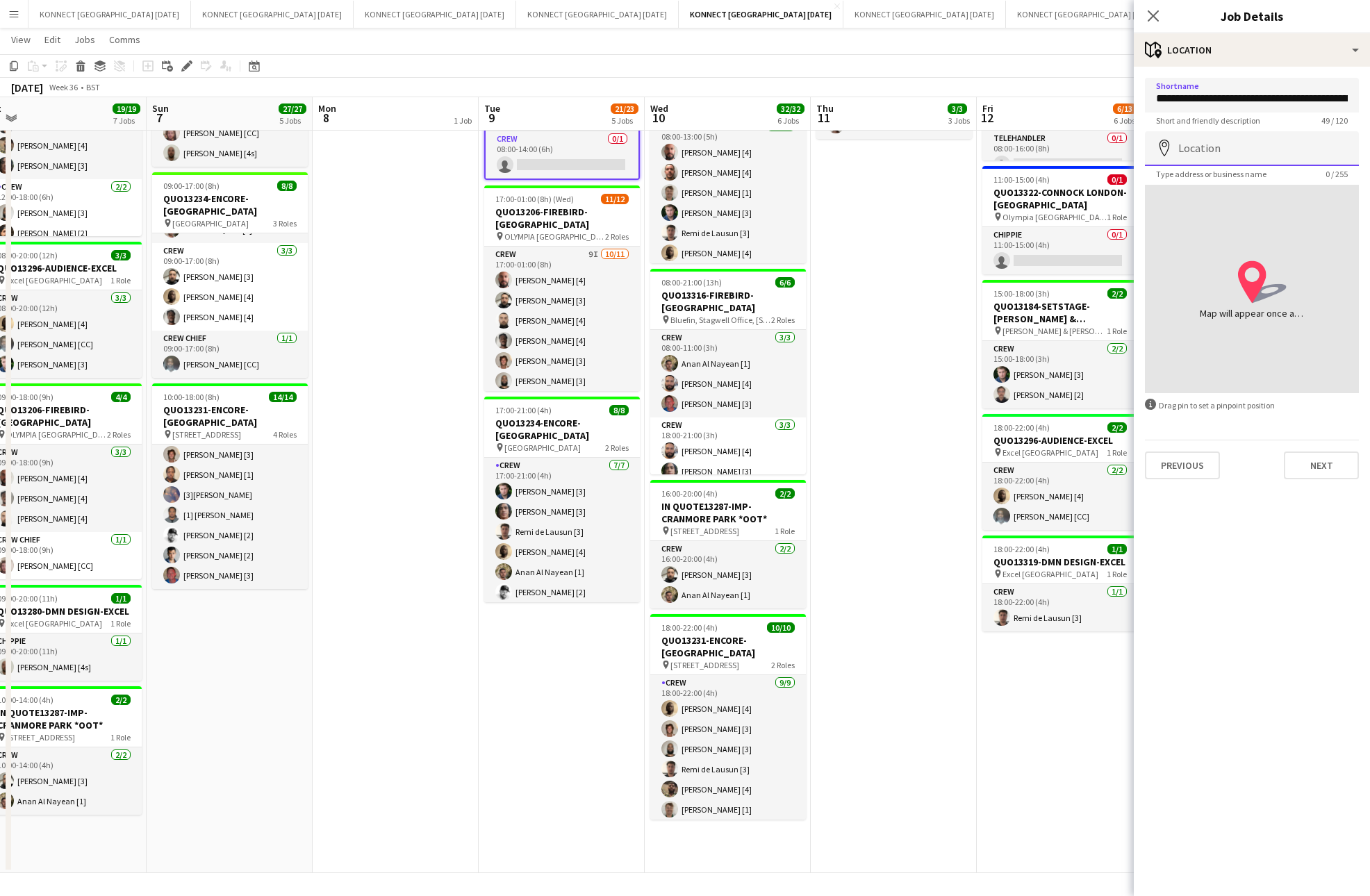
click at [1282, 150] on input "Location" at bounding box center [1252, 148] width 214 height 35
paste input "**********"
type input "**********"
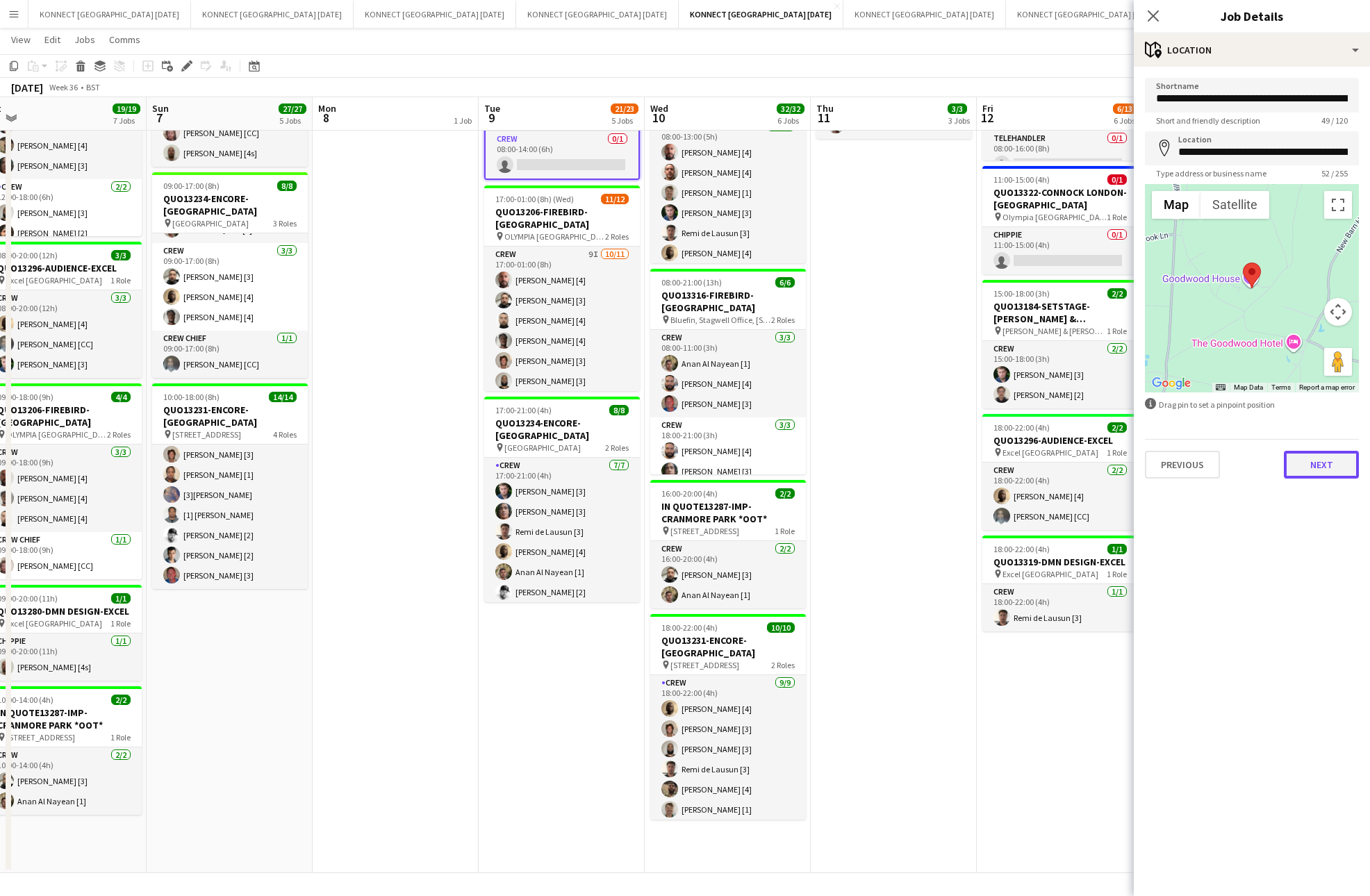
click at [1309, 464] on button "Next" at bounding box center [1321, 464] width 75 height 28
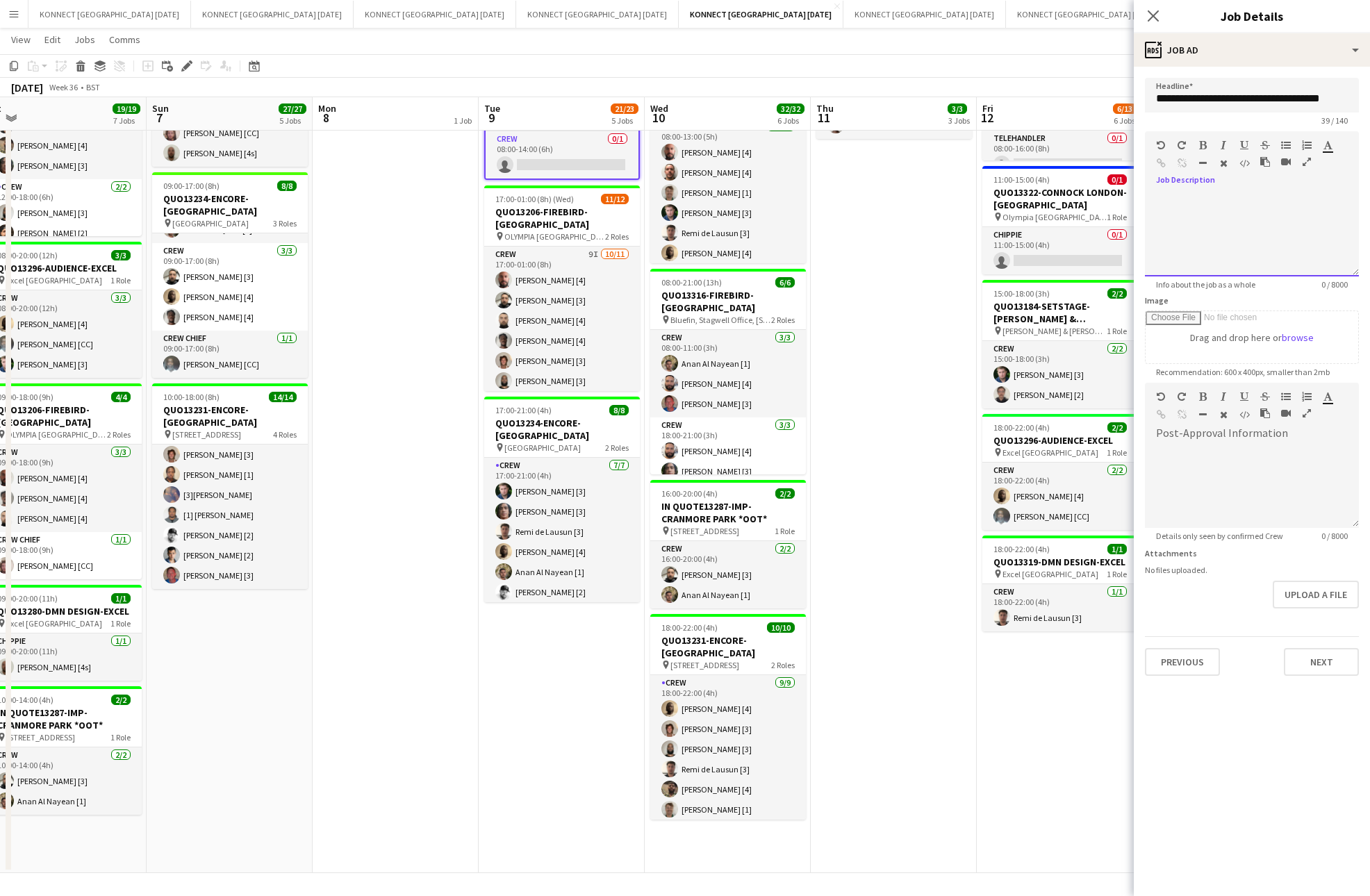
click at [1239, 229] on div at bounding box center [1252, 235] width 214 height 83
click at [1338, 665] on button "Next" at bounding box center [1321, 661] width 75 height 28
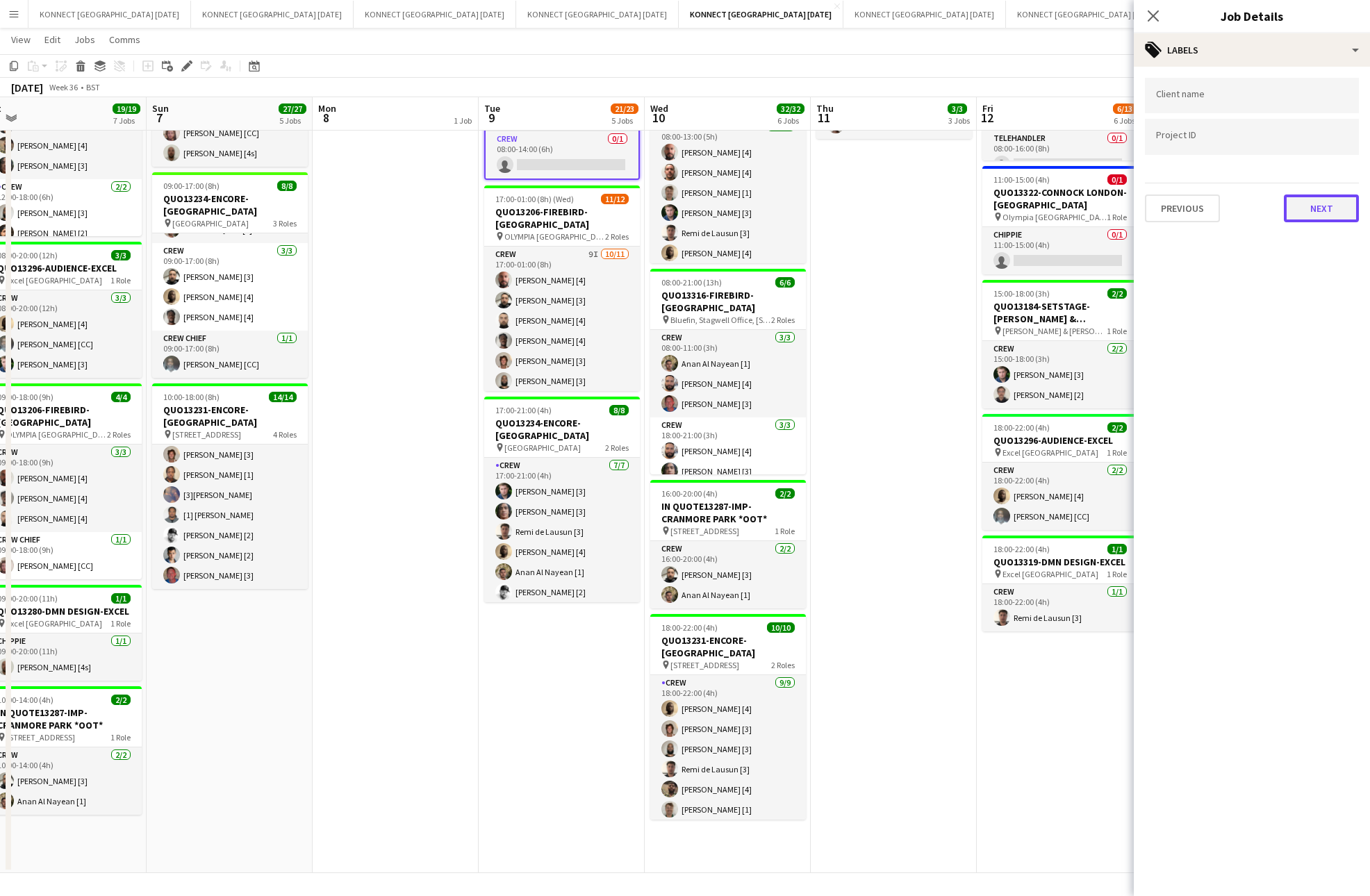
click at [1333, 202] on button "Next" at bounding box center [1321, 208] width 75 height 28
click at [1333, 202] on mat-expansion-panel "pen-write Internal notes Publish the job to add notes Previous Next" at bounding box center [1252, 481] width 236 height 829
click at [1316, 146] on button "Next" at bounding box center [1321, 143] width 75 height 28
click at [853, 295] on app-date-cell "HAN OFF 16:30-22:30 (6h) 2/2 IN QUOTE13311-COMMANDO CREW-O2 INTERCONTINENTAL pi…" at bounding box center [894, 354] width 166 height 1037
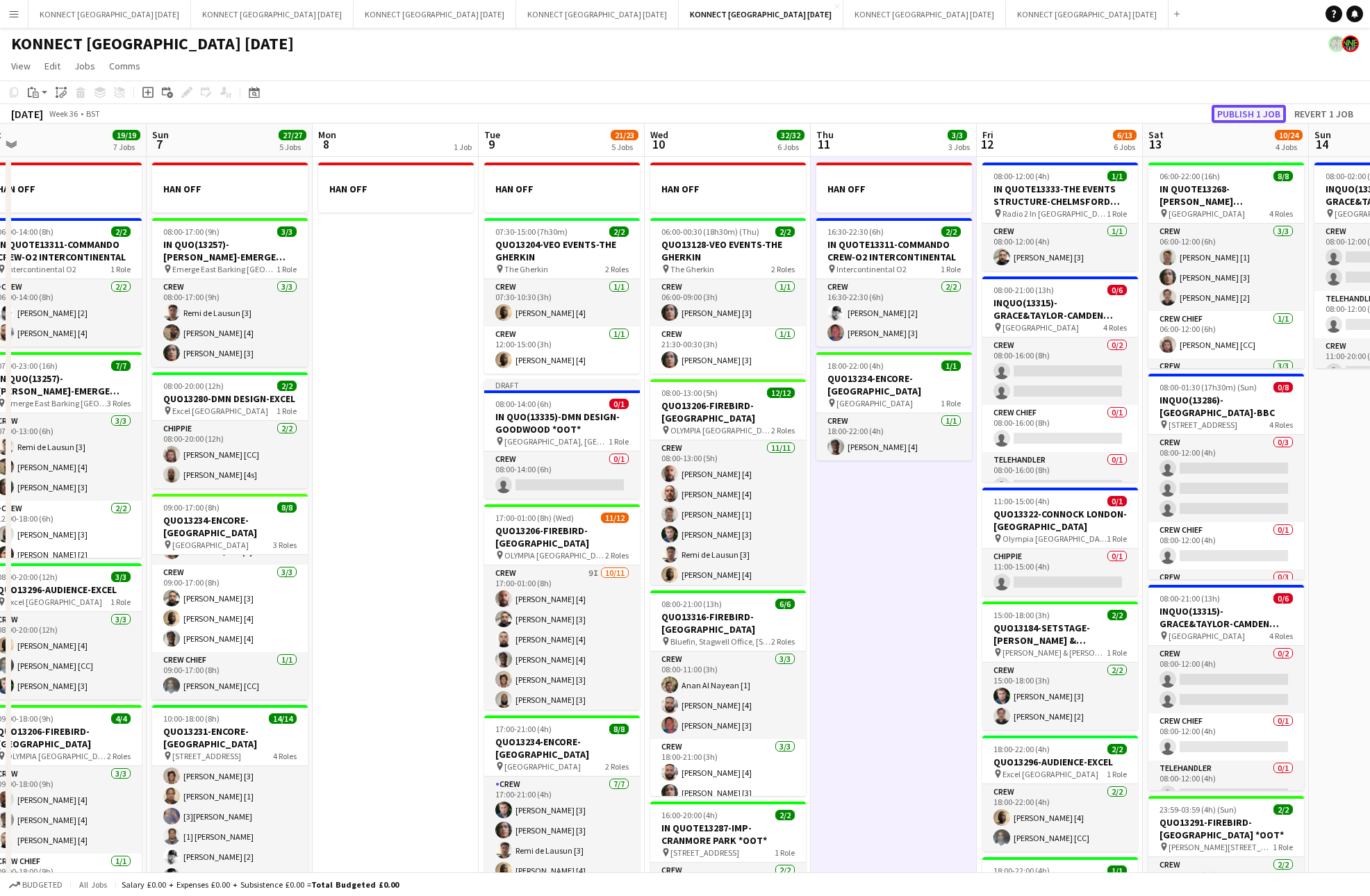
click at [1258, 115] on button "Publish 1 job" at bounding box center [1249, 113] width 74 height 18
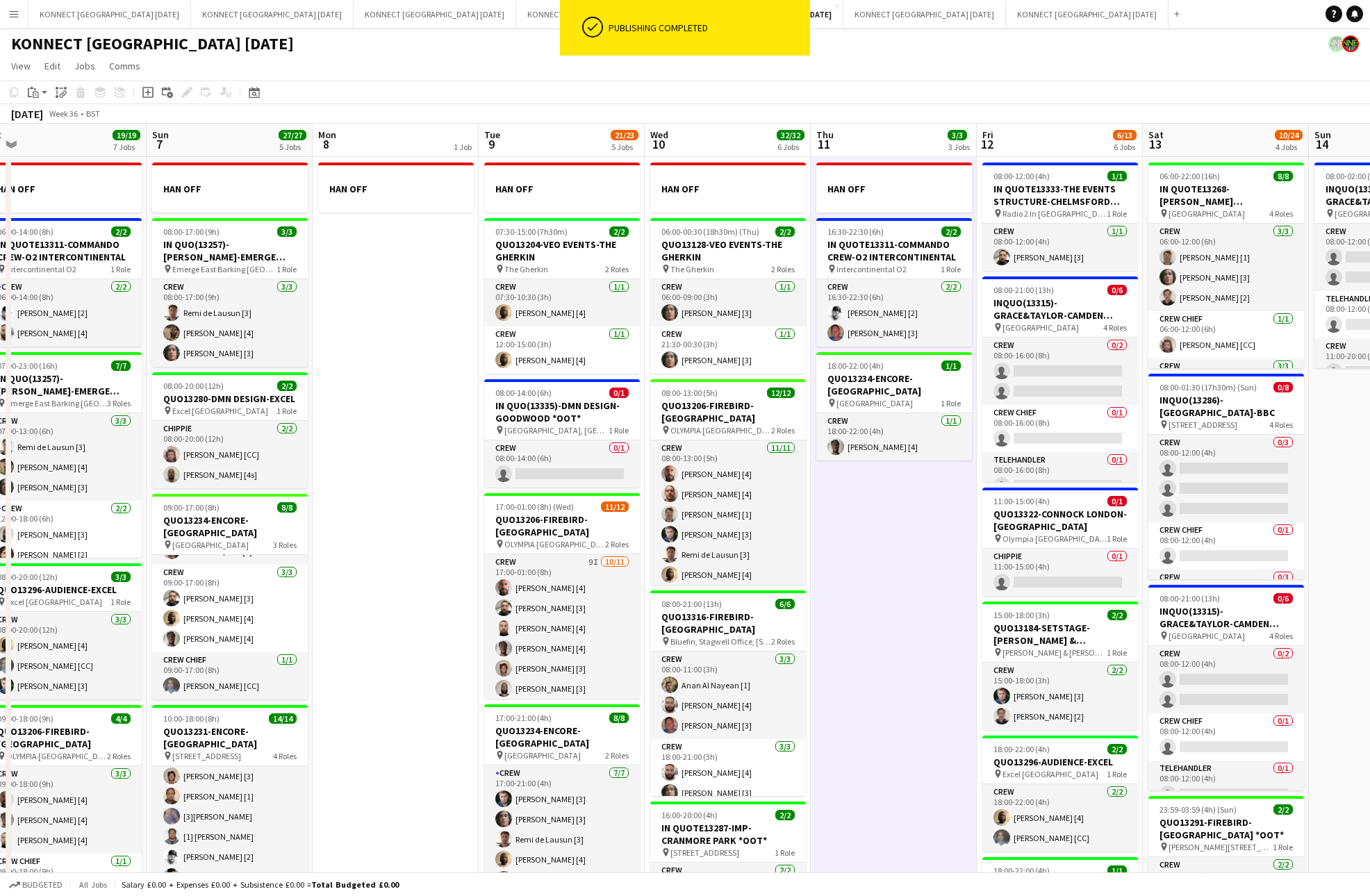
click at [889, 575] on app-date-cell "HAN OFF 16:30-22:30 (6h) 2/2 IN QUOTE13311-COMMANDO CREW-O2 INTERCONTINENTAL pi…" at bounding box center [894, 675] width 166 height 1037
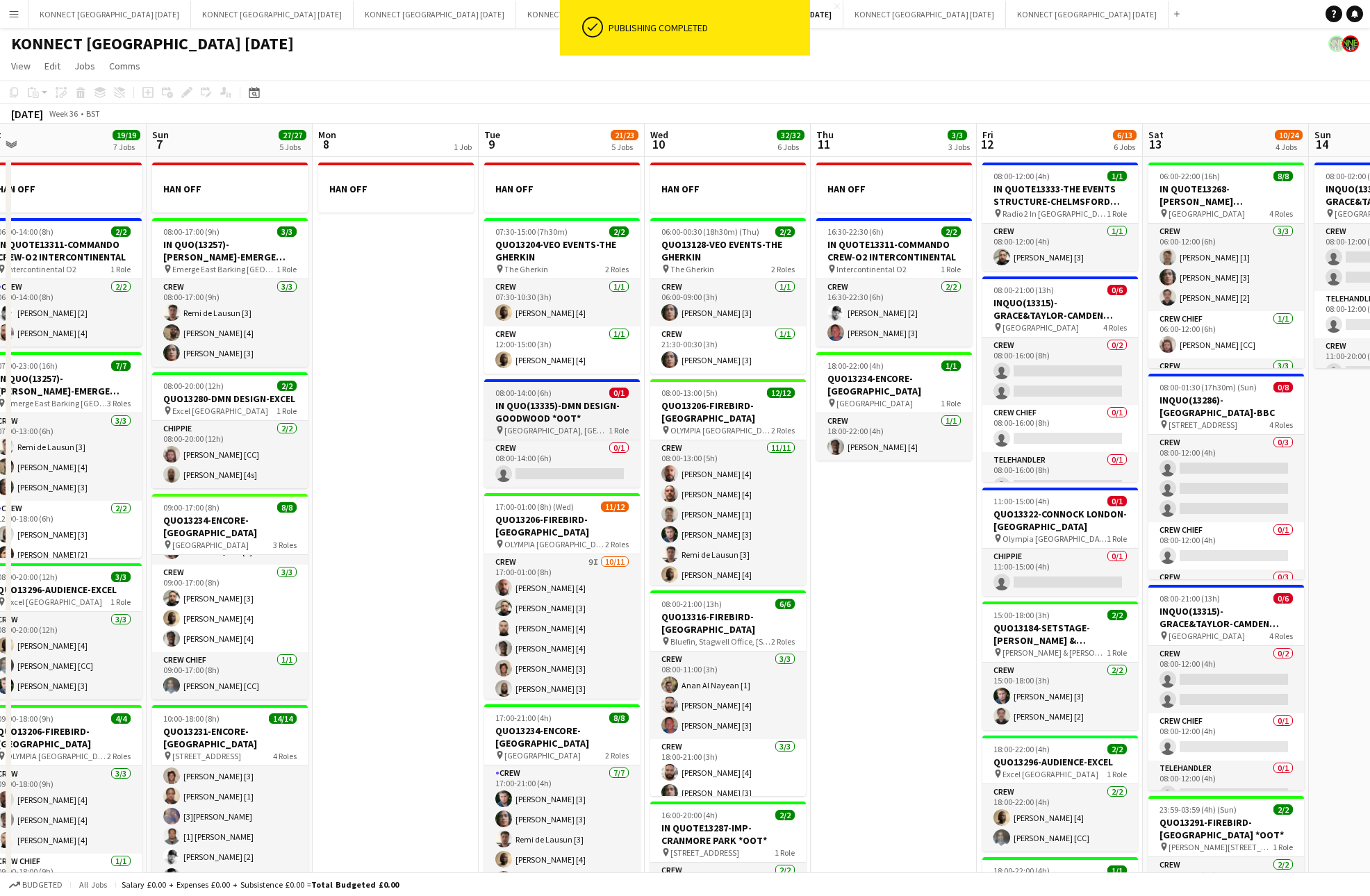
click at [553, 419] on h3 "IN QUO(13335)-DMN DESIGN-GOODWOOD *OOT*" at bounding box center [562, 411] width 155 height 25
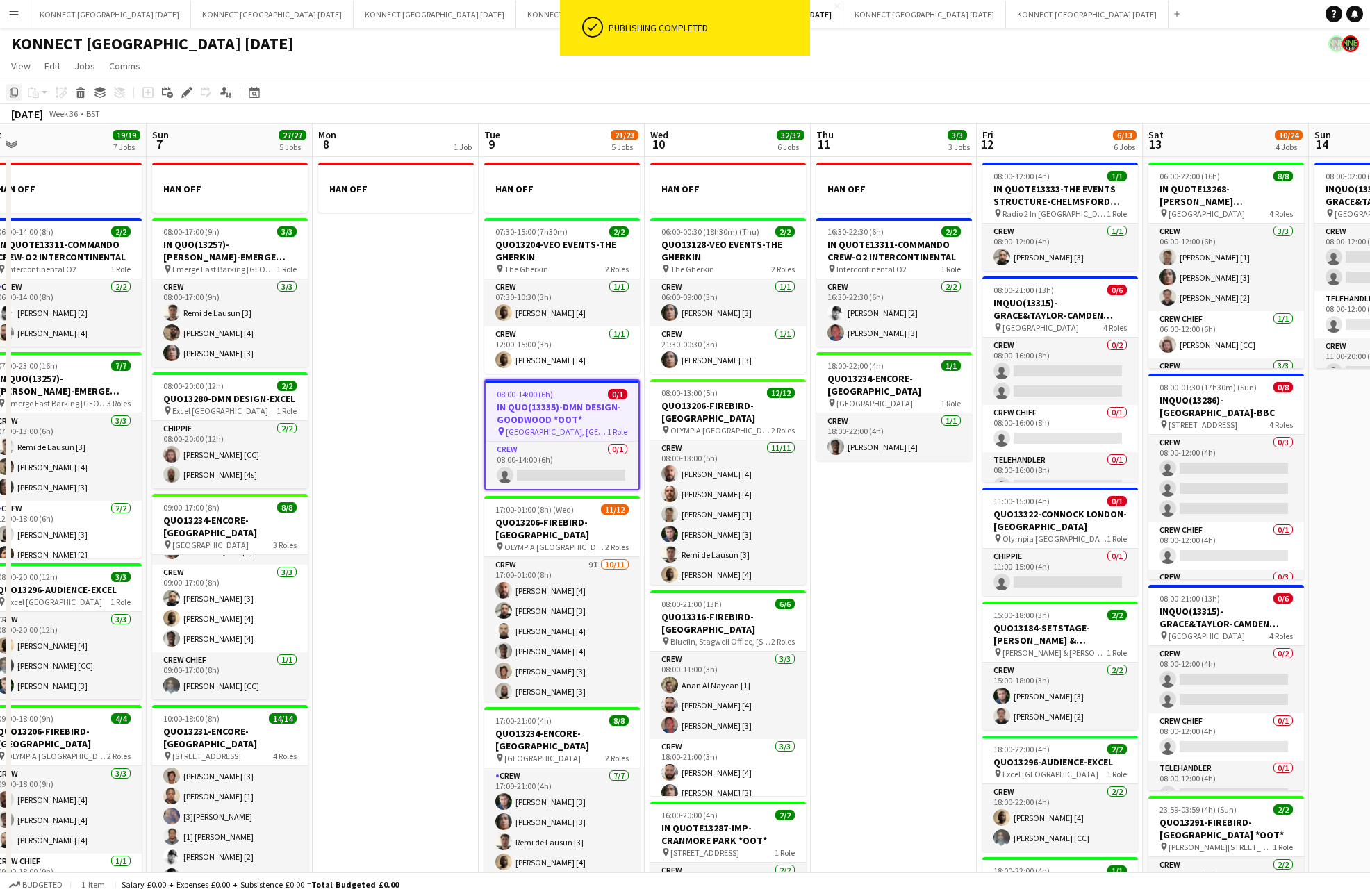
click at [15, 89] on icon "Copy" at bounding box center [14, 93] width 11 height 11
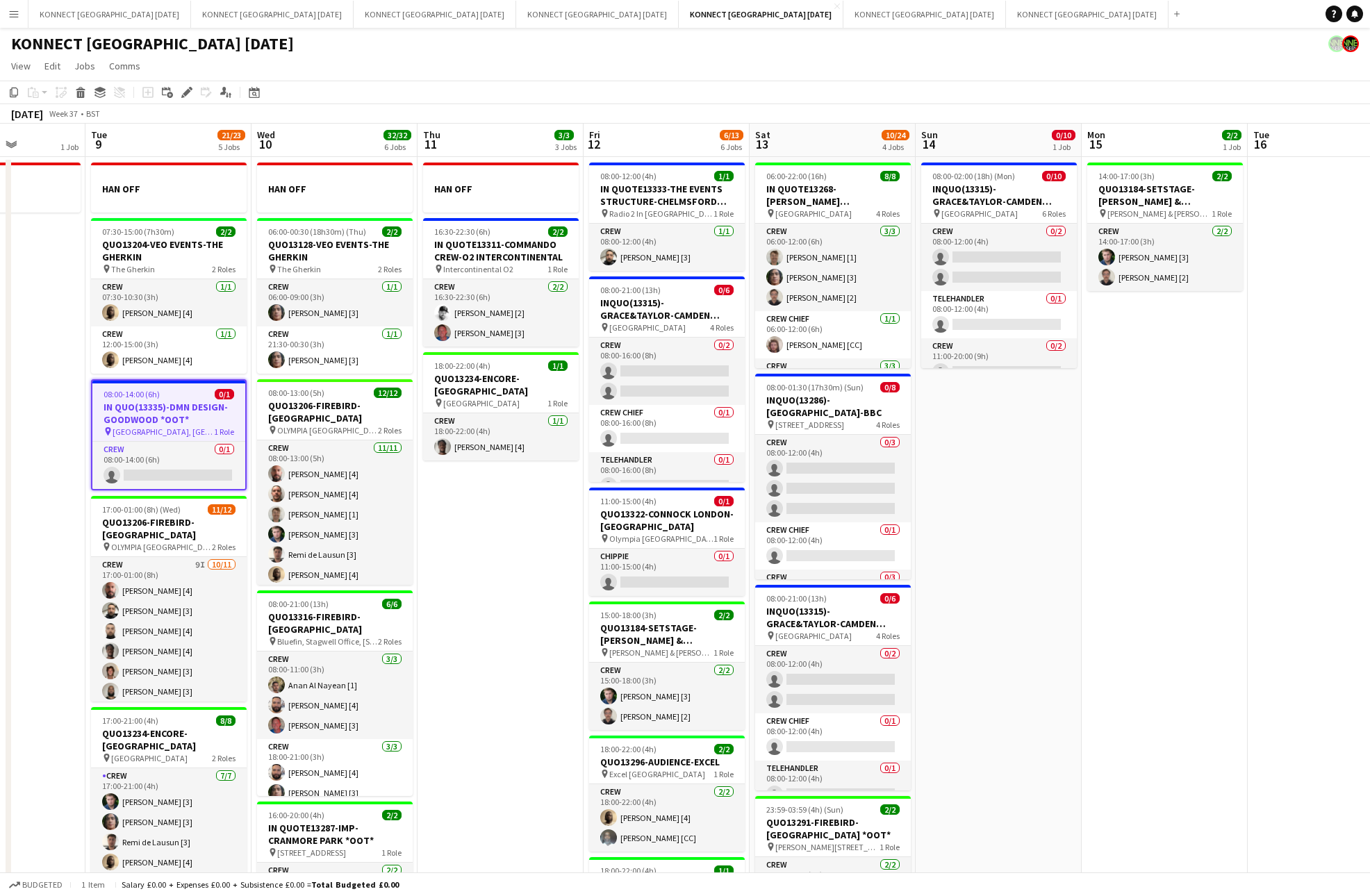
scroll to position [0, 412]
click at [1254, 481] on app-date-cell at bounding box center [1331, 675] width 166 height 1037
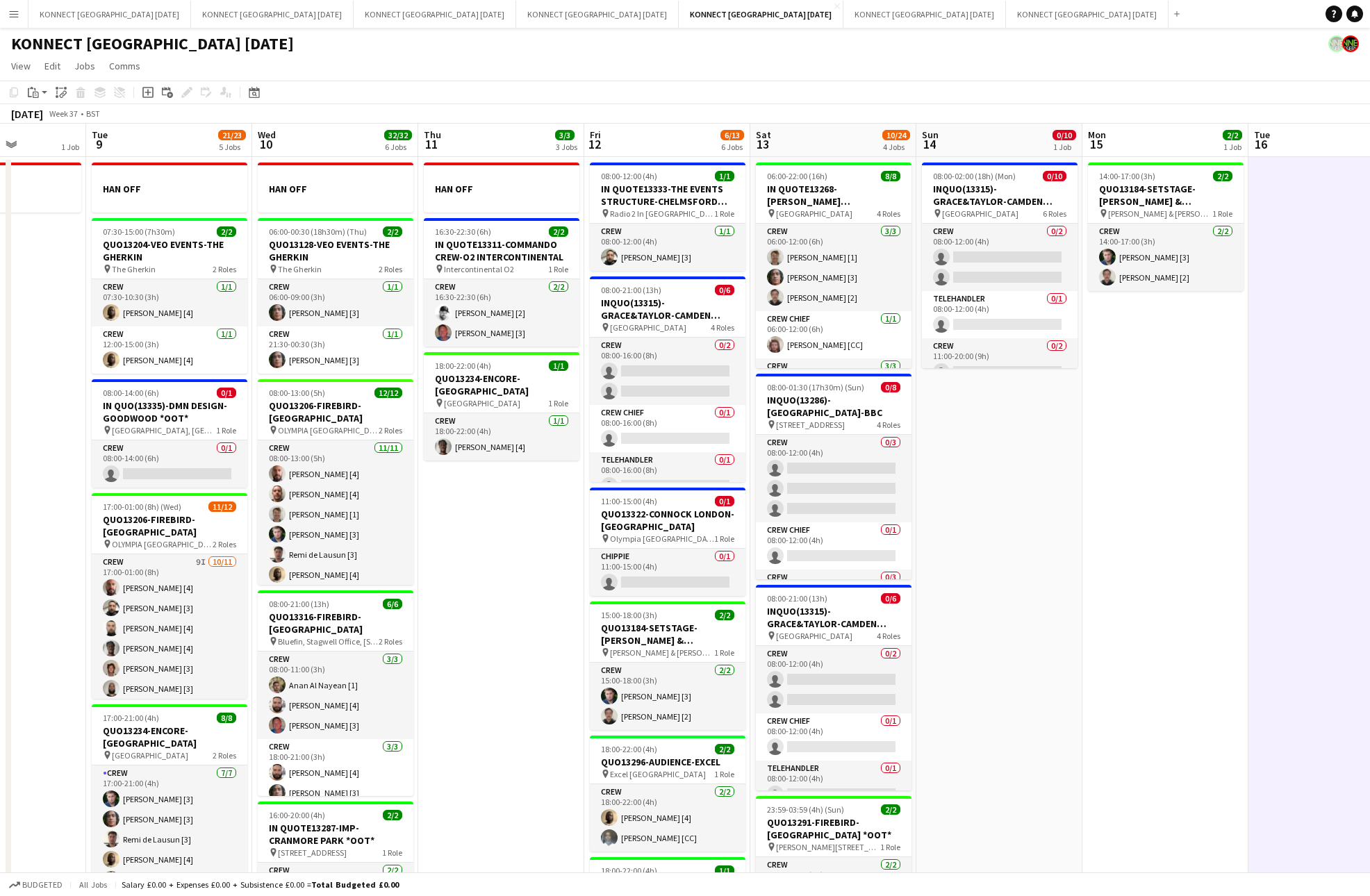
click at [1147, 383] on app-date-cell "14:00-17:00 (3h) 2/2 QUO13184-SETSTAGE-[PERSON_NAME] & [PERSON_NAME] pin [PERSO…" at bounding box center [1165, 675] width 166 height 1037
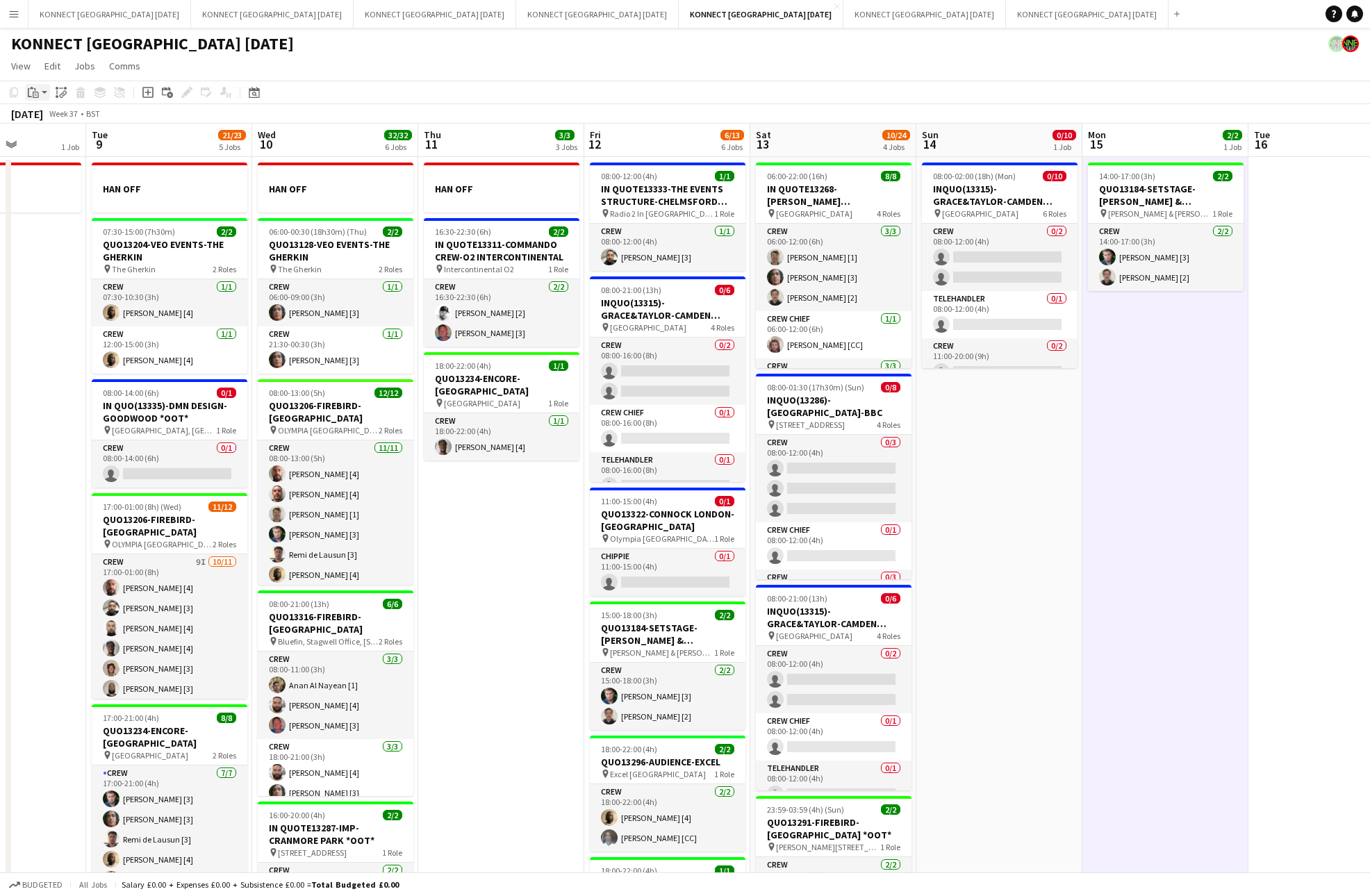
click at [46, 91] on app-action-btn "Paste" at bounding box center [37, 92] width 25 height 16
click at [44, 120] on link "Paste Command V" at bounding box center [92, 119] width 110 height 13
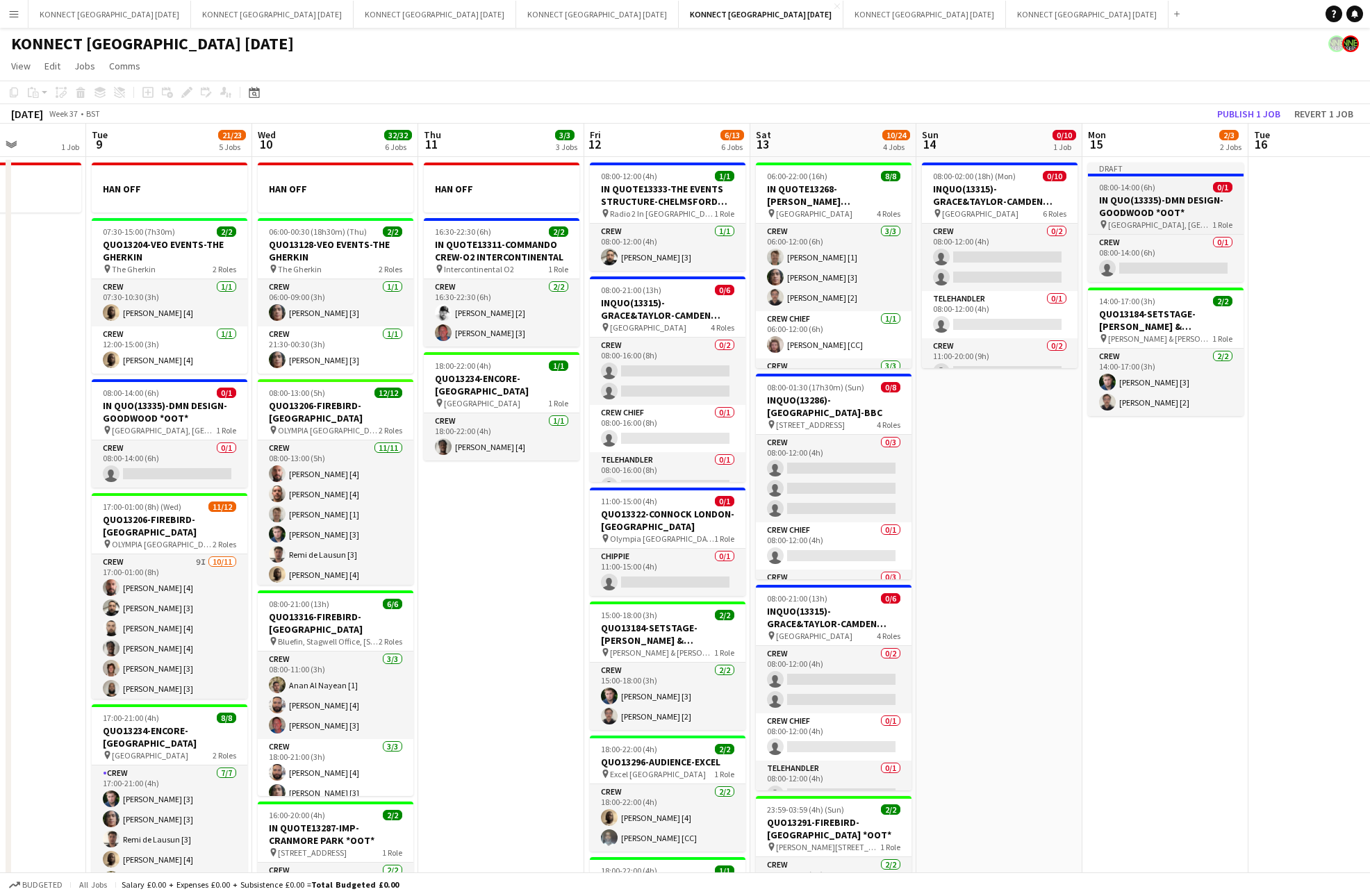
click at [1131, 189] on span "08:00-14:00 (6h)" at bounding box center [1127, 187] width 56 height 11
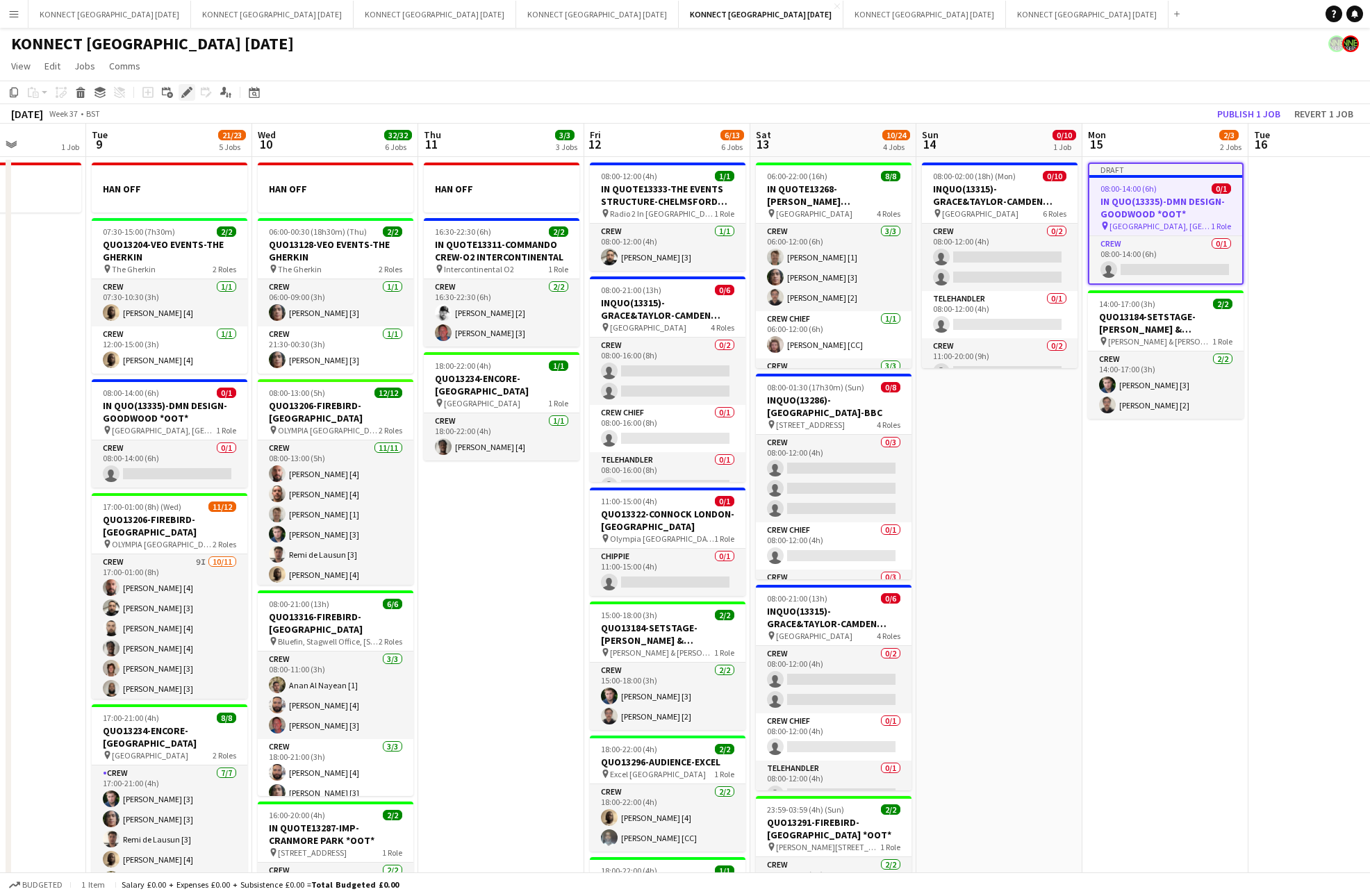
click at [188, 94] on icon "Edit" at bounding box center [187, 93] width 11 height 11
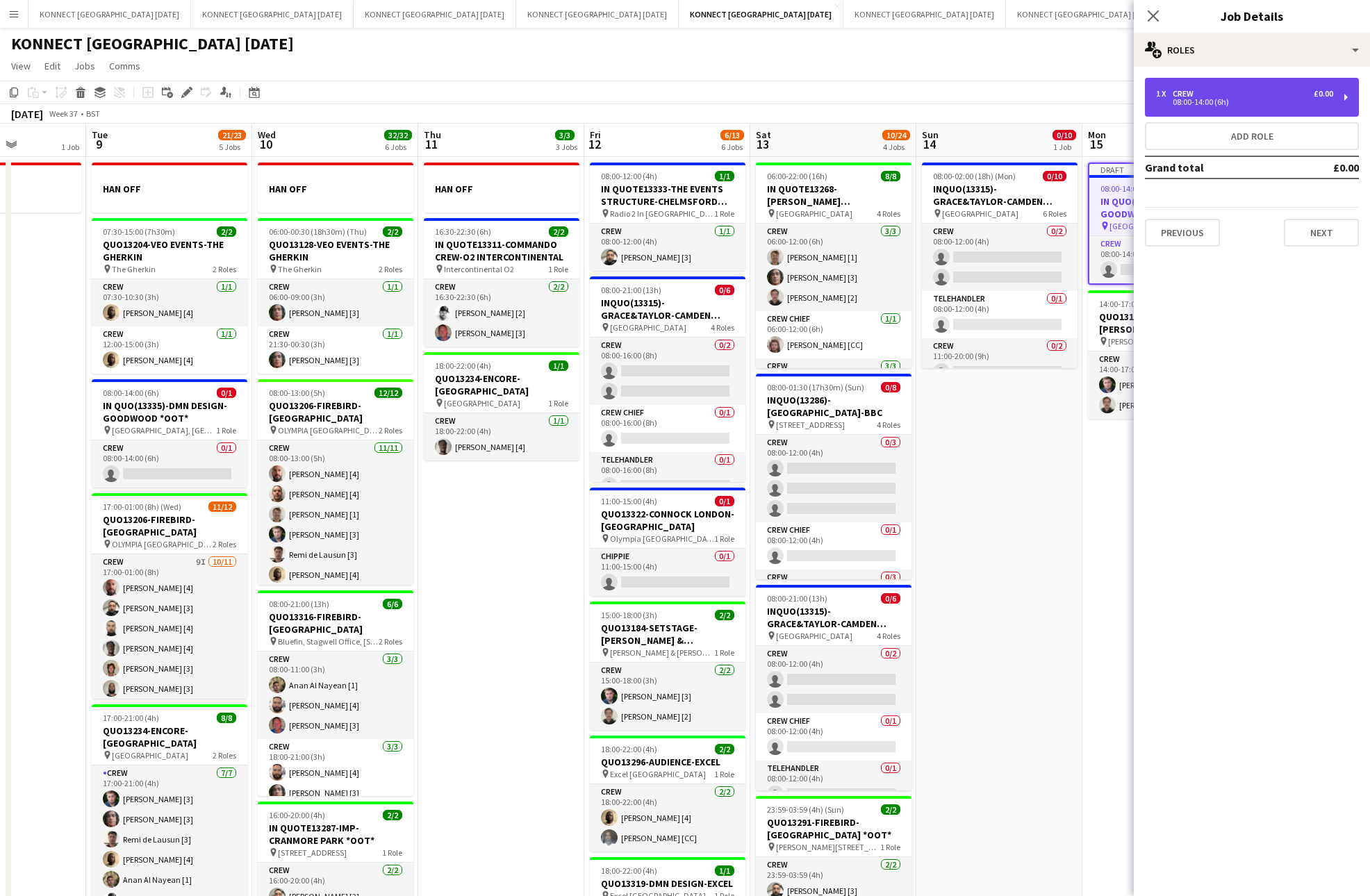
click at [1244, 108] on div "1 x Crew £0.00 08:00-14:00 (6h)" at bounding box center [1252, 97] width 214 height 39
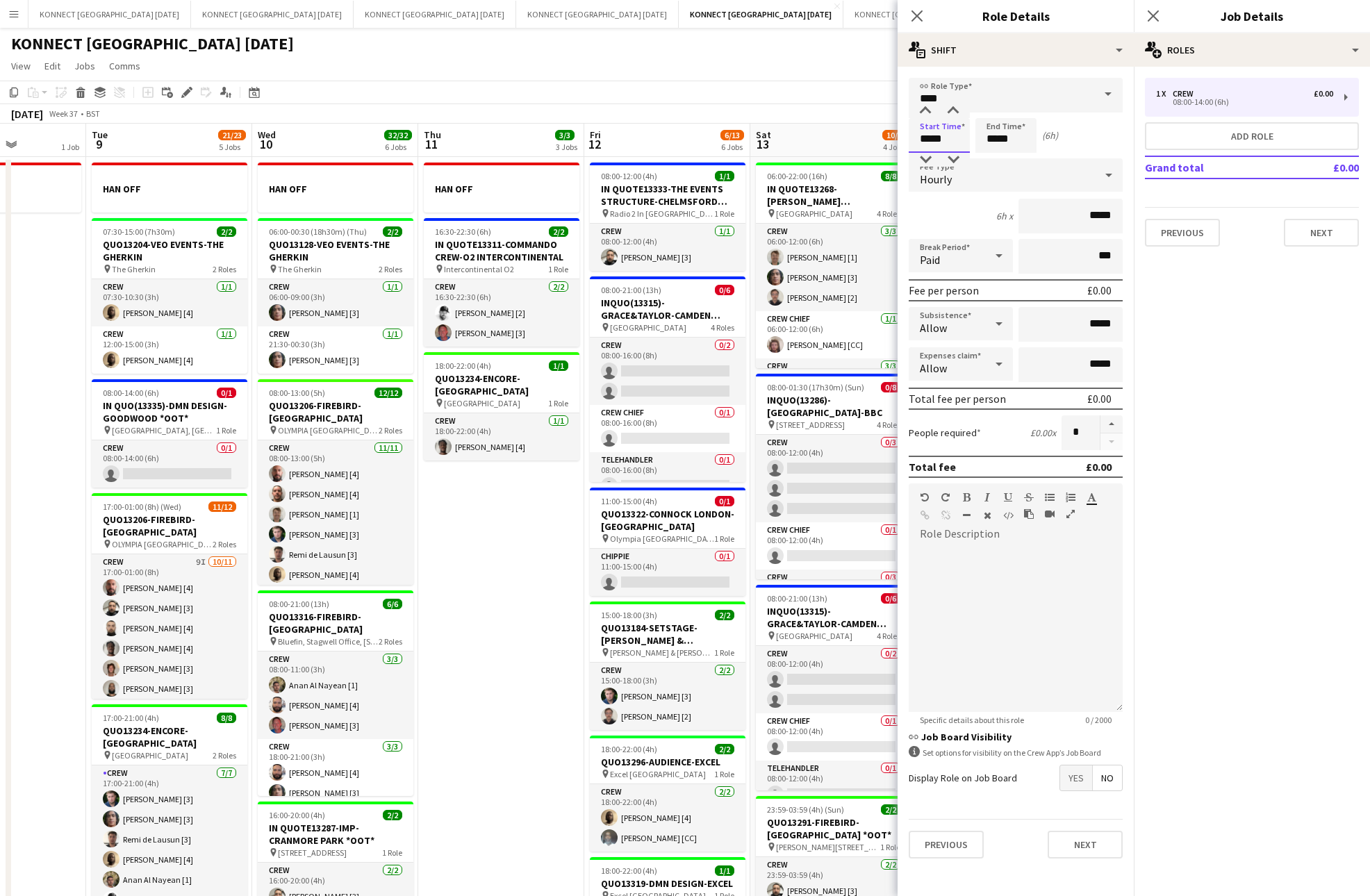
click at [930, 143] on input "*****" at bounding box center [939, 135] width 61 height 35
type input "*****"
click at [996, 142] on input "*****" at bounding box center [1006, 135] width 61 height 35
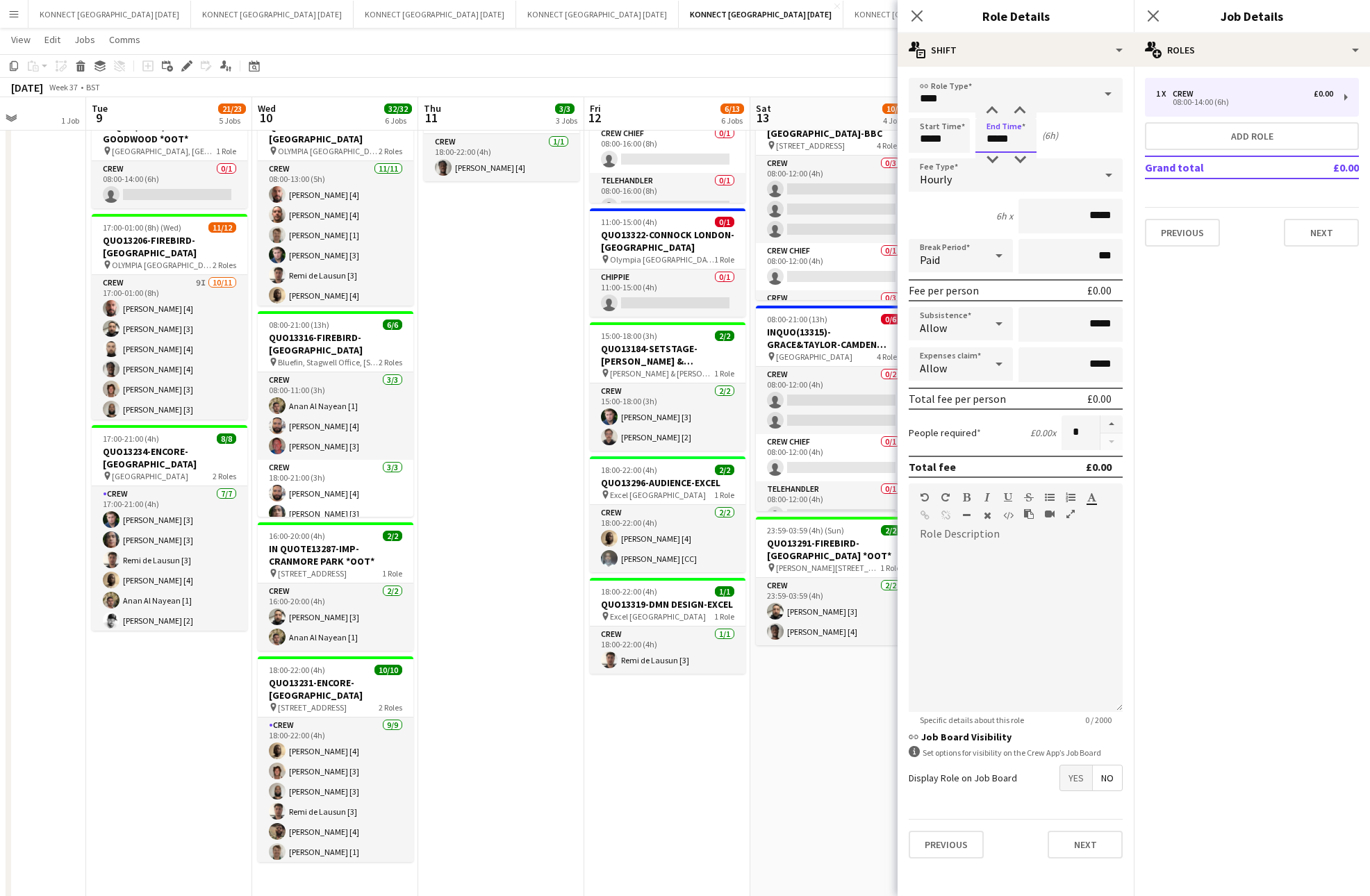
scroll to position [320, 0]
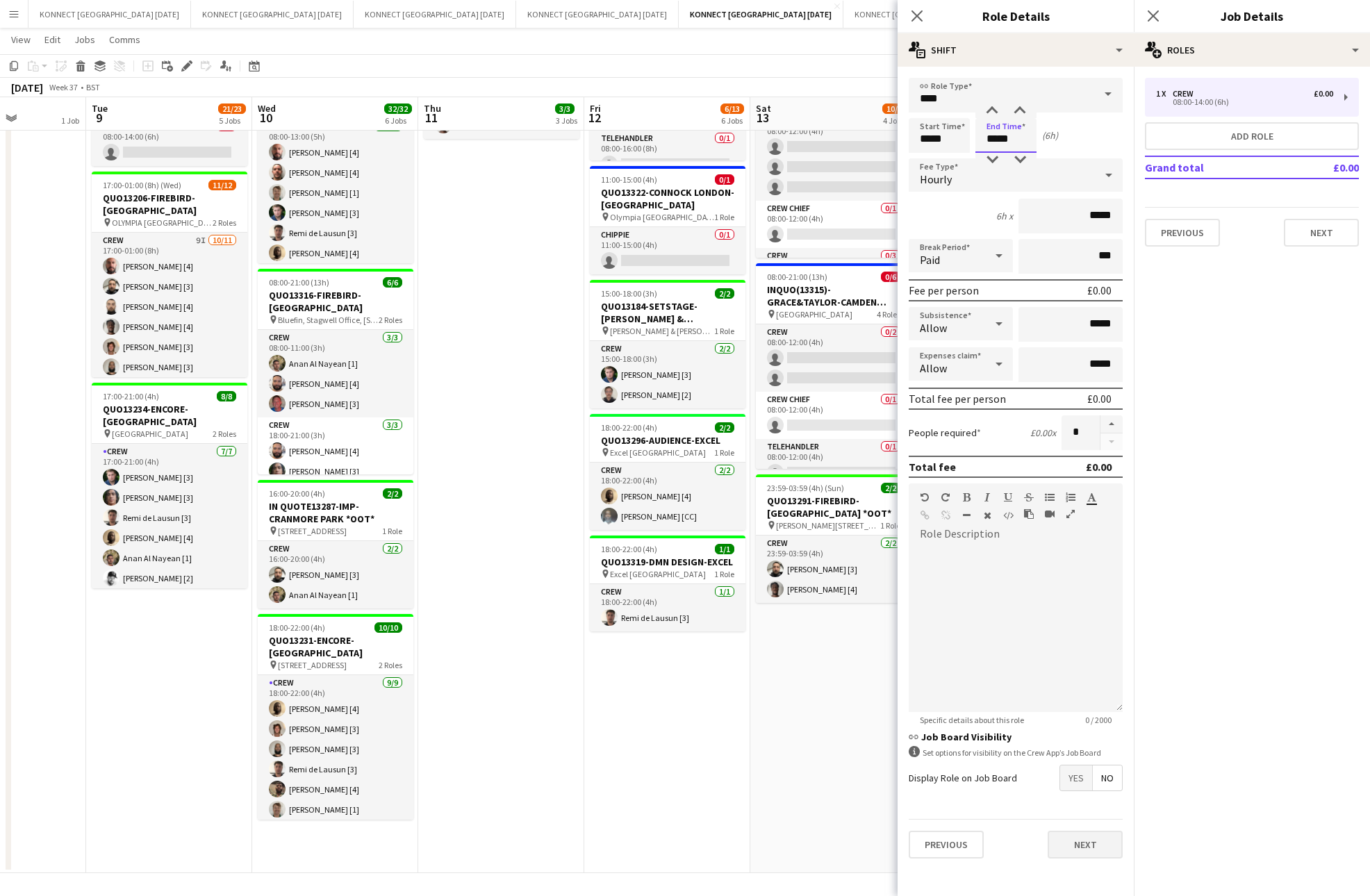
type input "*****"
click at [1082, 830] on button "Next" at bounding box center [1085, 844] width 75 height 28
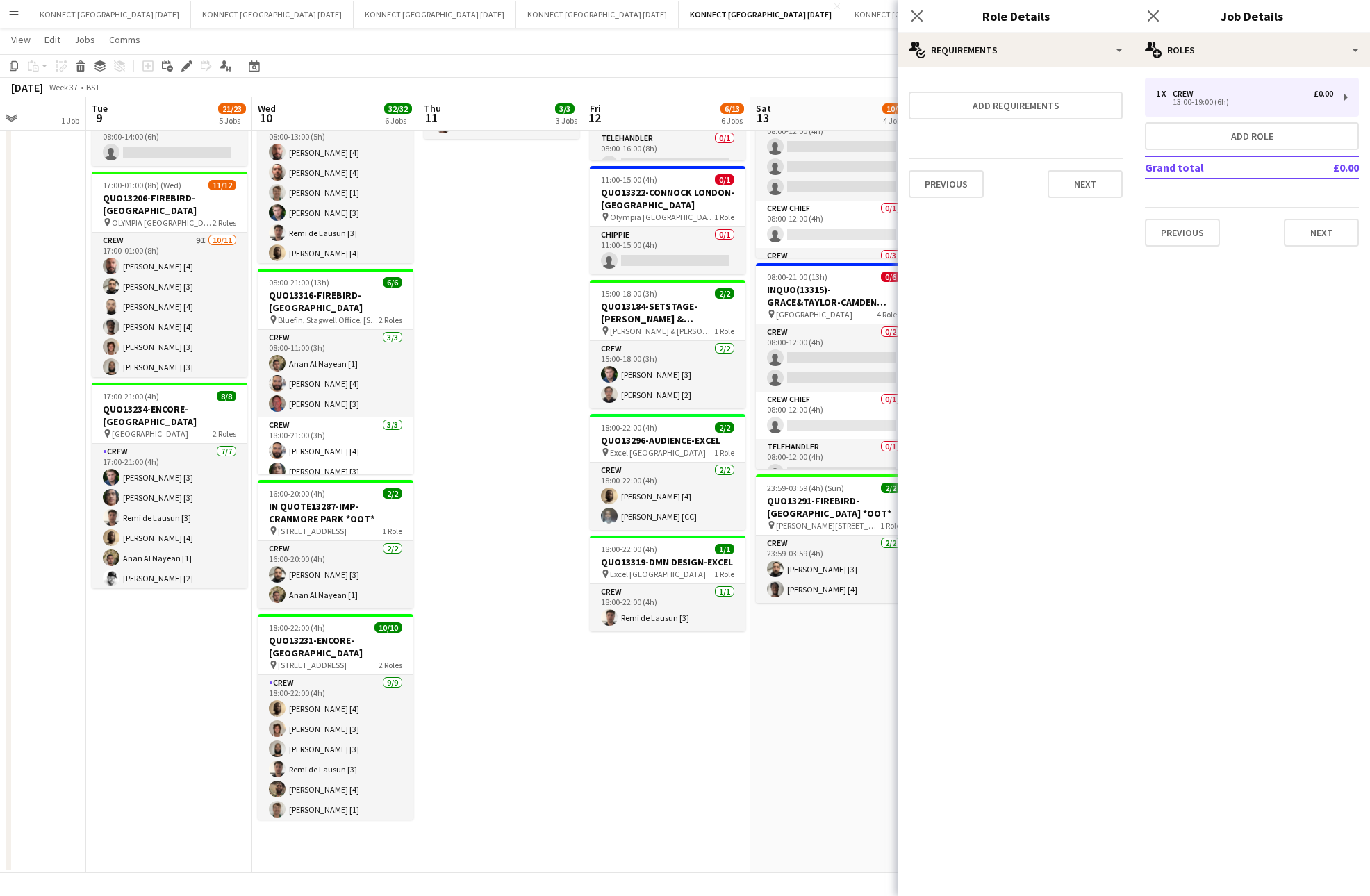
click at [845, 763] on app-date-cell "06:00-22:00 (16h) 8/8 IN QUOTE13268-[PERSON_NAME][GEOGRAPHIC_DATA] pin Richmond…" at bounding box center [833, 354] width 166 height 1037
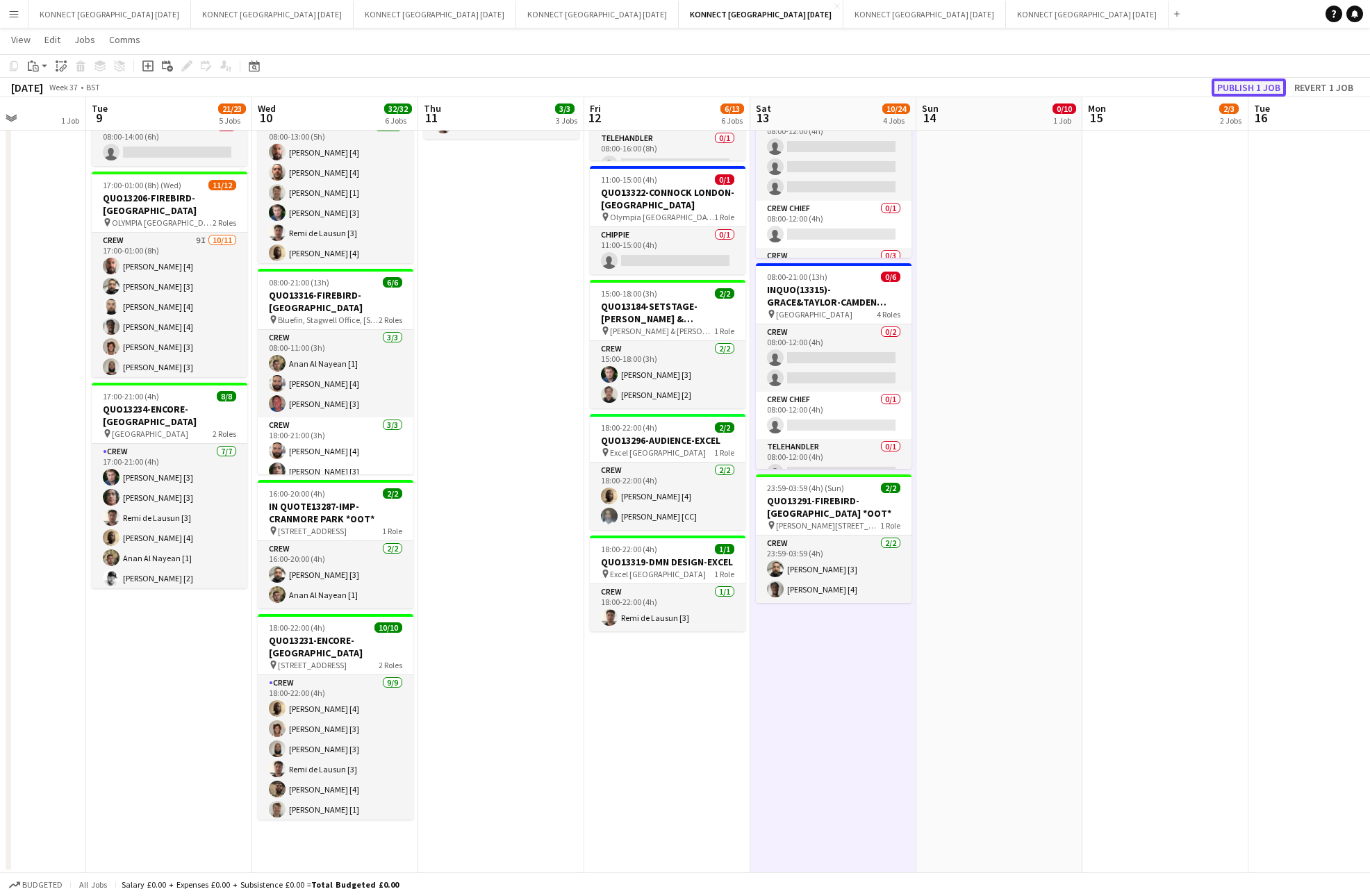
click at [1262, 83] on button "Publish 1 job" at bounding box center [1249, 87] width 74 height 18
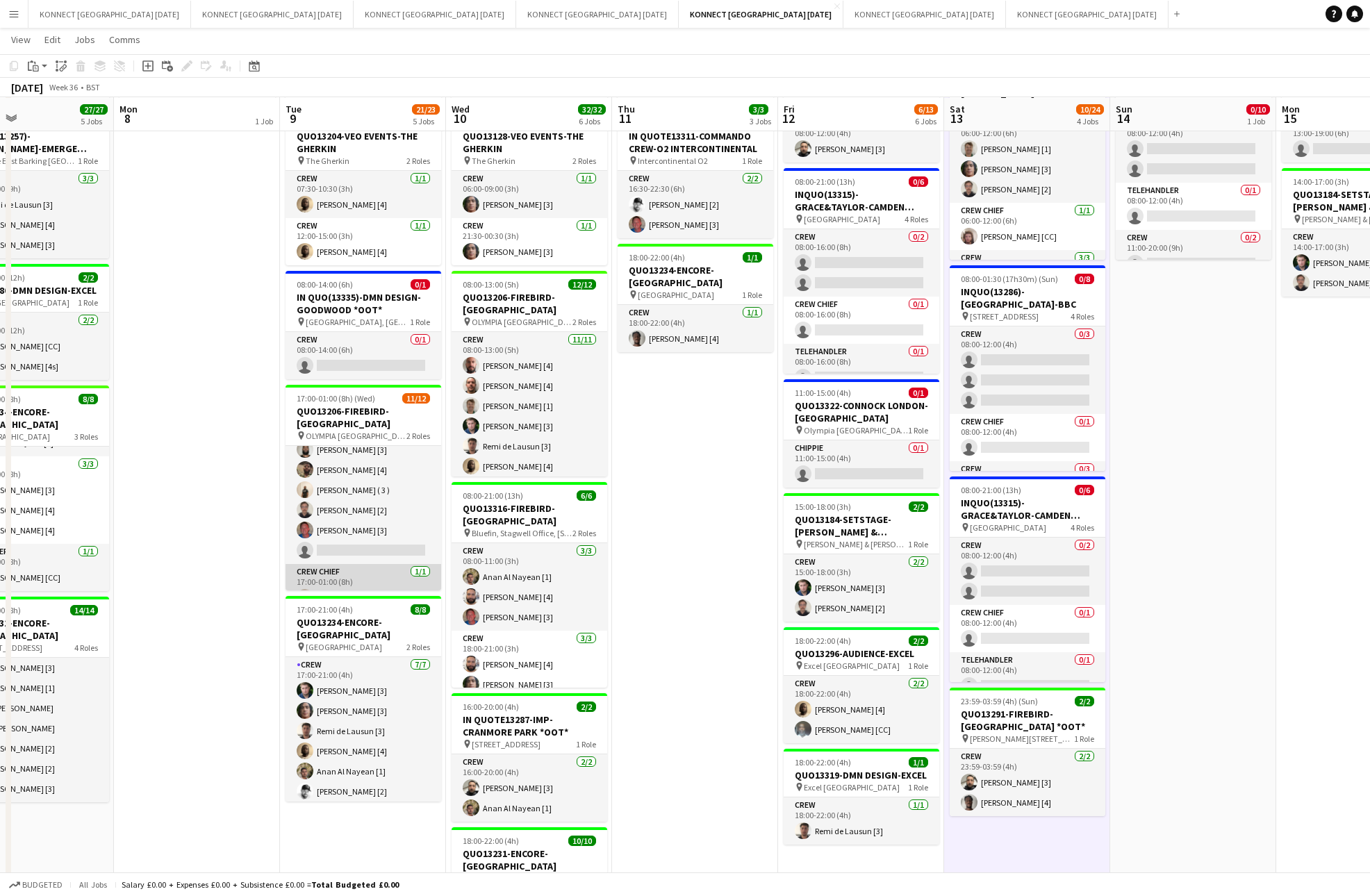
scroll to position [140, 0]
click at [374, 350] on app-card-role "Crew 0/1 08:00-14:00 (6h) single-neutral-actions" at bounding box center [363, 356] width 155 height 47
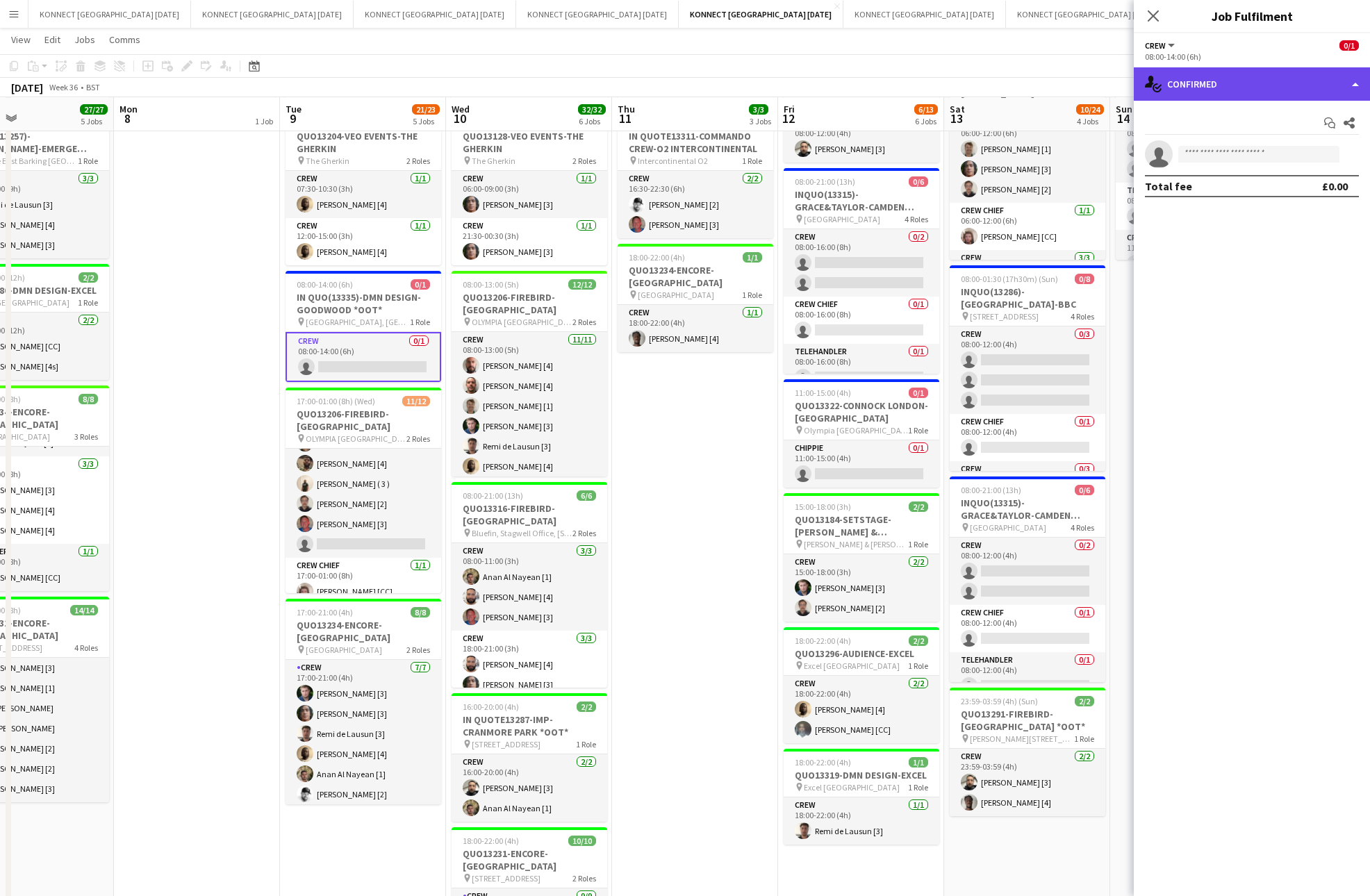
click at [1282, 98] on div "single-neutral-actions-check-2 Confirmed" at bounding box center [1252, 83] width 236 height 34
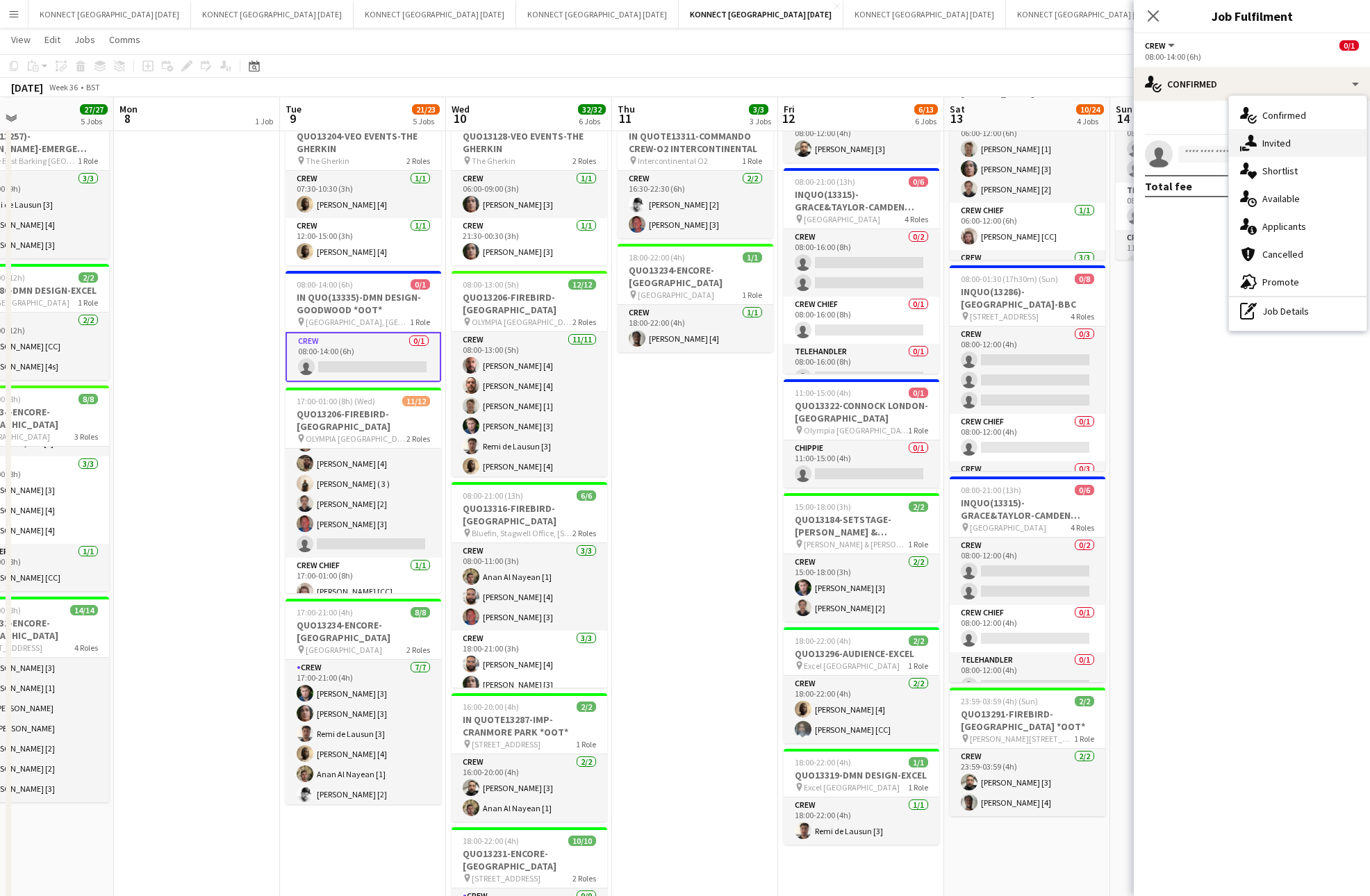
click at [1292, 131] on div "single-neutral-actions-share-1 Invited" at bounding box center [1297, 143] width 138 height 28
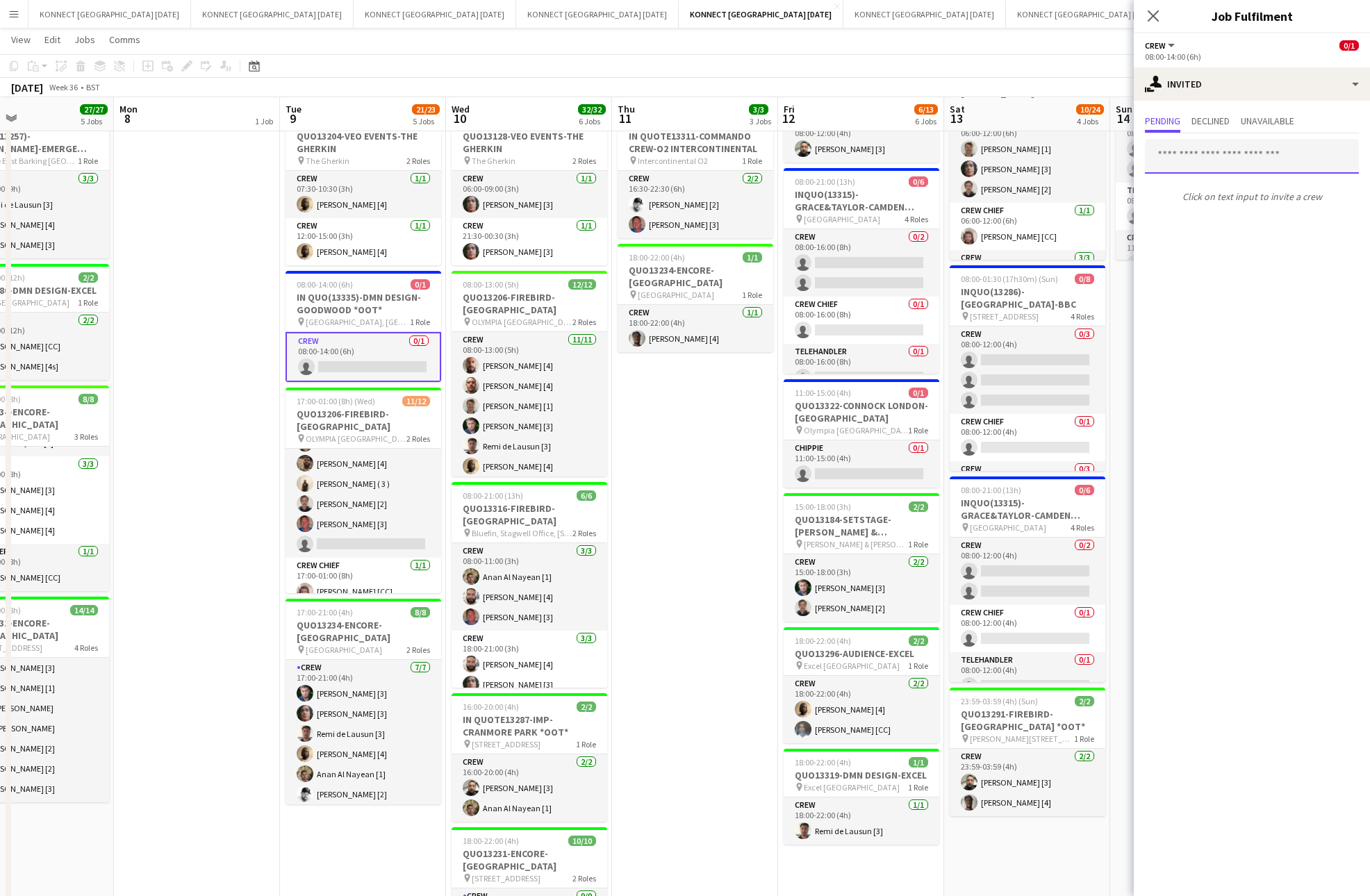
click at [1265, 157] on input "text" at bounding box center [1252, 156] width 214 height 35
click at [1262, 163] on input "****" at bounding box center [1252, 156] width 214 height 35
type input "*"
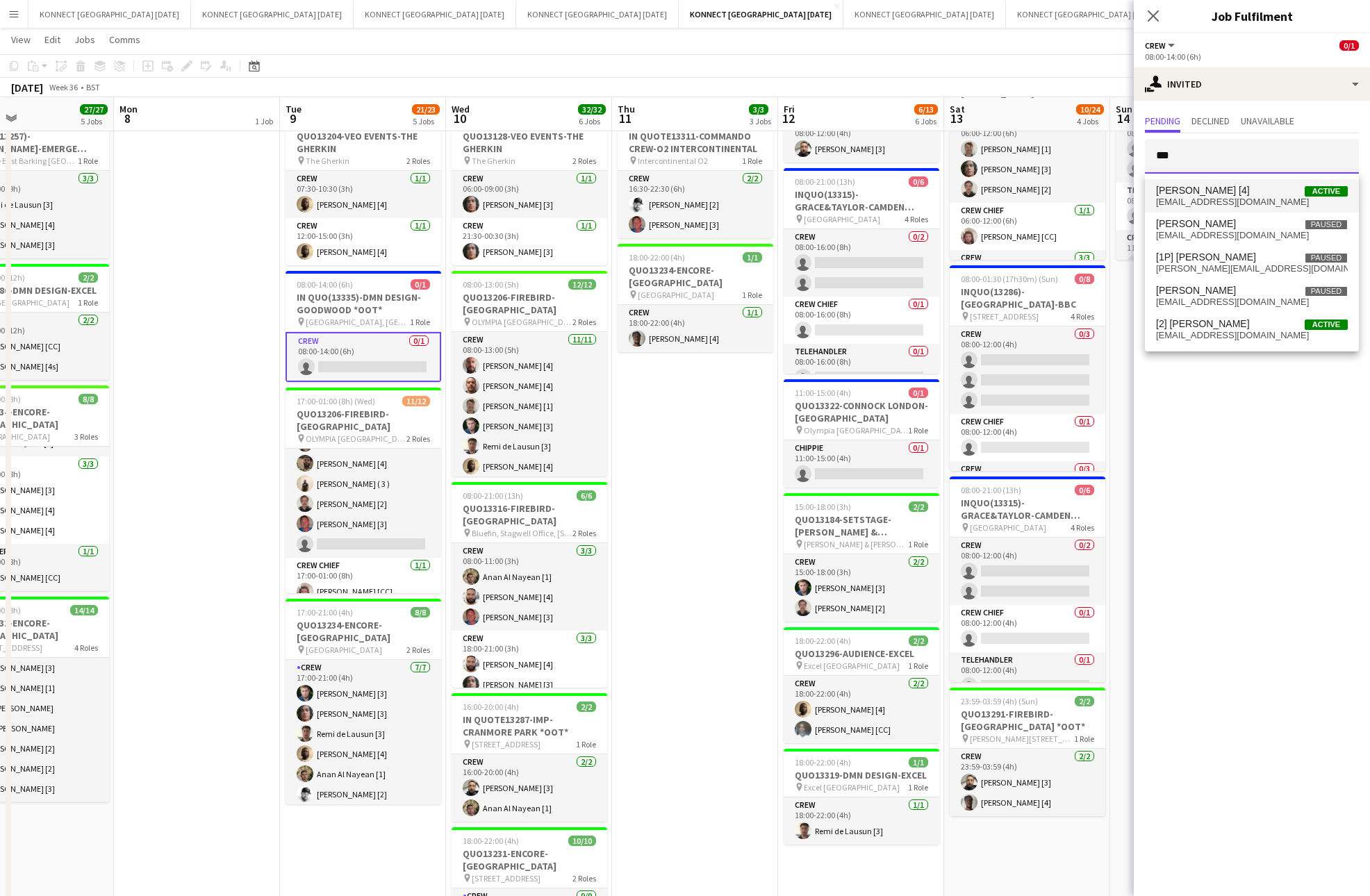
type input "***"
click at [1233, 202] on span "[EMAIL_ADDRESS][DOMAIN_NAME]" at bounding box center [1252, 202] width 192 height 11
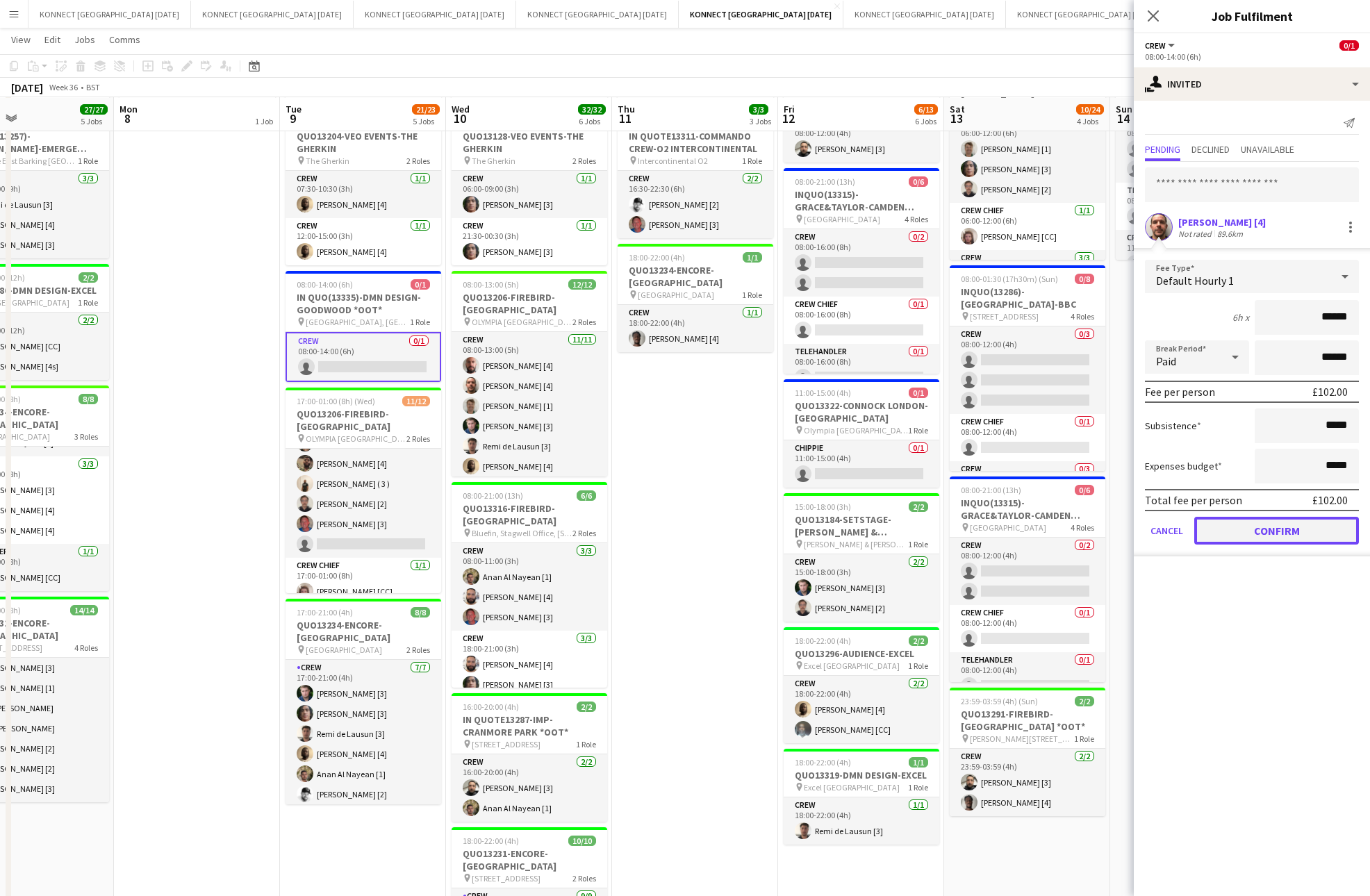
click at [1230, 529] on button "Confirm" at bounding box center [1276, 530] width 165 height 28
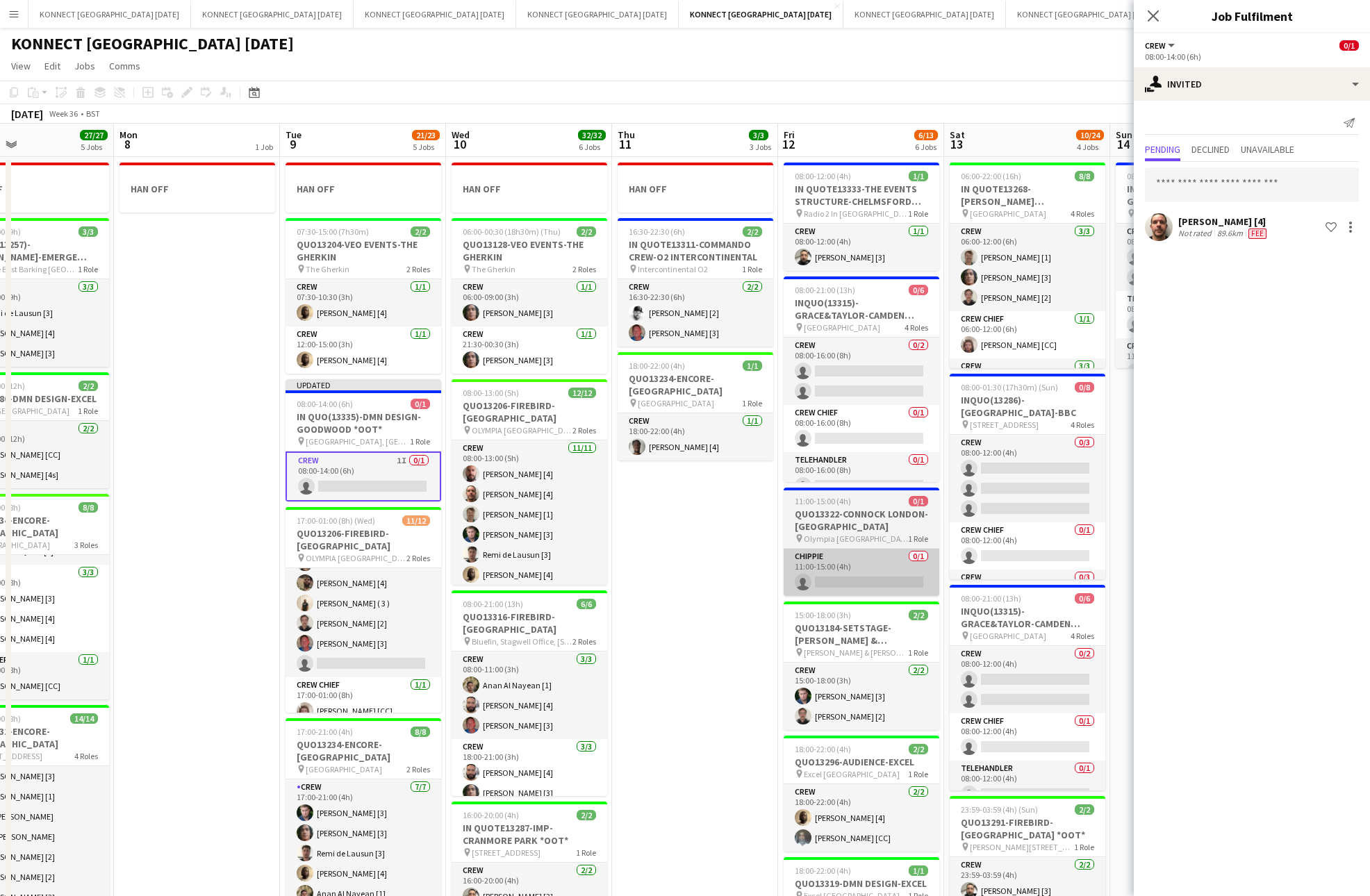
scroll to position [0, 471]
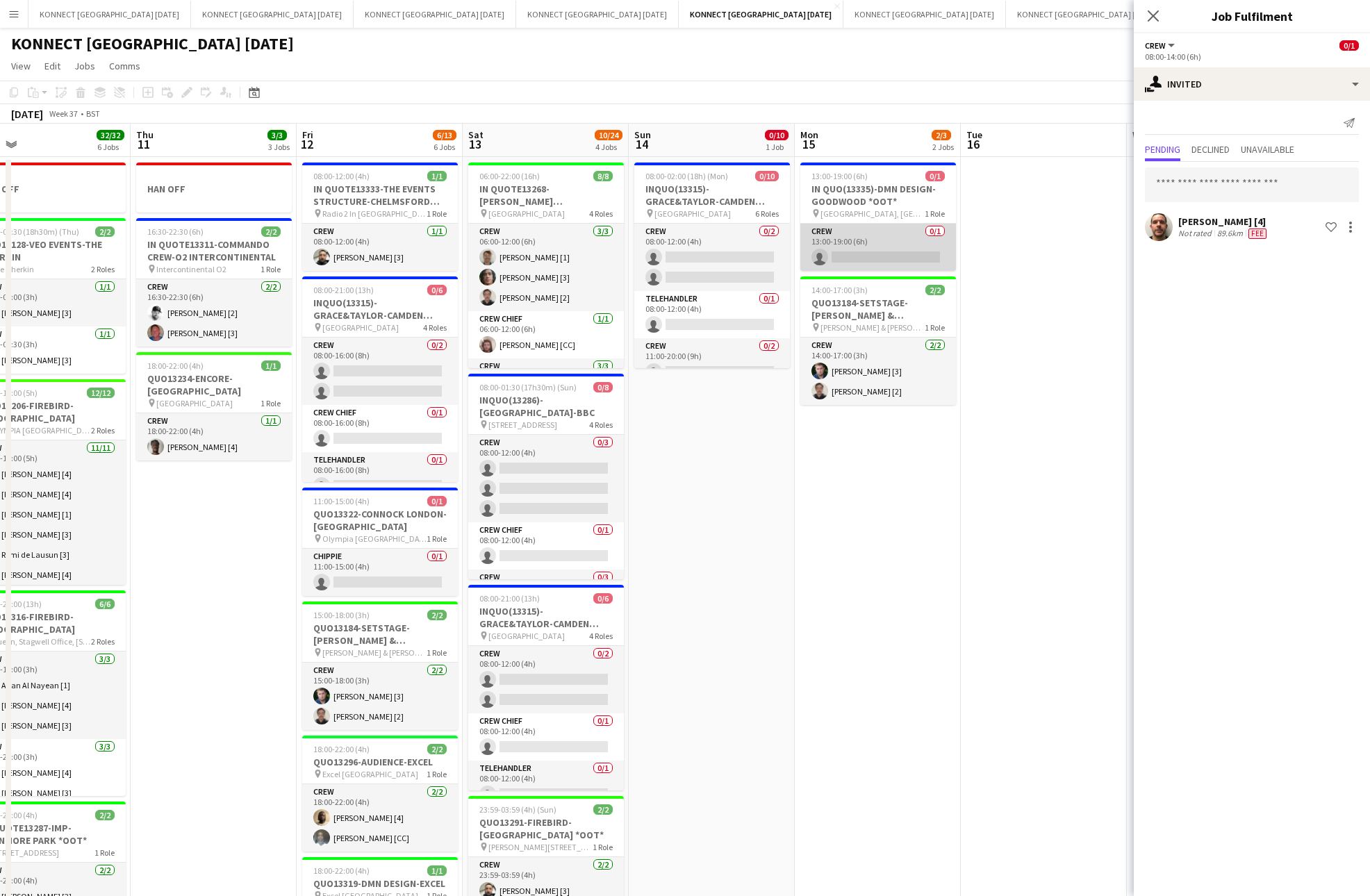
click at [877, 247] on app-card-role "Crew 0/1 13:00-19:00 (6h) single-neutral-actions" at bounding box center [878, 247] width 155 height 47
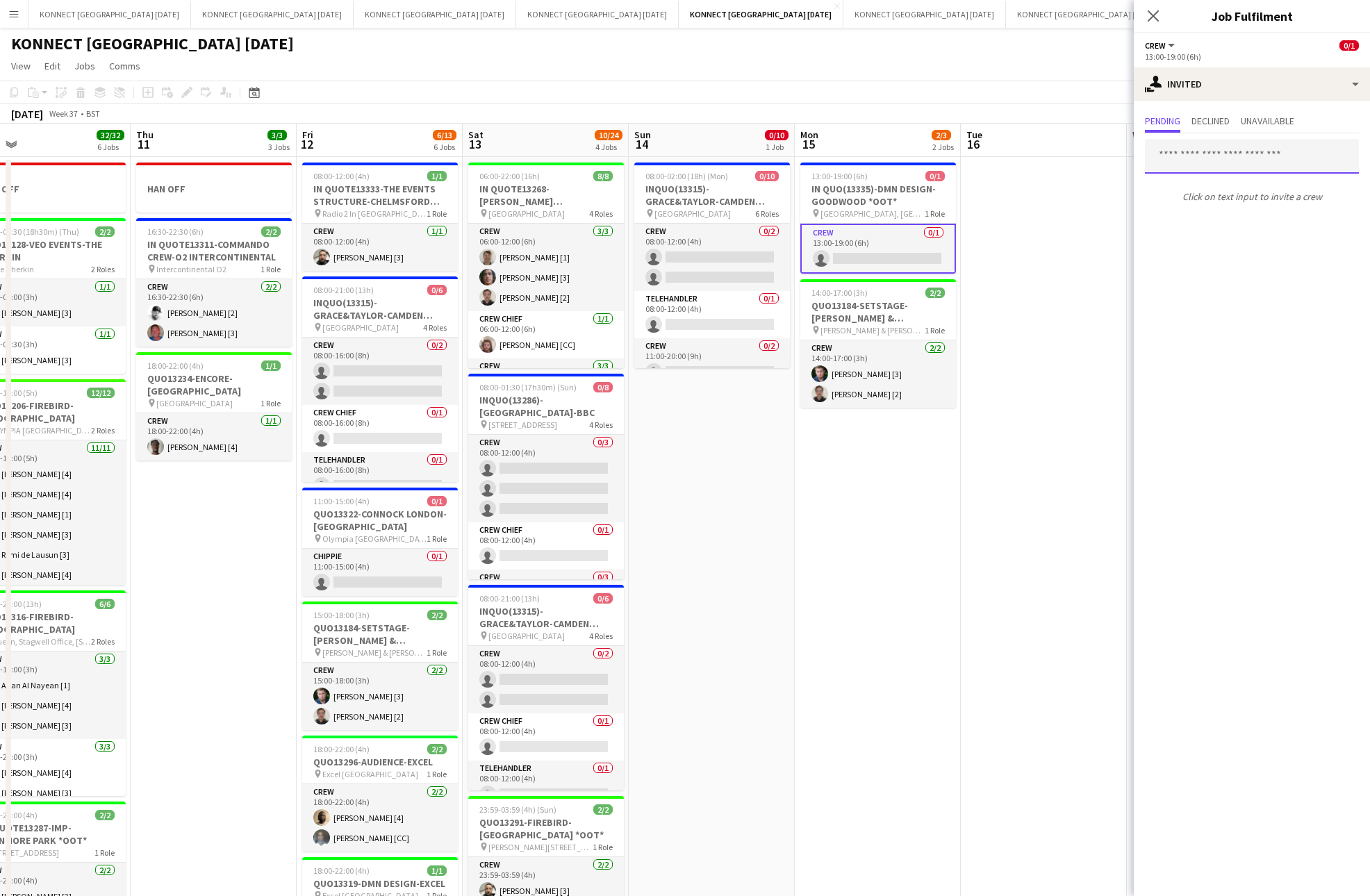
click at [1213, 157] on input "text" at bounding box center [1252, 156] width 214 height 35
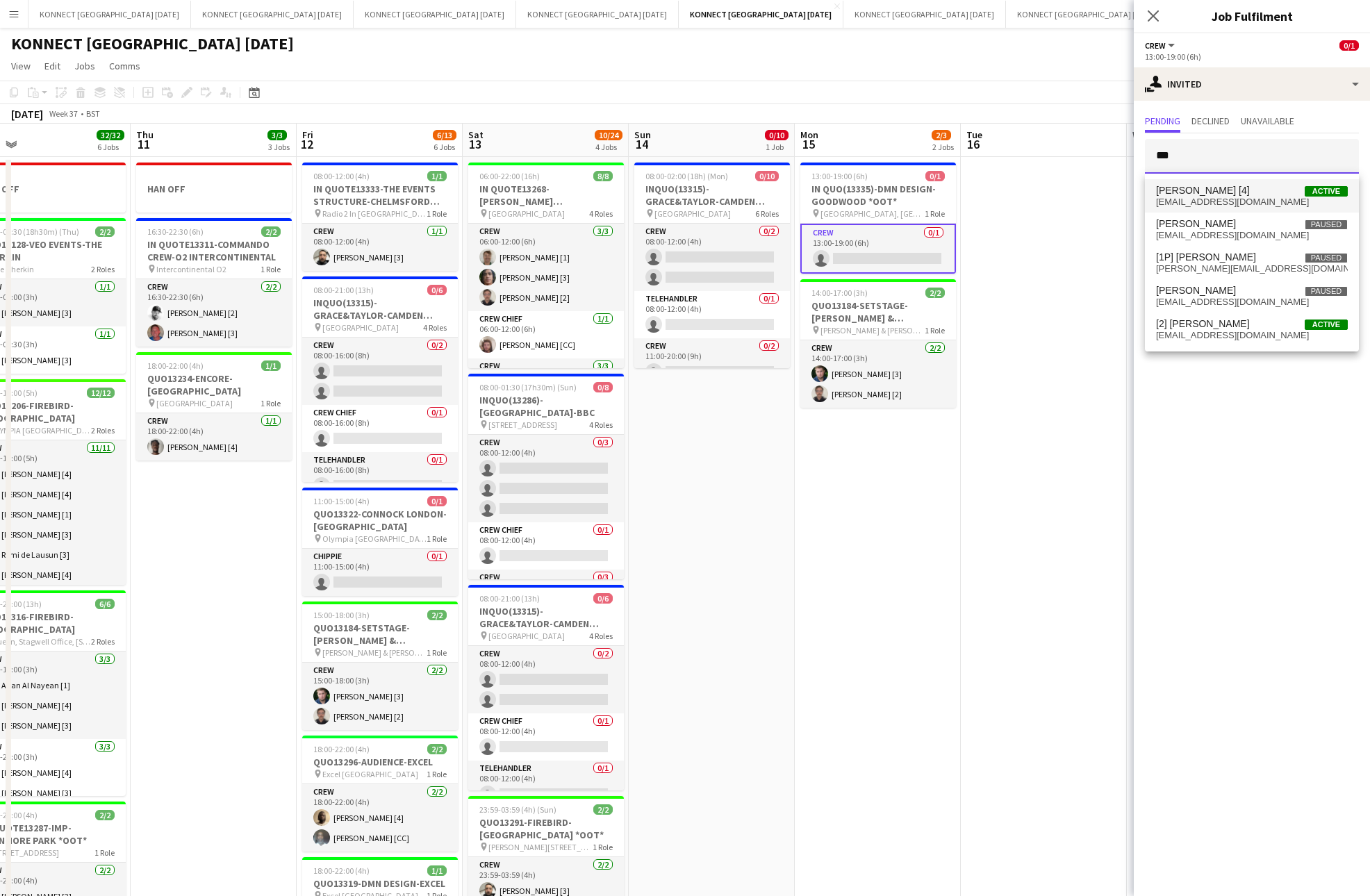
type input "***"
click at [1220, 197] on span "[EMAIL_ADDRESS][DOMAIN_NAME]" at bounding box center [1252, 202] width 192 height 11
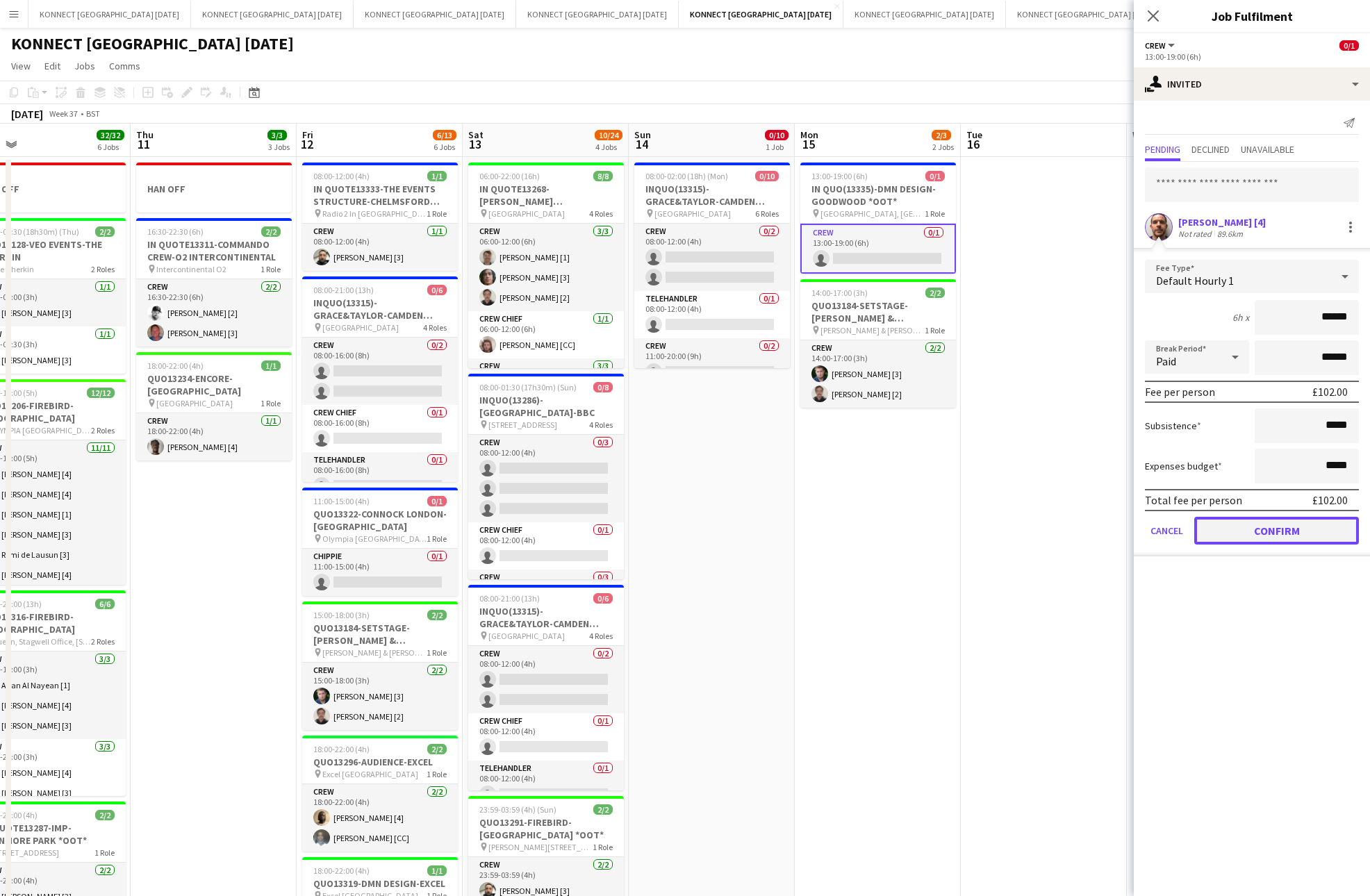
click at [1274, 523] on button "Confirm" at bounding box center [1276, 530] width 165 height 28
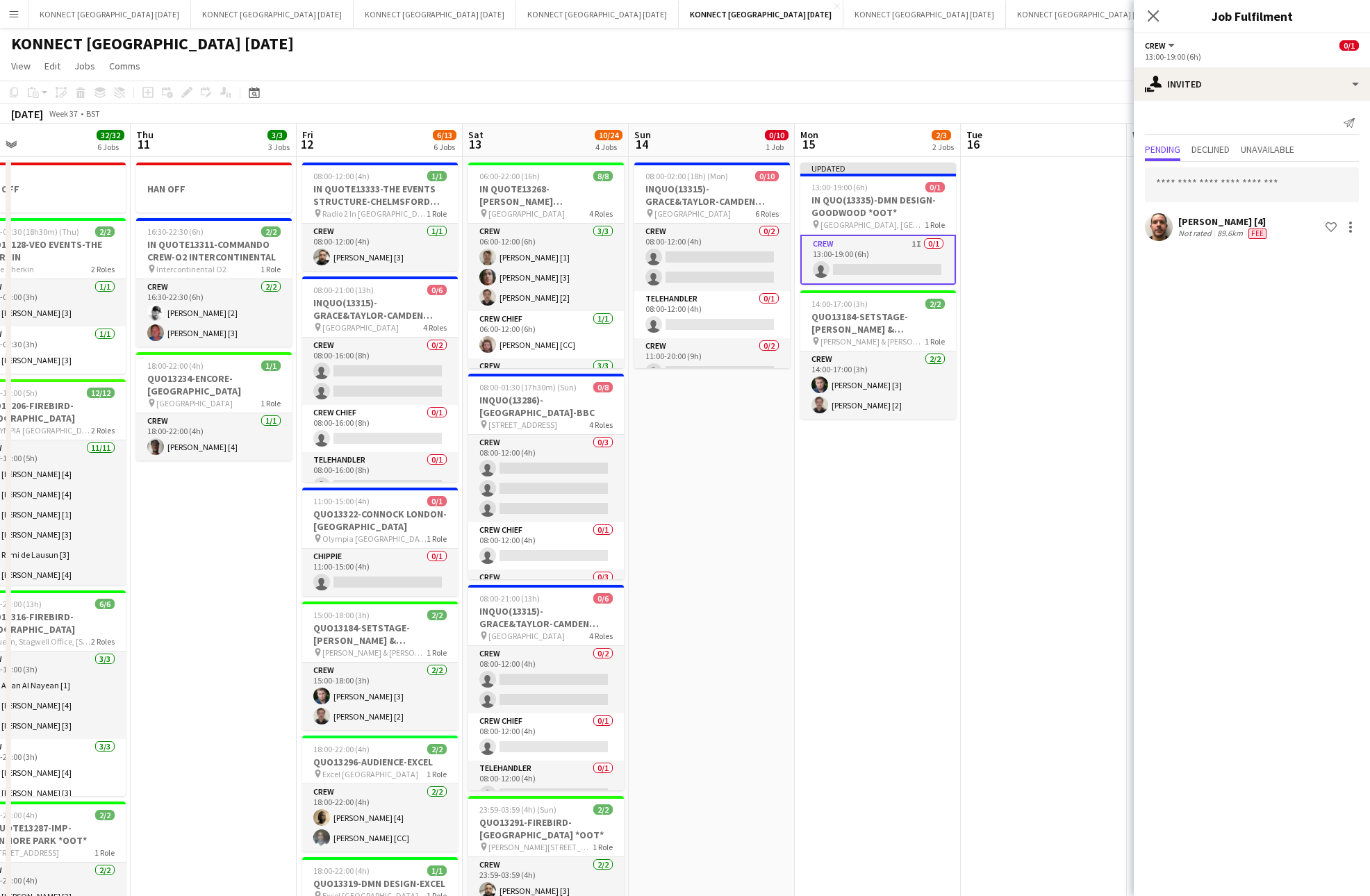
click at [1055, 252] on app-date-cell at bounding box center [1043, 675] width 166 height 1037
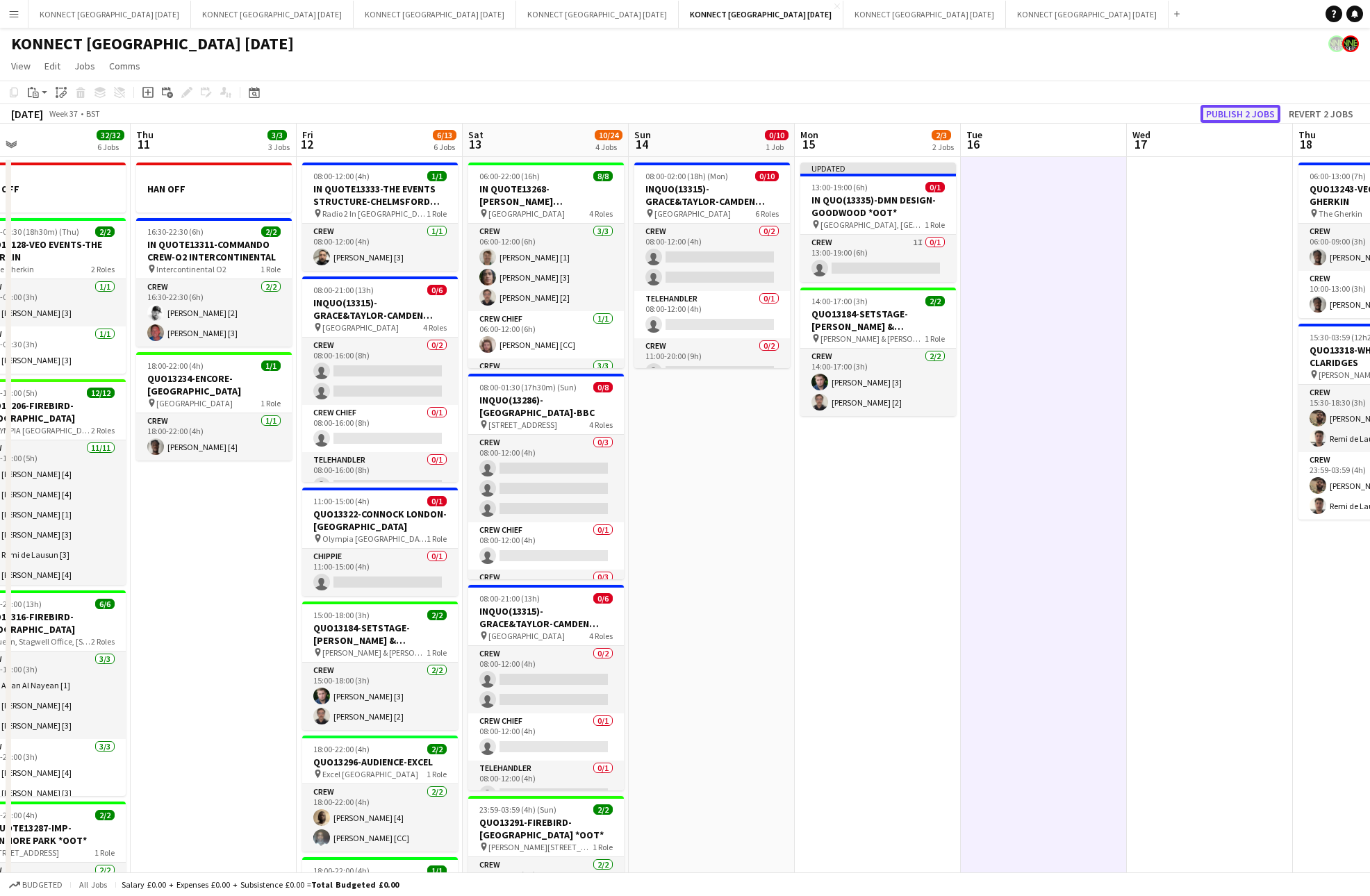
click at [1222, 108] on button "Publish 2 jobs" at bounding box center [1240, 113] width 80 height 18
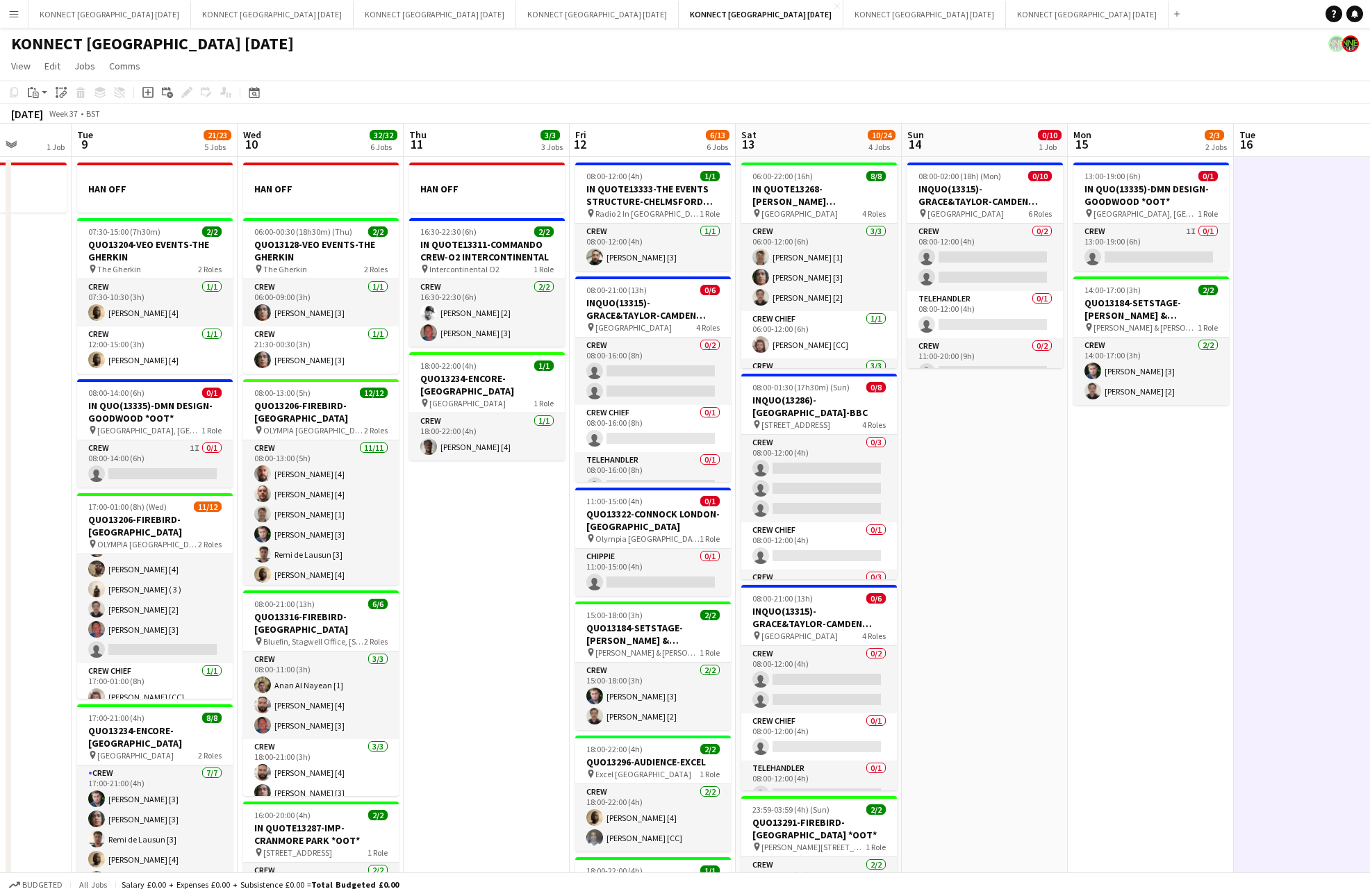
click at [1257, 550] on app-date-cell at bounding box center [1317, 675] width 166 height 1037
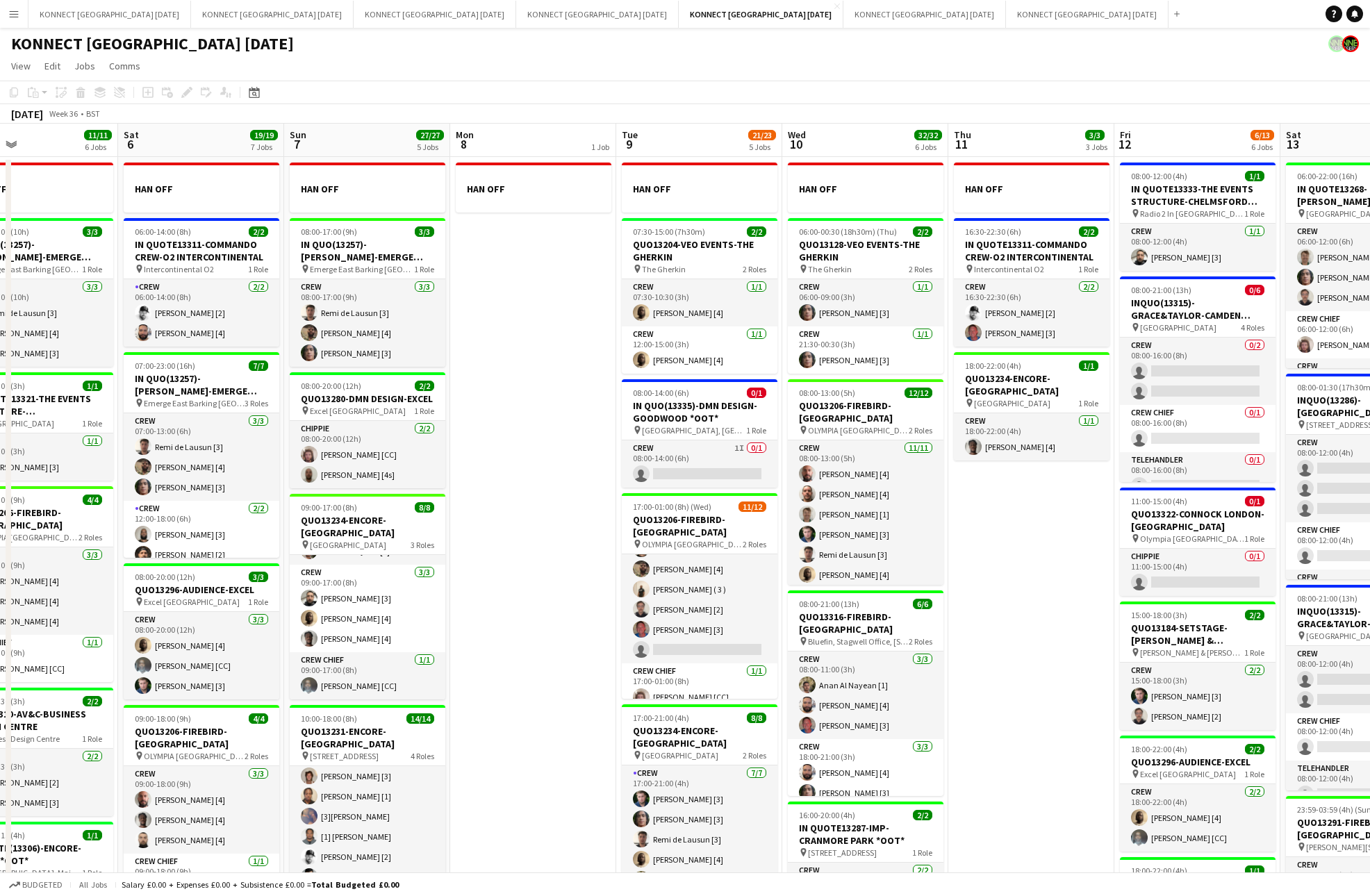
scroll to position [0, 435]
